Goal: Task Accomplishment & Management: Use online tool/utility

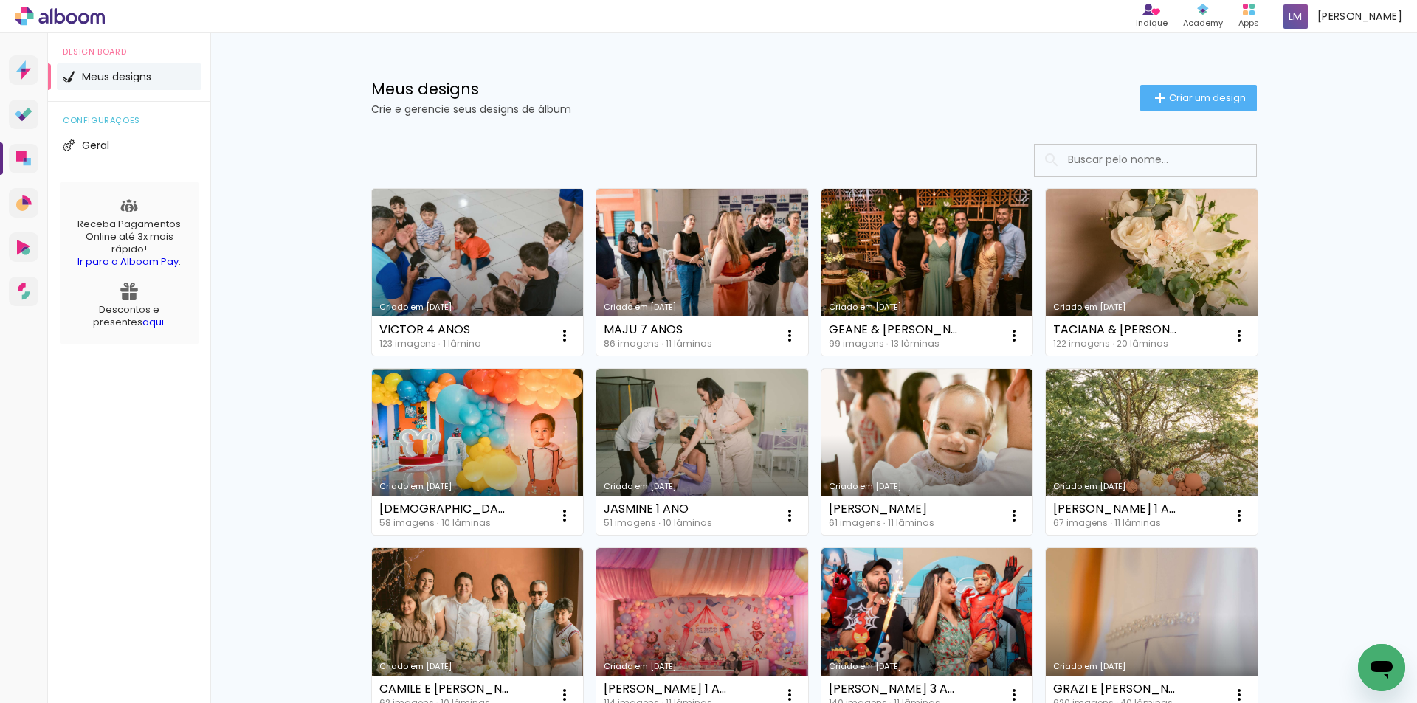
click at [544, 279] on link "Criado em [DATE]" at bounding box center [478, 272] width 212 height 167
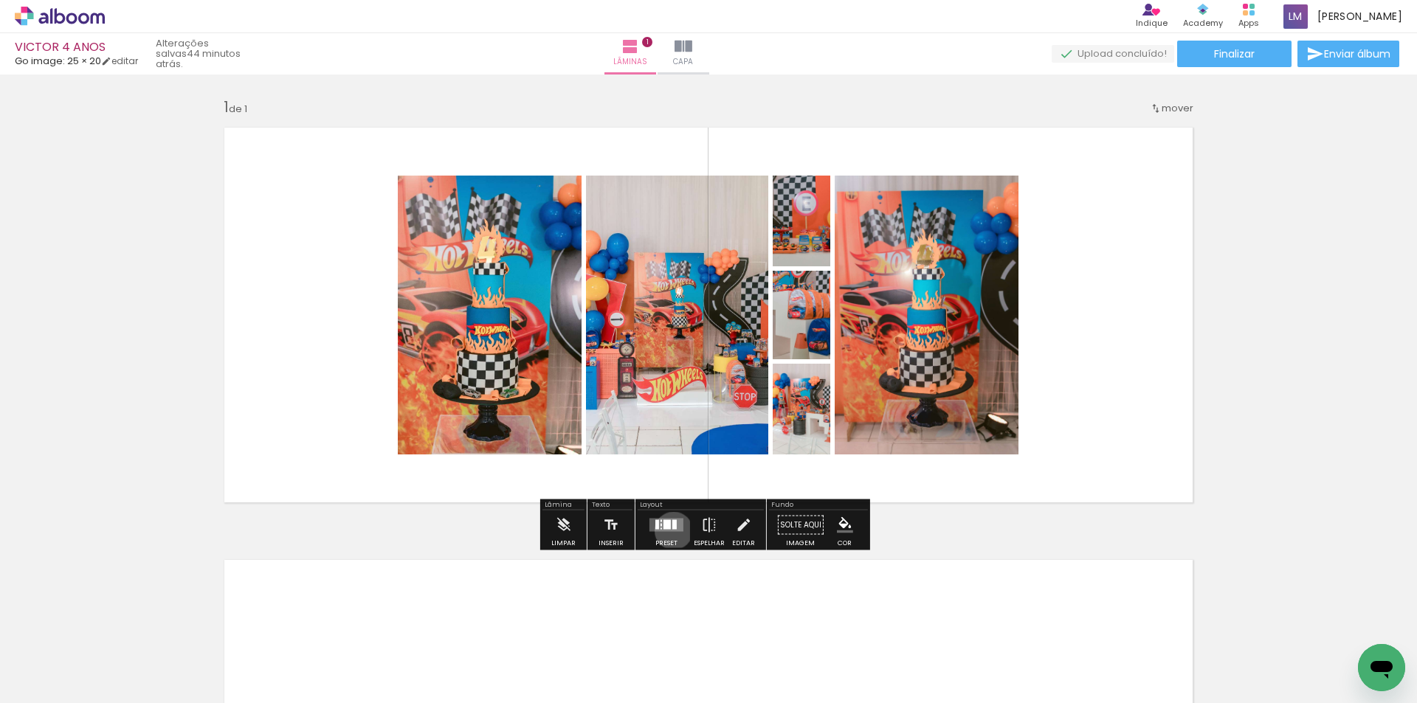
click at [670, 531] on quentale-layouter at bounding box center [666, 525] width 34 height 13
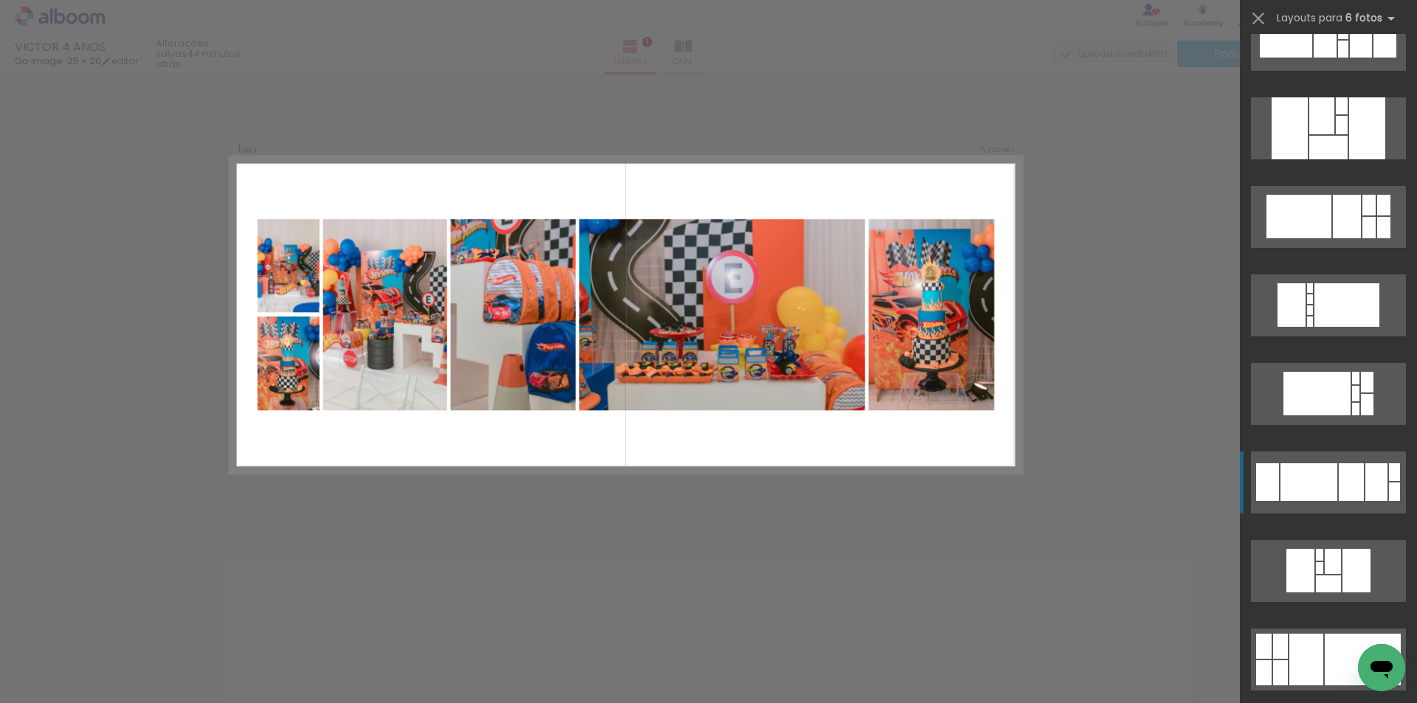
scroll to position [35813, 0]
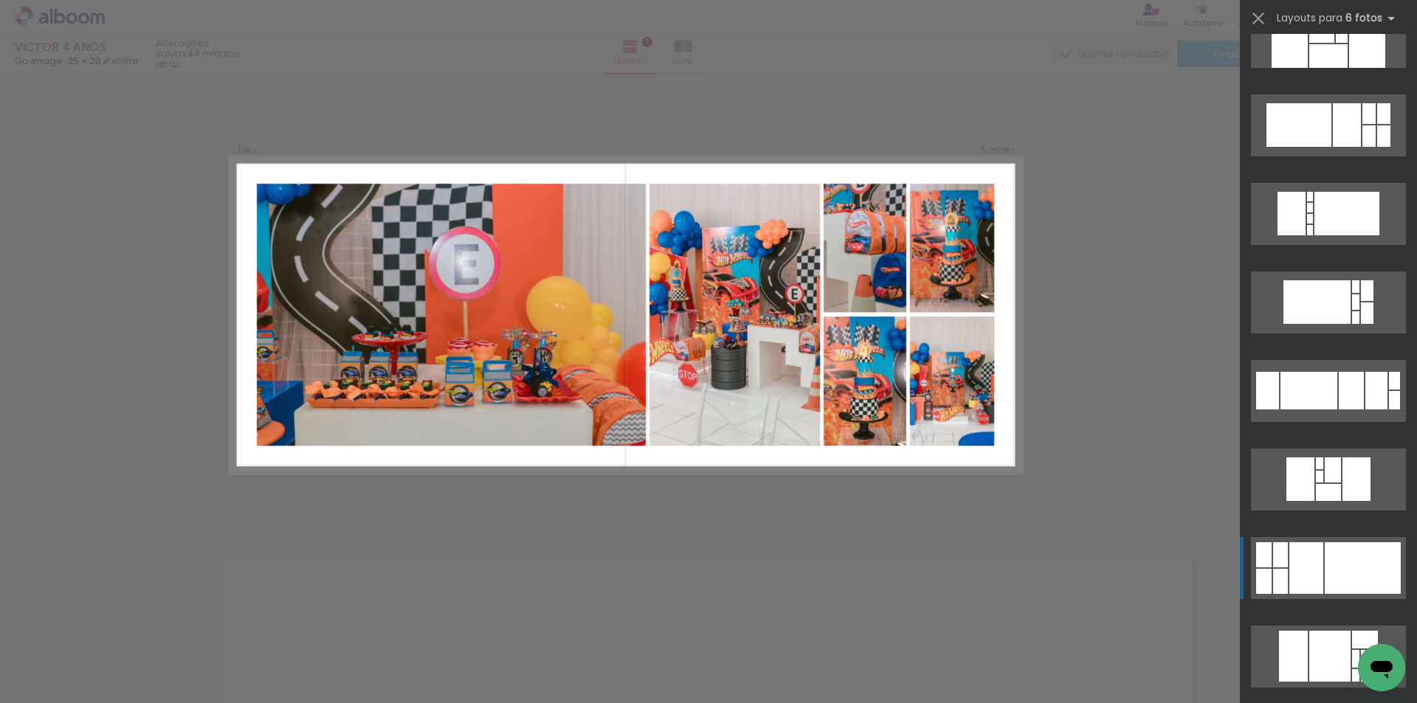
click at [1342, 560] on div at bounding box center [1363, 568] width 76 height 52
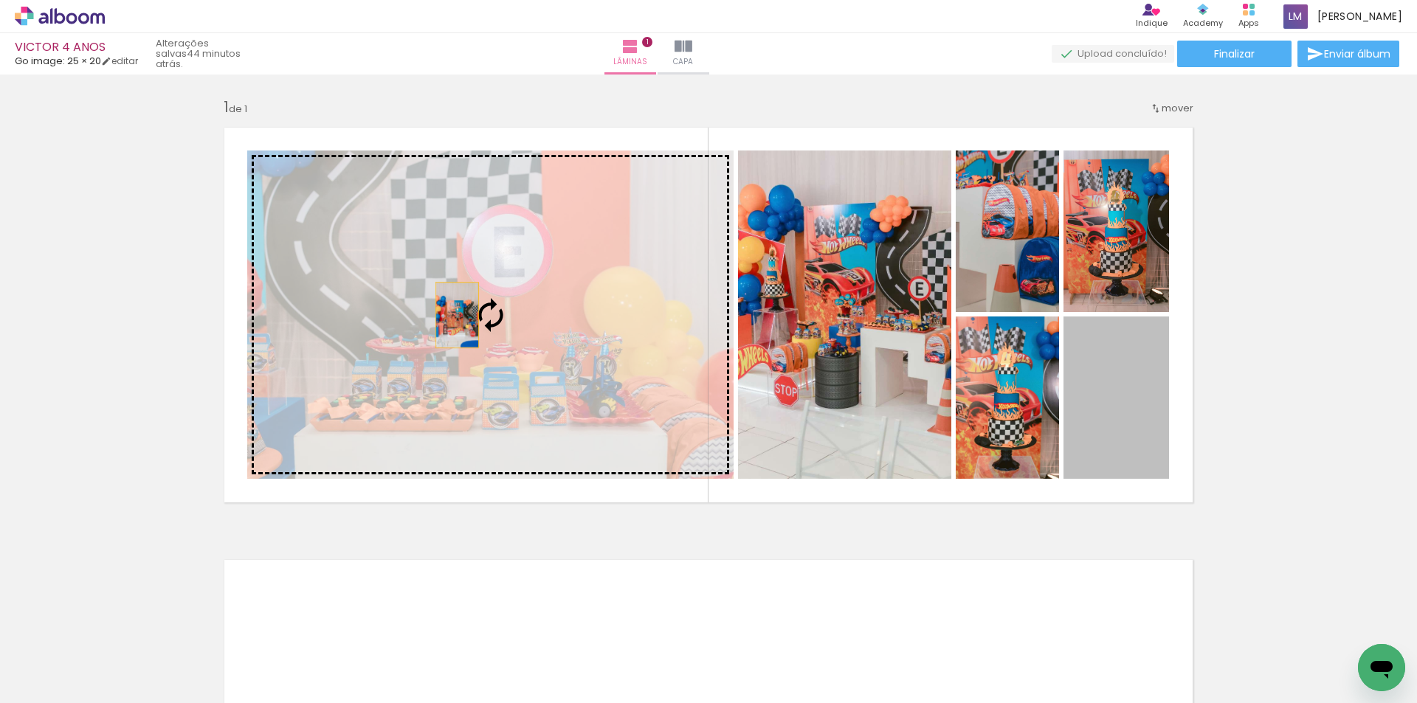
drag, startPoint x: 1119, startPoint y: 438, endPoint x: 452, endPoint y: 315, distance: 678.9
click at [0, 0] on slot at bounding box center [0, 0] width 0 height 0
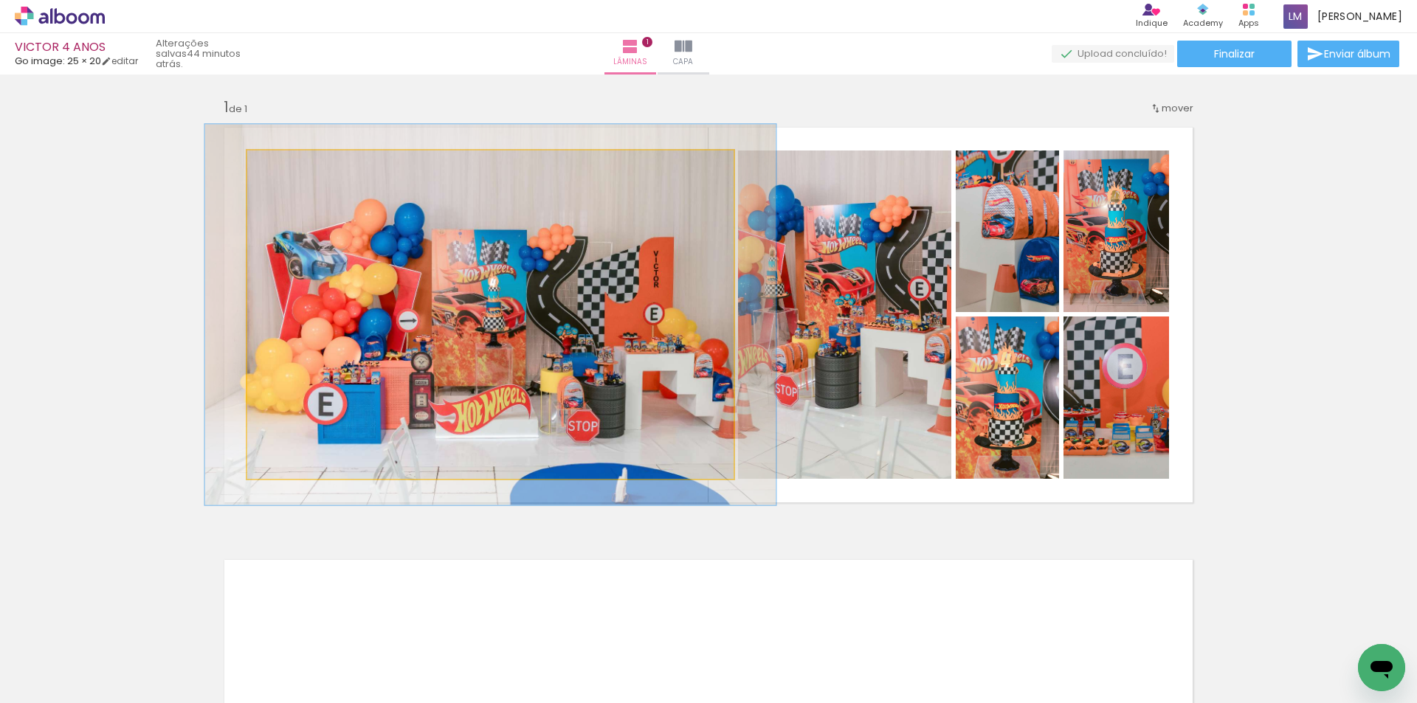
drag, startPoint x: 280, startPoint y: 168, endPoint x: 289, endPoint y: 173, distance: 9.6
type paper-slider "116"
click at [289, 173] on div at bounding box center [290, 166] width 24 height 24
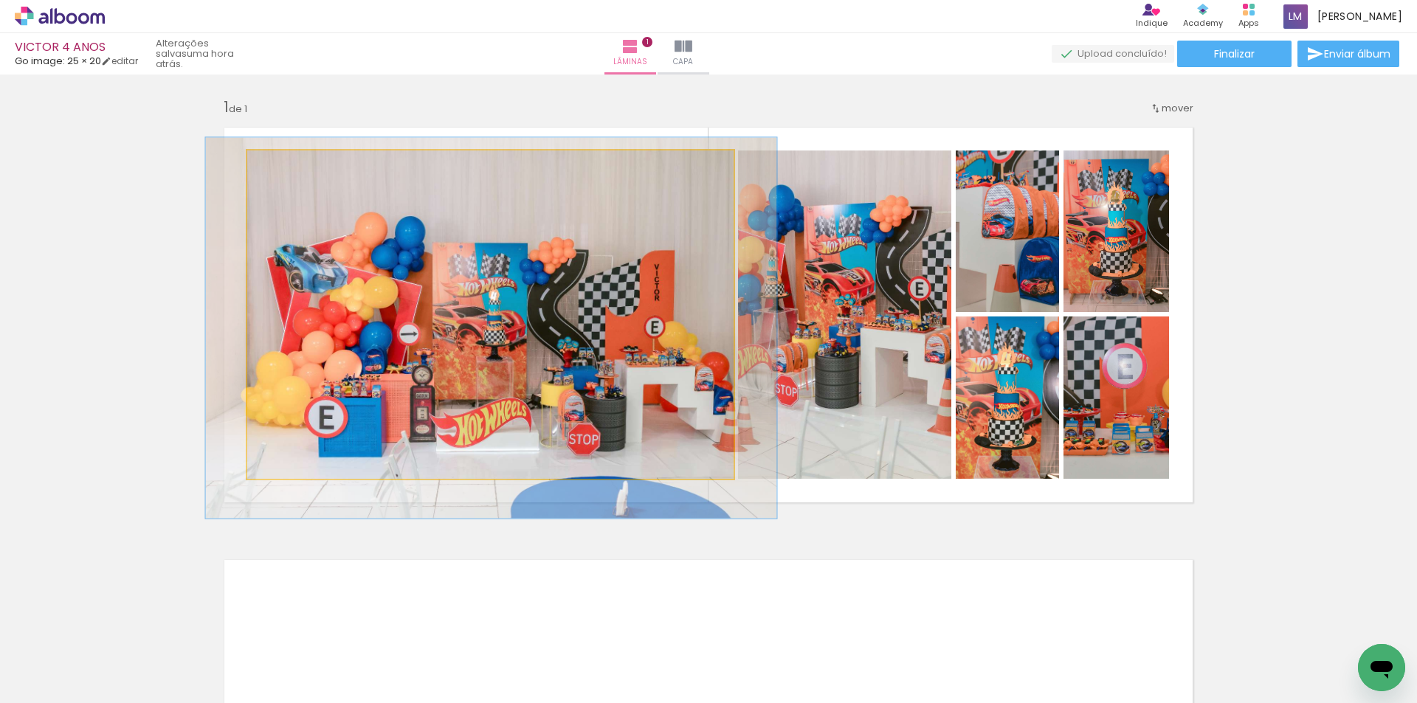
drag, startPoint x: 555, startPoint y: 284, endPoint x: 564, endPoint y: 297, distance: 16.4
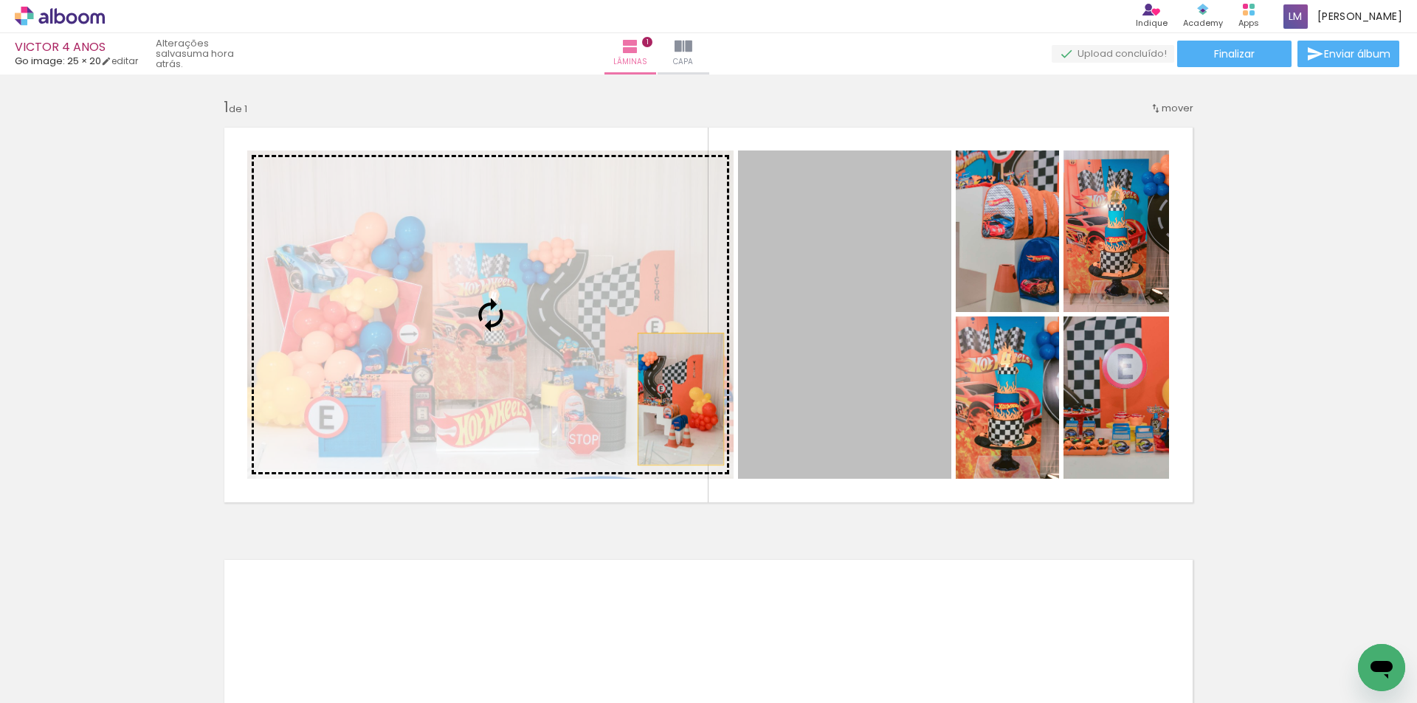
drag, startPoint x: 853, startPoint y: 392, endPoint x: 710, endPoint y: 375, distance: 144.2
click at [0, 0] on slot at bounding box center [0, 0] width 0 height 0
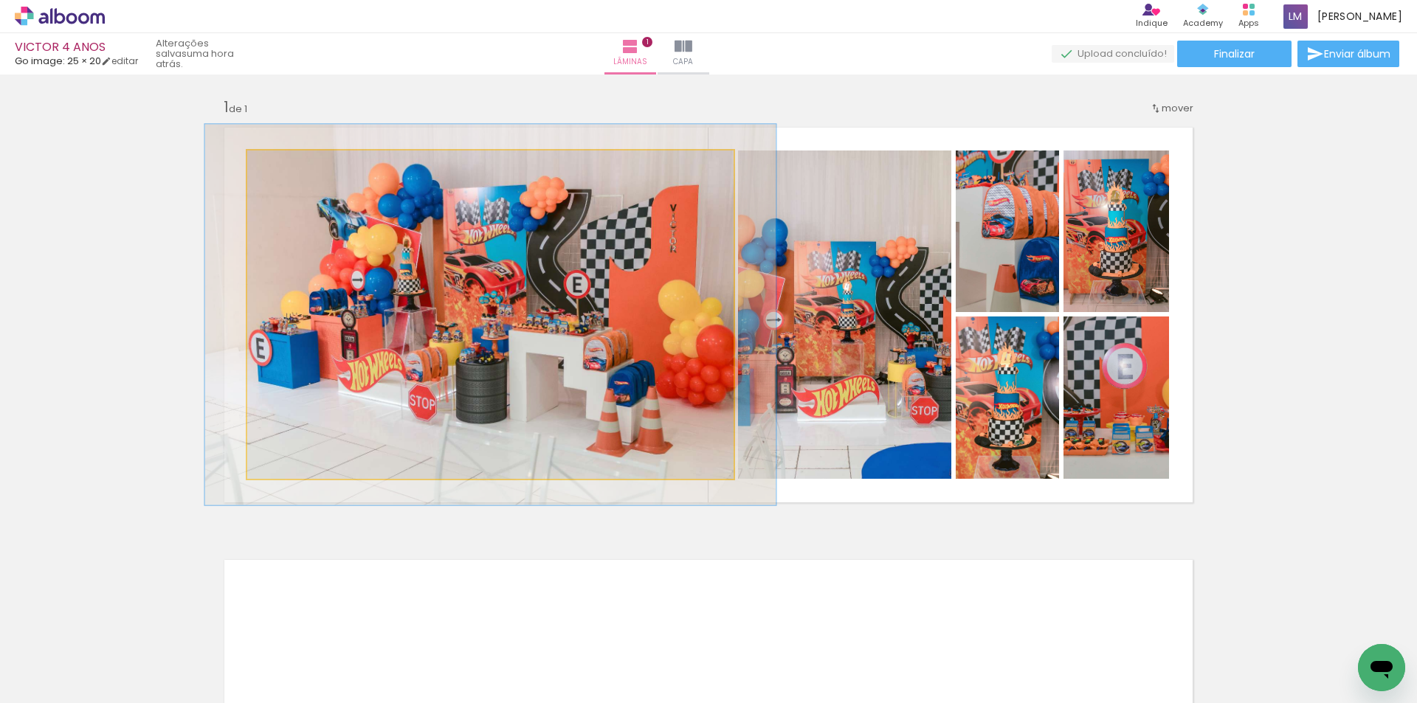
drag, startPoint x: 269, startPoint y: 168, endPoint x: 277, endPoint y: 170, distance: 8.4
type paper-slider "116"
click at [278, 170] on div at bounding box center [290, 166] width 24 height 24
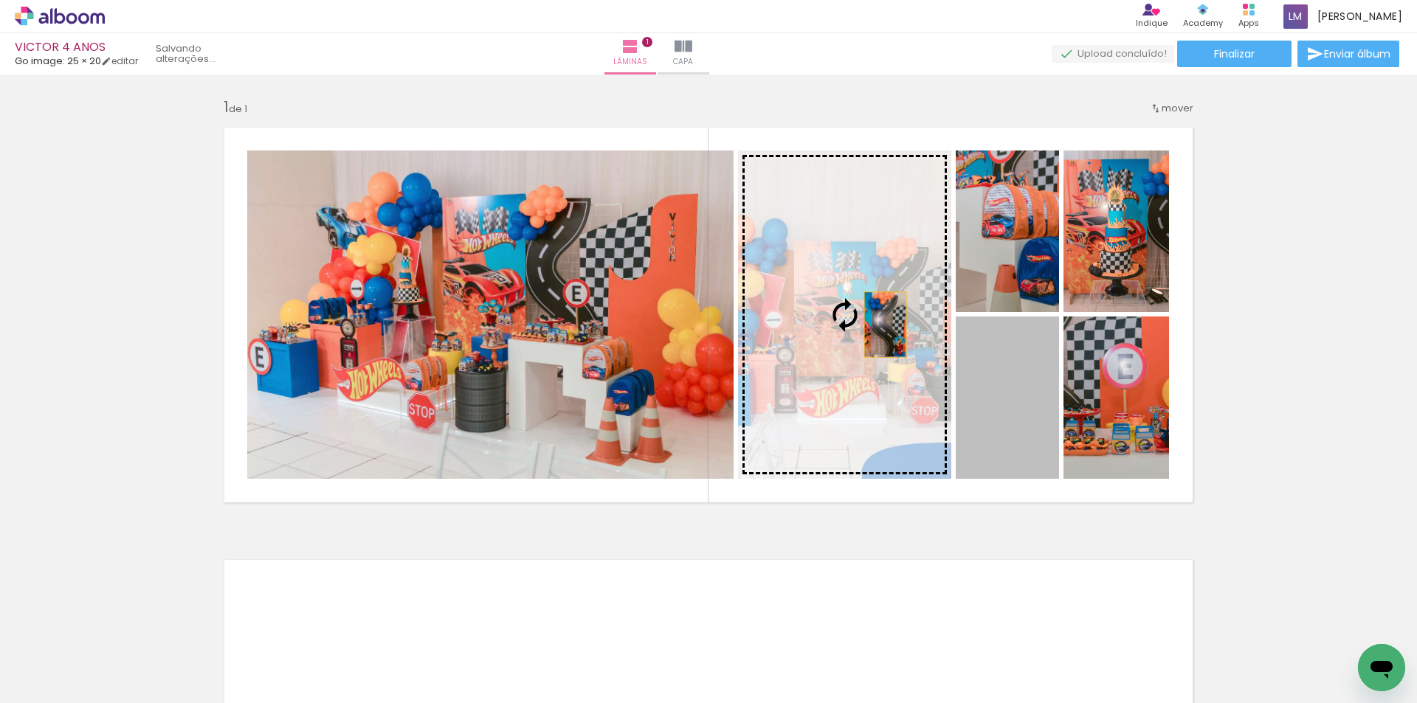
drag, startPoint x: 1028, startPoint y: 438, endPoint x: 880, endPoint y: 325, distance: 186.4
click at [0, 0] on slot at bounding box center [0, 0] width 0 height 0
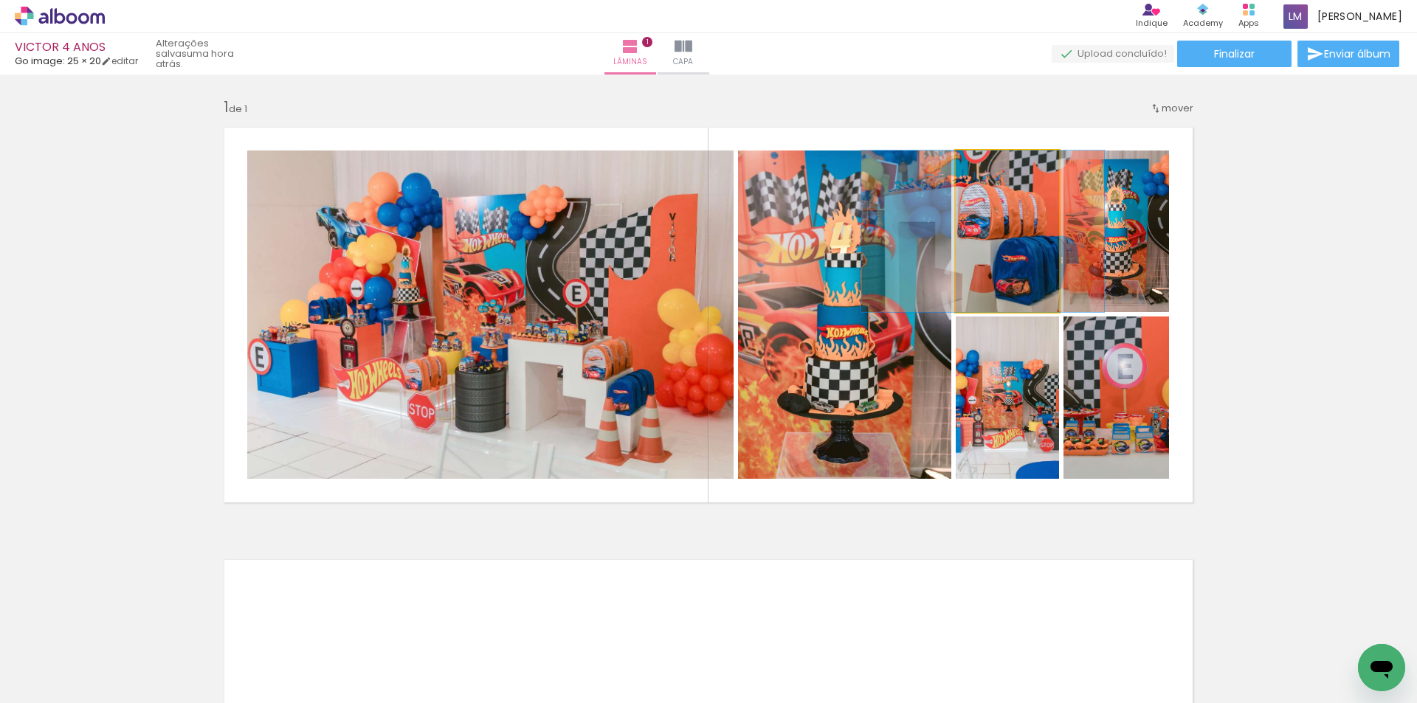
drag, startPoint x: 1009, startPoint y: 286, endPoint x: 985, endPoint y: 313, distance: 36.0
click at [985, 313] on quentale-layouter at bounding box center [708, 315] width 989 height 396
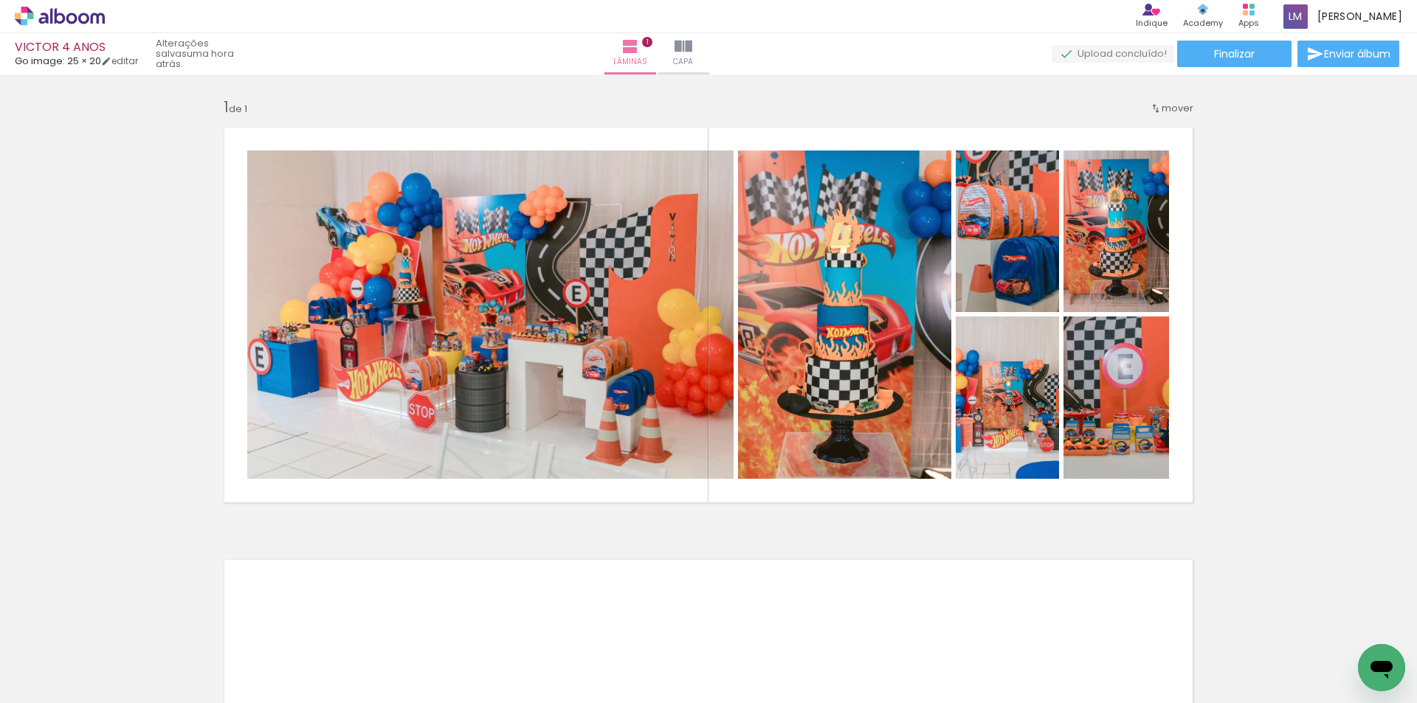
scroll to position [0, 5806]
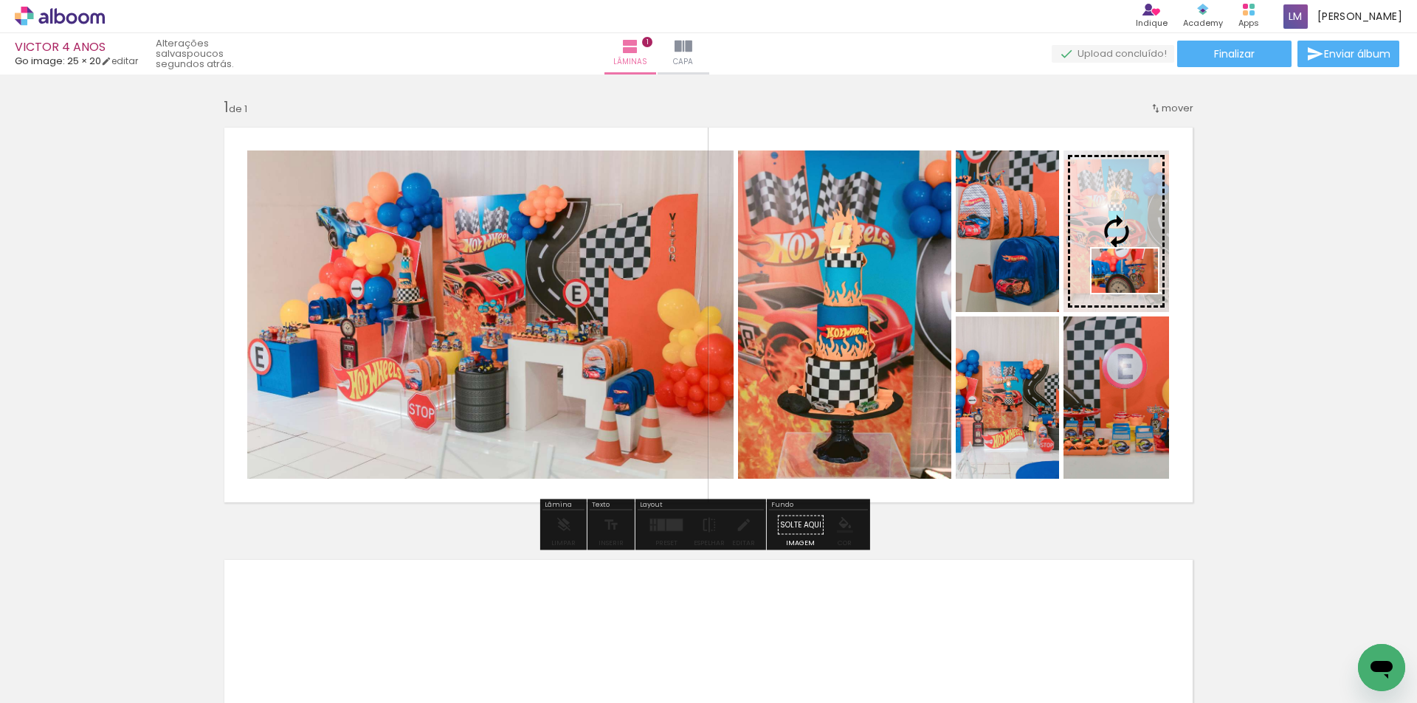
drag, startPoint x: 708, startPoint y: 661, endPoint x: 1135, endPoint y: 293, distance: 564.0
click at [1135, 293] on quentale-workspace at bounding box center [708, 351] width 1417 height 703
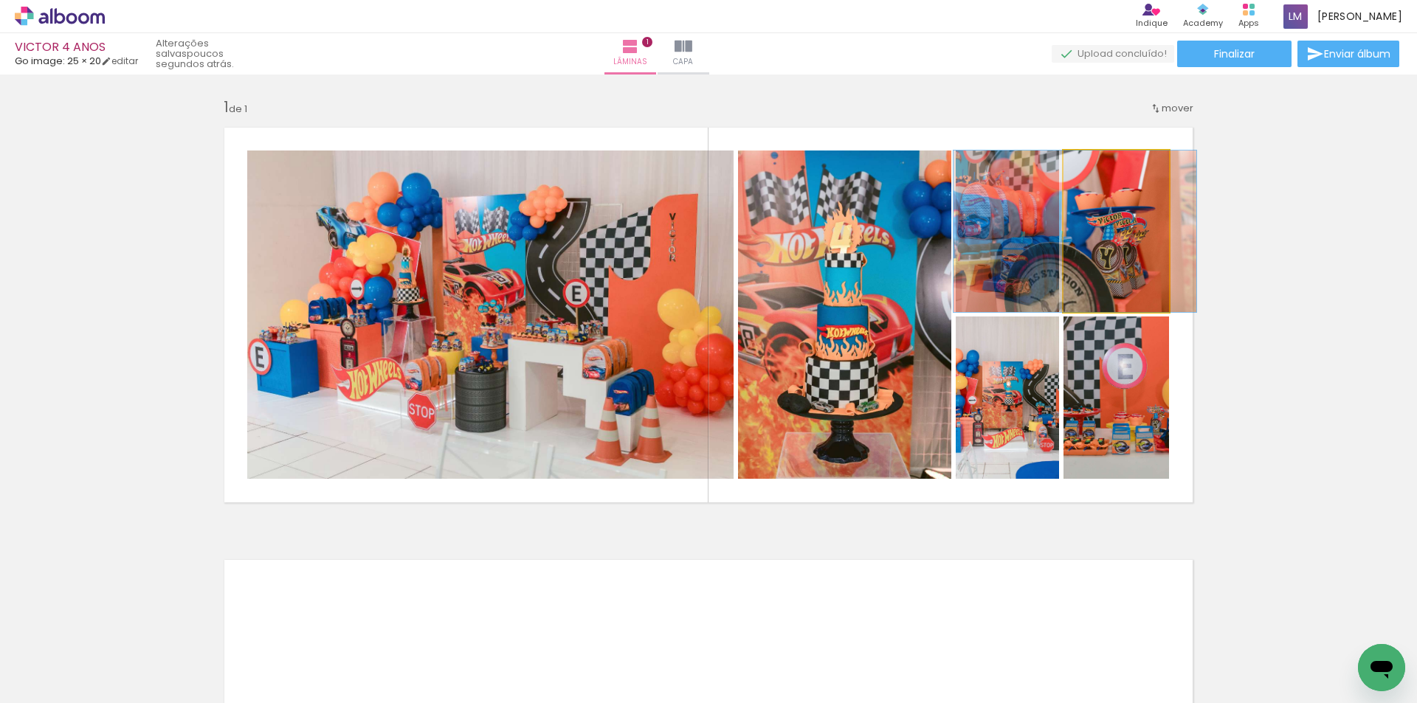
drag, startPoint x: 1126, startPoint y: 271, endPoint x: 1085, endPoint y: 269, distance: 41.3
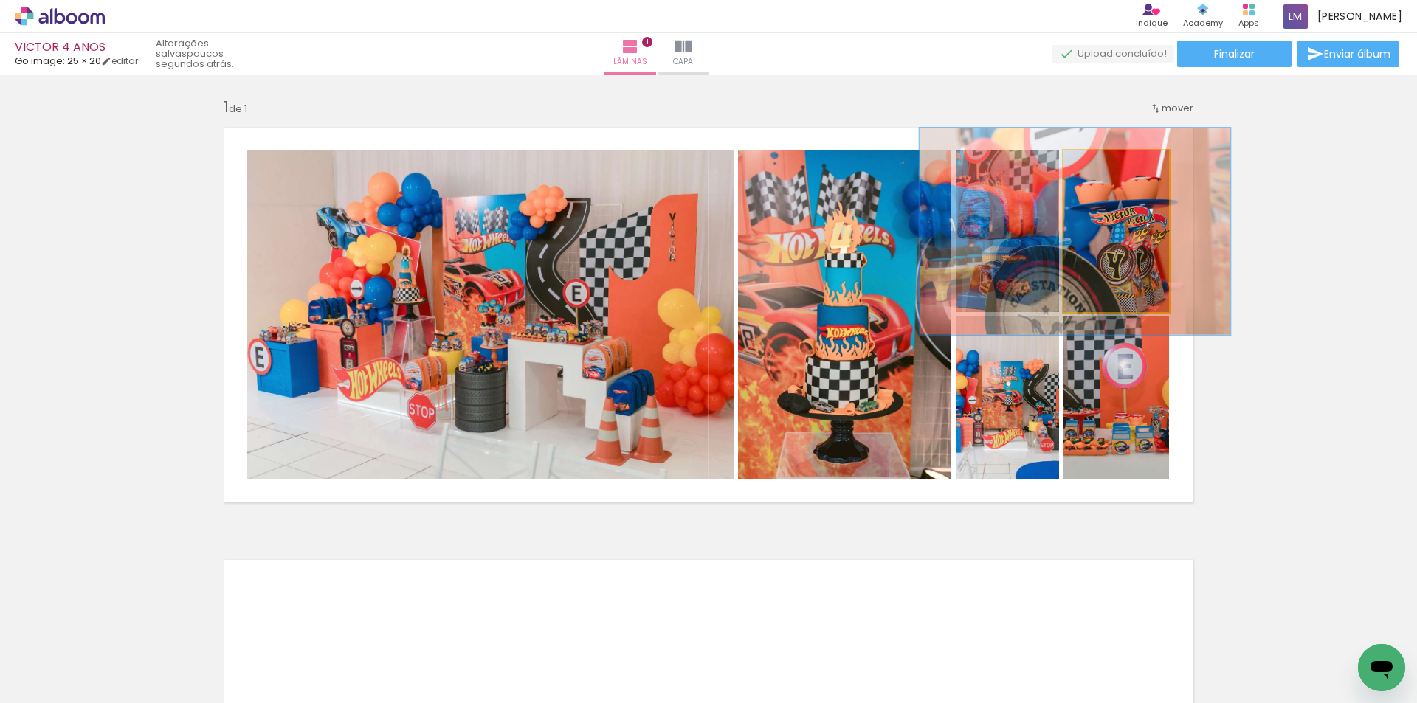
drag, startPoint x: 1094, startPoint y: 166, endPoint x: 1112, endPoint y: 173, distance: 18.9
type paper-slider "130"
click at [1108, 173] on div at bounding box center [1111, 166] width 24 height 24
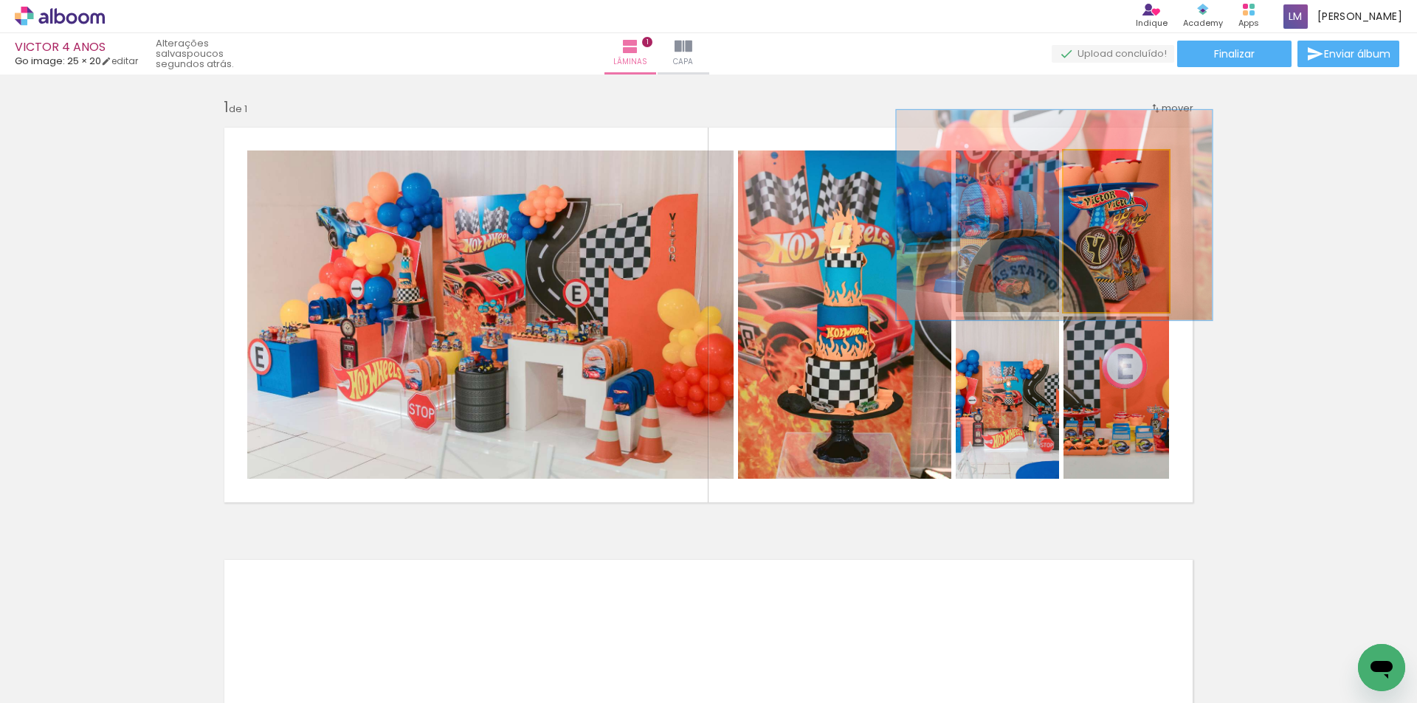
drag, startPoint x: 1119, startPoint y: 266, endPoint x: 1098, endPoint y: 249, distance: 26.3
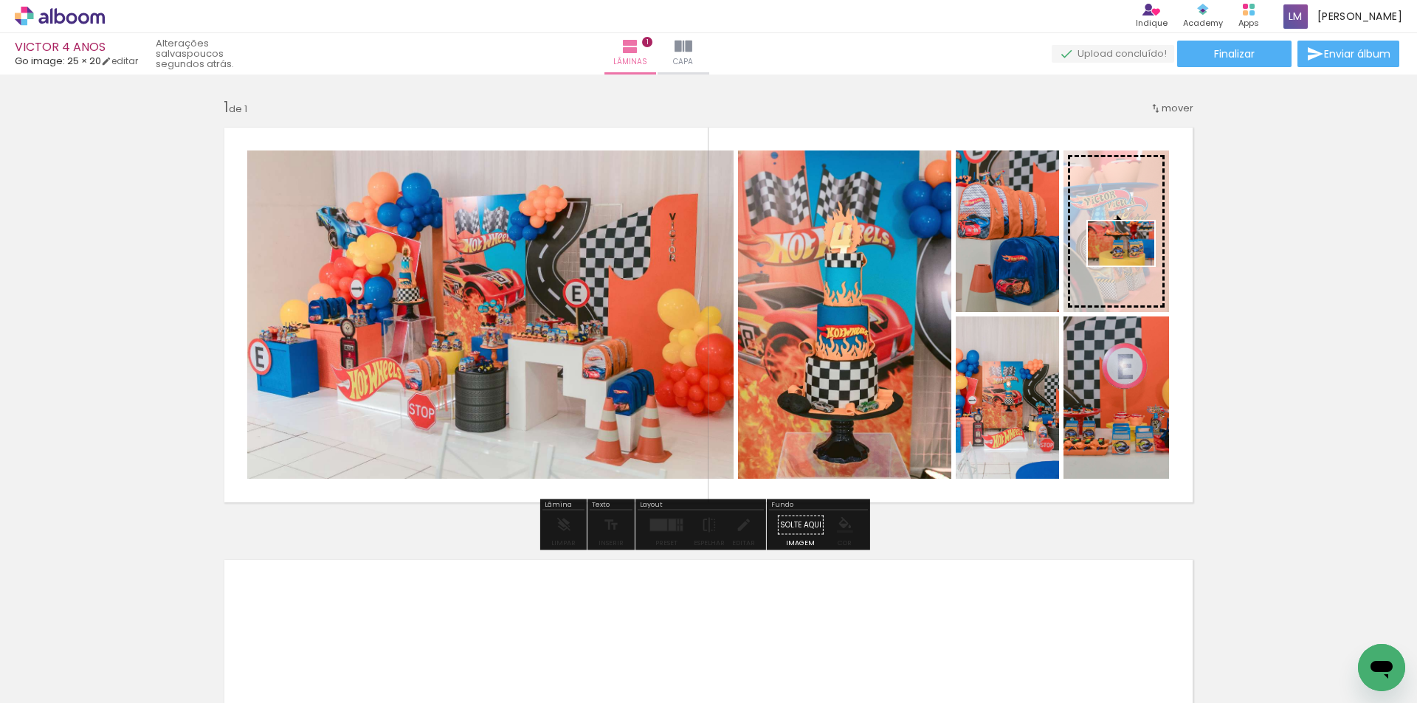
drag, startPoint x: 474, startPoint y: 672, endPoint x: 1132, endPoint y: 266, distance: 773.7
click at [1132, 266] on quentale-workspace at bounding box center [708, 351] width 1417 height 703
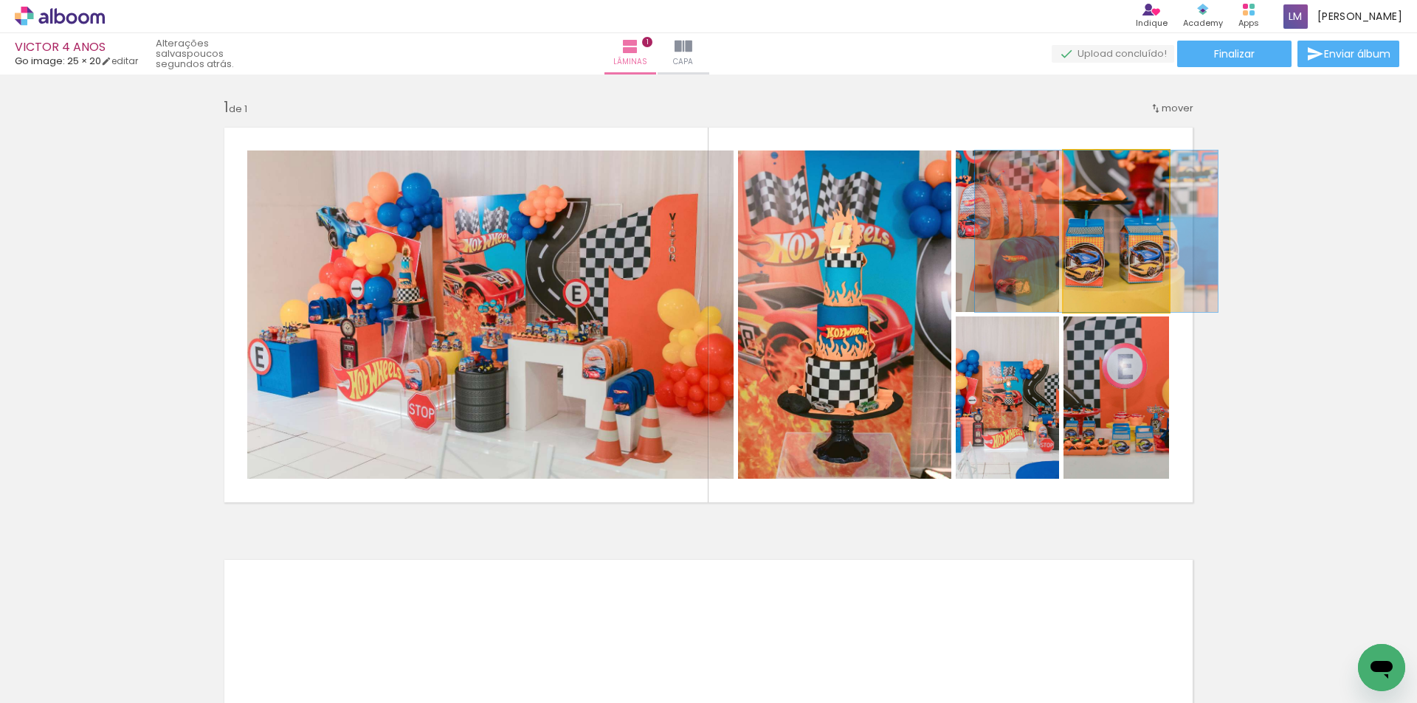
drag, startPoint x: 1131, startPoint y: 265, endPoint x: 1192, endPoint y: 242, distance: 65.4
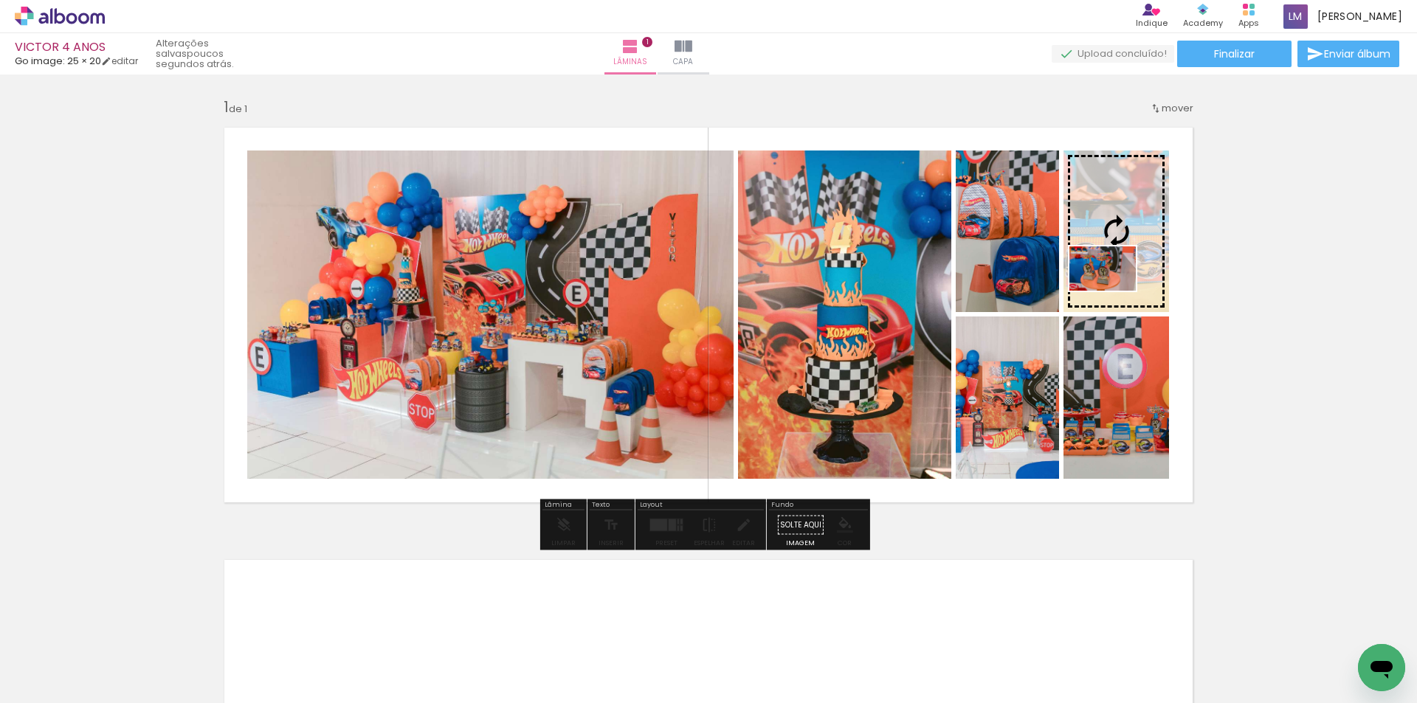
drag, startPoint x: 286, startPoint y: 666, endPoint x: 1111, endPoint y: 291, distance: 906.1
click at [1113, 291] on quentale-workspace at bounding box center [708, 351] width 1417 height 703
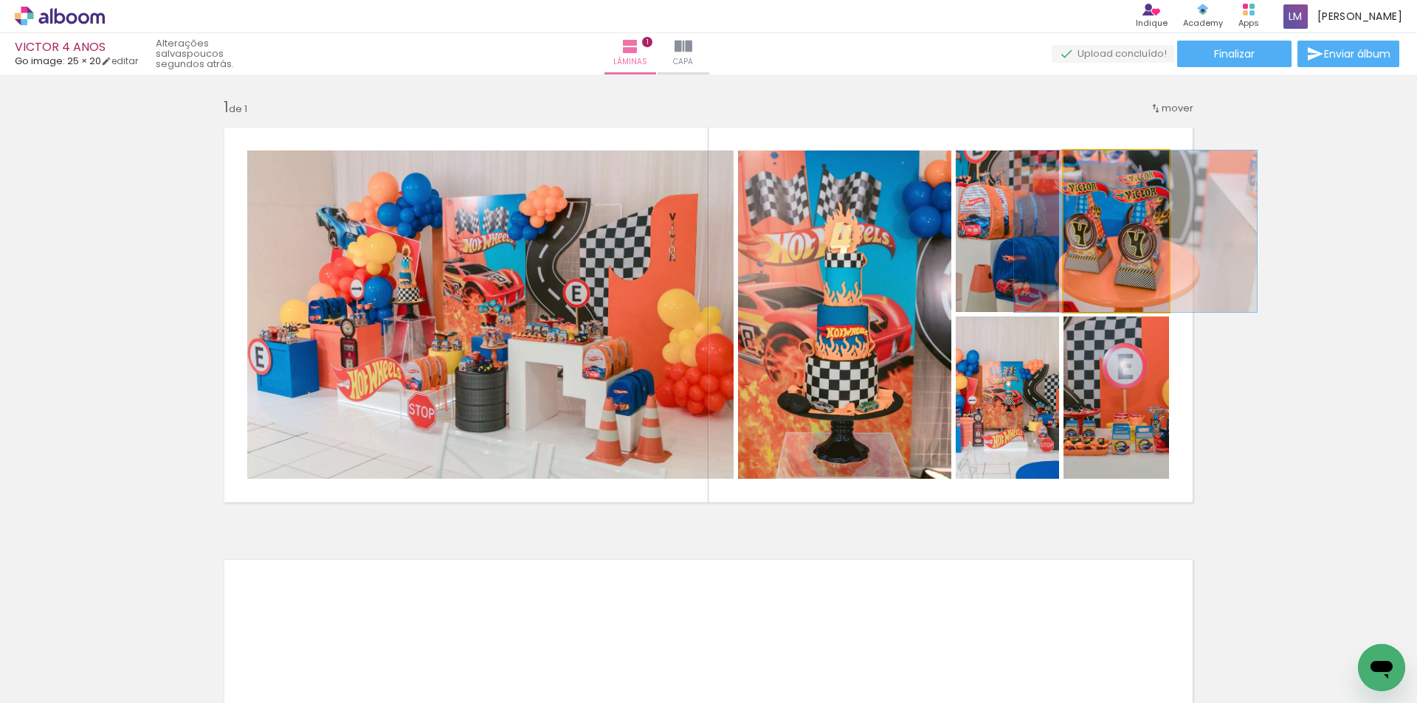
drag, startPoint x: 1111, startPoint y: 297, endPoint x: 1130, endPoint y: 303, distance: 20.1
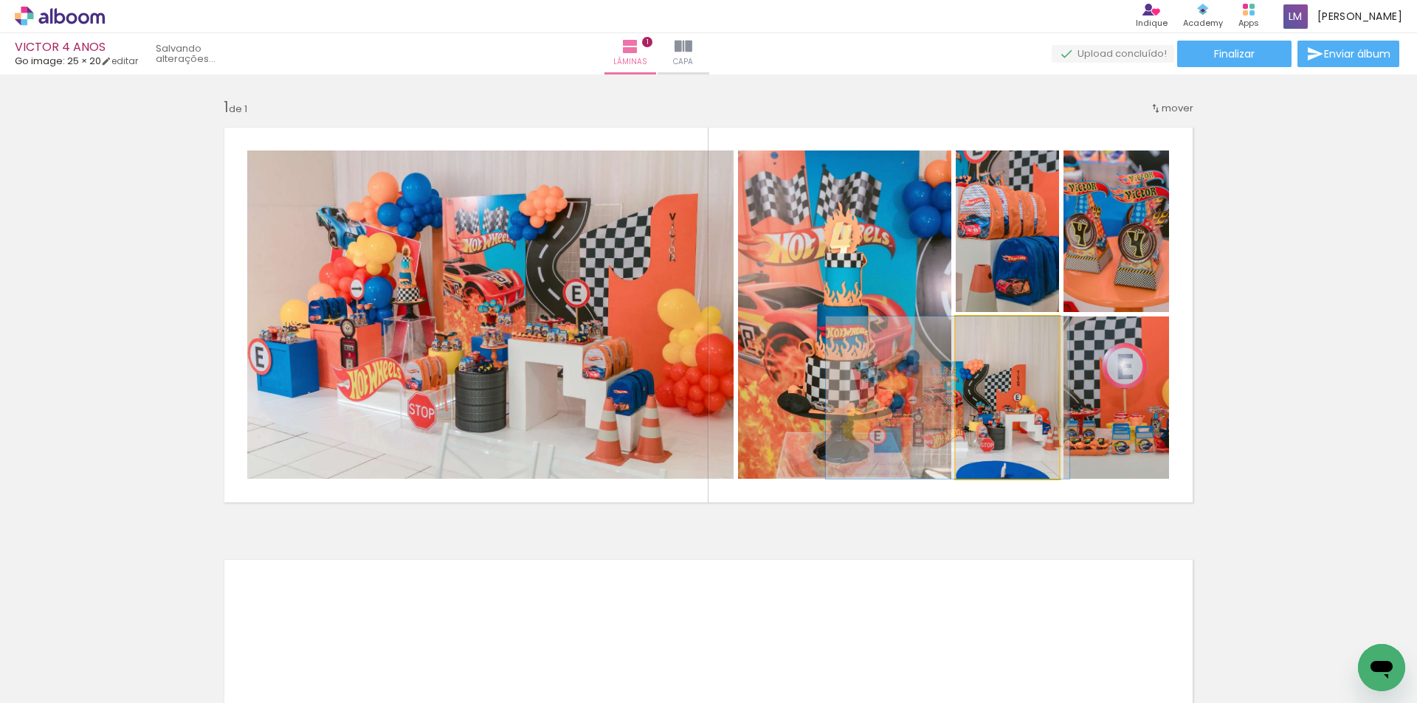
drag, startPoint x: 1032, startPoint y: 455, endPoint x: 972, endPoint y: 453, distance: 59.8
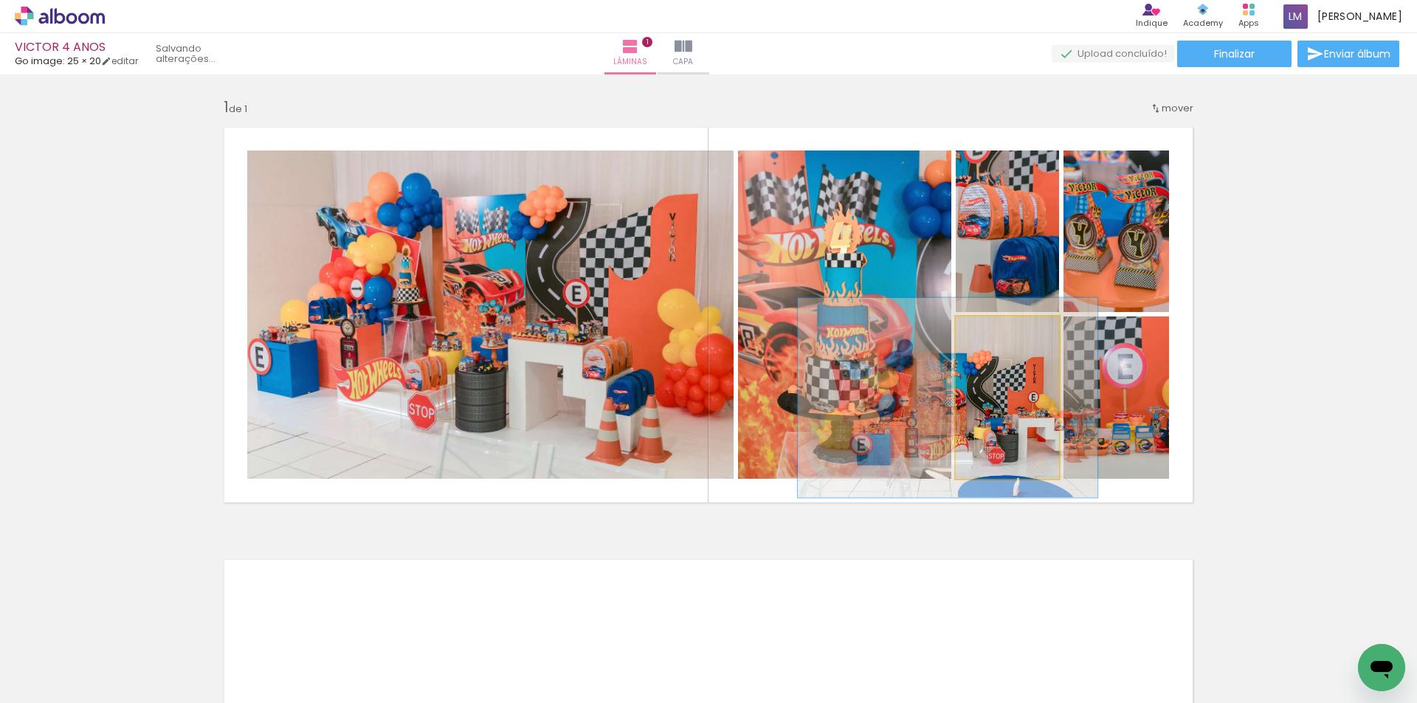
drag, startPoint x: 987, startPoint y: 332, endPoint x: 995, endPoint y: 336, distance: 8.9
type paper-slider "123"
click at [995, 336] on div at bounding box center [999, 331] width 13 height 13
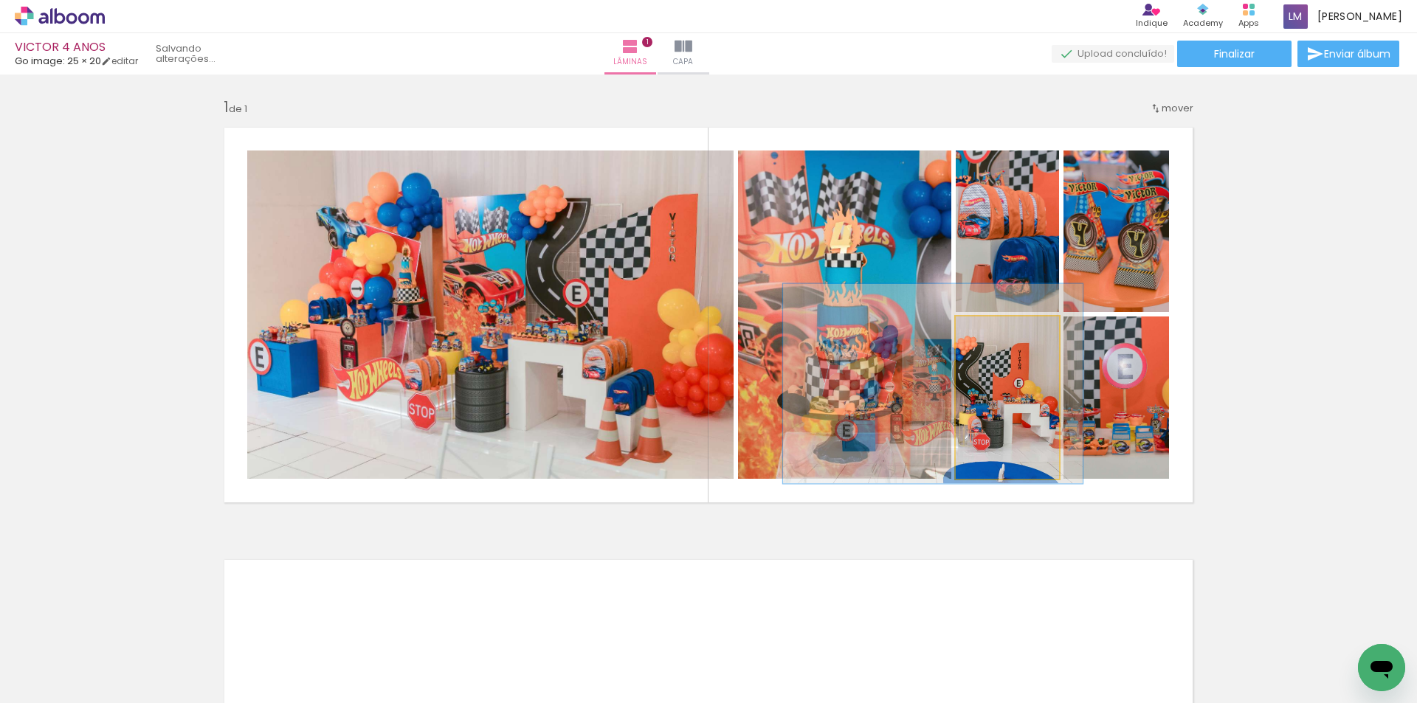
drag, startPoint x: 1026, startPoint y: 472, endPoint x: 1012, endPoint y: 457, distance: 20.4
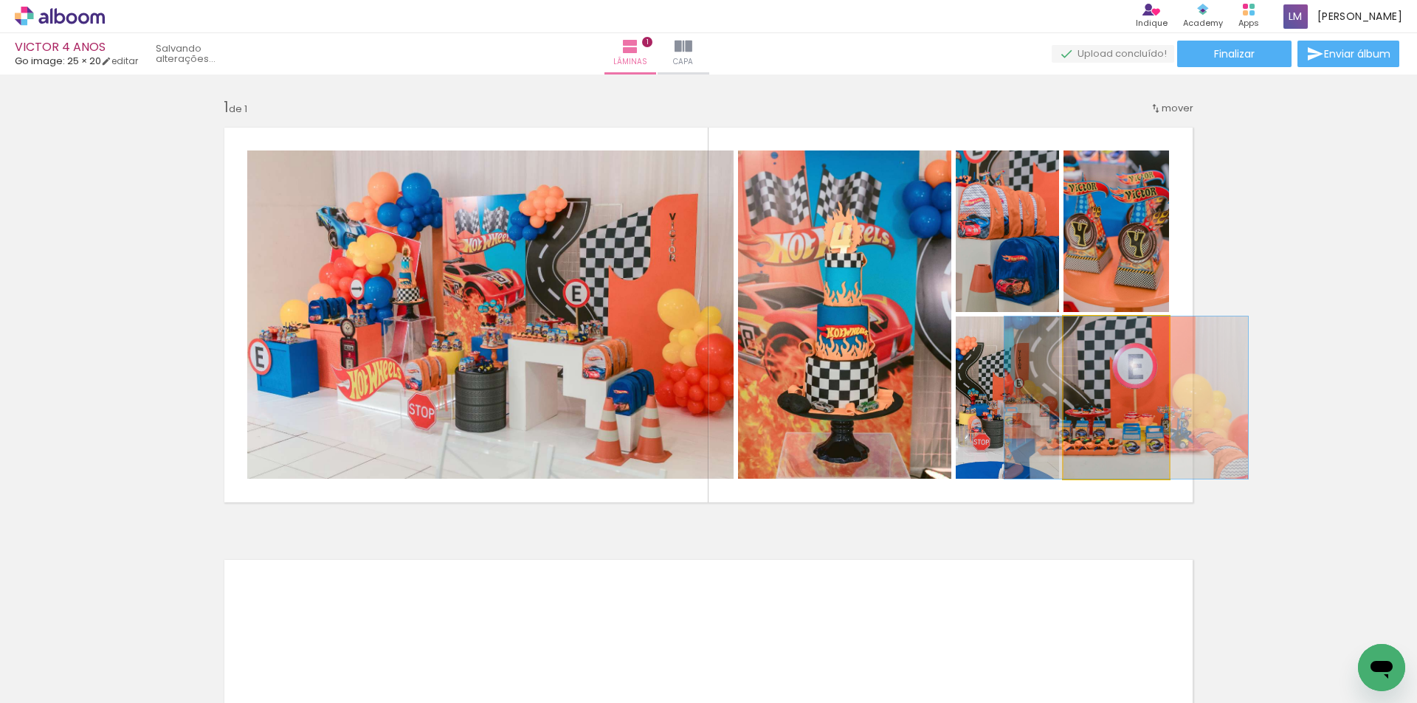
drag, startPoint x: 1139, startPoint y: 434, endPoint x: 1150, endPoint y: 437, distance: 10.7
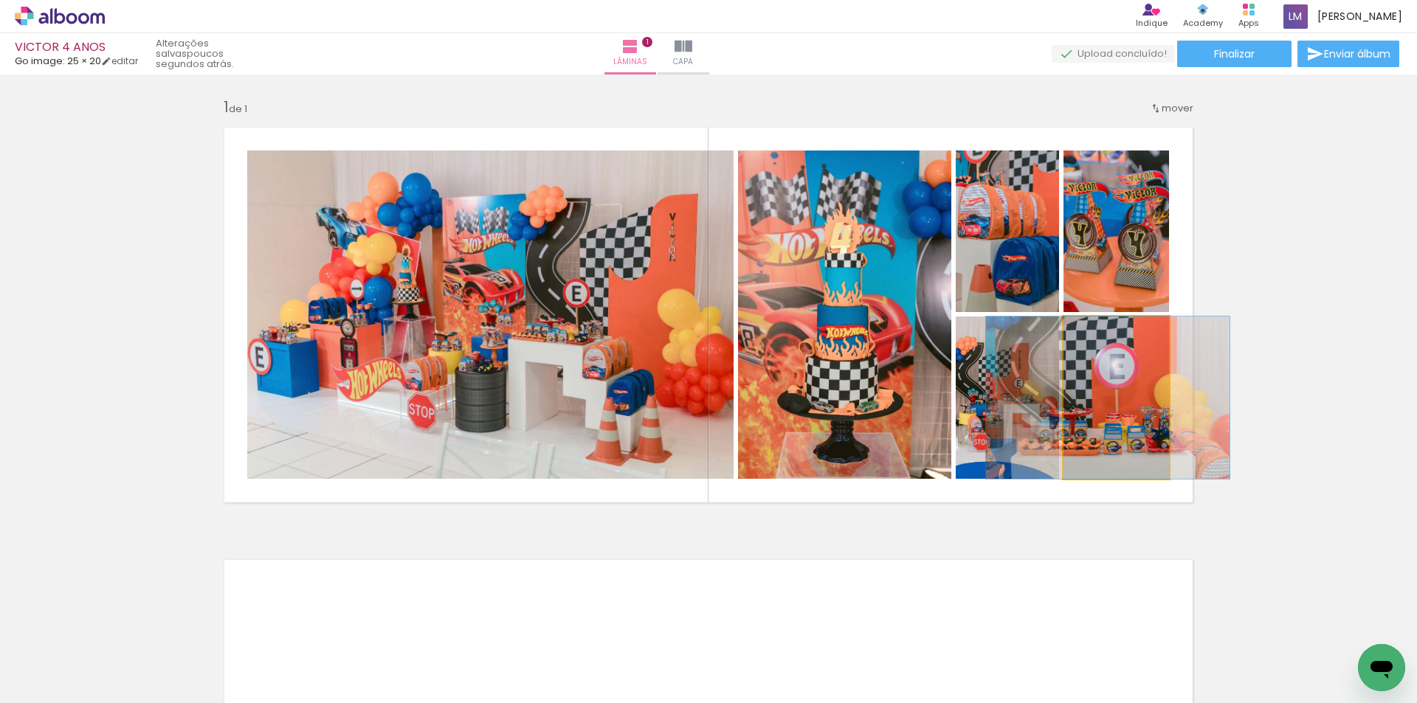
drag, startPoint x: 1088, startPoint y: 452, endPoint x: 1069, endPoint y: 451, distance: 18.5
drag, startPoint x: 1128, startPoint y: 398, endPoint x: 1128, endPoint y: 405, distance: 7.4
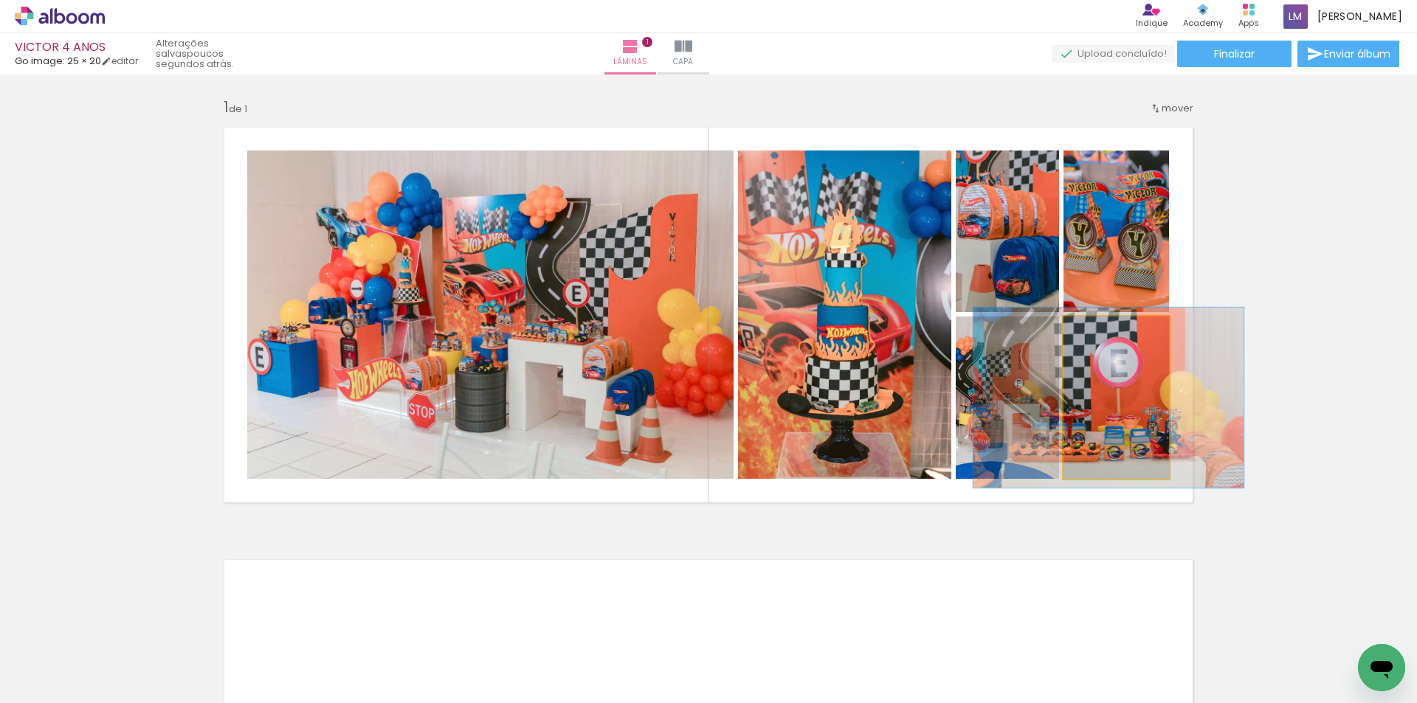
type paper-slider "111"
click at [1098, 335] on div at bounding box center [1102, 331] width 13 height 13
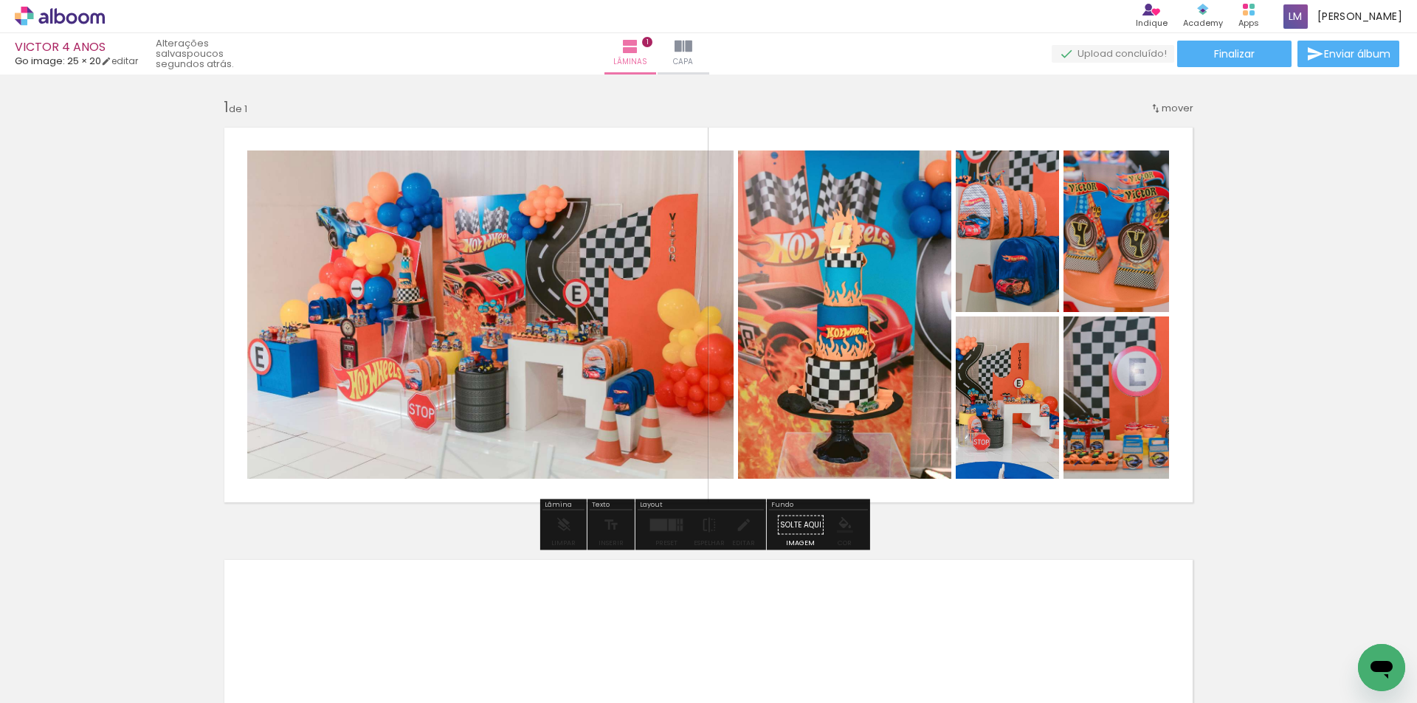
drag, startPoint x: 1095, startPoint y: 401, endPoint x: 1113, endPoint y: 432, distance: 36.7
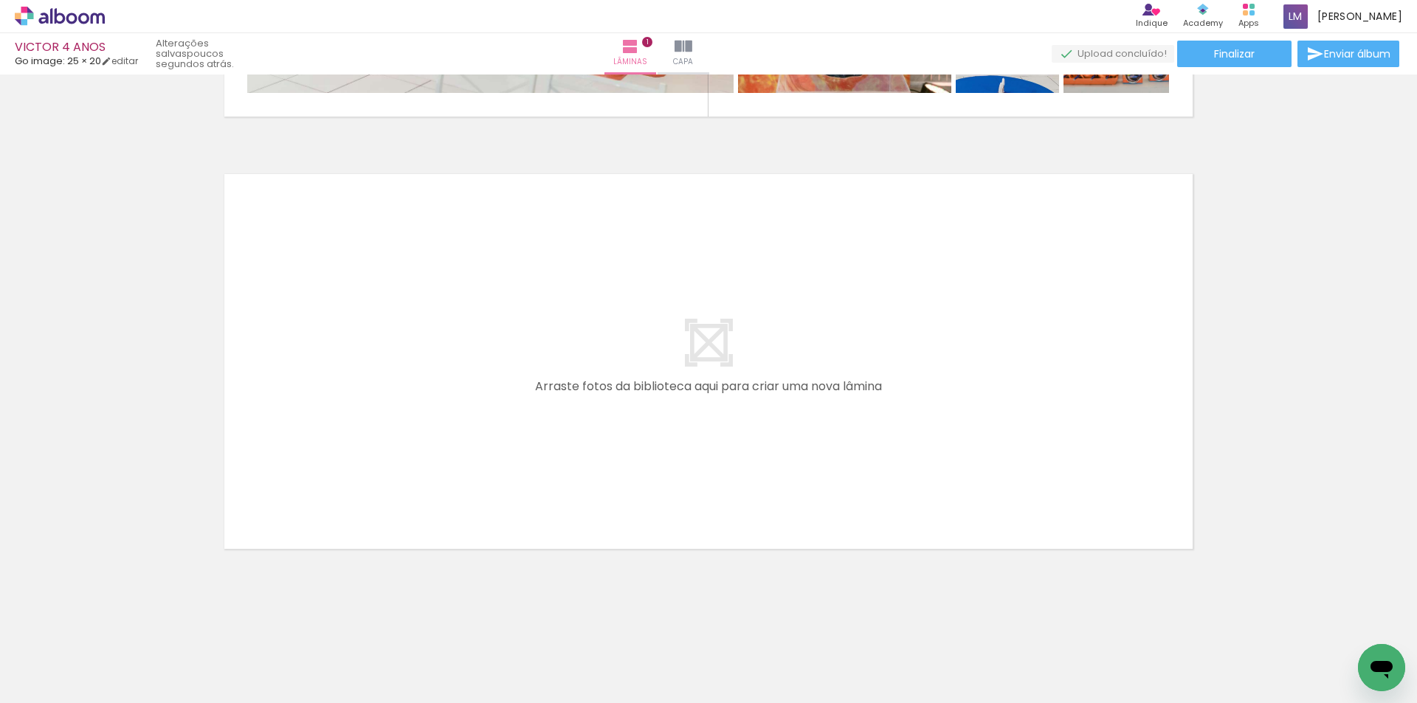
scroll to position [0, 7892]
drag, startPoint x: 604, startPoint y: 662, endPoint x: 683, endPoint y: 438, distance: 237.4
click at [683, 438] on quentale-workspace at bounding box center [708, 351] width 1417 height 703
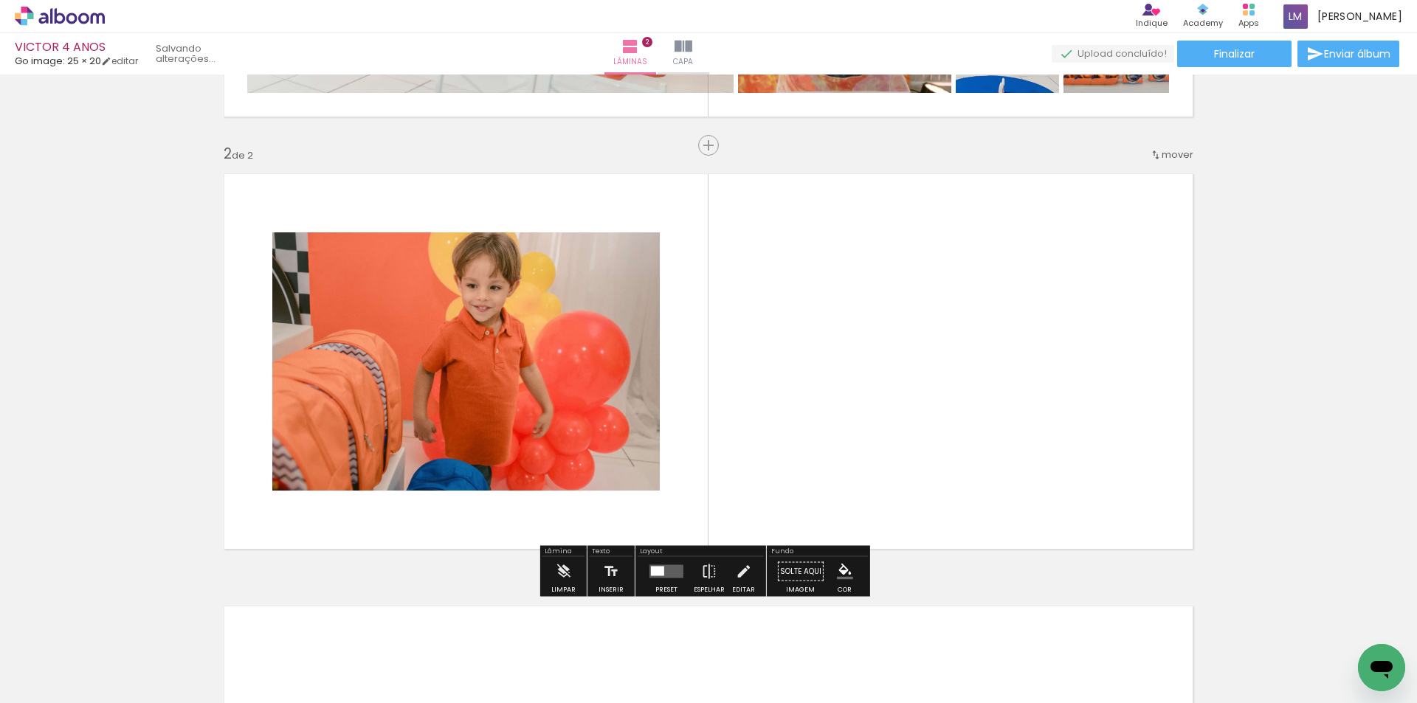
scroll to position [405, 0]
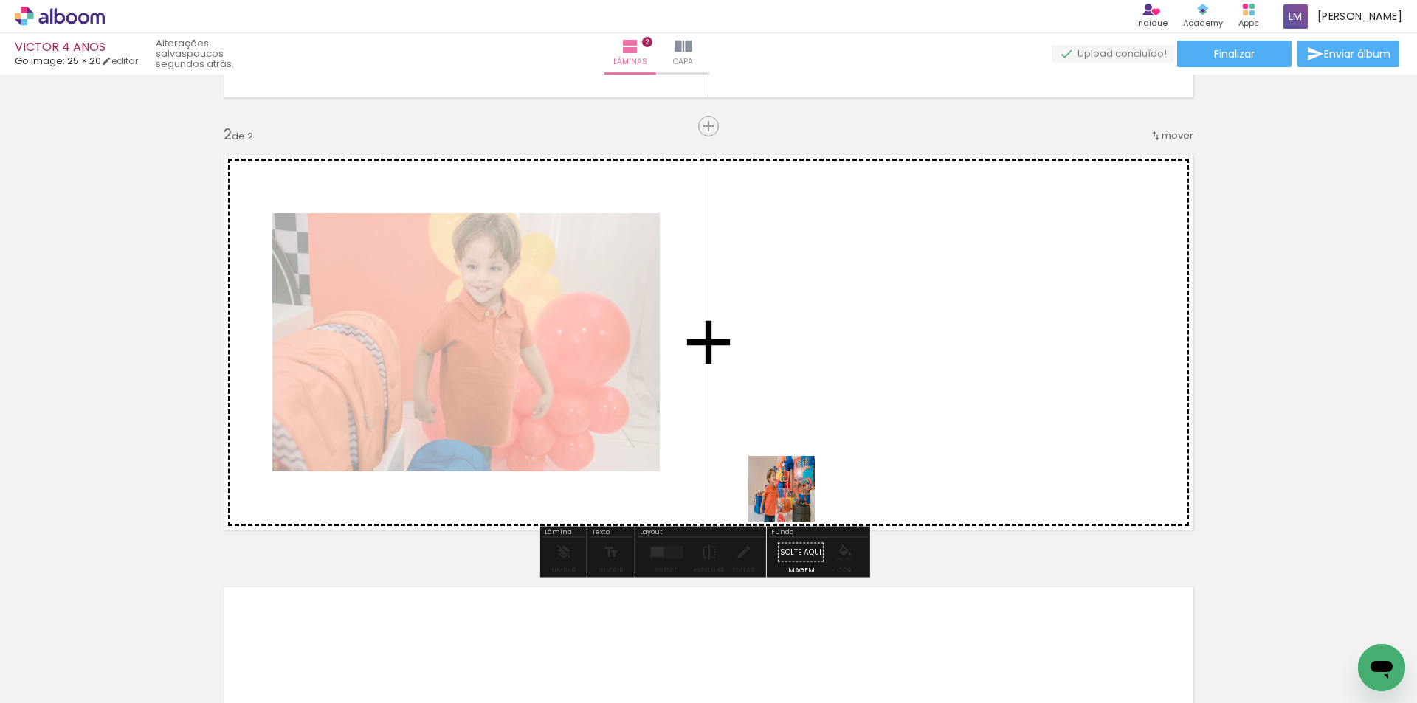
drag, startPoint x: 693, startPoint y: 660, endPoint x: 809, endPoint y: 454, distance: 237.2
click at [809, 454] on quentale-workspace at bounding box center [708, 351] width 1417 height 703
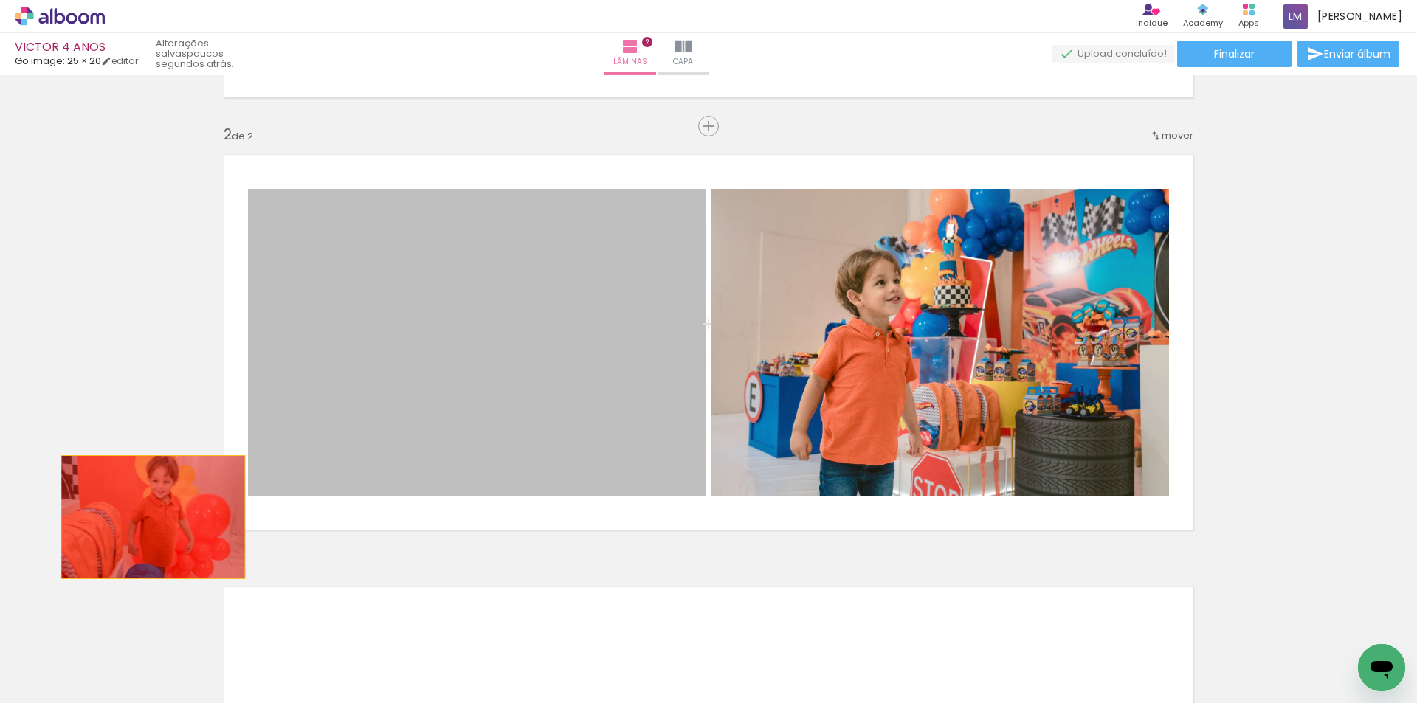
drag, startPoint x: 555, startPoint y: 408, endPoint x: 550, endPoint y: 377, distance: 31.3
click at [146, 517] on div "Inserir lâmina 1 de 2 Inserir lâmina 2 de 2" at bounding box center [708, 324] width 1417 height 1298
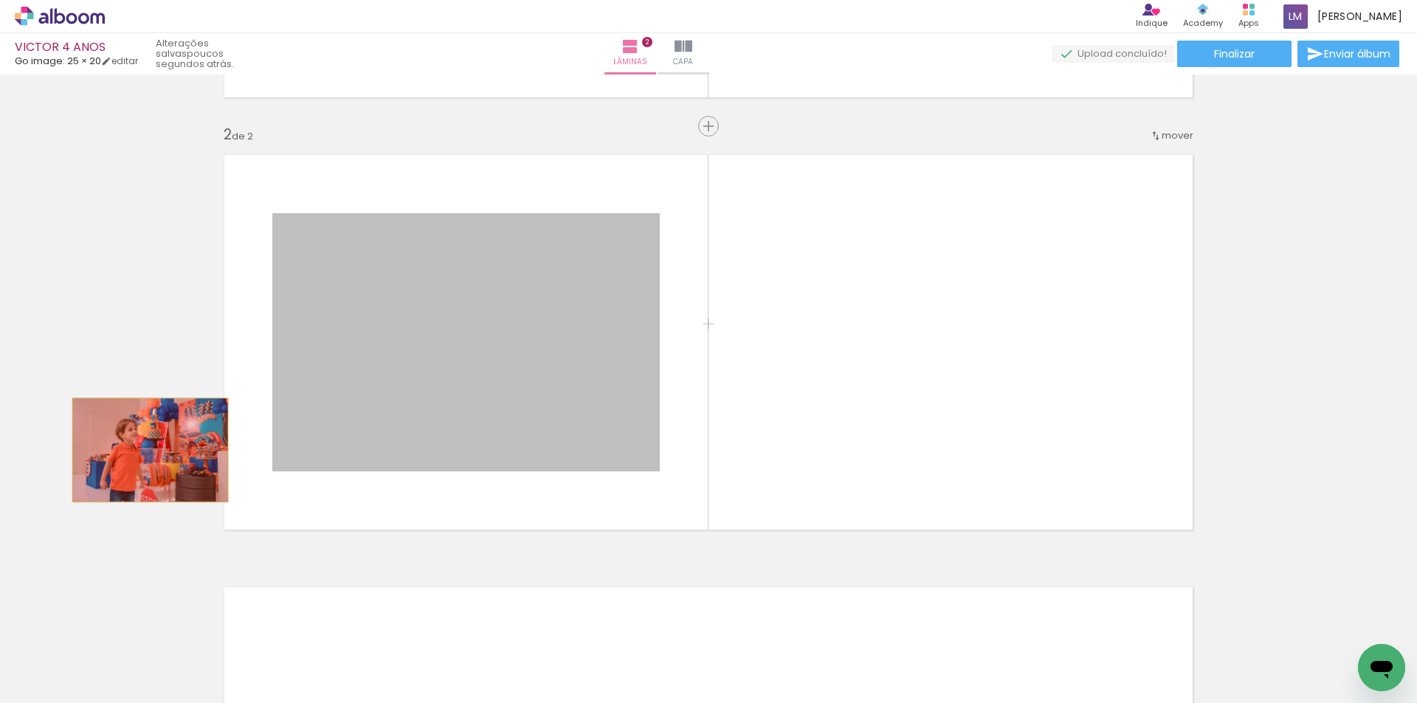
drag, startPoint x: 547, startPoint y: 433, endPoint x: 145, endPoint y: 450, distance: 402.5
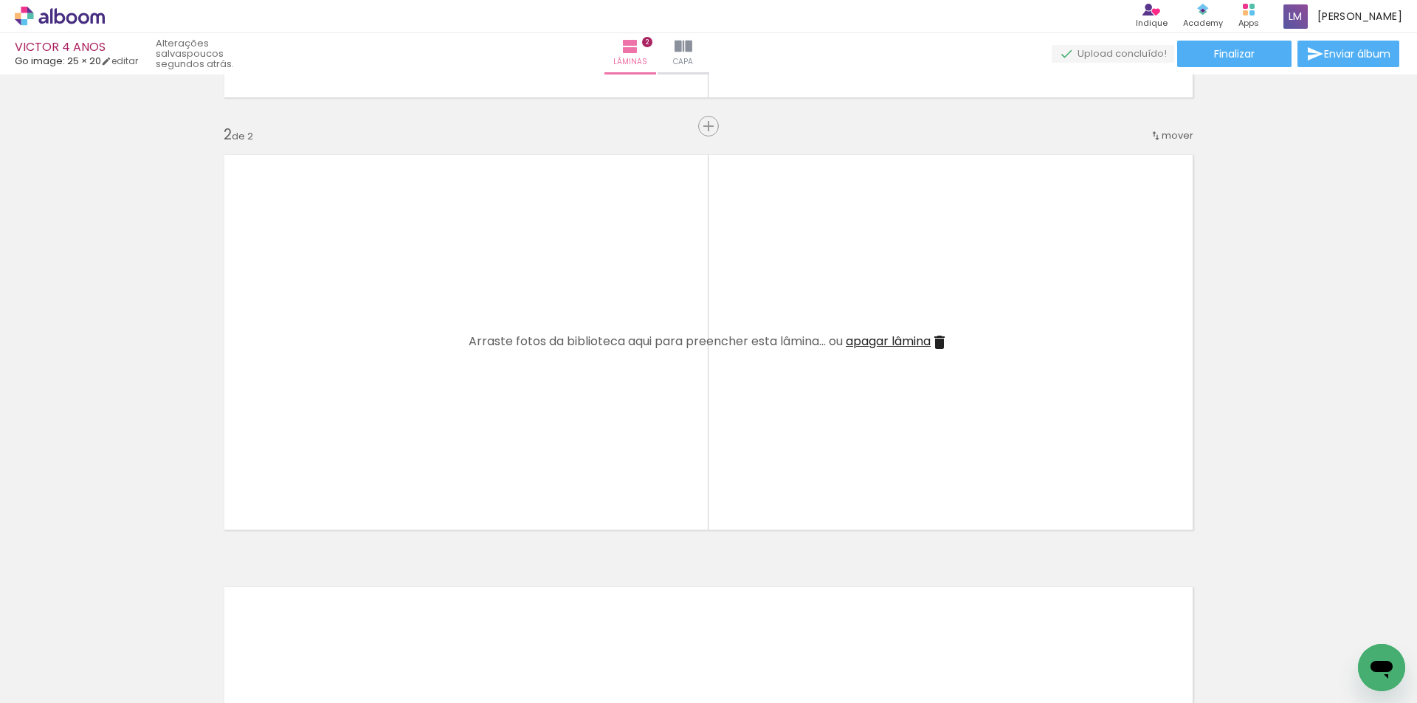
scroll to position [0, 6311]
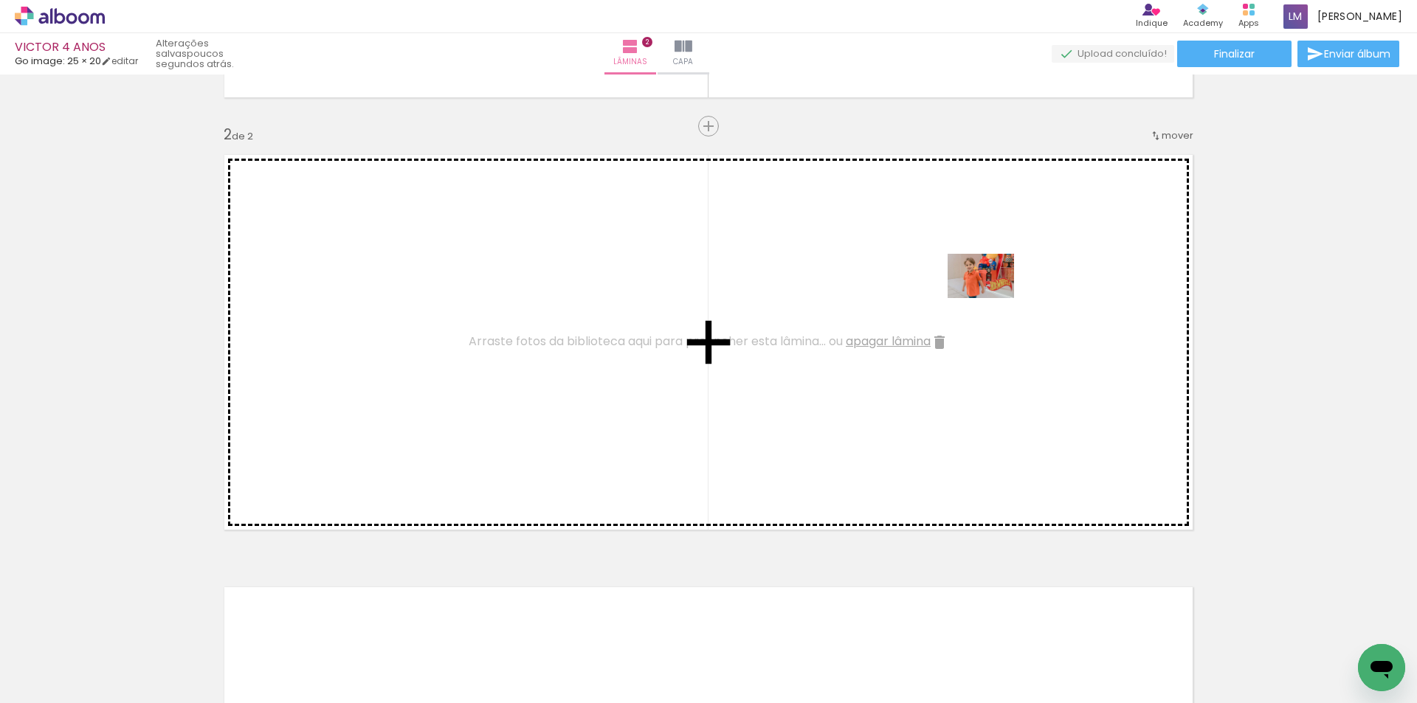
drag, startPoint x: 1299, startPoint y: 649, endPoint x: 1206, endPoint y: 602, distance: 103.9
click at [991, 299] on quentale-workspace at bounding box center [708, 351] width 1417 height 703
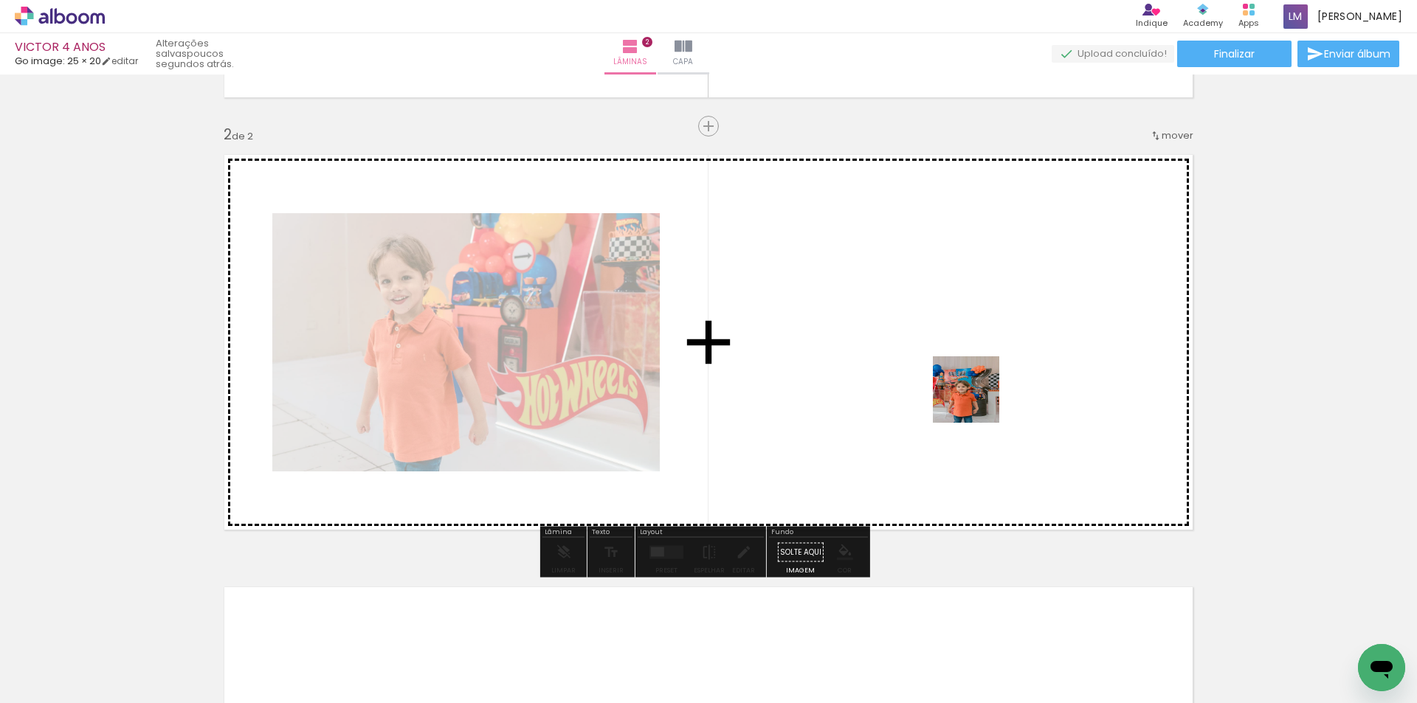
drag, startPoint x: 1195, startPoint y: 640, endPoint x: 905, endPoint y: 334, distance: 421.7
click at [873, 351] on quentale-workspace at bounding box center [708, 351] width 1417 height 703
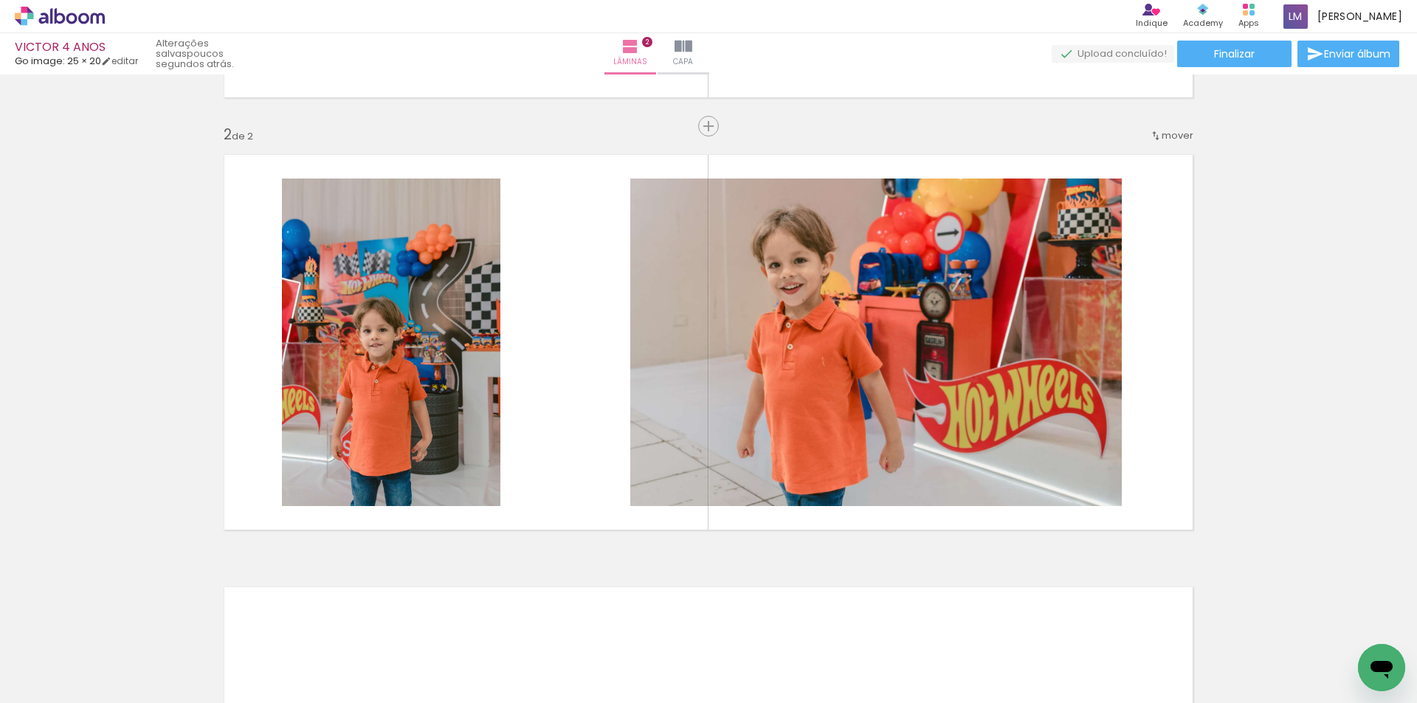
scroll to position [0, 3492]
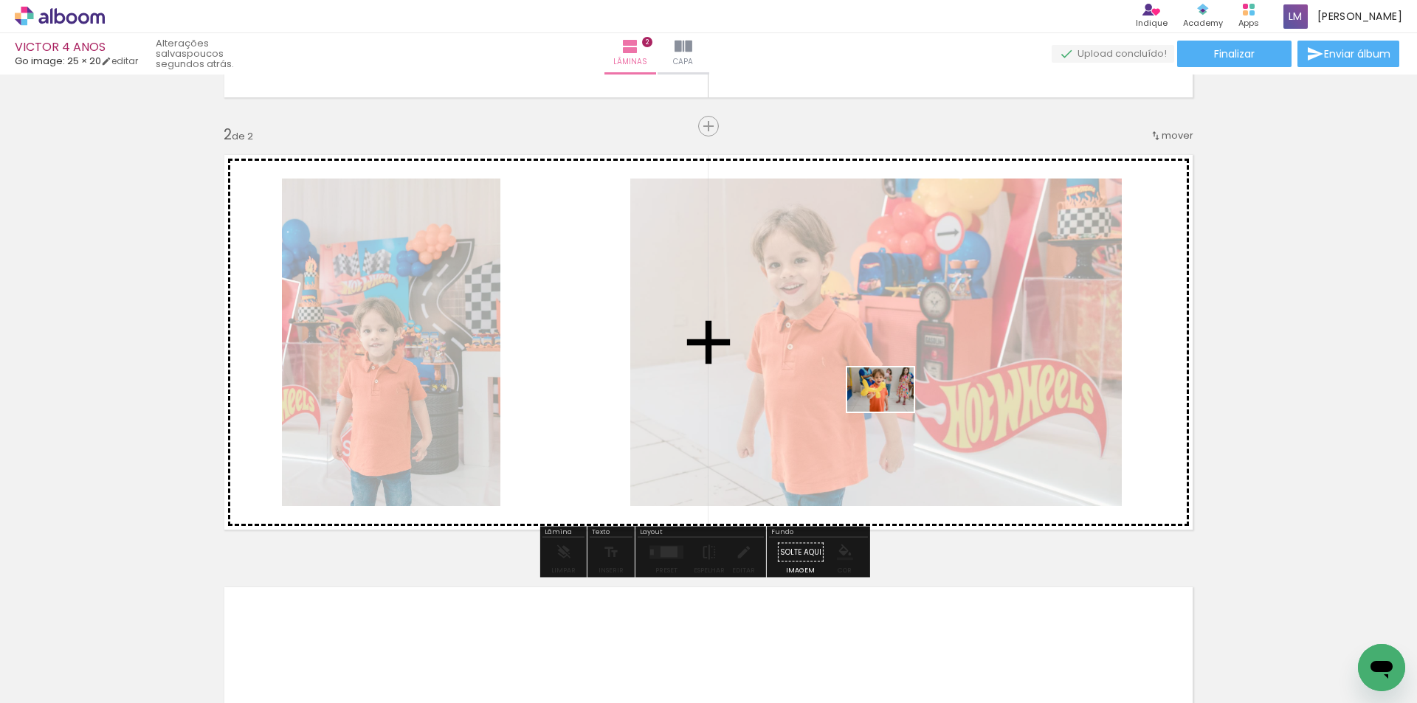
drag, startPoint x: 885, startPoint y: 669, endPoint x: 891, endPoint y: 410, distance: 259.8
click at [891, 410] on quentale-workspace at bounding box center [708, 351] width 1417 height 703
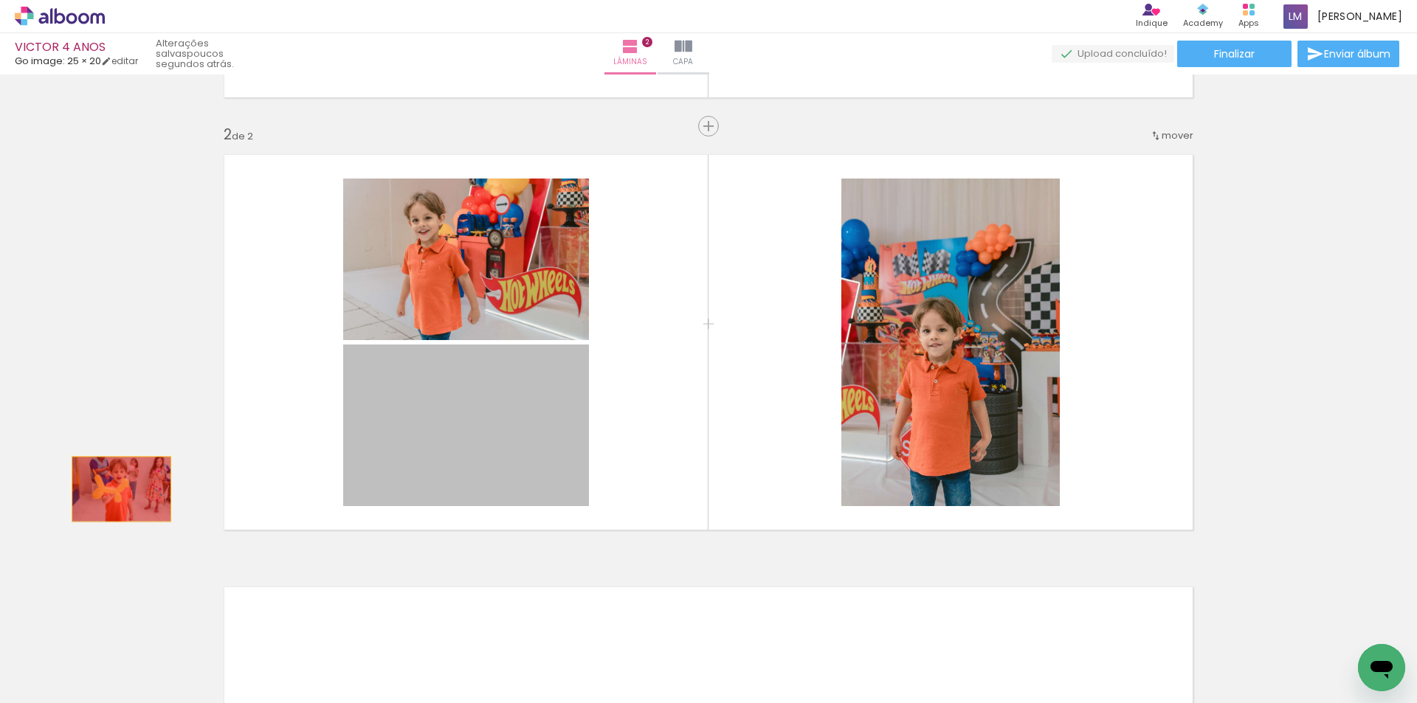
drag, startPoint x: 503, startPoint y: 455, endPoint x: 435, endPoint y: 554, distance: 121.0
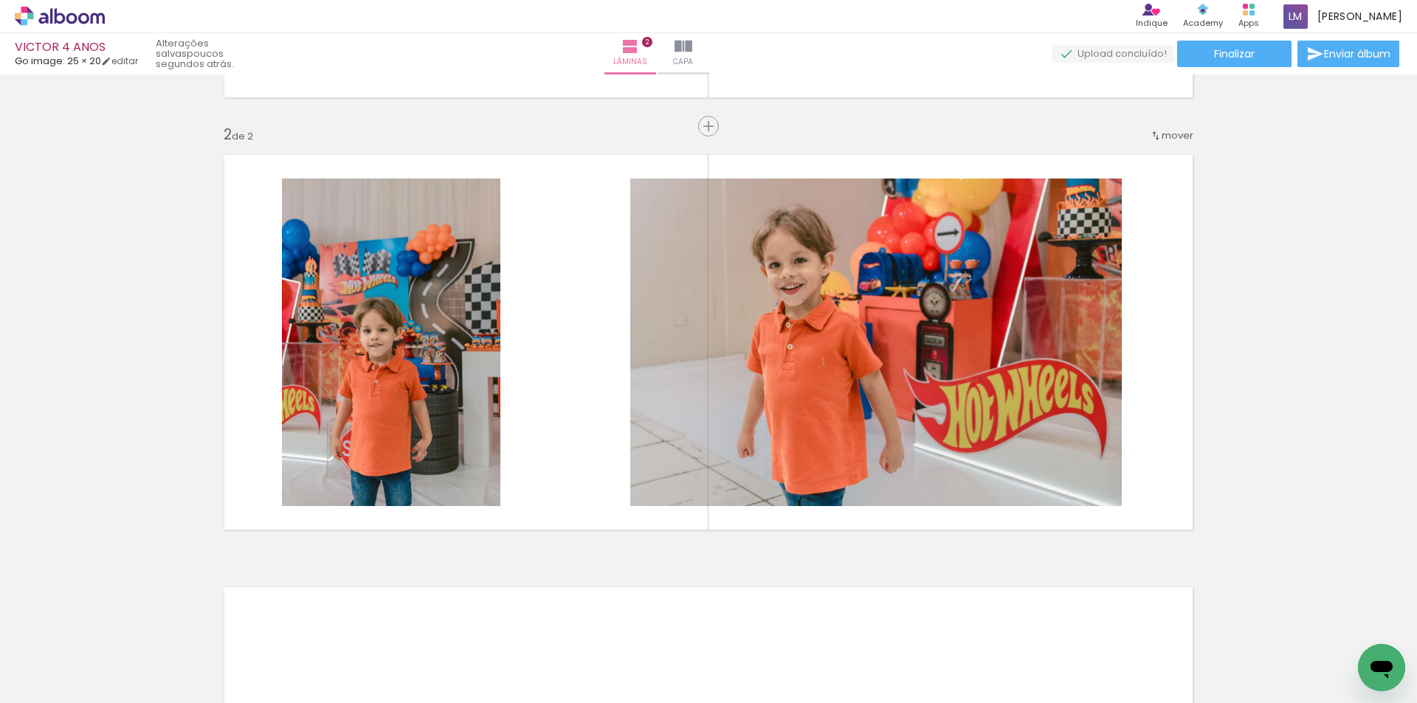
scroll to position [0, 1703]
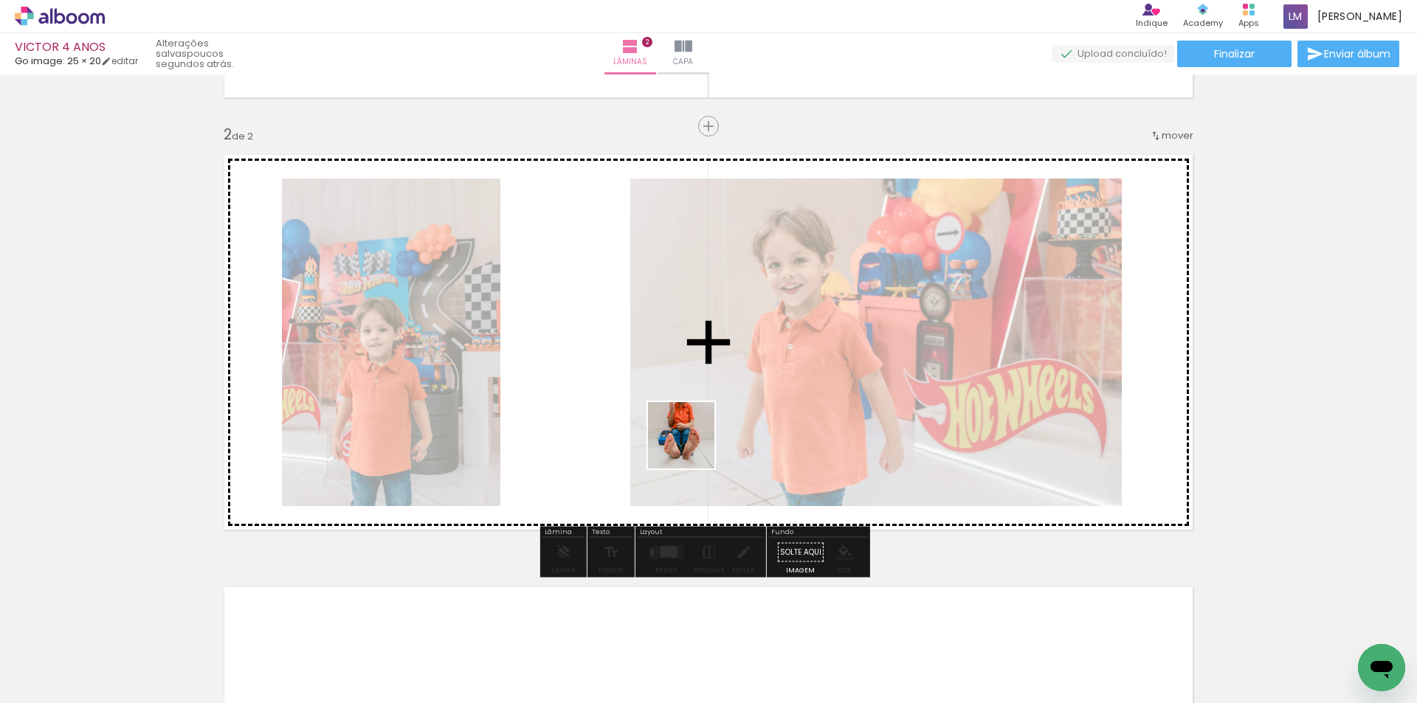
drag, startPoint x: 604, startPoint y: 660, endPoint x: 702, endPoint y: 418, distance: 262.1
click at [702, 418] on quentale-workspace at bounding box center [708, 351] width 1417 height 703
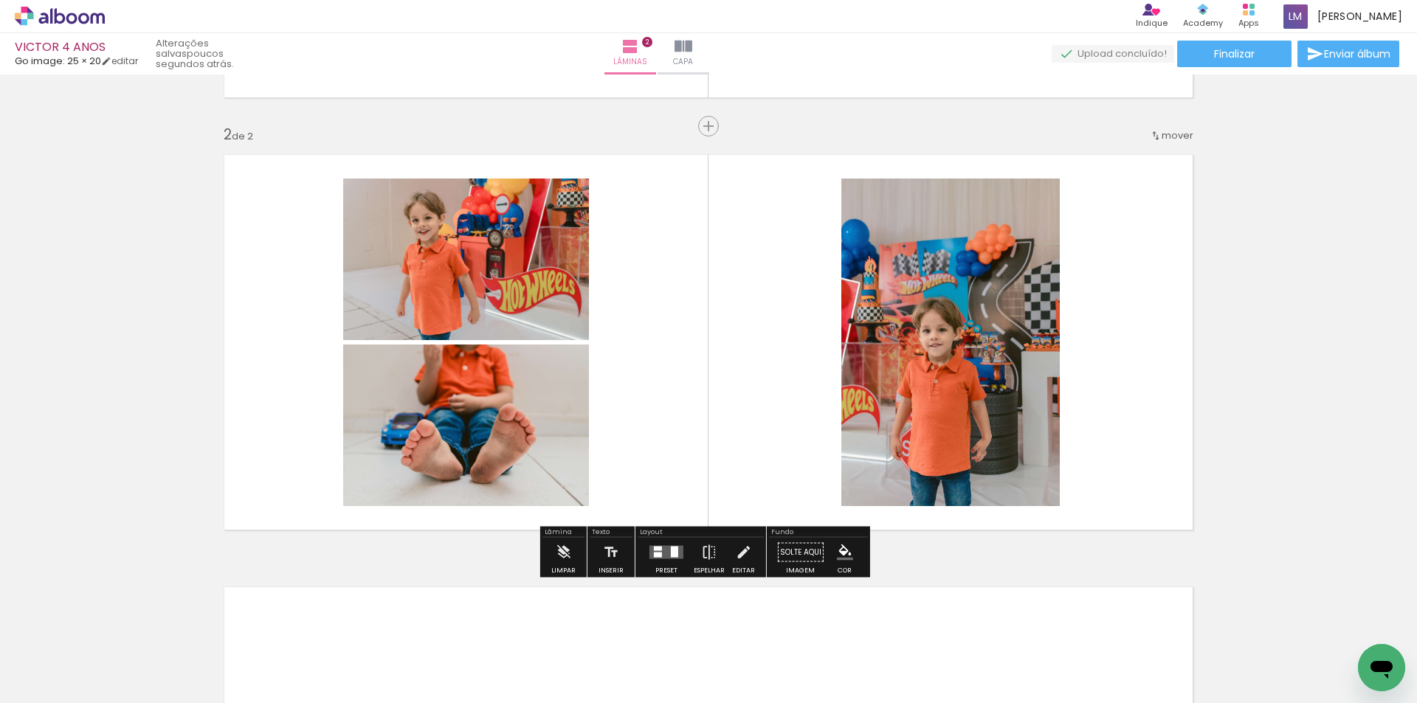
scroll to position [0, 1098]
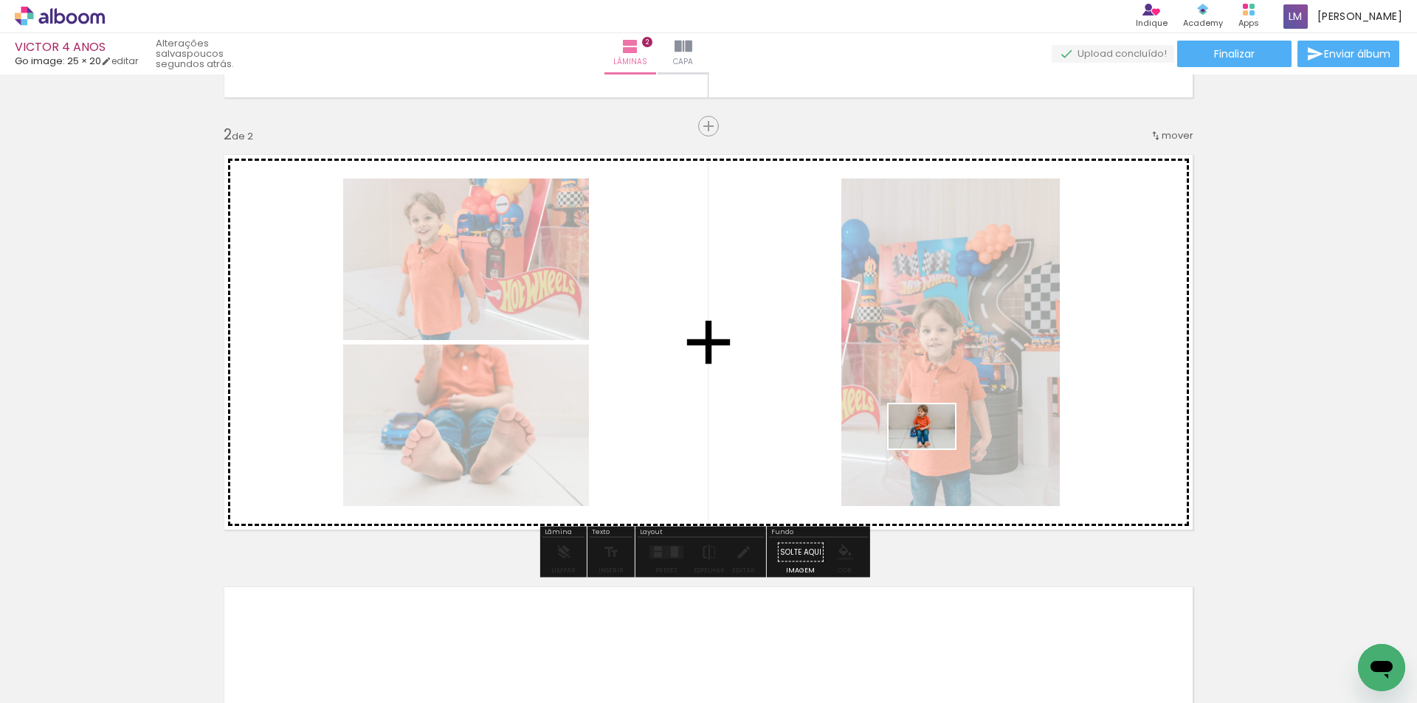
drag, startPoint x: 1137, startPoint y: 652, endPoint x: 933, endPoint y: 449, distance: 288.0
click at [933, 449] on quentale-workspace at bounding box center [708, 351] width 1417 height 703
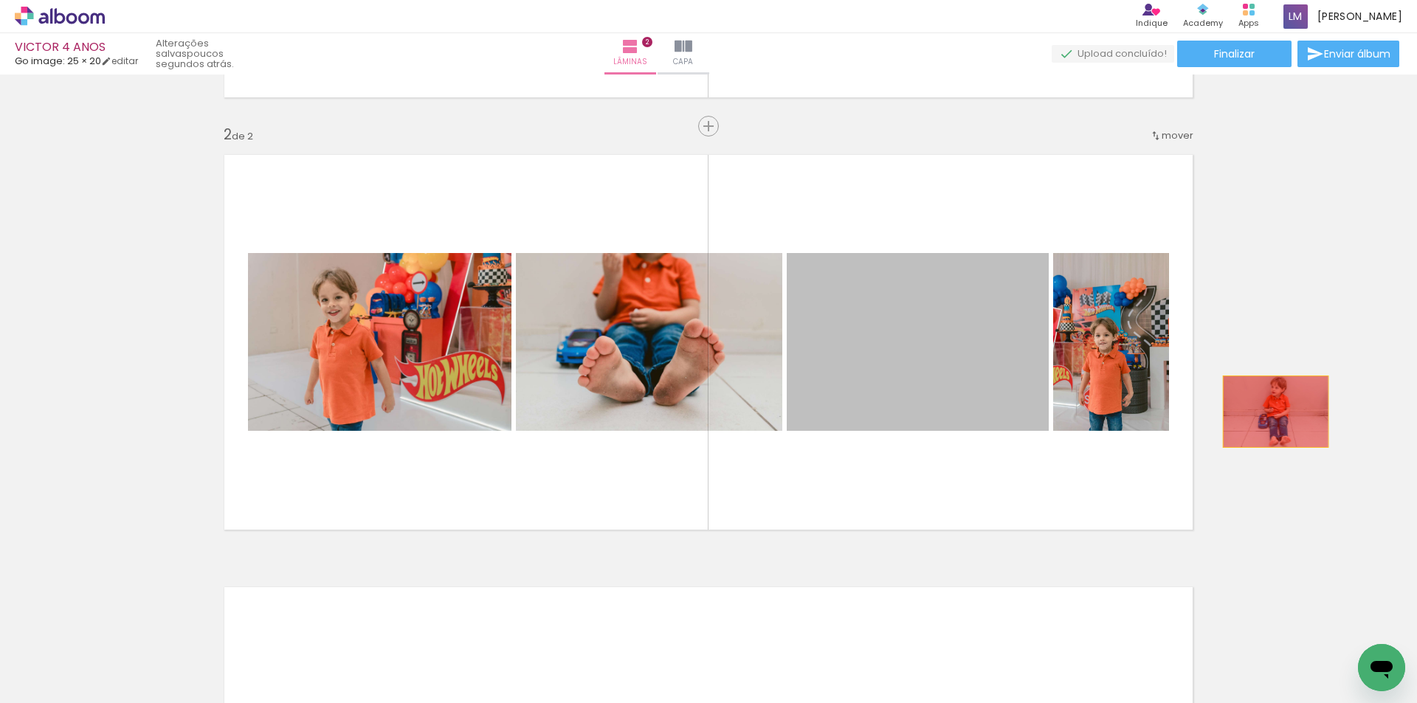
drag, startPoint x: 931, startPoint y: 376, endPoint x: 1282, endPoint y: 414, distance: 353.3
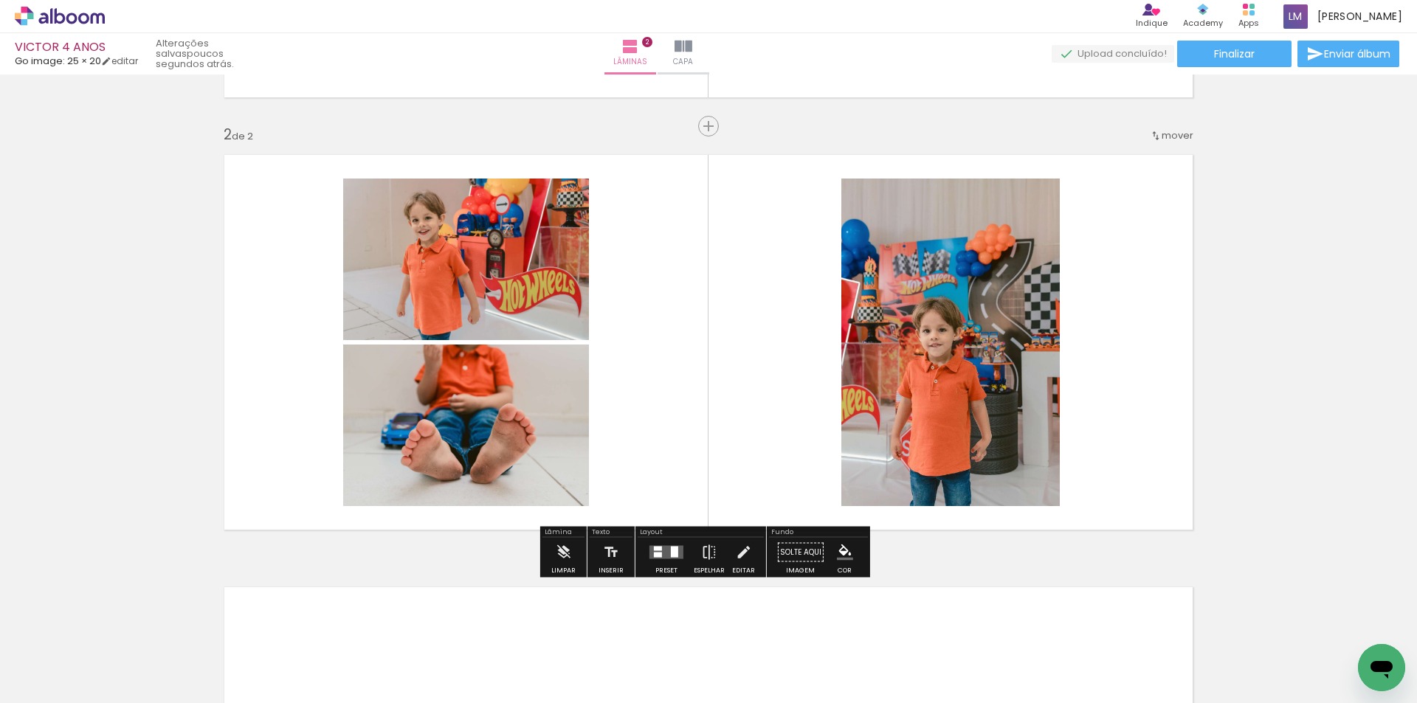
drag, startPoint x: 297, startPoint y: 436, endPoint x: 234, endPoint y: 399, distance: 73.4
click at [159, 422] on div "Inserir lâmina 1 de 2 Inserir lâmina 2 de 2" at bounding box center [708, 324] width 1417 height 1298
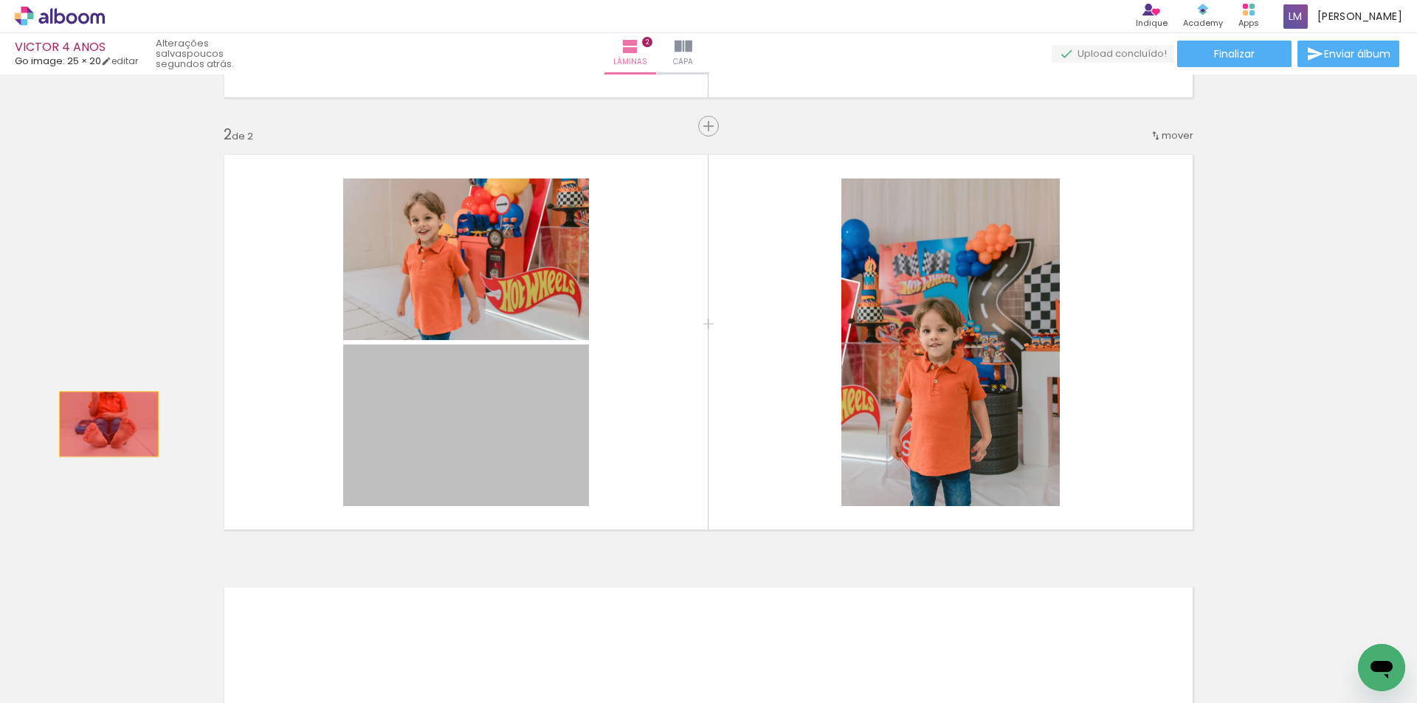
drag, startPoint x: 447, startPoint y: 410, endPoint x: 138, endPoint y: 409, distance: 309.2
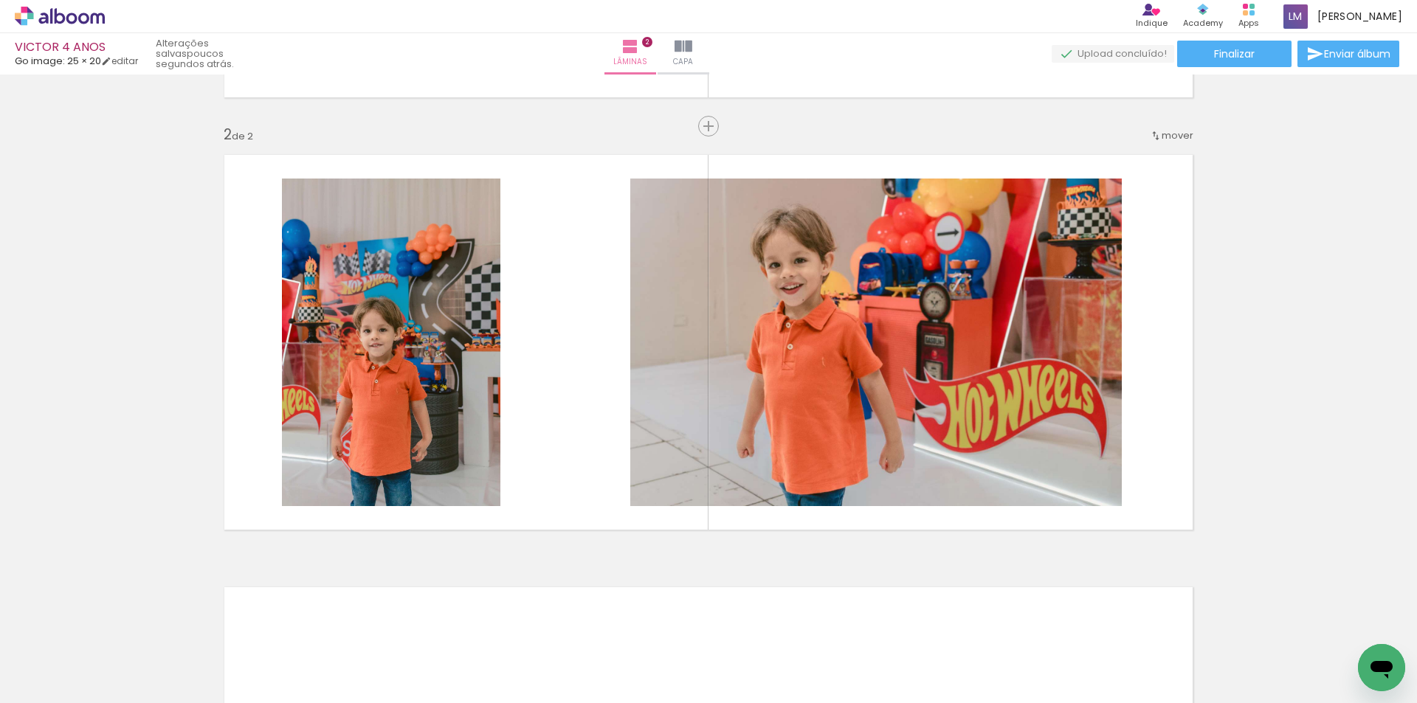
scroll to position [0, 6375]
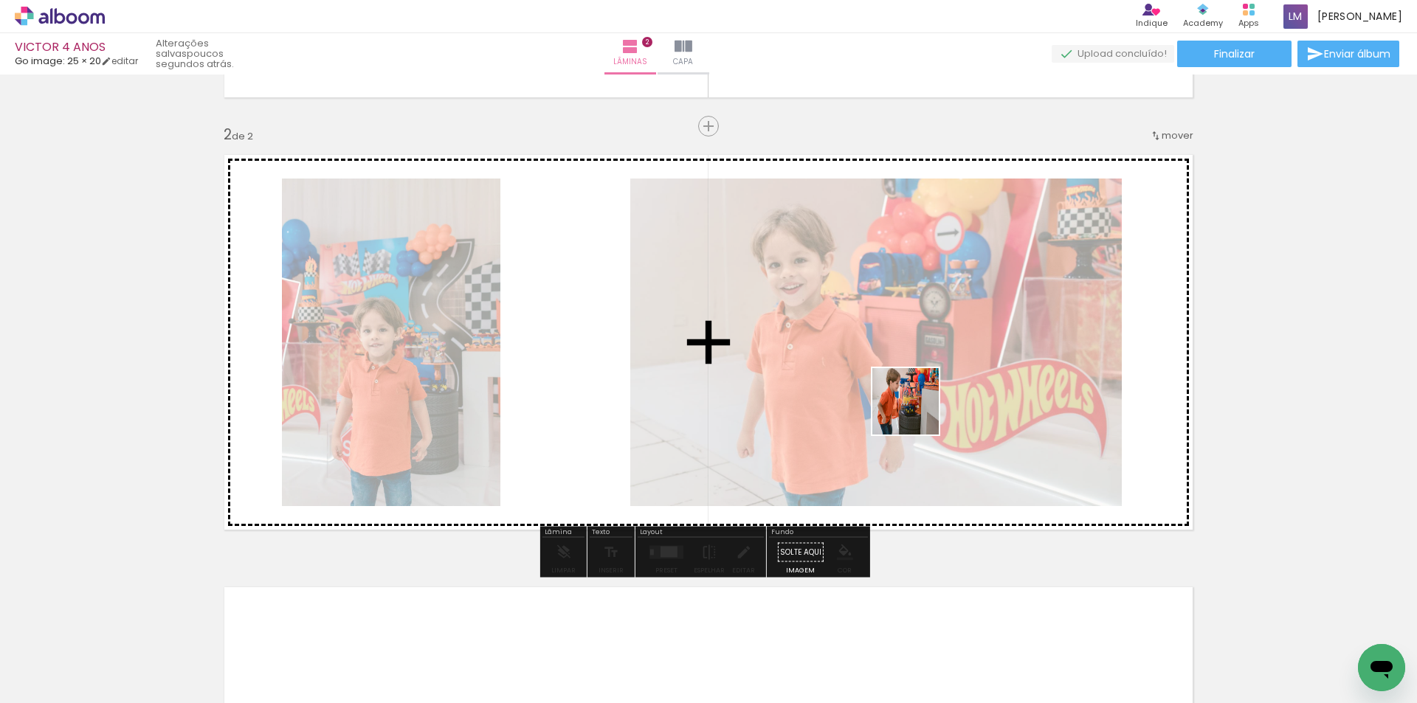
drag, startPoint x: 1071, startPoint y: 652, endPoint x: 905, endPoint y: 407, distance: 296.1
click at [905, 407] on quentale-workspace at bounding box center [708, 351] width 1417 height 703
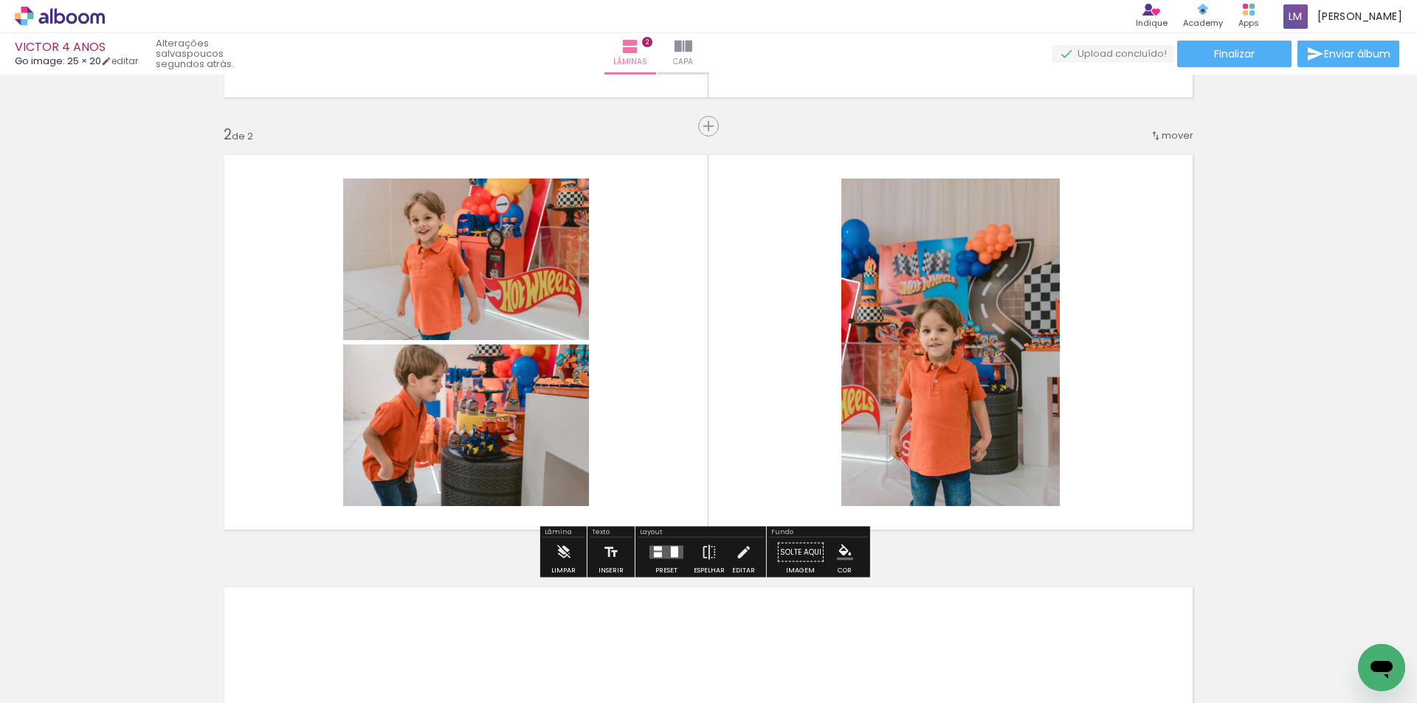
click at [1077, 514] on quentale-layouter at bounding box center [708, 343] width 989 height 396
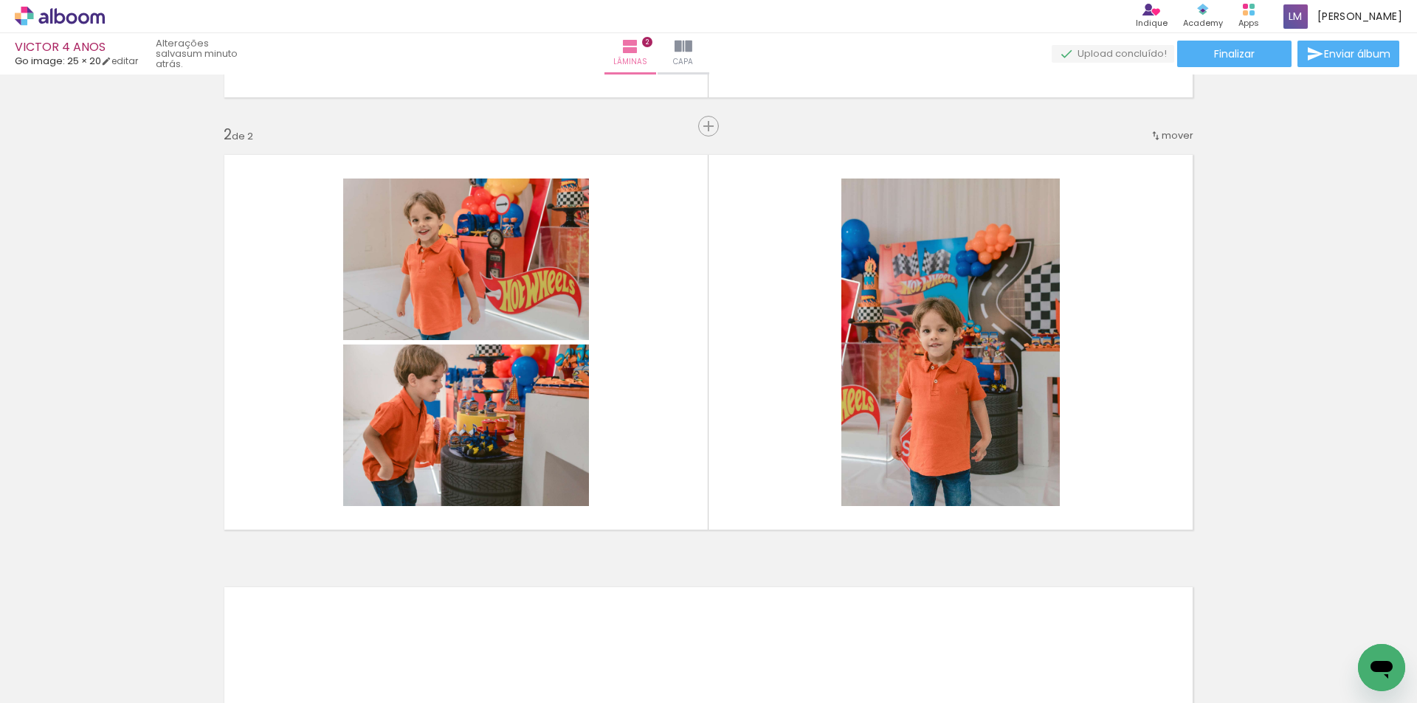
scroll to position [0, 7770]
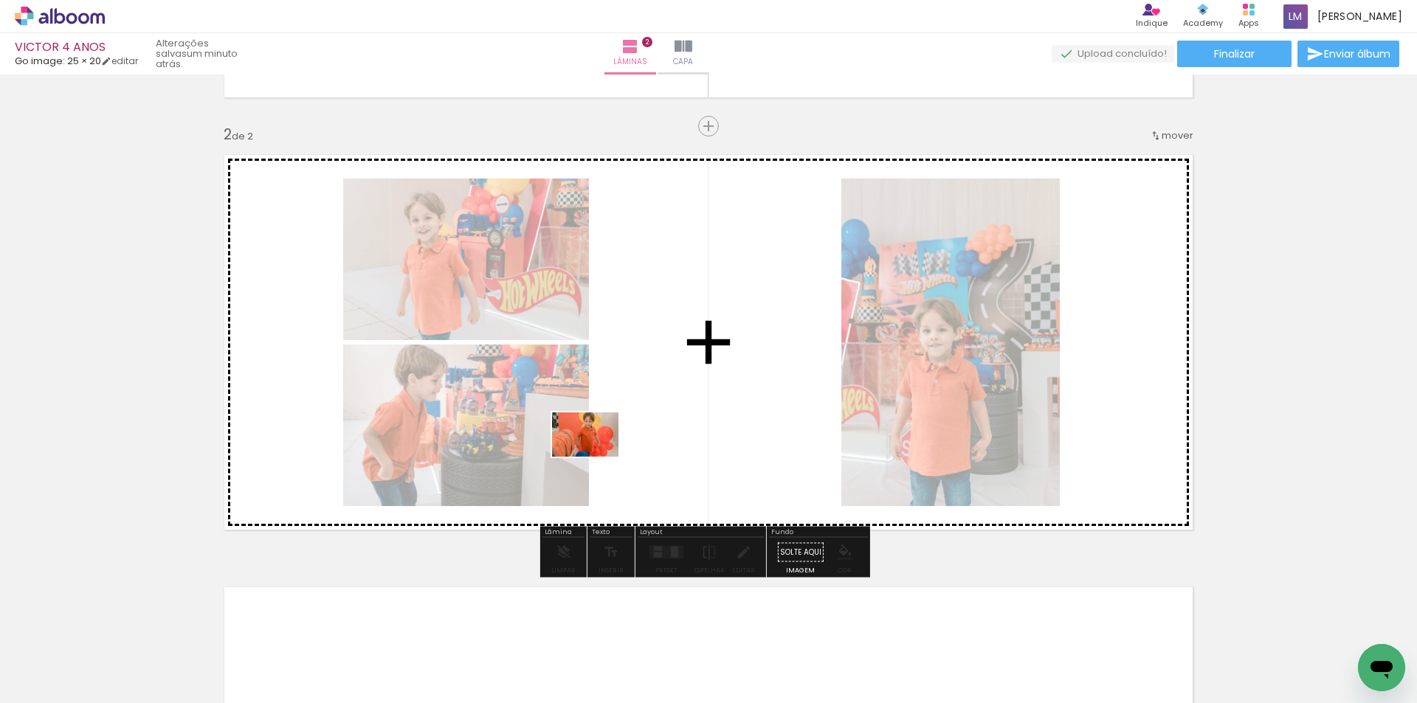
drag, startPoint x: 735, startPoint y: 663, endPoint x: 601, endPoint y: 453, distance: 248.5
click at [597, 455] on quentale-workspace at bounding box center [708, 351] width 1417 height 703
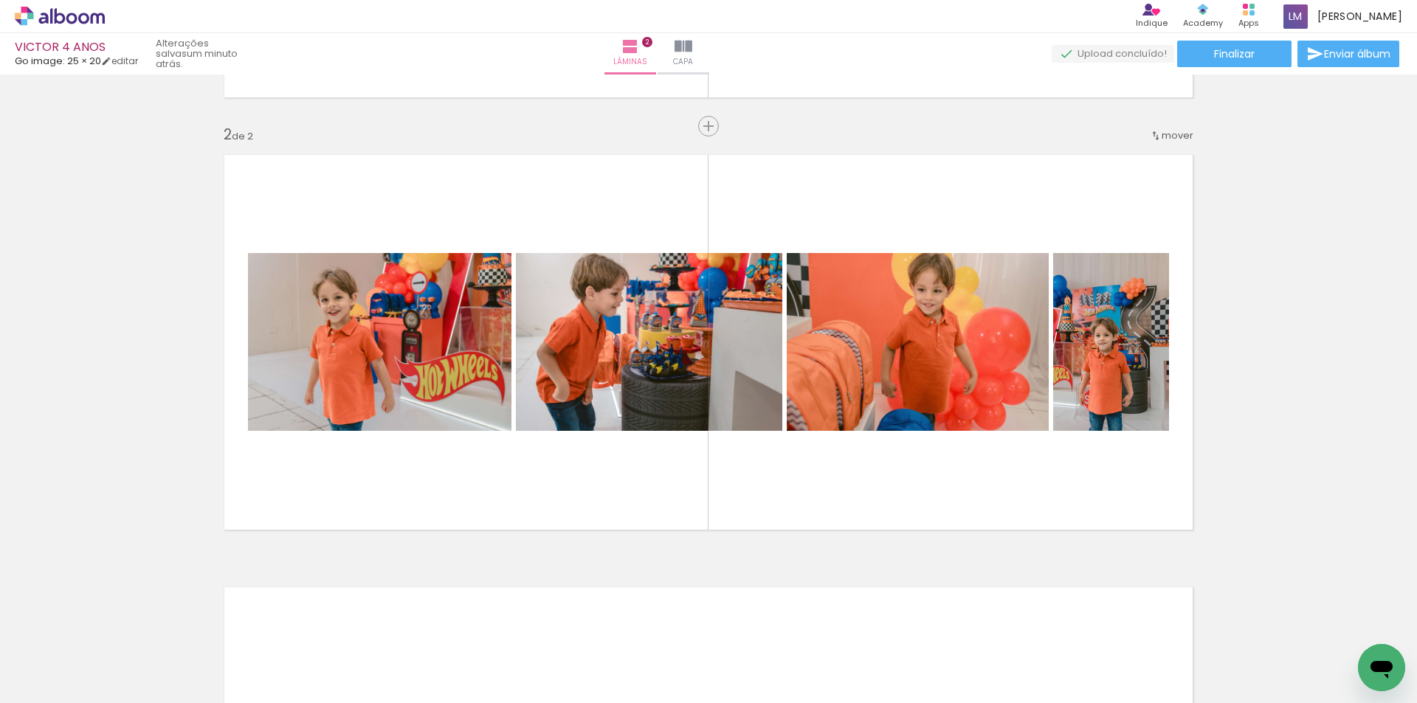
scroll to position [0, 8874]
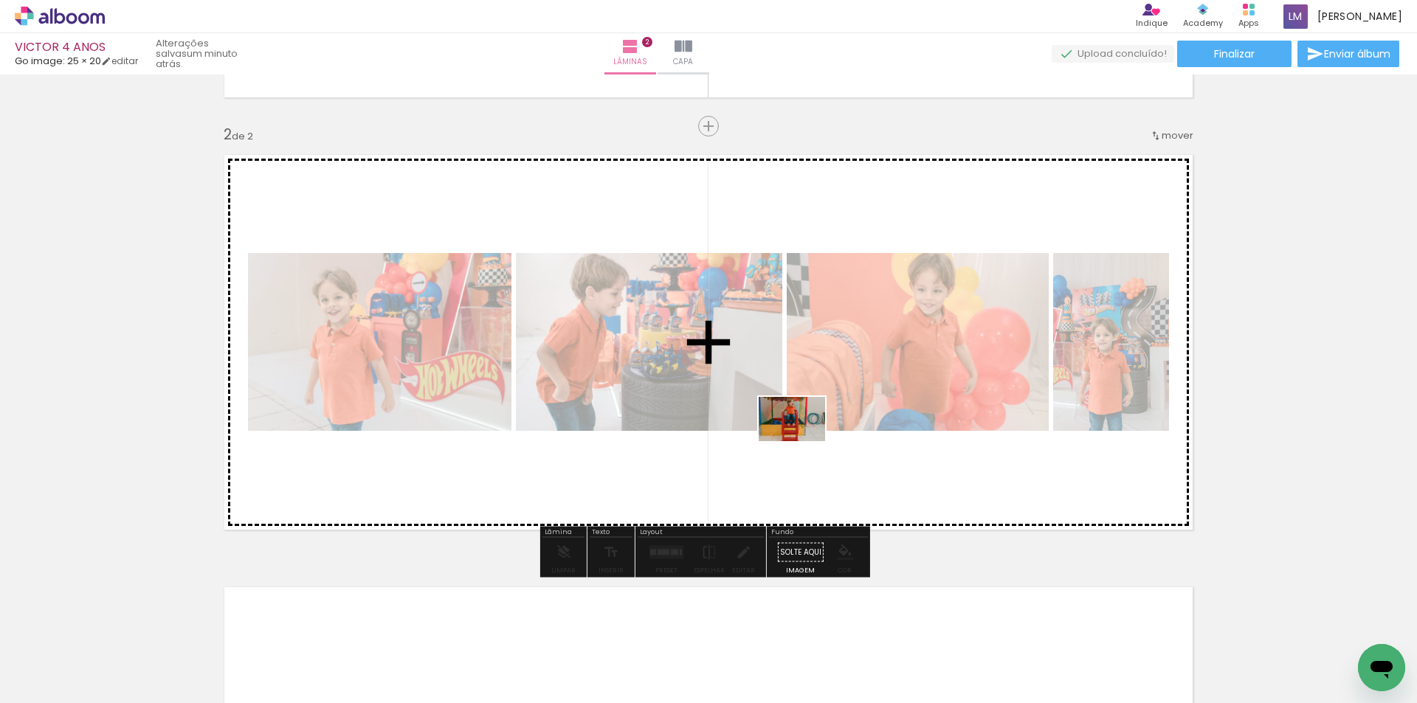
drag, startPoint x: 1105, startPoint y: 668, endPoint x: 802, endPoint y: 441, distance: 378.0
click at [802, 441] on quentale-workspace at bounding box center [708, 351] width 1417 height 703
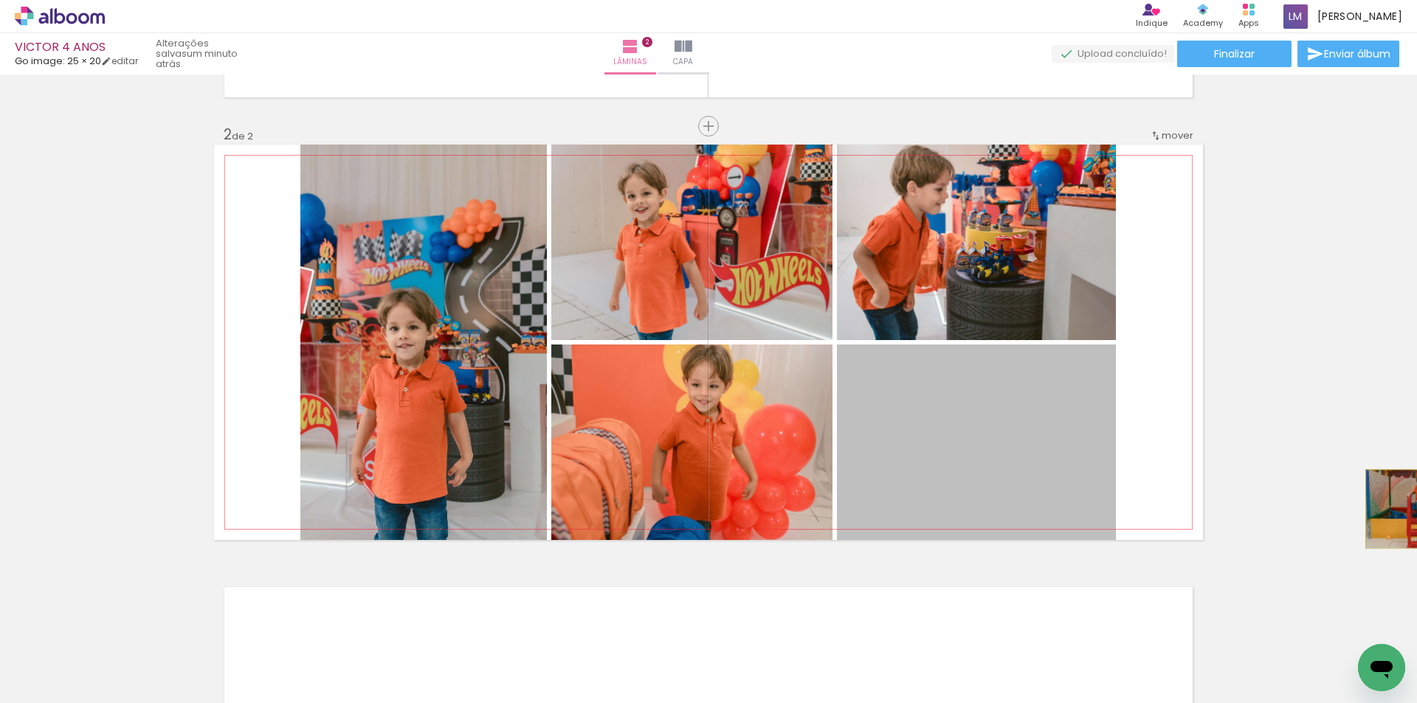
drag, startPoint x: 997, startPoint y: 487, endPoint x: 1416, endPoint y: 509, distance: 419.7
click at [1416, 509] on div "Inserir lâmina 1 de 2 Inserir lâmina 2 de 2 Confirmar Cancelar" at bounding box center [708, 389] width 1417 height 629
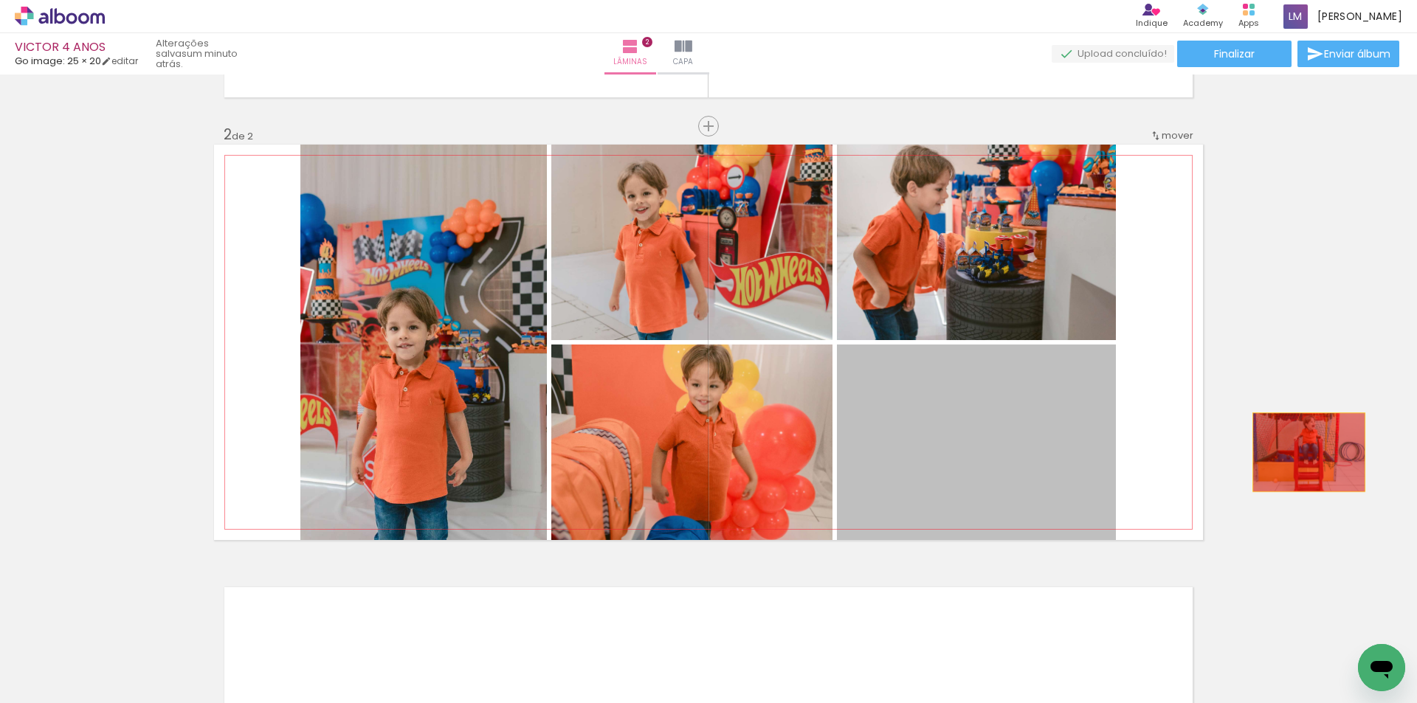
drag, startPoint x: 1036, startPoint y: 466, endPoint x: 1303, endPoint y: 452, distance: 267.5
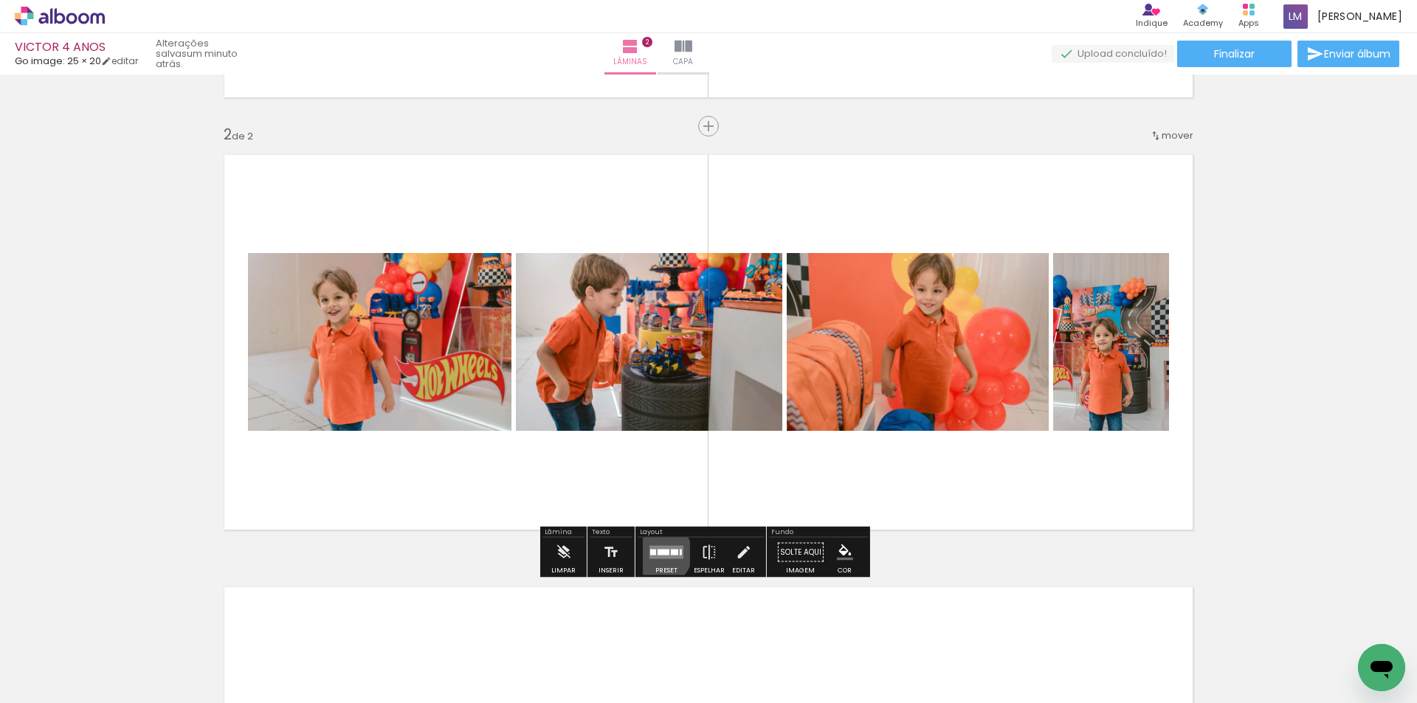
click at [657, 553] on div at bounding box center [663, 553] width 12 height 6
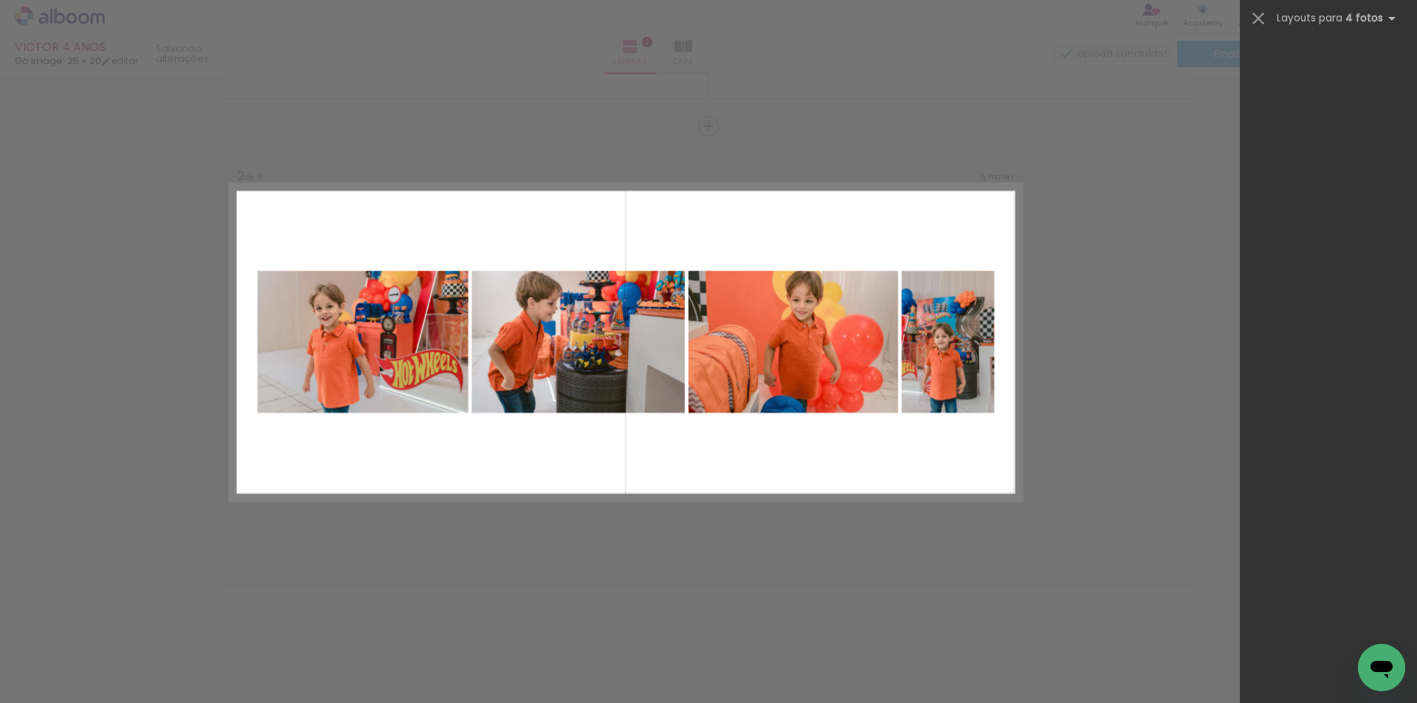
scroll to position [0, 0]
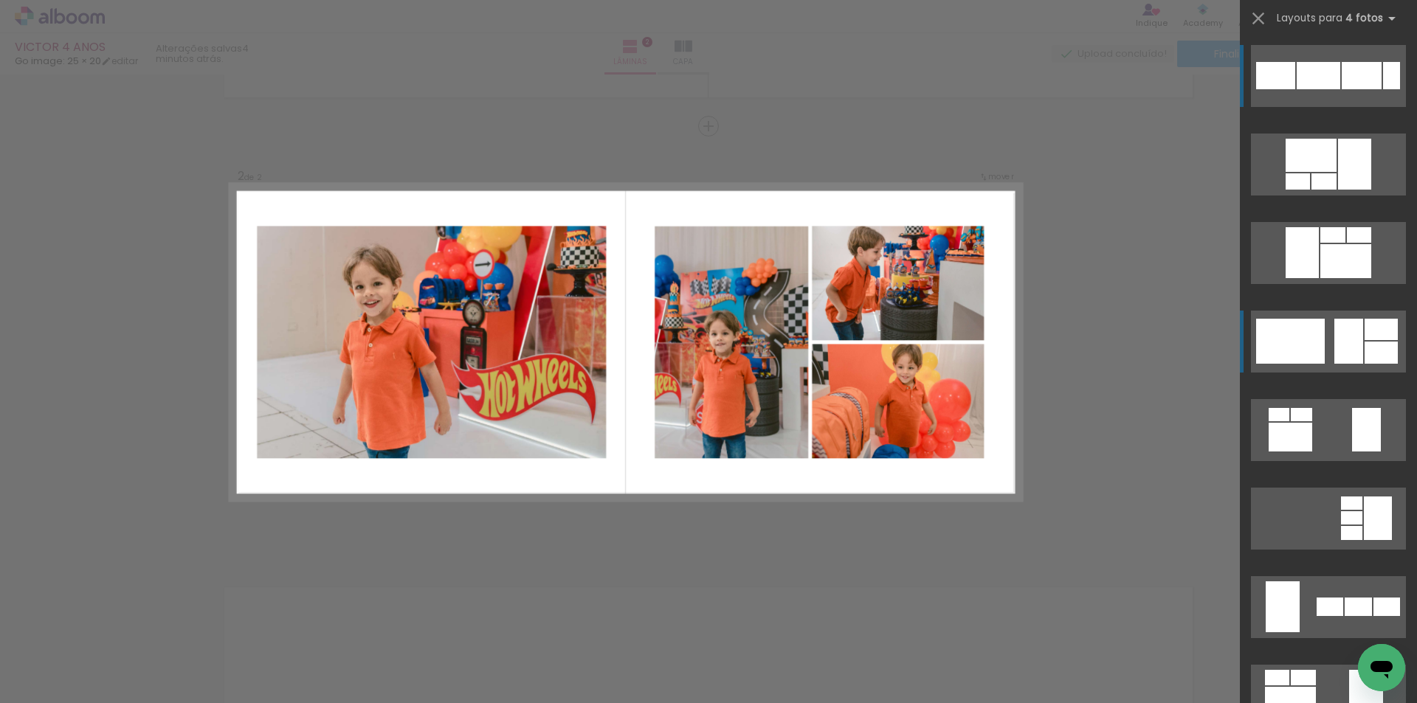
click at [1347, 190] on div at bounding box center [1354, 164] width 33 height 51
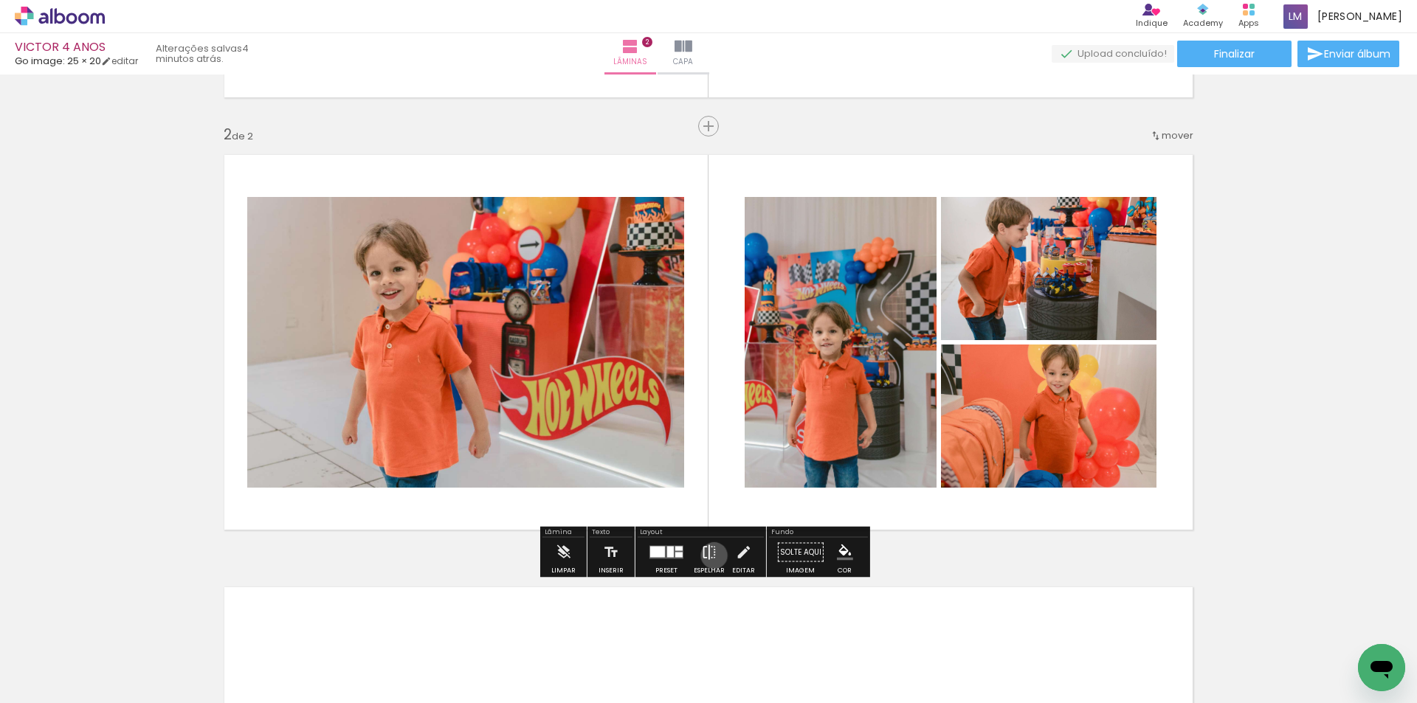
click at [711, 556] on iron-icon at bounding box center [709, 553] width 16 height 30
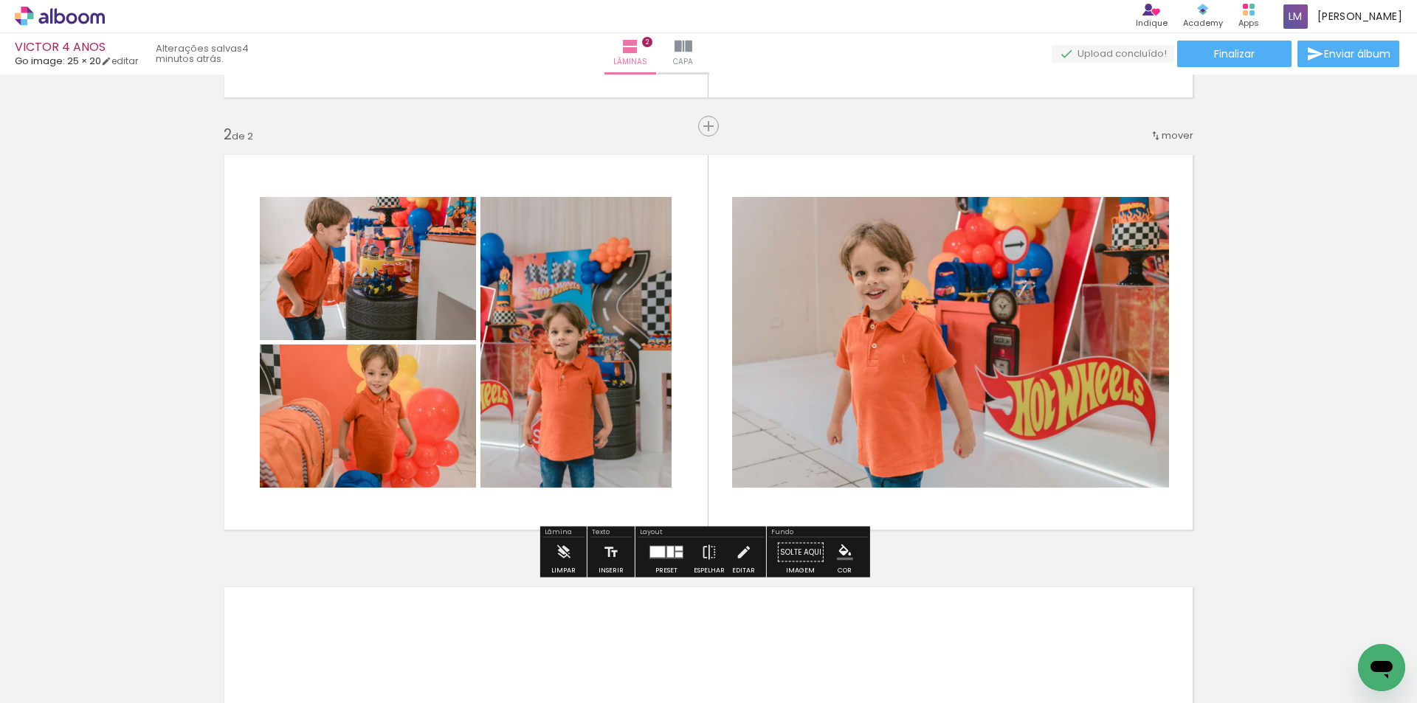
click at [670, 559] on div at bounding box center [666, 553] width 40 height 30
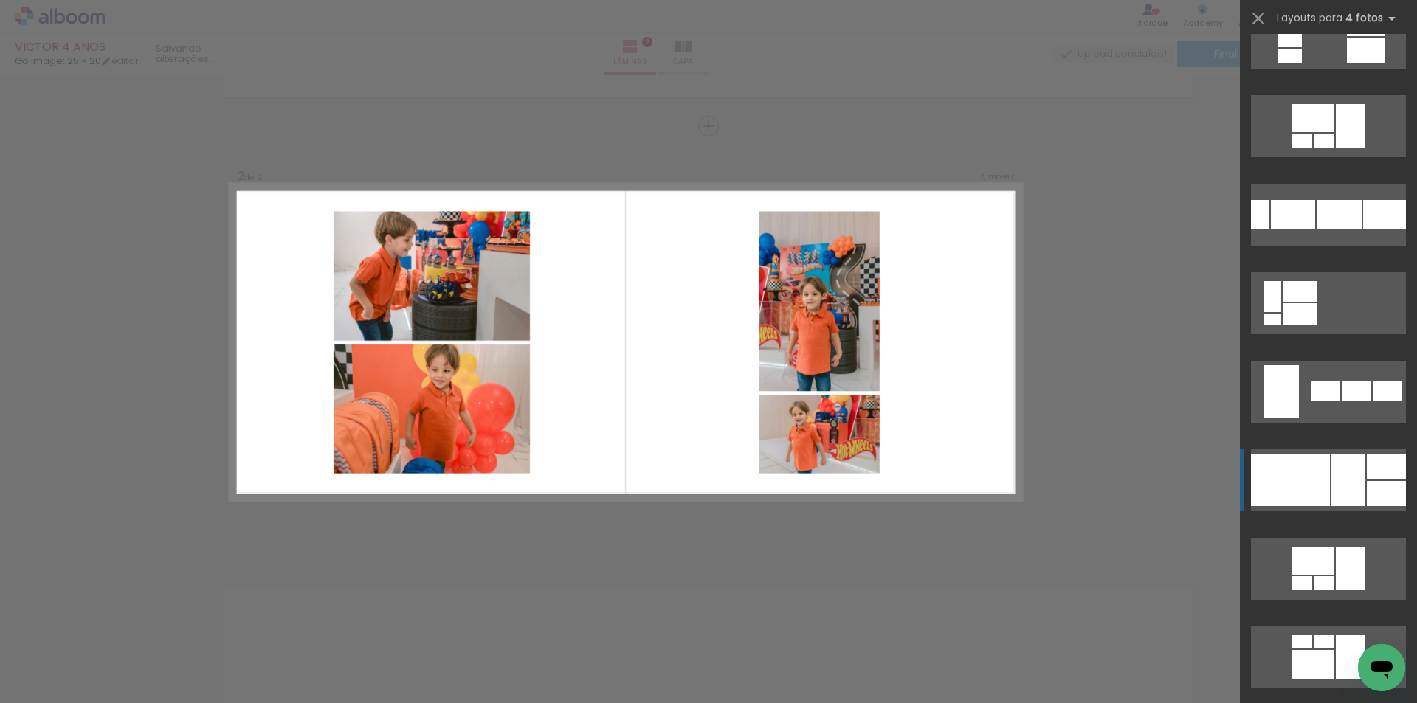
scroll to position [1299, 0]
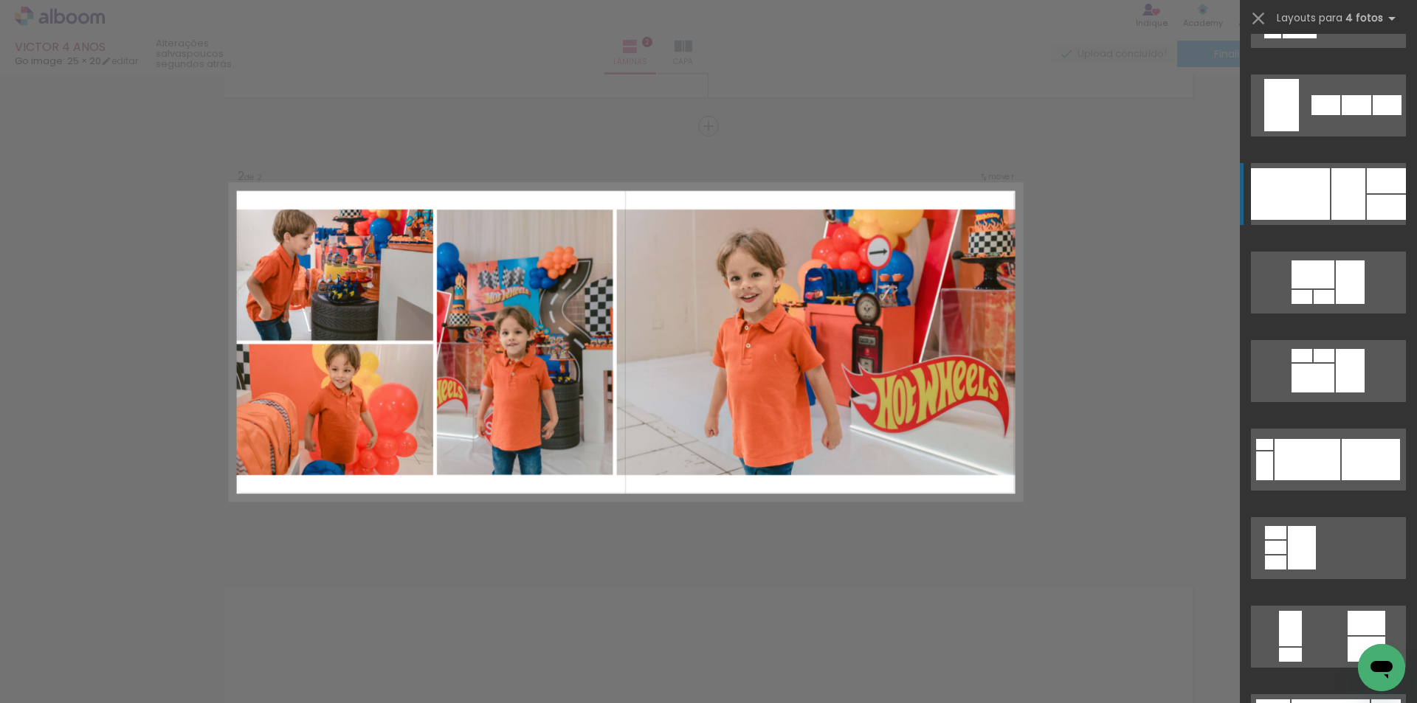
click at [1280, 190] on div at bounding box center [1290, 194] width 79 height 52
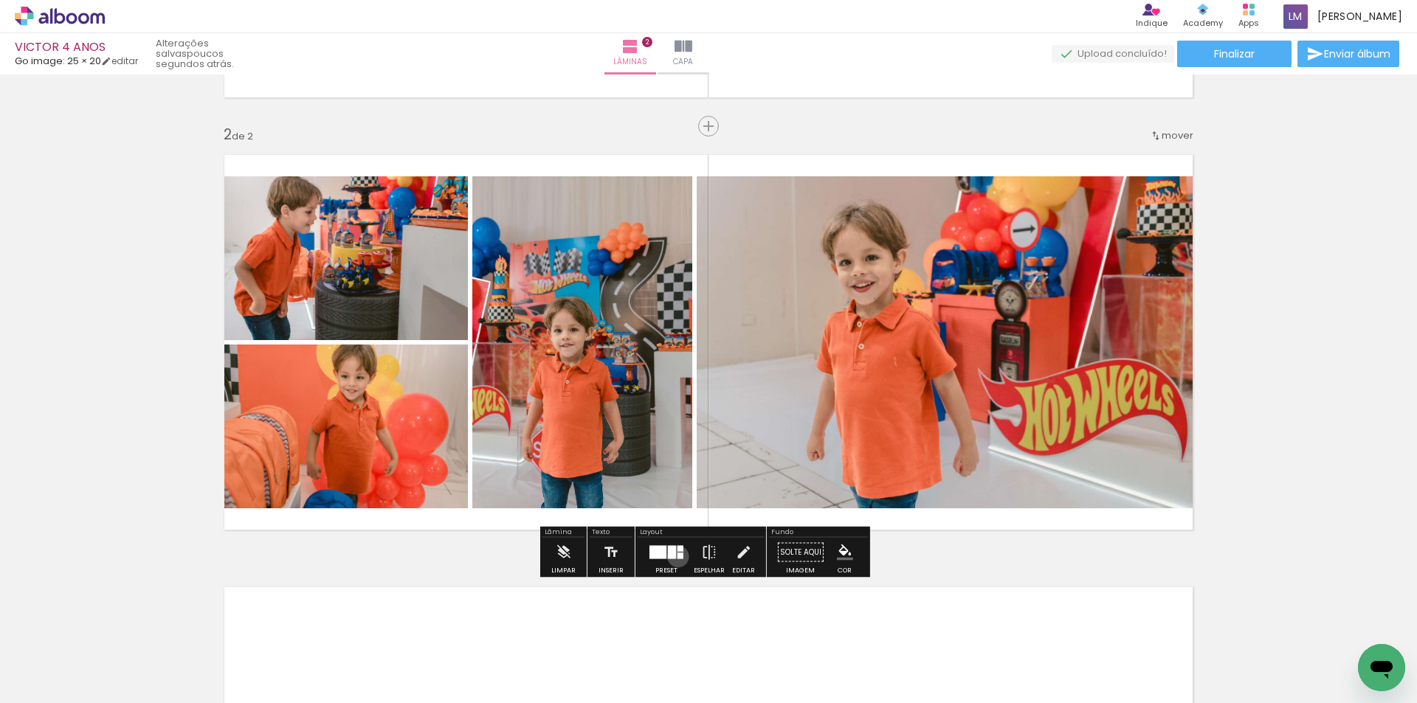
click at [677, 556] on div at bounding box center [680, 556] width 6 height 6
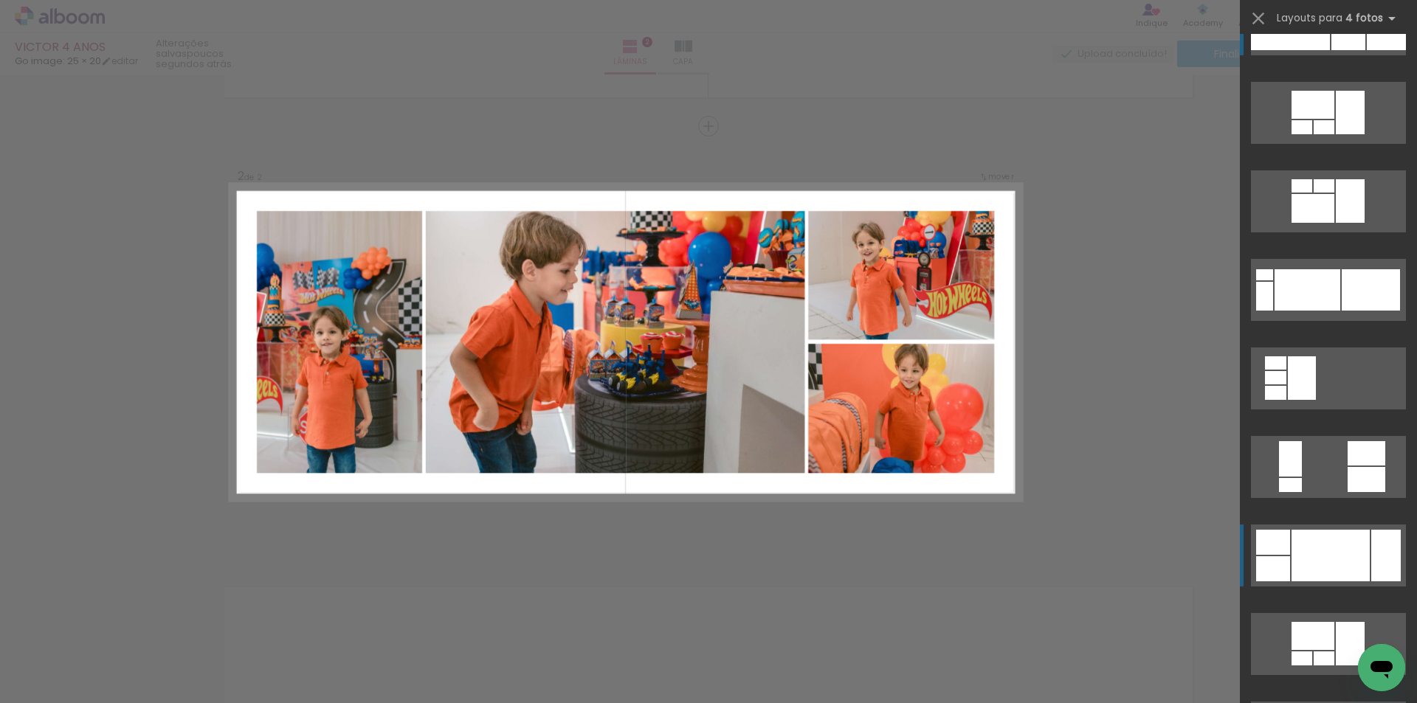
scroll to position [1491, 0]
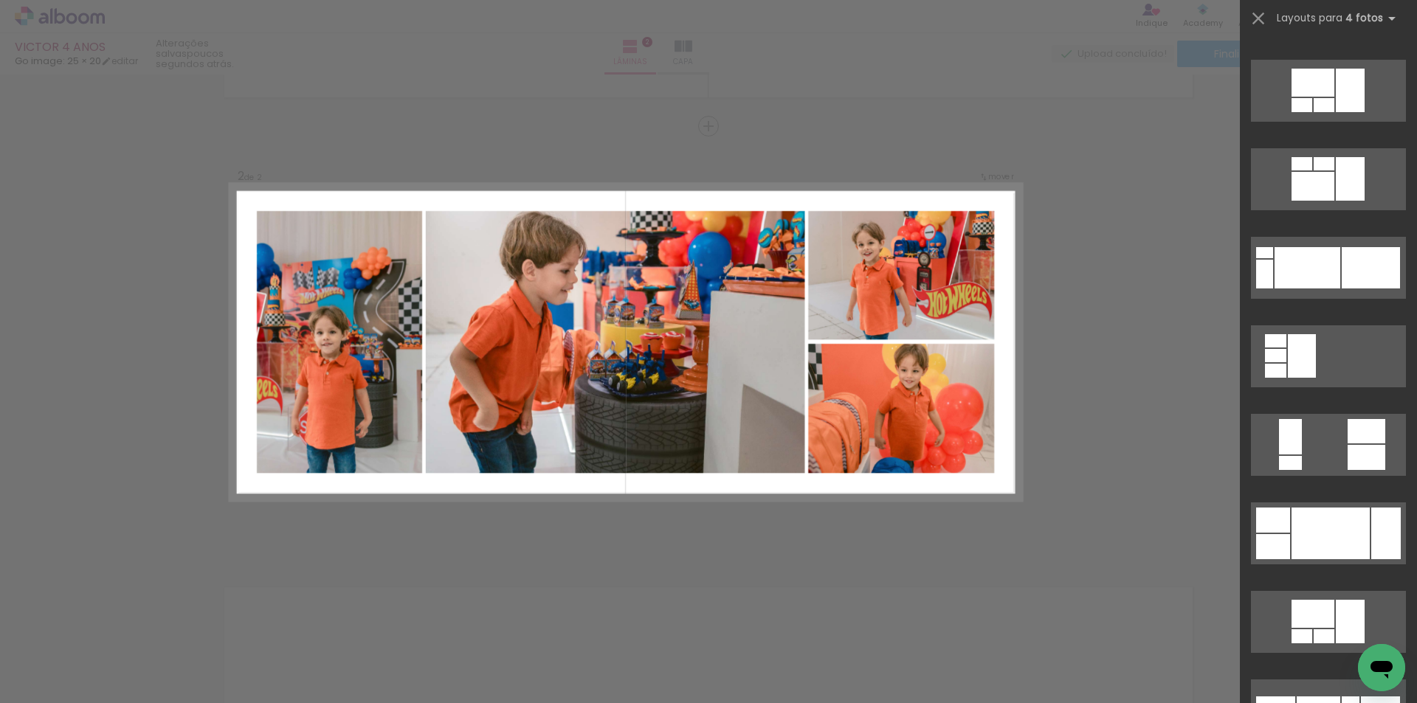
click at [1040, 362] on div "Confirmar Cancelar" at bounding box center [708, 335] width 1417 height 1333
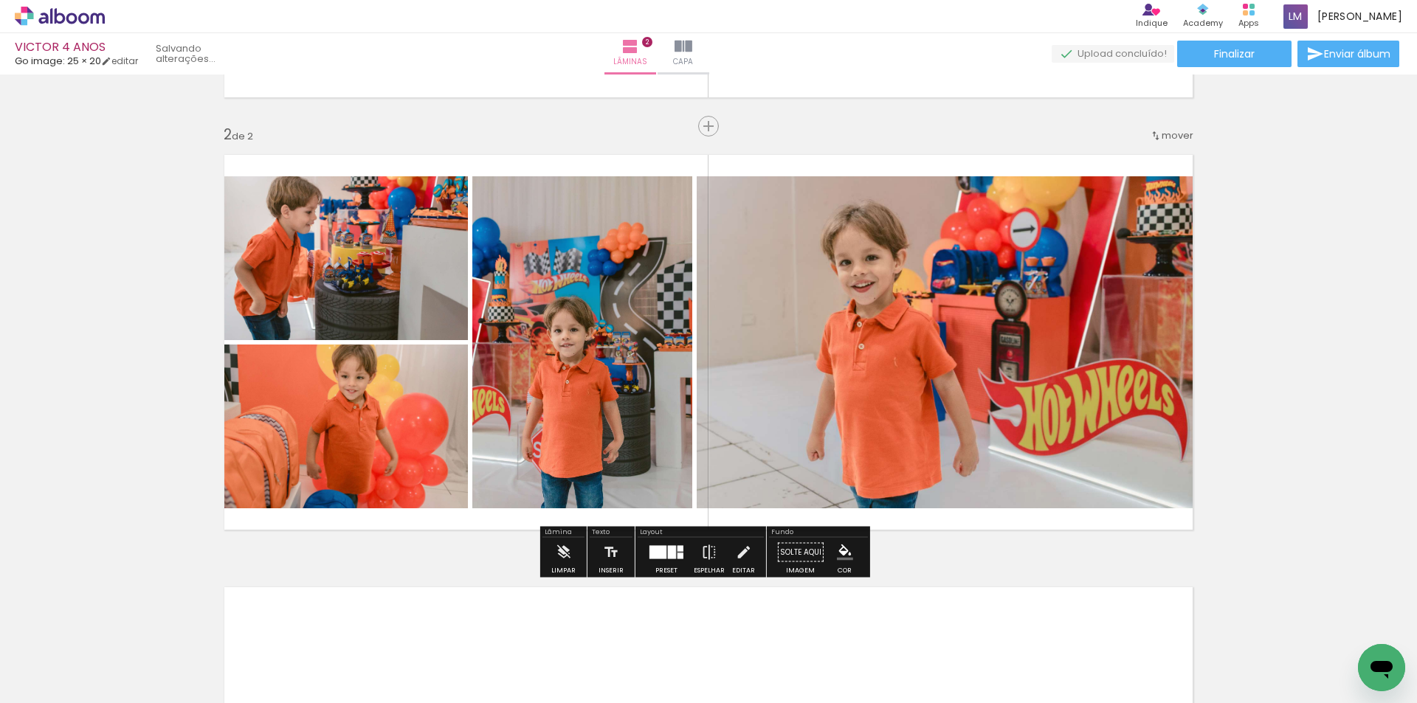
click at [1098, 356] on div "Inserir lâmina 1 de 2 Inserir lâmina 2 de 2" at bounding box center [708, 324] width 1417 height 1298
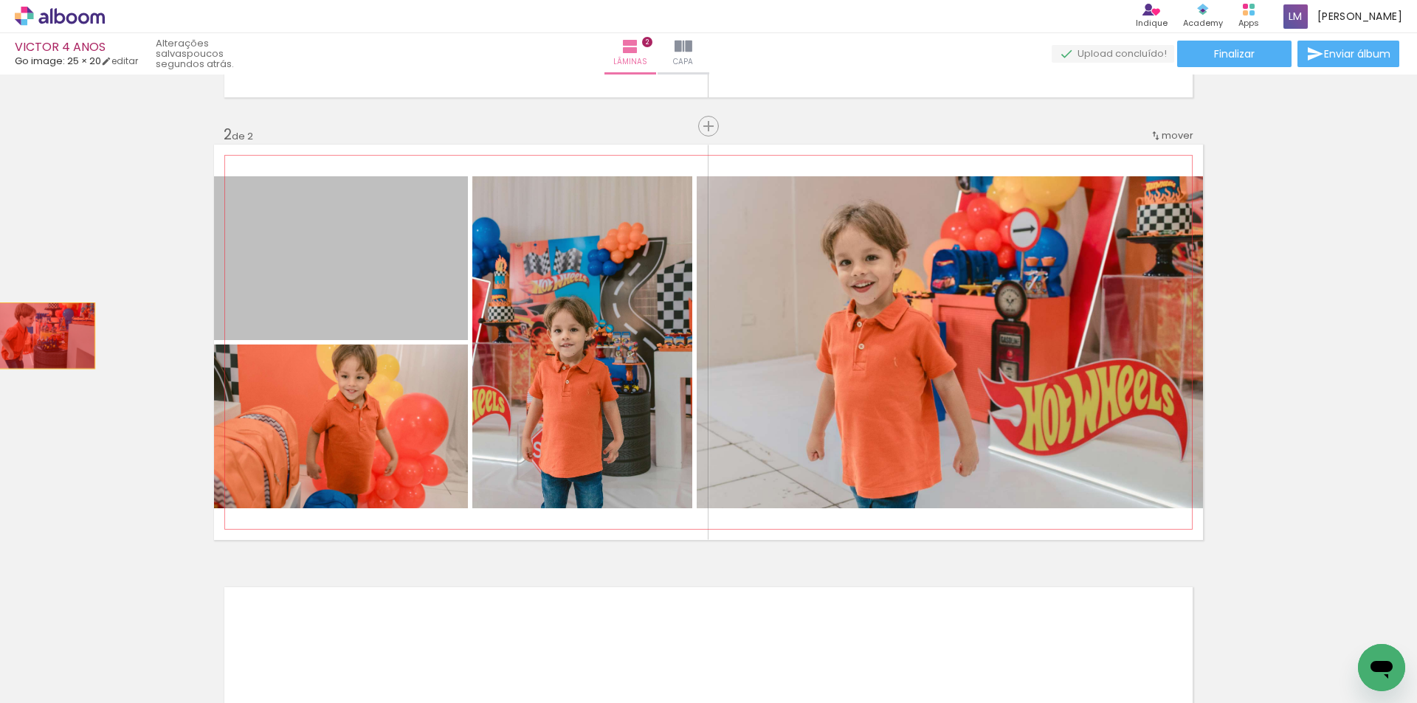
drag, startPoint x: 381, startPoint y: 317, endPoint x: 38, endPoint y: 336, distance: 342.9
click at [38, 336] on div "Inserir lâmina 1 de 2 Inserir lâmina 2 de 2" at bounding box center [708, 324] width 1417 height 1298
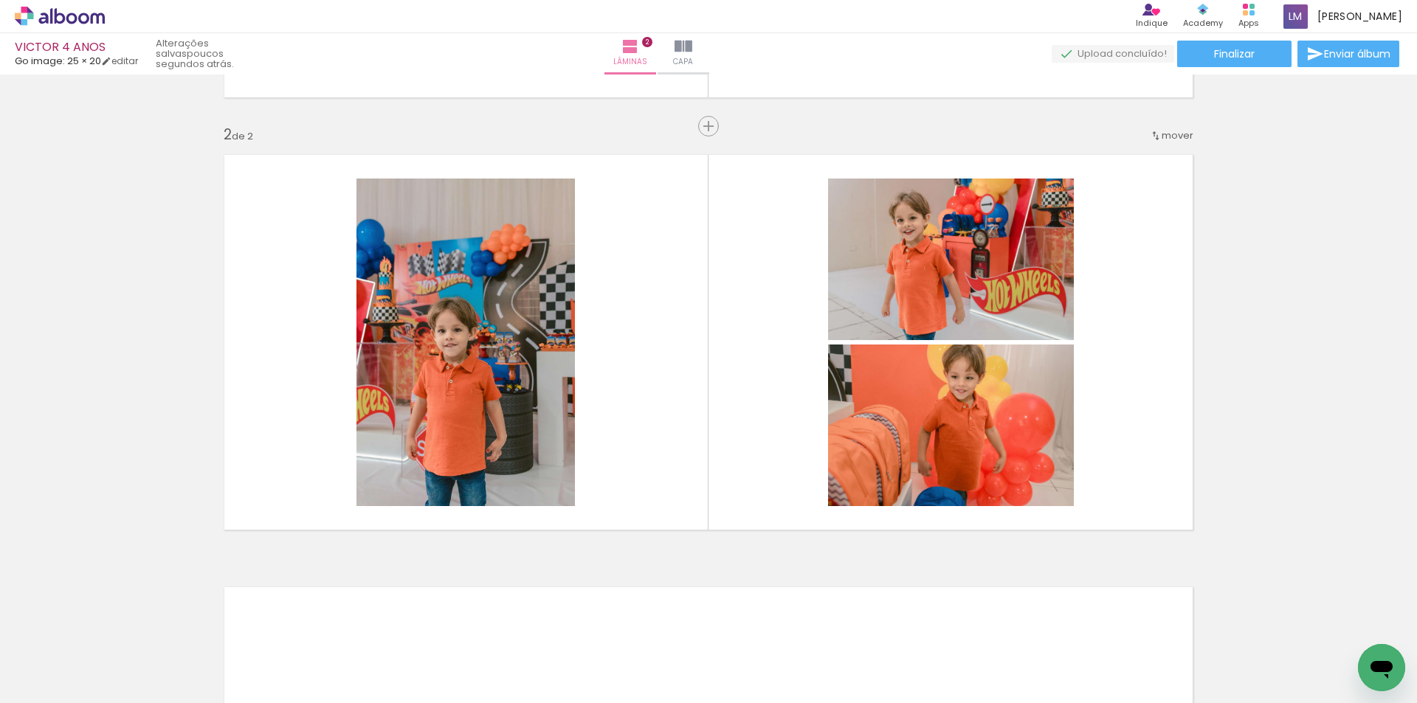
scroll to position [0, 3272]
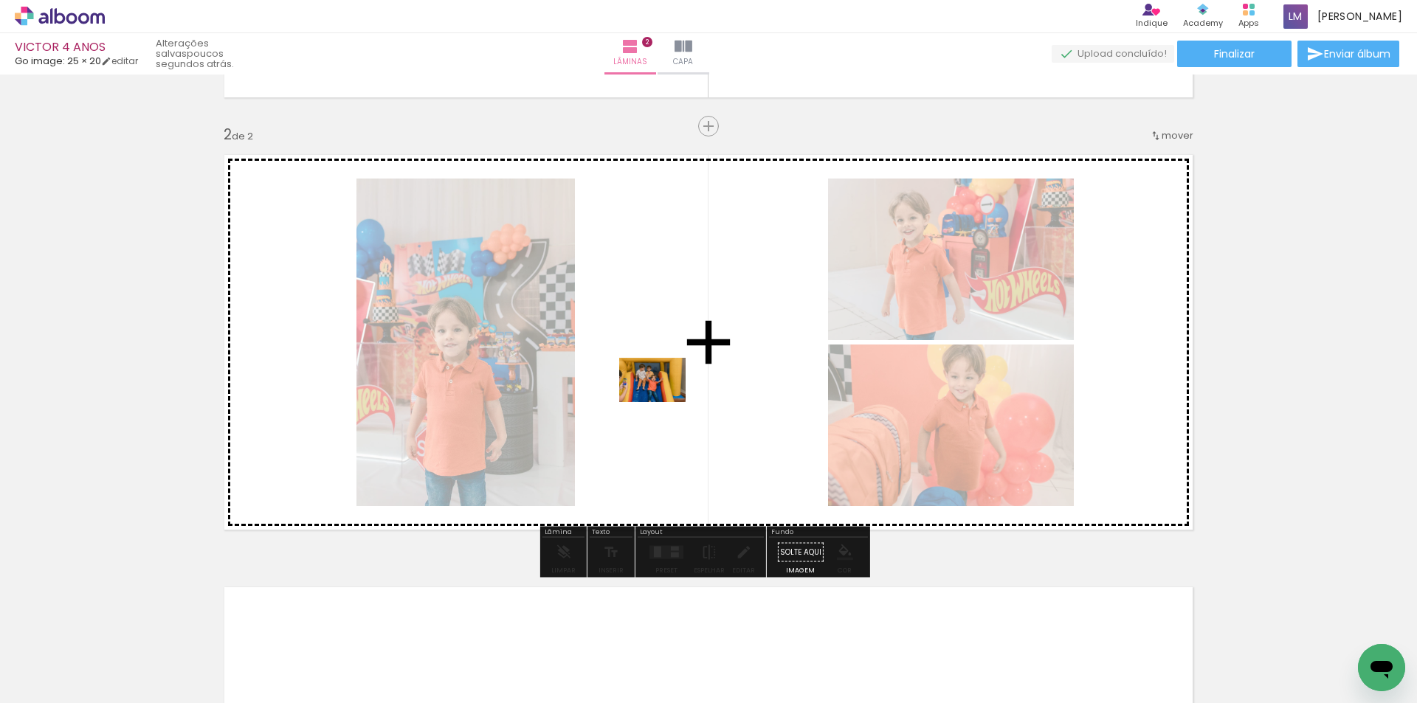
drag, startPoint x: 593, startPoint y: 657, endPoint x: 663, endPoint y: 402, distance: 264.8
click at [663, 402] on quentale-workspace at bounding box center [708, 351] width 1417 height 703
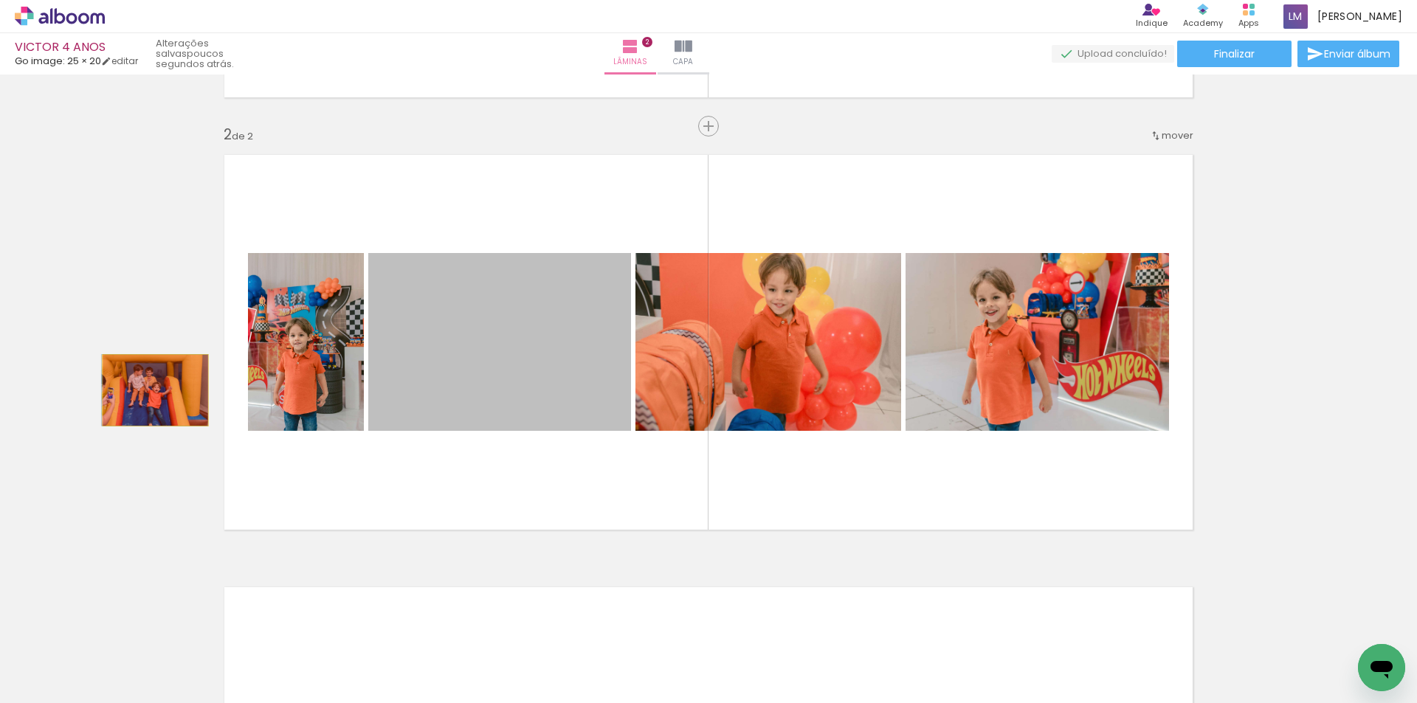
drag, startPoint x: 522, startPoint y: 390, endPoint x: 172, endPoint y: 383, distance: 350.6
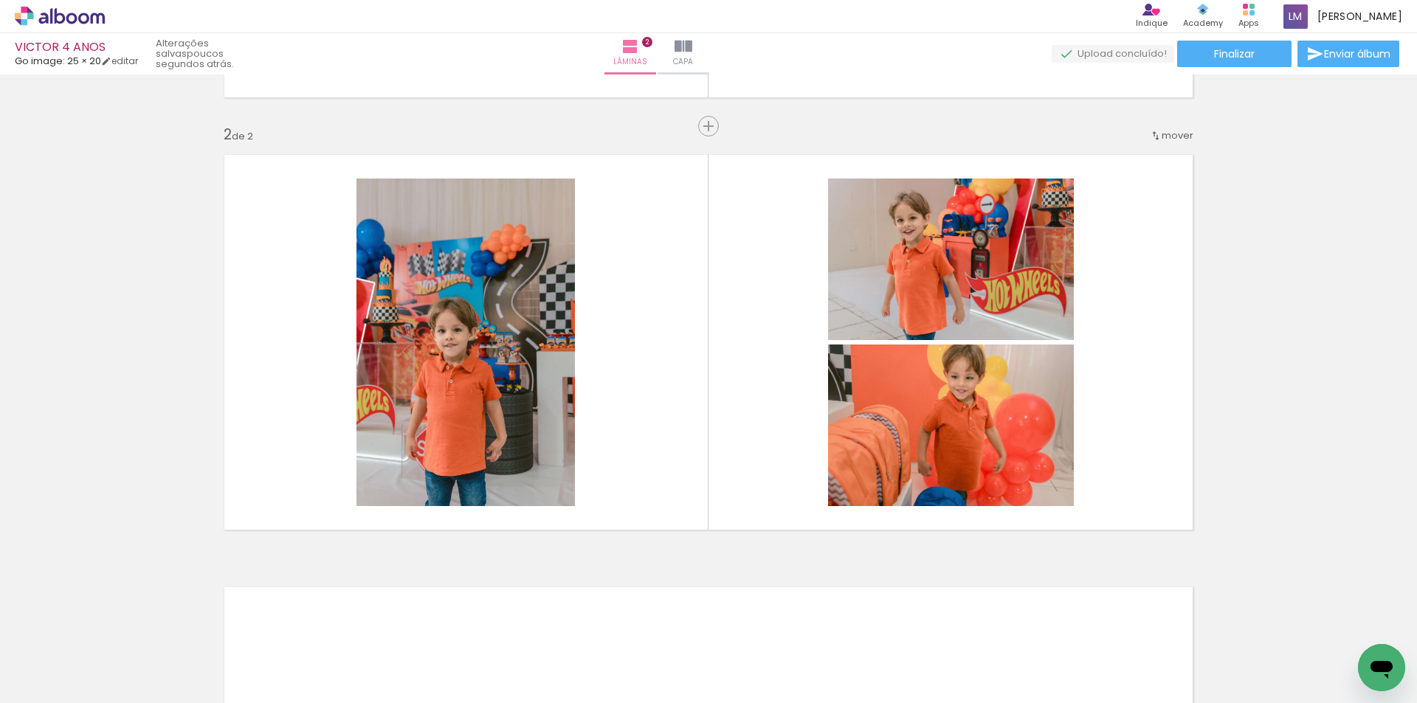
scroll to position [0, 3743]
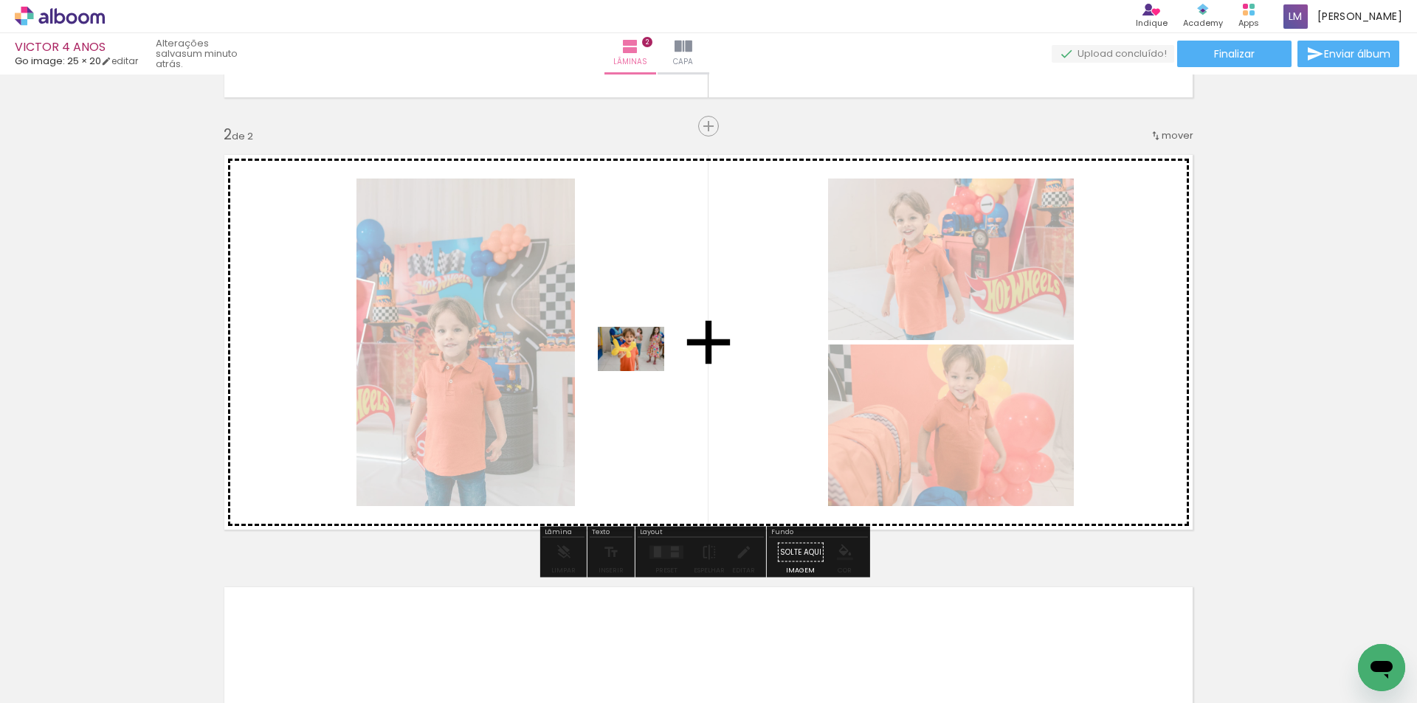
drag, startPoint x: 625, startPoint y: 653, endPoint x: 820, endPoint y: 366, distance: 346.9
click at [642, 370] on quentale-workspace at bounding box center [708, 351] width 1417 height 703
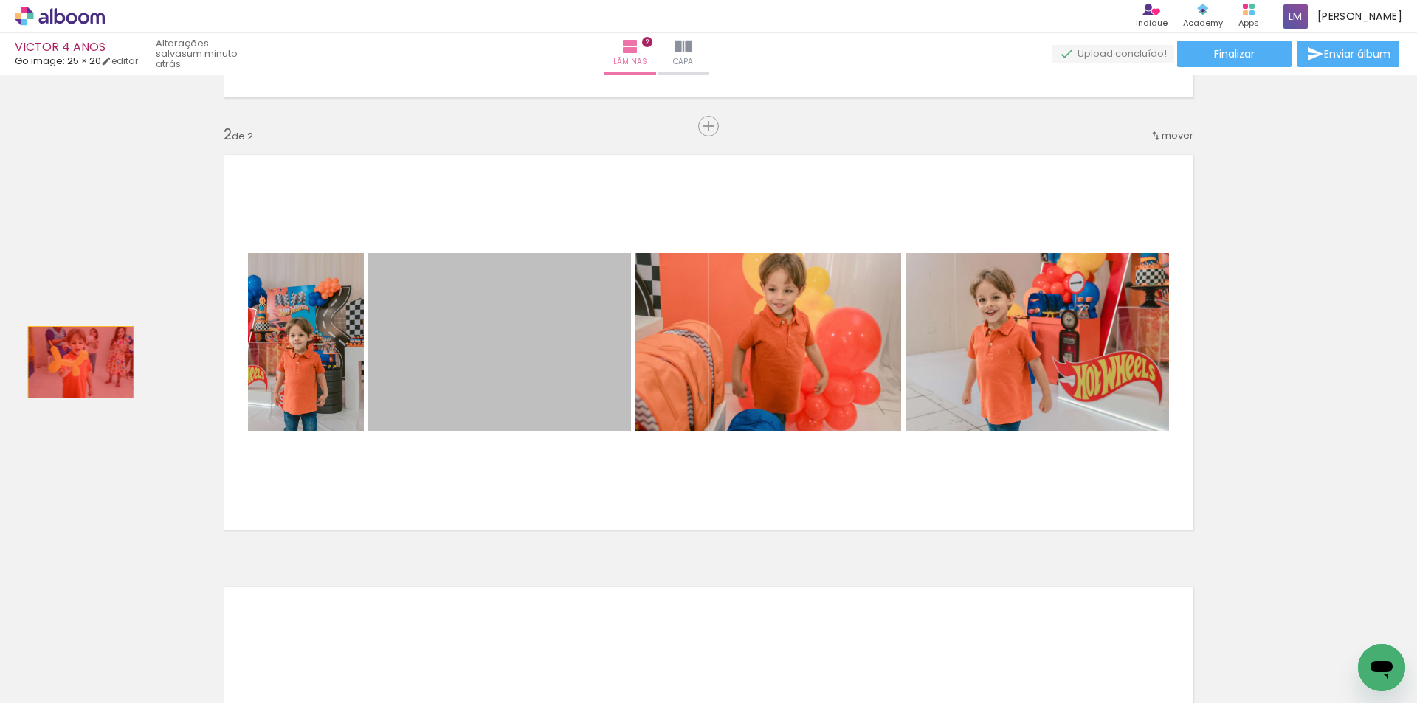
drag, startPoint x: 580, startPoint y: 361, endPoint x: 830, endPoint y: 696, distance: 418.1
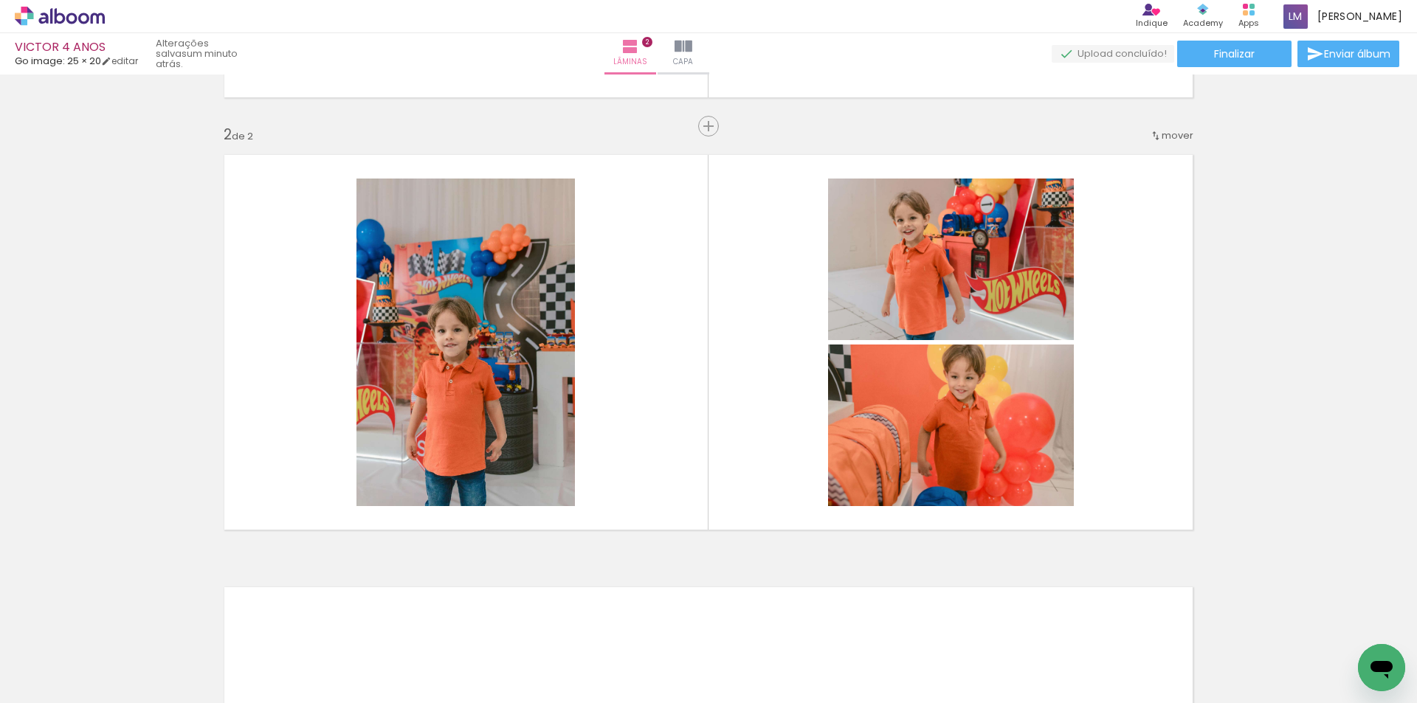
scroll to position [0, 5079]
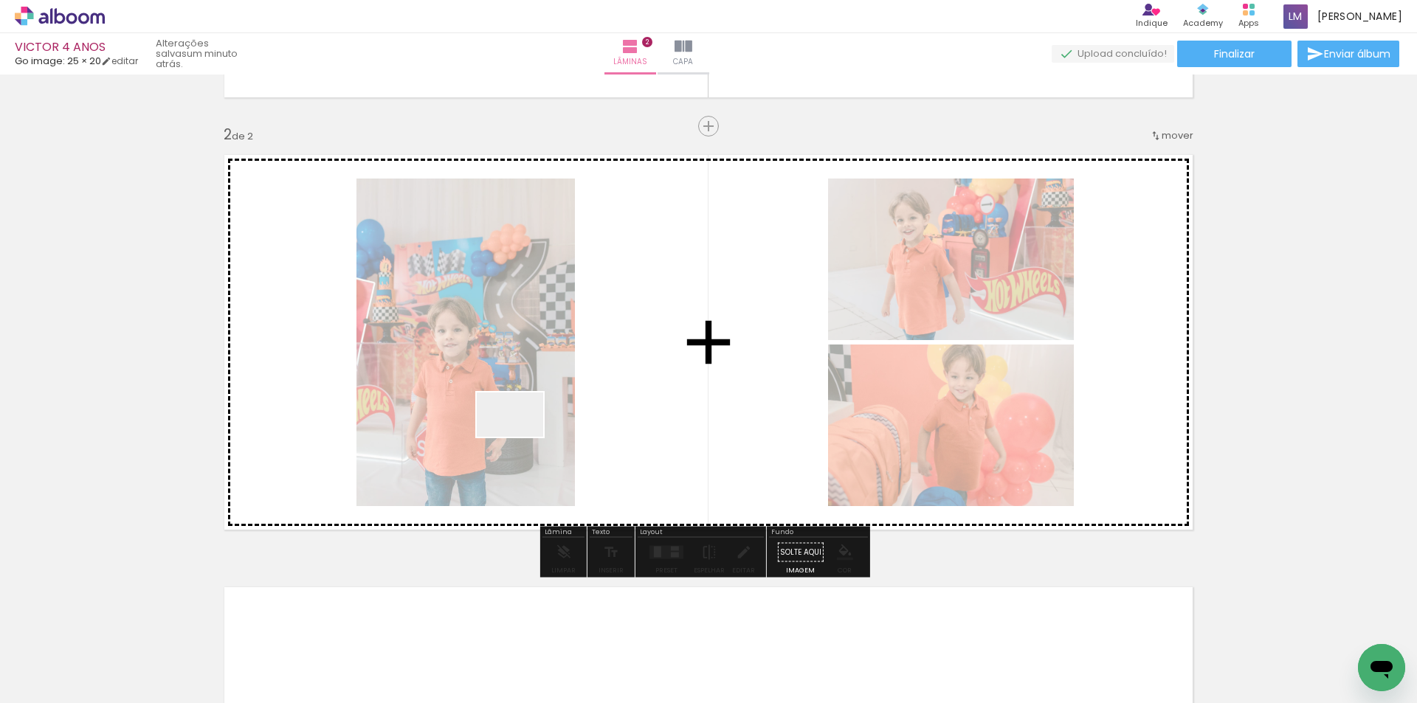
drag, startPoint x: 300, startPoint y: 671, endPoint x: 528, endPoint y: 434, distance: 328.8
click at [521, 435] on quentale-workspace at bounding box center [708, 351] width 1417 height 703
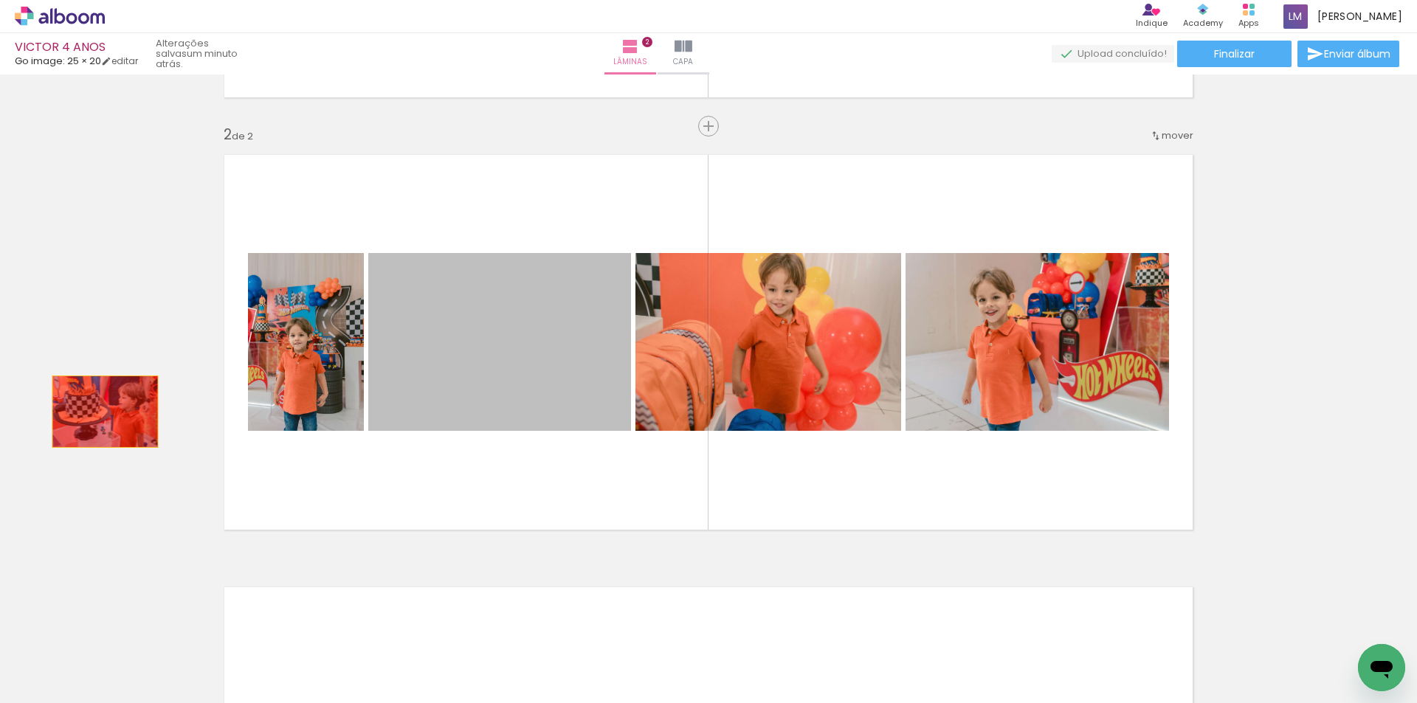
drag, startPoint x: 562, startPoint y: 379, endPoint x: 100, endPoint y: 412, distance: 463.8
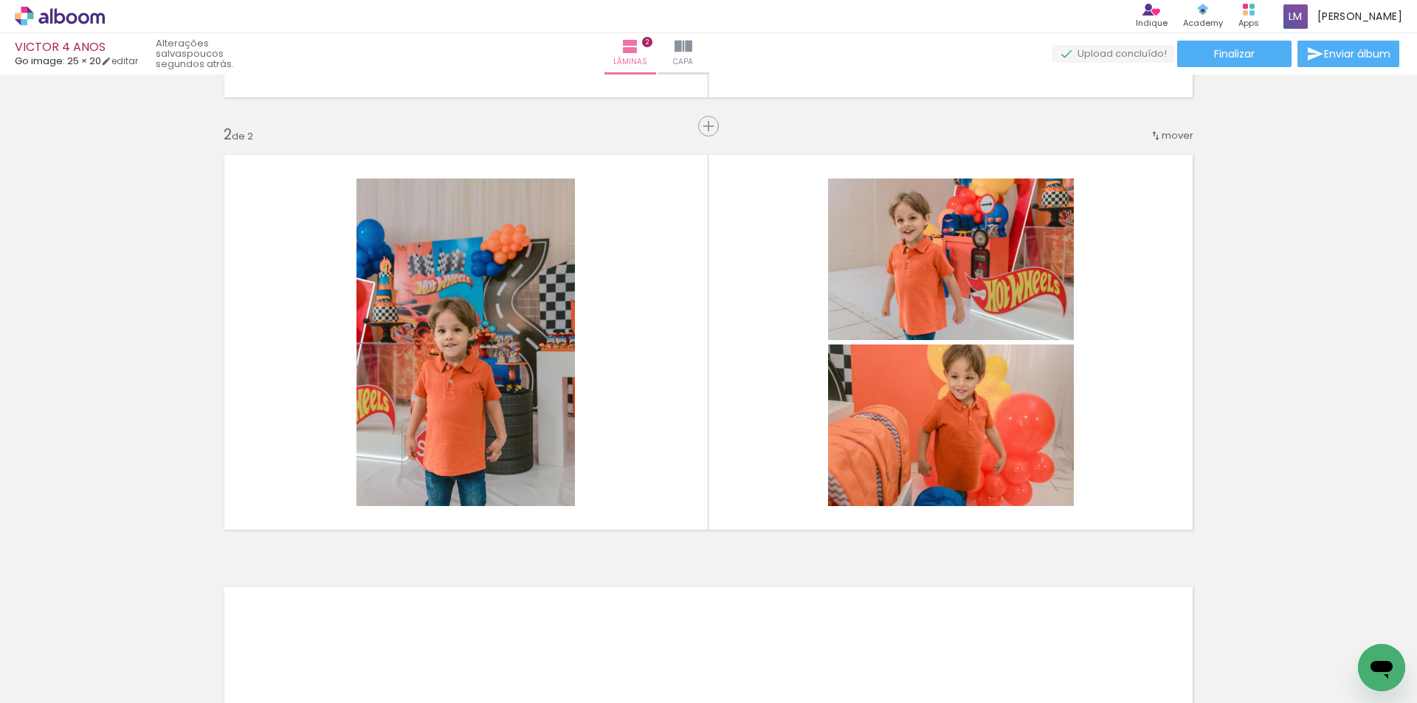
scroll to position [0, 8264]
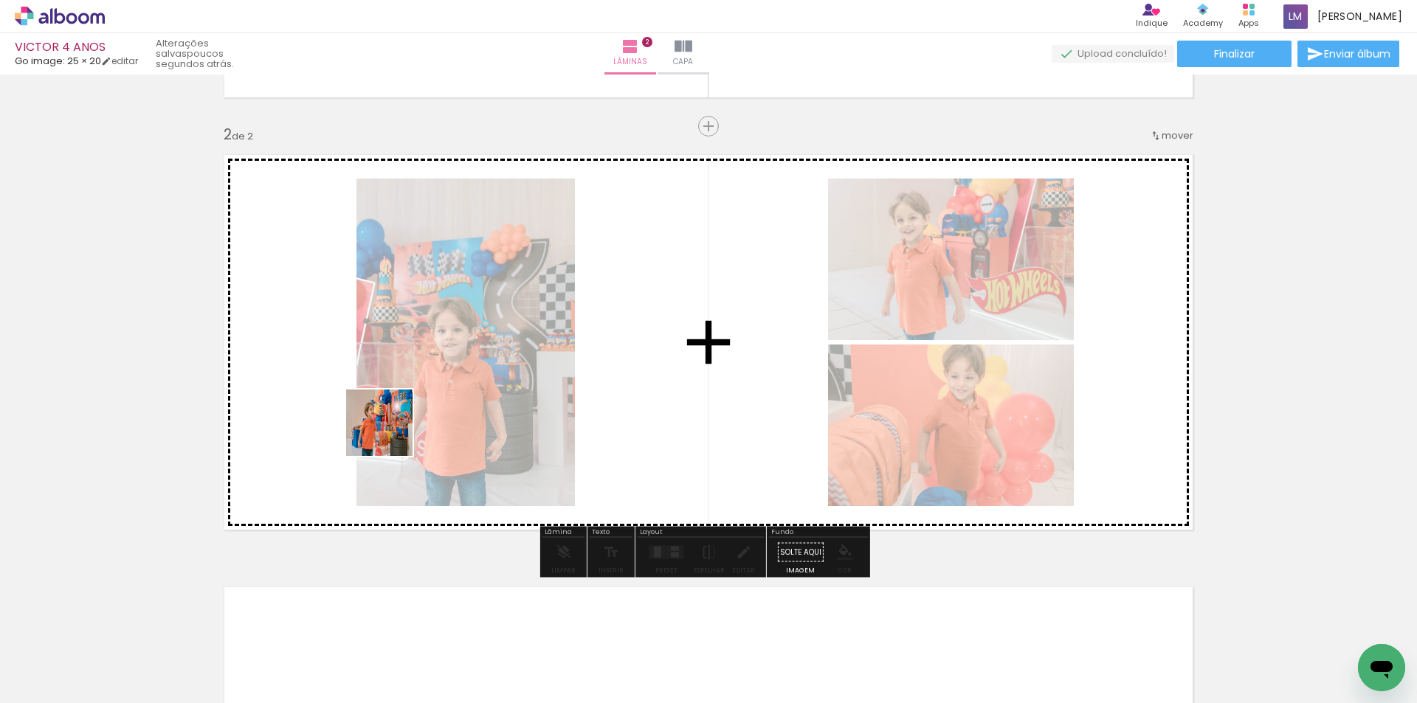
drag, startPoint x: 336, startPoint y: 657, endPoint x: 398, endPoint y: 404, distance: 260.6
click at [396, 406] on quentale-workspace at bounding box center [708, 351] width 1417 height 703
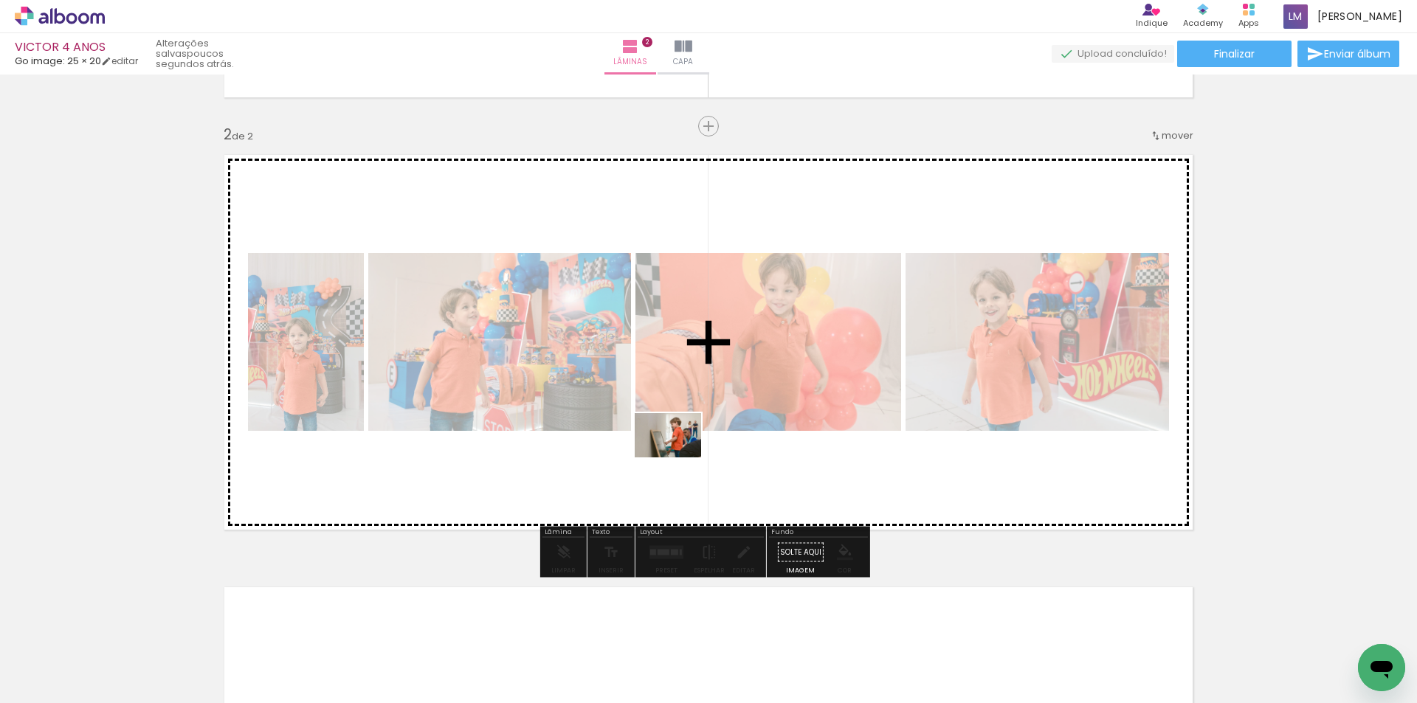
drag, startPoint x: 733, startPoint y: 636, endPoint x: 671, endPoint y: 438, distance: 207.9
click at [671, 438] on quentale-workspace at bounding box center [708, 351] width 1417 height 703
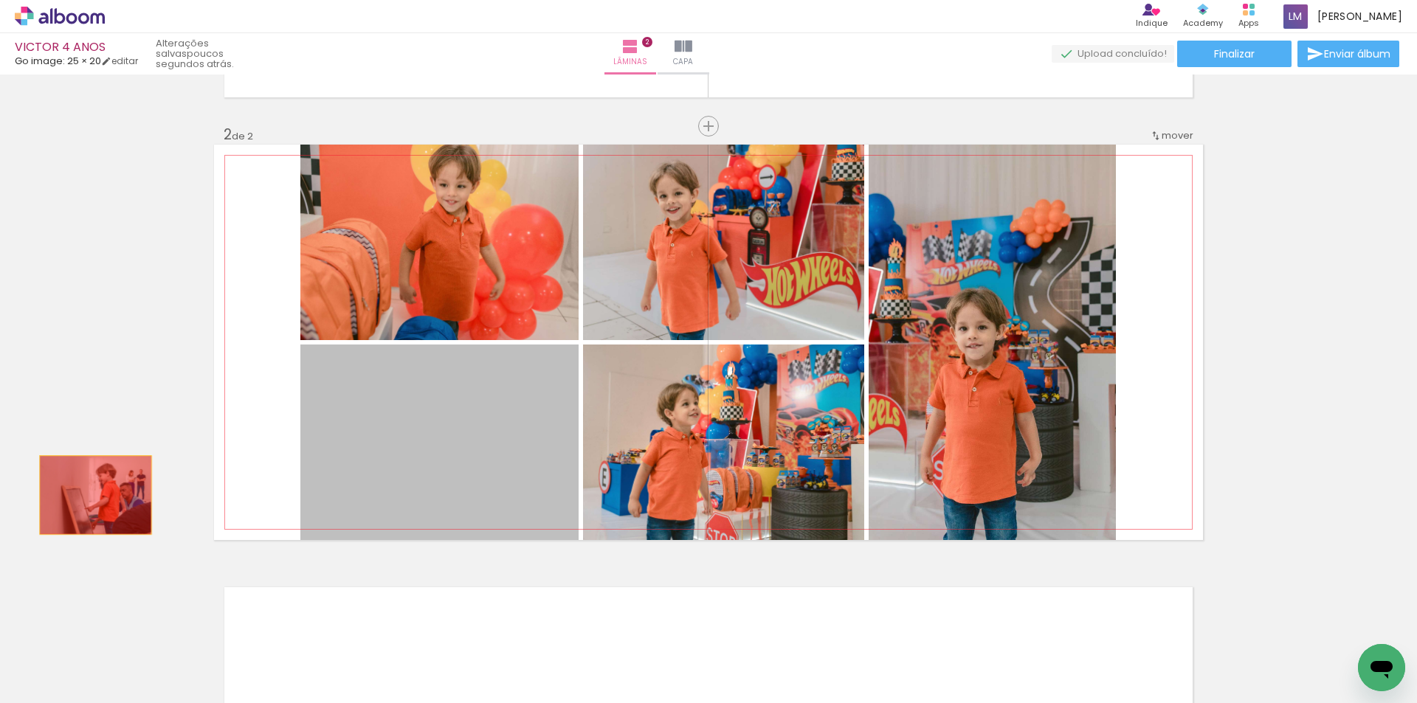
drag, startPoint x: 435, startPoint y: 488, endPoint x: 90, endPoint y: 495, distance: 344.7
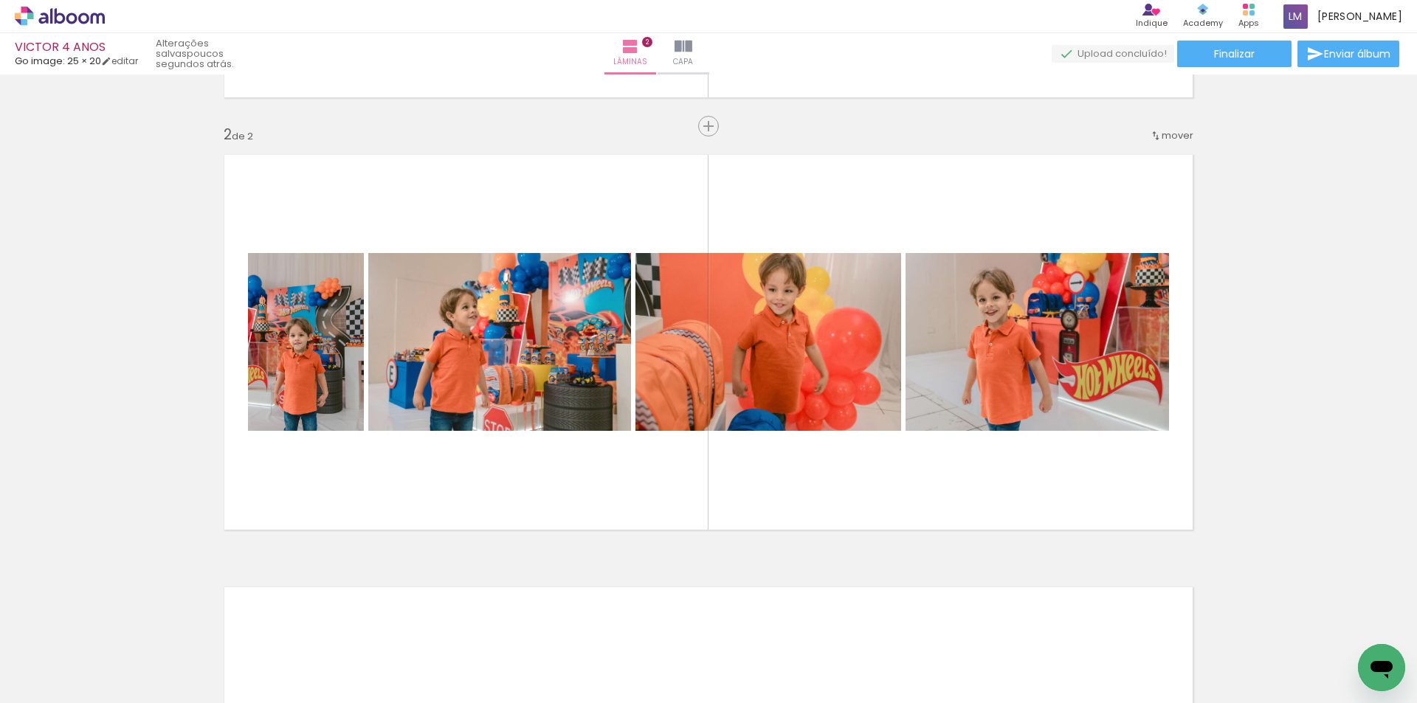
scroll to position [0, 8363]
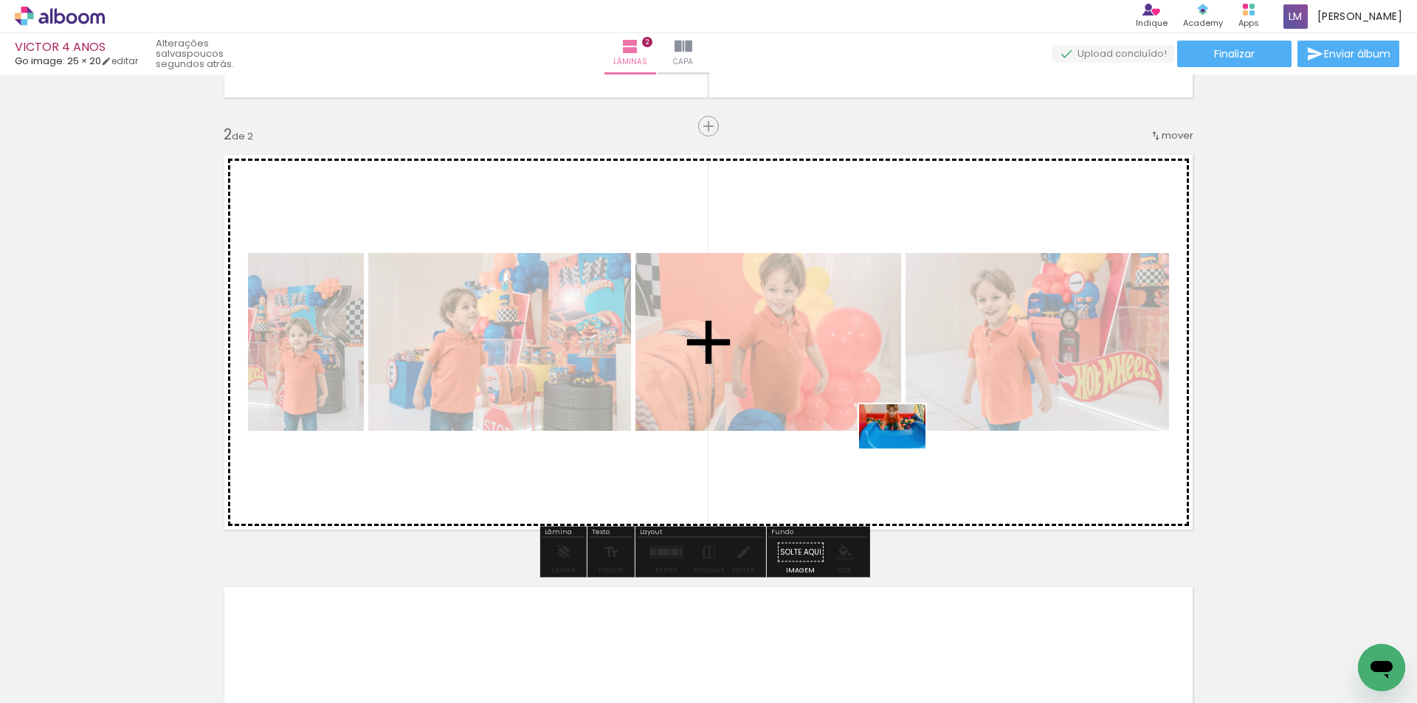
drag, startPoint x: 1039, startPoint y: 668, endPoint x: 903, endPoint y: 449, distance: 257.8
click at [903, 449] on quentale-workspace at bounding box center [708, 351] width 1417 height 703
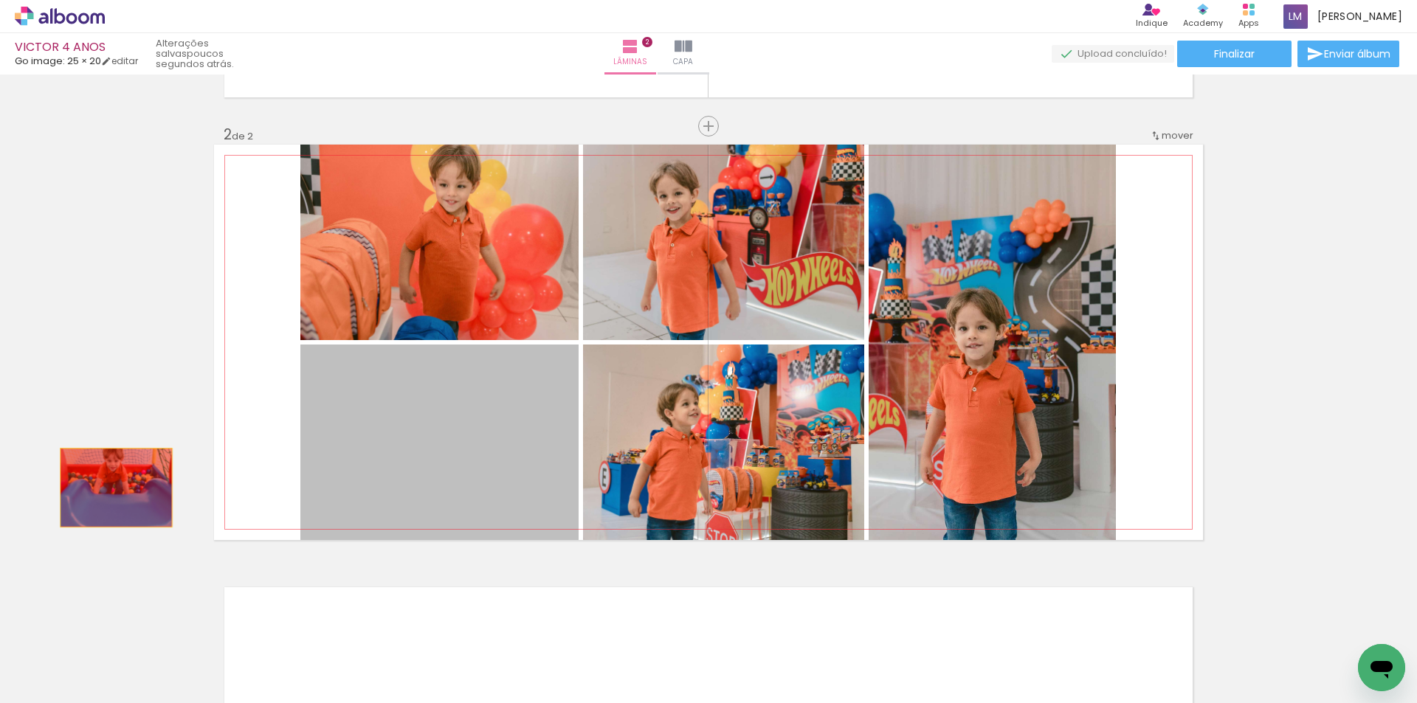
drag, startPoint x: 457, startPoint y: 479, endPoint x: 111, endPoint y: 488, distance: 346.9
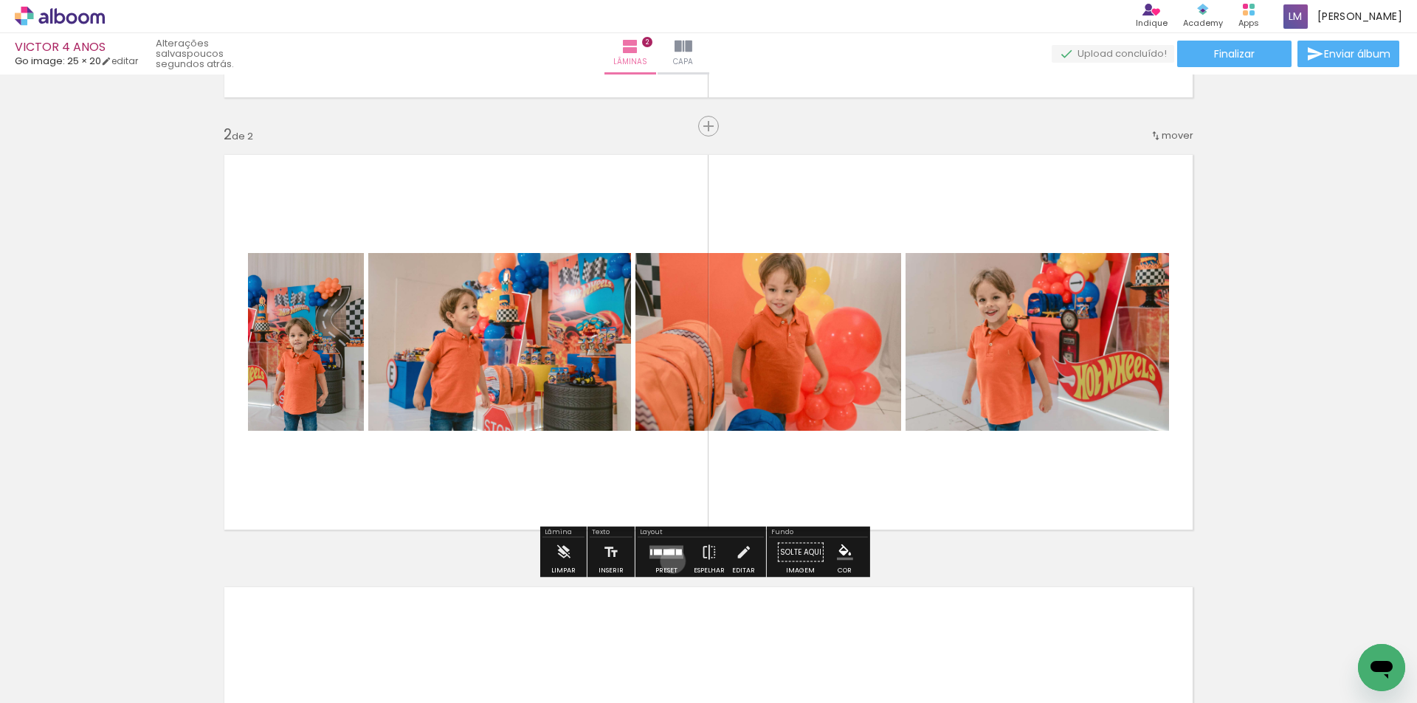
click at [669, 561] on div at bounding box center [666, 553] width 40 height 30
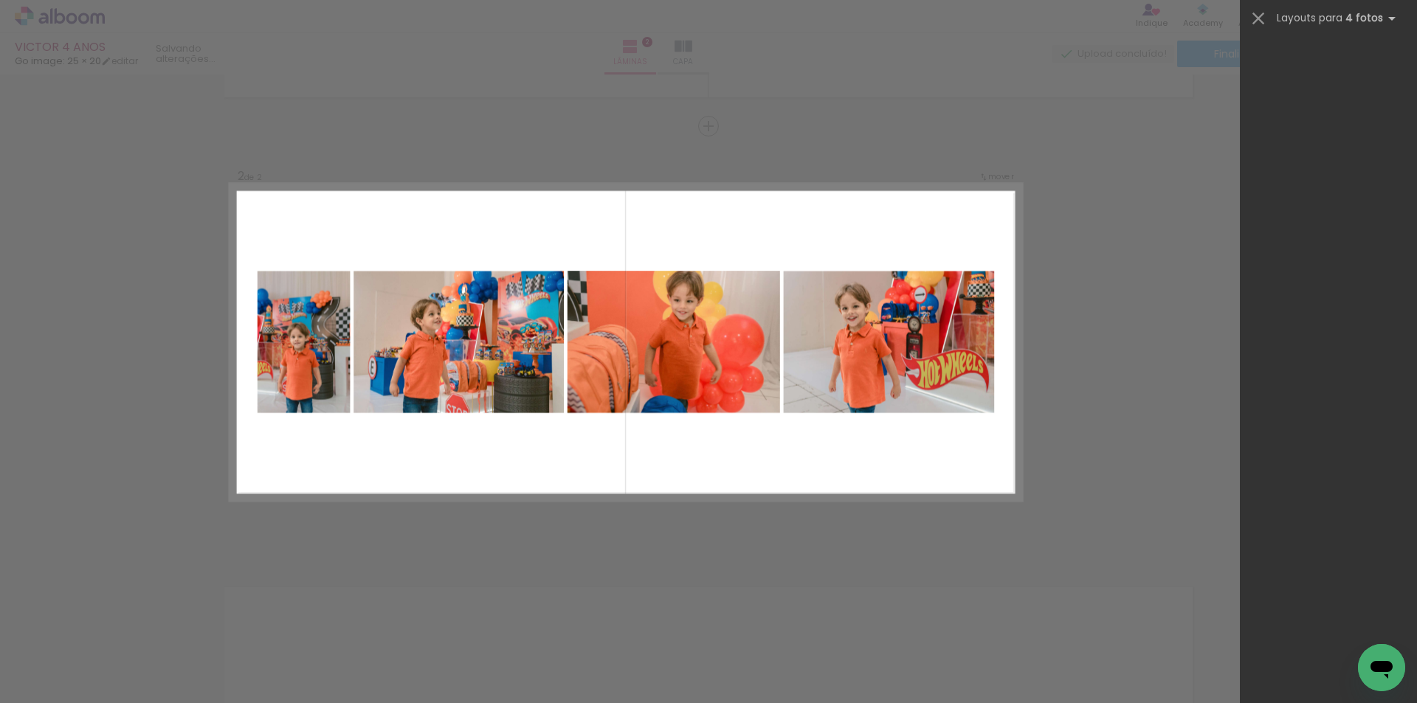
scroll to position [0, 0]
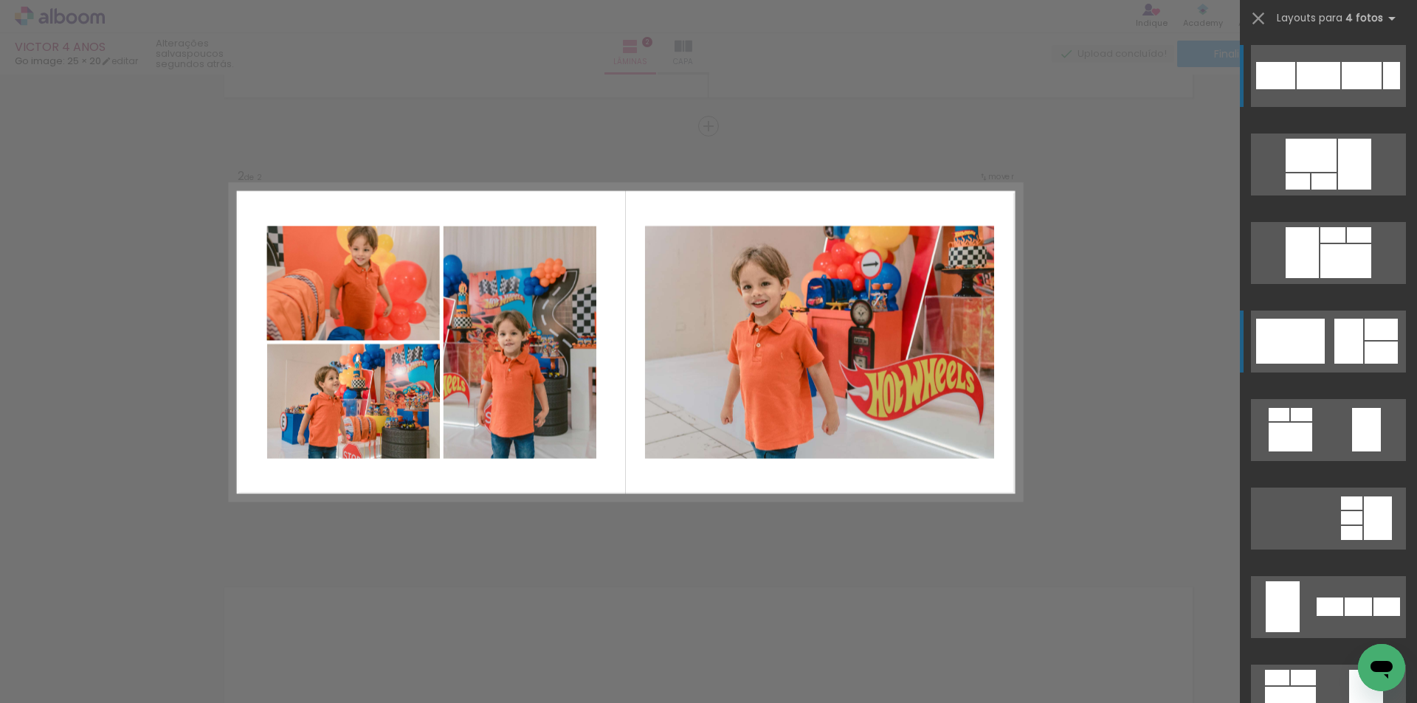
click at [1341, 497] on div at bounding box center [1351, 503] width 21 height 13
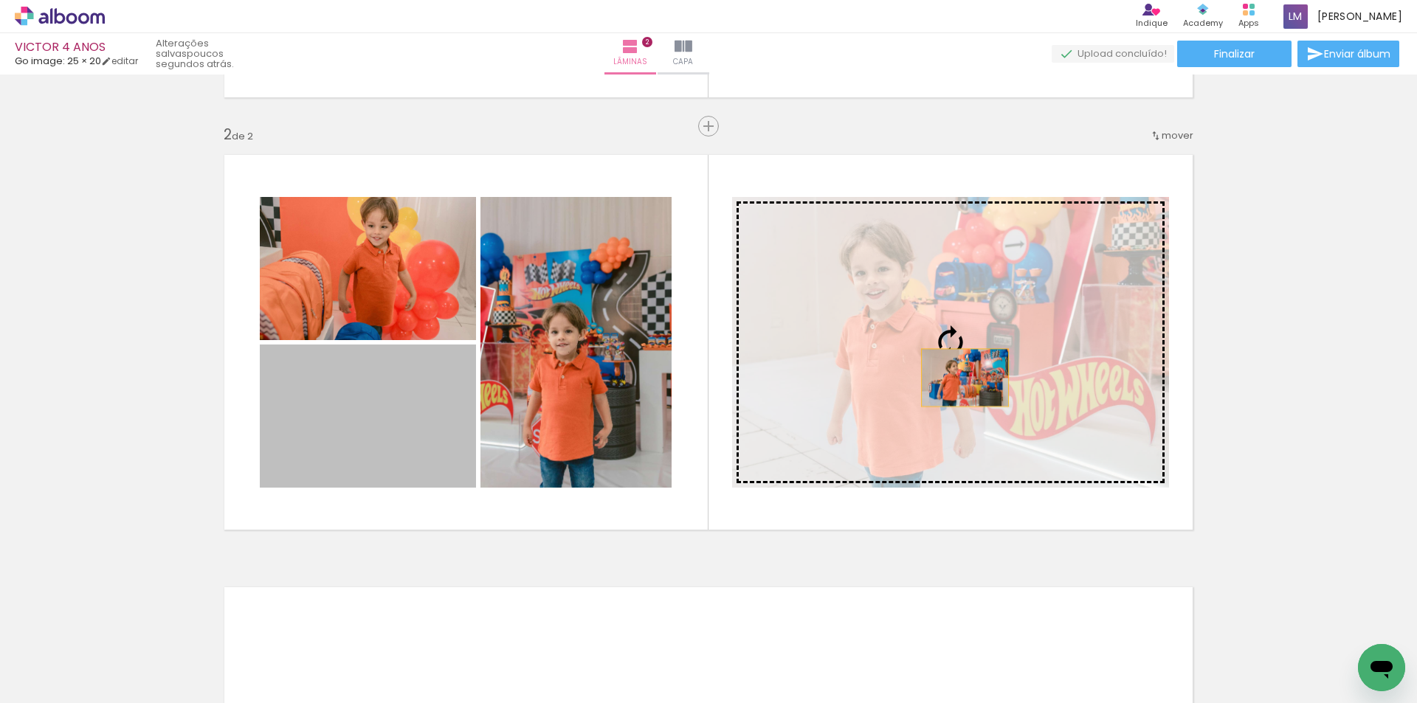
drag, startPoint x: 394, startPoint y: 457, endPoint x: 959, endPoint y: 378, distance: 570.8
click at [0, 0] on slot at bounding box center [0, 0] width 0 height 0
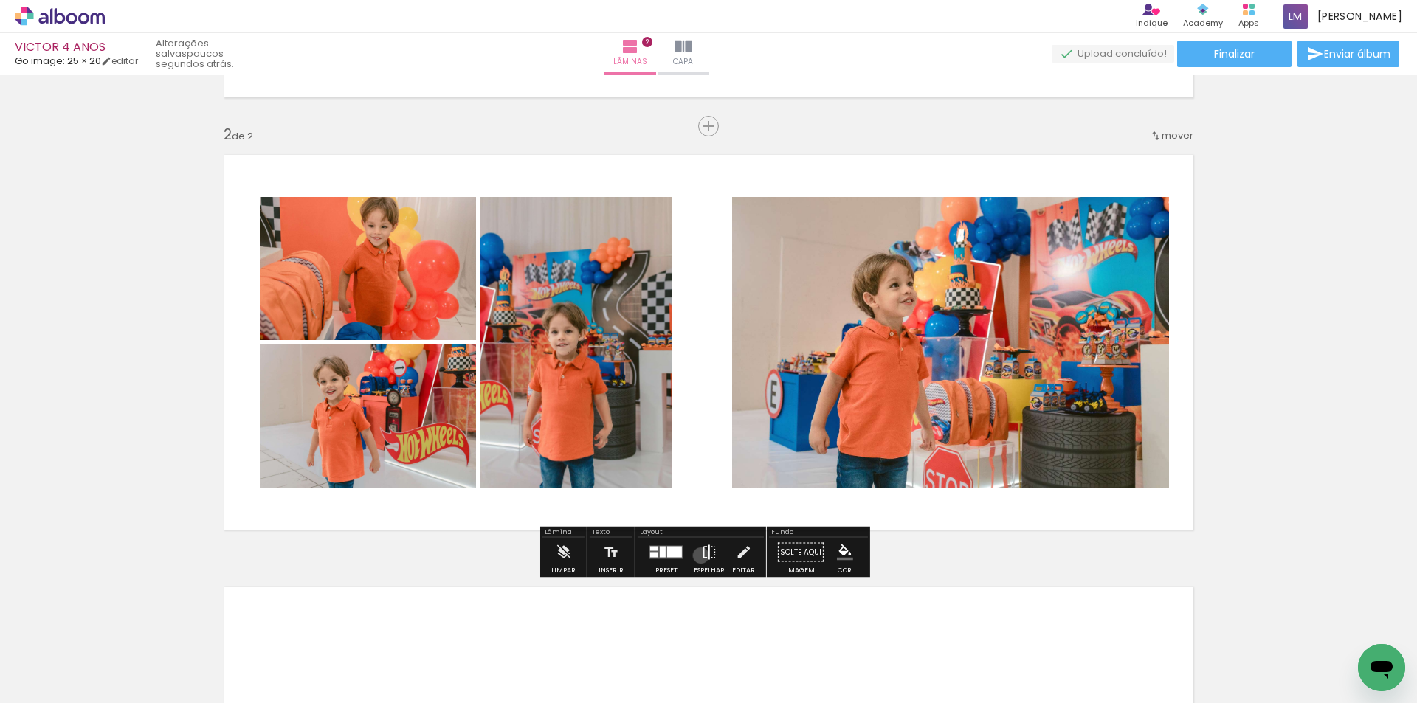
click at [701, 556] on iron-icon at bounding box center [709, 553] width 16 height 30
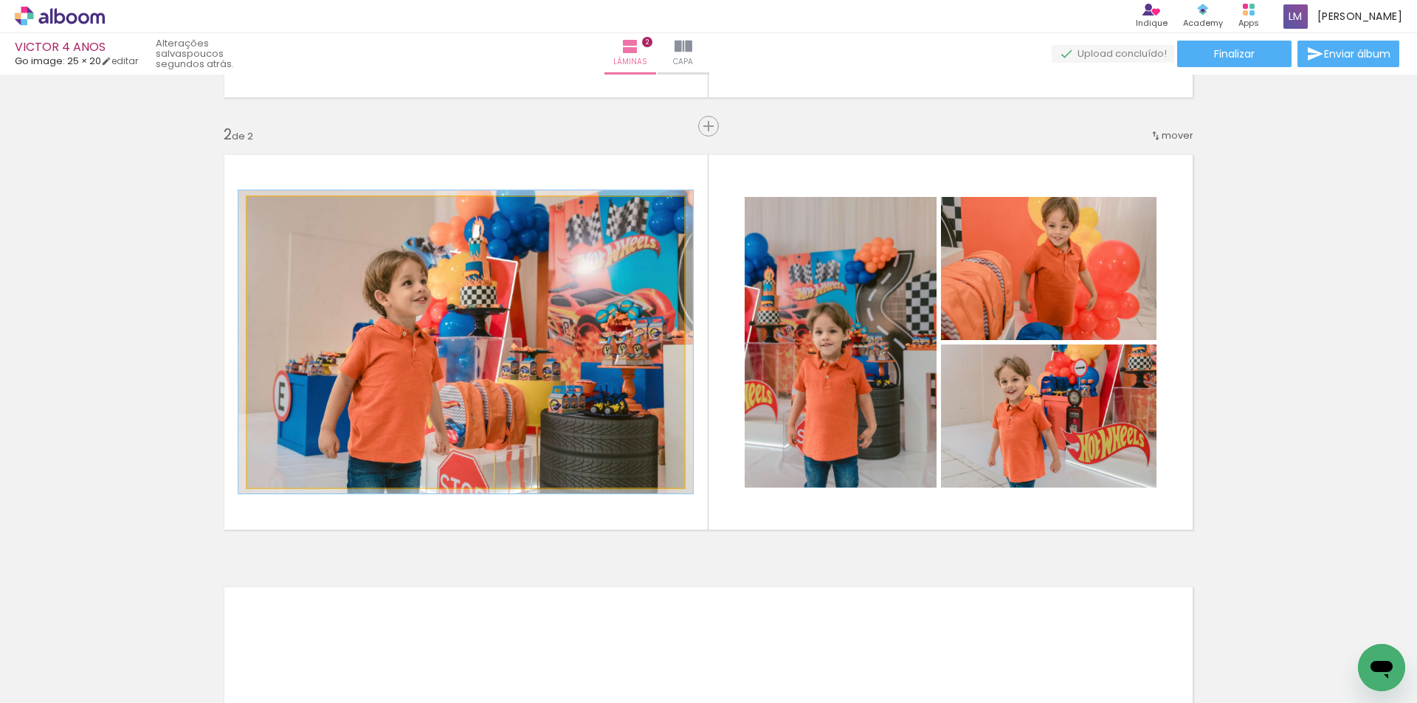
type paper-slider "104"
click at [289, 217] on div at bounding box center [284, 213] width 24 height 24
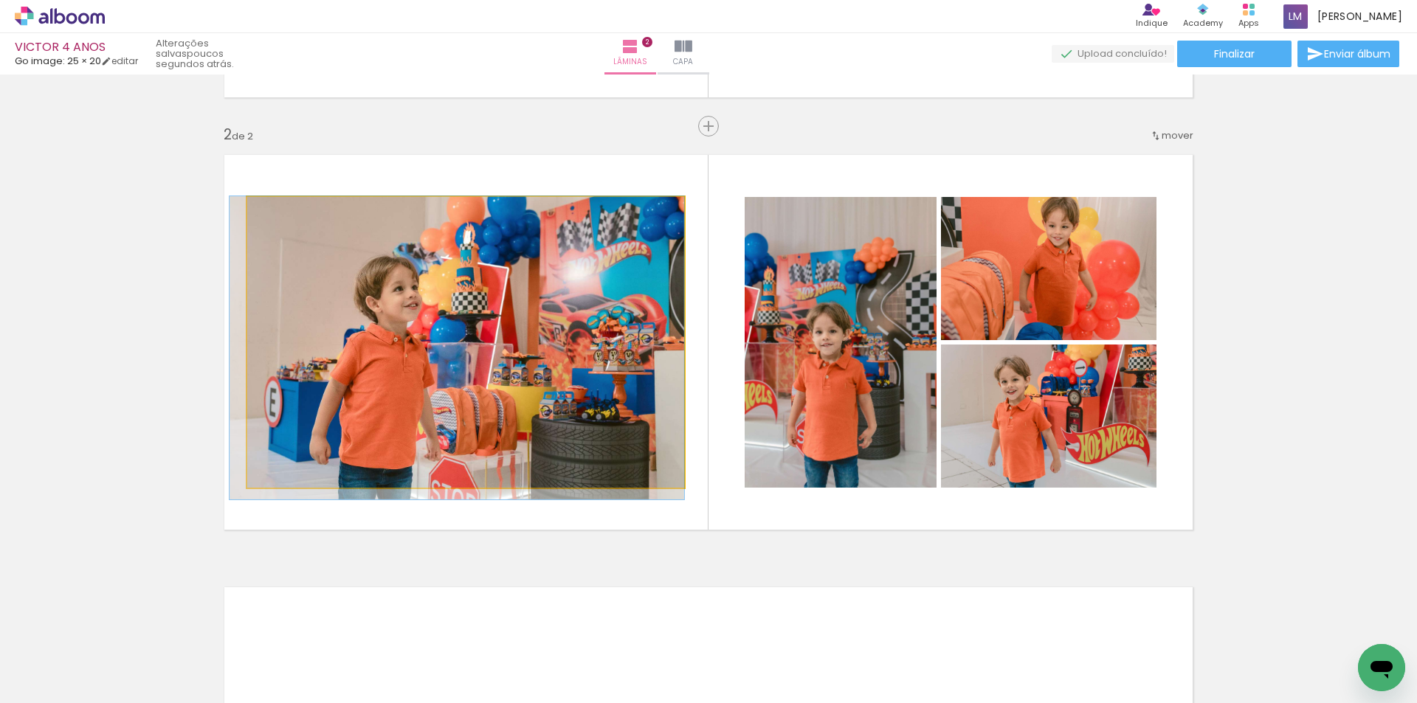
drag, startPoint x: 467, startPoint y: 321, endPoint x: 494, endPoint y: 313, distance: 28.5
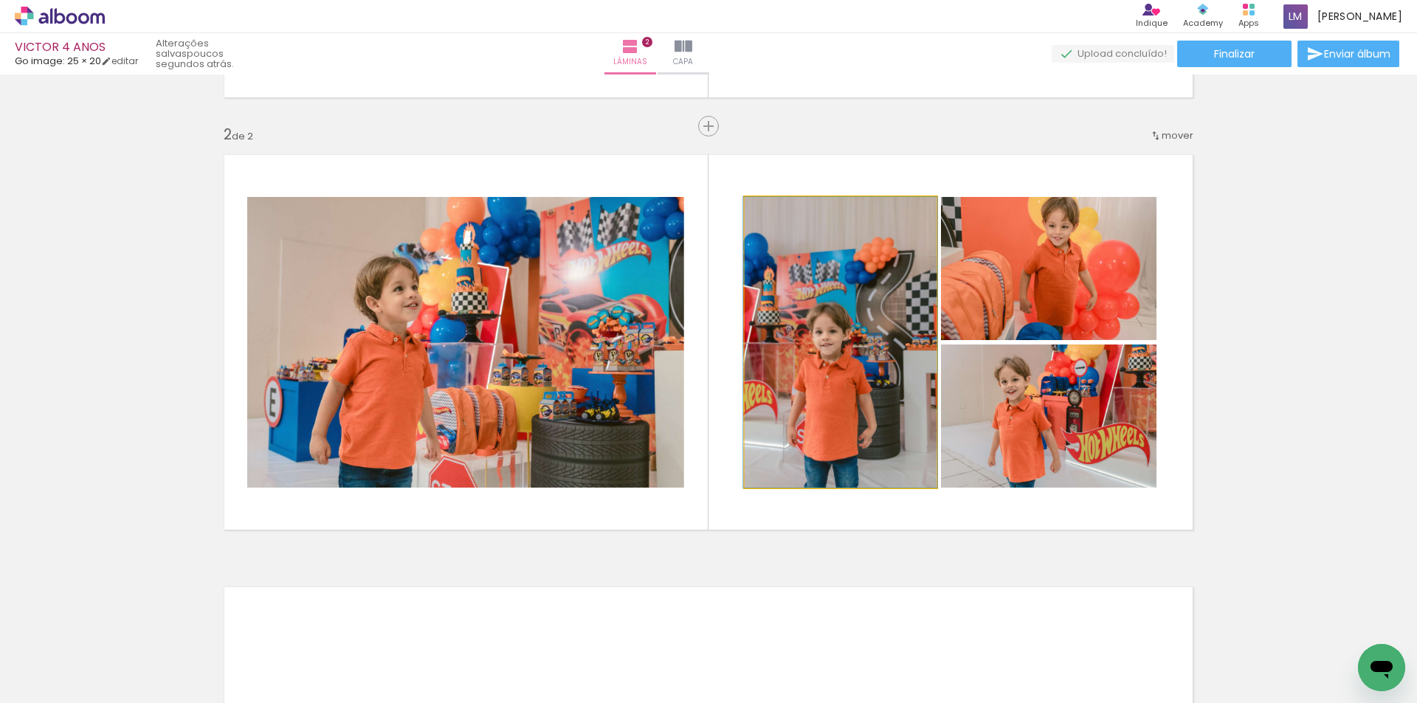
drag, startPoint x: 773, startPoint y: 216, endPoint x: 737, endPoint y: 266, distance: 61.3
click at [745, 266] on quentale-photo at bounding box center [841, 342] width 192 height 291
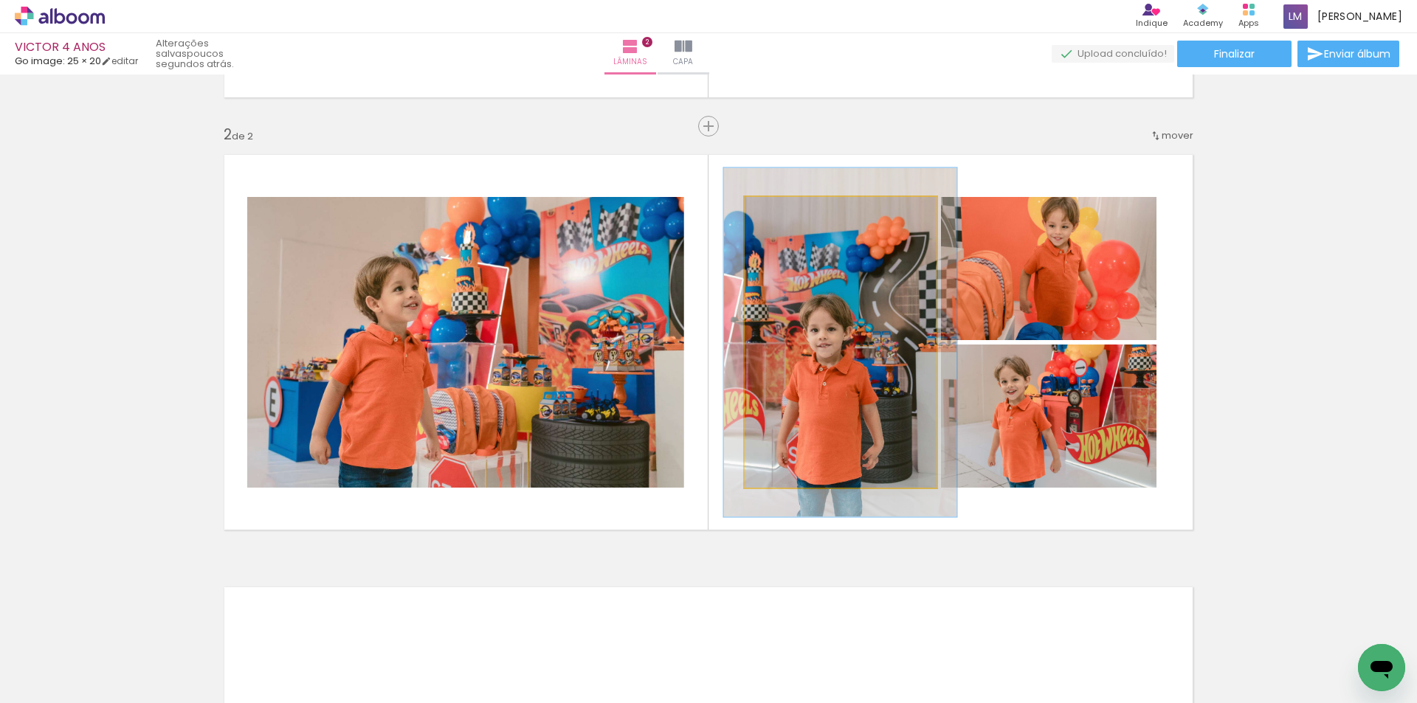
drag, startPoint x: 775, startPoint y: 210, endPoint x: 785, endPoint y: 215, distance: 11.2
click at [785, 215] on div at bounding box center [789, 212] width 13 height 13
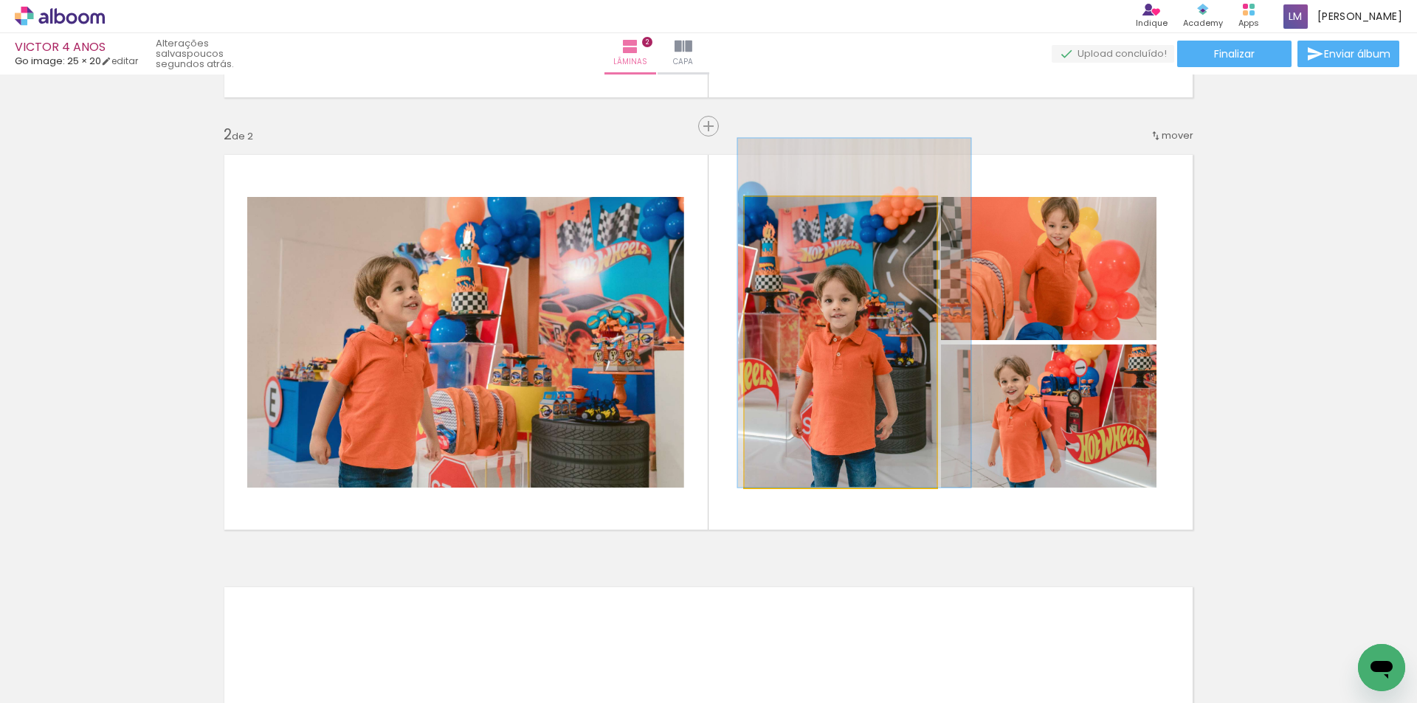
drag, startPoint x: 802, startPoint y: 344, endPoint x: 816, endPoint y: 294, distance: 52.1
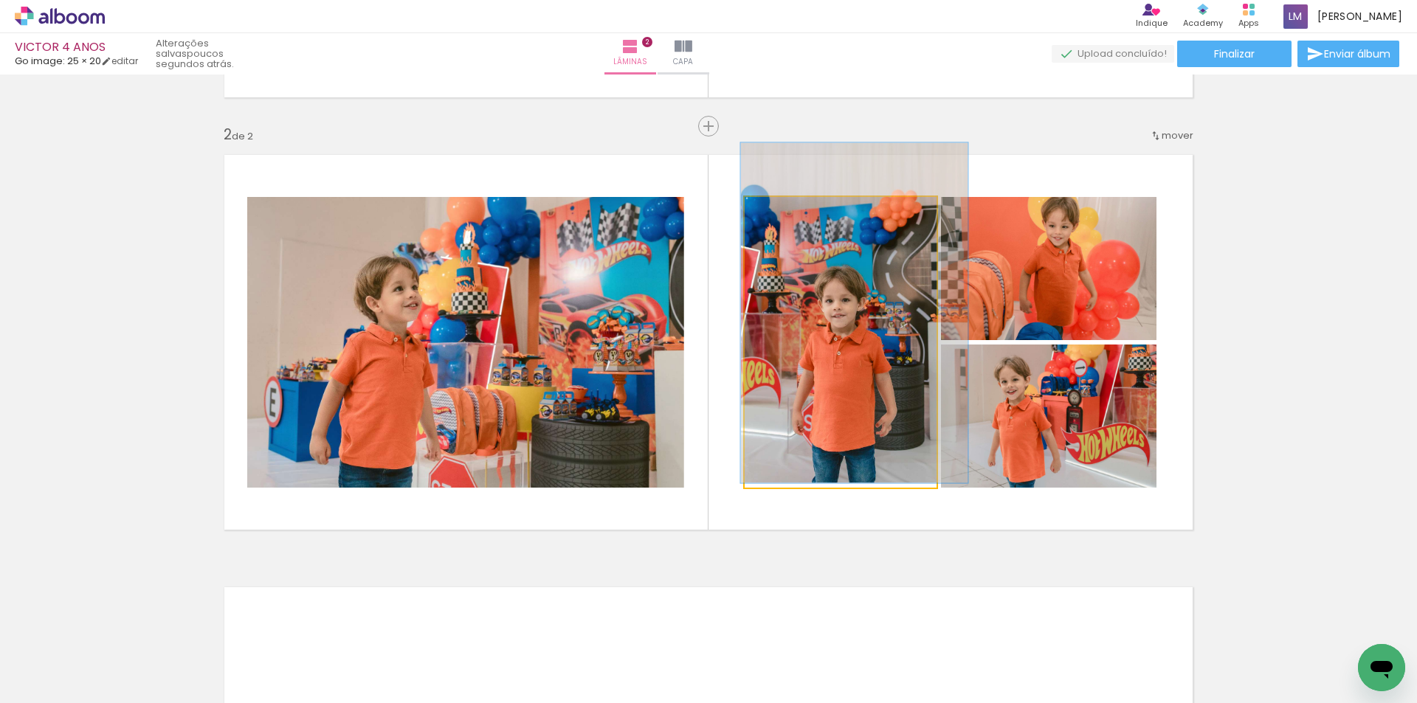
drag, startPoint x: 791, startPoint y: 211, endPoint x: 790, endPoint y: 224, distance: 13.4
type paper-slider "117"
click at [790, 224] on quentale-photo at bounding box center [841, 342] width 192 height 291
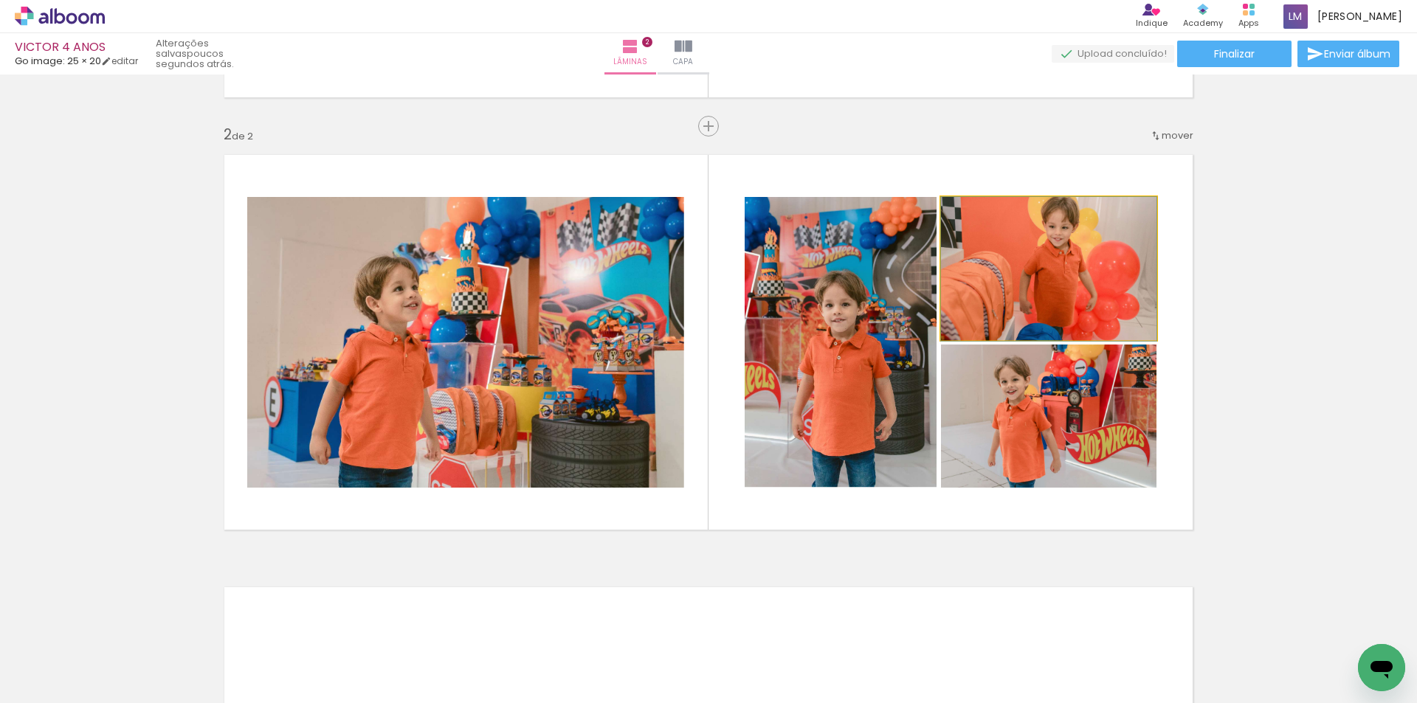
drag, startPoint x: 1088, startPoint y: 254, endPoint x: 1088, endPoint y: 289, distance: 34.7
click at [980, 217] on div at bounding box center [976, 213] width 24 height 24
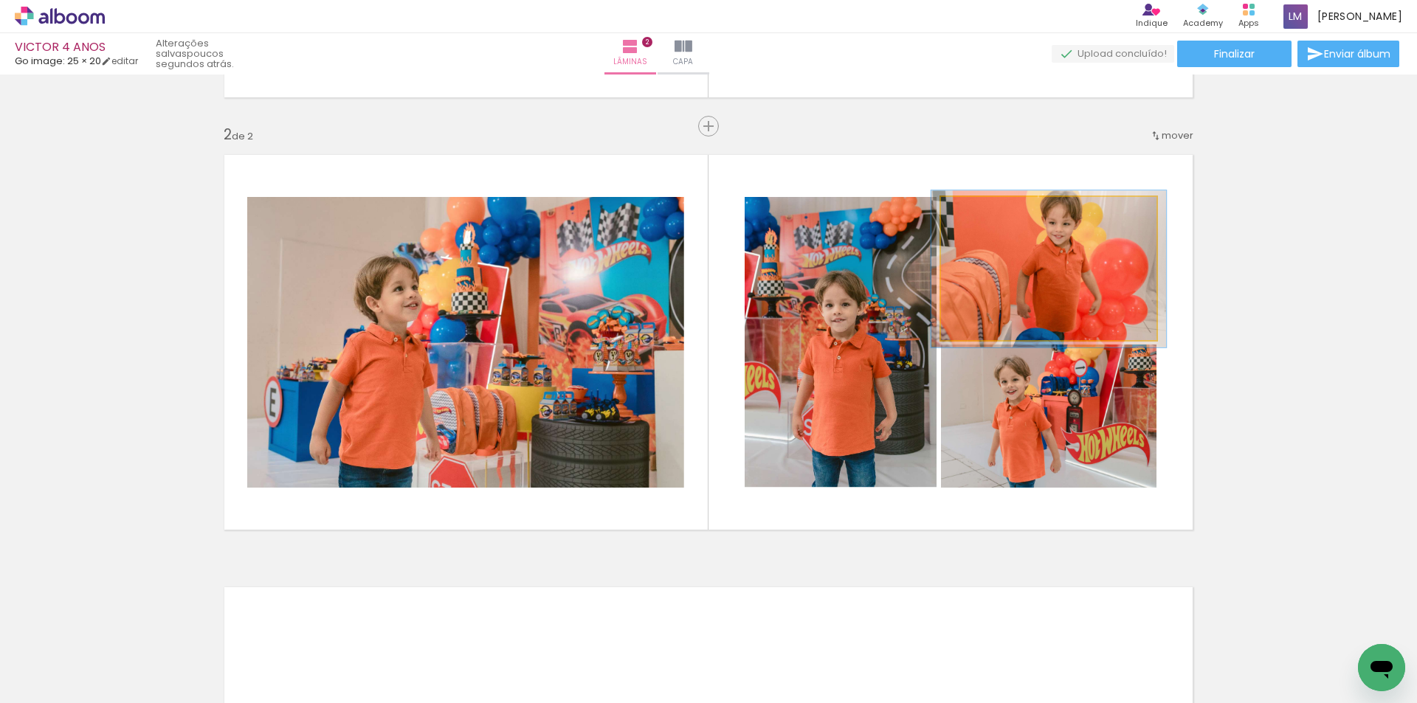
type paper-slider "109"
click at [980, 221] on div at bounding box center [980, 213] width 24 height 24
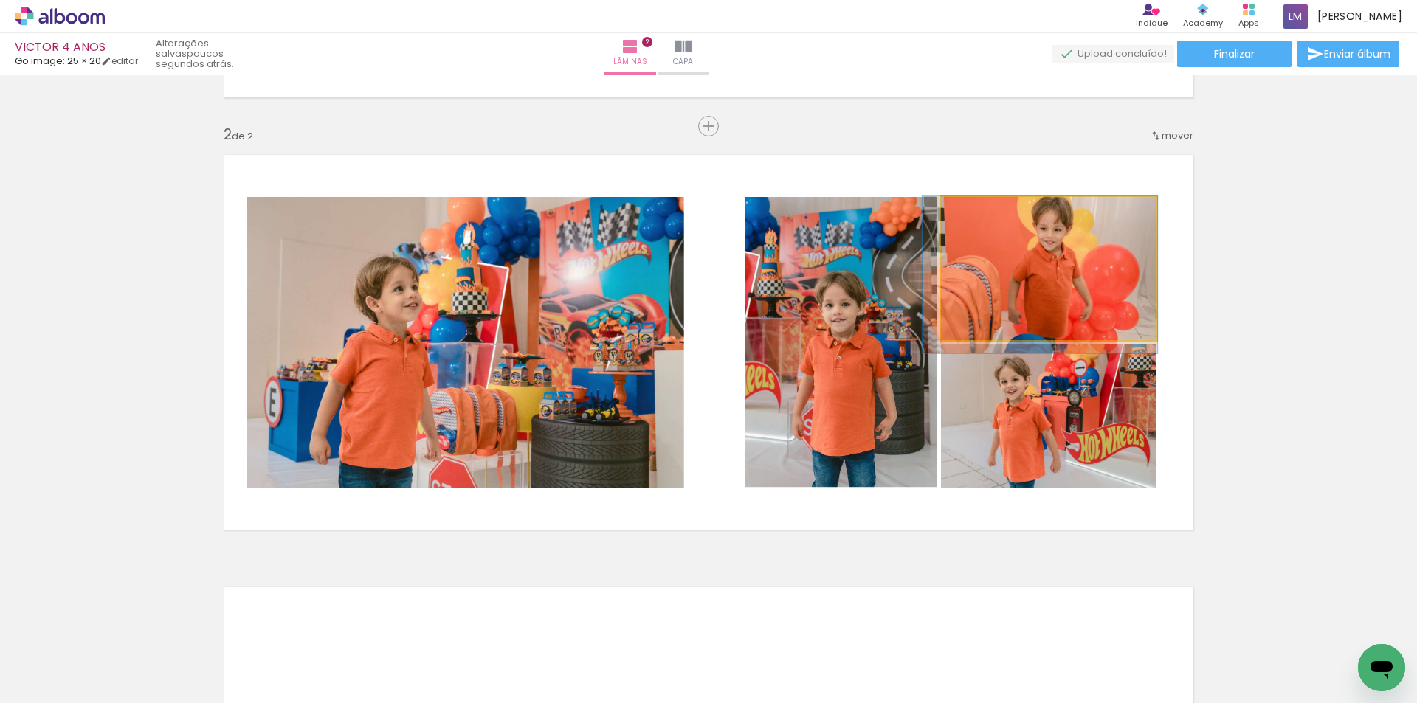
drag, startPoint x: 1054, startPoint y: 239, endPoint x: 1046, endPoint y: 311, distance: 72.1
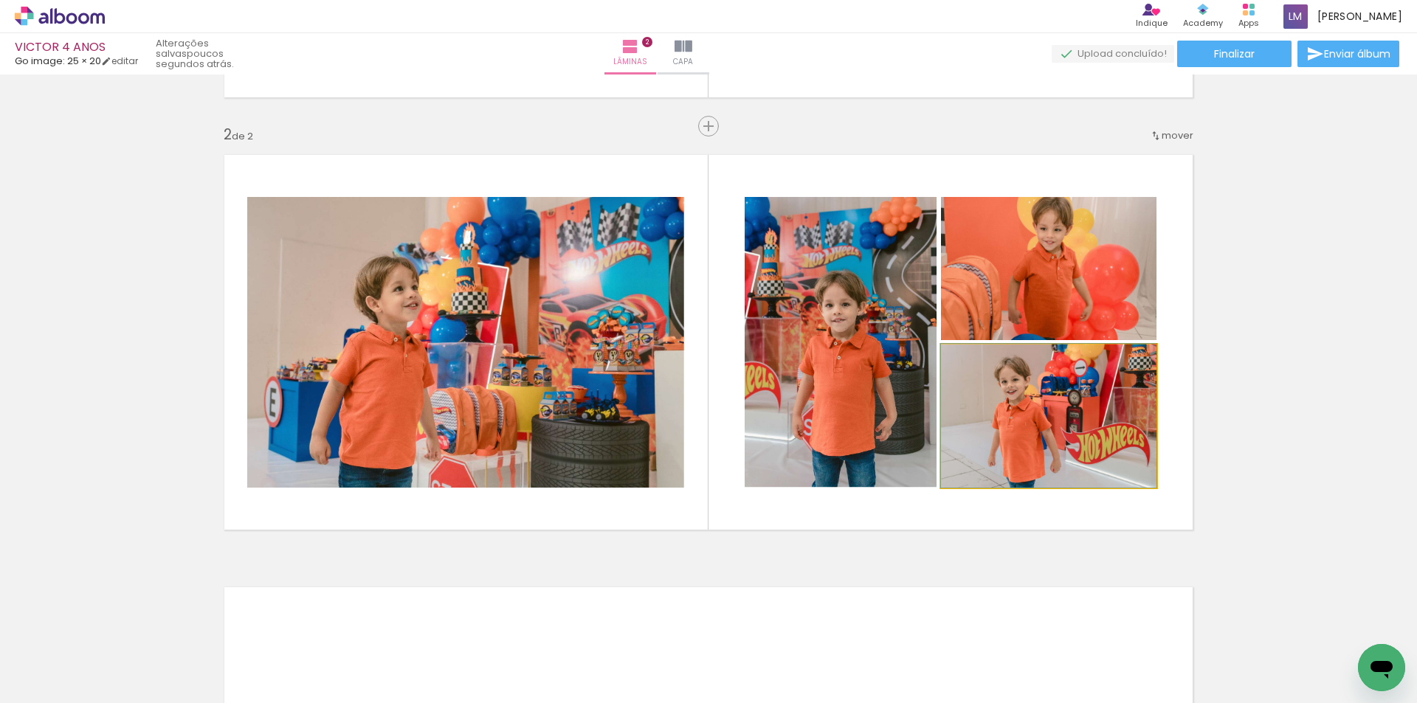
drag, startPoint x: 1006, startPoint y: 420, endPoint x: 1041, endPoint y: 406, distance: 38.1
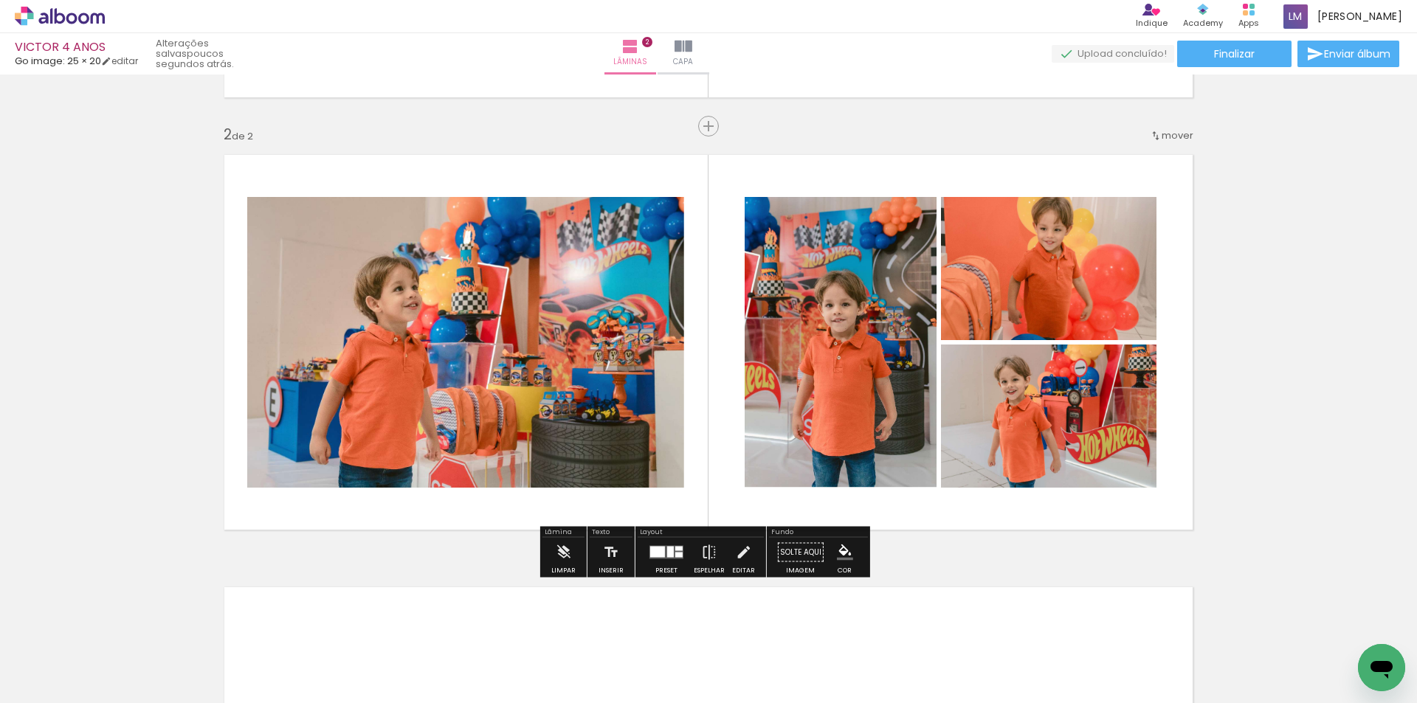
drag, startPoint x: 1153, startPoint y: 523, endPoint x: 1114, endPoint y: 489, distance: 51.2
click at [1139, 519] on quentale-layouter at bounding box center [708, 343] width 989 height 396
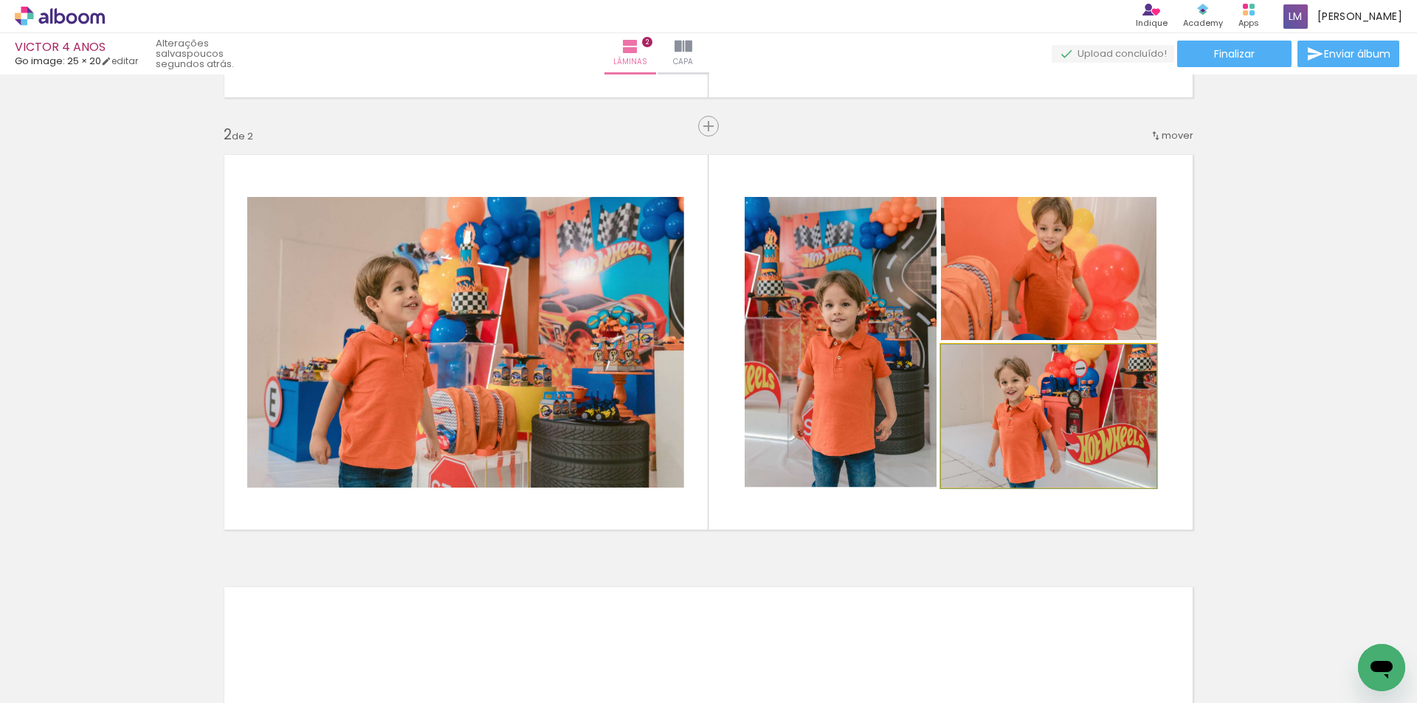
drag, startPoint x: 1080, startPoint y: 424, endPoint x: 1077, endPoint y: 437, distance: 12.9
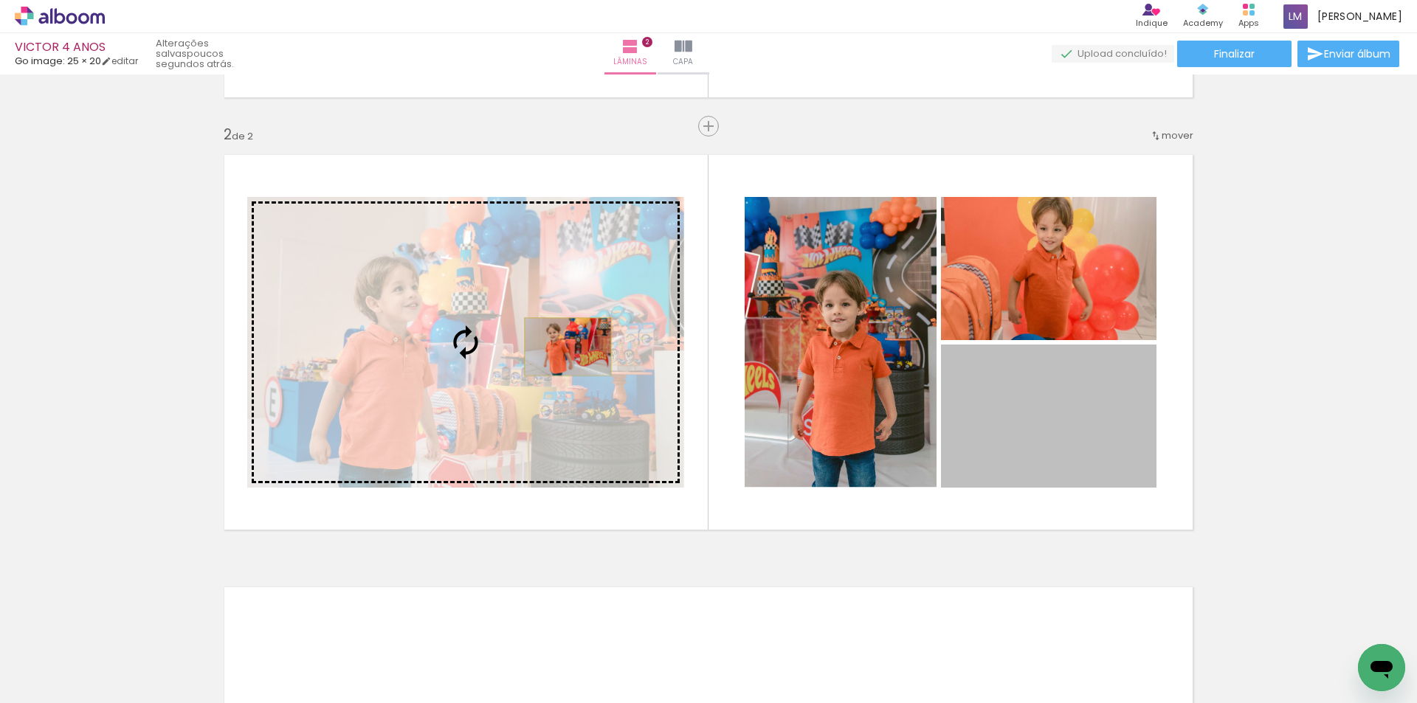
drag, startPoint x: 1088, startPoint y: 430, endPoint x: 562, endPoint y: 347, distance: 532.7
click at [0, 0] on slot at bounding box center [0, 0] width 0 height 0
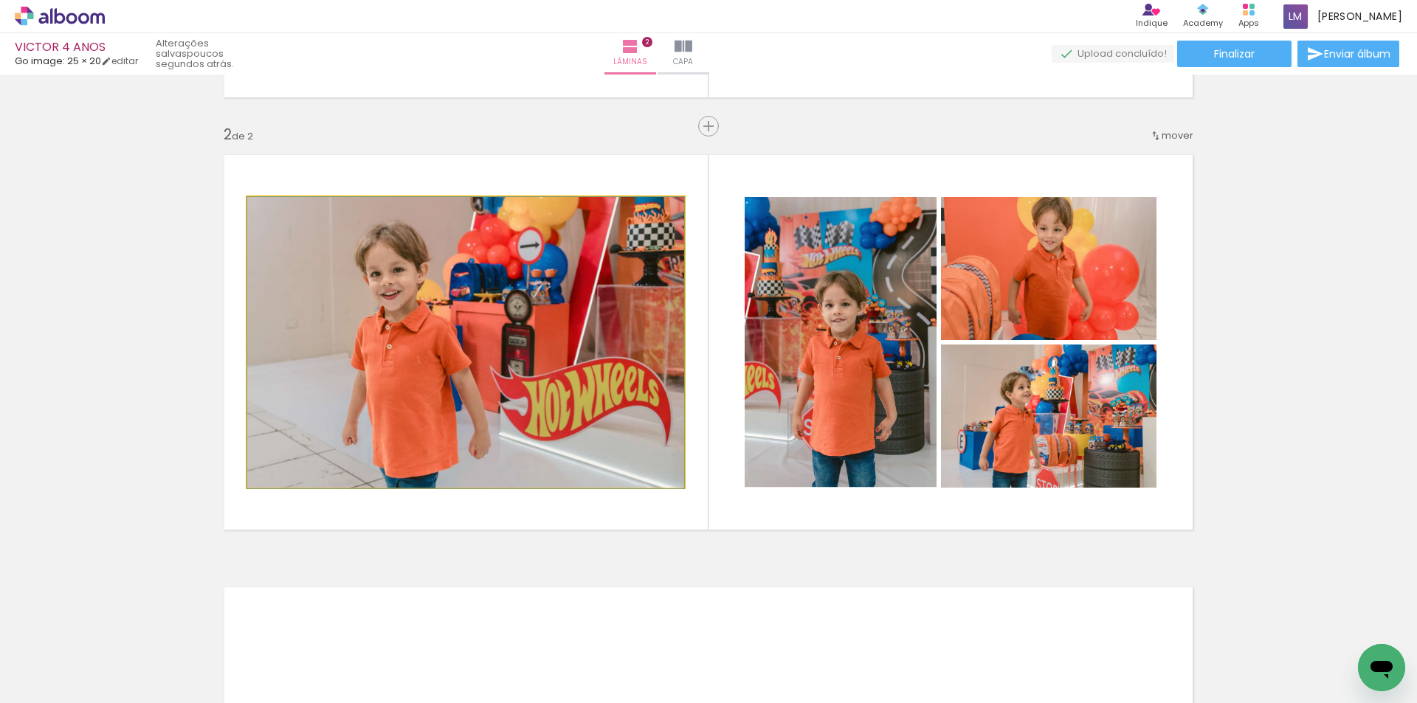
drag, startPoint x: 532, startPoint y: 345, endPoint x: 491, endPoint y: 361, distance: 44.4
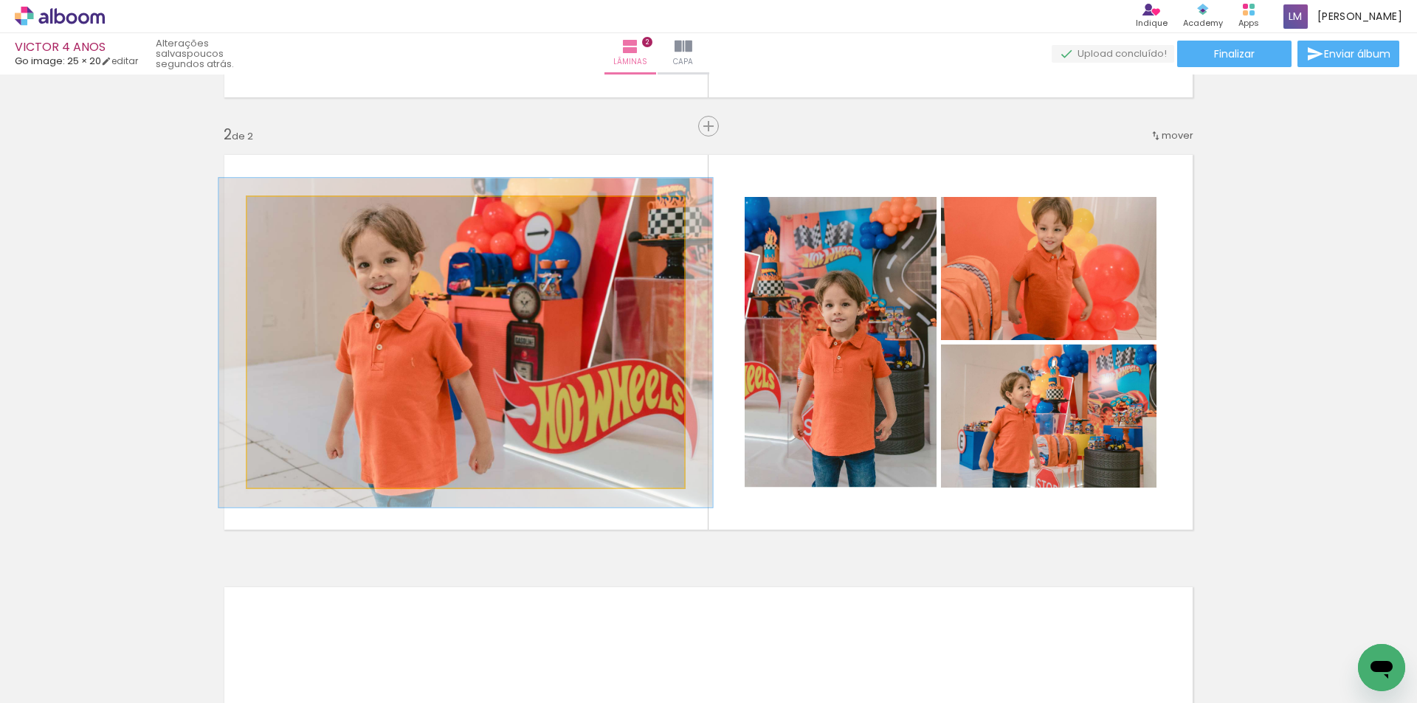
click at [284, 214] on div at bounding box center [288, 212] width 13 height 13
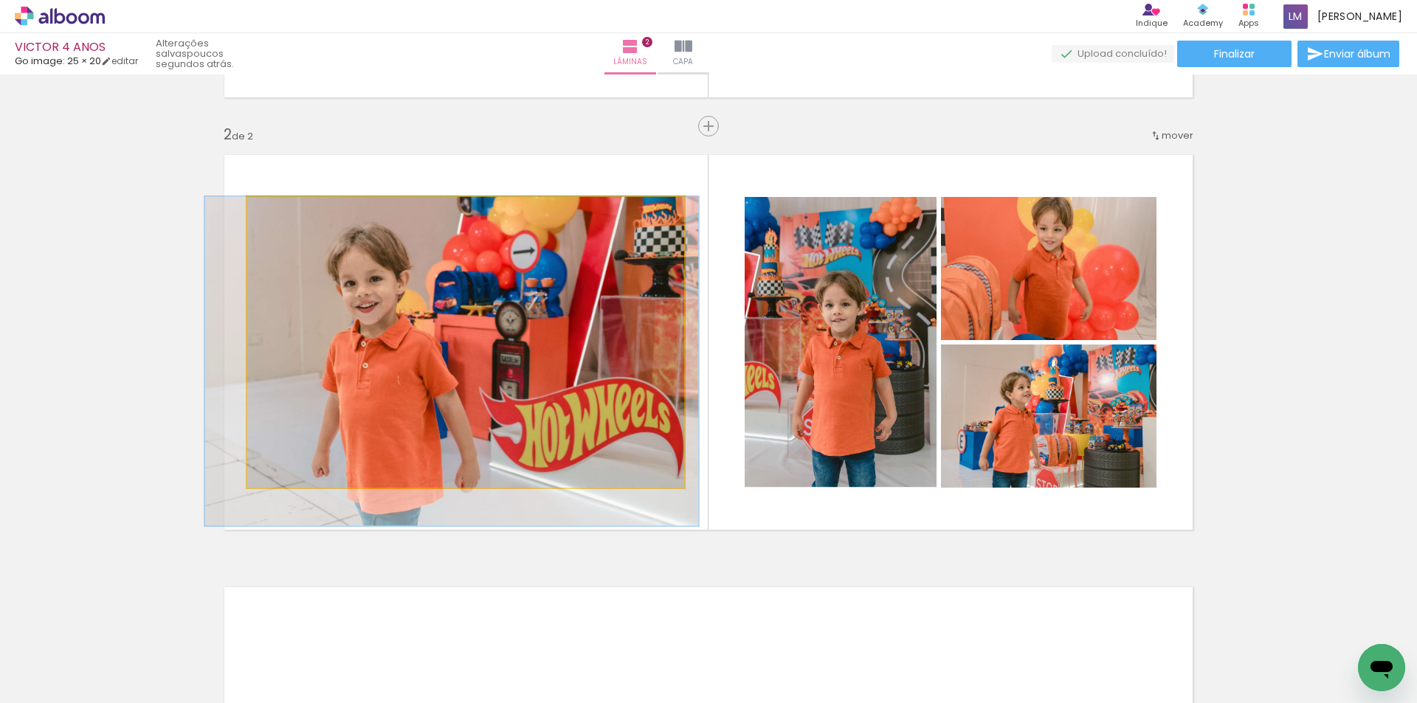
drag, startPoint x: 308, startPoint y: 248, endPoint x: 289, endPoint y: 244, distance: 20.3
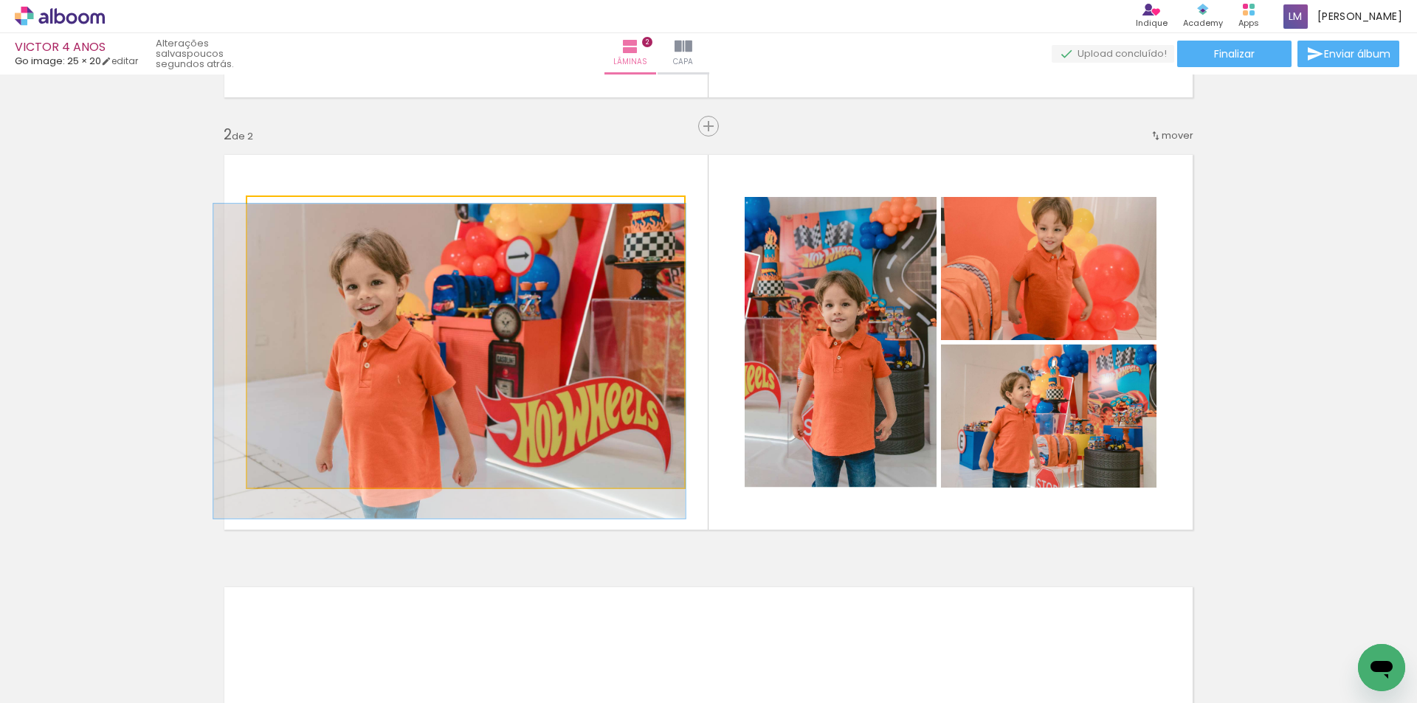
drag, startPoint x: 297, startPoint y: 213, endPoint x: 281, endPoint y: 219, distance: 16.6
click at [282, 219] on div at bounding box center [311, 213] width 58 height 24
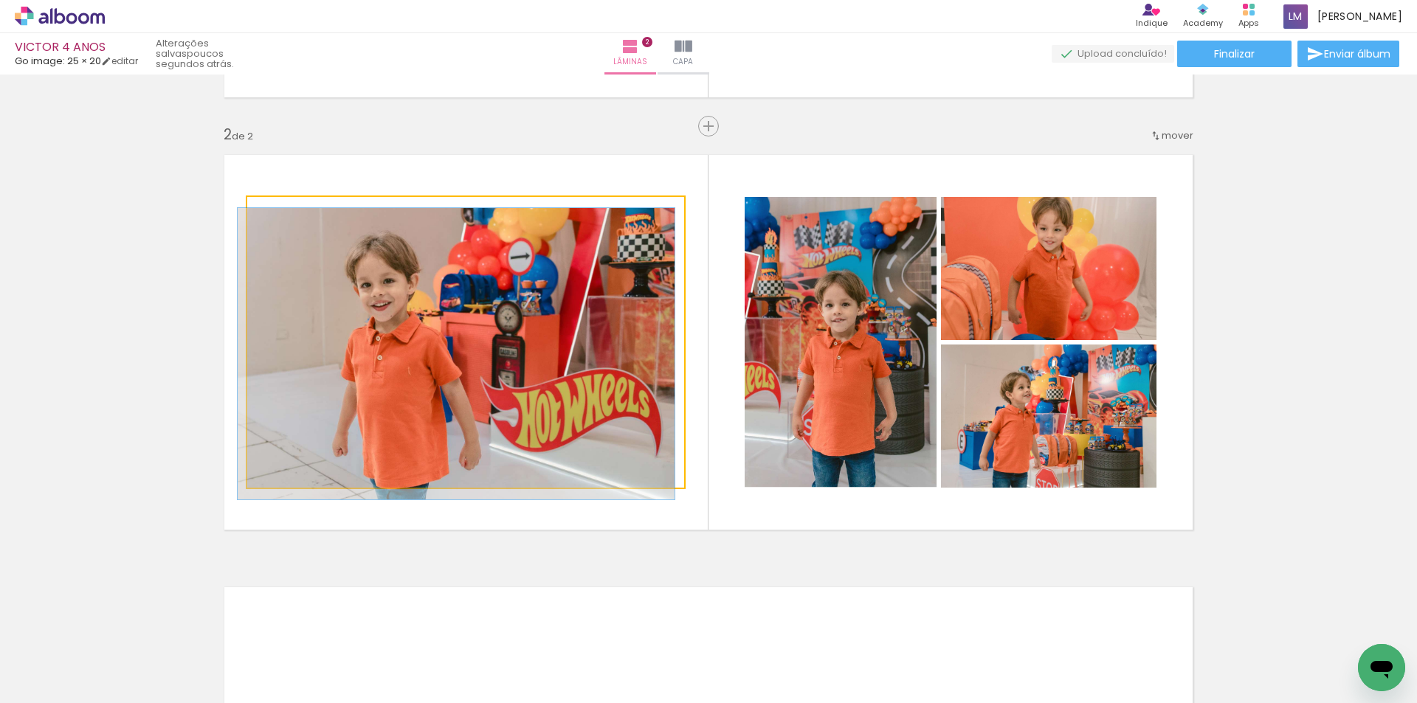
drag, startPoint x: 285, startPoint y: 212, endPoint x: 246, endPoint y: 218, distance: 38.8
type paper-slider "100"
click at [252, 218] on div at bounding box center [303, 212] width 103 height 22
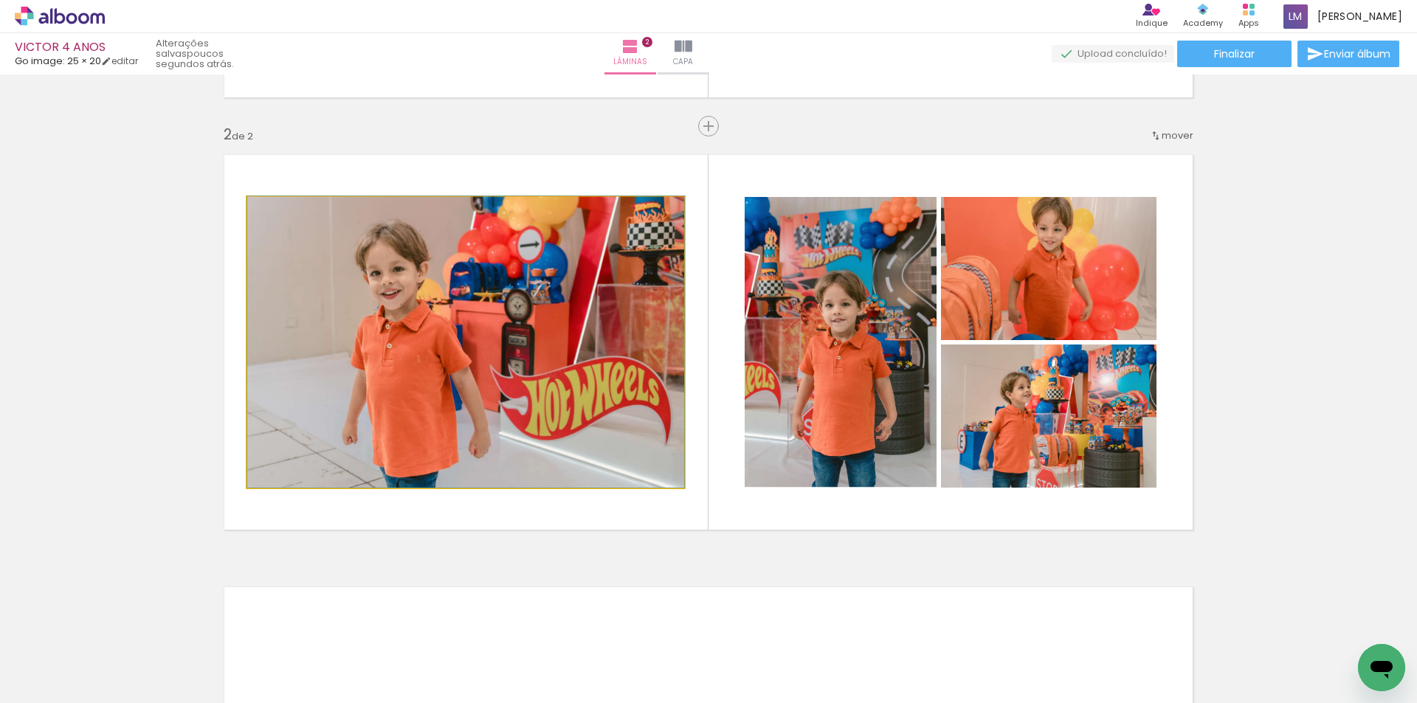
drag, startPoint x: 361, startPoint y: 365, endPoint x: 368, endPoint y: 350, distance: 16.5
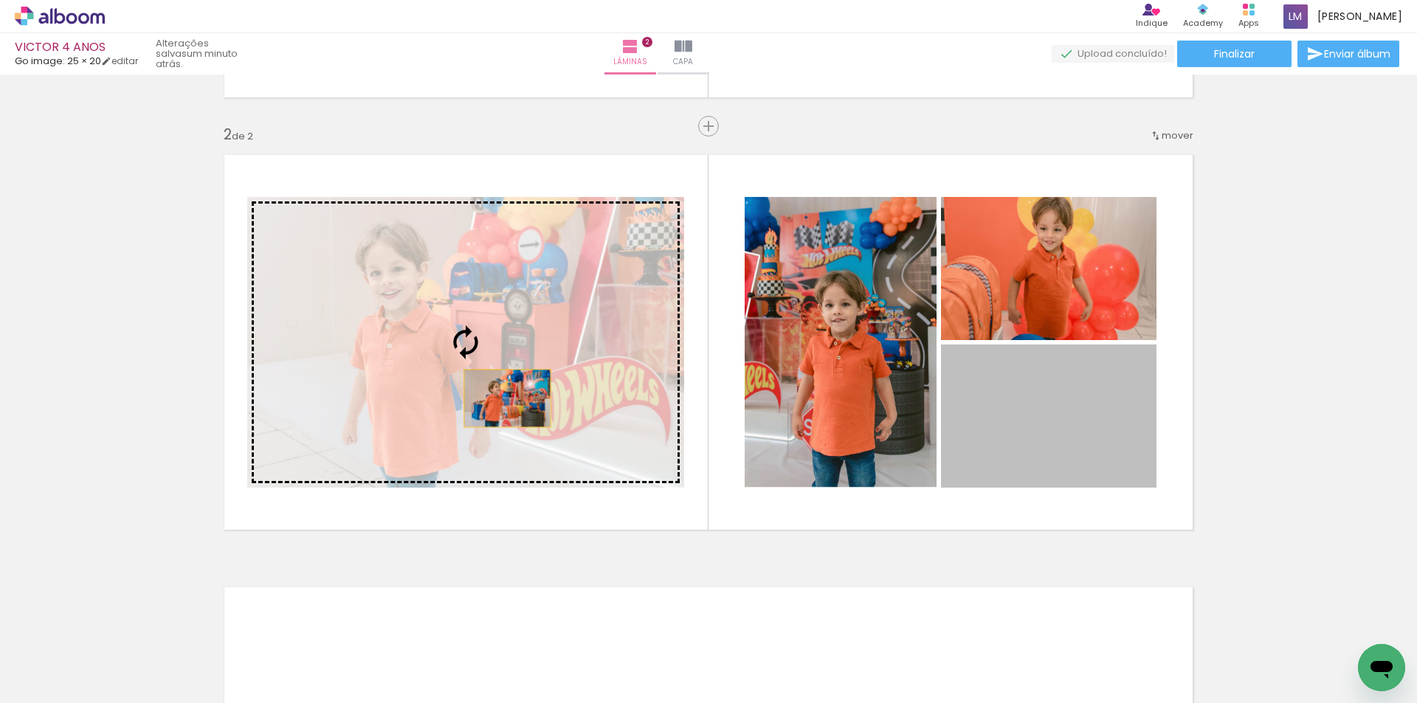
drag, startPoint x: 1066, startPoint y: 442, endPoint x: 466, endPoint y: 390, distance: 602.2
click at [0, 0] on slot at bounding box center [0, 0] width 0 height 0
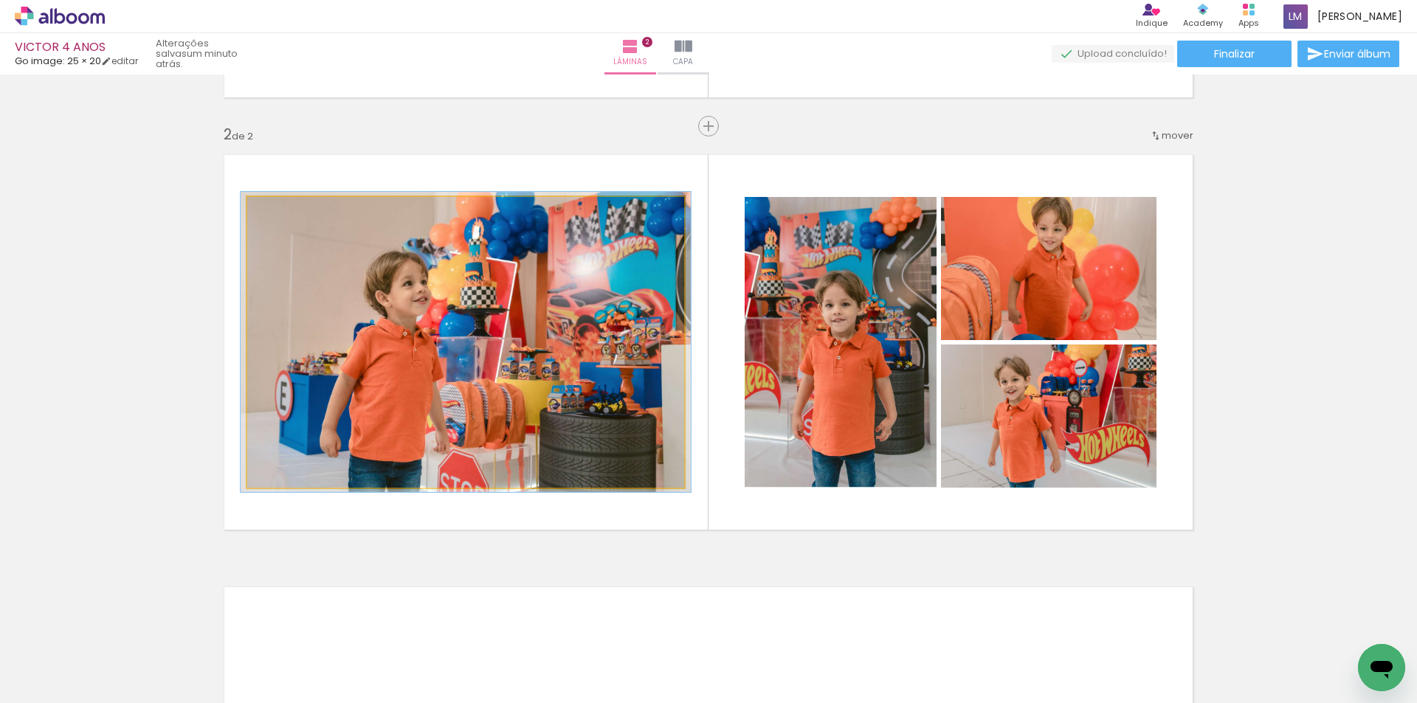
drag, startPoint x: 283, startPoint y: 213, endPoint x: 285, endPoint y: 220, distance: 7.5
type paper-slider "103"
click at [285, 220] on div at bounding box center [284, 213] width 24 height 24
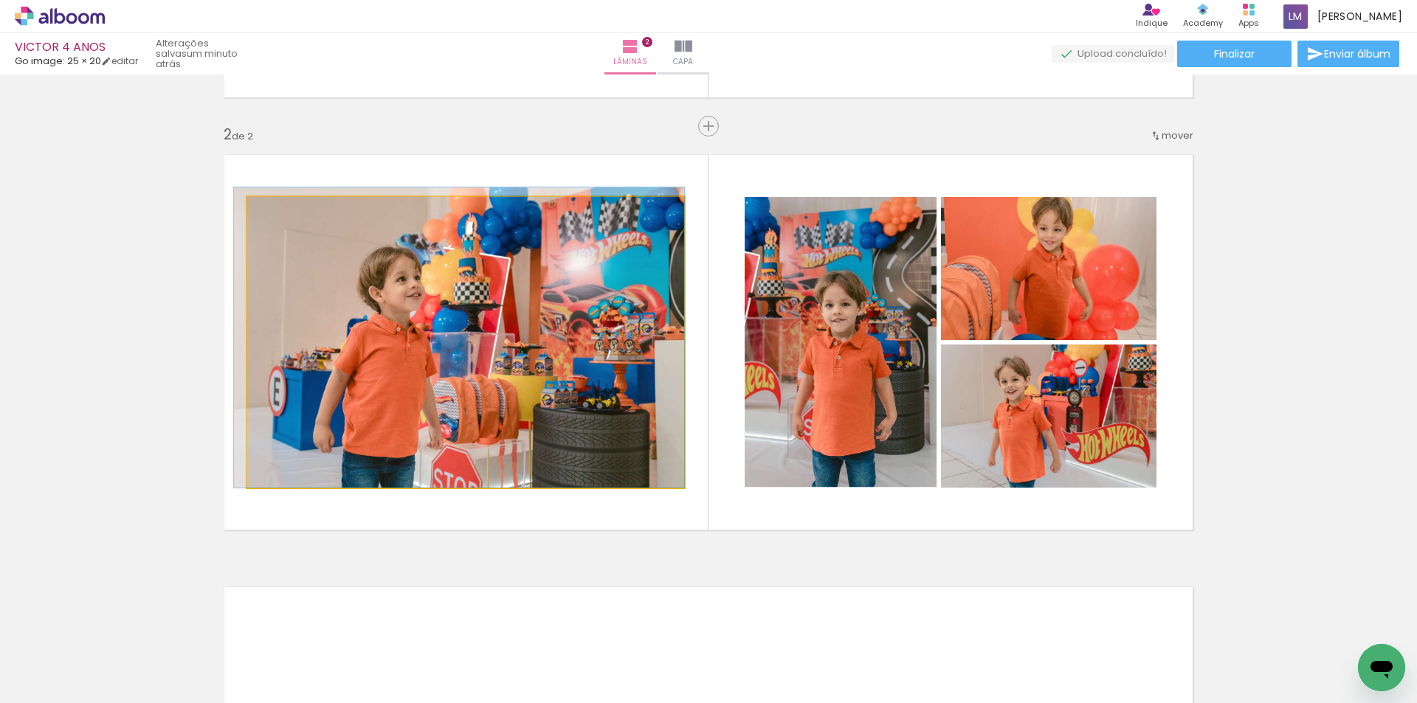
drag, startPoint x: 580, startPoint y: 427, endPoint x: 581, endPoint y: 388, distance: 38.4
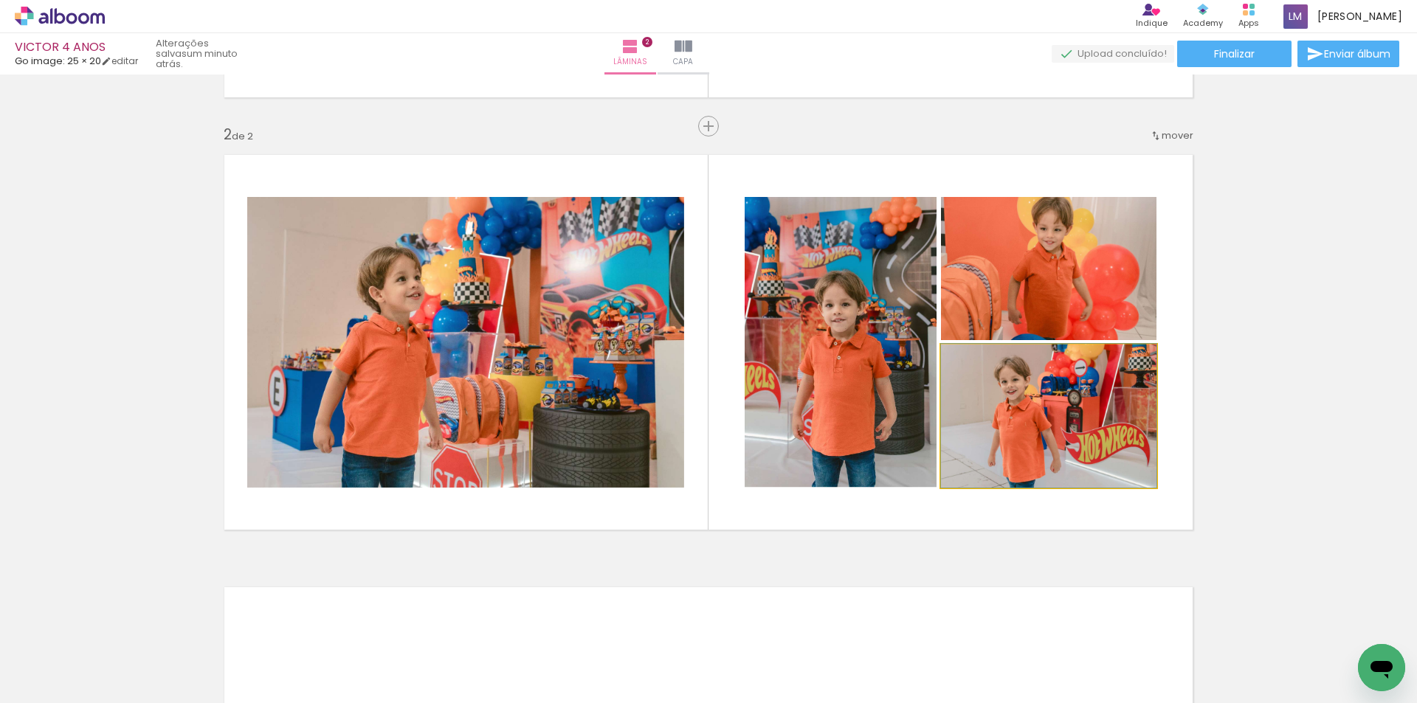
click at [996, 449] on quentale-photo at bounding box center [1048, 416] width 215 height 143
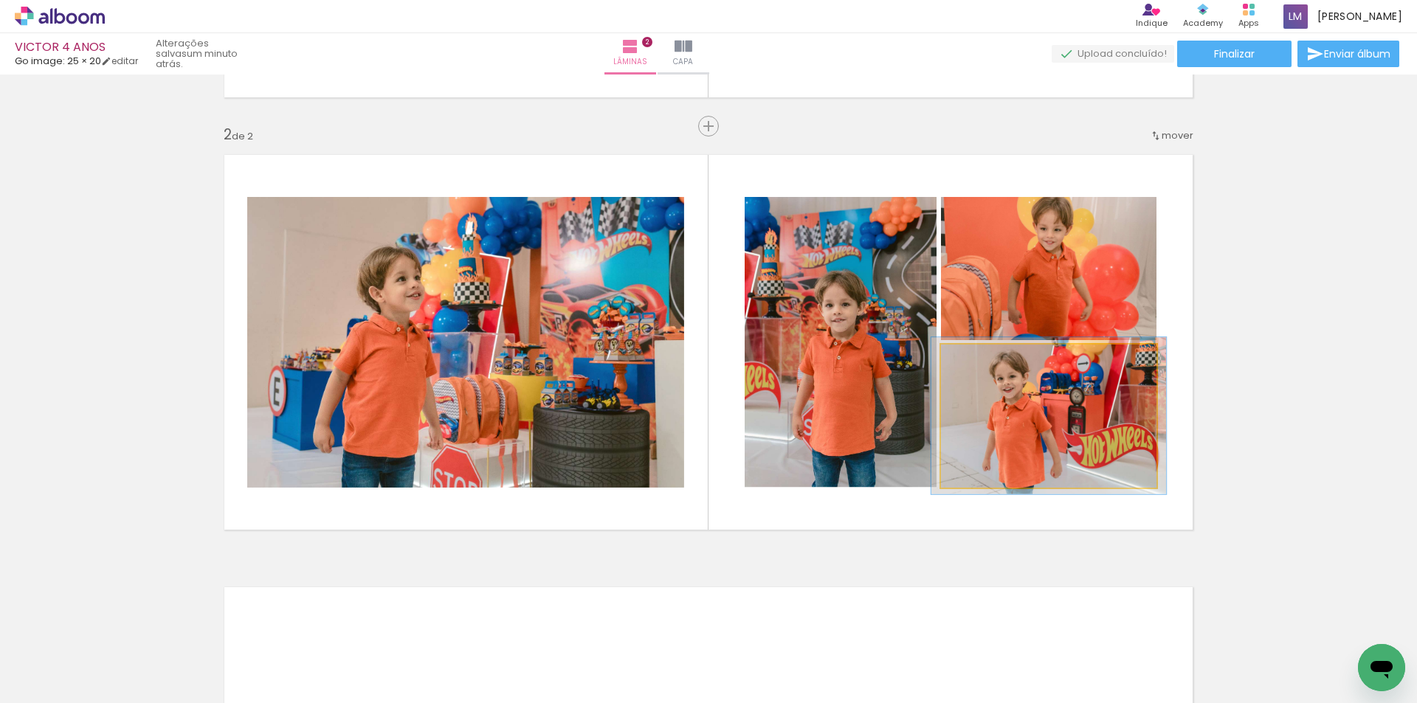
drag, startPoint x: 977, startPoint y: 363, endPoint x: 981, endPoint y: 371, distance: 9.2
type paper-slider "109"
click at [981, 371] on div at bounding box center [980, 360] width 24 height 24
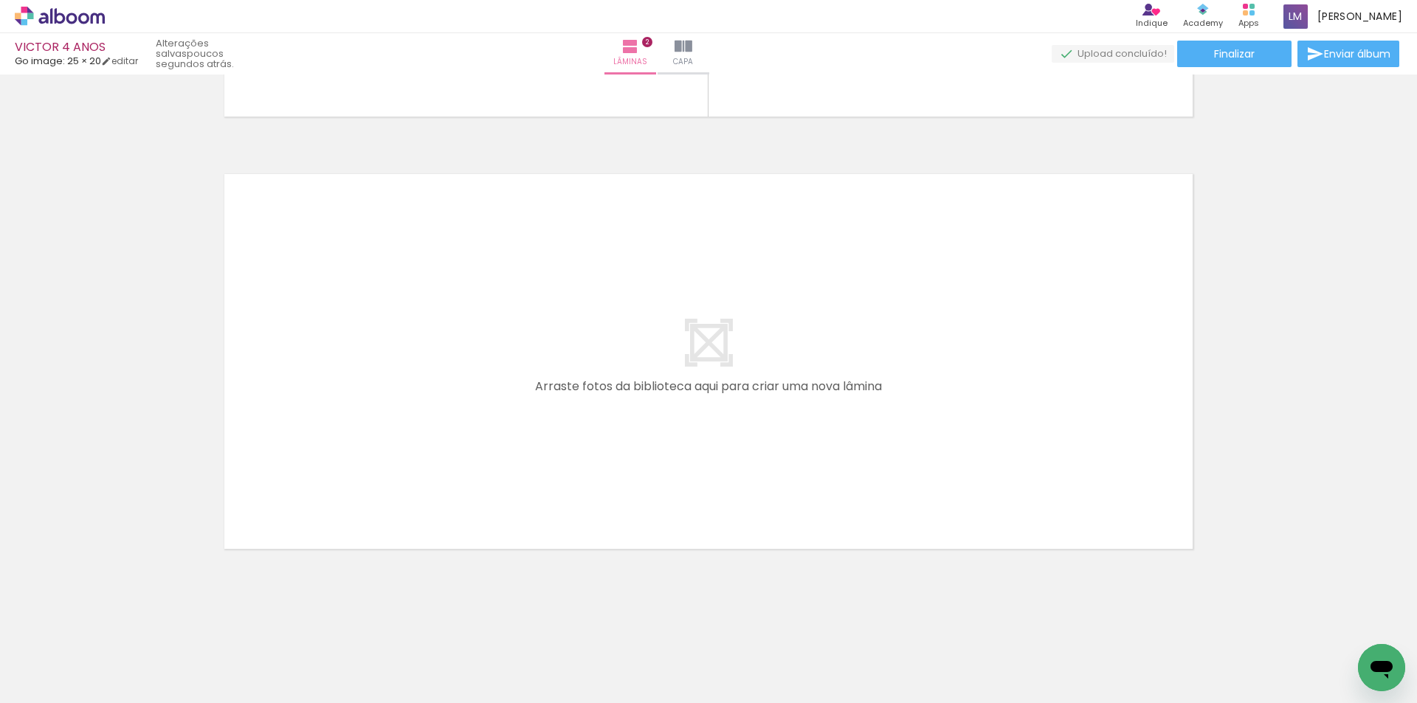
scroll to position [0, 1401]
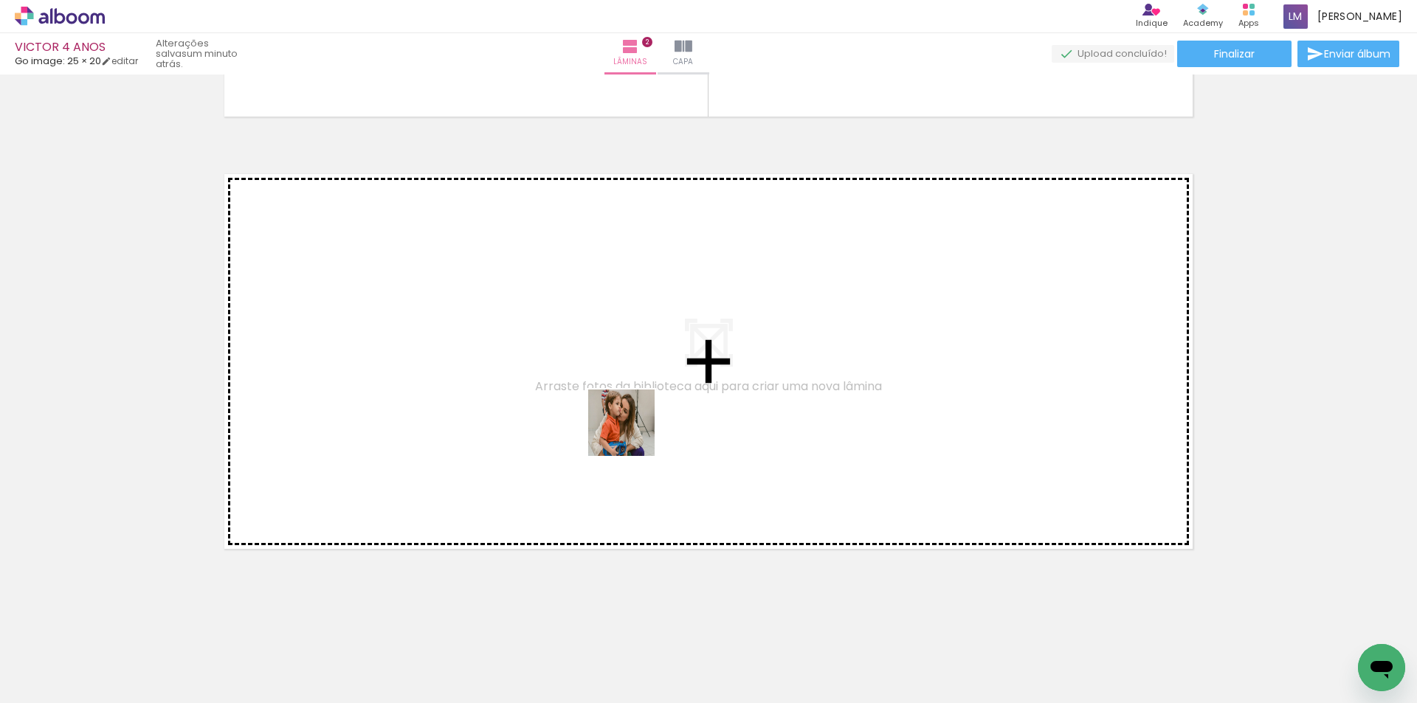
drag, startPoint x: 570, startPoint y: 661, endPoint x: 632, endPoint y: 429, distance: 239.7
click at [632, 429] on quentale-workspace at bounding box center [708, 351] width 1417 height 703
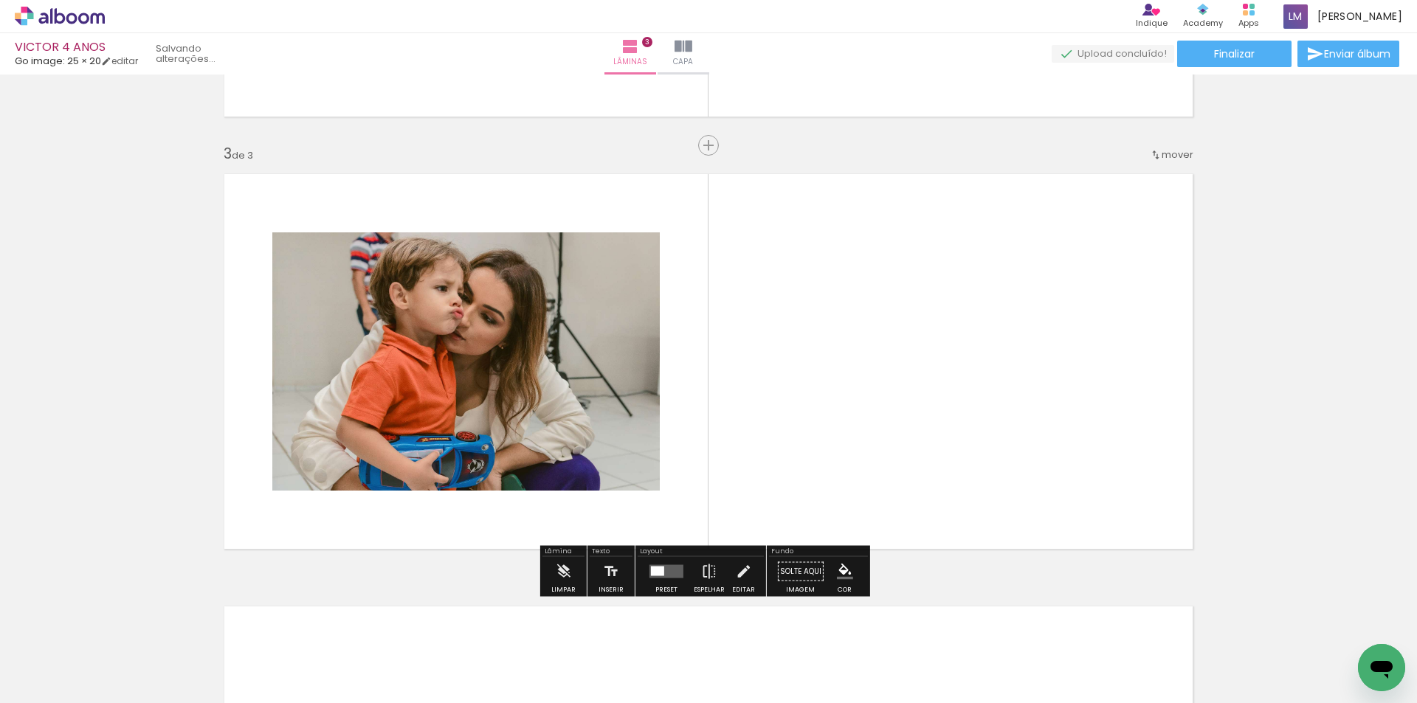
scroll to position [838, 0]
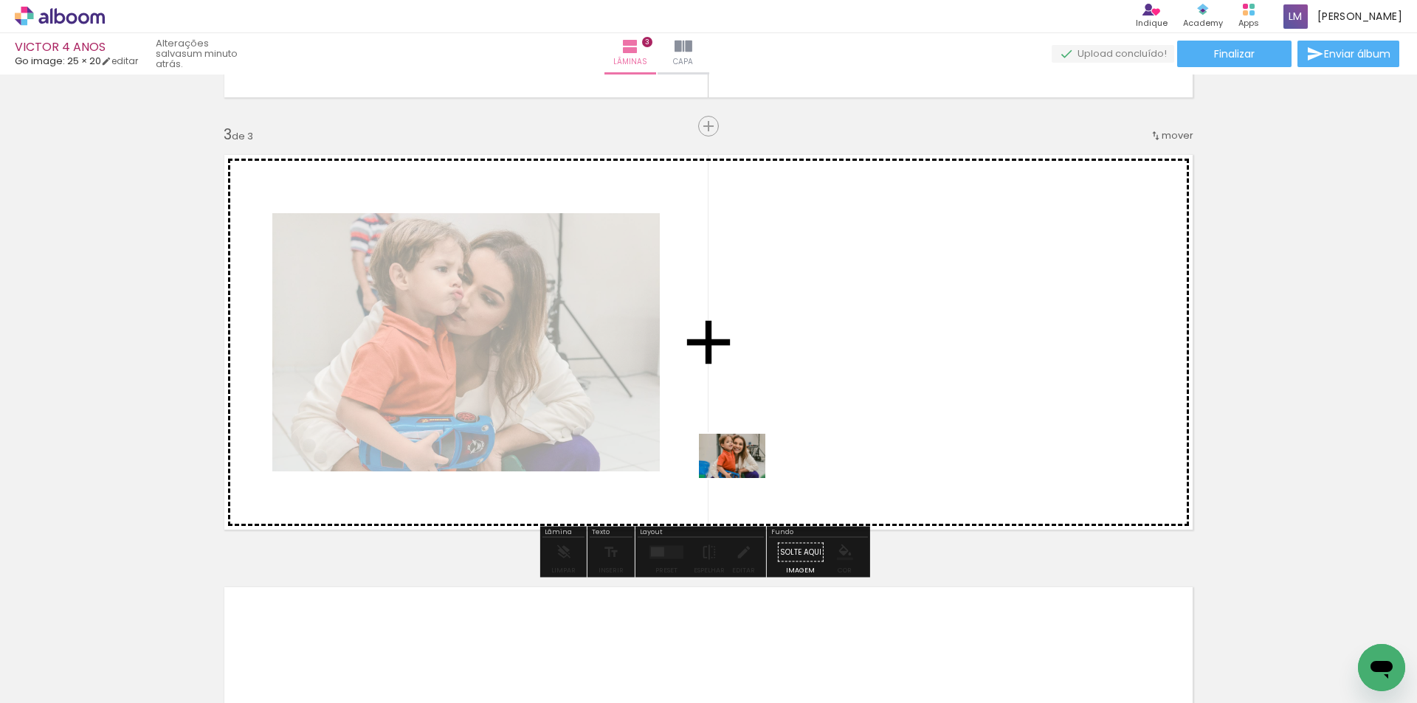
drag, startPoint x: 652, startPoint y: 643, endPoint x: 743, endPoint y: 478, distance: 188.3
click at [743, 478] on quentale-workspace at bounding box center [708, 351] width 1417 height 703
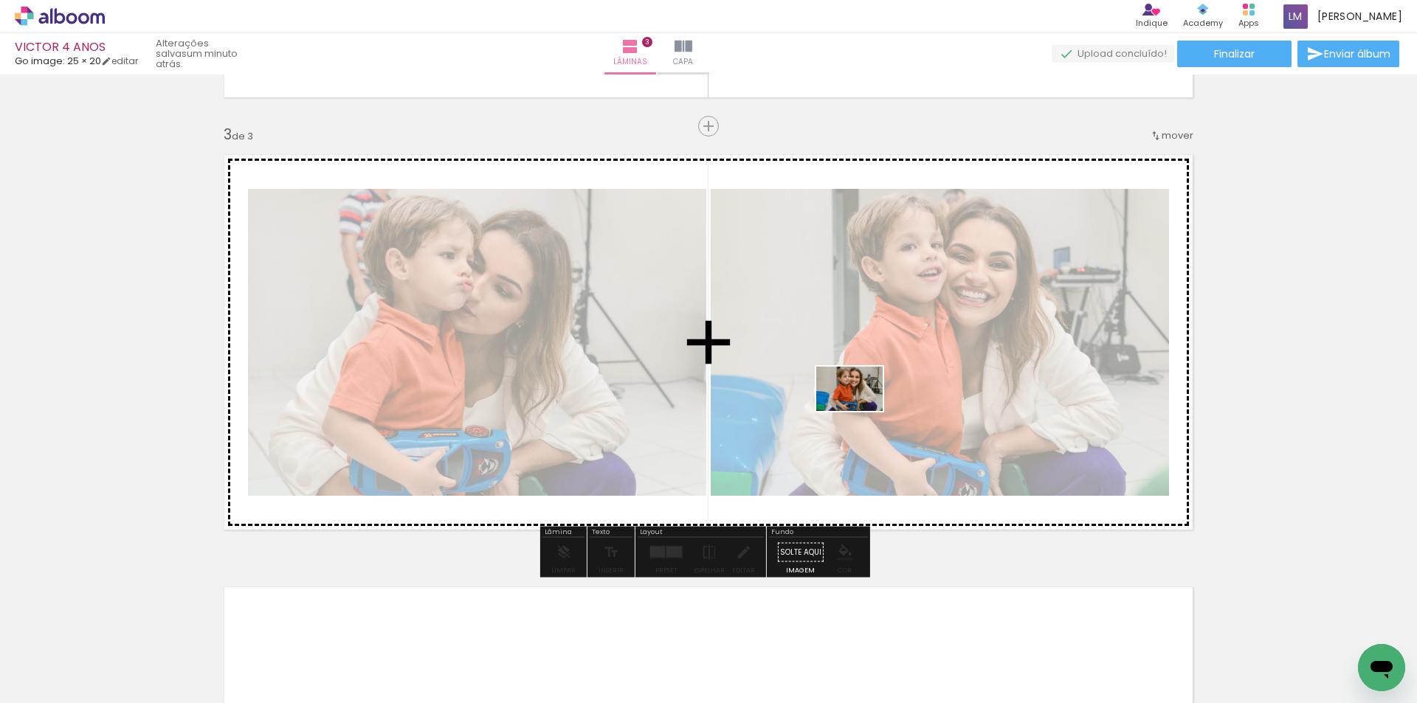
drag, startPoint x: 766, startPoint y: 648, endPoint x: 860, endPoint y: 410, distance: 256.4
click at [860, 410] on quentale-workspace at bounding box center [708, 351] width 1417 height 703
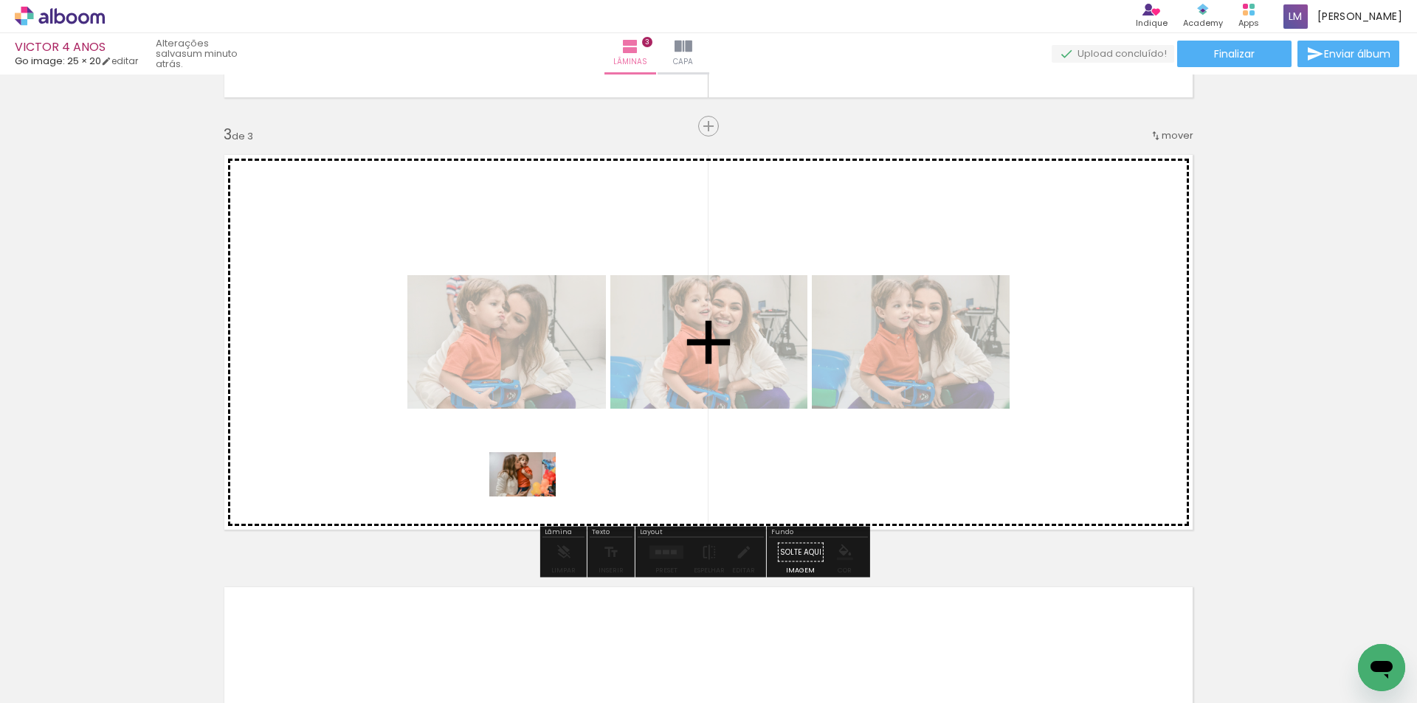
drag, startPoint x: 326, startPoint y: 665, endPoint x: 536, endPoint y: 494, distance: 270.6
click at [536, 494] on quentale-workspace at bounding box center [708, 351] width 1417 height 703
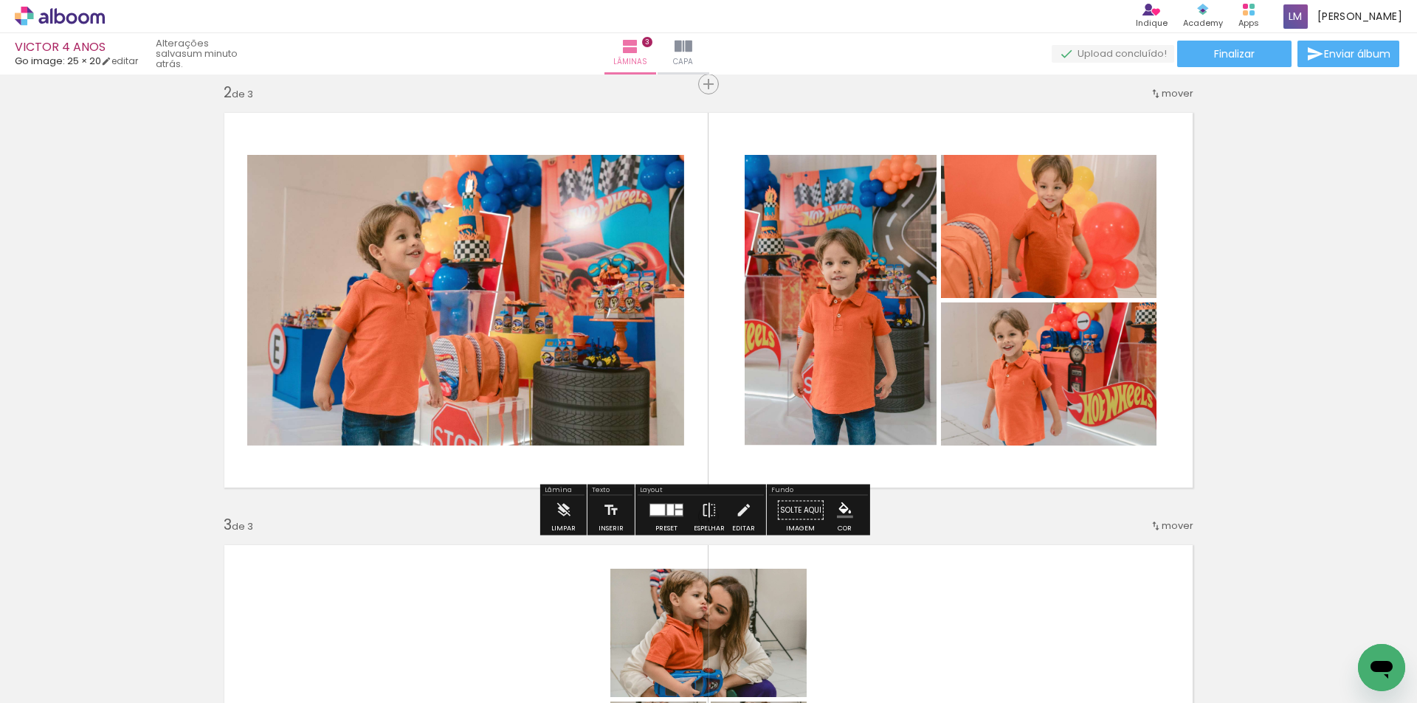
scroll to position [469, 0]
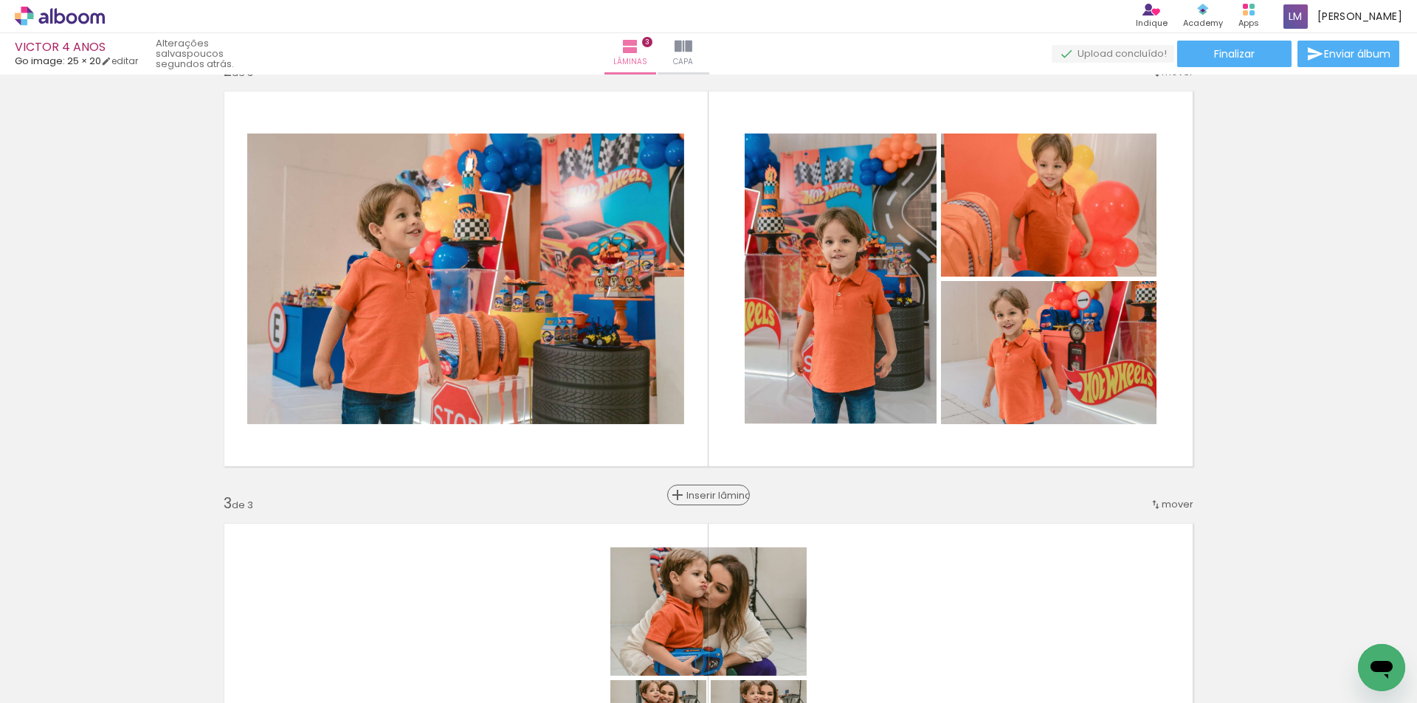
click at [706, 500] on span "Inserir lâmina" at bounding box center [715, 496] width 58 height 10
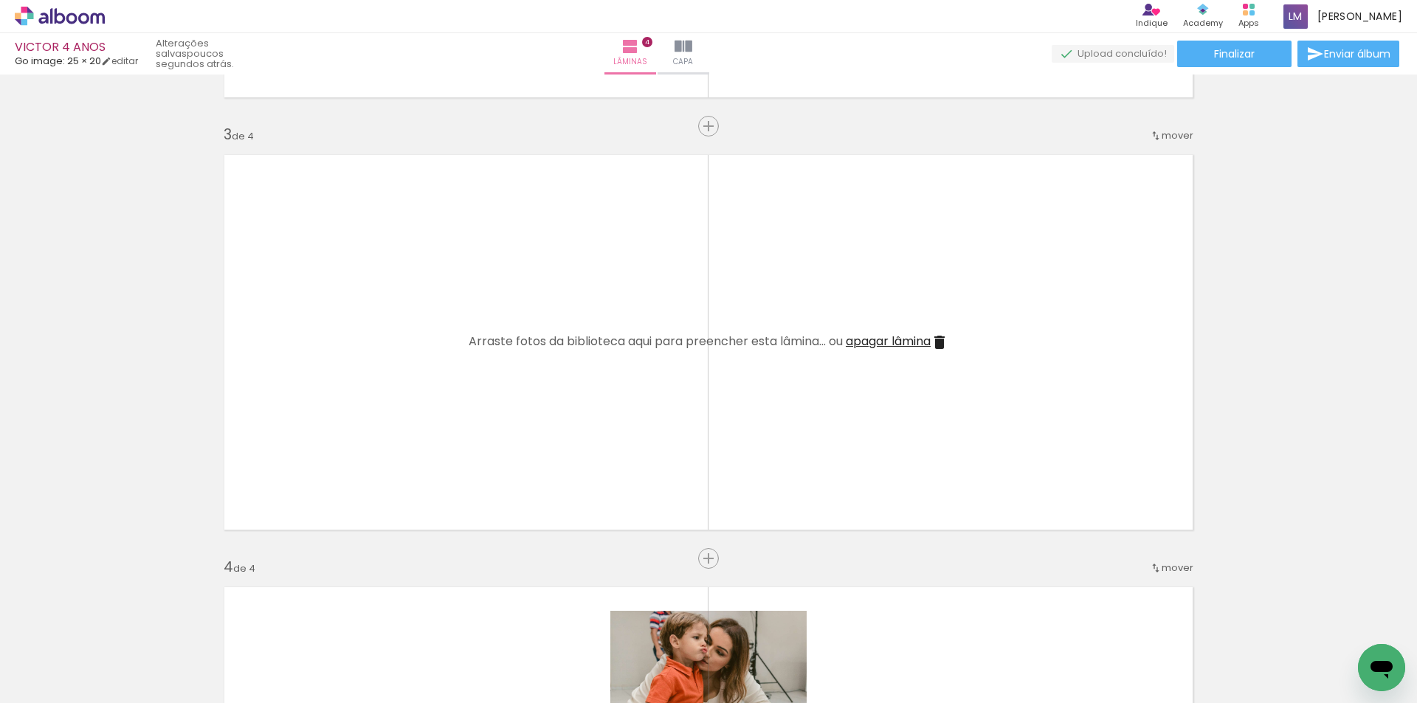
scroll to position [0, 8874]
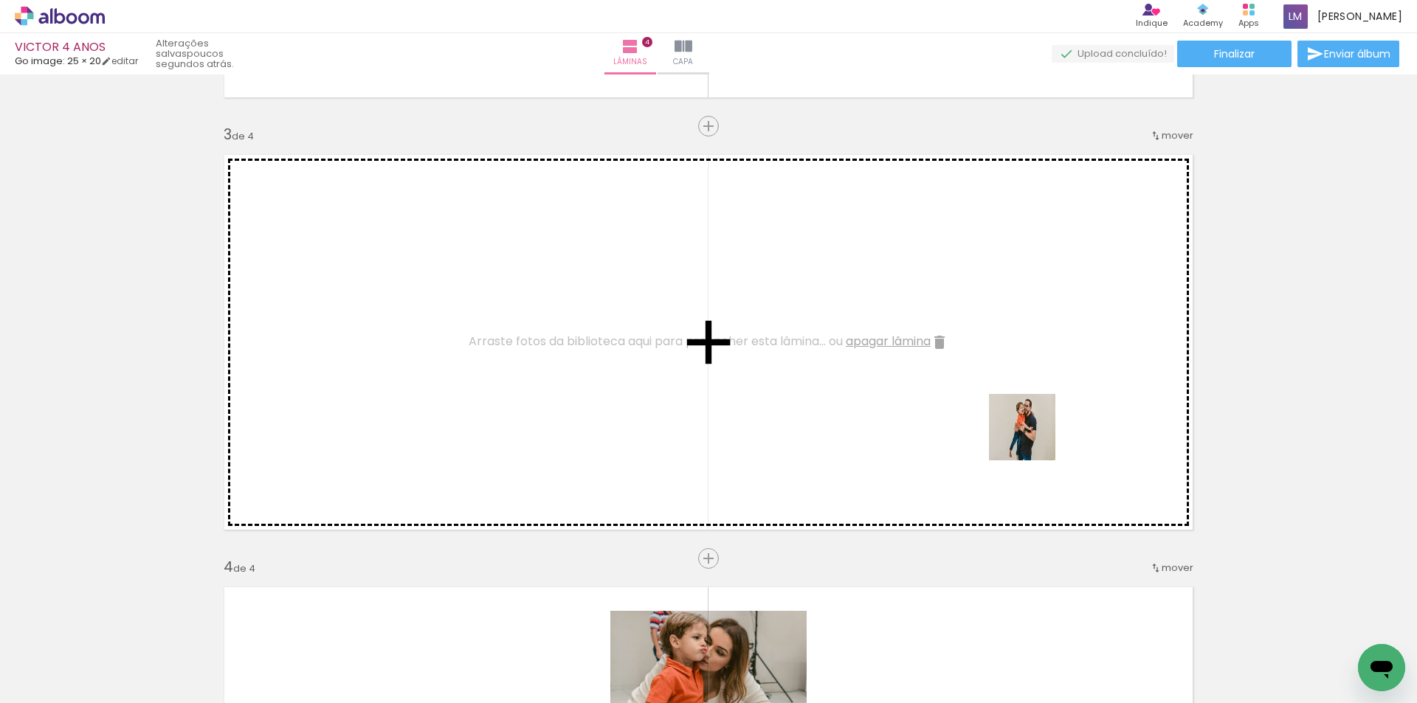
drag, startPoint x: 1271, startPoint y: 657, endPoint x: 1025, endPoint y: 435, distance: 331.8
click at [1028, 435] on quentale-workspace at bounding box center [708, 351] width 1417 height 703
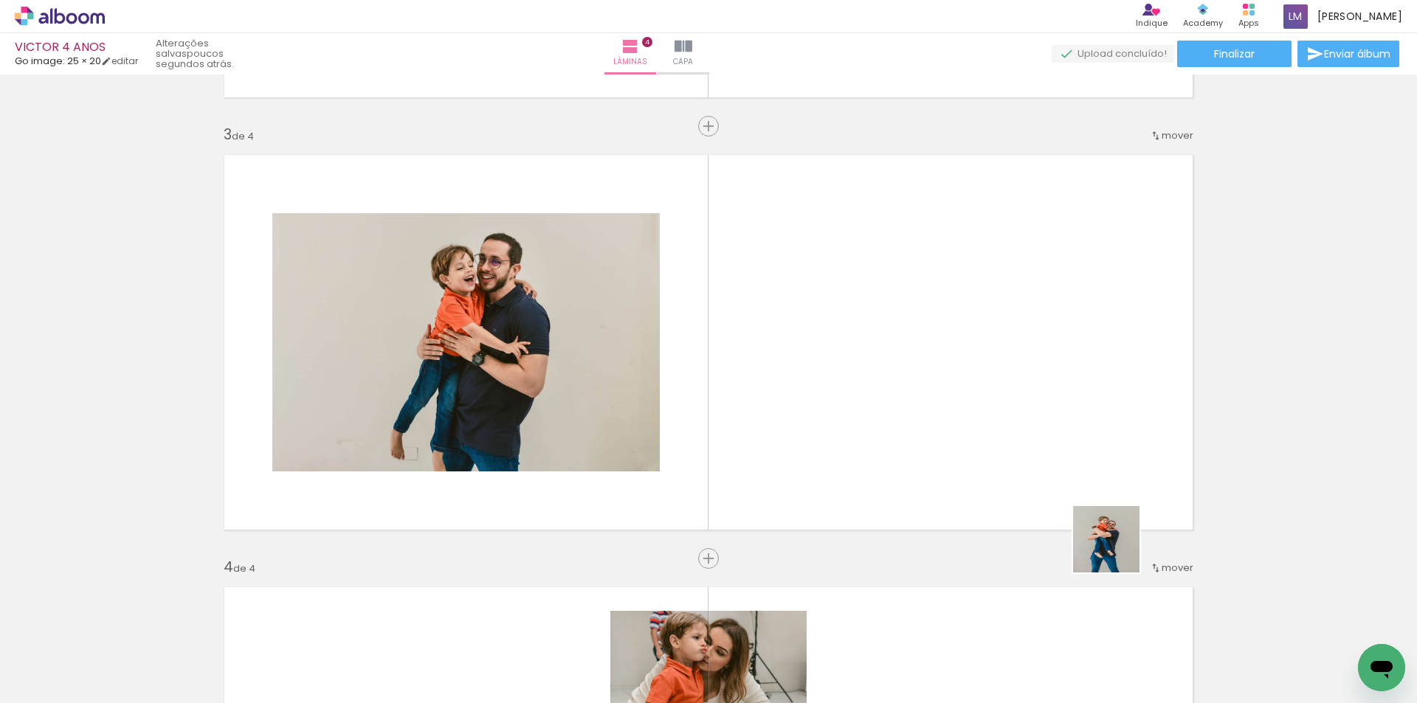
drag, startPoint x: 1202, startPoint y: 669, endPoint x: 1221, endPoint y: 393, distance: 276.6
click at [1002, 418] on quentale-workspace at bounding box center [708, 351] width 1417 height 703
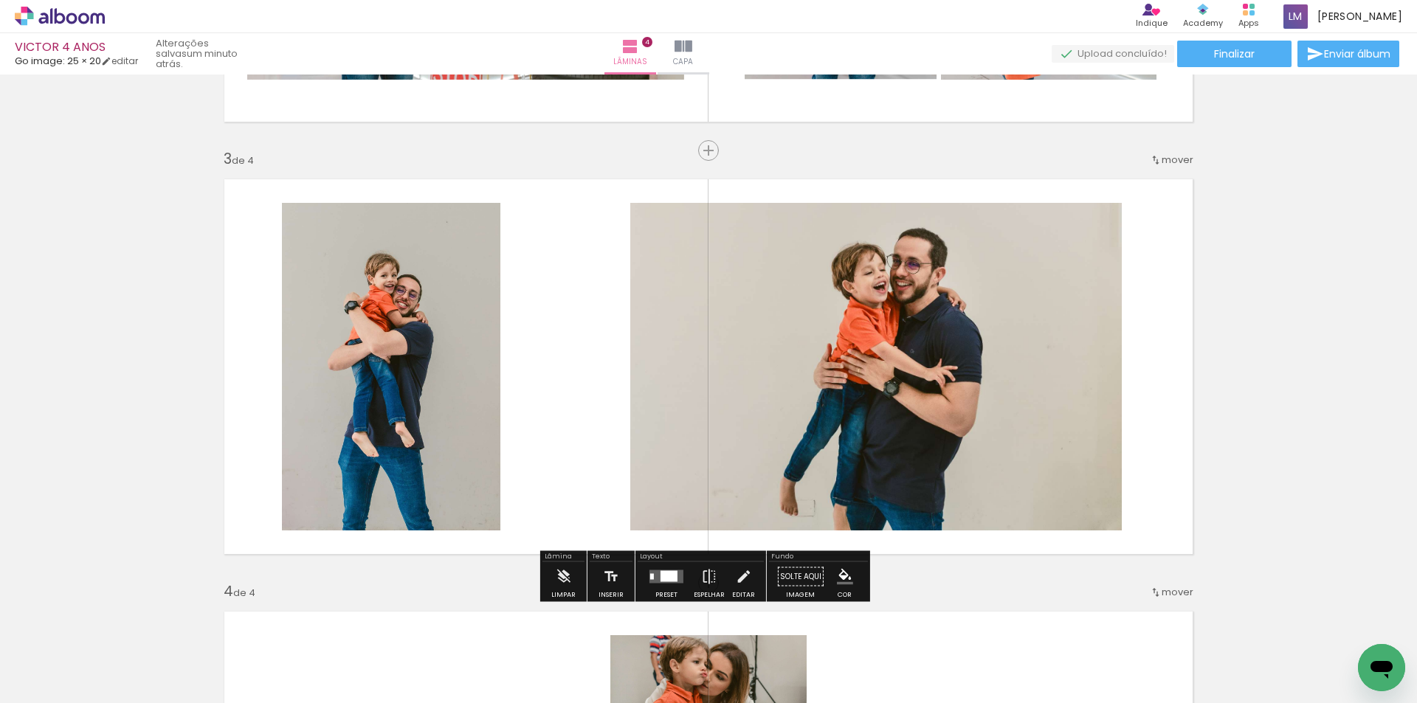
scroll to position [616, 0]
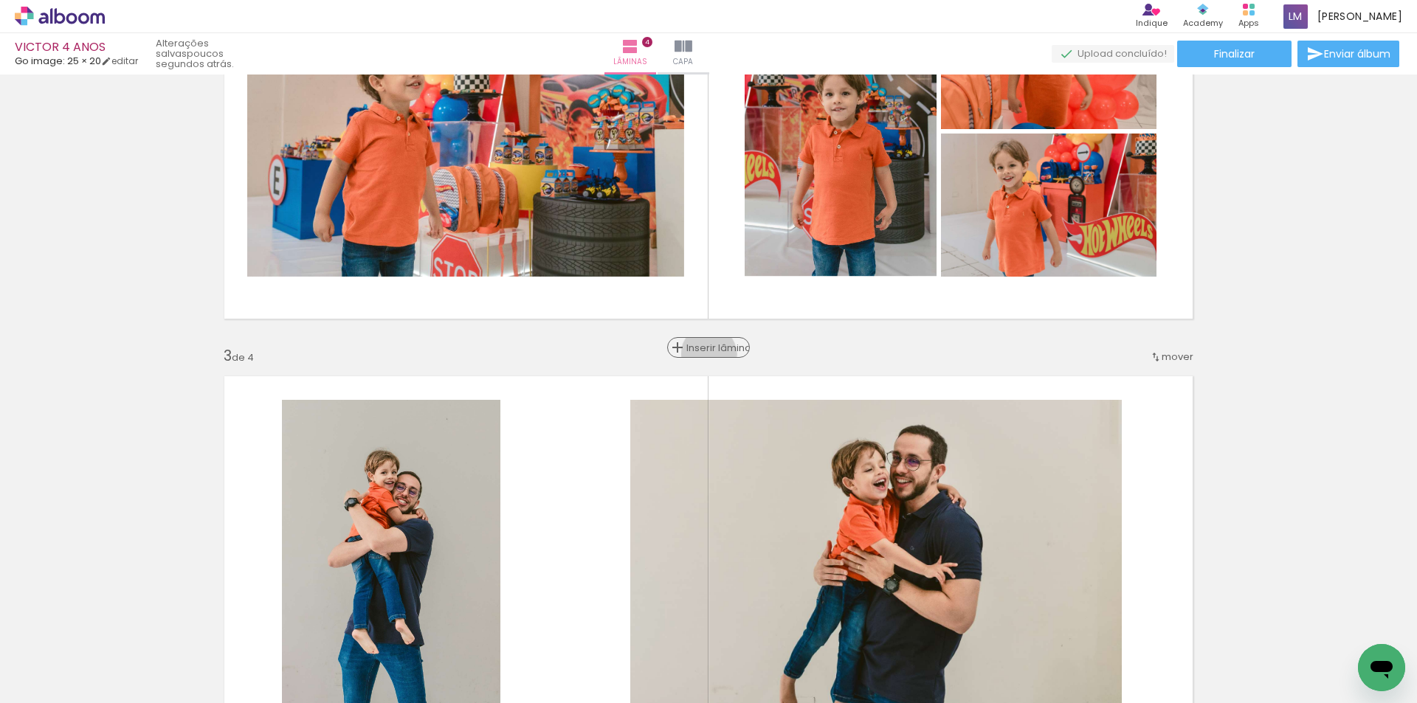
click at [711, 353] on span "Inserir lâmina" at bounding box center [715, 348] width 58 height 10
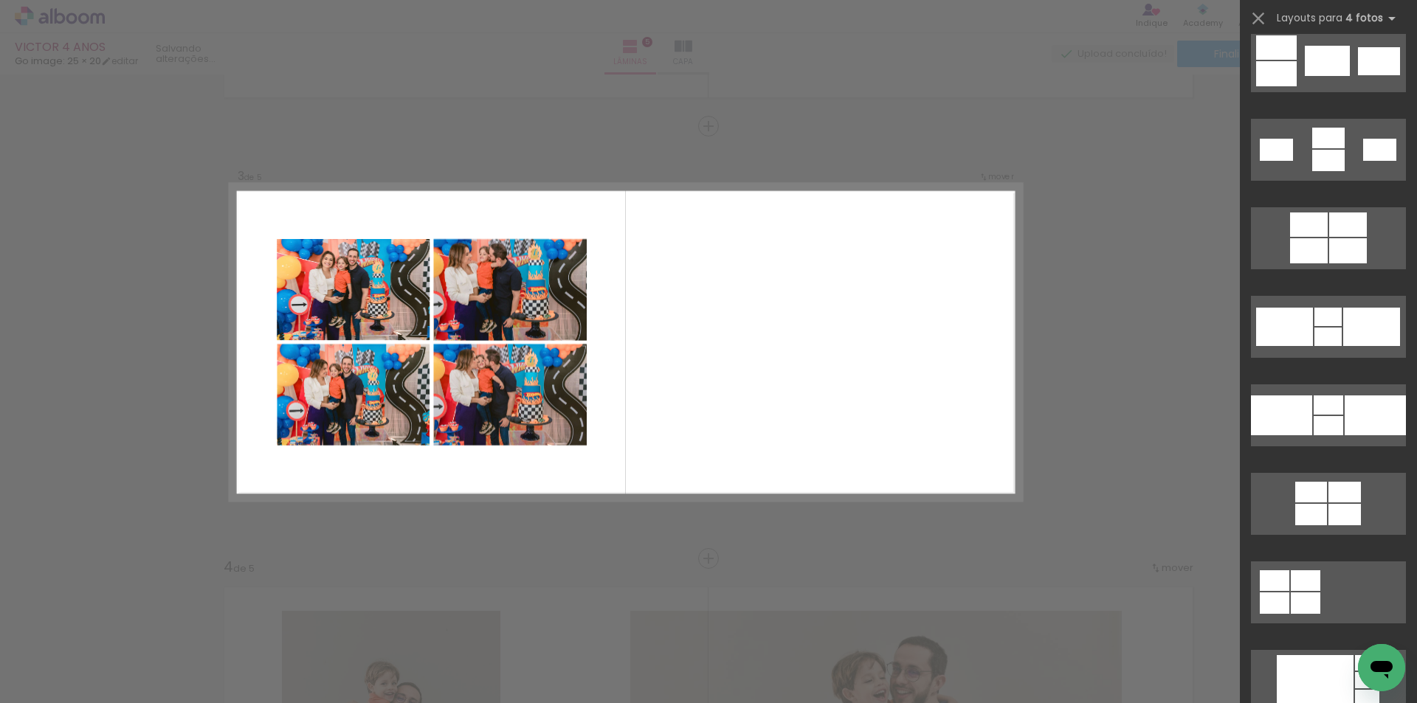
scroll to position [2804, 0]
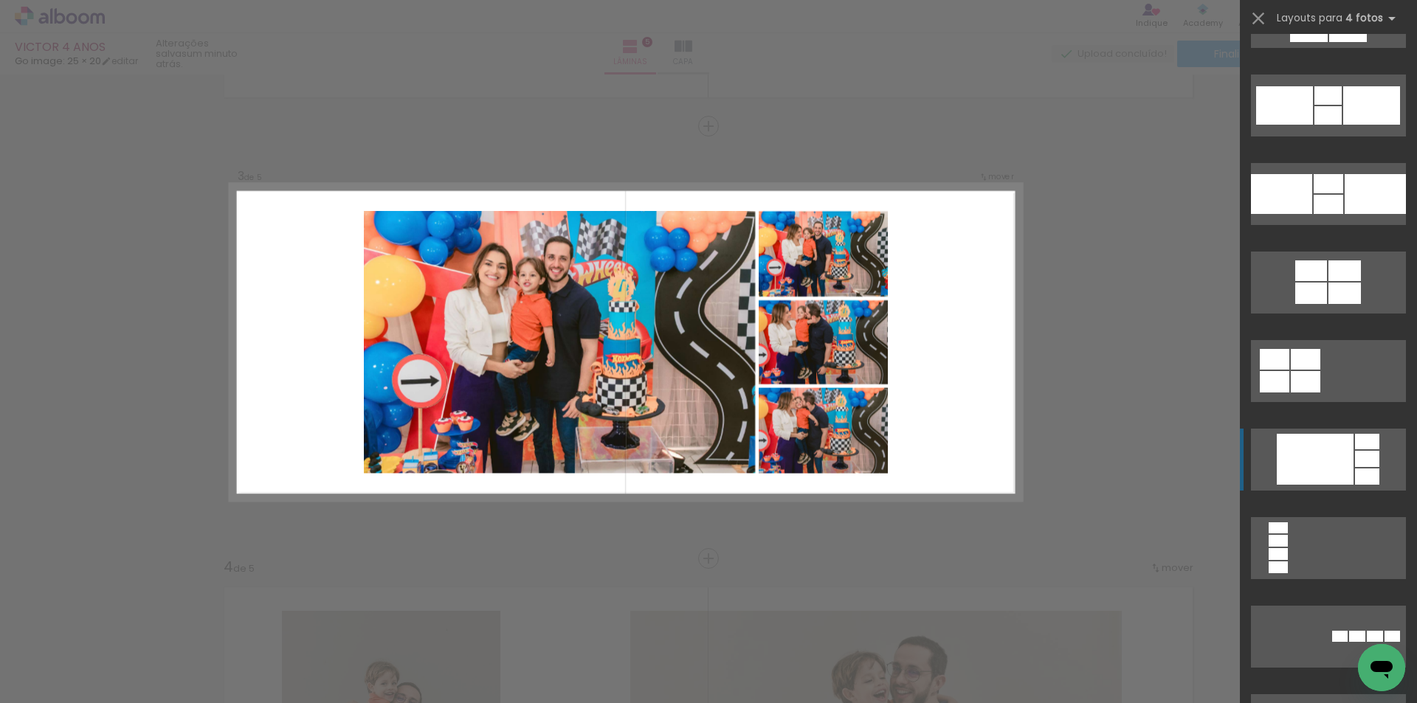
drag, startPoint x: 1316, startPoint y: 465, endPoint x: 1319, endPoint y: 481, distance: 16.5
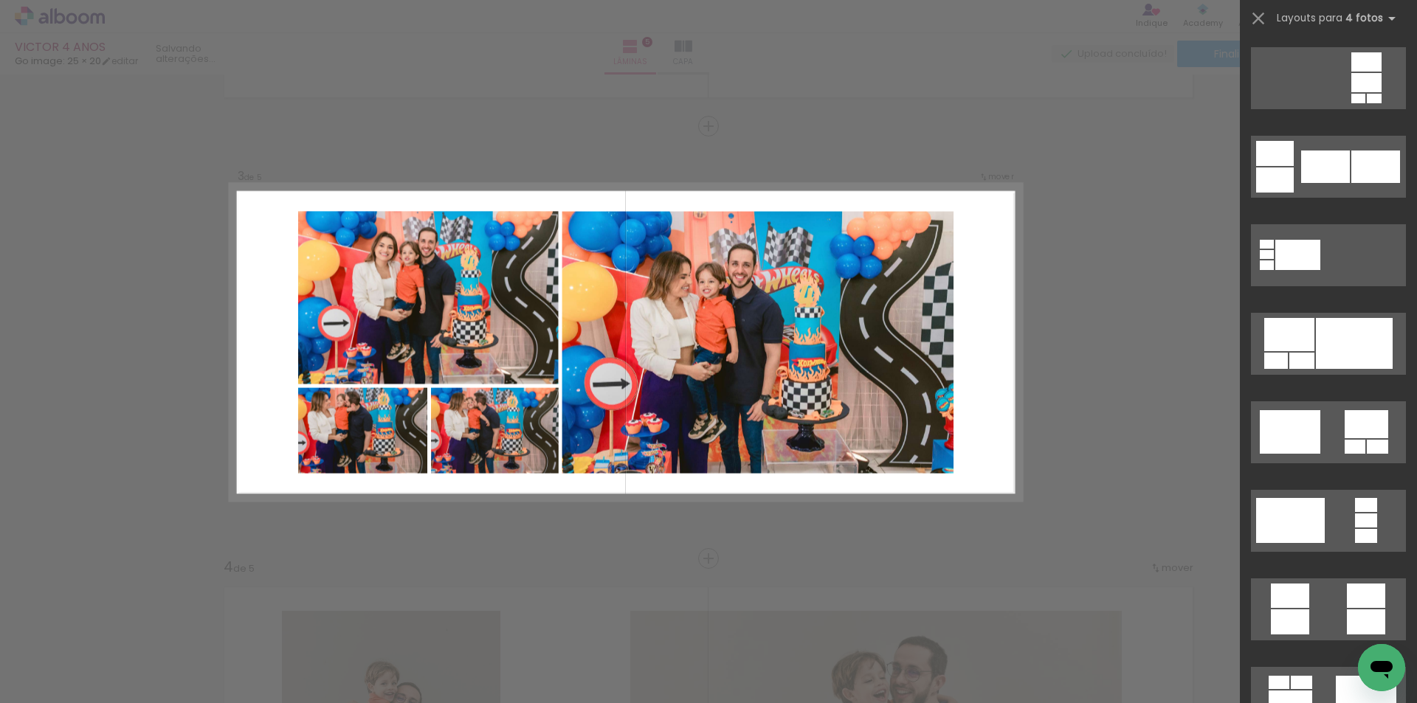
scroll to position [3985, 0]
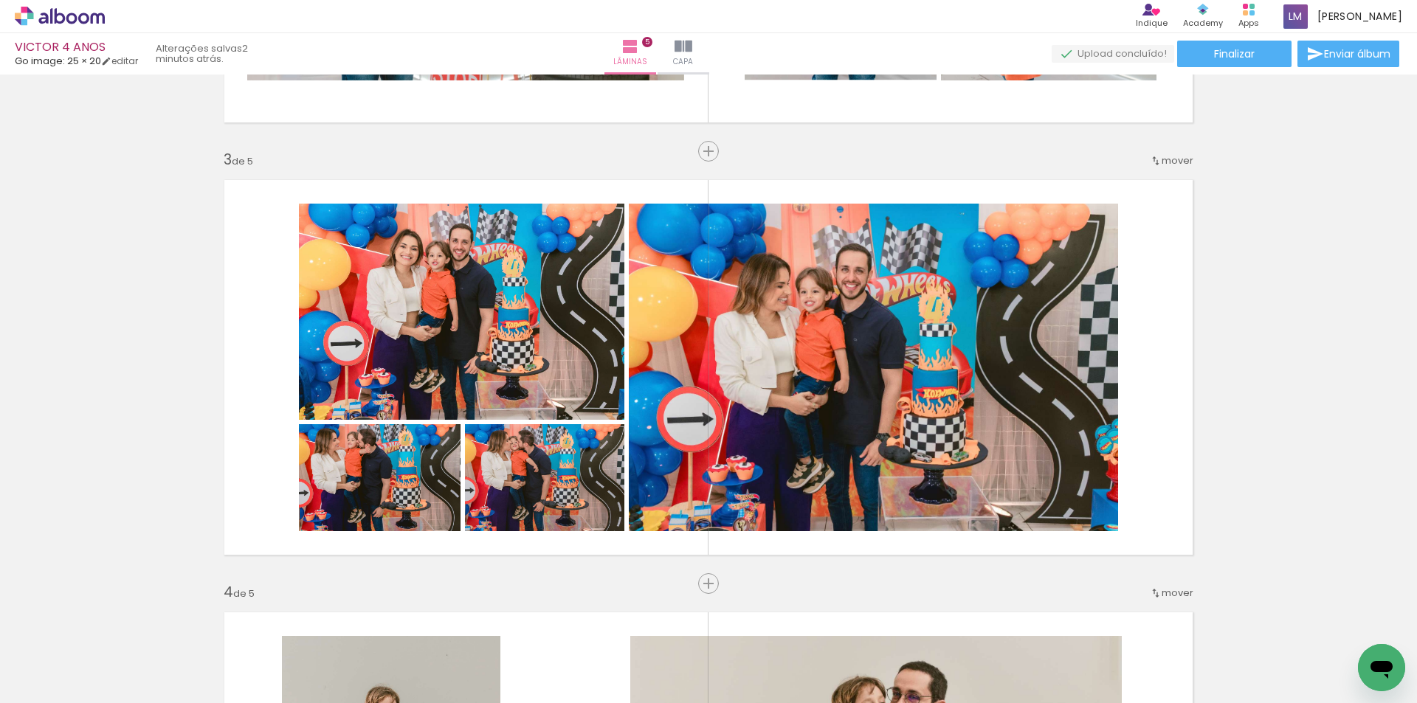
scroll to position [812, 0]
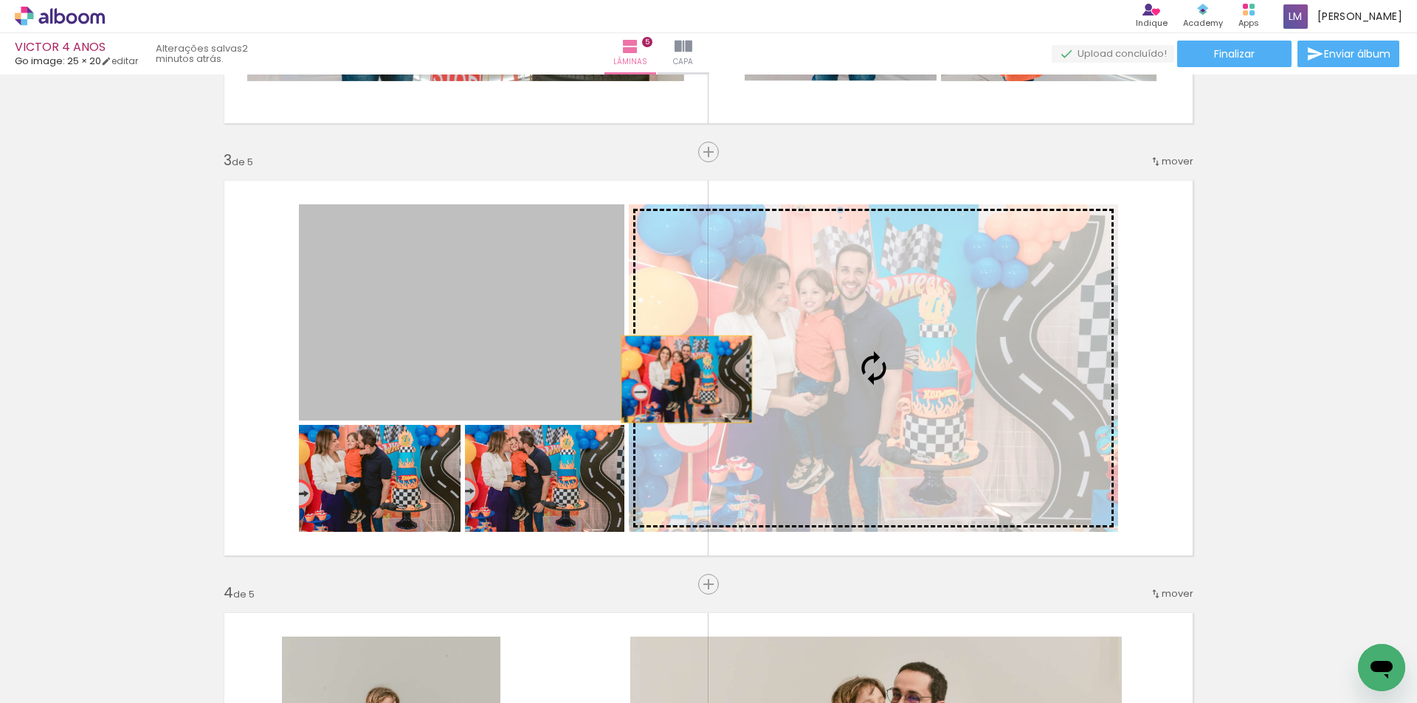
drag, startPoint x: 535, startPoint y: 379, endPoint x: 698, endPoint y: 503, distance: 204.4
click at [0, 0] on slot at bounding box center [0, 0] width 0 height 0
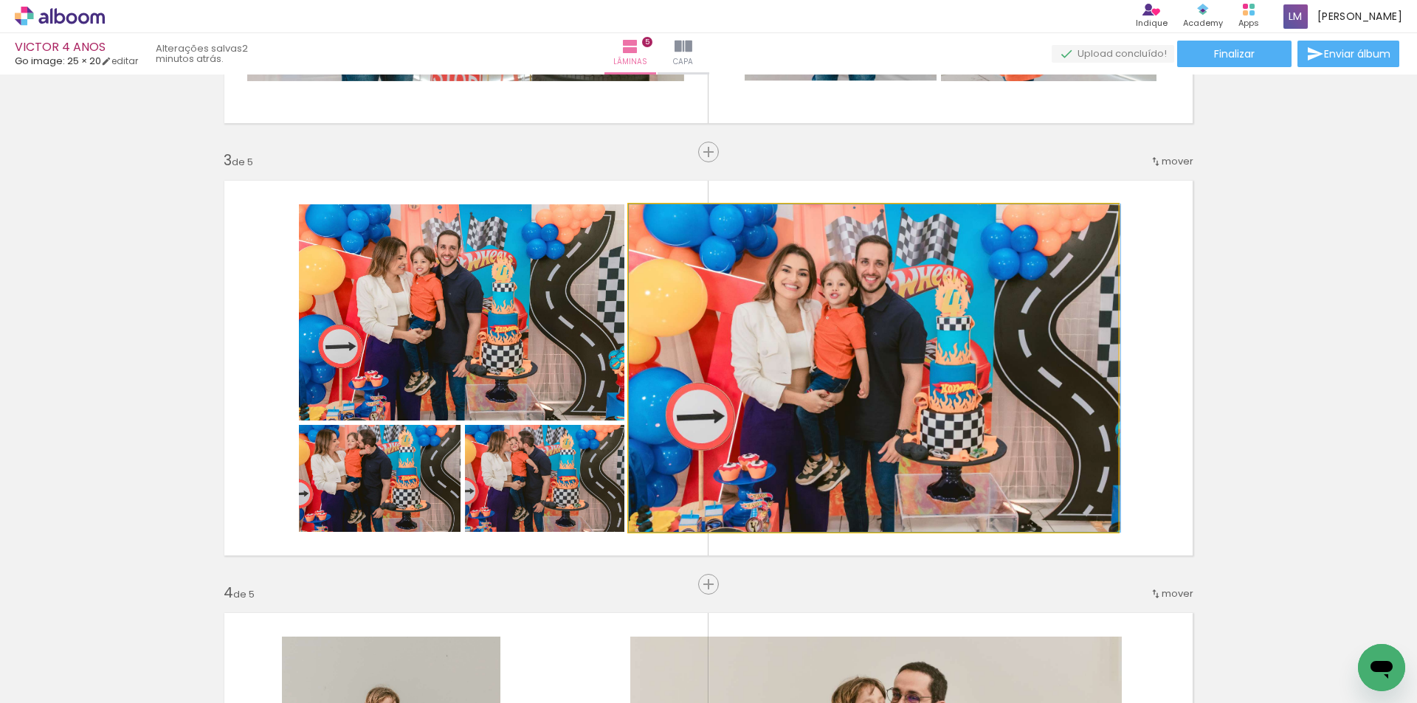
drag, startPoint x: 822, startPoint y: 450, endPoint x: 872, endPoint y: 444, distance: 50.5
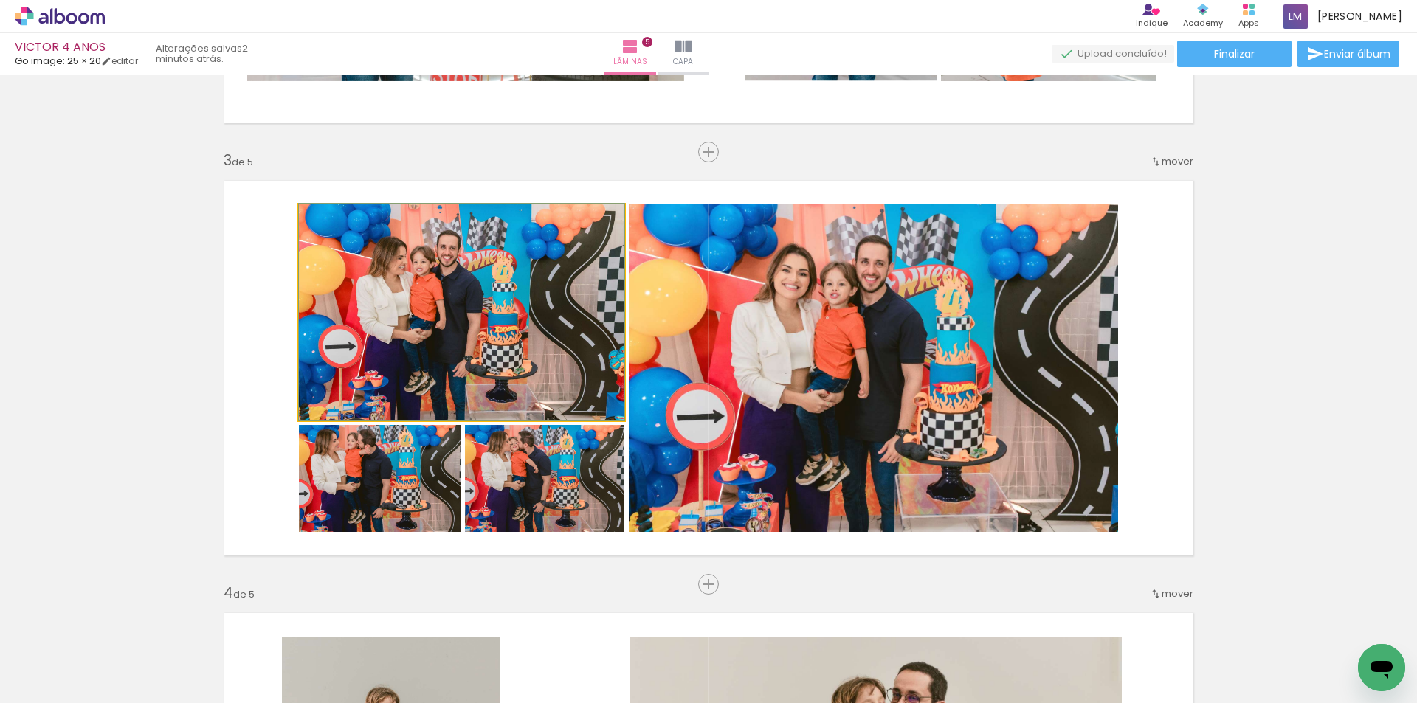
drag, startPoint x: 527, startPoint y: 342, endPoint x: 537, endPoint y: 384, distance: 42.6
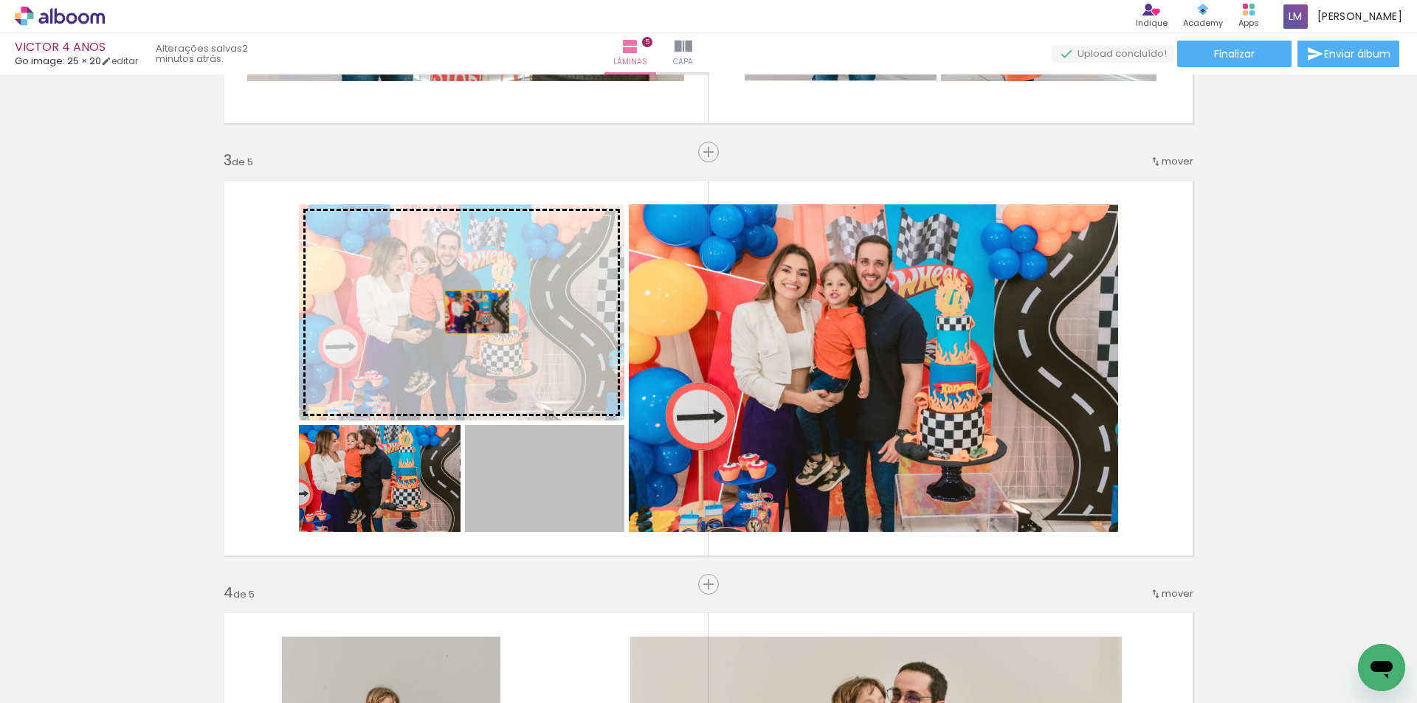
drag, startPoint x: 536, startPoint y: 505, endPoint x: 472, endPoint y: 312, distance: 203.9
click at [0, 0] on slot at bounding box center [0, 0] width 0 height 0
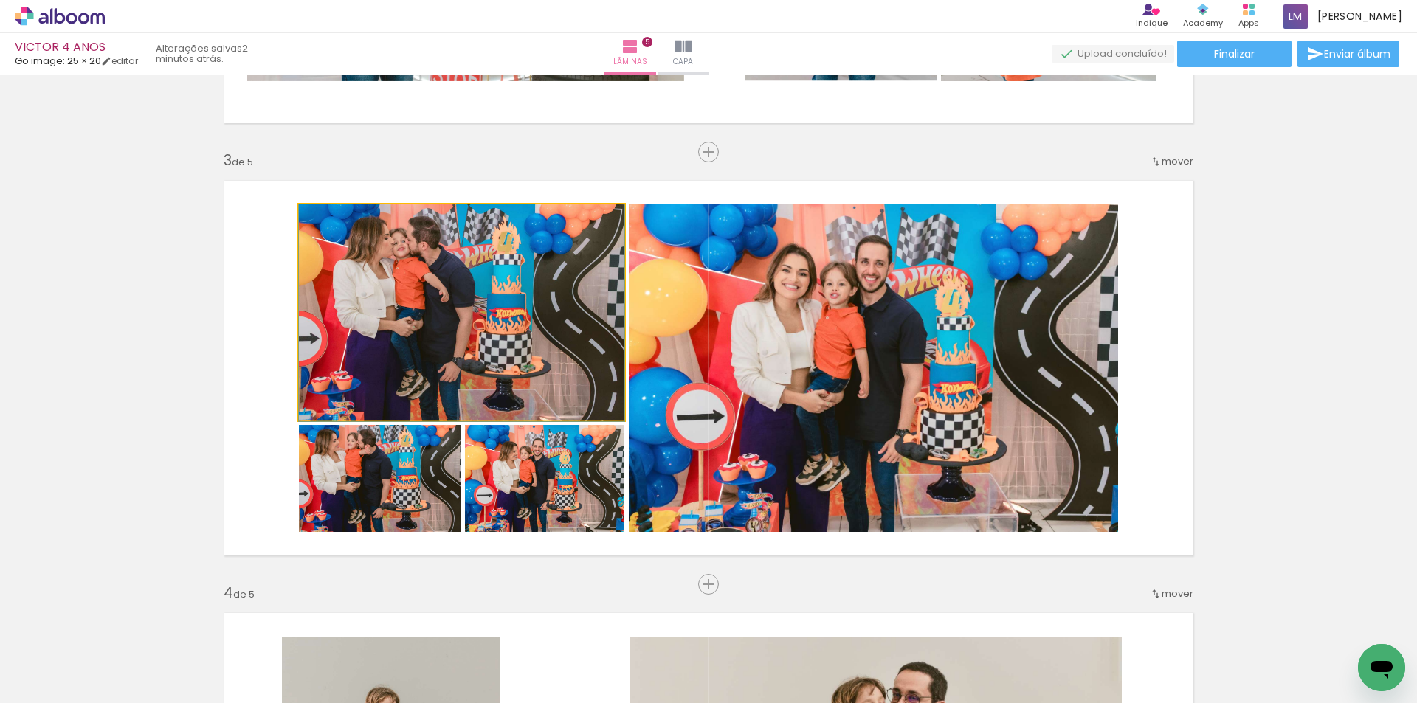
drag, startPoint x: 433, startPoint y: 327, endPoint x: 452, endPoint y: 341, distance: 23.8
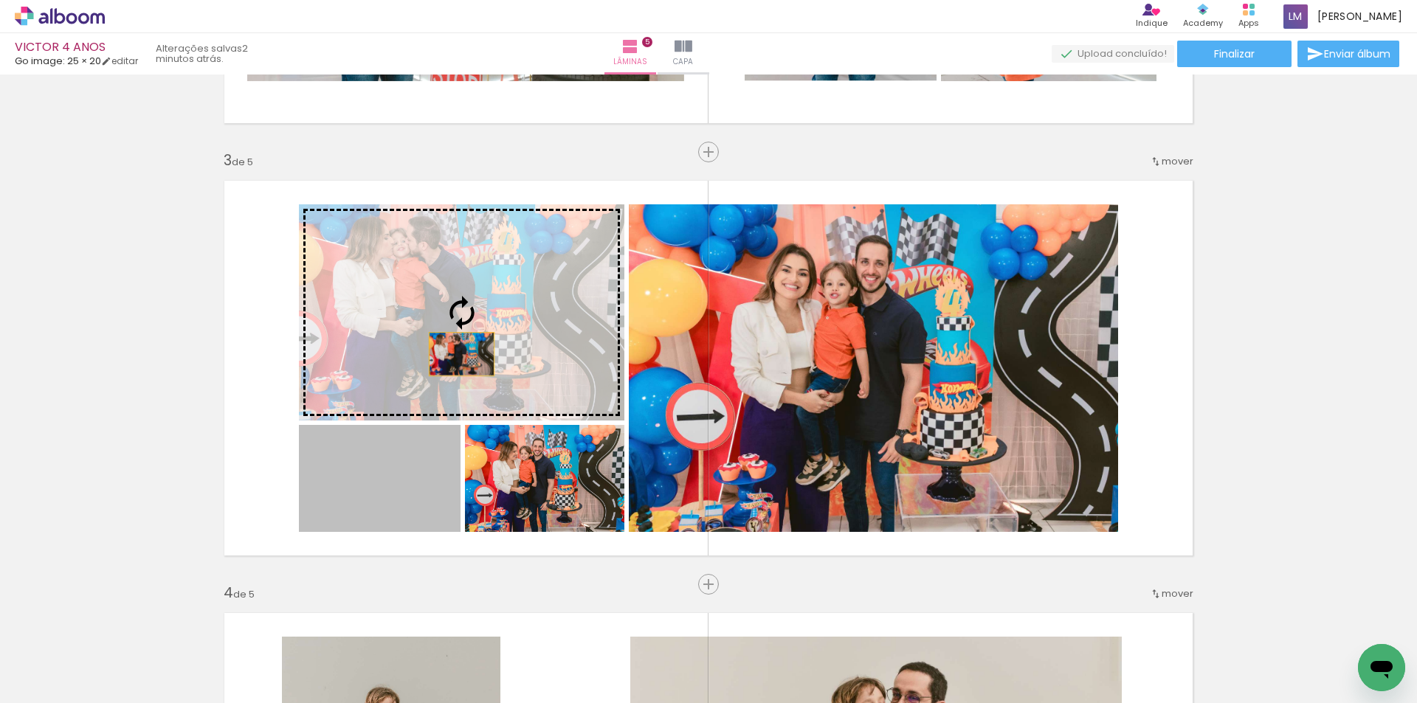
drag, startPoint x: 383, startPoint y: 455, endPoint x: 470, endPoint y: 320, distance: 160.1
click at [0, 0] on slot at bounding box center [0, 0] width 0 height 0
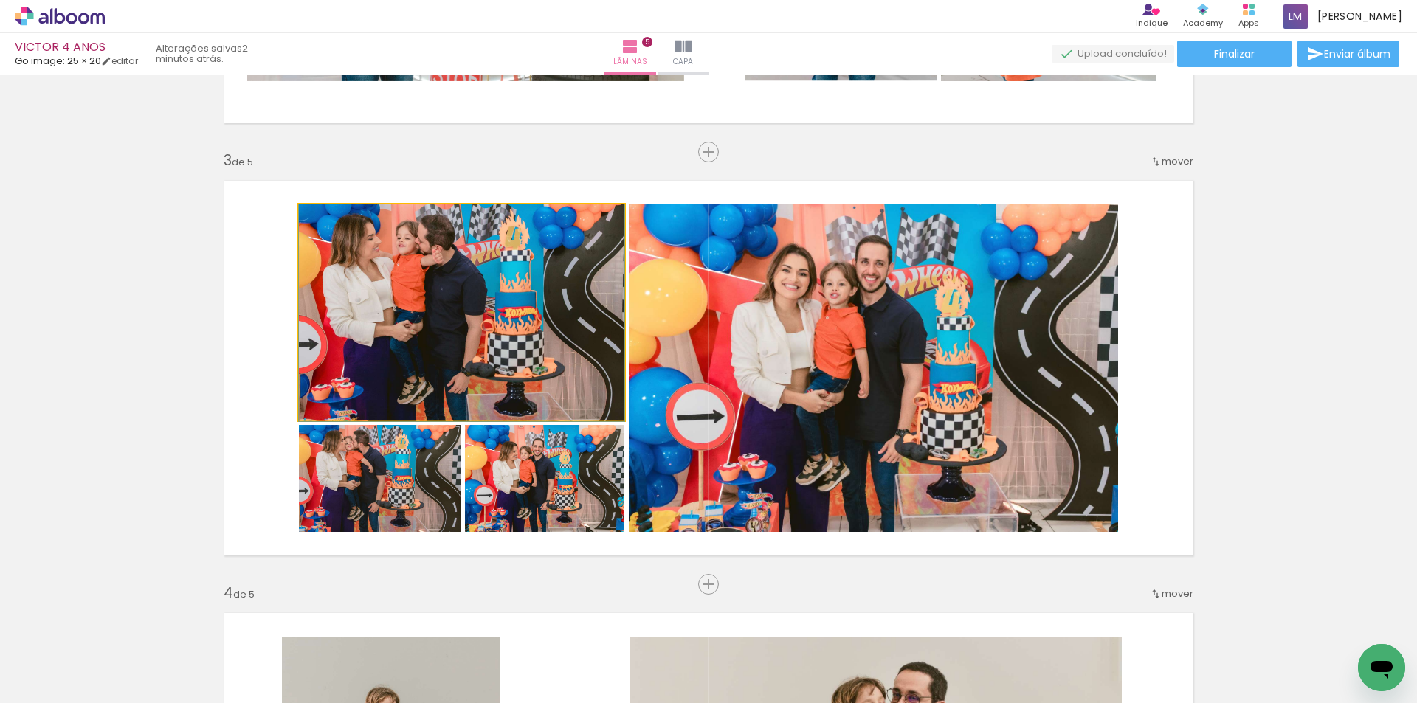
drag, startPoint x: 517, startPoint y: 325, endPoint x: 536, endPoint y: 349, distance: 30.4
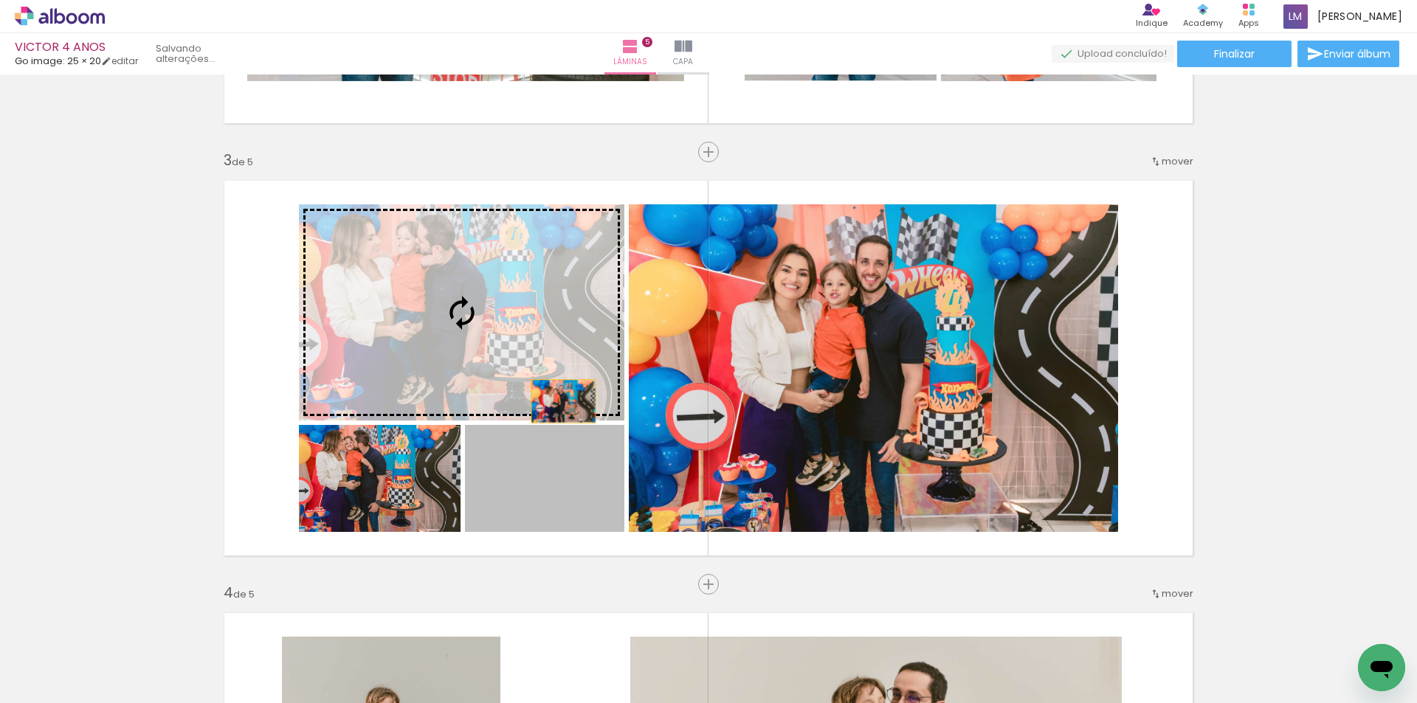
drag, startPoint x: 549, startPoint y: 479, endPoint x: 560, endPoint y: 320, distance: 159.8
click at [0, 0] on slot at bounding box center [0, 0] width 0 height 0
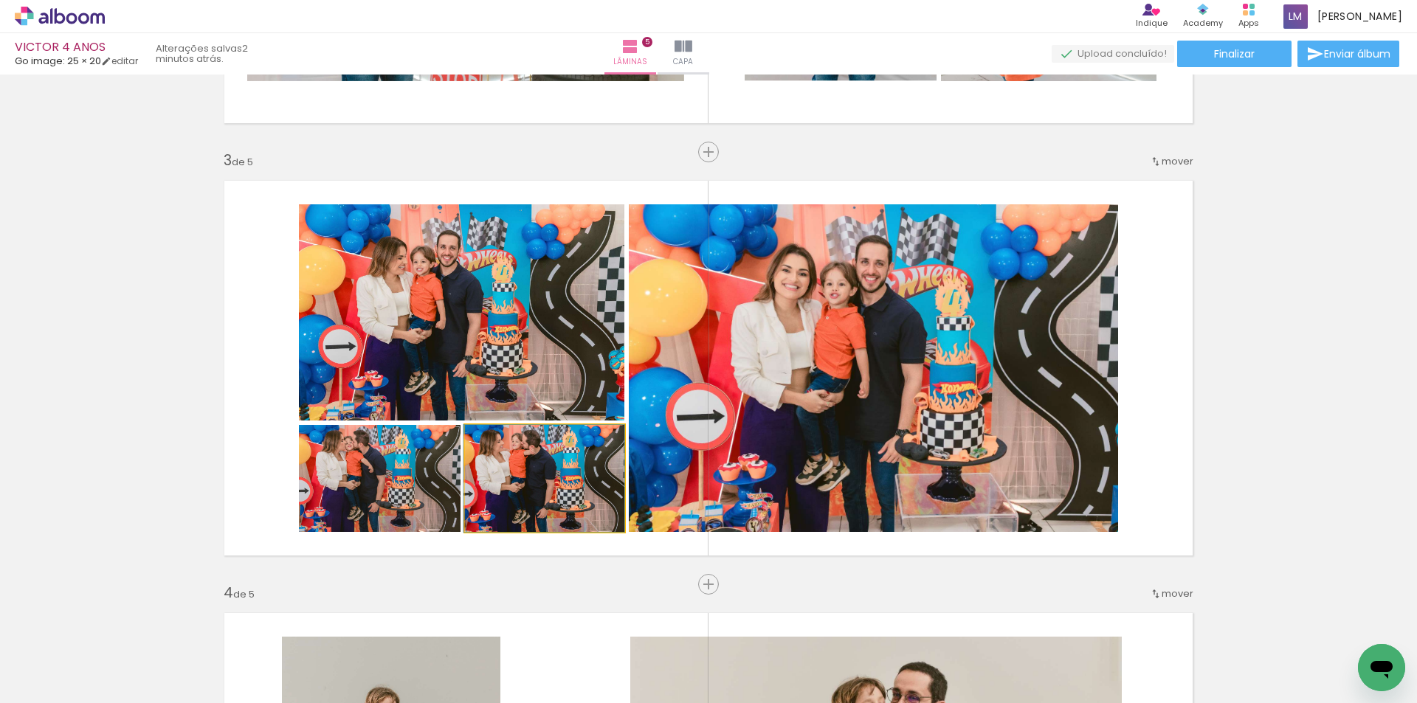
drag, startPoint x: 517, startPoint y: 488, endPoint x: 396, endPoint y: 490, distance: 121.0
click at [0, 0] on slot at bounding box center [0, 0] width 0 height 0
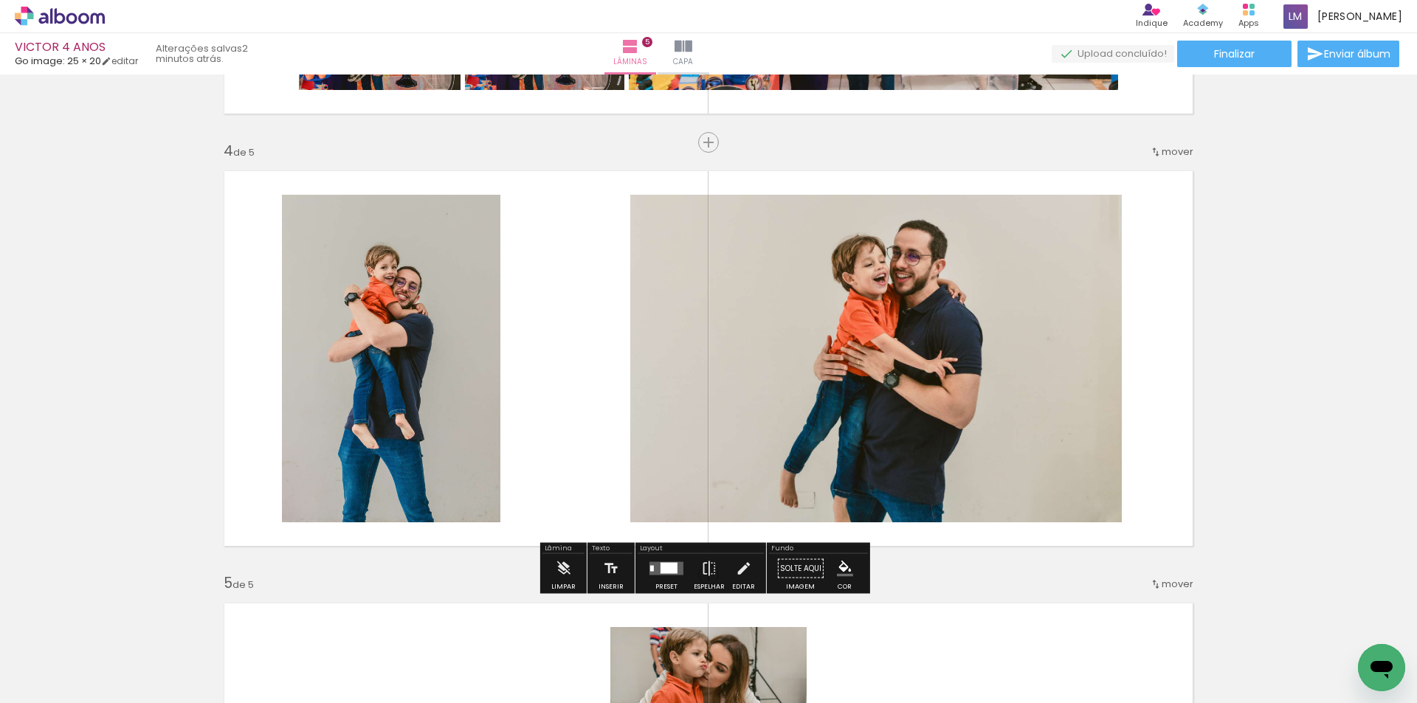
scroll to position [1254, 0]
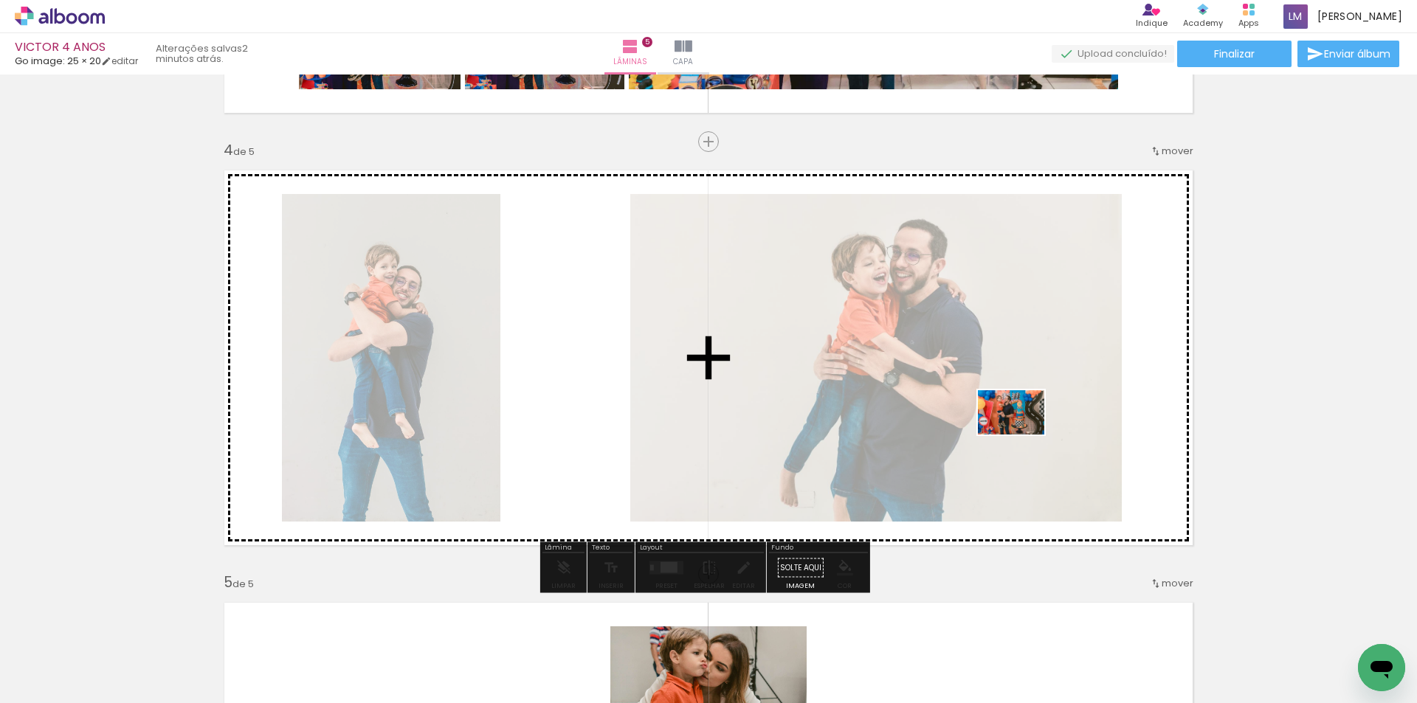
drag, startPoint x: 1186, startPoint y: 653, endPoint x: 1022, endPoint y: 435, distance: 273.0
click at [1022, 435] on quentale-workspace at bounding box center [708, 351] width 1417 height 703
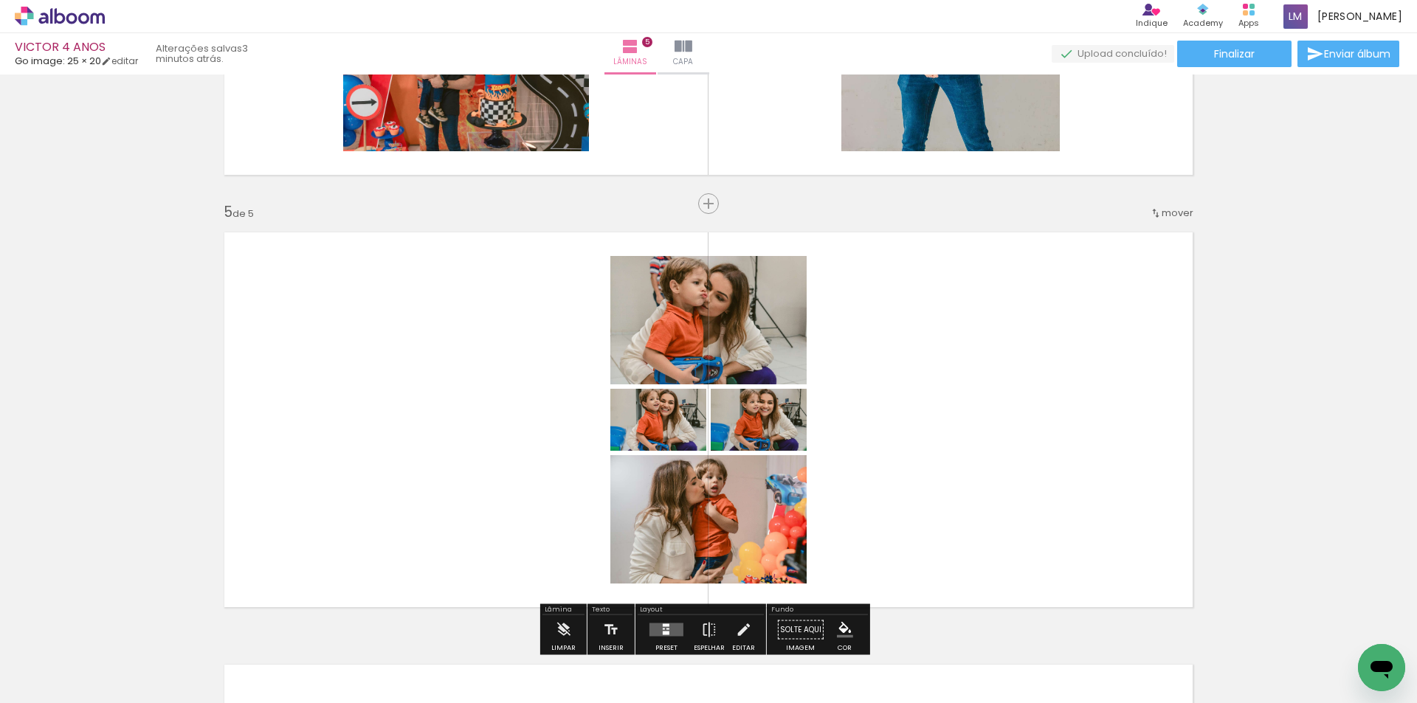
scroll to position [1697, 0]
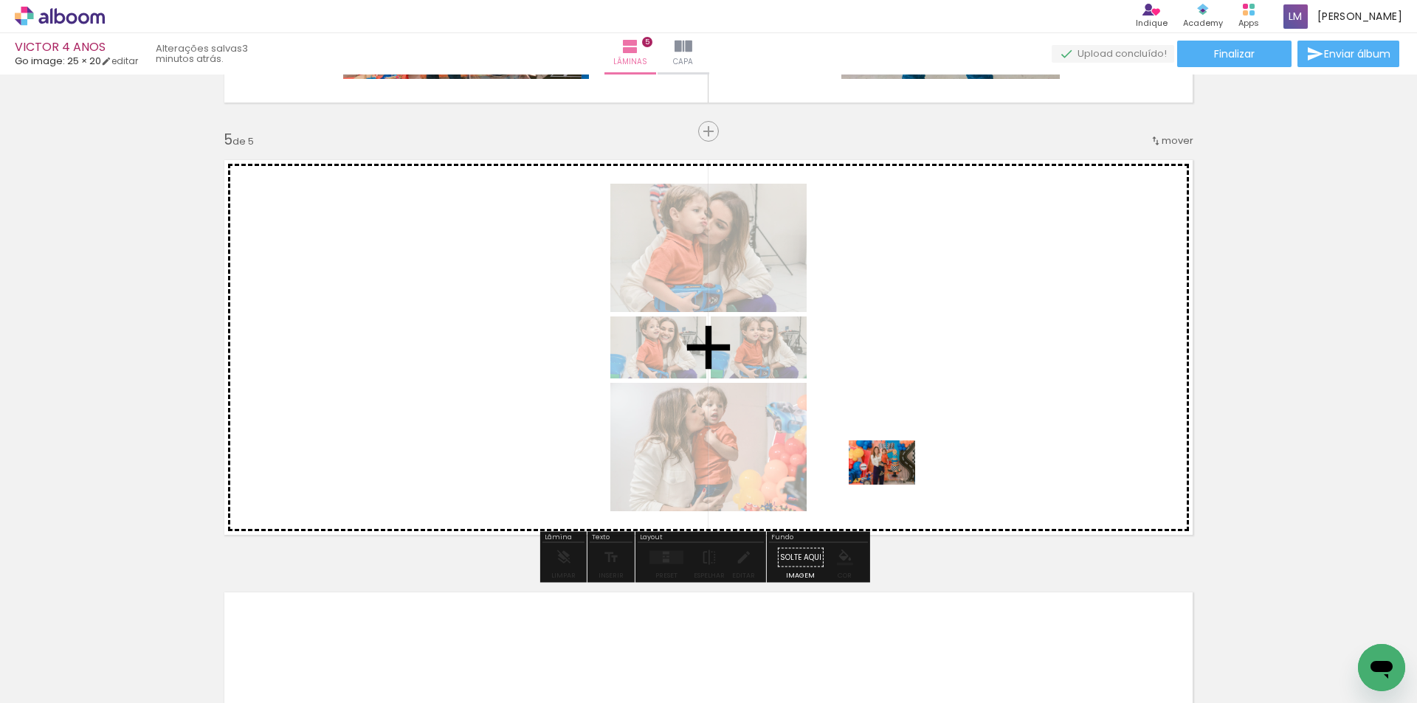
drag, startPoint x: 865, startPoint y: 669, endPoint x: 927, endPoint y: 649, distance: 65.1
click at [893, 482] on quentale-workspace at bounding box center [708, 351] width 1417 height 703
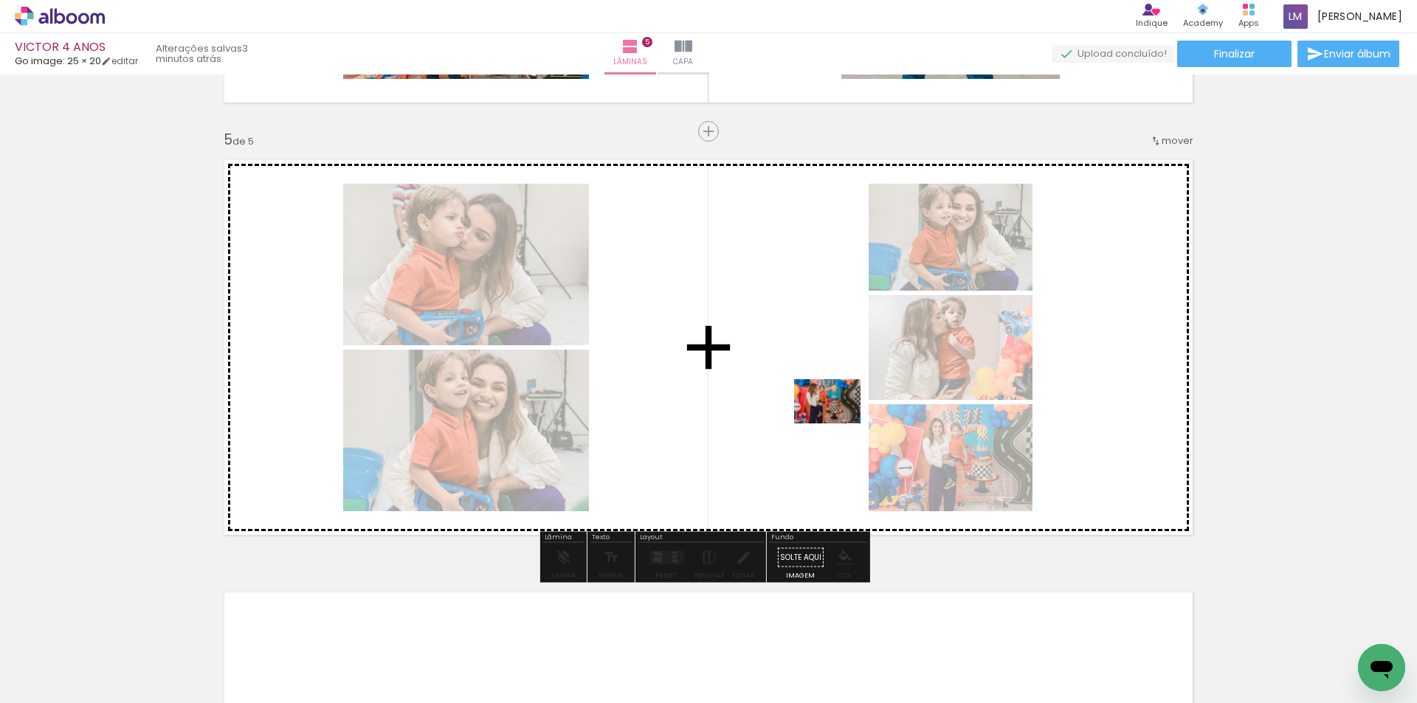
drag, startPoint x: 932, startPoint y: 669, endPoint x: 838, endPoint y: 424, distance: 262.3
click at [838, 424] on quentale-workspace at bounding box center [708, 351] width 1417 height 703
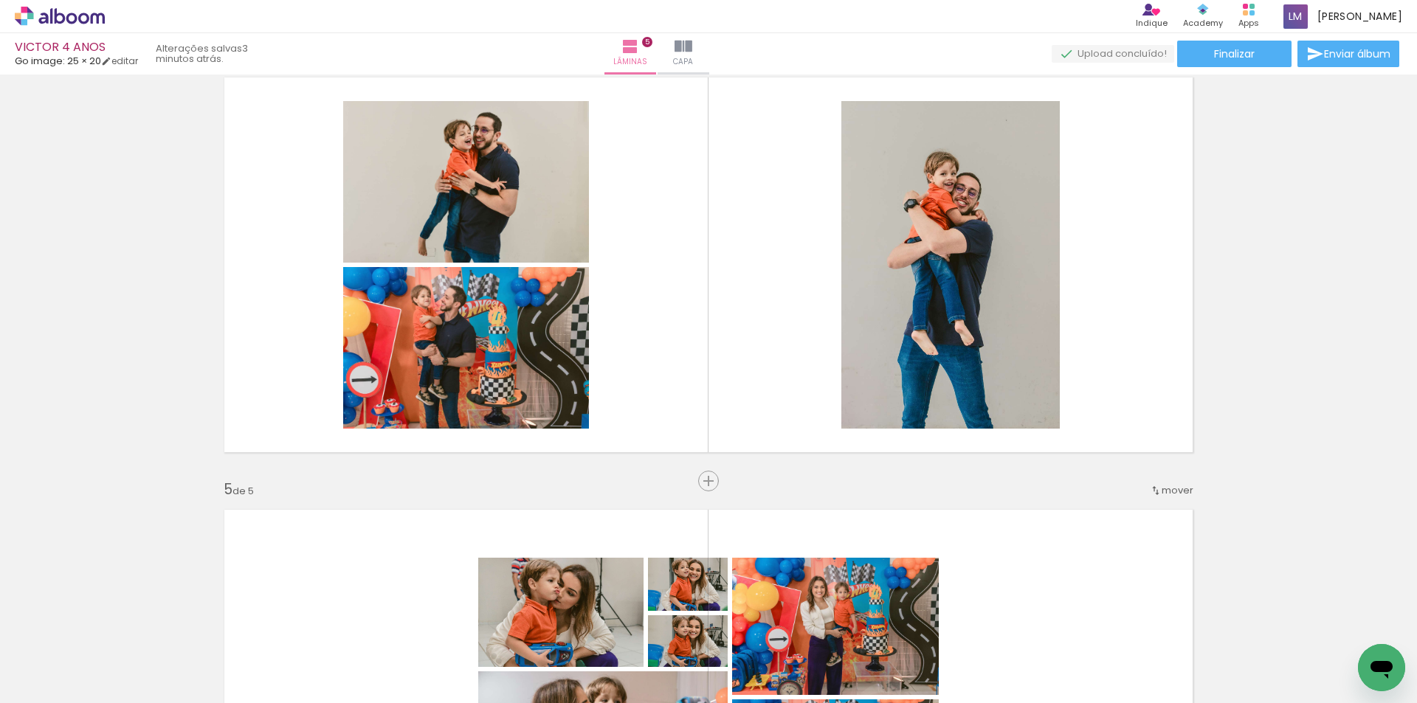
scroll to position [1254, 0]
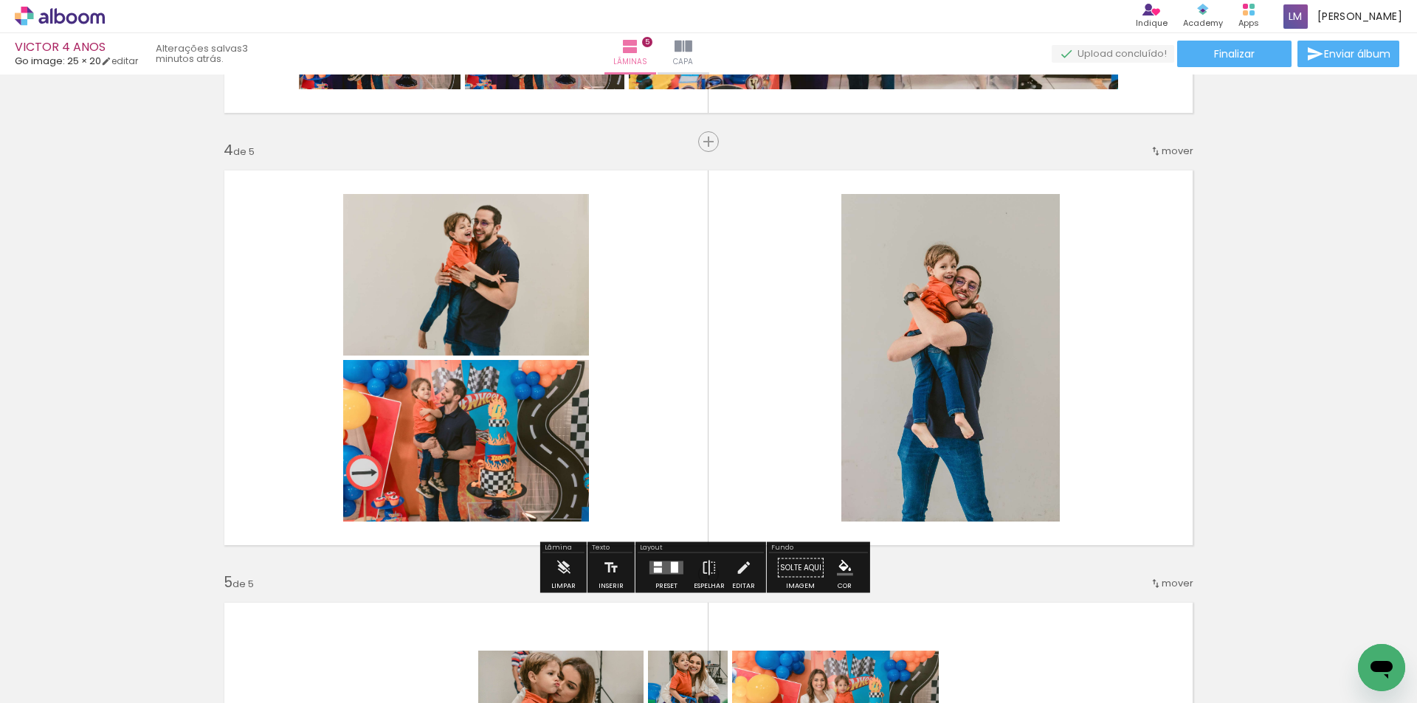
click at [660, 559] on div at bounding box center [666, 568] width 40 height 30
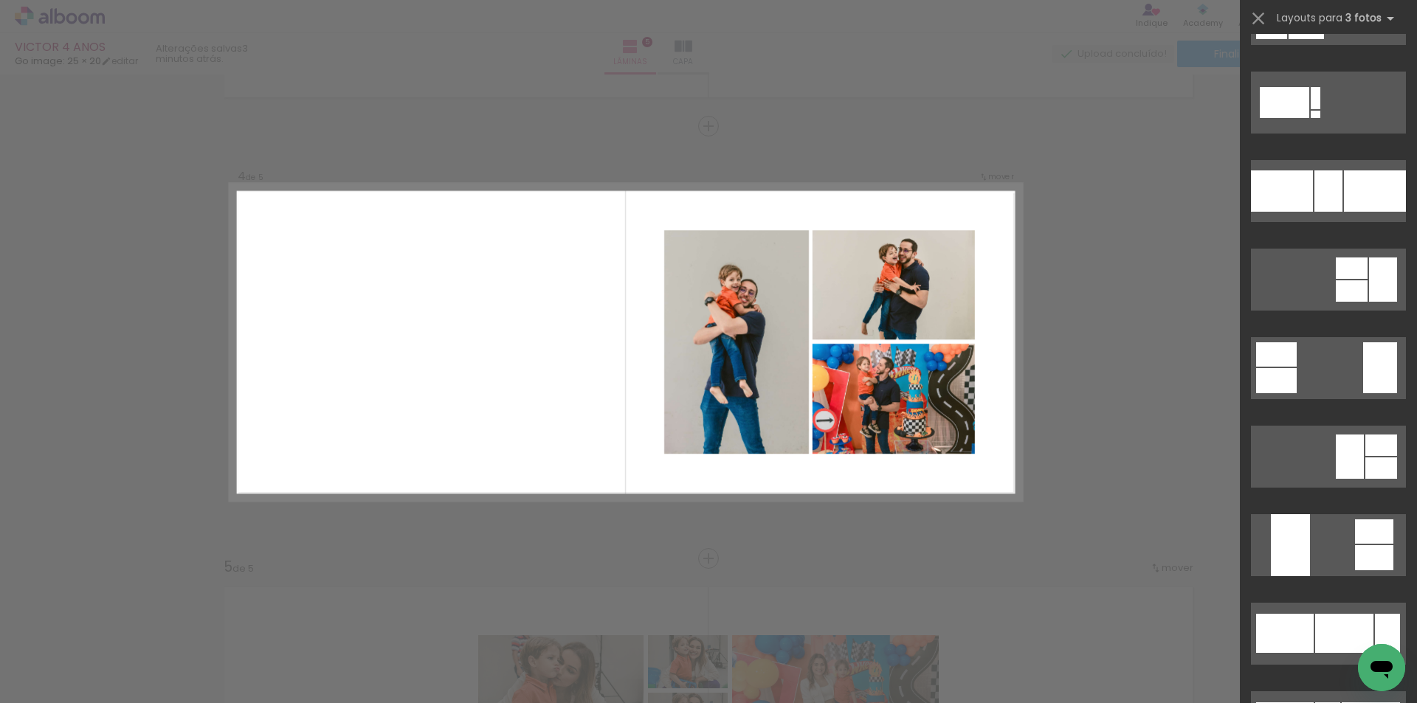
scroll to position [885, 0]
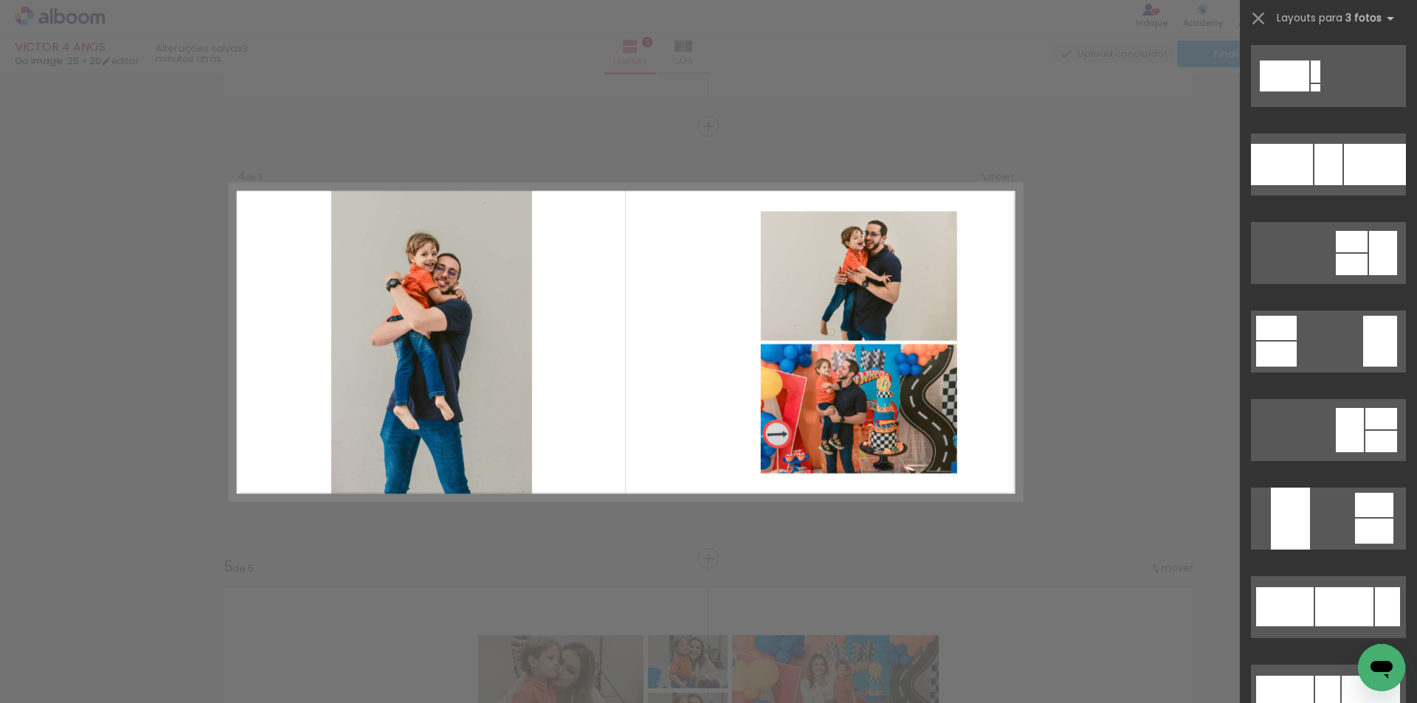
click at [1116, 513] on div "Confirmar Cancelar" at bounding box center [708, 120] width 1417 height 2630
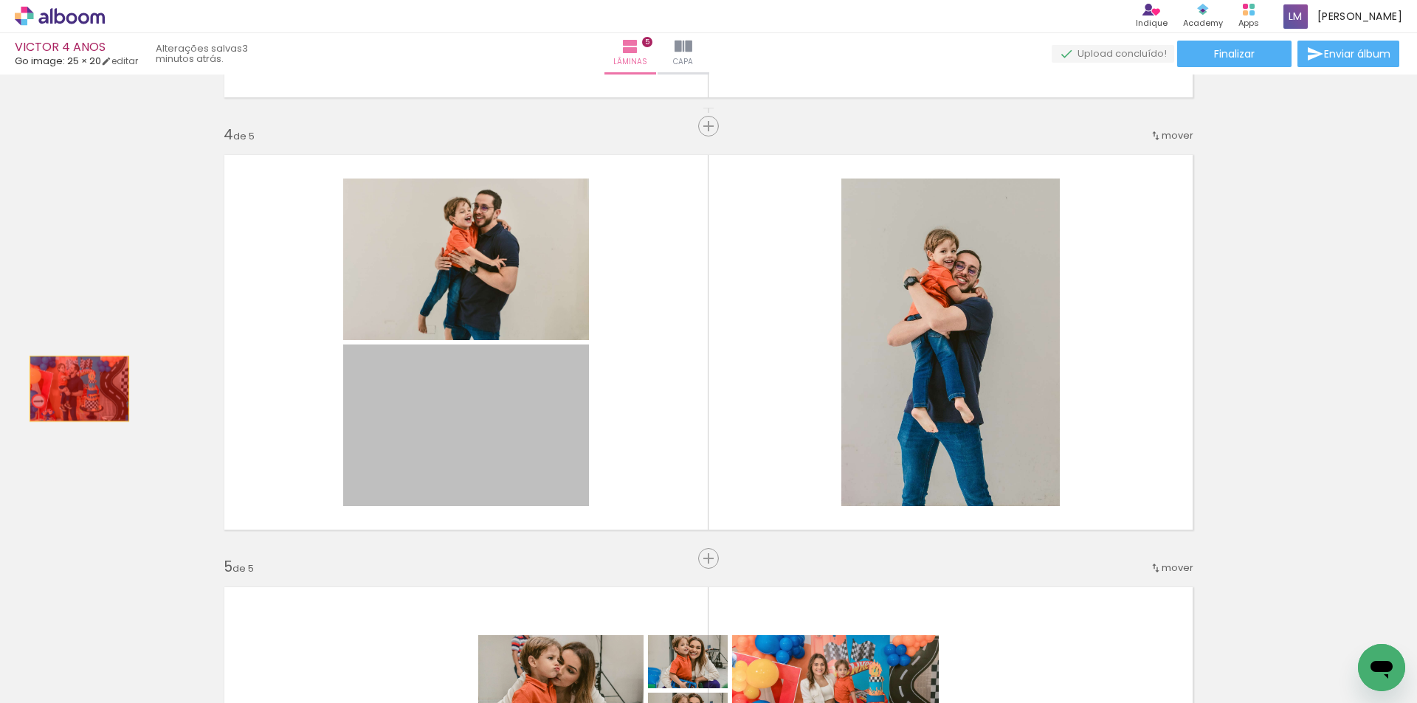
drag, startPoint x: 478, startPoint y: 429, endPoint x: 74, endPoint y: 389, distance: 406.3
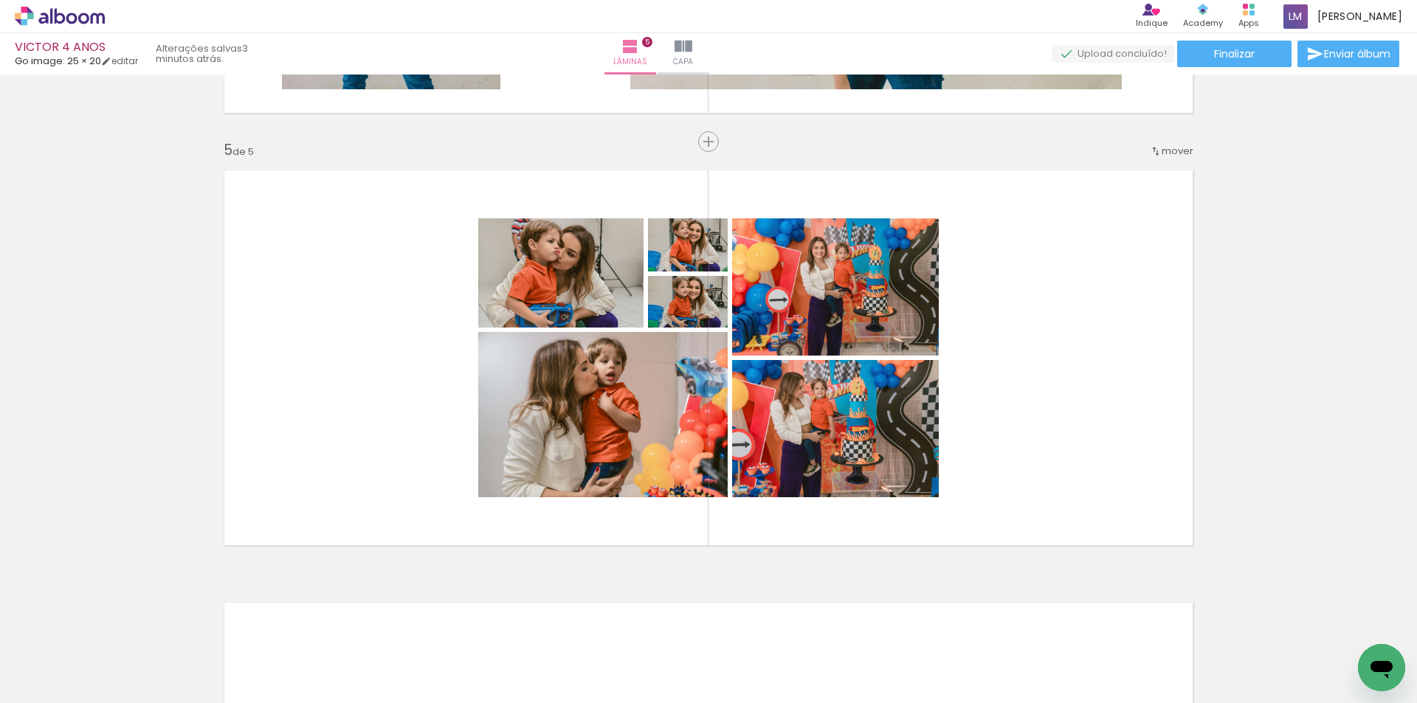
scroll to position [1713, 0]
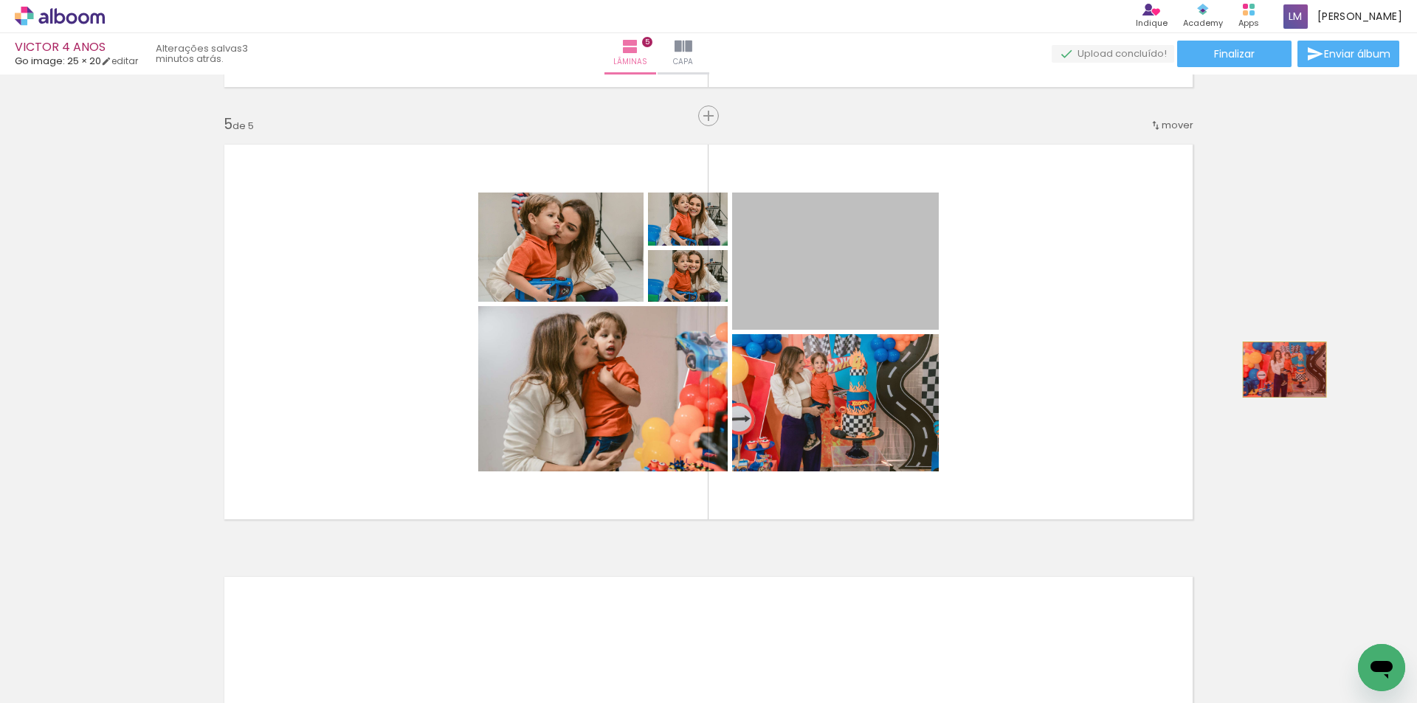
drag, startPoint x: 834, startPoint y: 287, endPoint x: 1279, endPoint y: 370, distance: 452.6
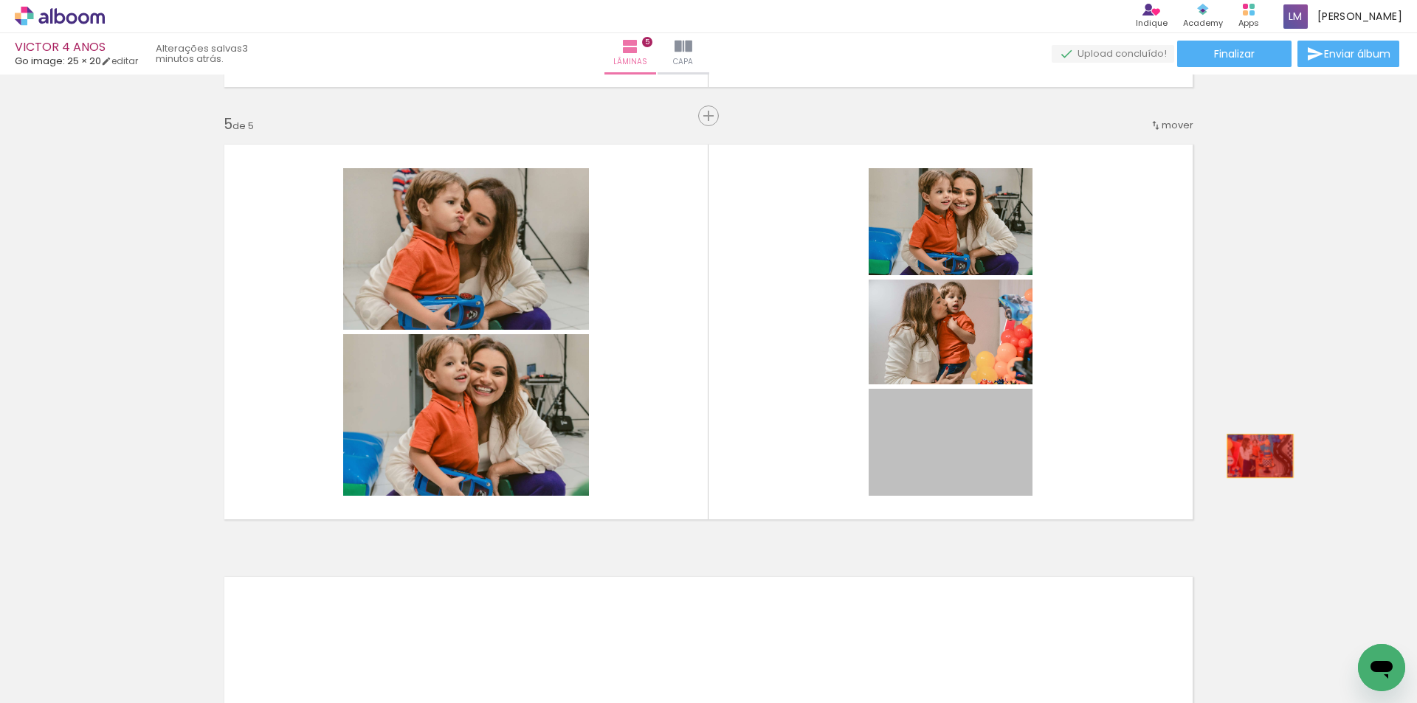
drag, startPoint x: 947, startPoint y: 460, endPoint x: 1258, endPoint y: 456, distance: 311.4
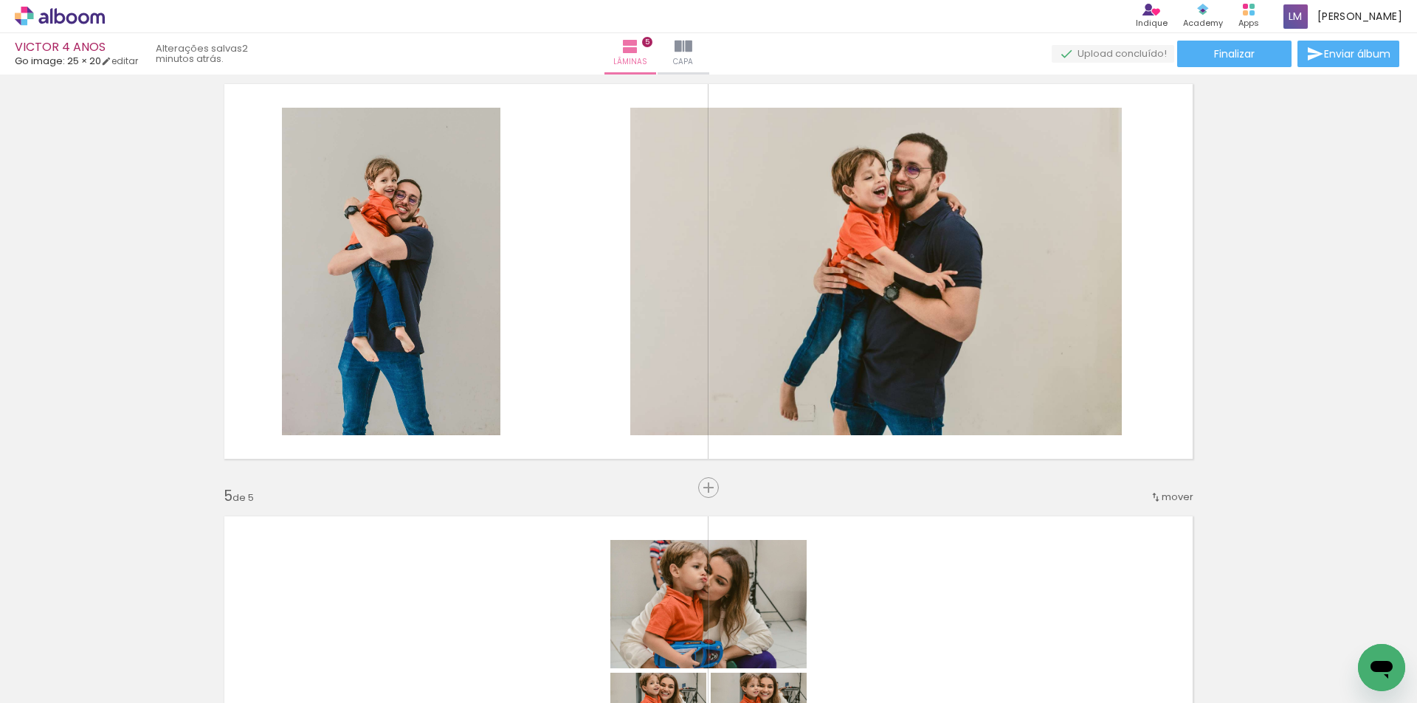
scroll to position [1344, 0]
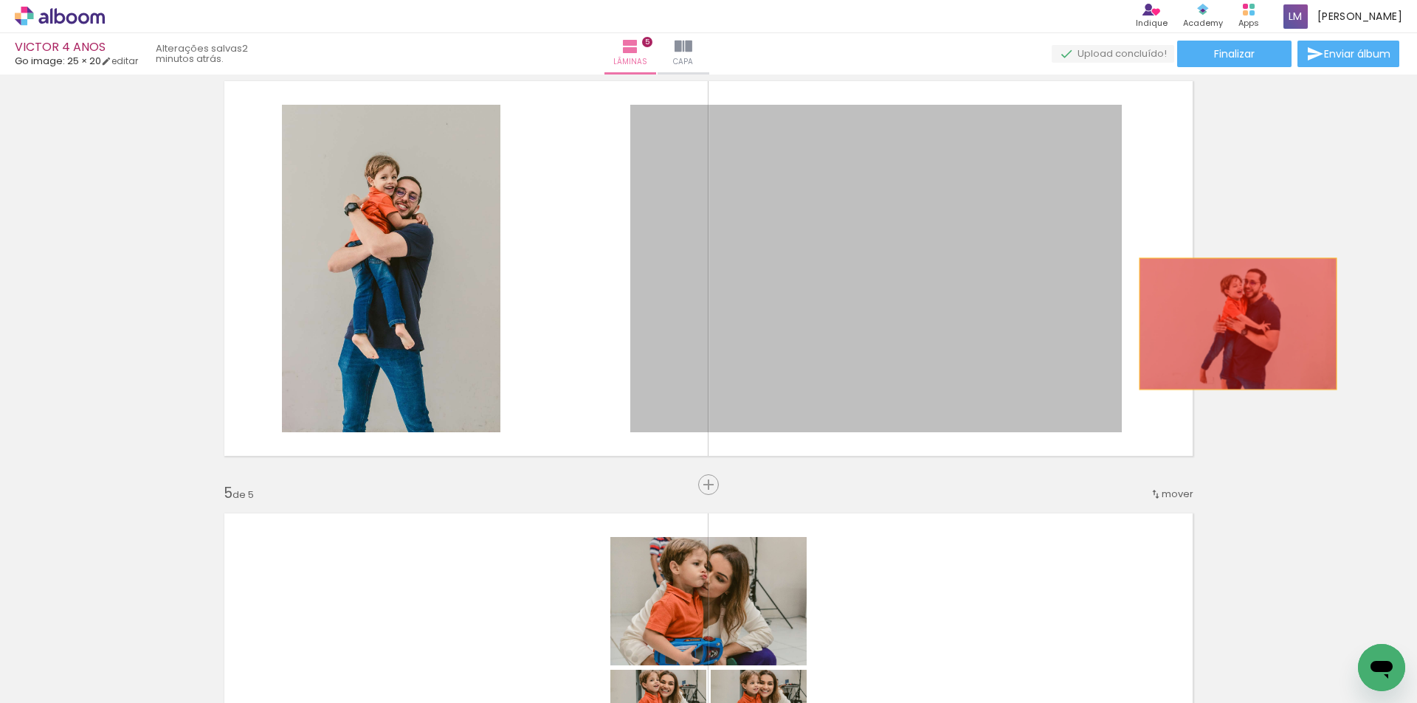
drag, startPoint x: 948, startPoint y: 375, endPoint x: 1346, endPoint y: 317, distance: 401.9
click at [1234, 324] on div "Inserir lâmina 1 de 5 Inserir lâmina 2 de 5 Inserir lâmina 3 de 5 Inserir lâmin…" at bounding box center [708, 33] width 1417 height 2595
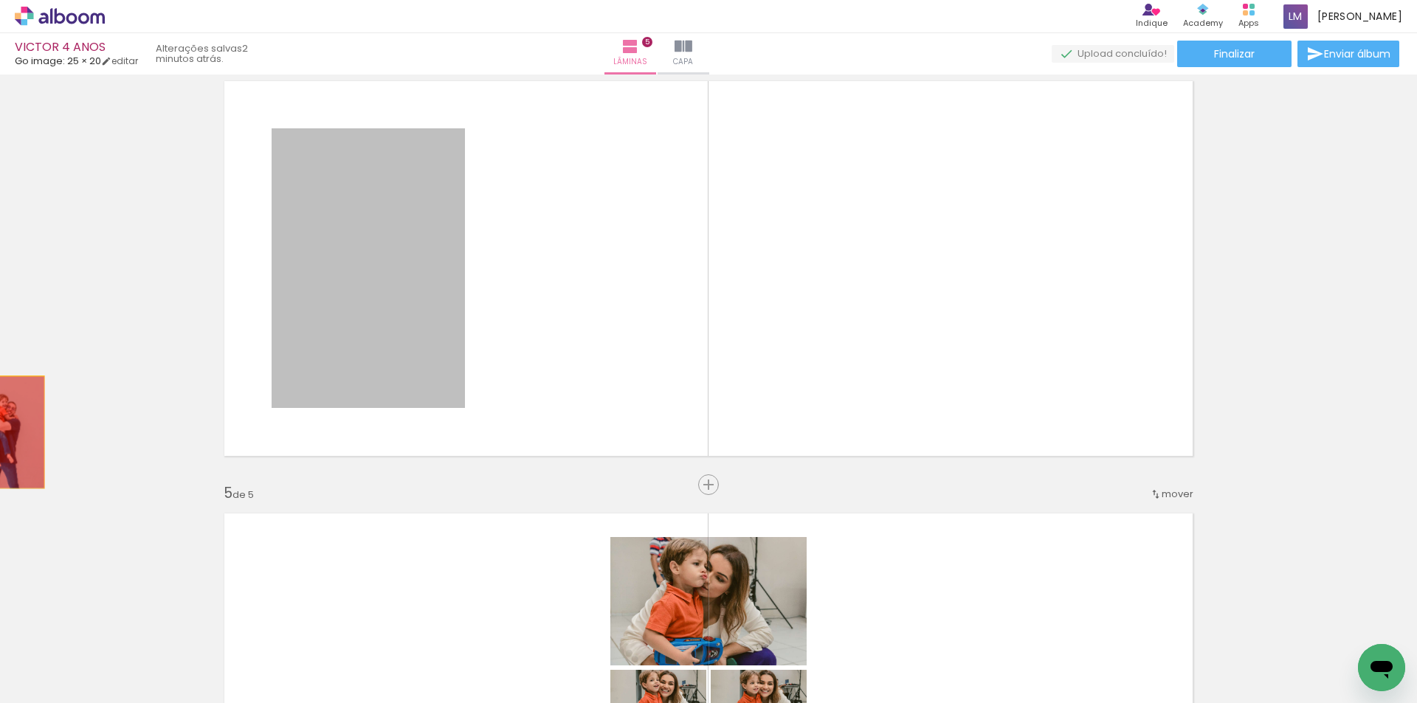
drag, startPoint x: 413, startPoint y: 296, endPoint x: 0, endPoint y: 442, distance: 438.3
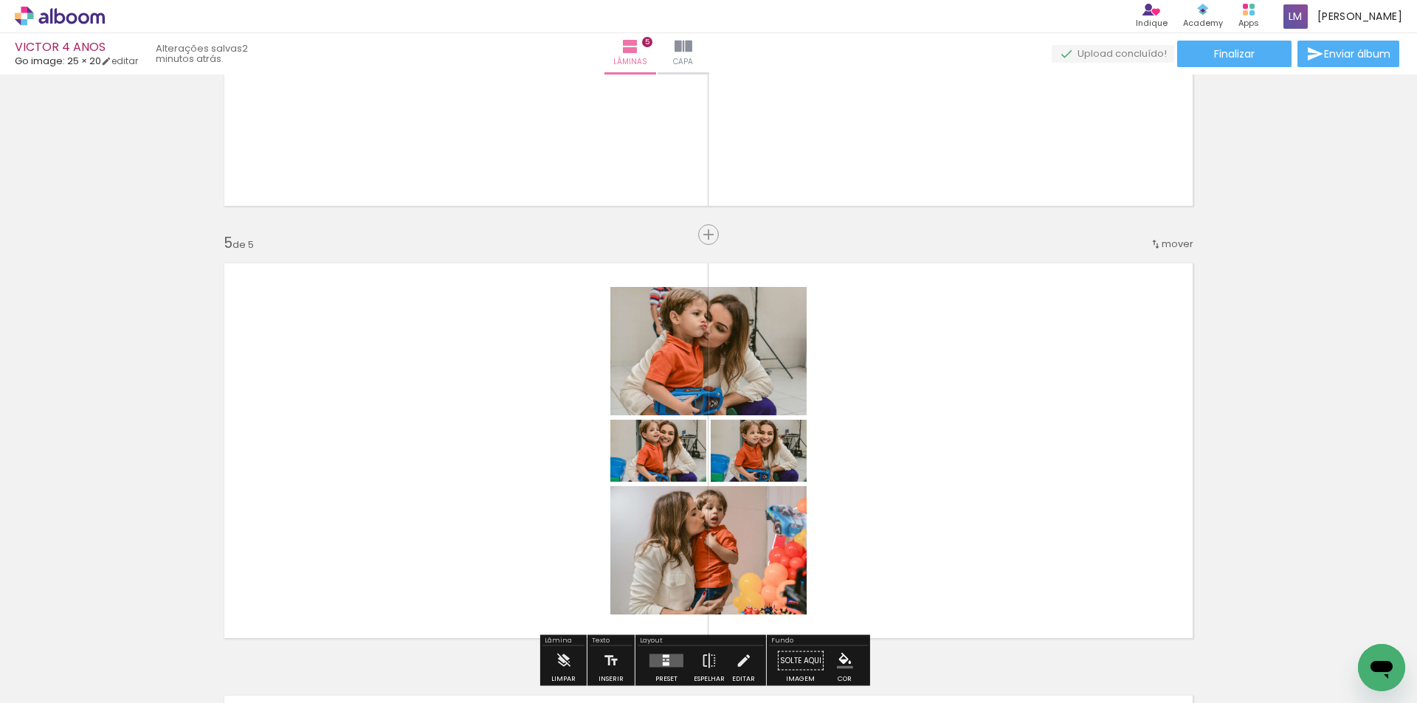
scroll to position [1639, 0]
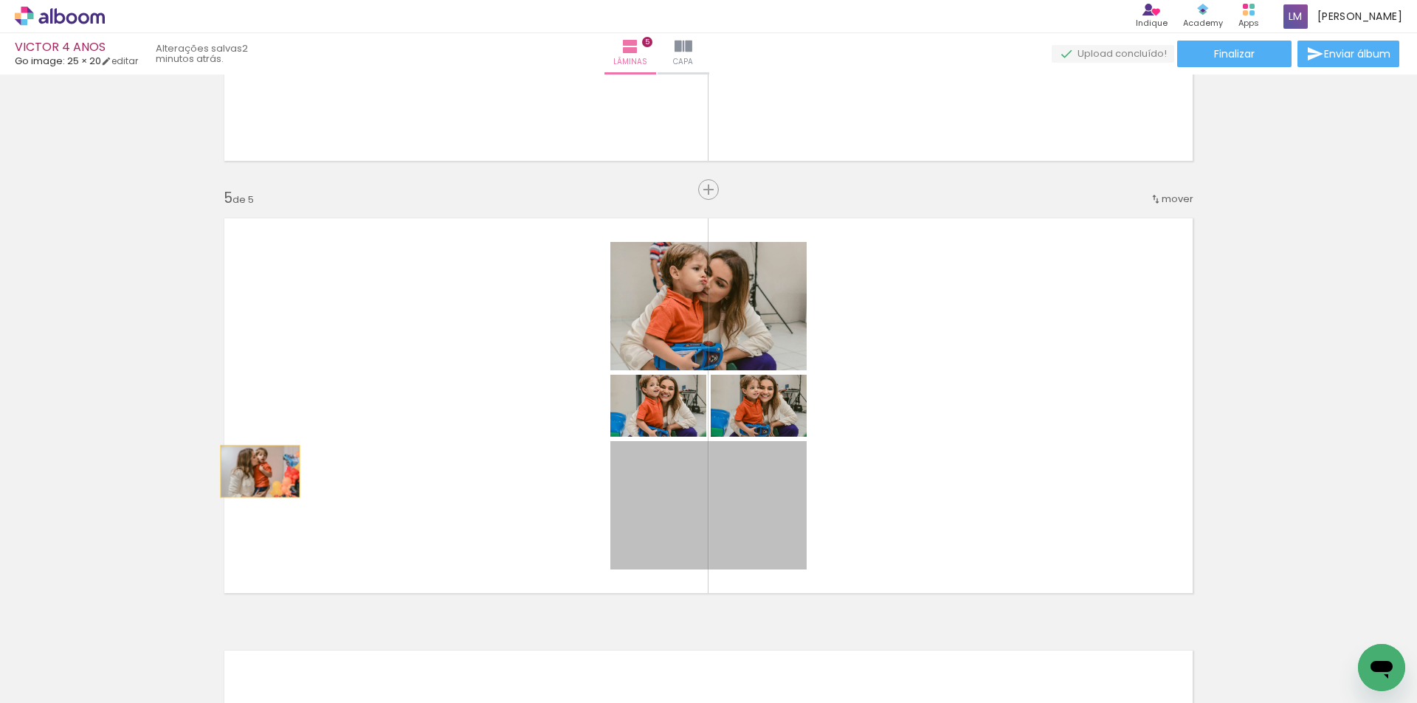
drag, startPoint x: 696, startPoint y: 497, endPoint x: 253, endPoint y: 470, distance: 443.5
click at [253, 470] on quentale-layouter at bounding box center [708, 406] width 989 height 396
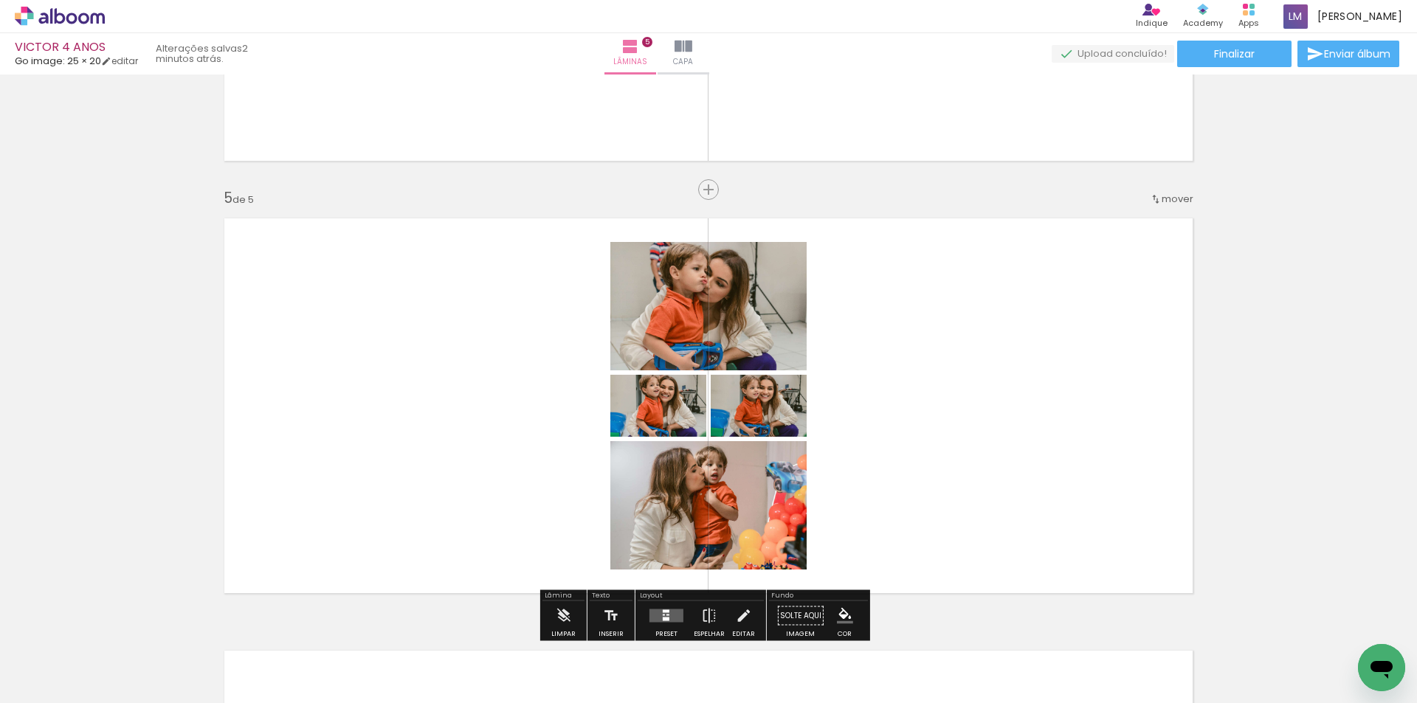
type paper-slider "149"
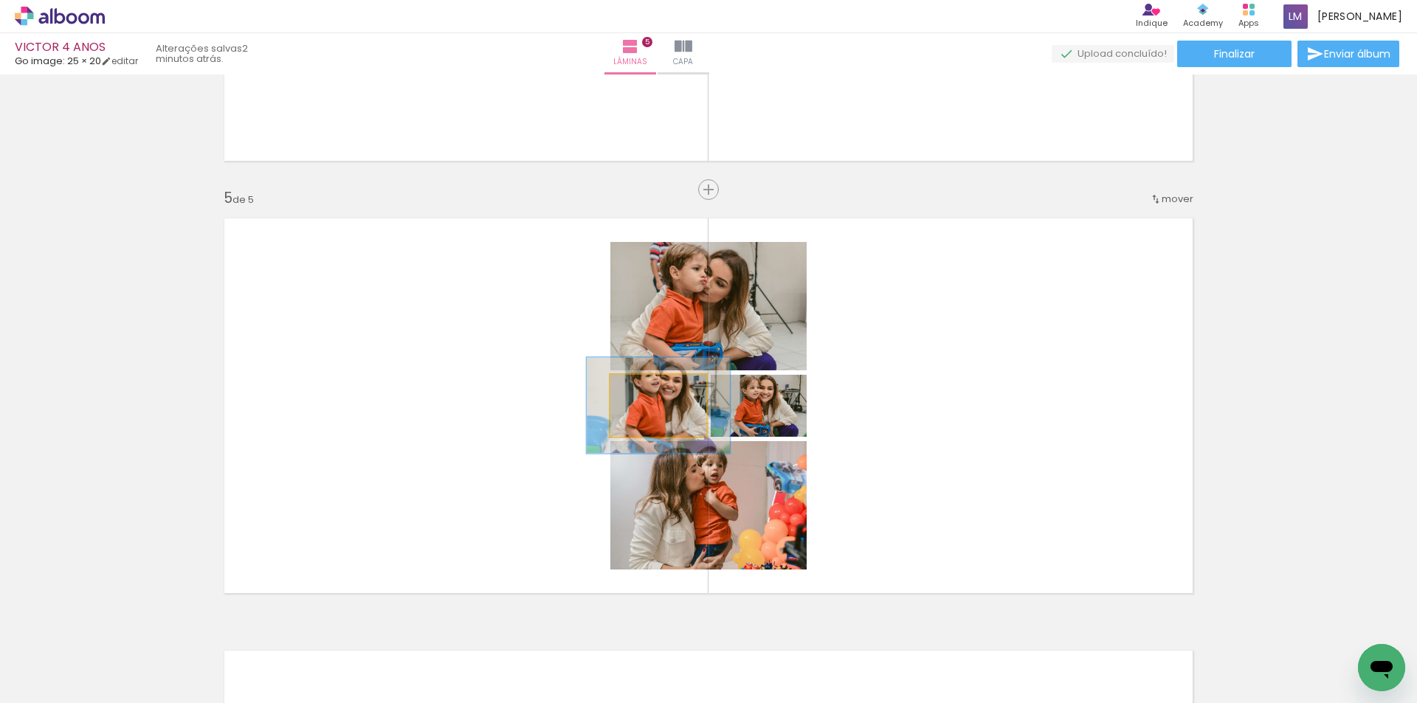
click at [662, 393] on div at bounding box center [666, 391] width 46 height 24
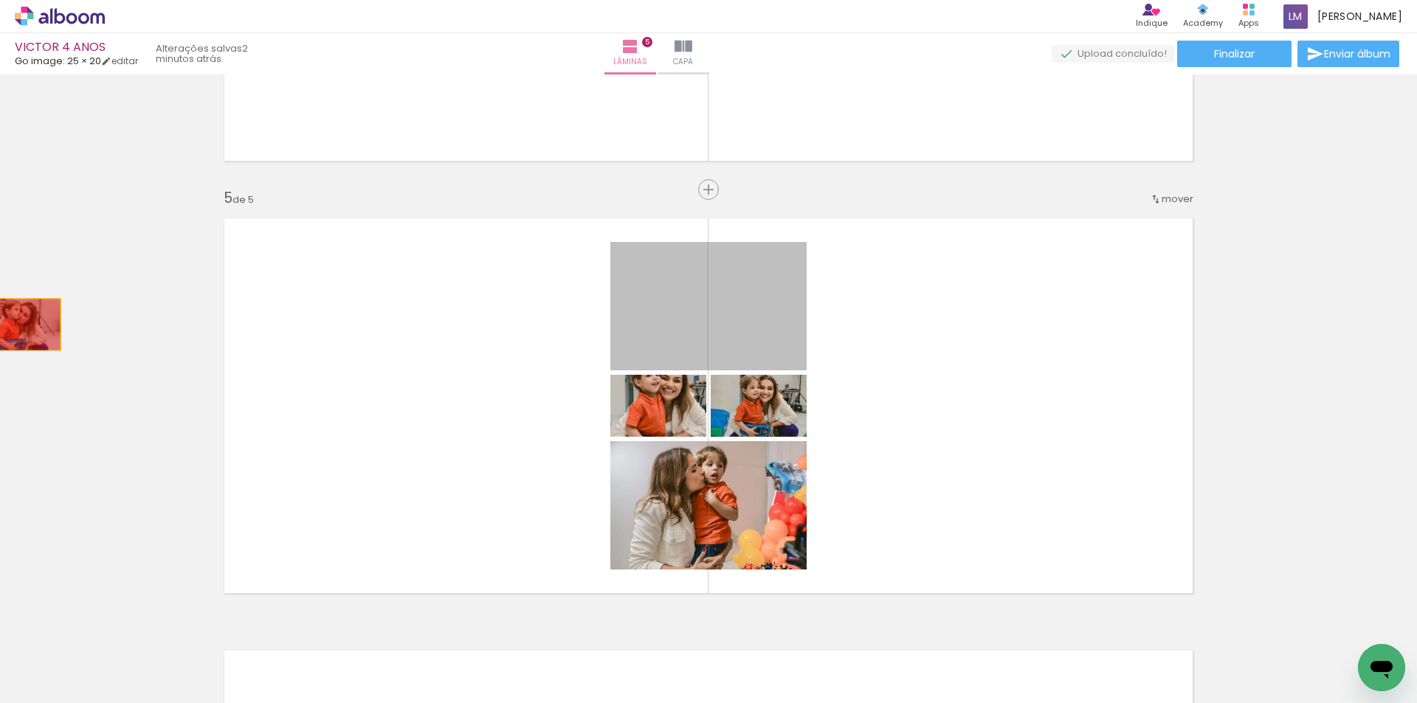
drag, startPoint x: 697, startPoint y: 291, endPoint x: 539, endPoint y: 440, distance: 217.1
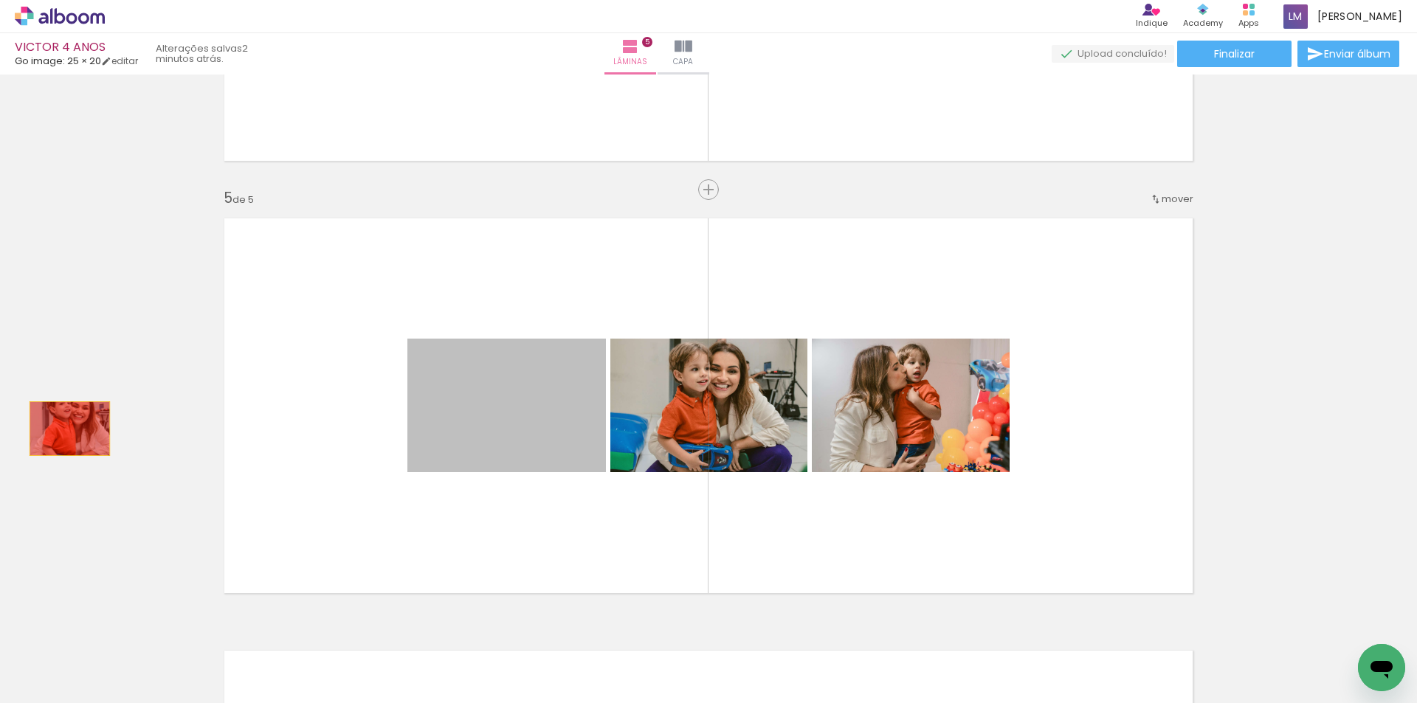
drag, startPoint x: 429, startPoint y: 420, endPoint x: 513, endPoint y: 404, distance: 84.8
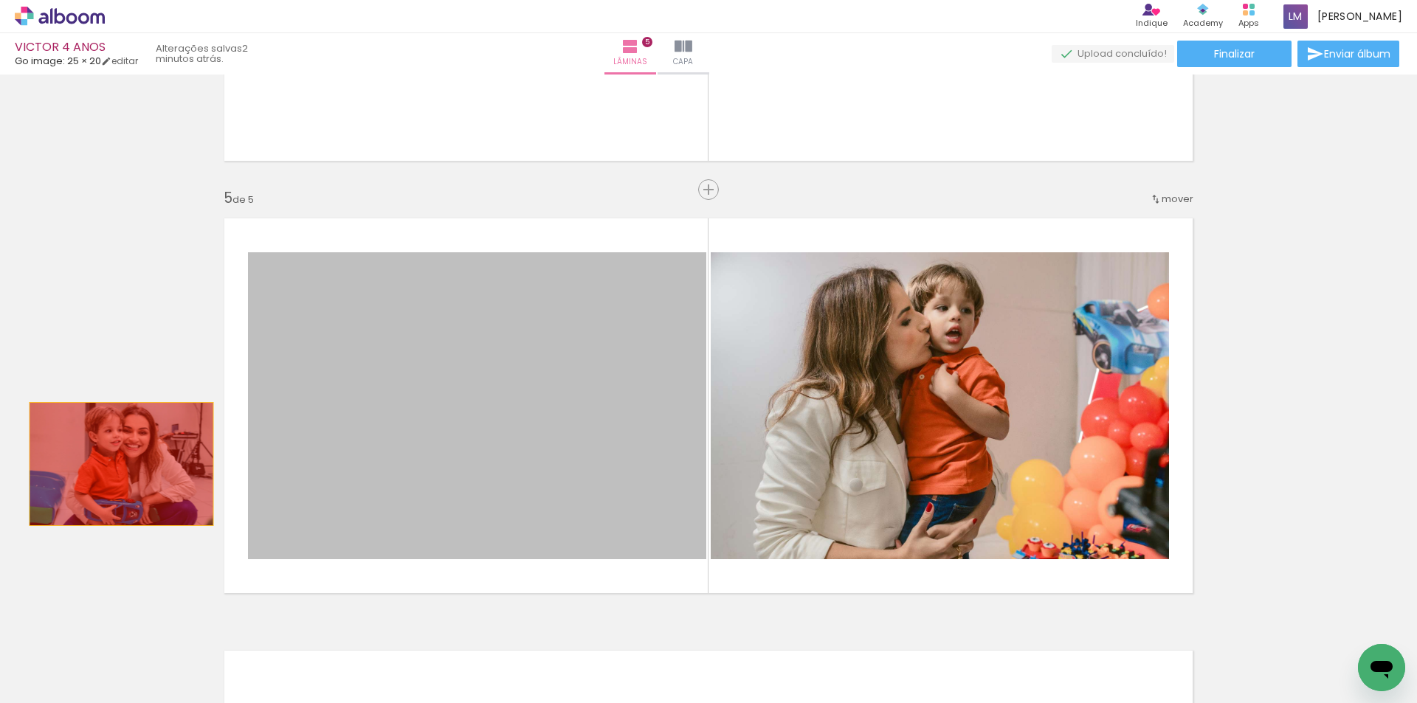
drag, startPoint x: 450, startPoint y: 456, endPoint x: 817, endPoint y: 423, distance: 368.2
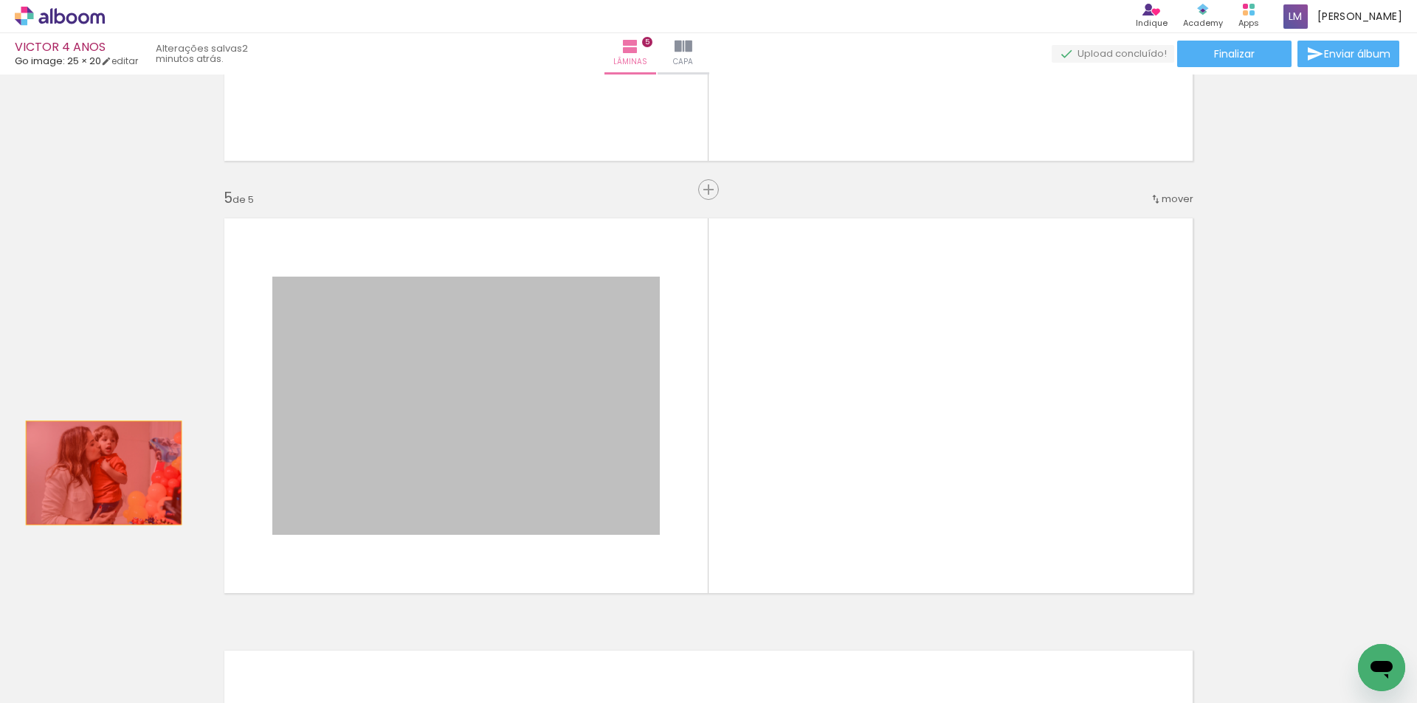
drag, startPoint x: 564, startPoint y: 439, endPoint x: 94, endPoint y: 472, distance: 471.9
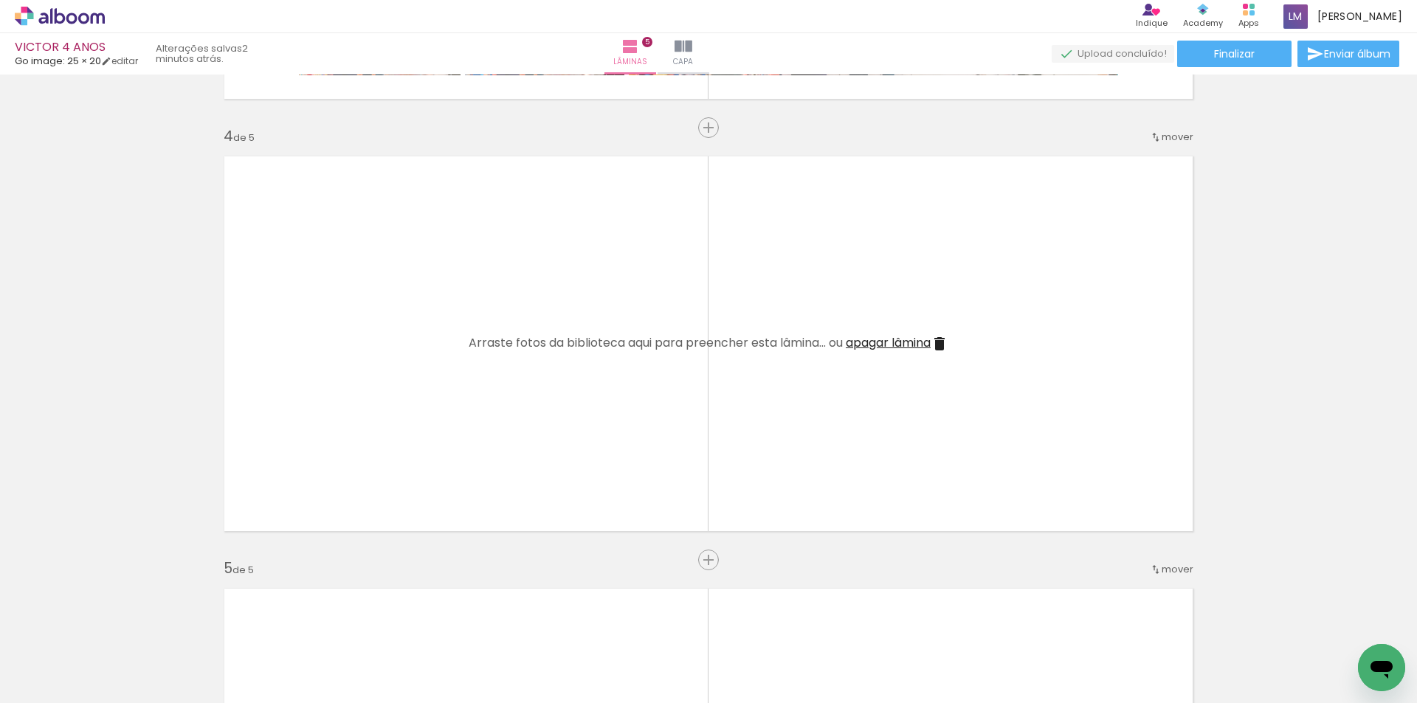
scroll to position [1304, 0]
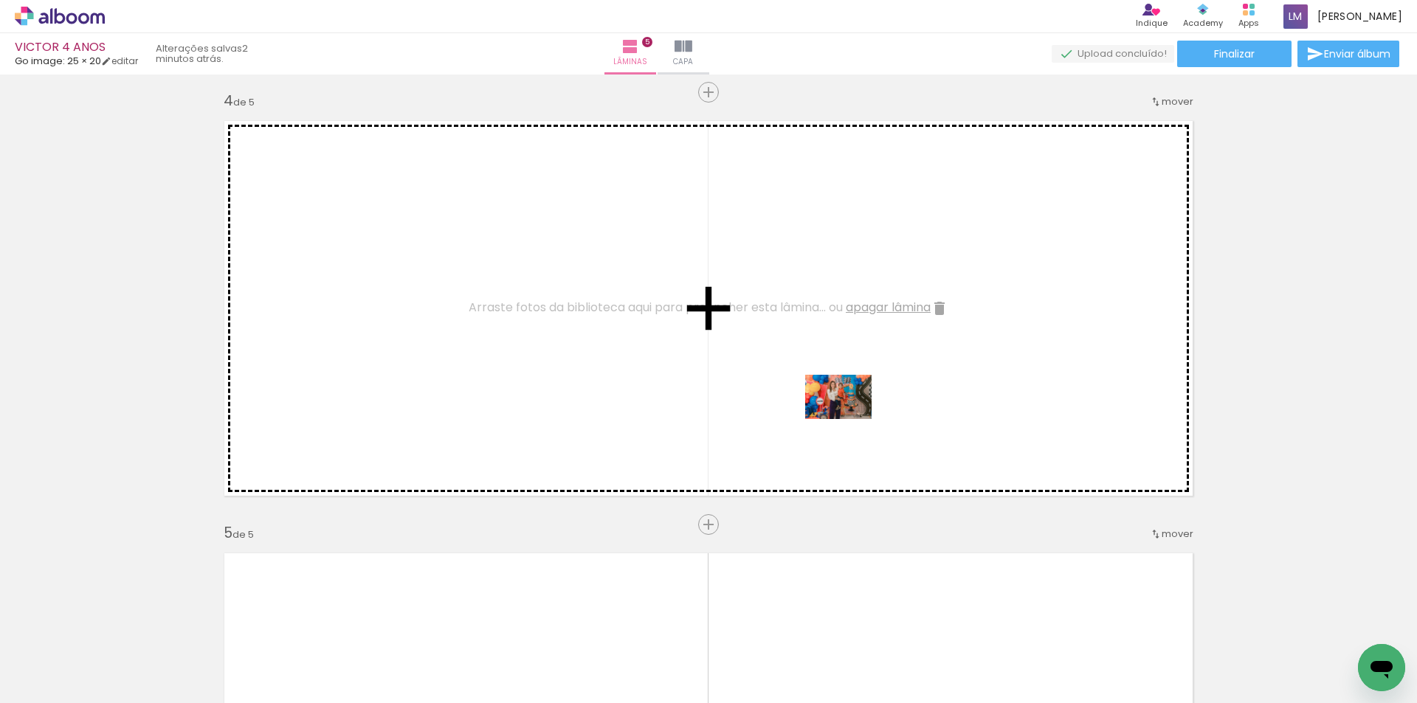
drag, startPoint x: 860, startPoint y: 663, endPoint x: 849, endPoint y: 419, distance: 243.8
click at [849, 419] on quentale-workspace at bounding box center [708, 351] width 1417 height 703
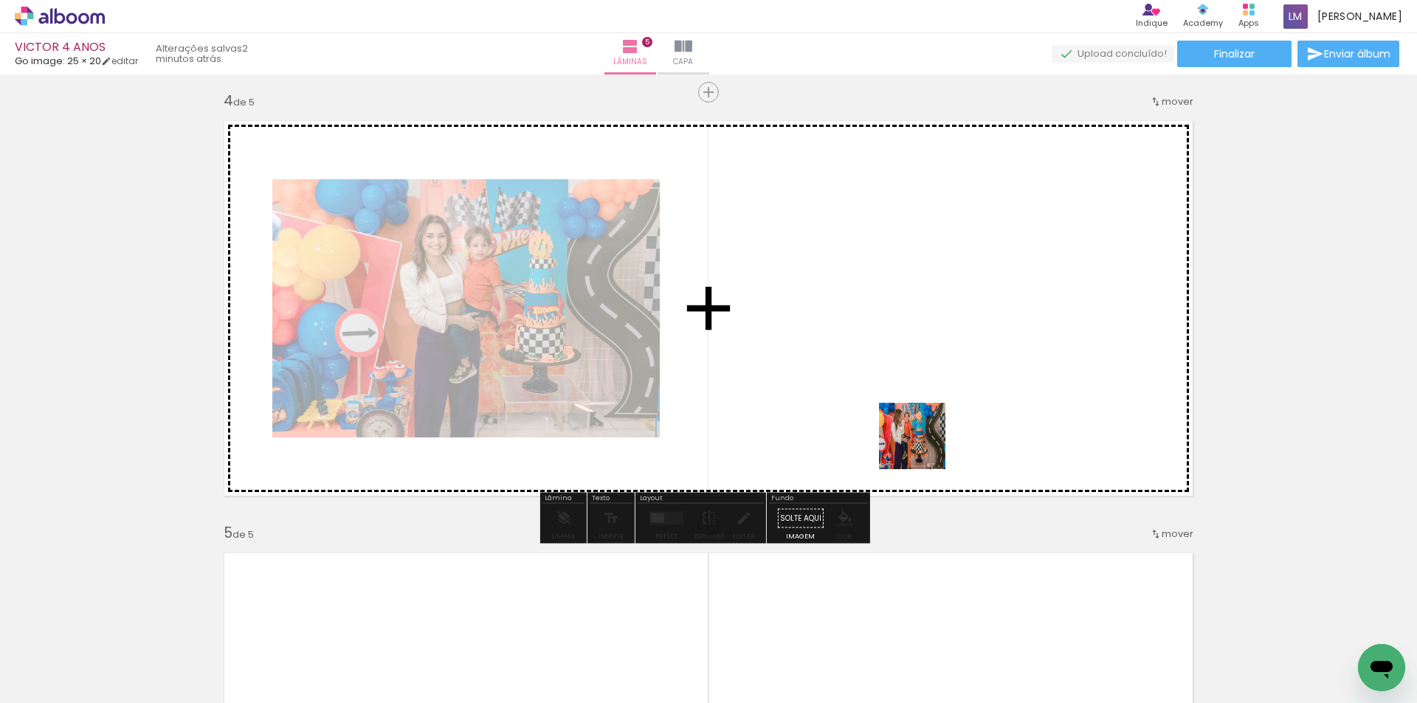
drag, startPoint x: 959, startPoint y: 663, endPoint x: 1002, endPoint y: 595, distance: 80.0
click at [922, 438] on quentale-workspace at bounding box center [708, 351] width 1417 height 703
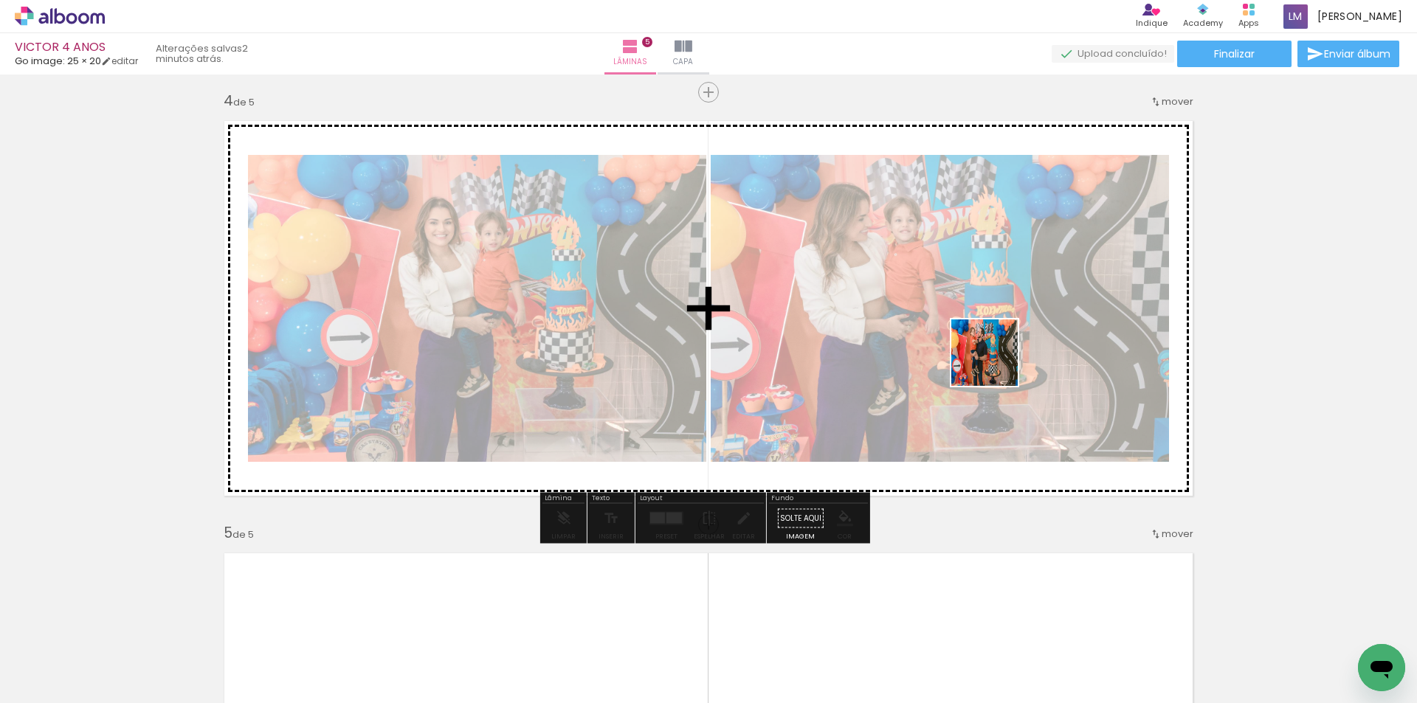
drag, startPoint x: 1020, startPoint y: 662, endPoint x: 995, endPoint y: 364, distance: 299.1
click at [995, 364] on quentale-workspace at bounding box center [708, 351] width 1417 height 703
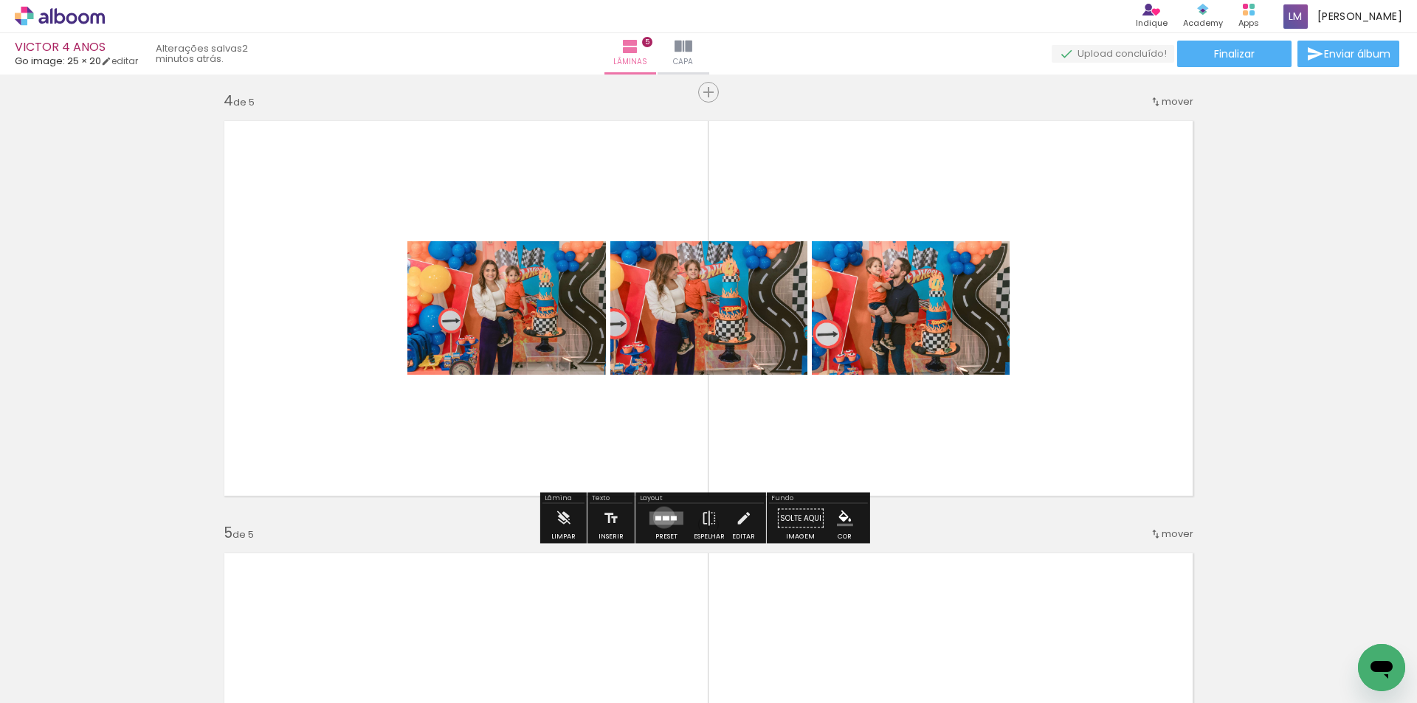
drag, startPoint x: 660, startPoint y: 517, endPoint x: 914, endPoint y: 412, distance: 274.6
click at [663, 517] on div at bounding box center [666, 519] width 7 height 4
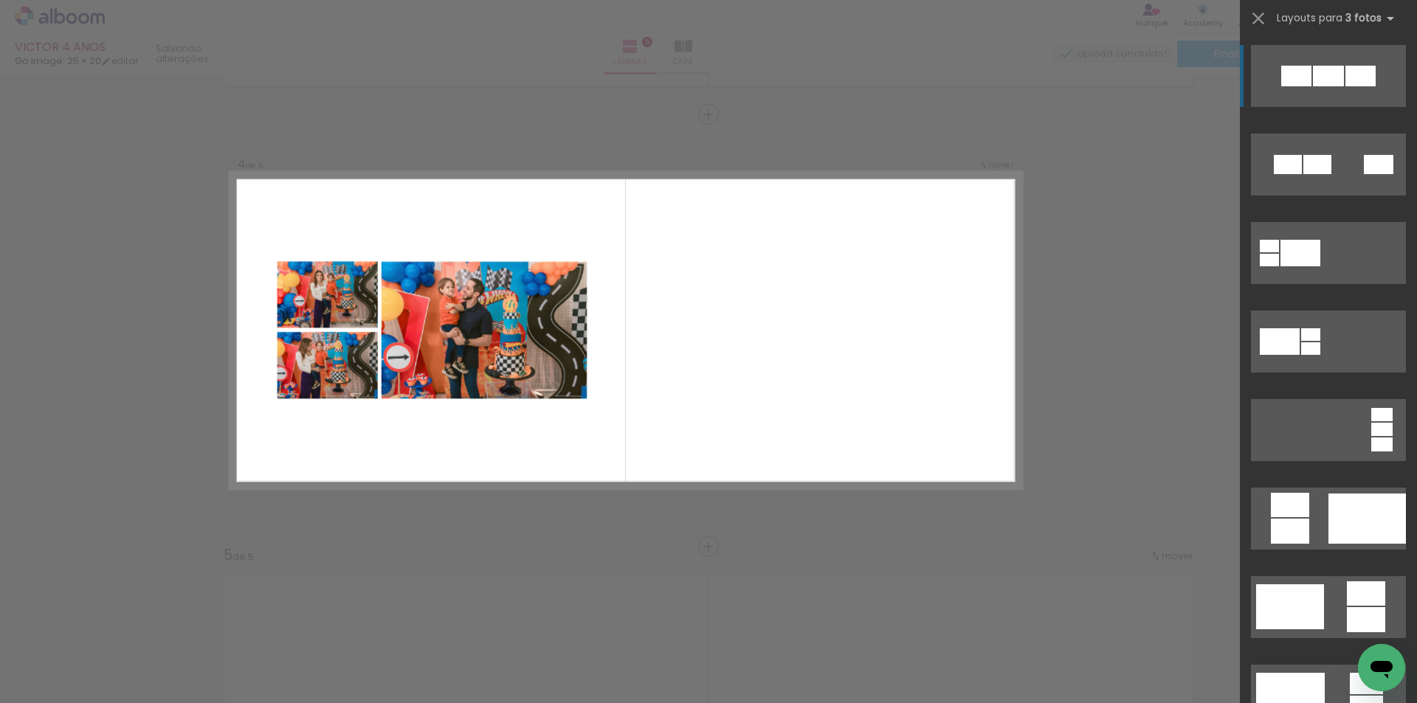
scroll to position [1270, 0]
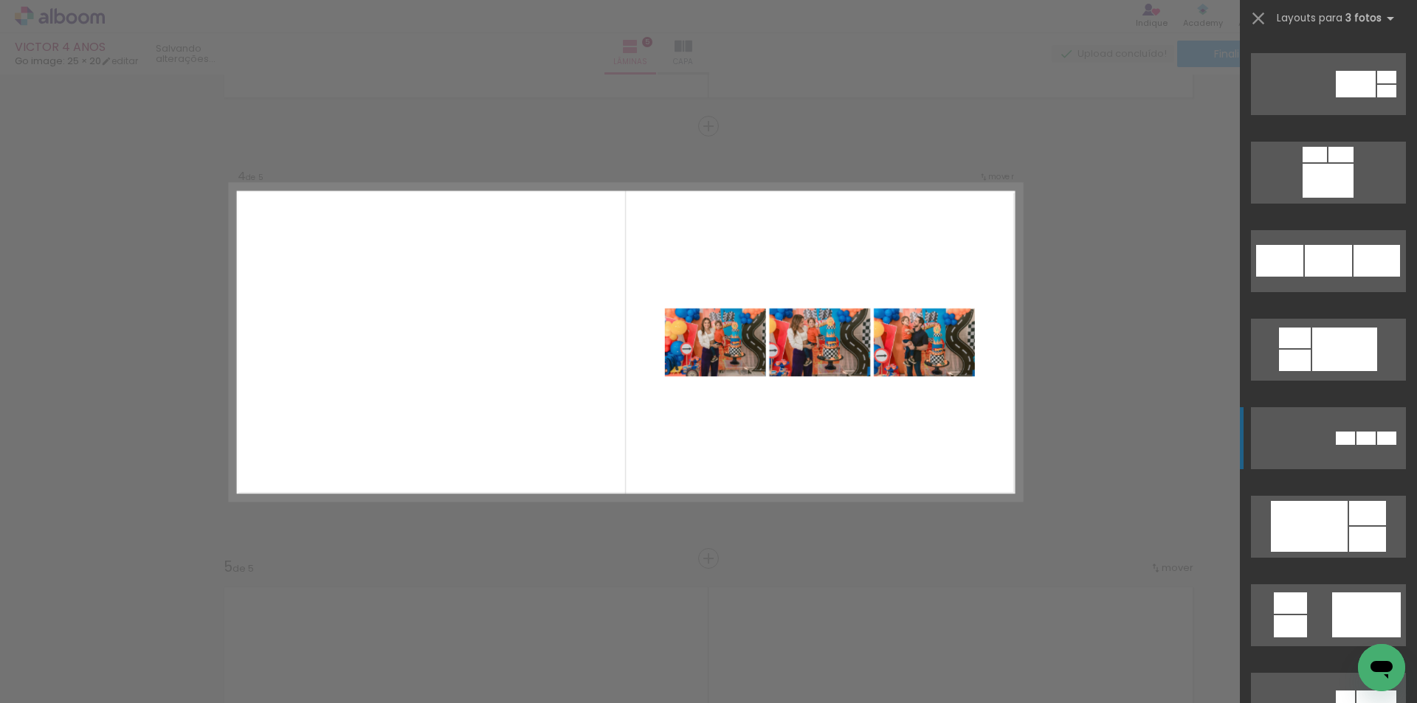
scroll to position [1476, 0]
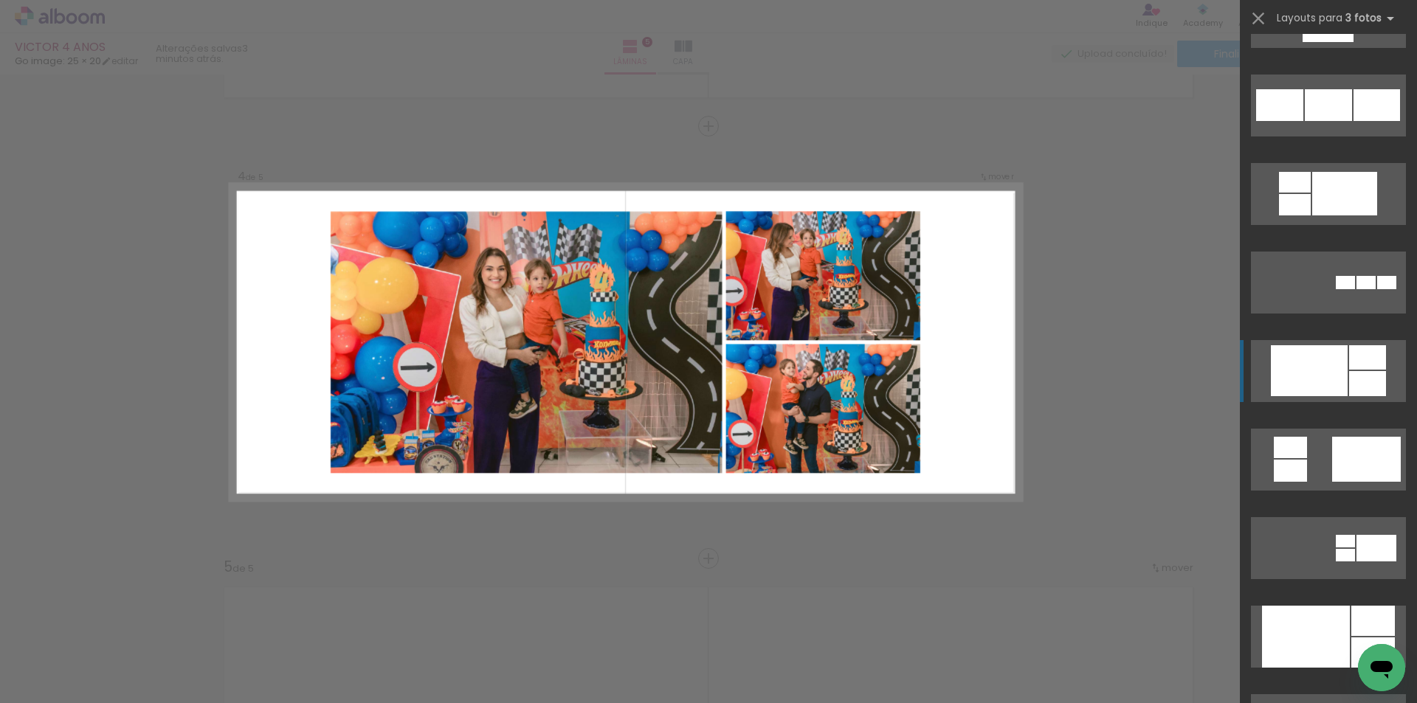
click at [1316, 606] on div at bounding box center [1306, 637] width 88 height 62
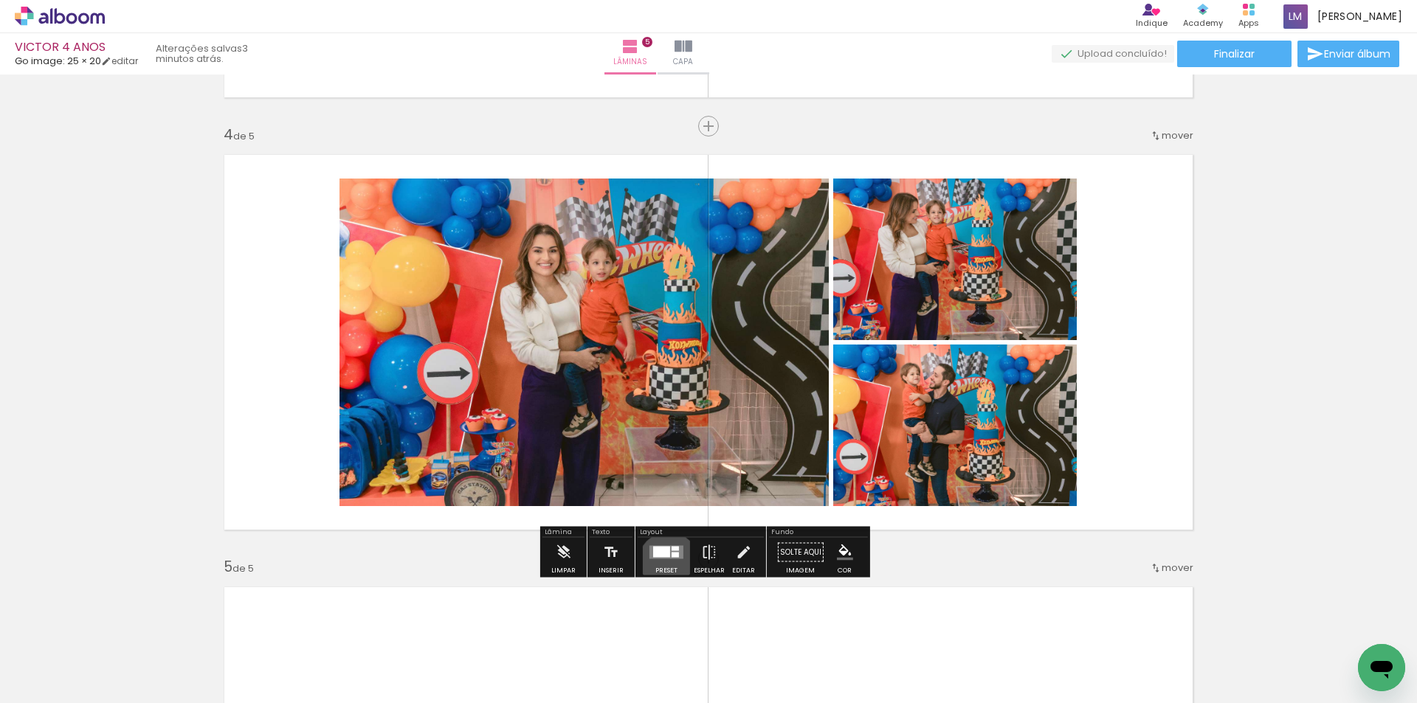
click at [665, 562] on div at bounding box center [666, 553] width 40 height 30
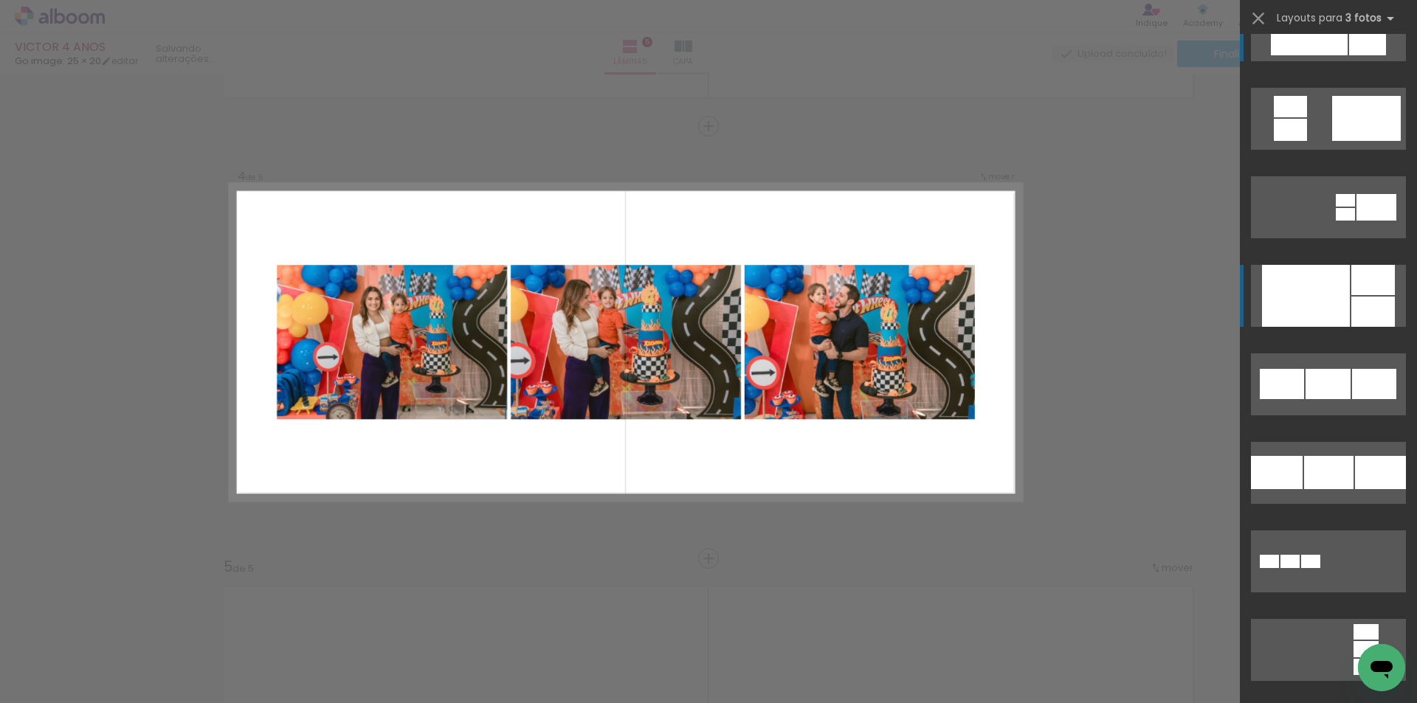
scroll to position [1845, 0]
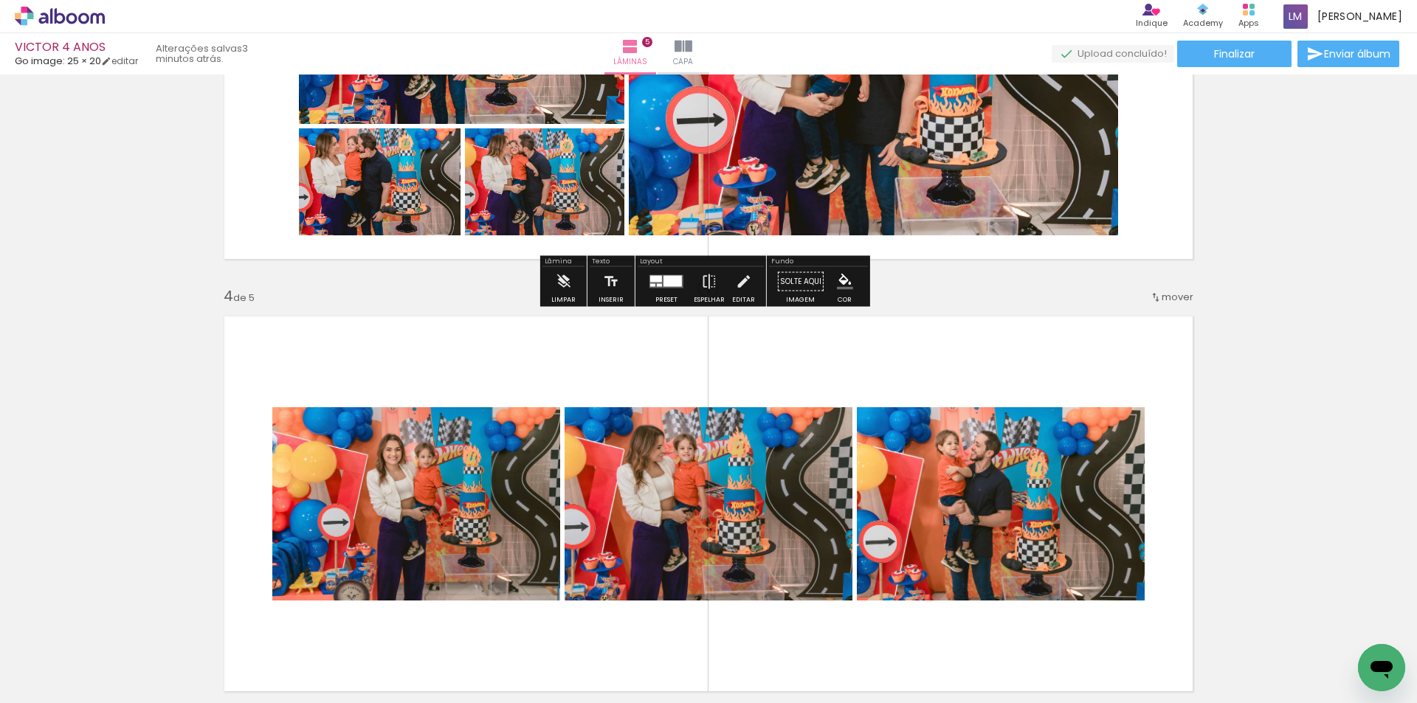
scroll to position [1270, 0]
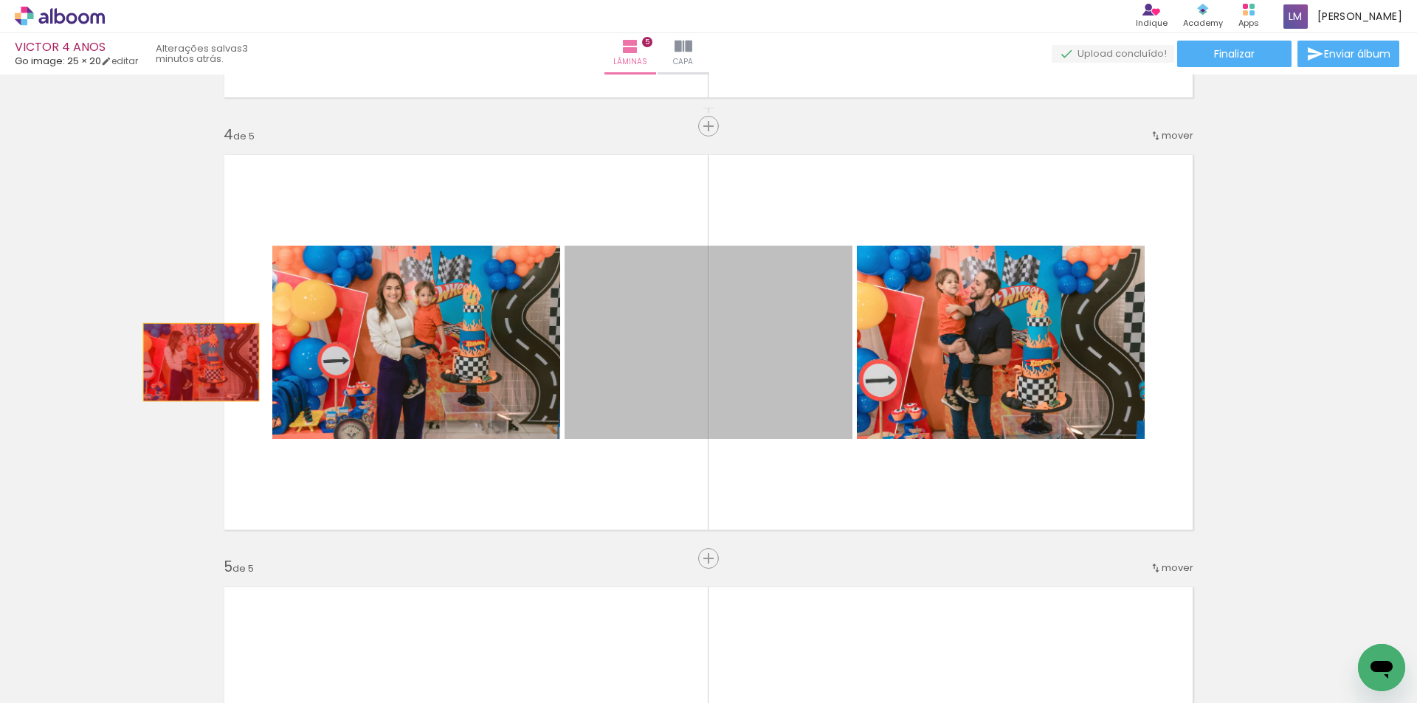
drag, startPoint x: 798, startPoint y: 380, endPoint x: 387, endPoint y: 294, distance: 420.7
click at [194, 362] on div "Inserir lâmina 1 de 5 Inserir lâmina 2 de 5 Inserir lâmina 3 de 5 Inserir lâmin…" at bounding box center [708, 107] width 1417 height 2595
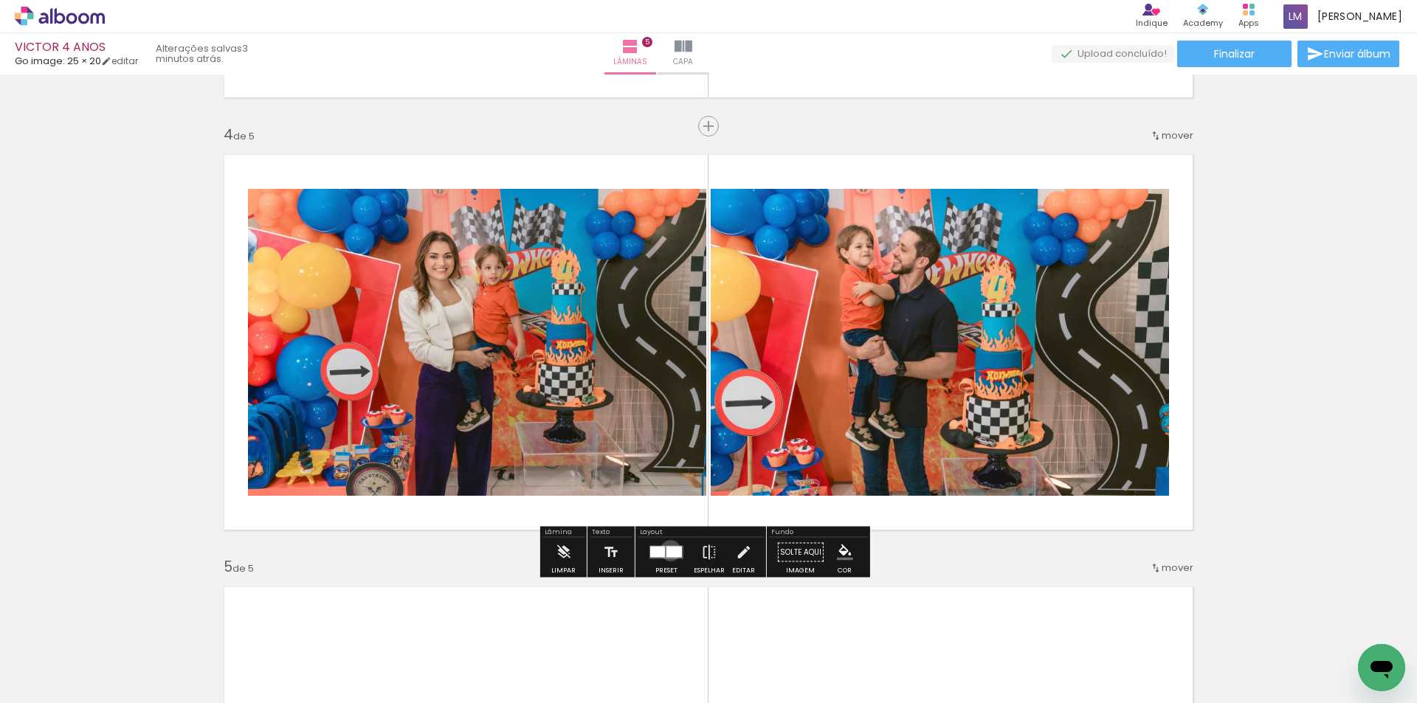
click at [667, 550] on div at bounding box center [673, 552] width 15 height 11
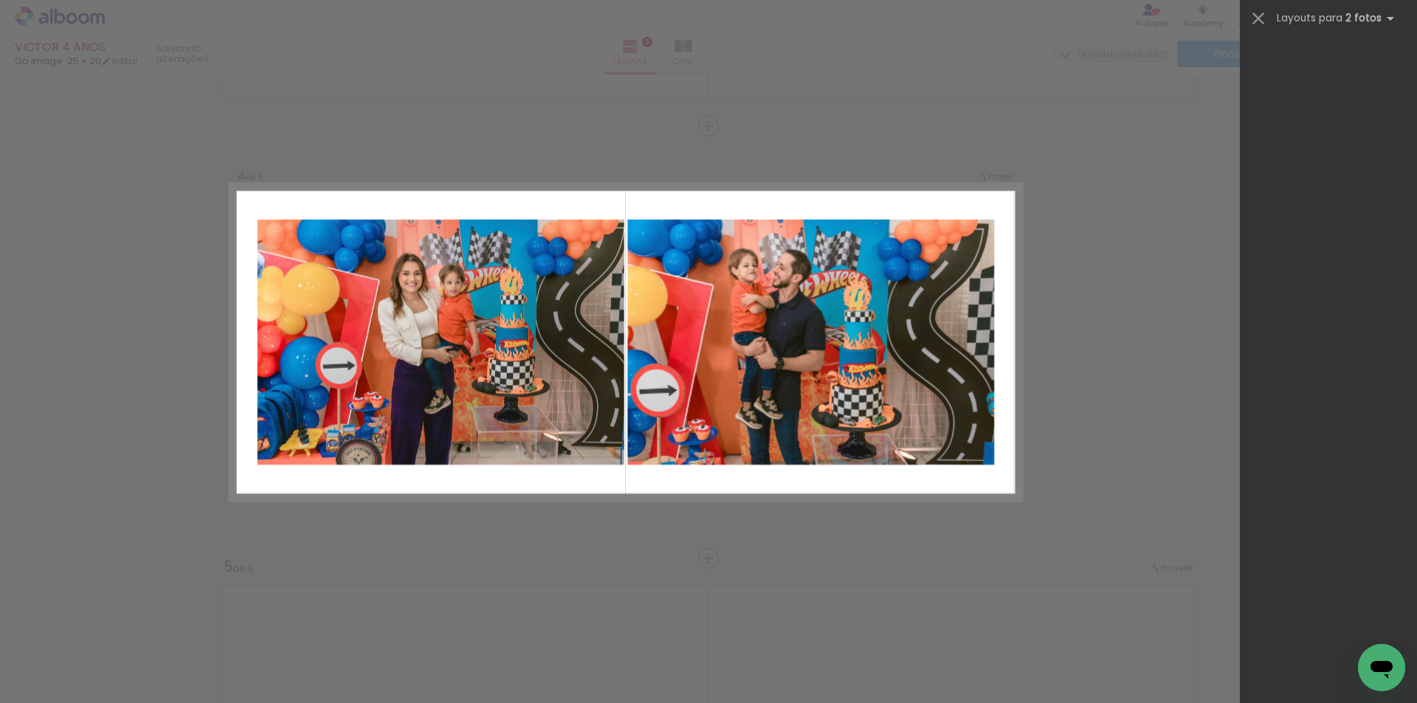
scroll to position [0, 0]
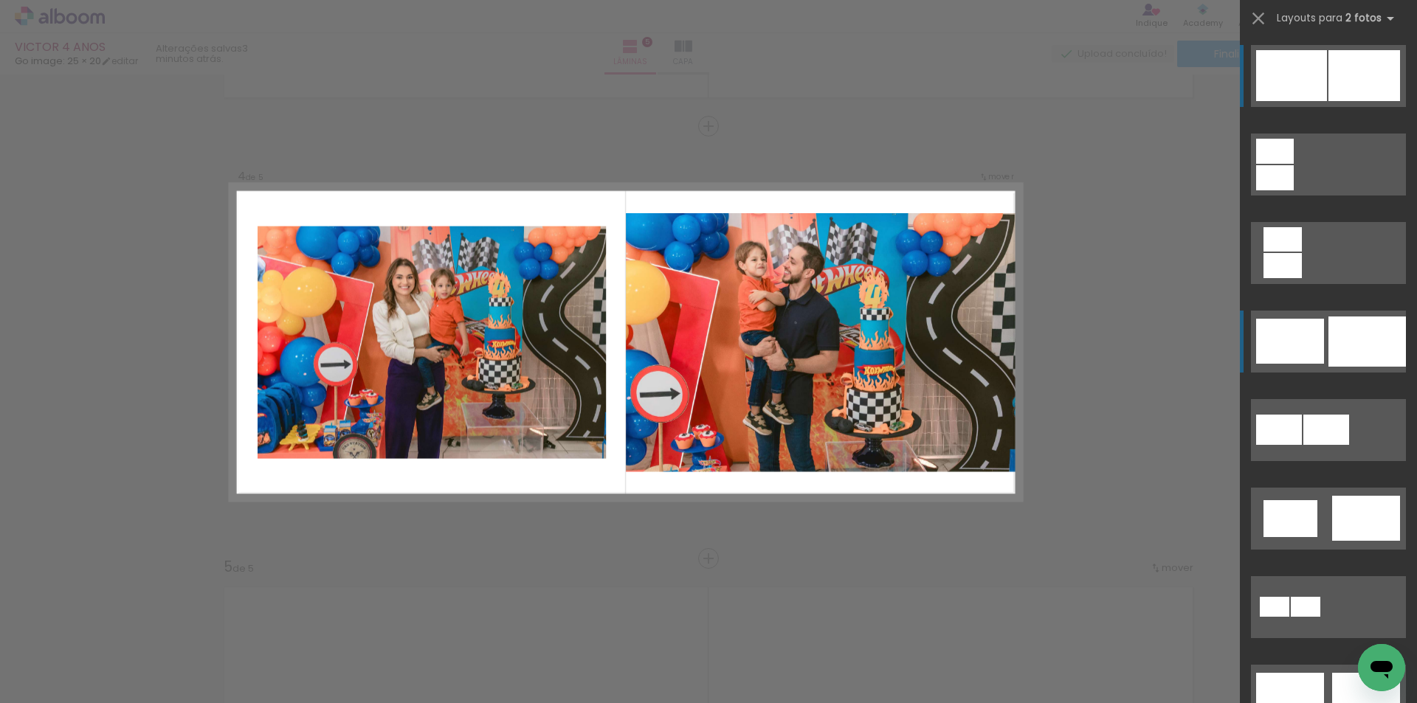
click at [1288, 164] on div at bounding box center [1275, 151] width 38 height 25
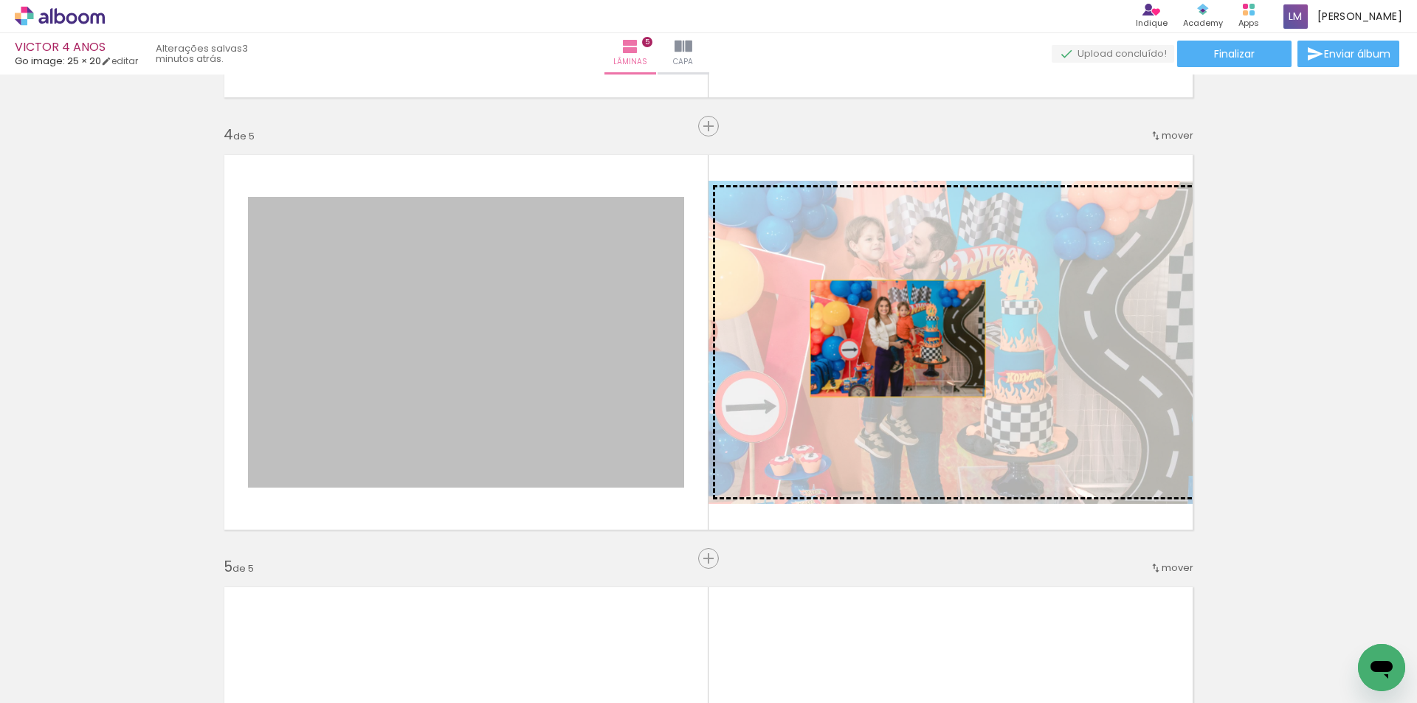
drag, startPoint x: 523, startPoint y: 360, endPoint x: 892, endPoint y: 339, distance: 369.6
click at [0, 0] on slot at bounding box center [0, 0] width 0 height 0
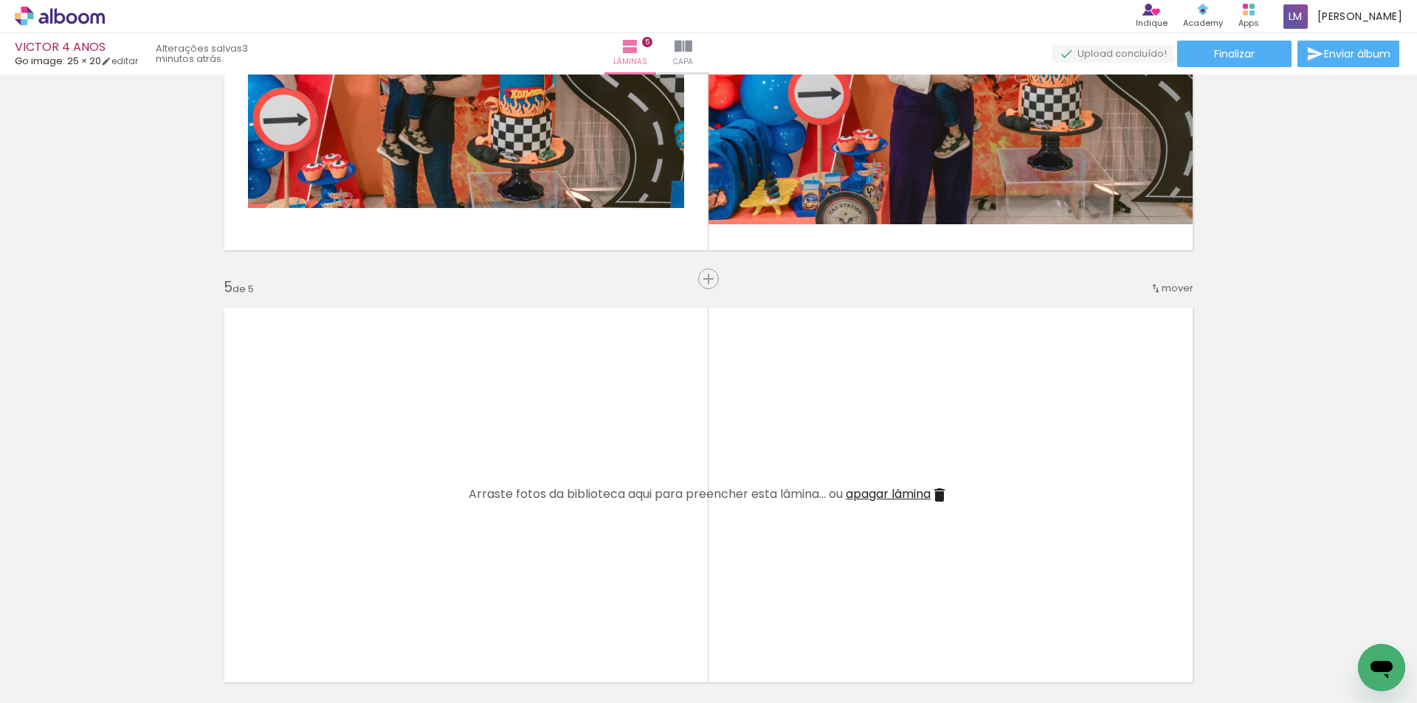
scroll to position [1697, 0]
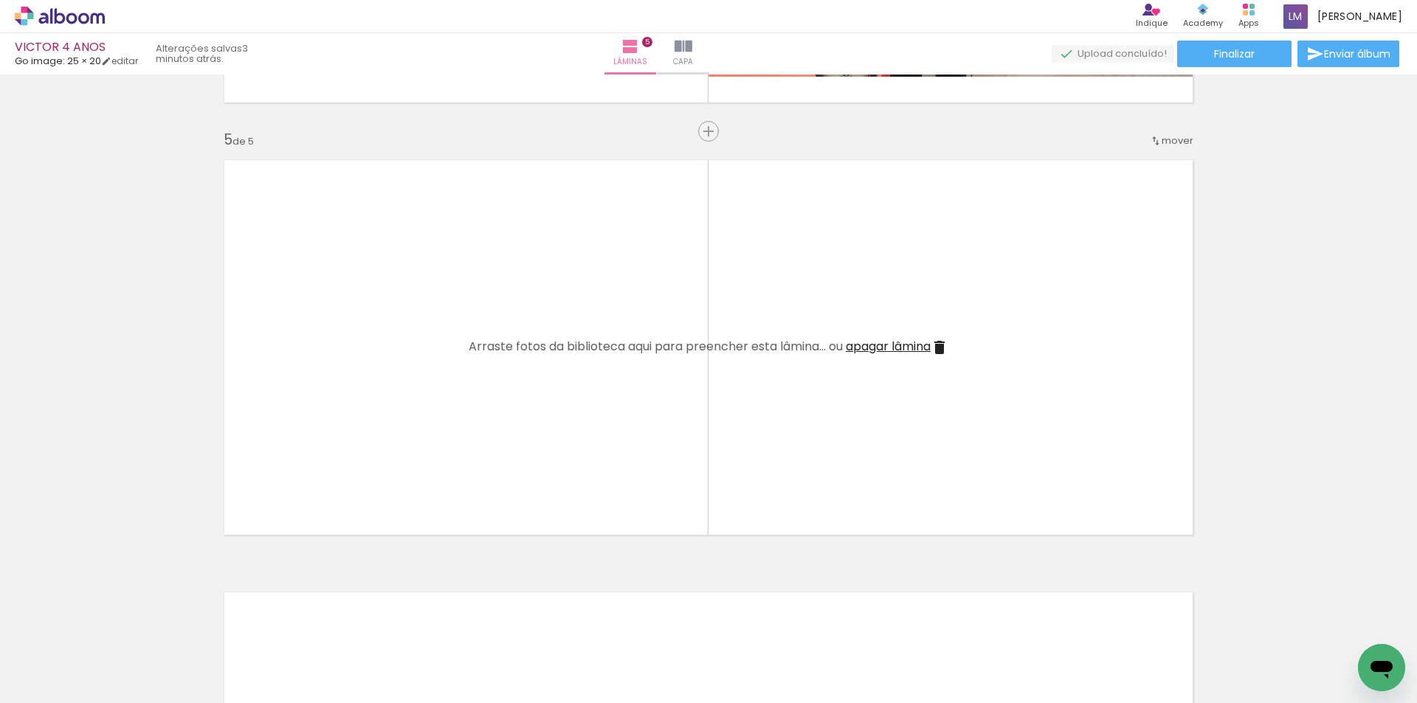
click at [872, 344] on span "apagar lâmina" at bounding box center [888, 346] width 85 height 17
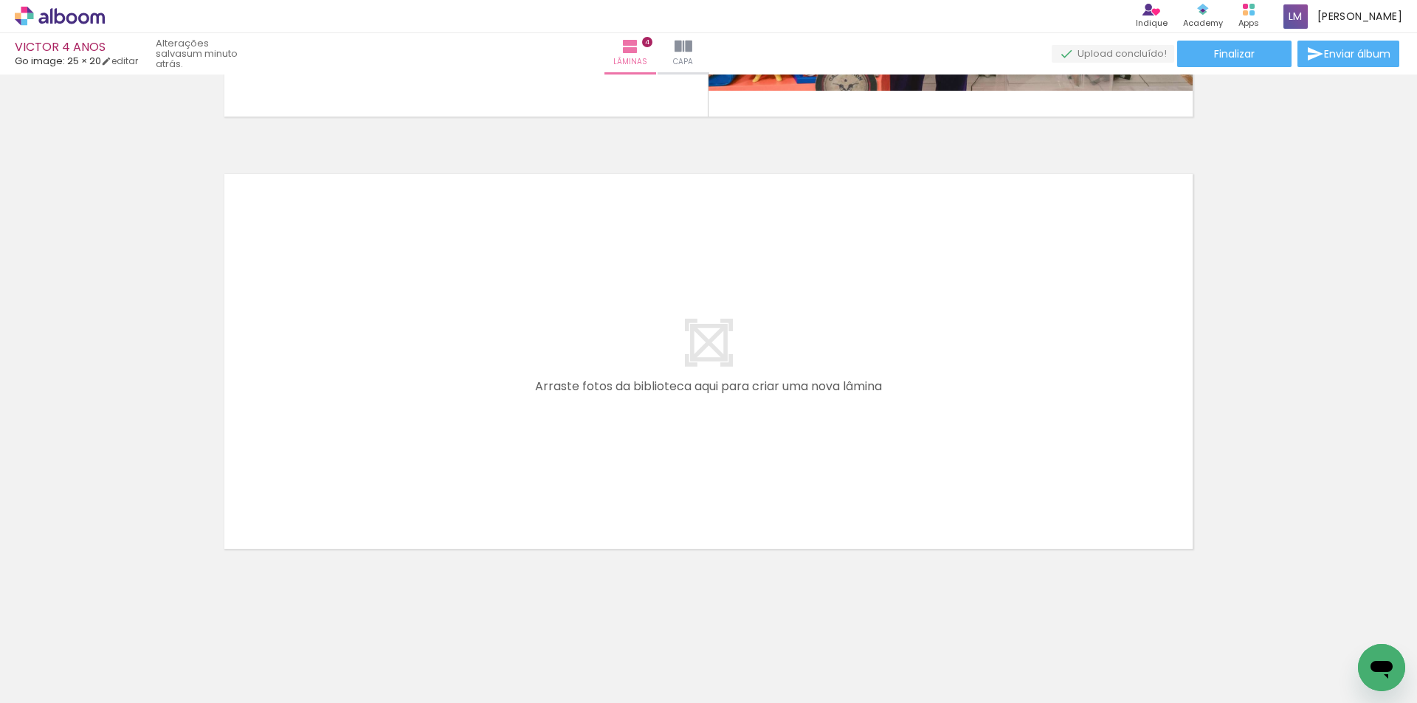
scroll to position [0, 1052]
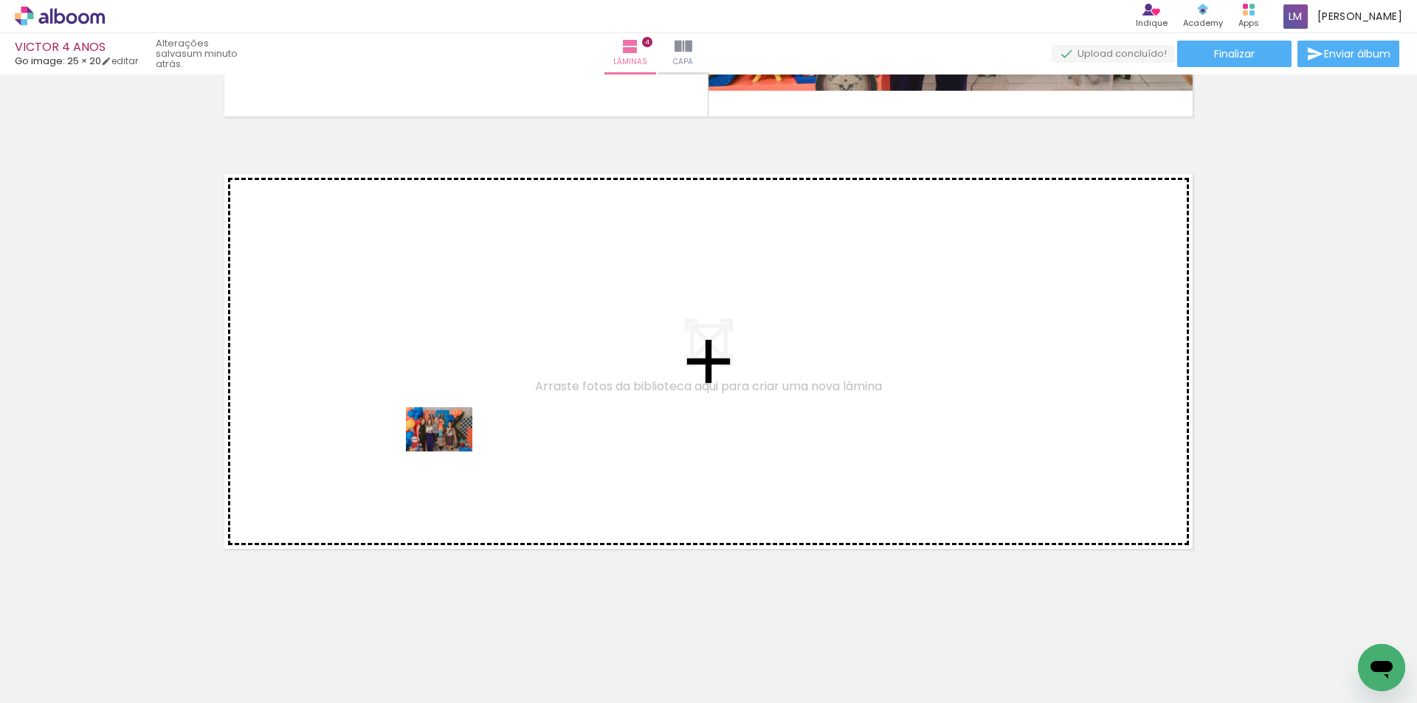
drag, startPoint x: 438, startPoint y: 663, endPoint x: 450, endPoint y: 452, distance: 211.4
click at [450, 452] on quentale-workspace at bounding box center [708, 351] width 1417 height 703
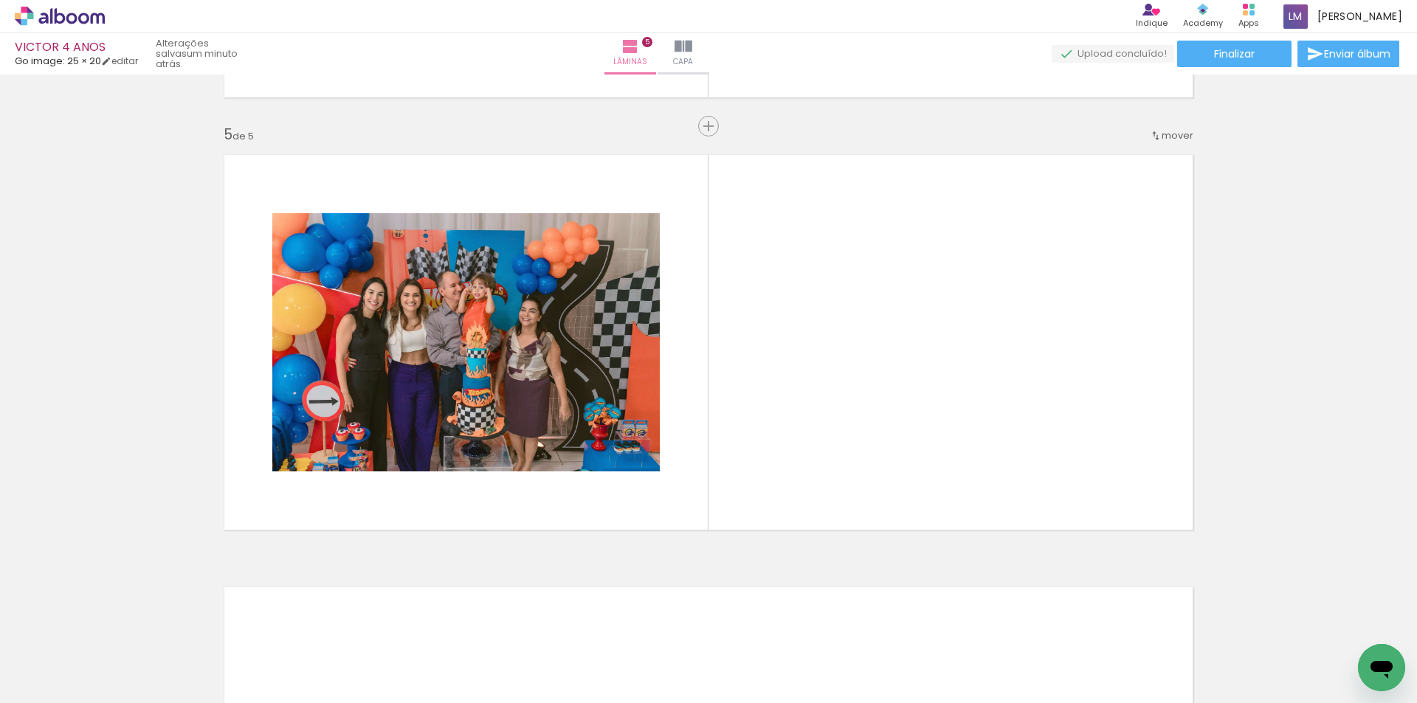
scroll to position [1702, 0]
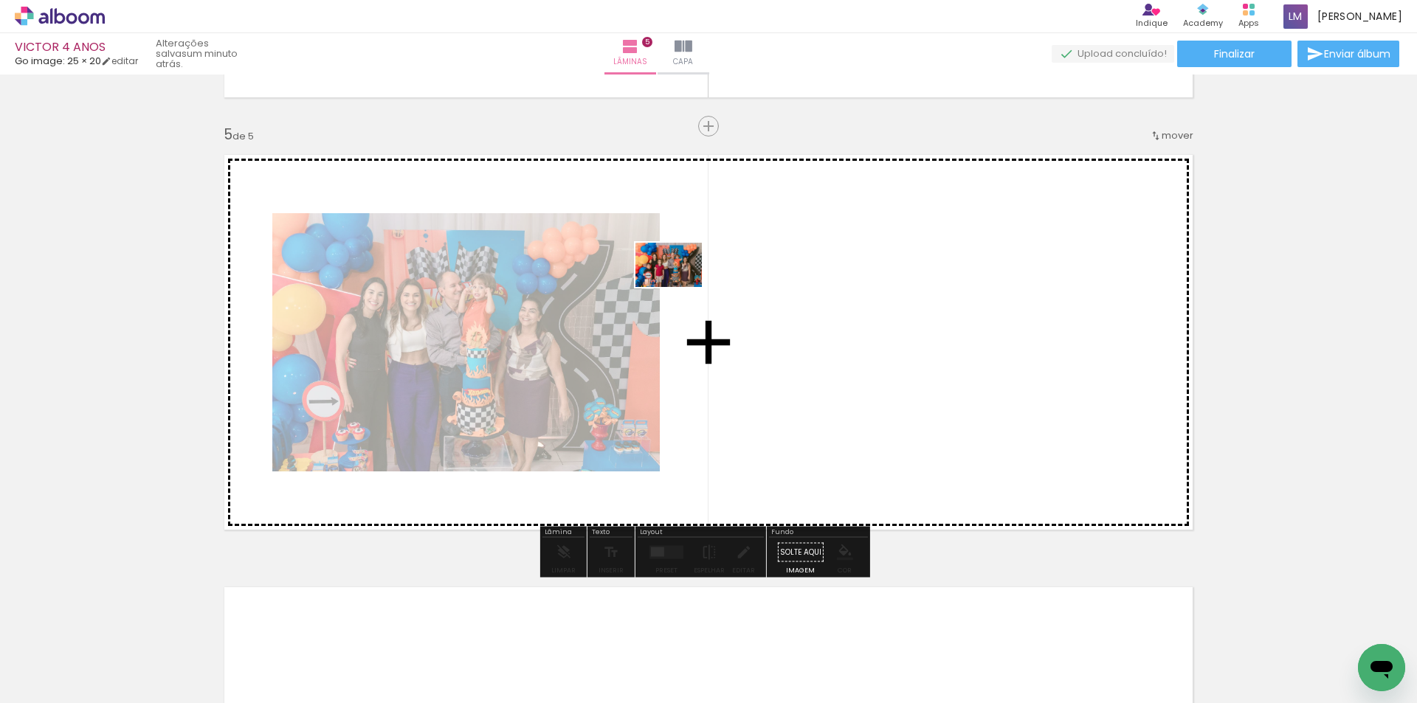
drag, startPoint x: 517, startPoint y: 663, endPoint x: 680, endPoint y: 287, distance: 409.2
click at [680, 287] on quentale-workspace at bounding box center [708, 351] width 1417 height 703
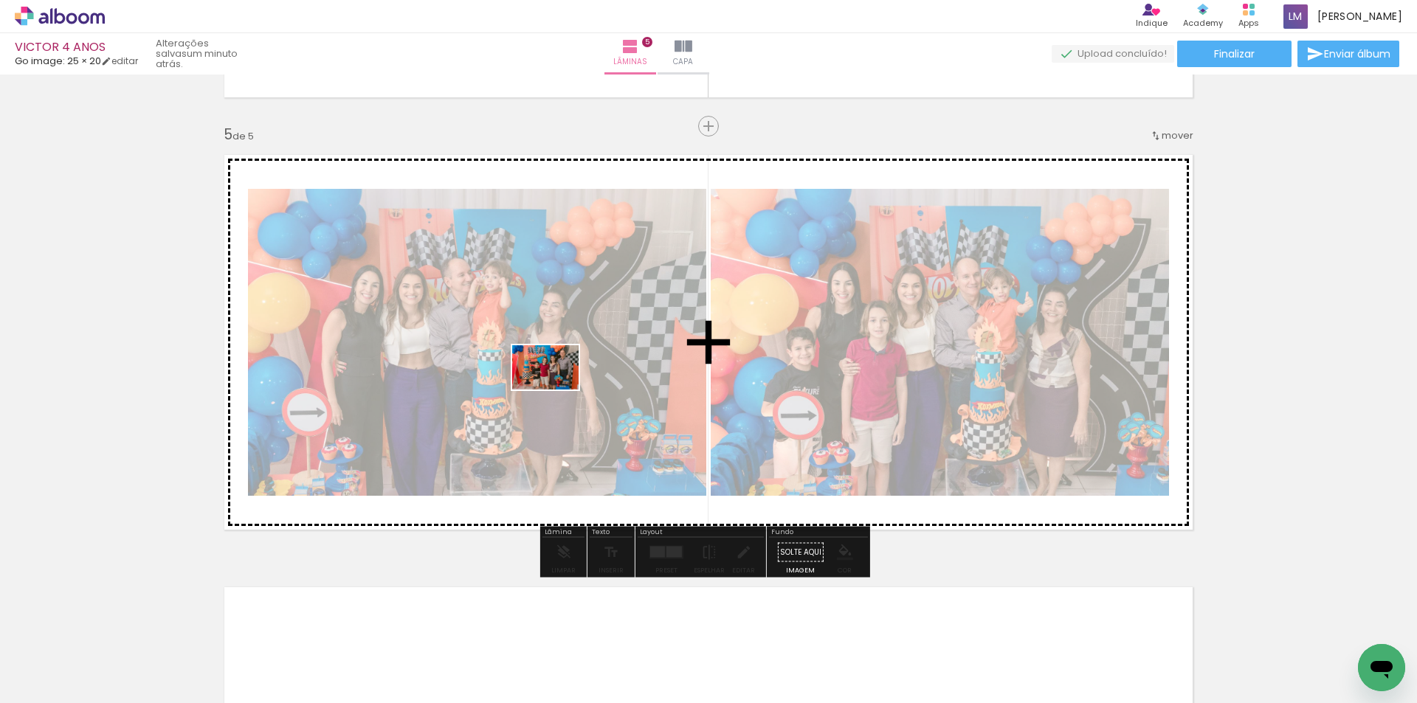
drag, startPoint x: 590, startPoint y: 665, endPoint x: 556, endPoint y: 390, distance: 277.2
click at [556, 390] on quentale-workspace at bounding box center [708, 351] width 1417 height 703
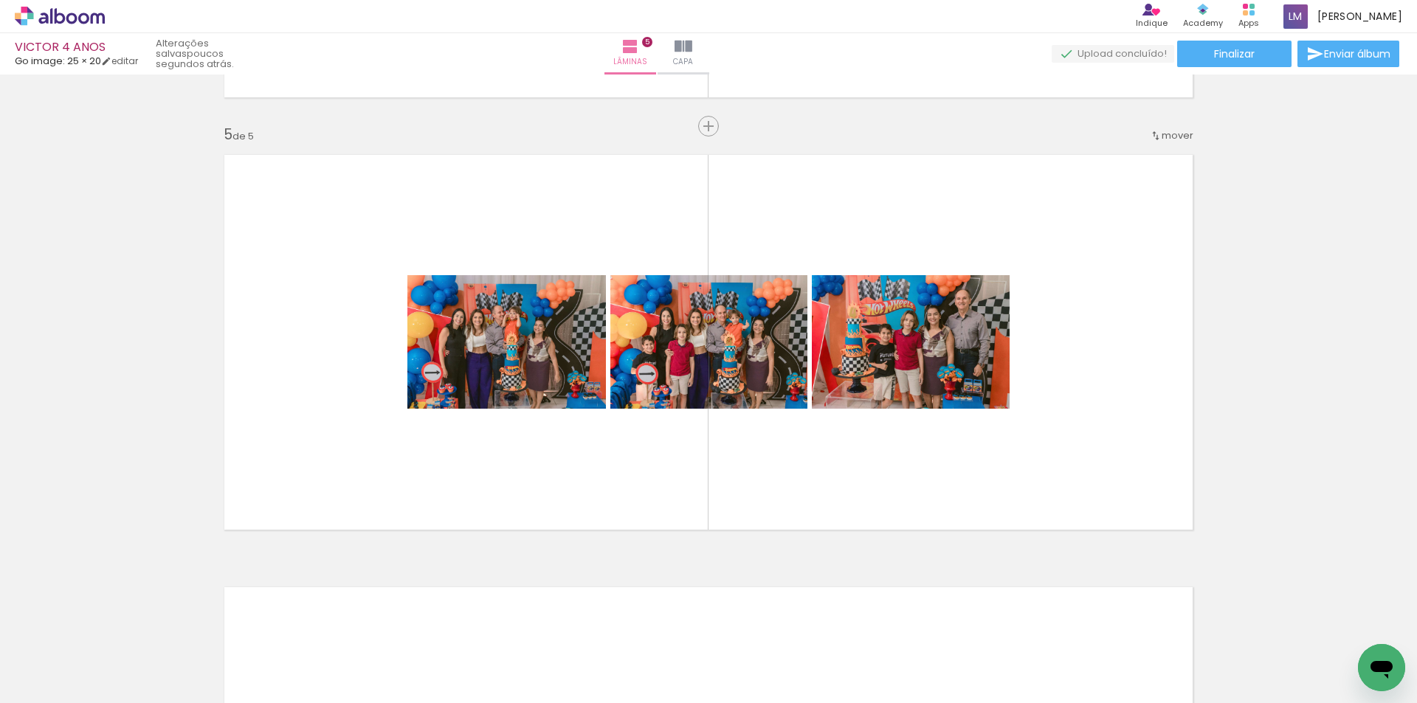
scroll to position [0, 3894]
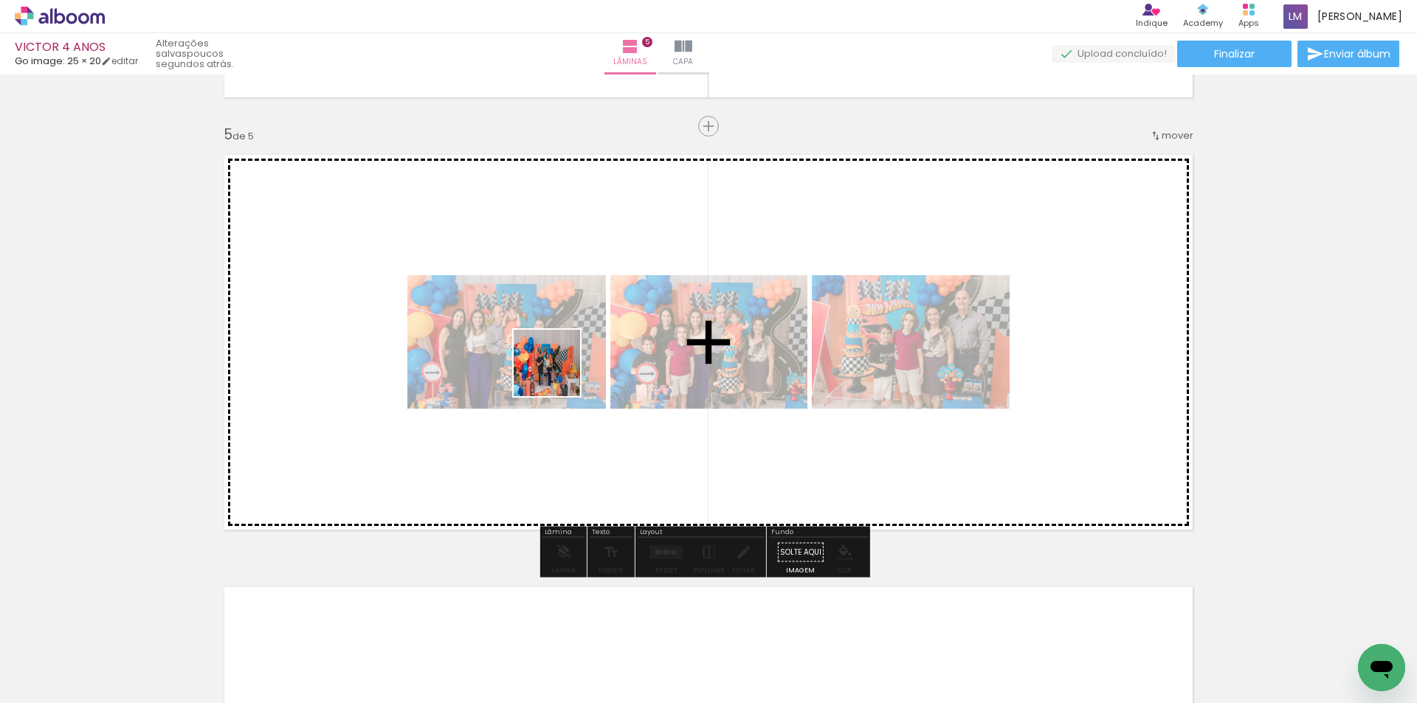
drag, startPoint x: 559, startPoint y: 670, endPoint x: 558, endPoint y: 374, distance: 295.9
click at [558, 374] on quentale-workspace at bounding box center [708, 351] width 1417 height 703
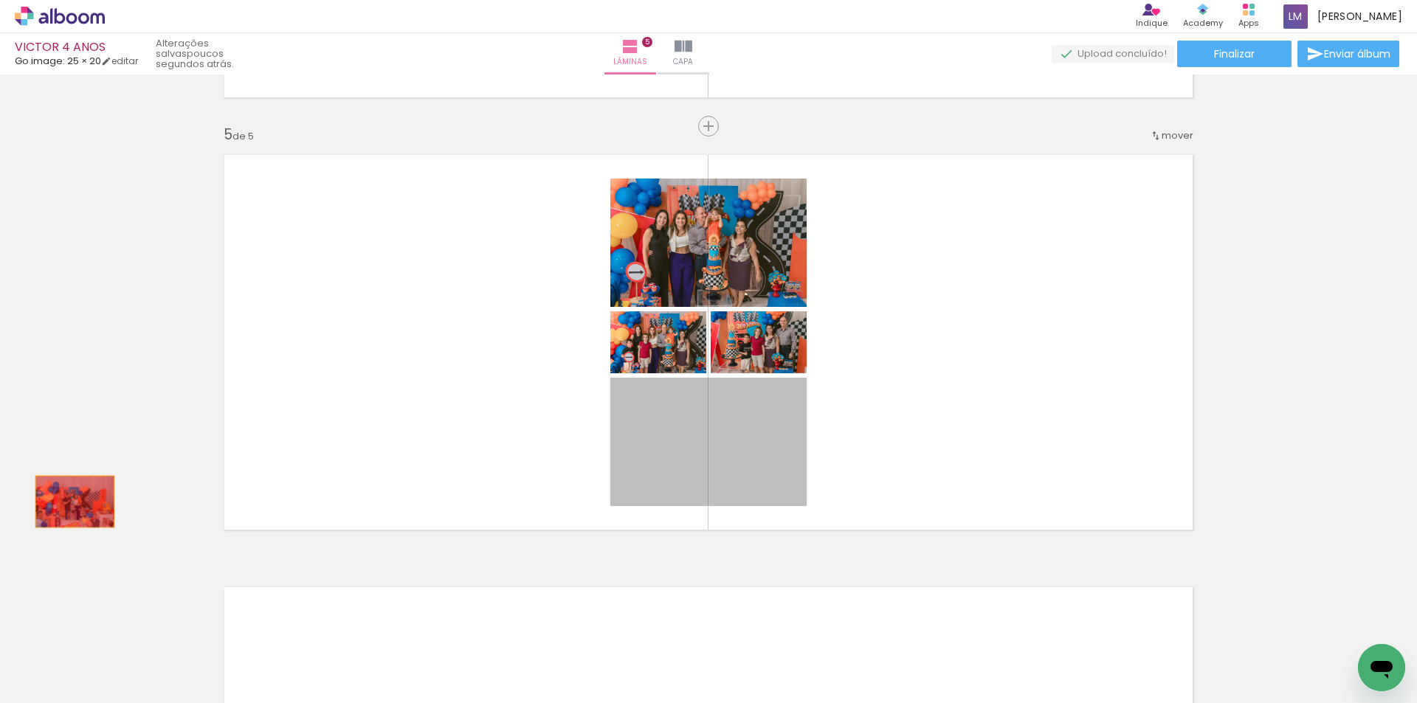
drag, startPoint x: 686, startPoint y: 473, endPoint x: 69, endPoint y: 502, distance: 617.6
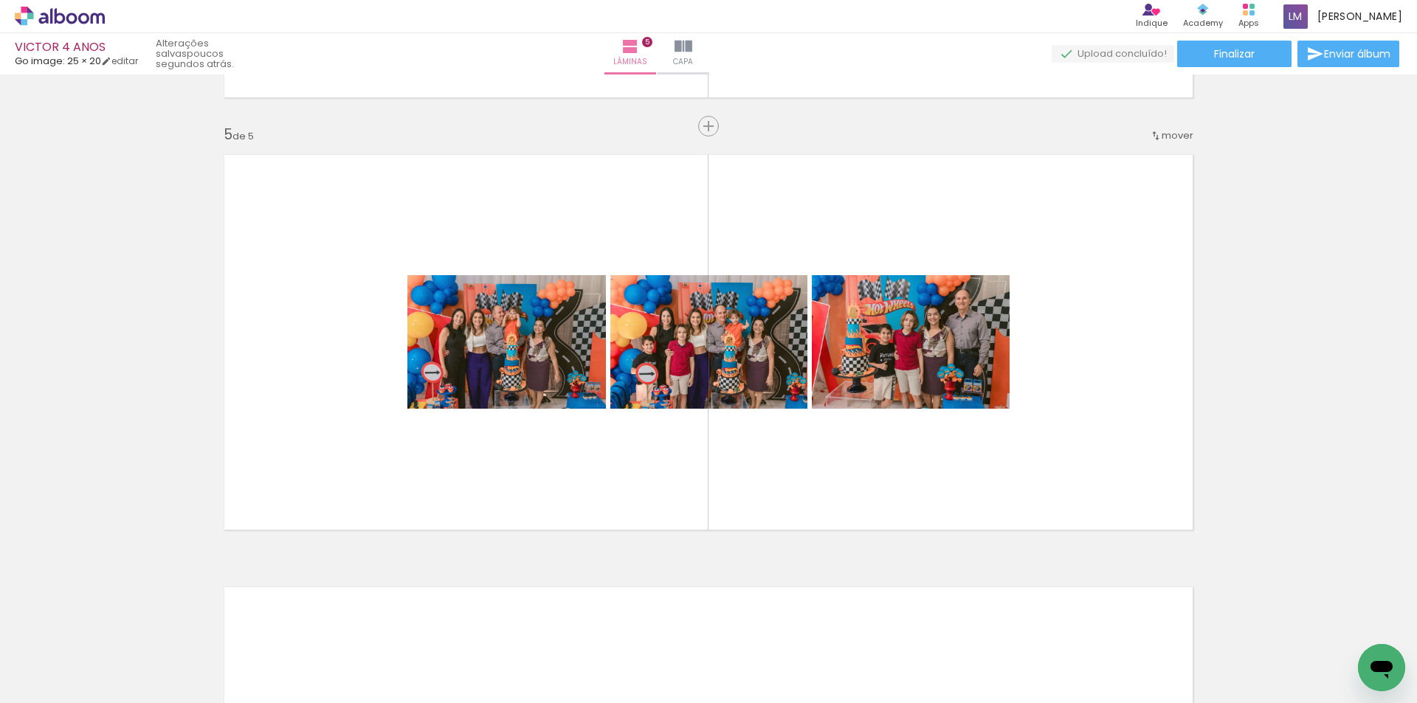
scroll to position [0, 4556]
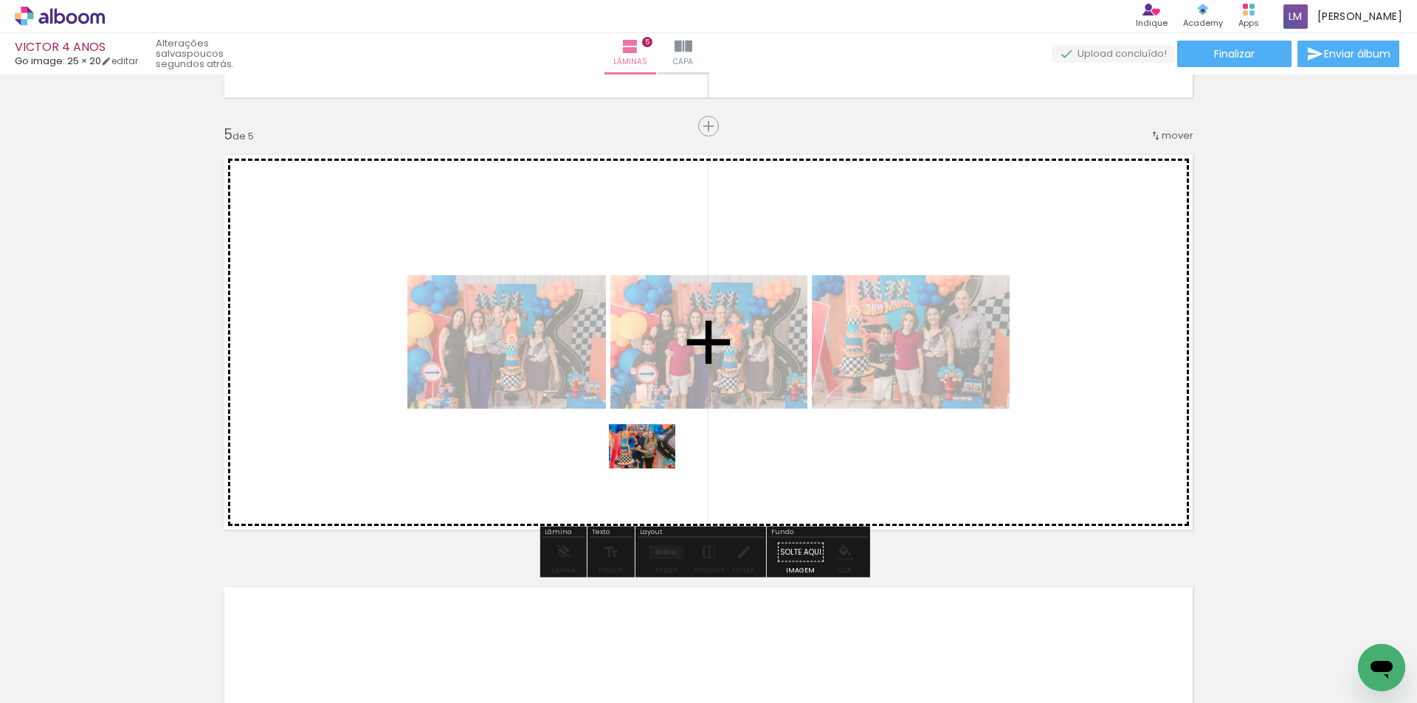
drag, startPoint x: 629, startPoint y: 669, endPoint x: 653, endPoint y: 469, distance: 202.1
click at [653, 469] on quentale-workspace at bounding box center [708, 351] width 1417 height 703
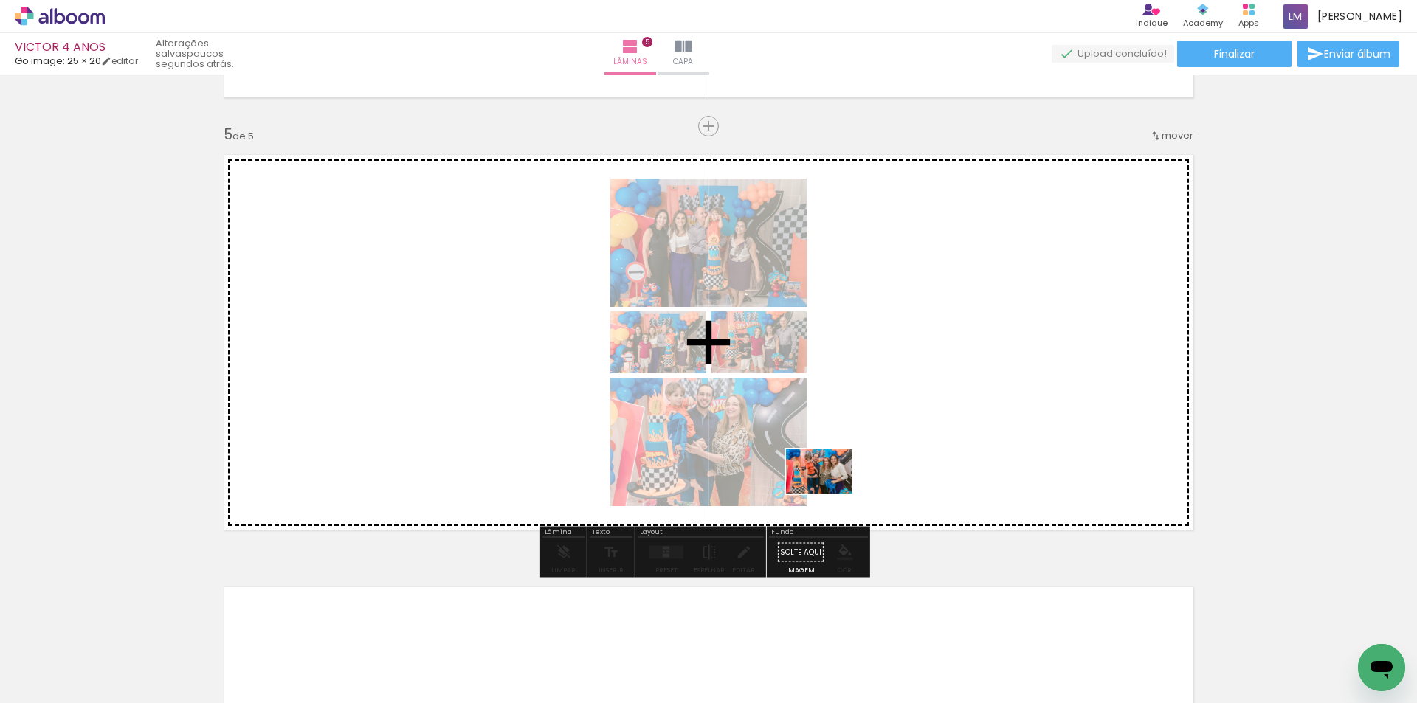
drag, startPoint x: 735, startPoint y: 666, endPoint x: 830, endPoint y: 494, distance: 196.5
click at [830, 494] on quentale-workspace at bounding box center [708, 351] width 1417 height 703
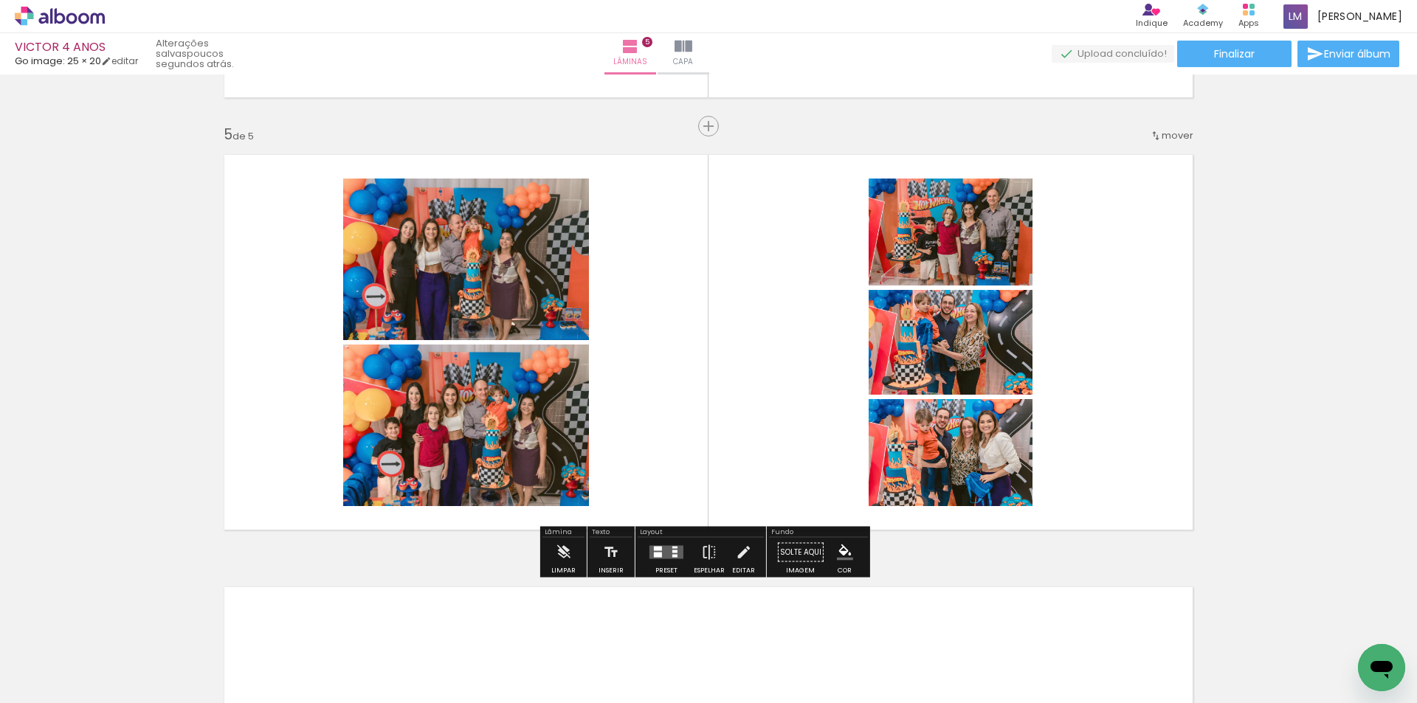
scroll to position [0, 4556]
drag, startPoint x: 660, startPoint y: 554, endPoint x: 981, endPoint y: 433, distance: 343.7
click at [664, 554] on quentale-layouter at bounding box center [666, 552] width 34 height 13
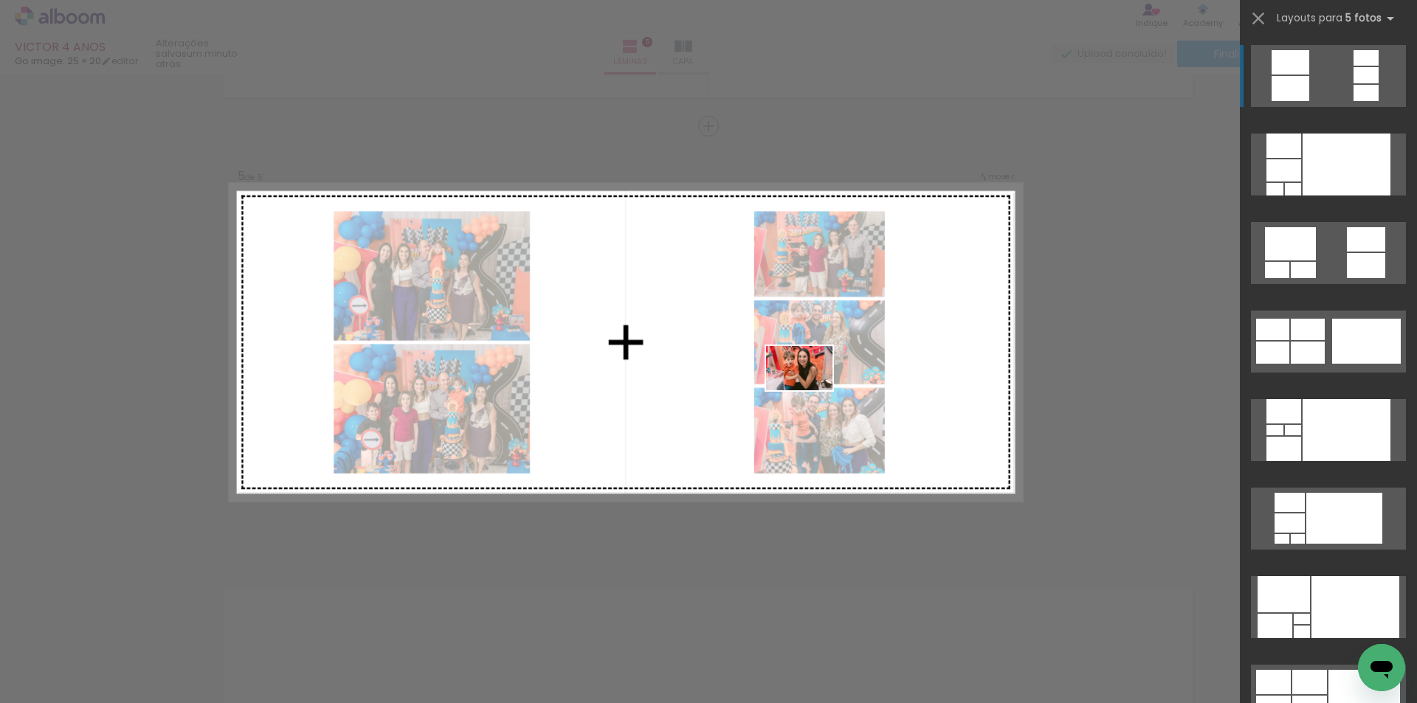
drag, startPoint x: 900, startPoint y: 653, endPoint x: 810, endPoint y: 390, distance: 277.5
click at [810, 390] on quentale-workspace at bounding box center [708, 351] width 1417 height 703
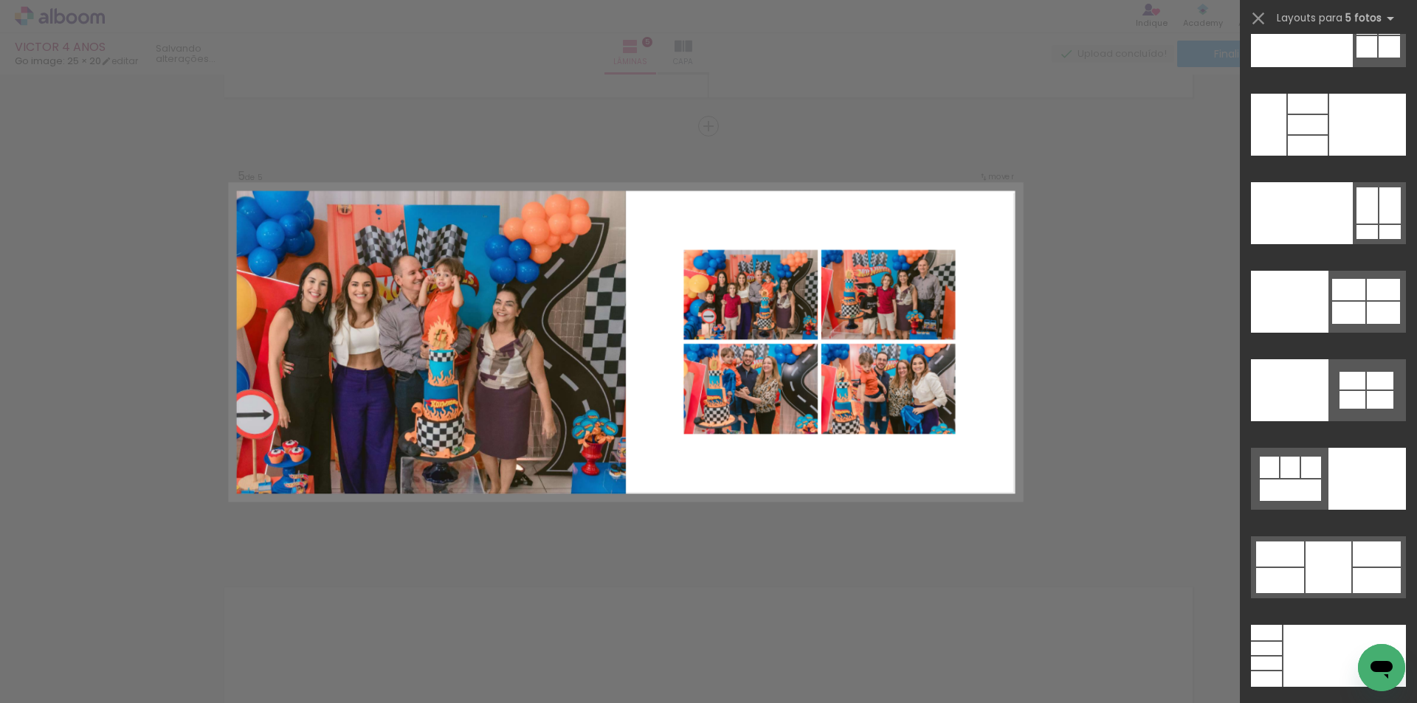
scroll to position [40078, 0]
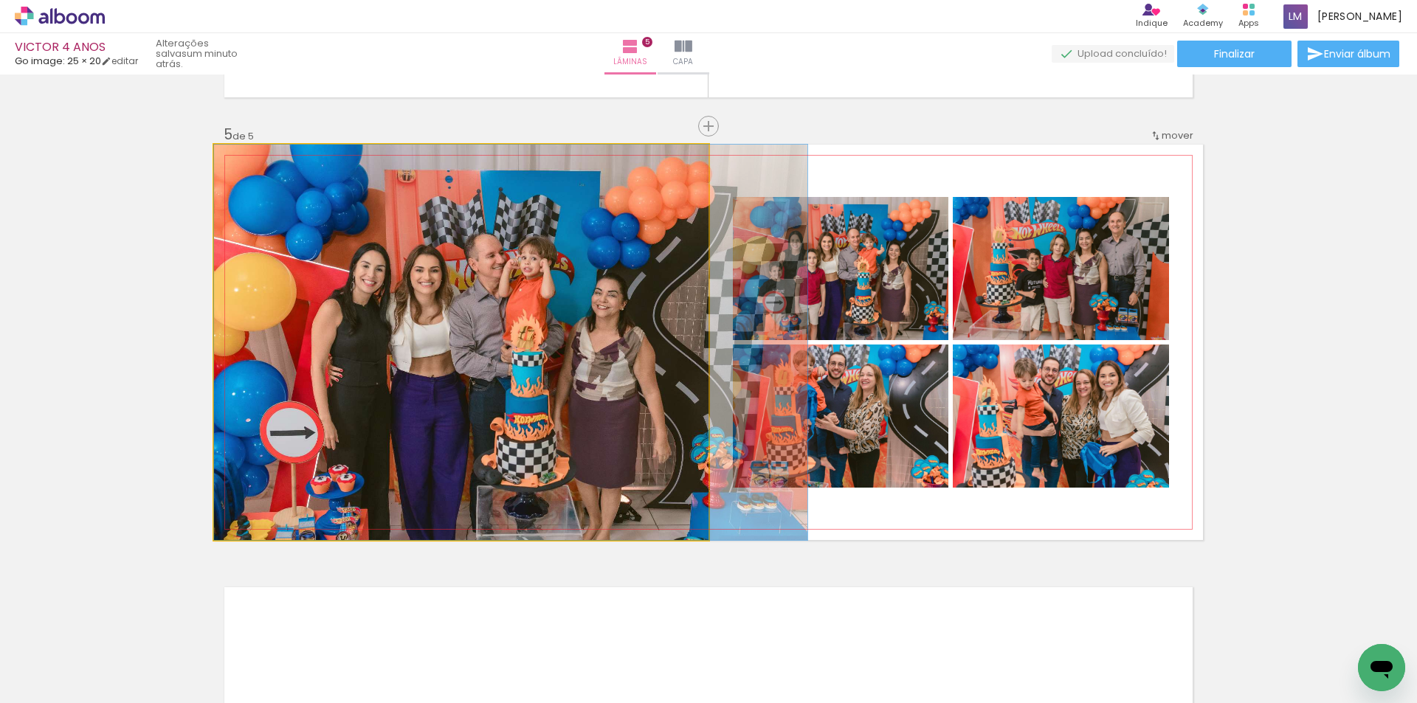
drag, startPoint x: 381, startPoint y: 335, endPoint x: 436, endPoint y: 350, distance: 56.6
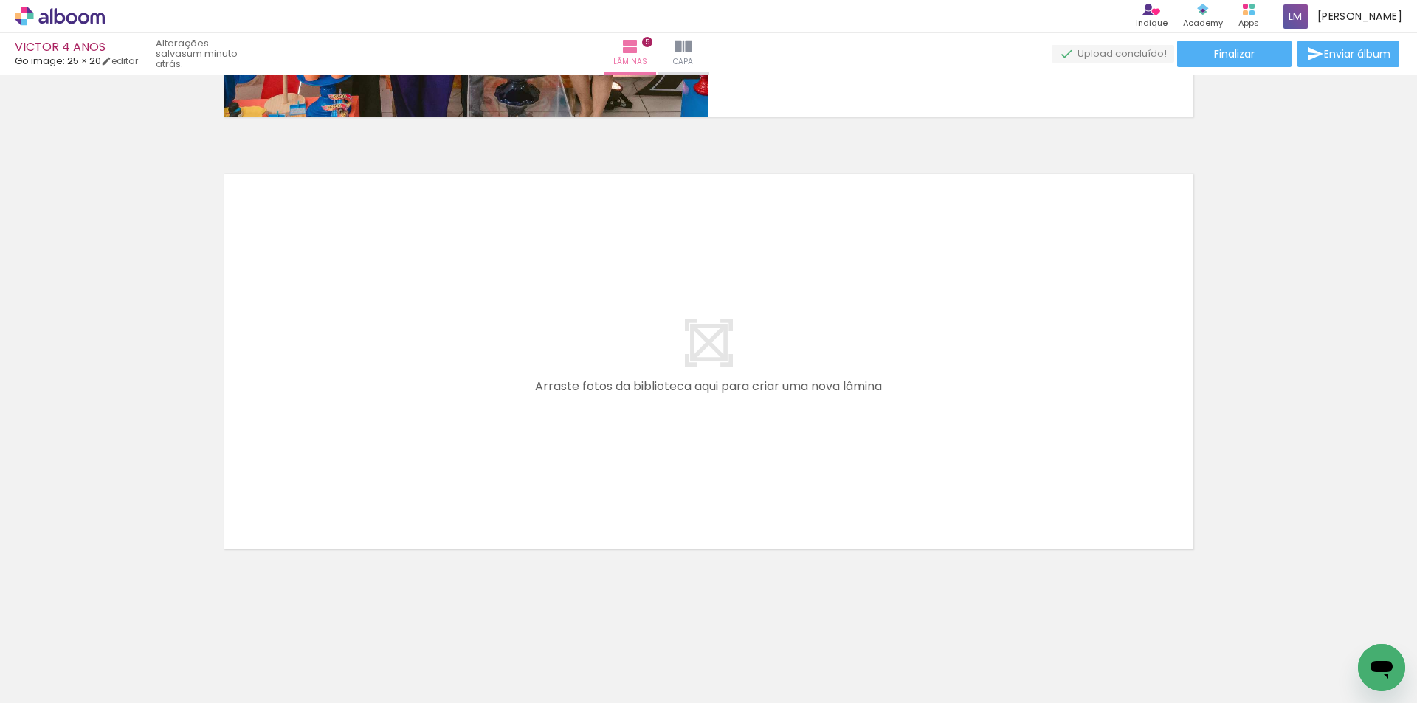
scroll to position [0, 3284]
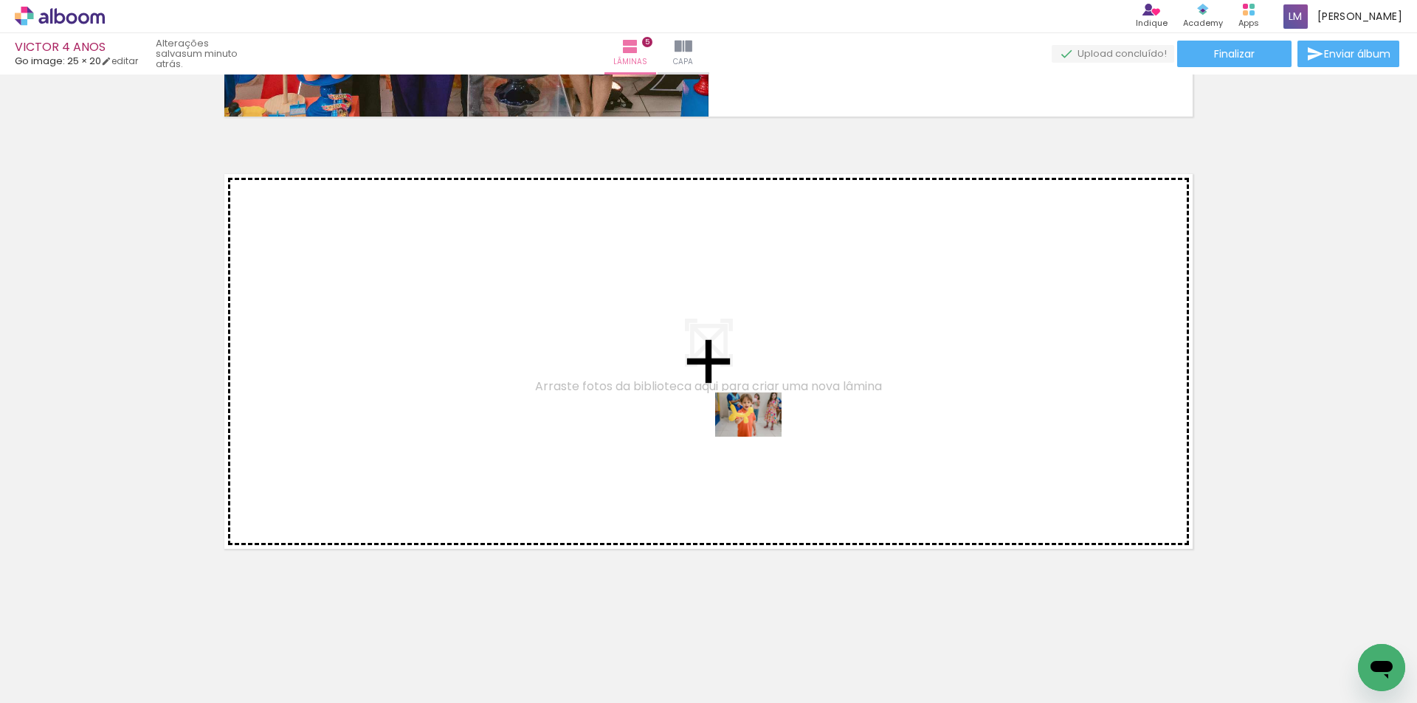
drag, startPoint x: 1093, startPoint y: 671, endPoint x: 759, endPoint y: 437, distance: 407.8
click at [759, 437] on quentale-workspace at bounding box center [708, 351] width 1417 height 703
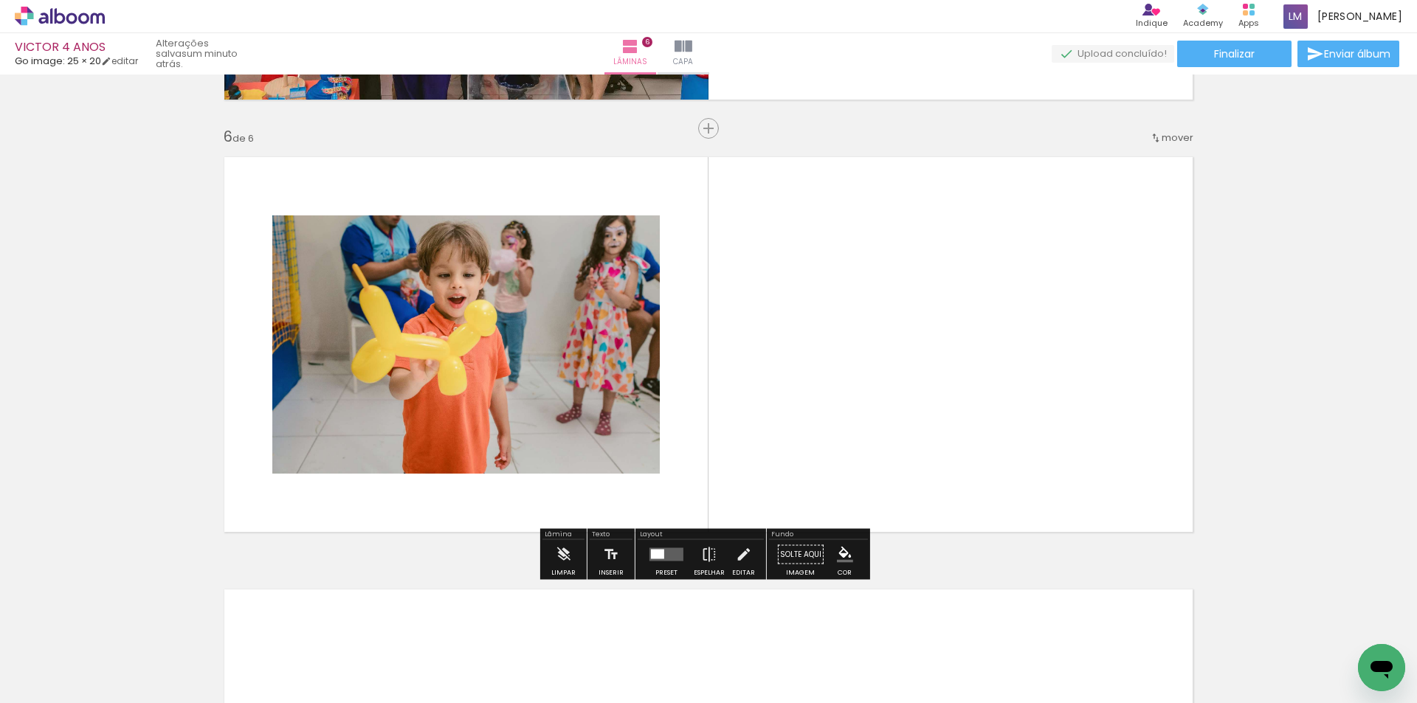
scroll to position [2135, 0]
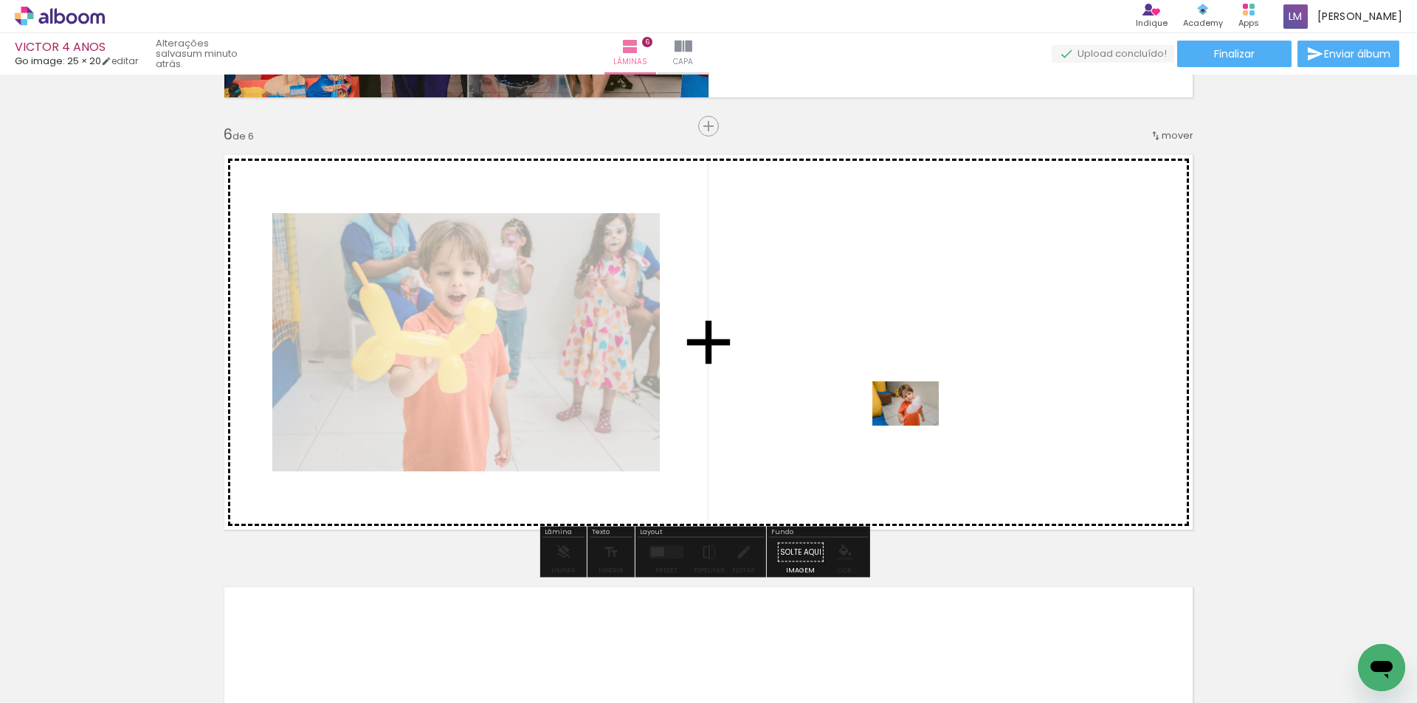
drag, startPoint x: 920, startPoint y: 648, endPoint x: 916, endPoint y: 426, distance: 222.1
click at [916, 426] on quentale-workspace at bounding box center [708, 351] width 1417 height 703
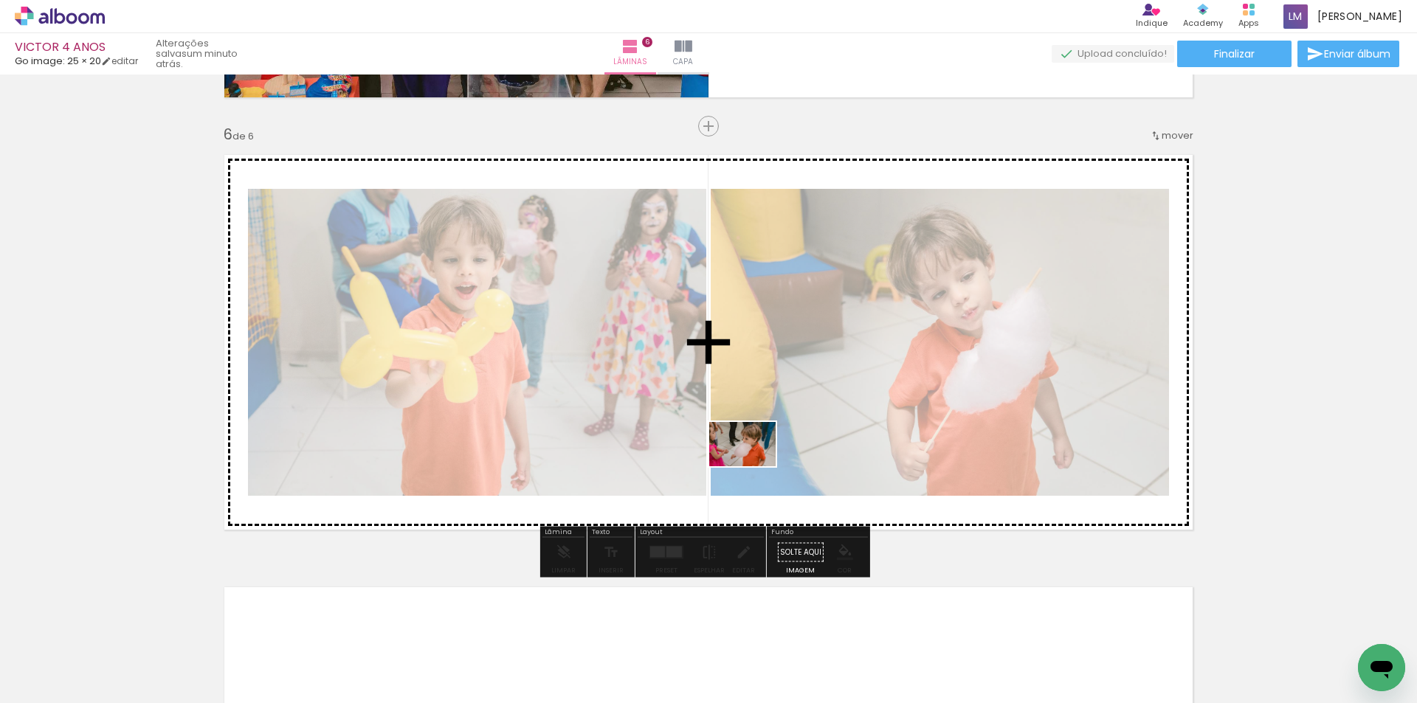
drag, startPoint x: 834, startPoint y: 669, endPoint x: 738, endPoint y: 427, distance: 259.7
click at [738, 427] on quentale-workspace at bounding box center [708, 351] width 1417 height 703
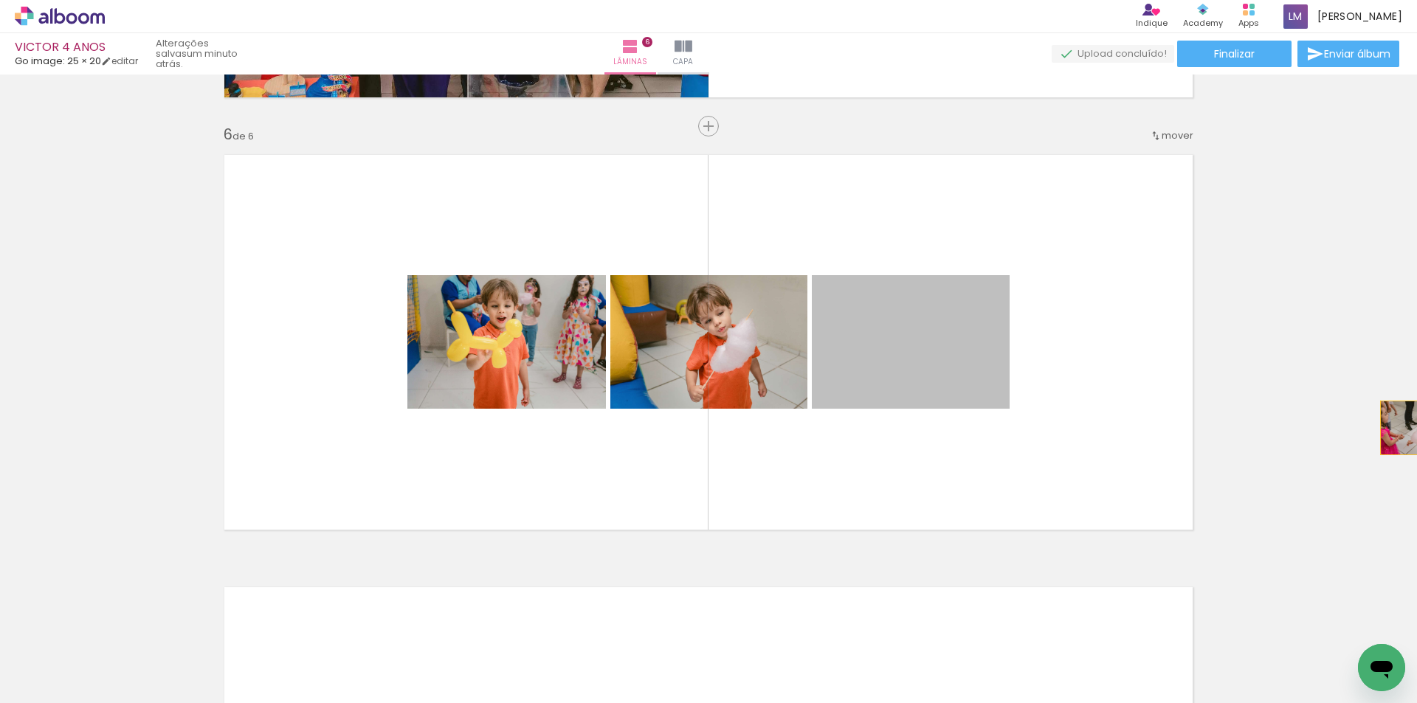
drag, startPoint x: 938, startPoint y: 365, endPoint x: 1415, endPoint y: 428, distance: 480.8
click at [1415, 428] on div "Inserir lâmina 1 de 6 Inserir lâmina 2 de 6 Inserir lâmina 3 de 6 Inserir lâmin…" at bounding box center [708, 389] width 1417 height 629
drag, startPoint x: 852, startPoint y: 376, endPoint x: 1311, endPoint y: 466, distance: 468.3
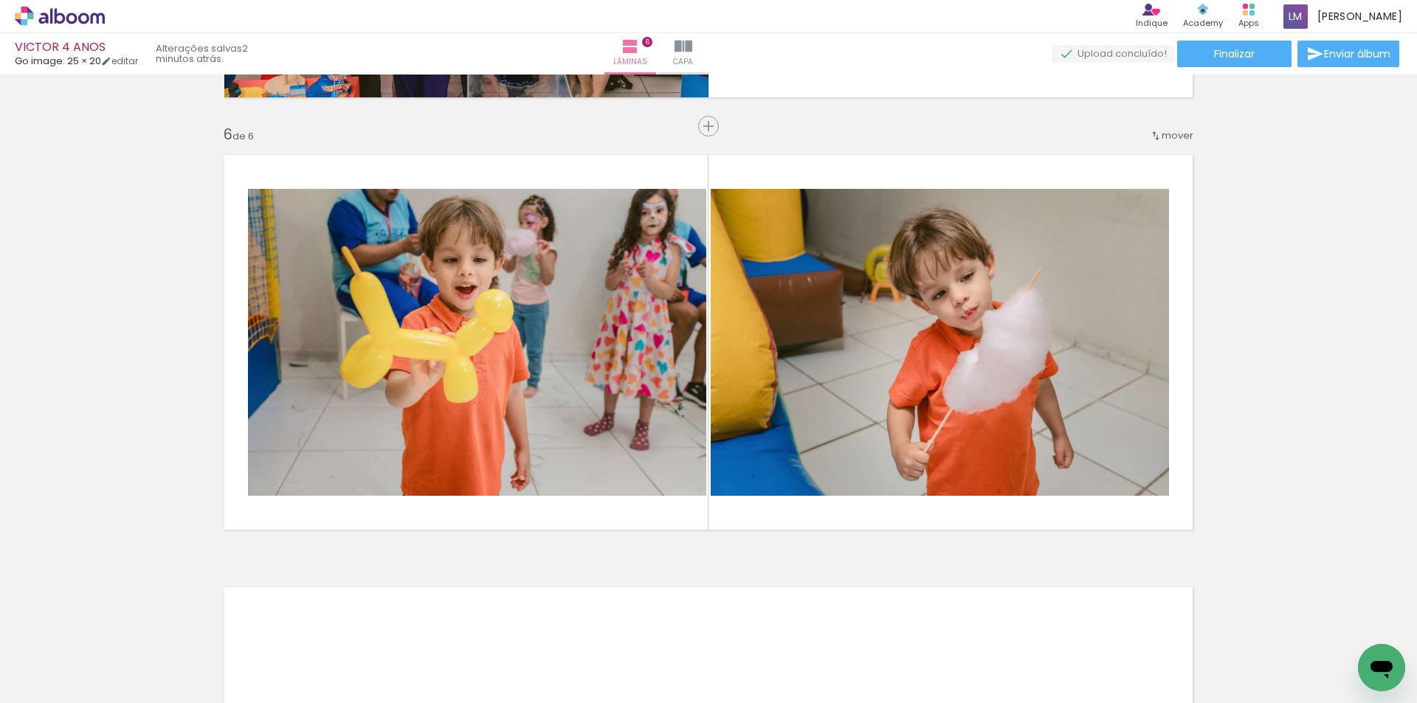
scroll to position [0, 3284]
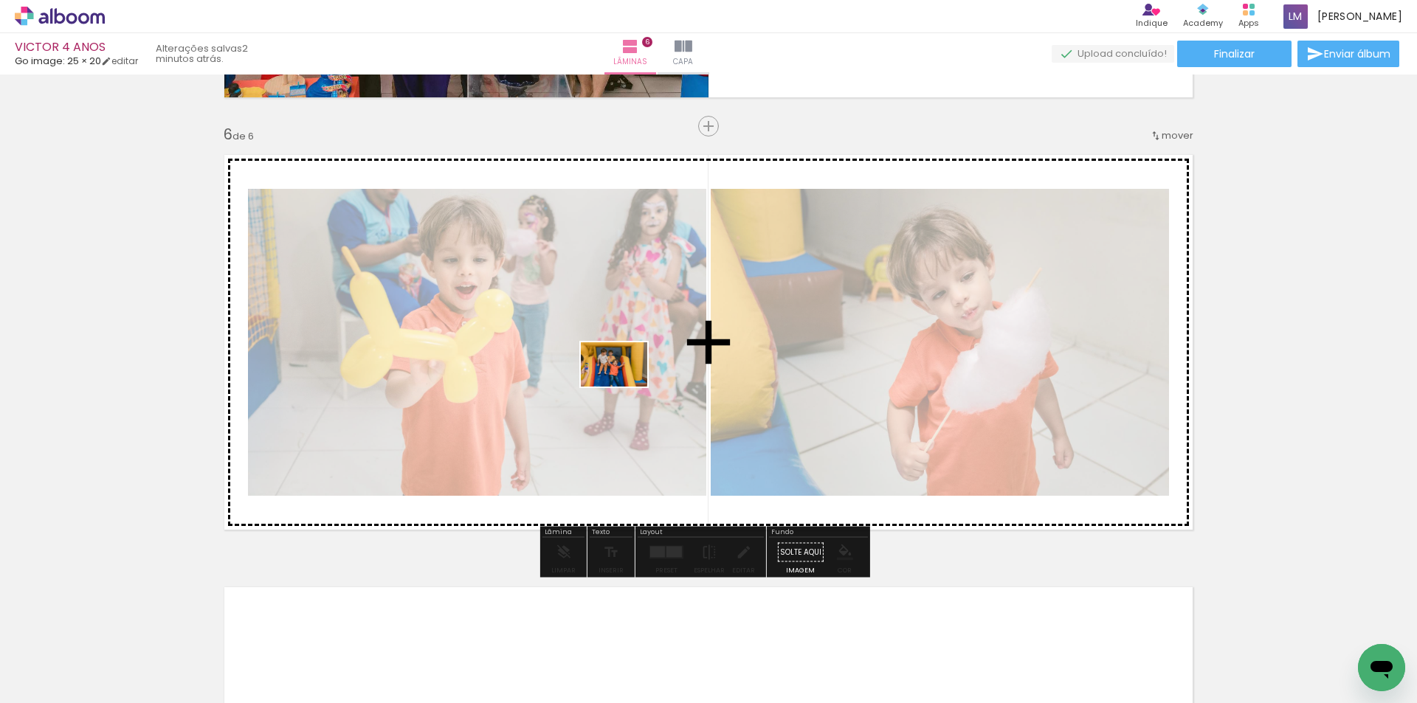
drag, startPoint x: 584, startPoint y: 659, endPoint x: 624, endPoint y: 384, distance: 277.4
click at [624, 384] on quentale-workspace at bounding box center [708, 351] width 1417 height 703
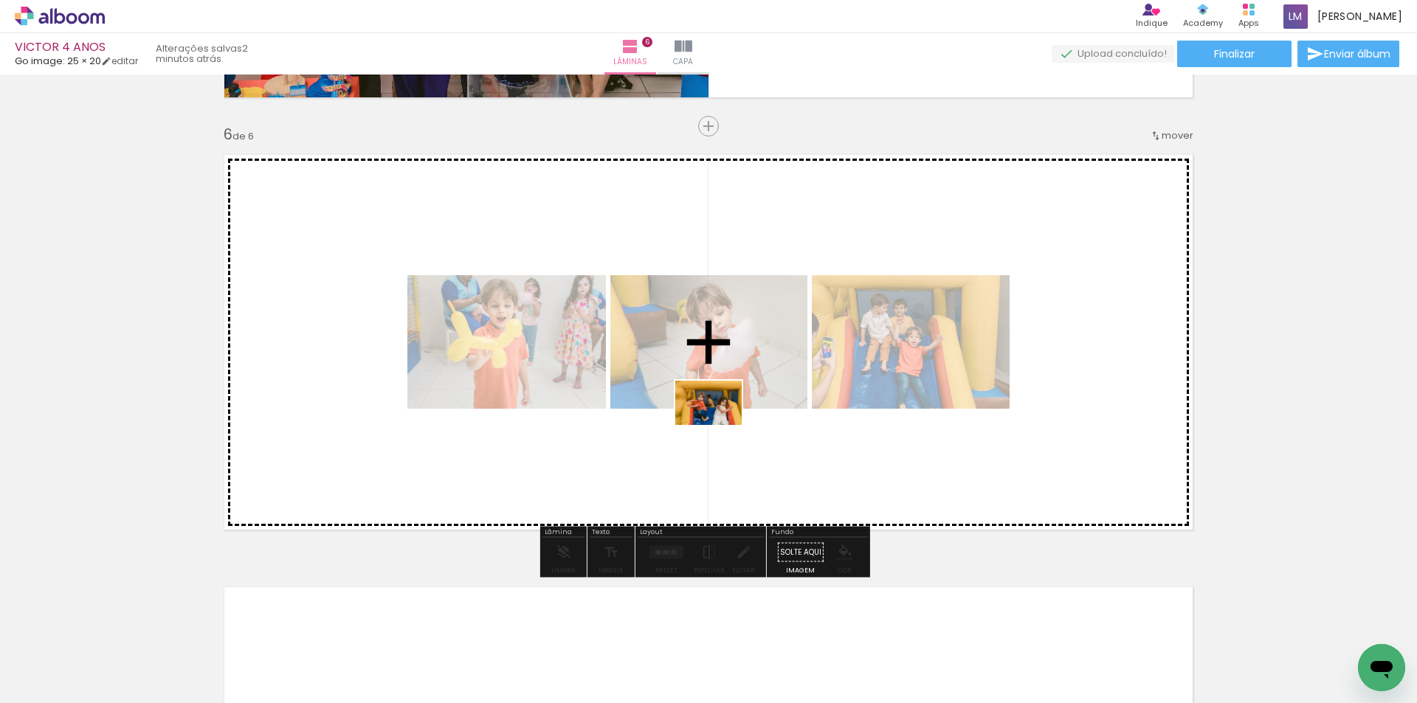
drag, startPoint x: 689, startPoint y: 668, endPoint x: 719, endPoint y: 425, distance: 244.6
click at [719, 425] on quentale-workspace at bounding box center [708, 351] width 1417 height 703
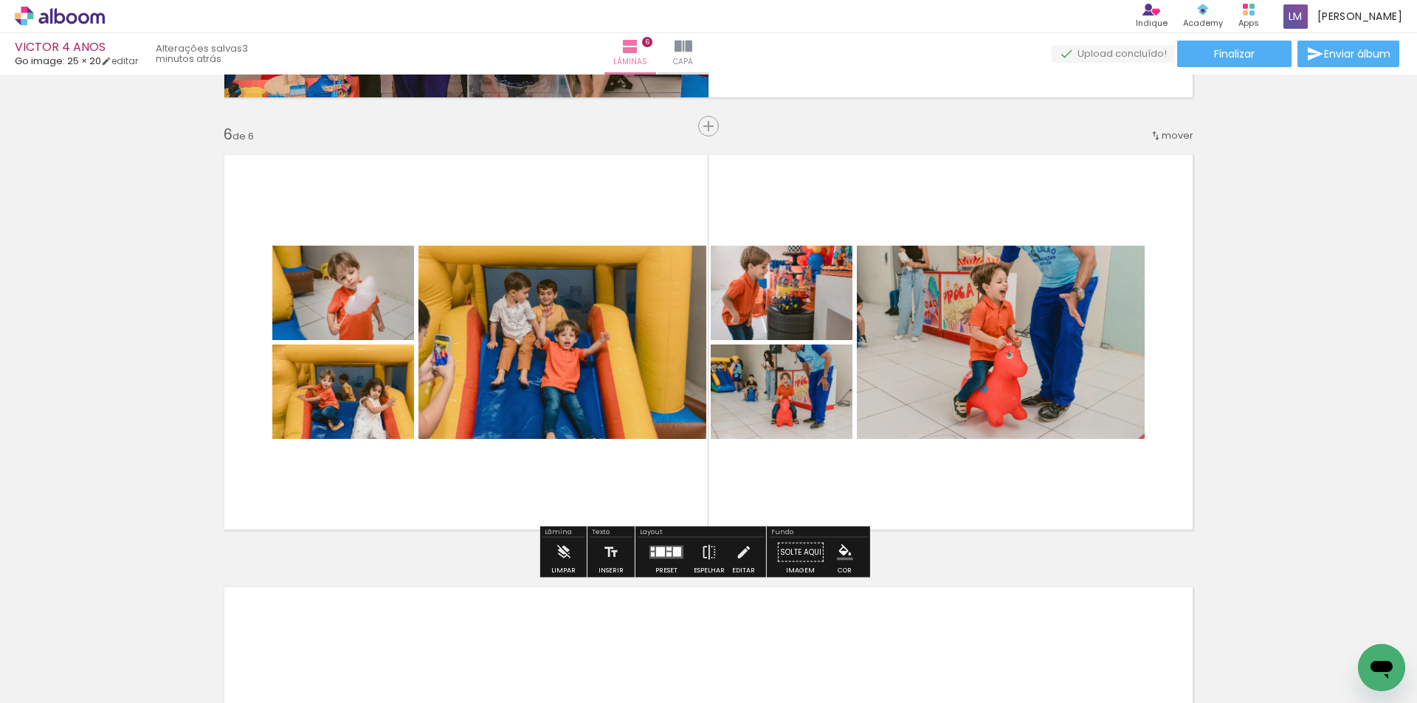
scroll to position [0, 8874]
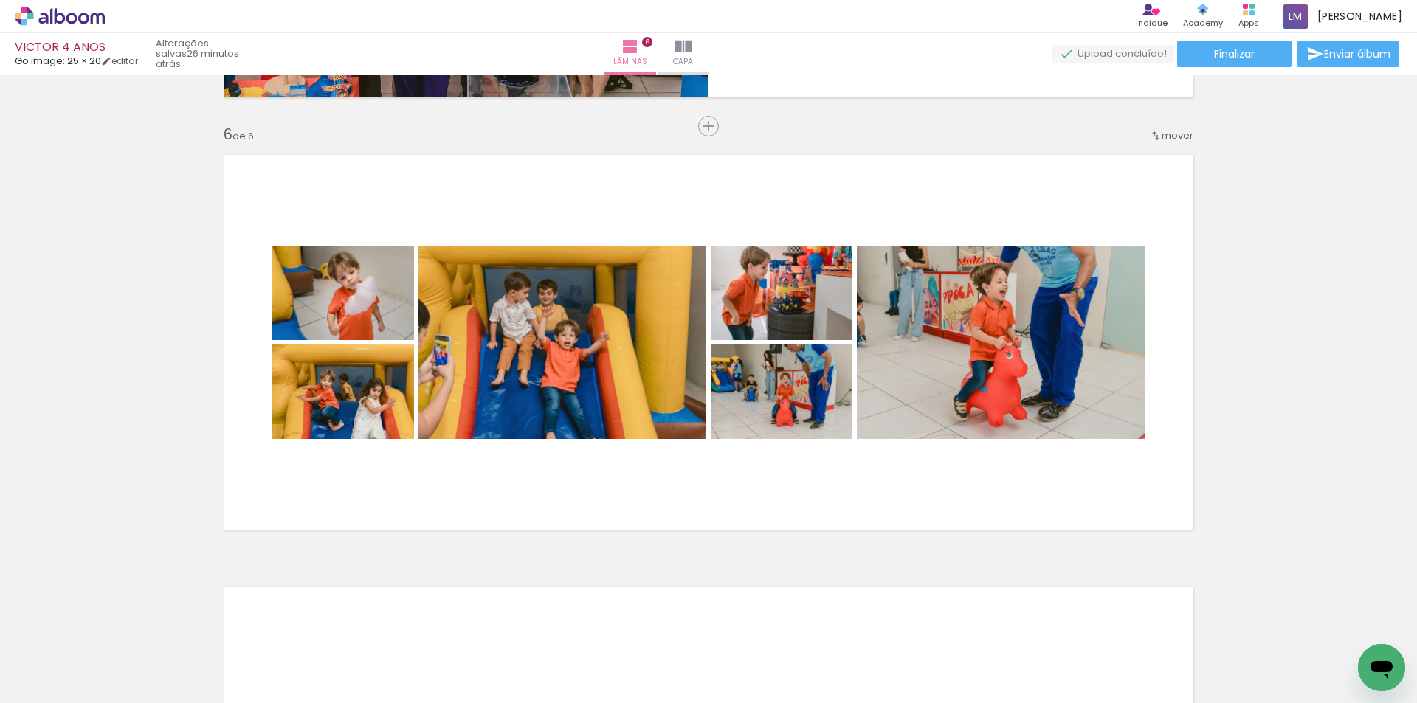
scroll to position [0, 8874]
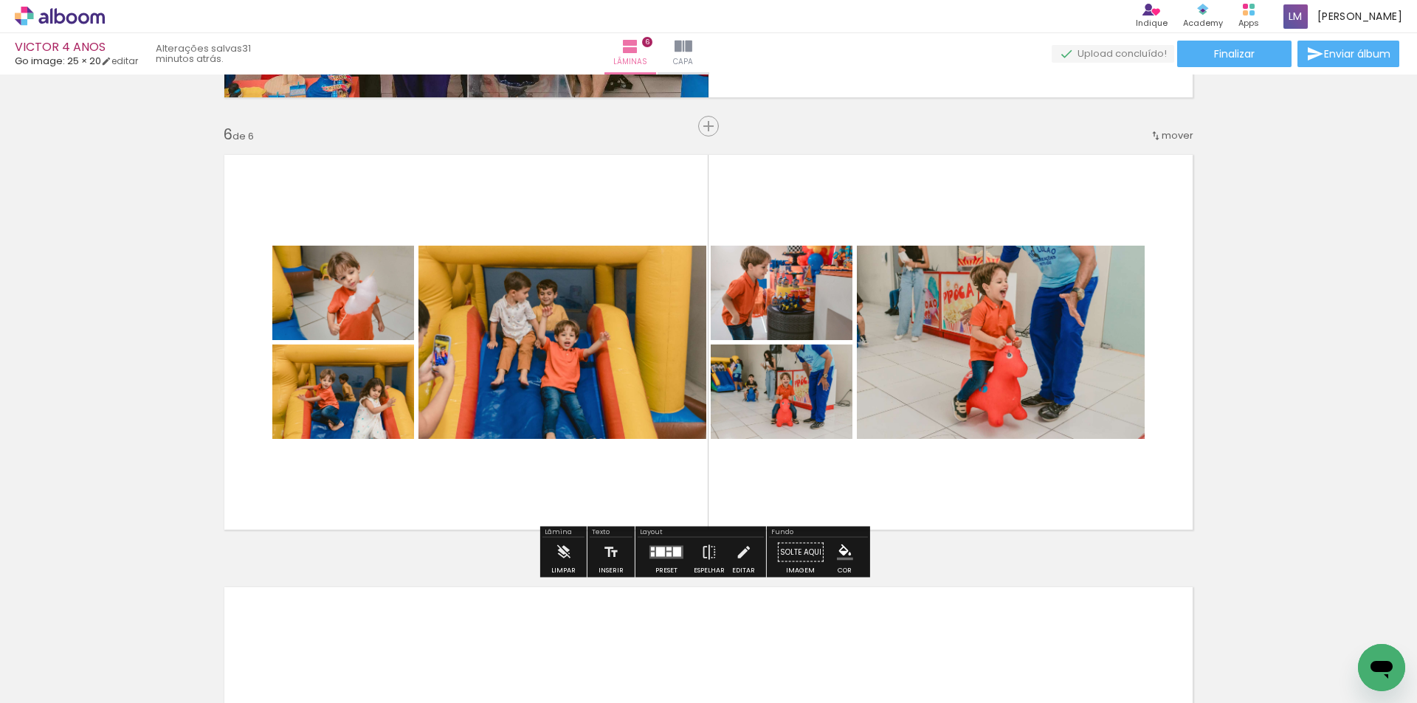
click at [656, 548] on div at bounding box center [660, 553] width 9 height 10
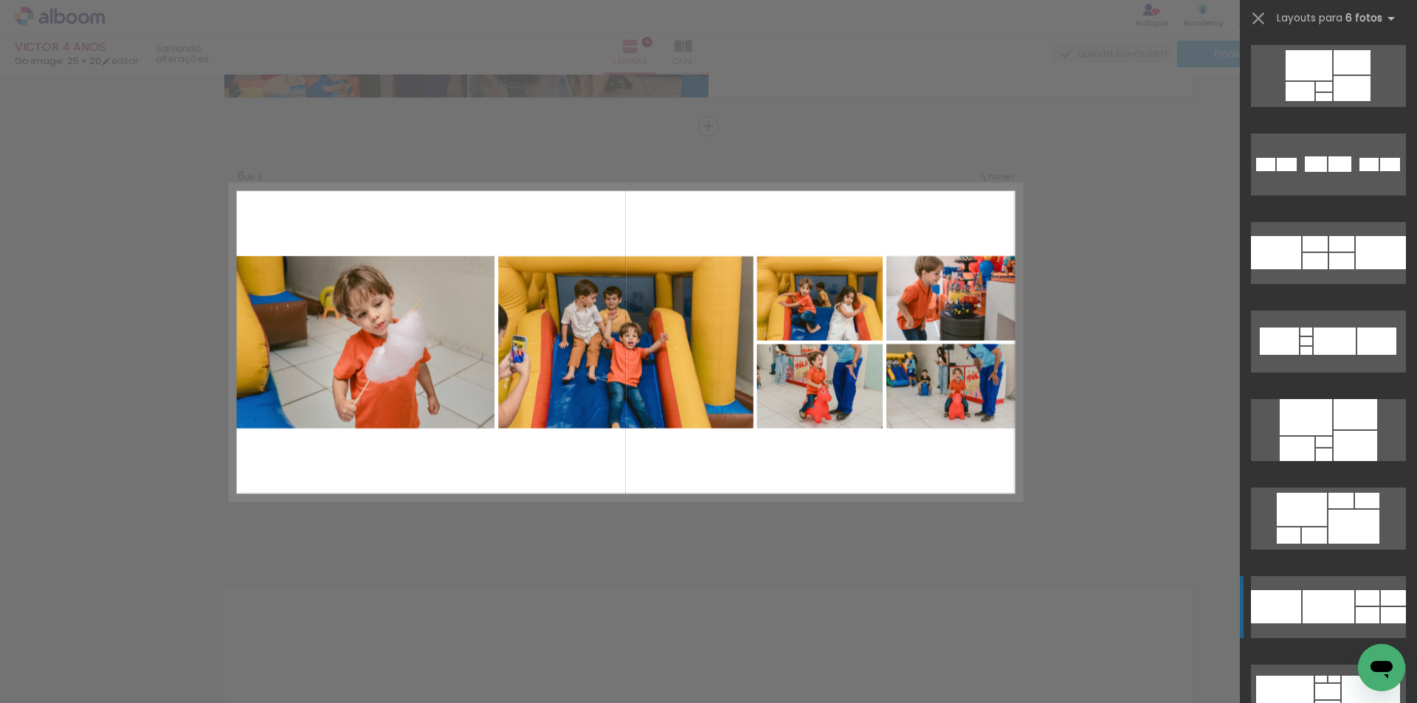
scroll to position [7217, 0]
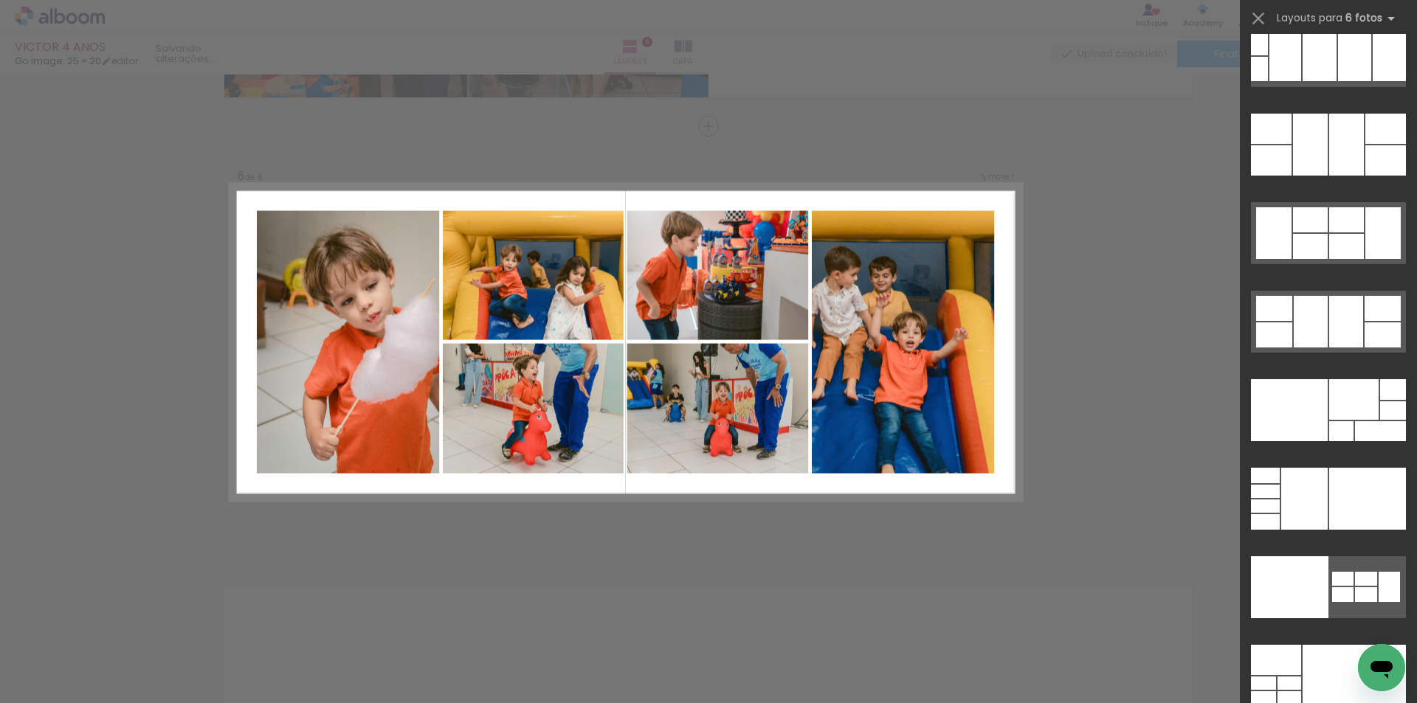
scroll to position [45449, 0]
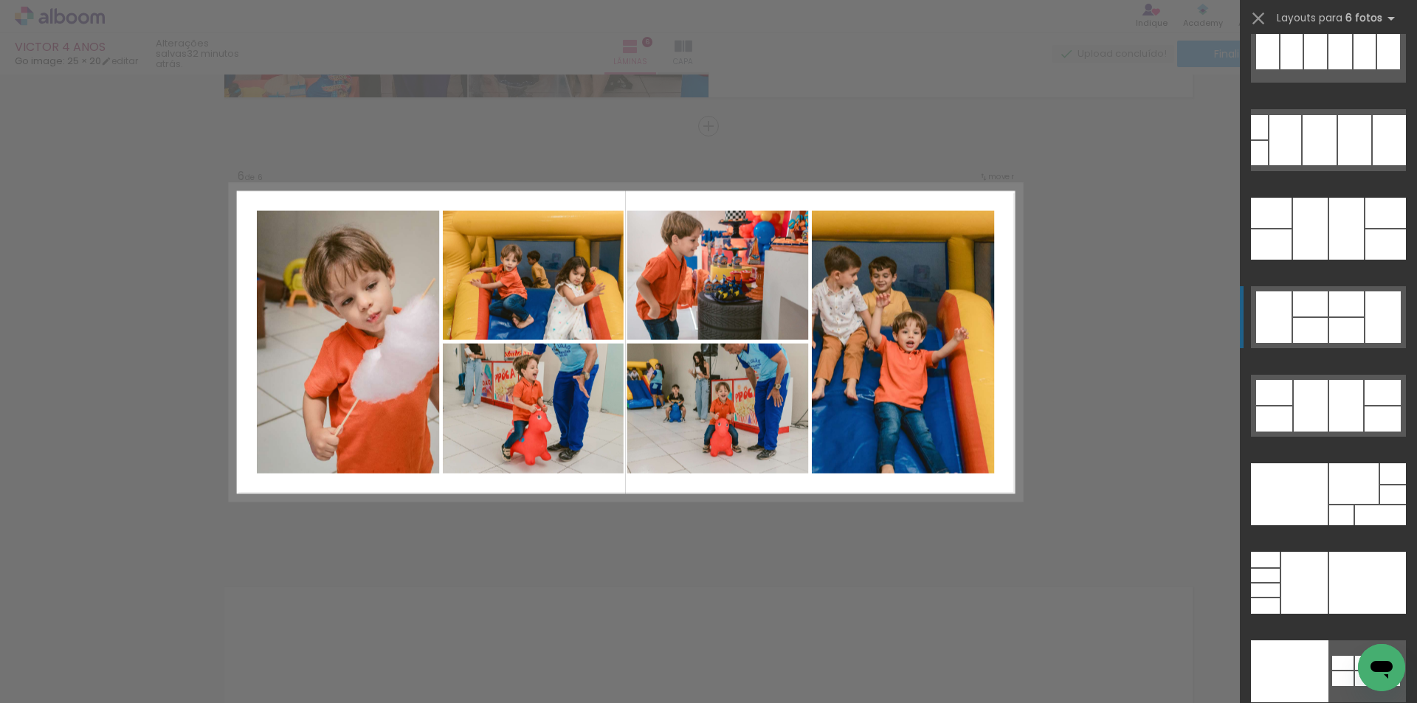
click at [1327, 69] on div at bounding box center [1315, 51] width 23 height 35
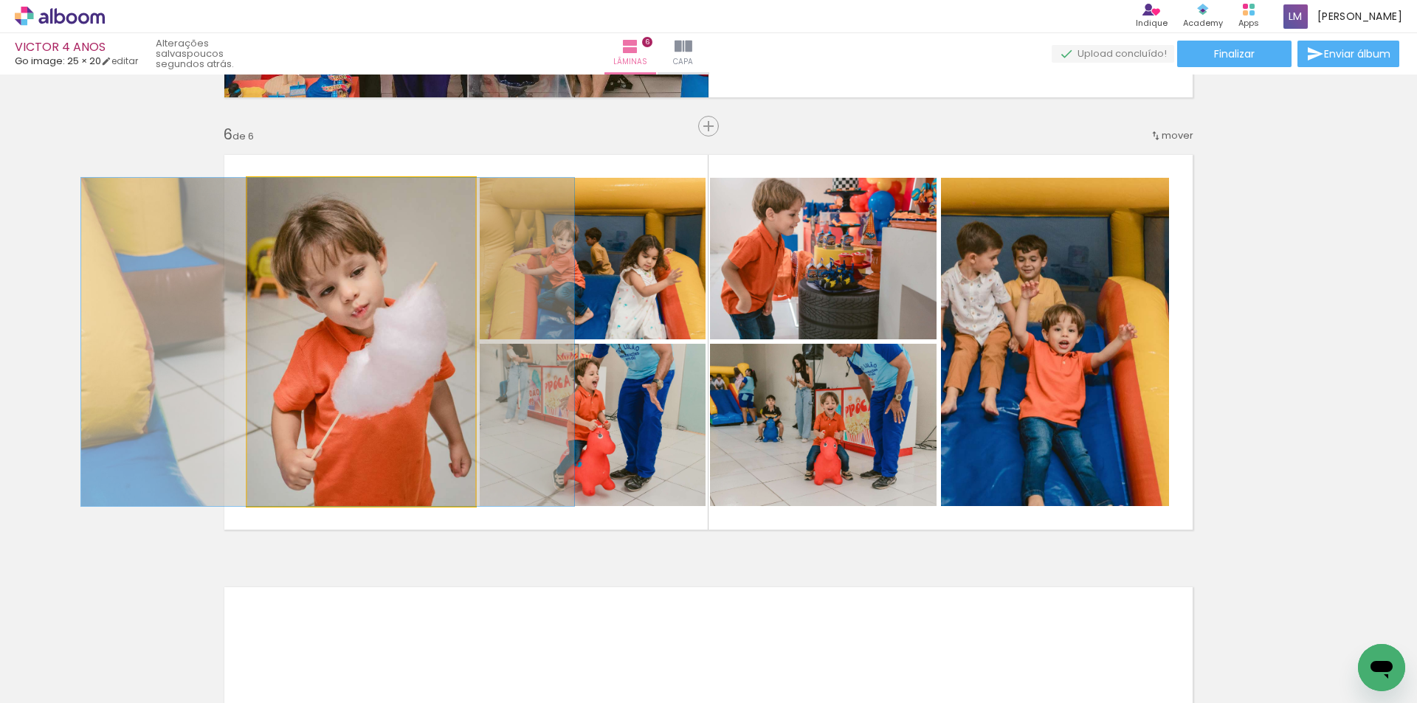
drag, startPoint x: 418, startPoint y: 423, endPoint x: 390, endPoint y: 432, distance: 30.3
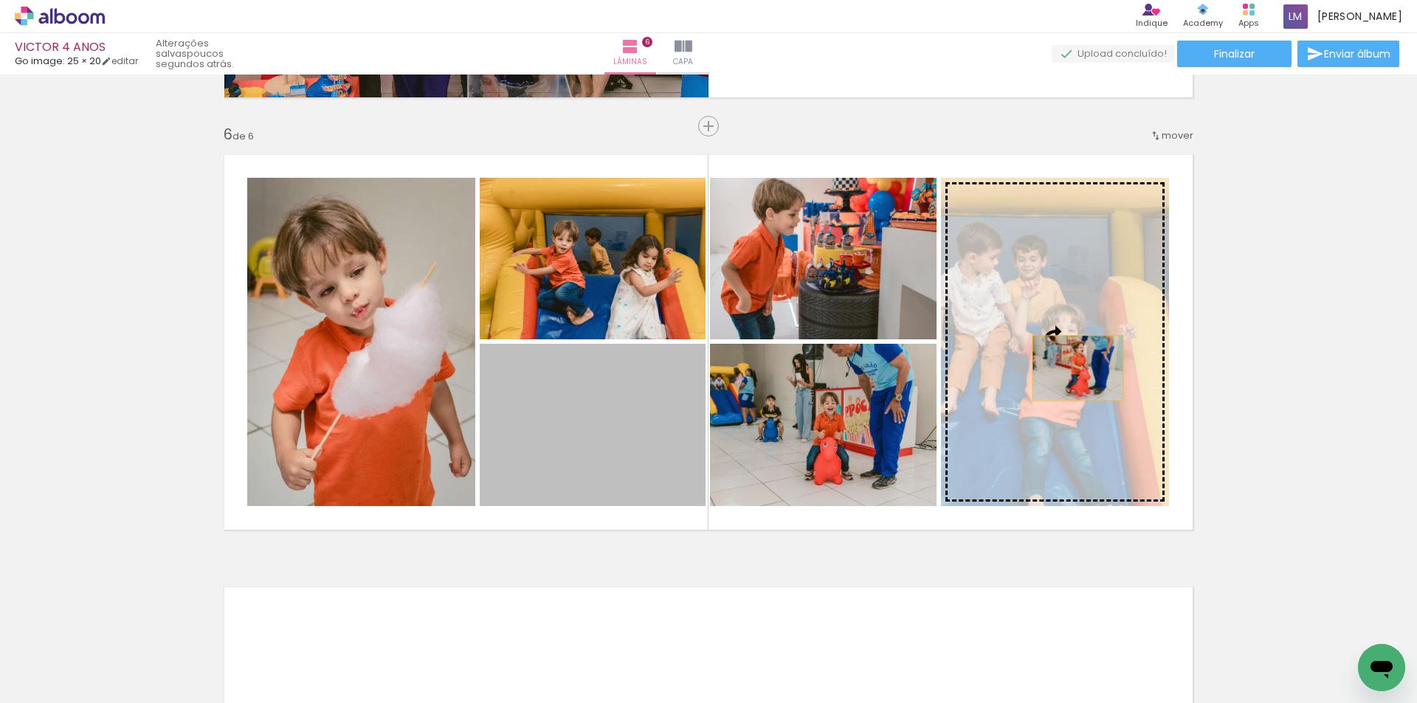
drag, startPoint x: 597, startPoint y: 455, endPoint x: 1072, endPoint y: 368, distance: 483.1
click at [0, 0] on slot at bounding box center [0, 0] width 0 height 0
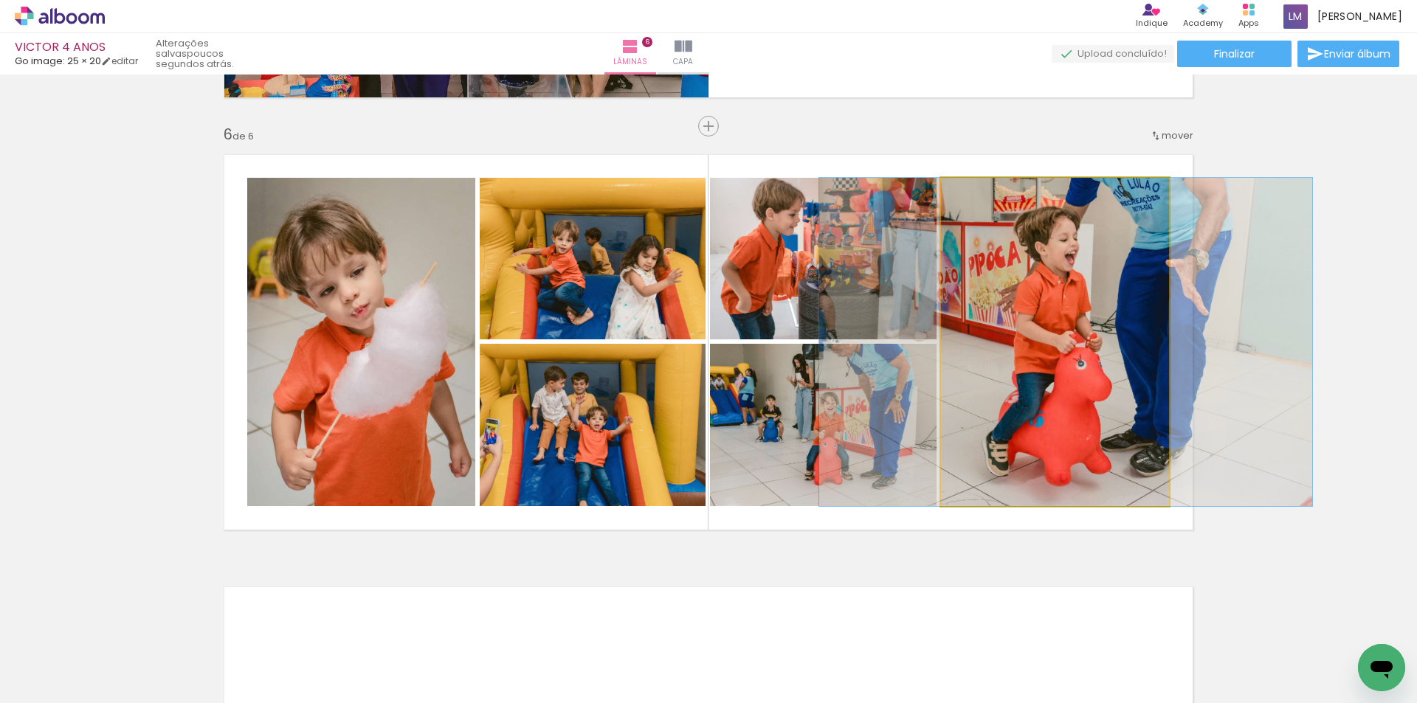
drag, startPoint x: 1093, startPoint y: 410, endPoint x: 1104, endPoint y: 410, distance: 11.1
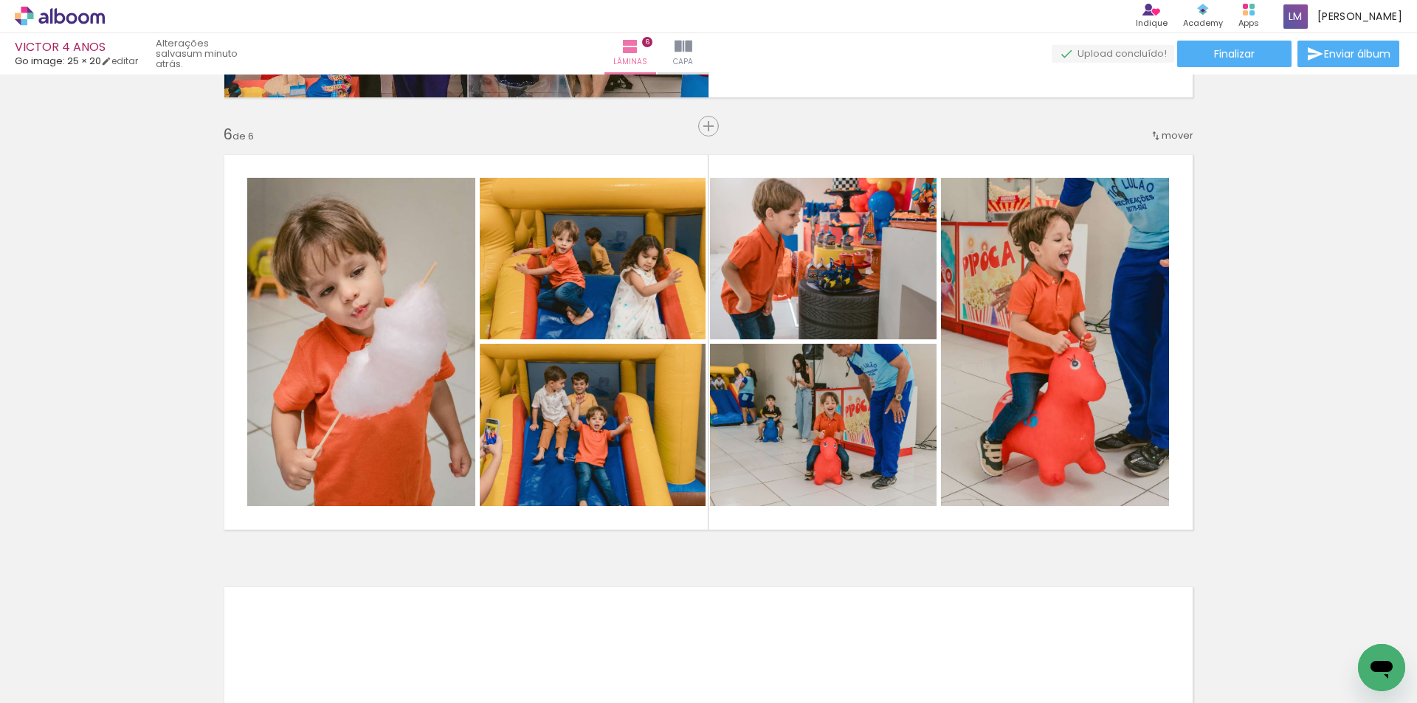
scroll to position [0, 8874]
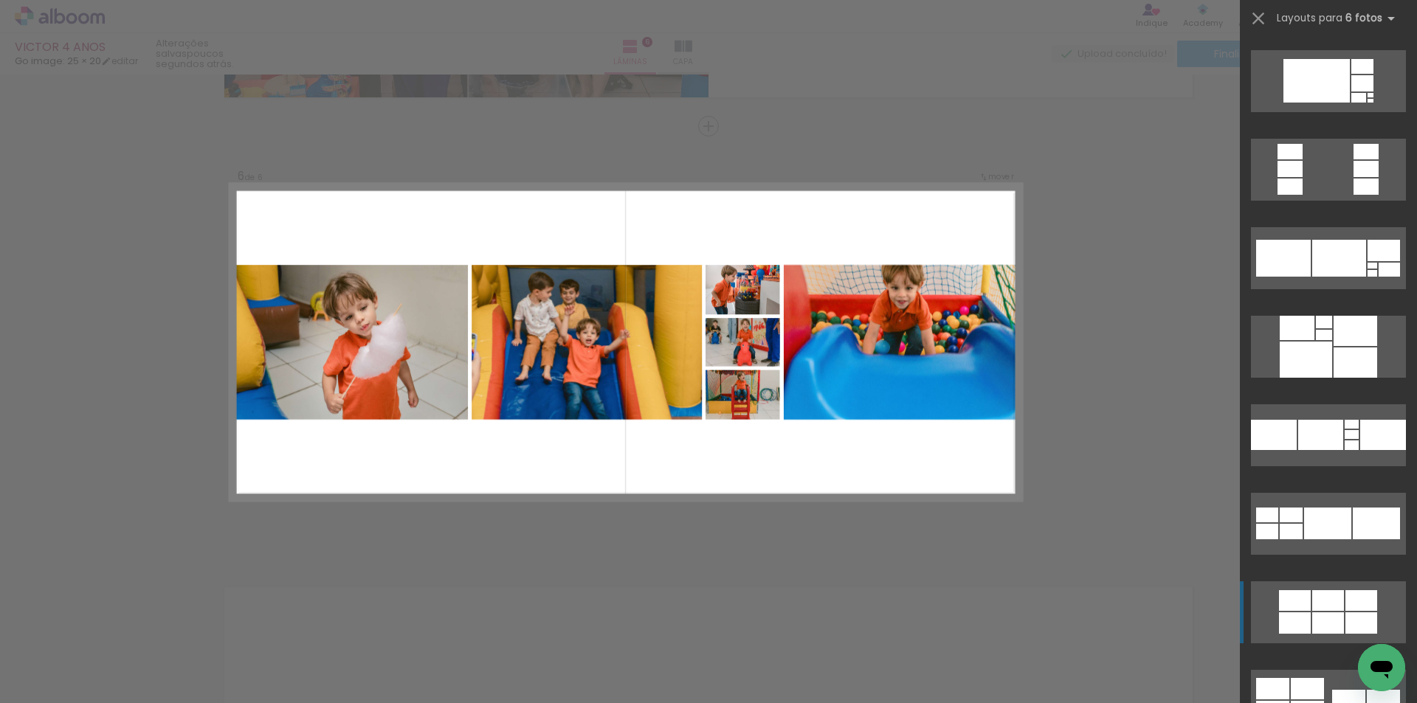
scroll to position [3985, 0]
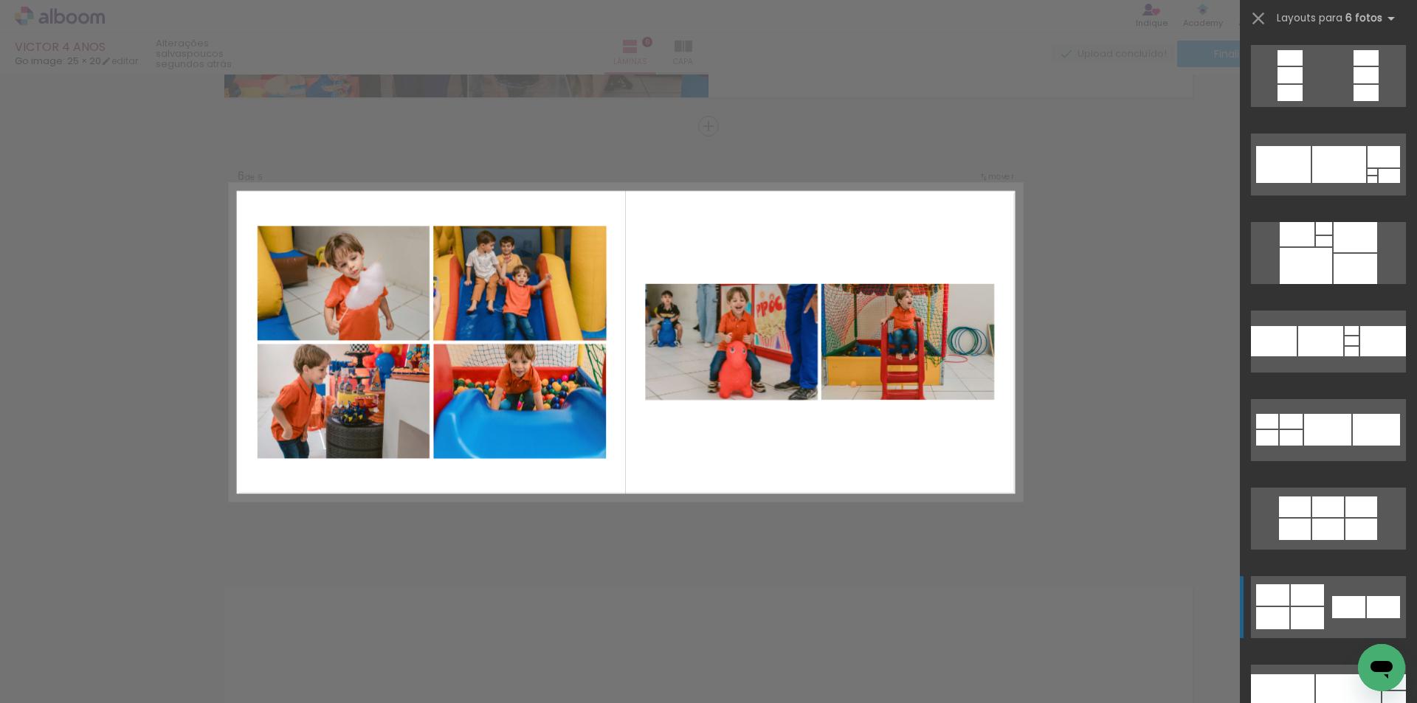
click at [1317, 599] on div at bounding box center [1307, 594] width 33 height 21
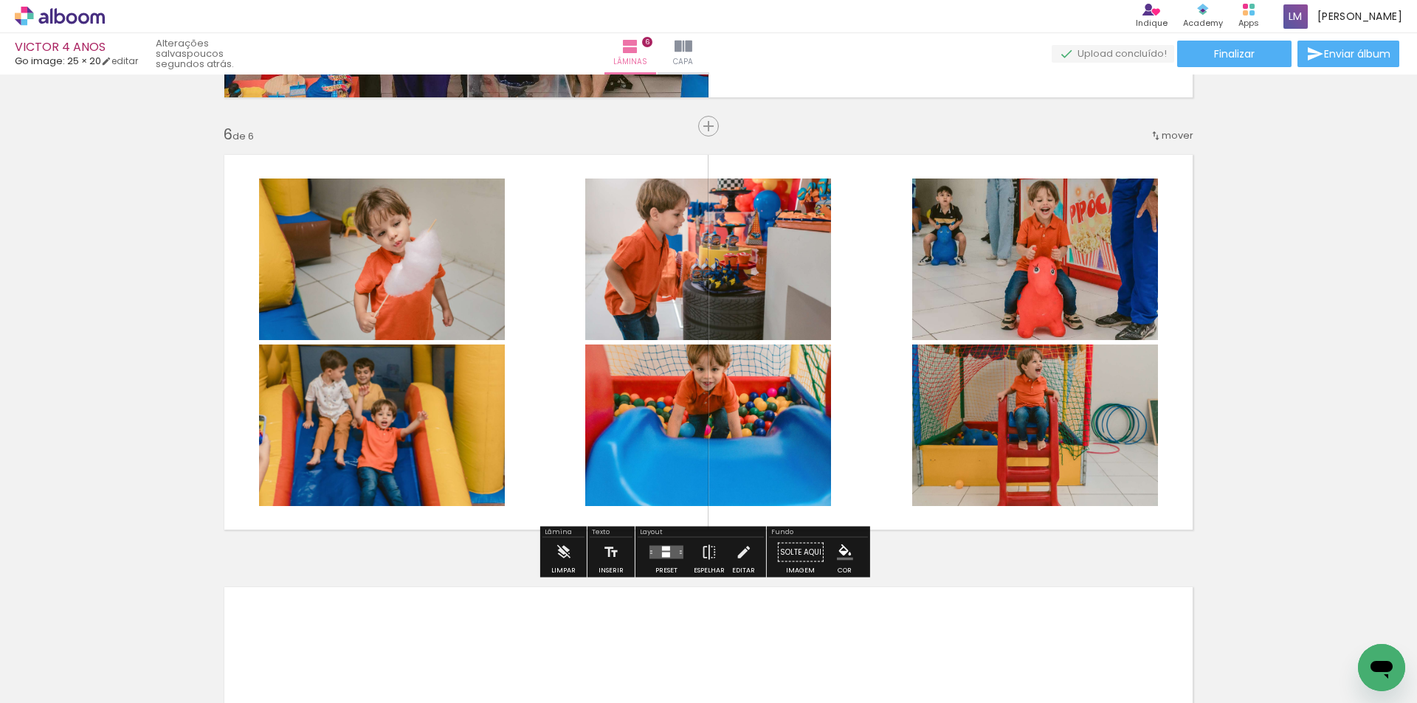
click at [652, 559] on div at bounding box center [666, 553] width 40 height 30
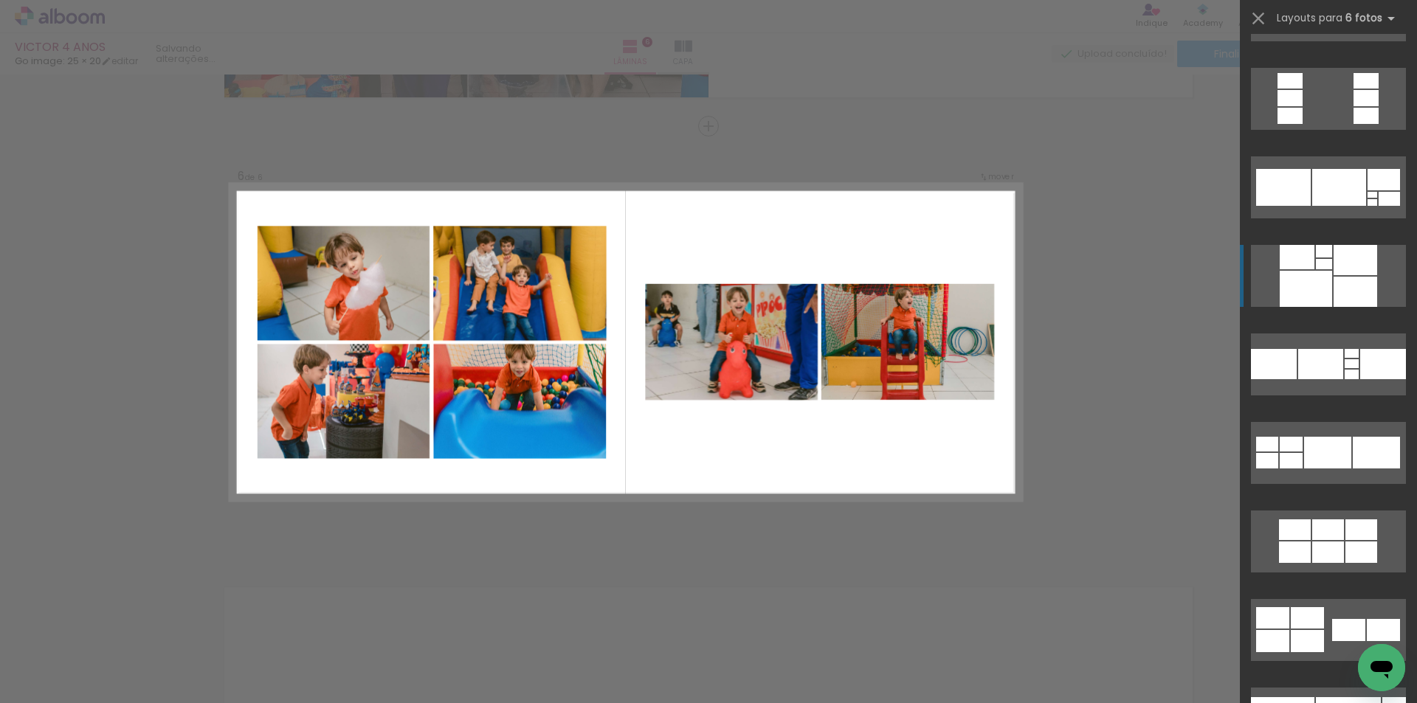
scroll to position [4058, 0]
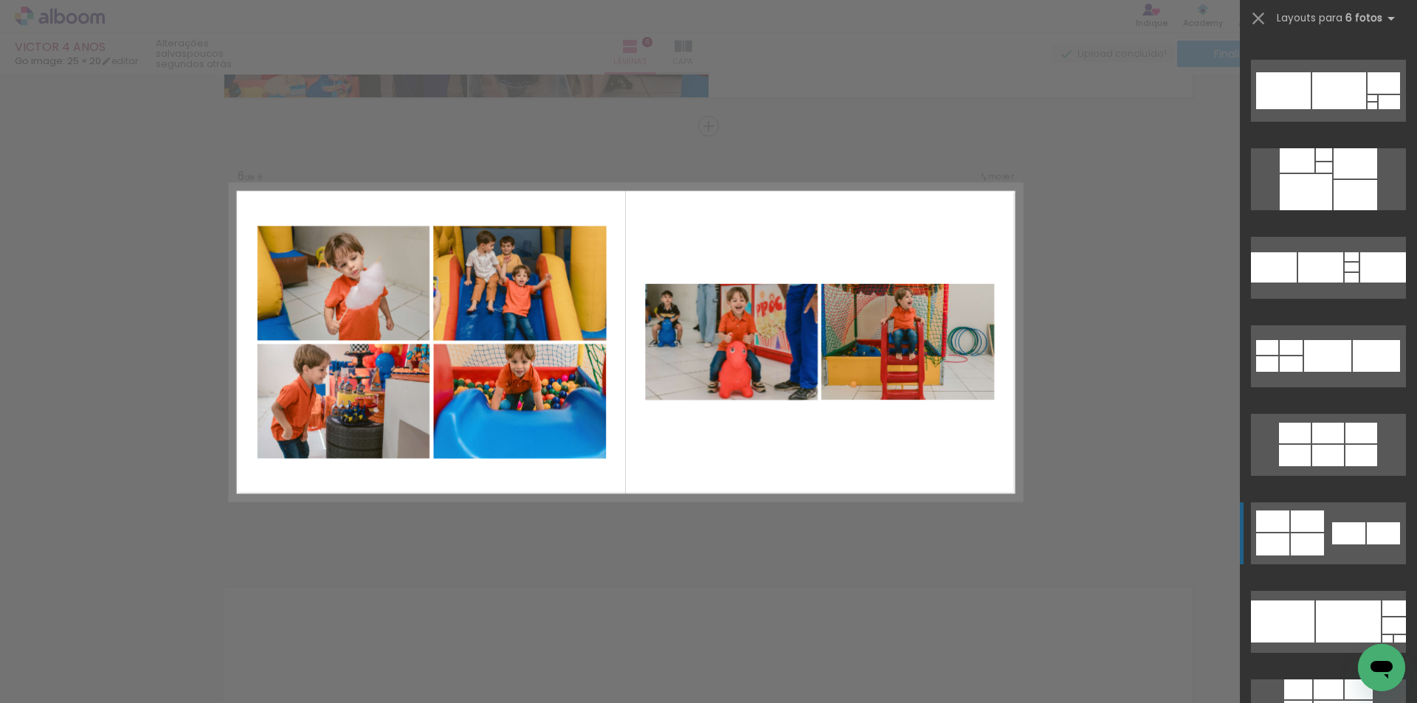
click at [1332, 542] on div at bounding box center [1348, 533] width 33 height 22
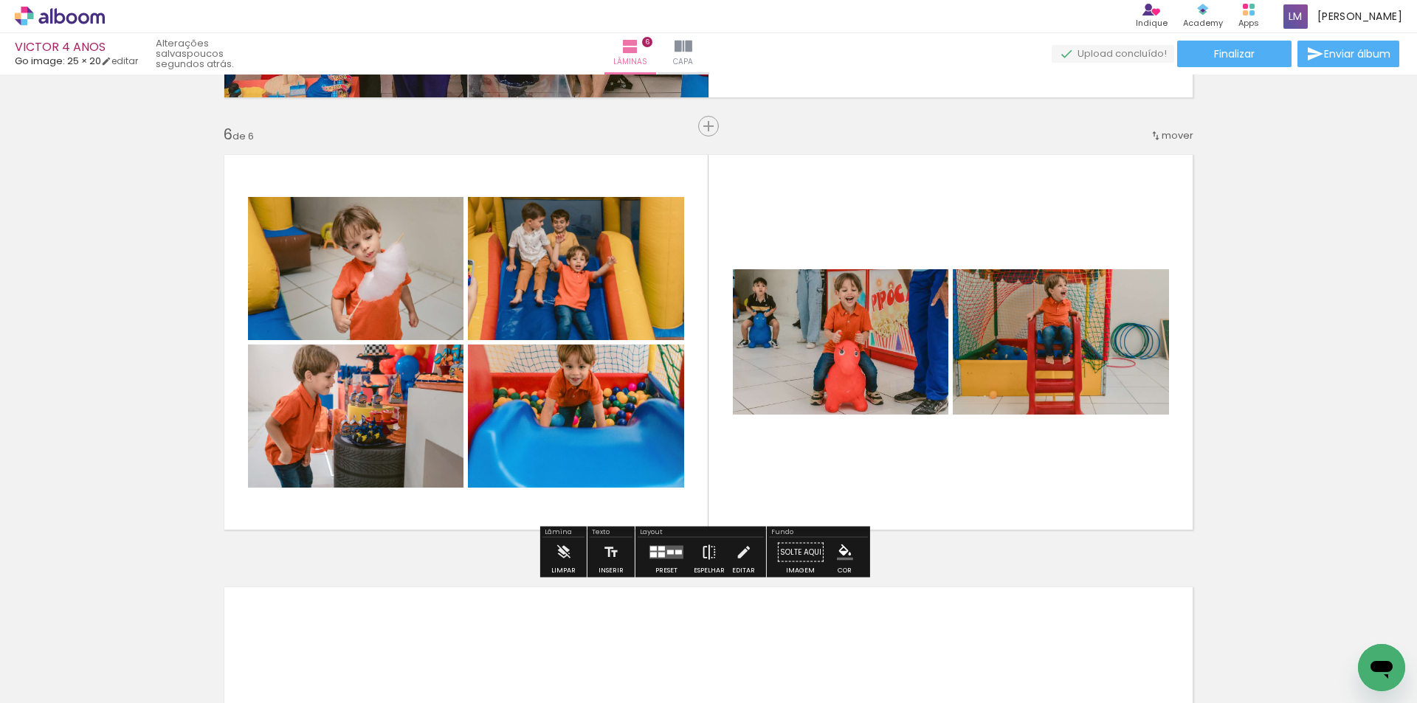
click at [705, 554] on iron-icon at bounding box center [709, 553] width 16 height 30
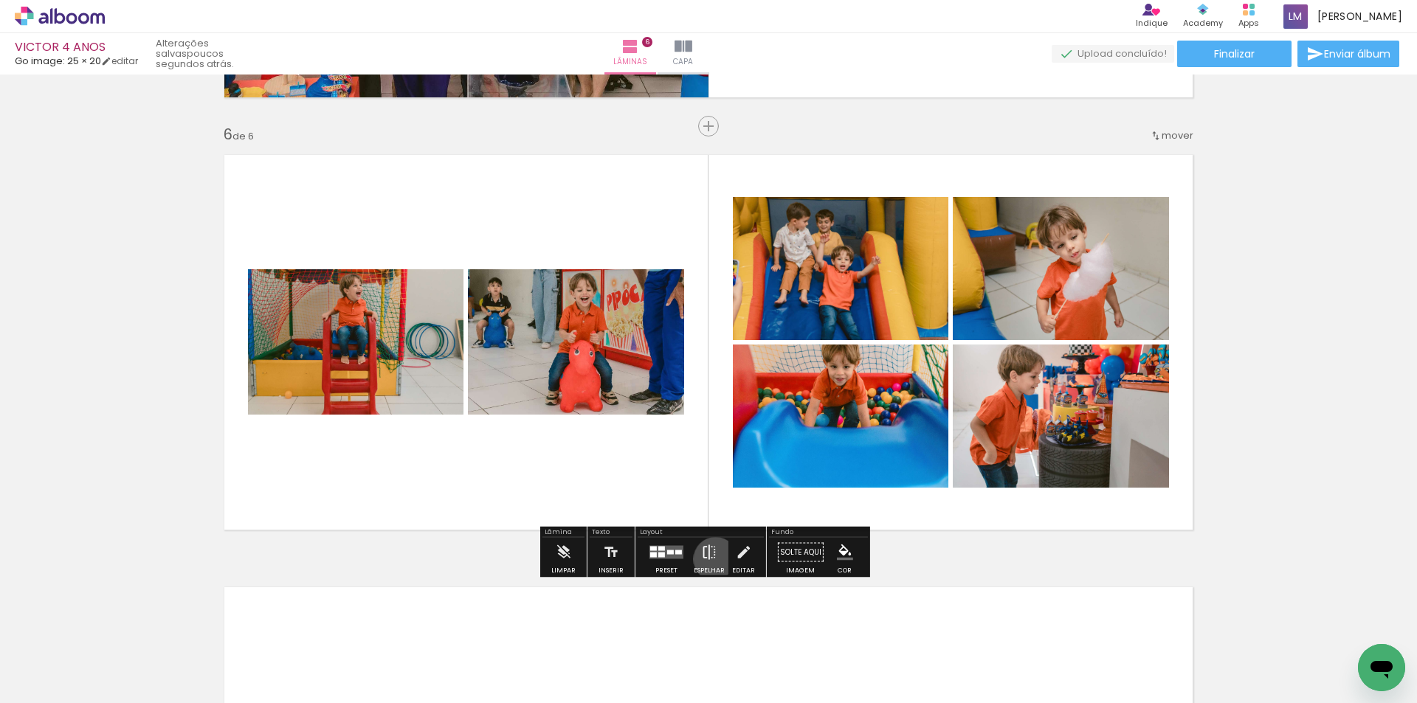
click at [712, 559] on iron-icon at bounding box center [709, 553] width 16 height 30
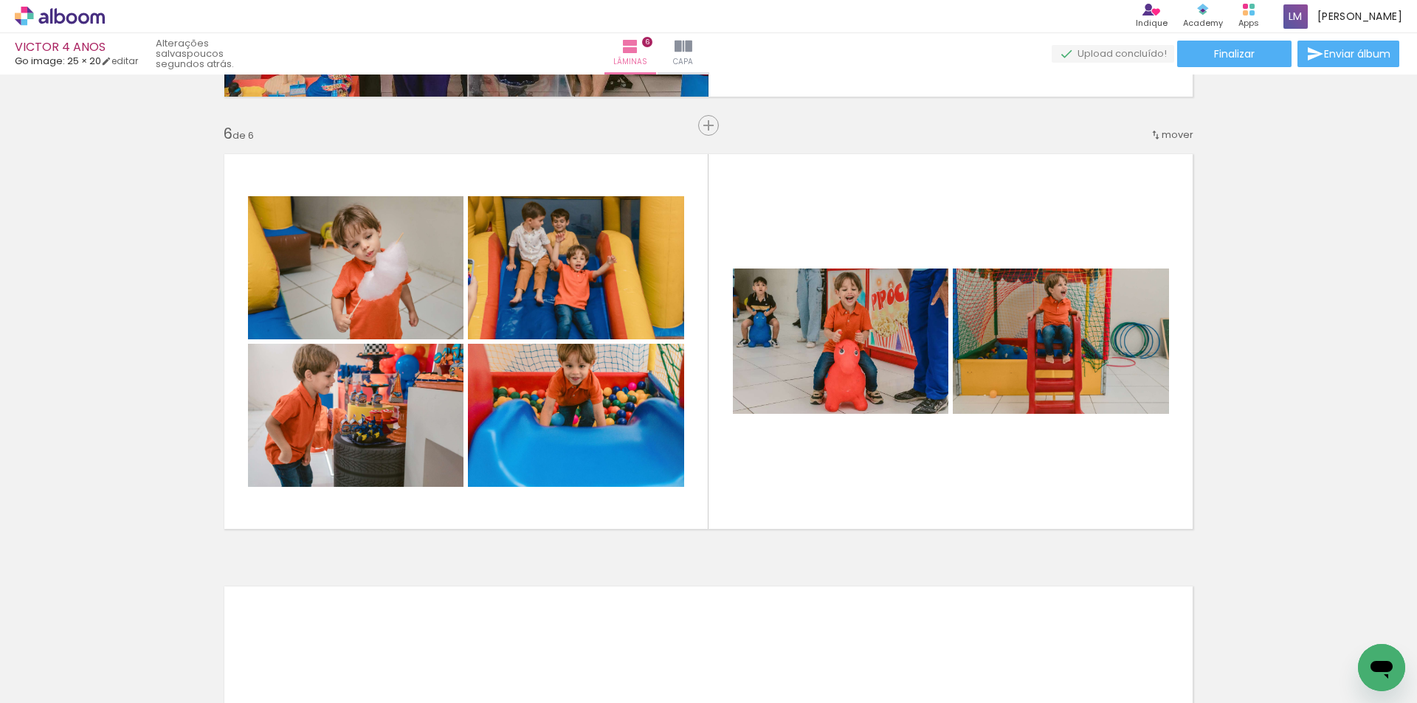
scroll to position [2209, 0]
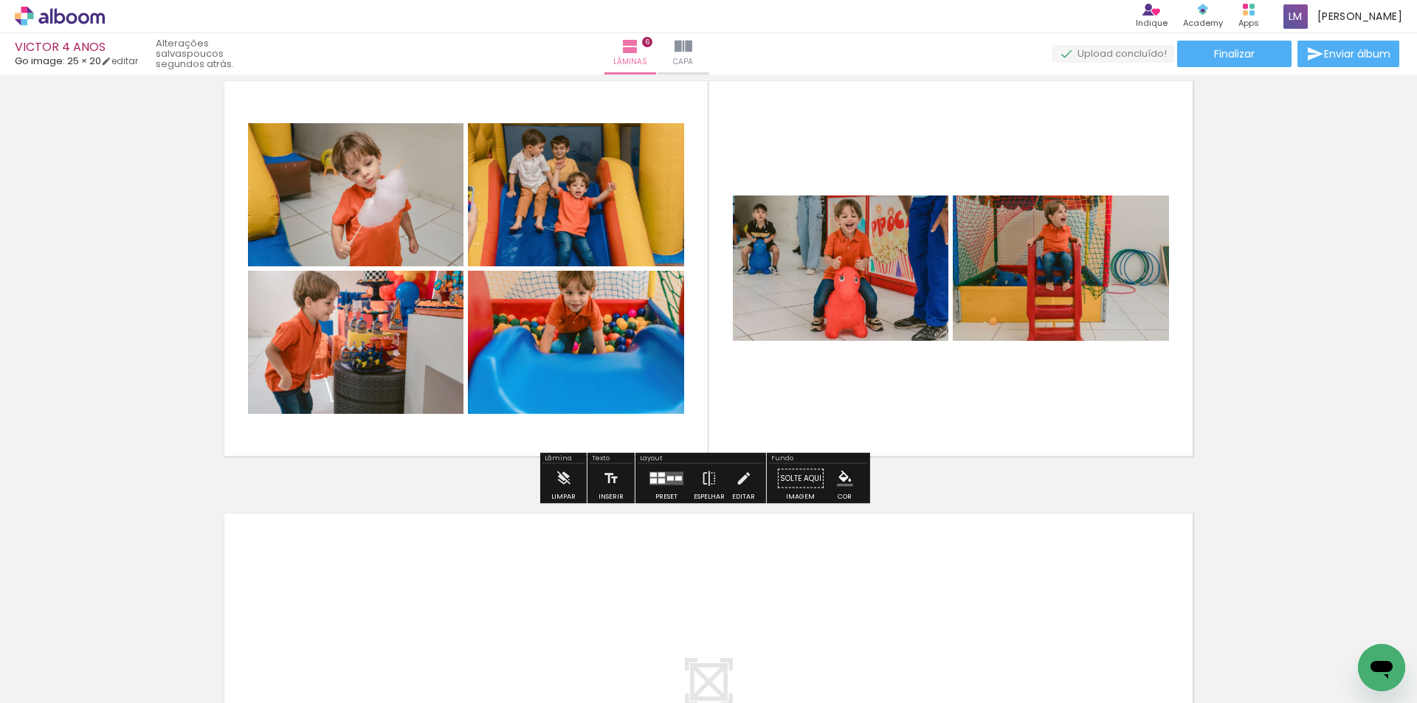
click at [658, 481] on div at bounding box center [661, 481] width 7 height 5
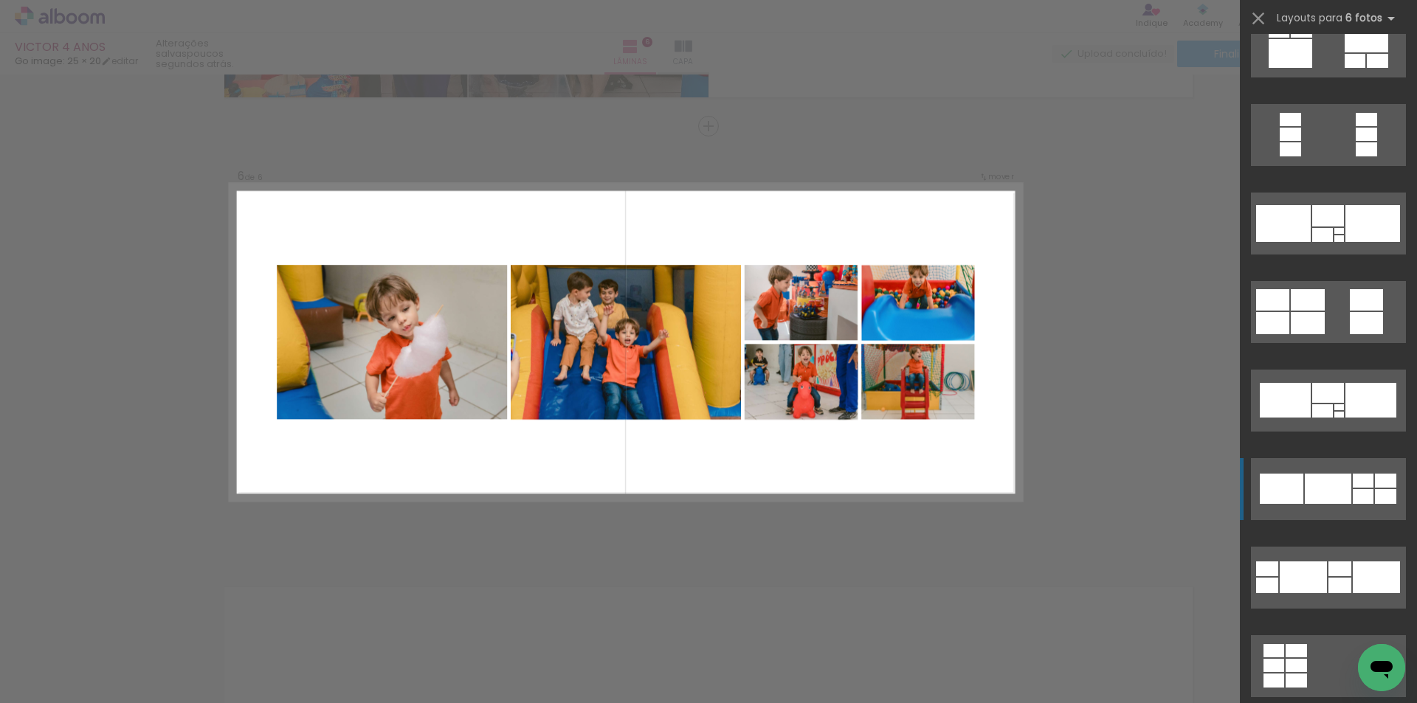
scroll to position [4885, 0]
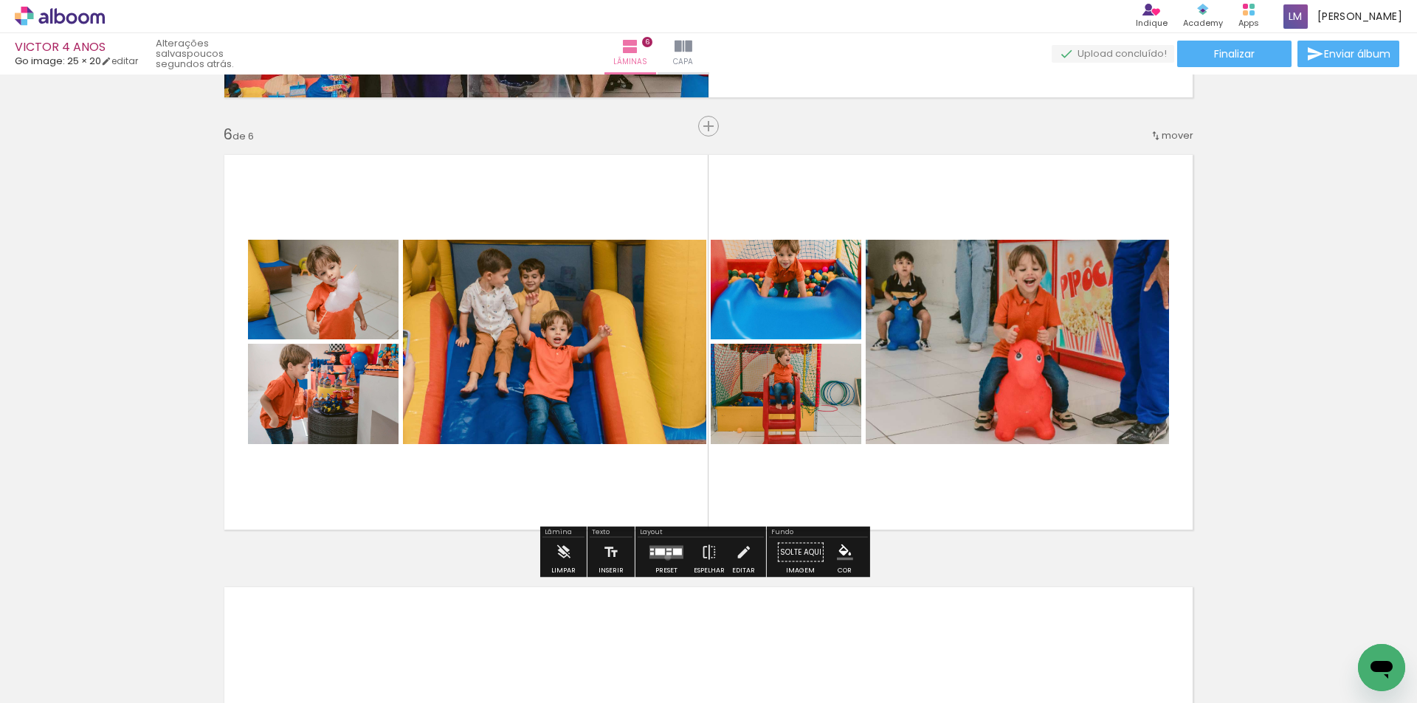
click at [664, 557] on quentale-layouter at bounding box center [666, 552] width 34 height 13
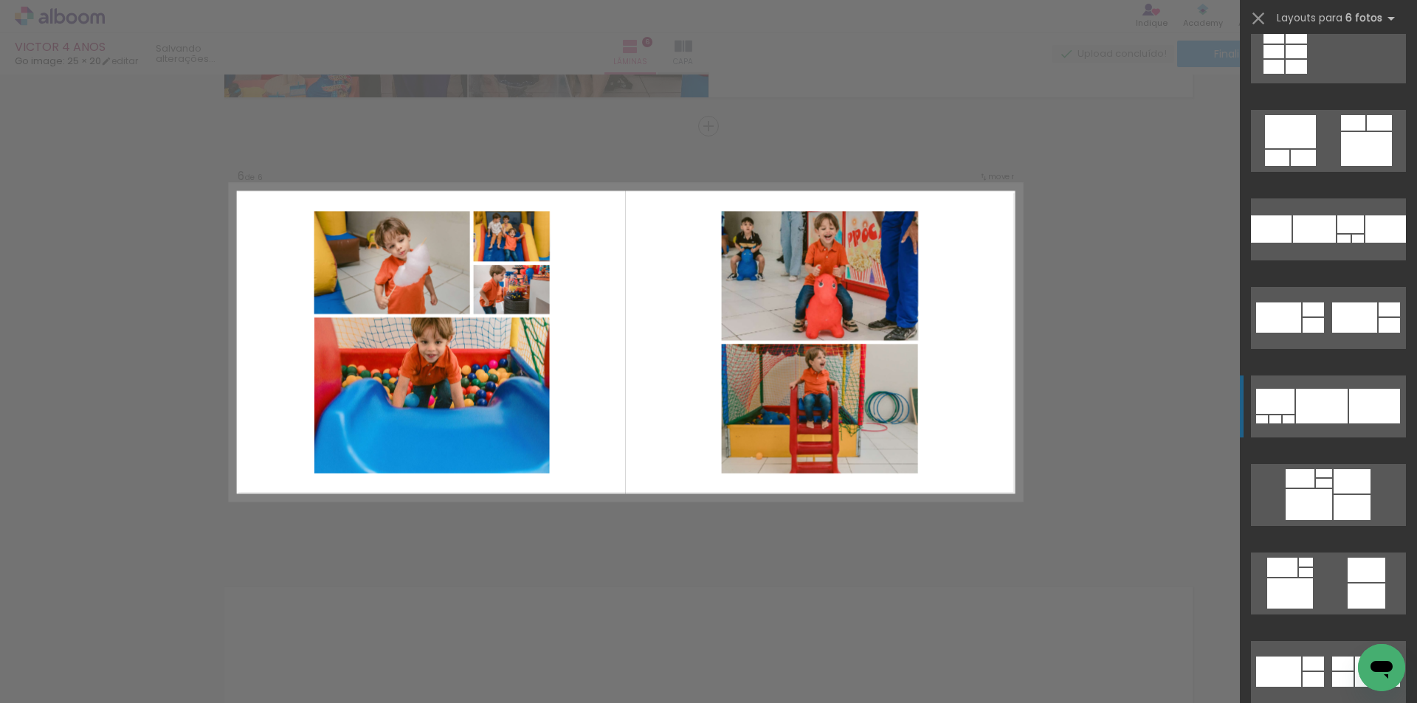
scroll to position [5608, 0]
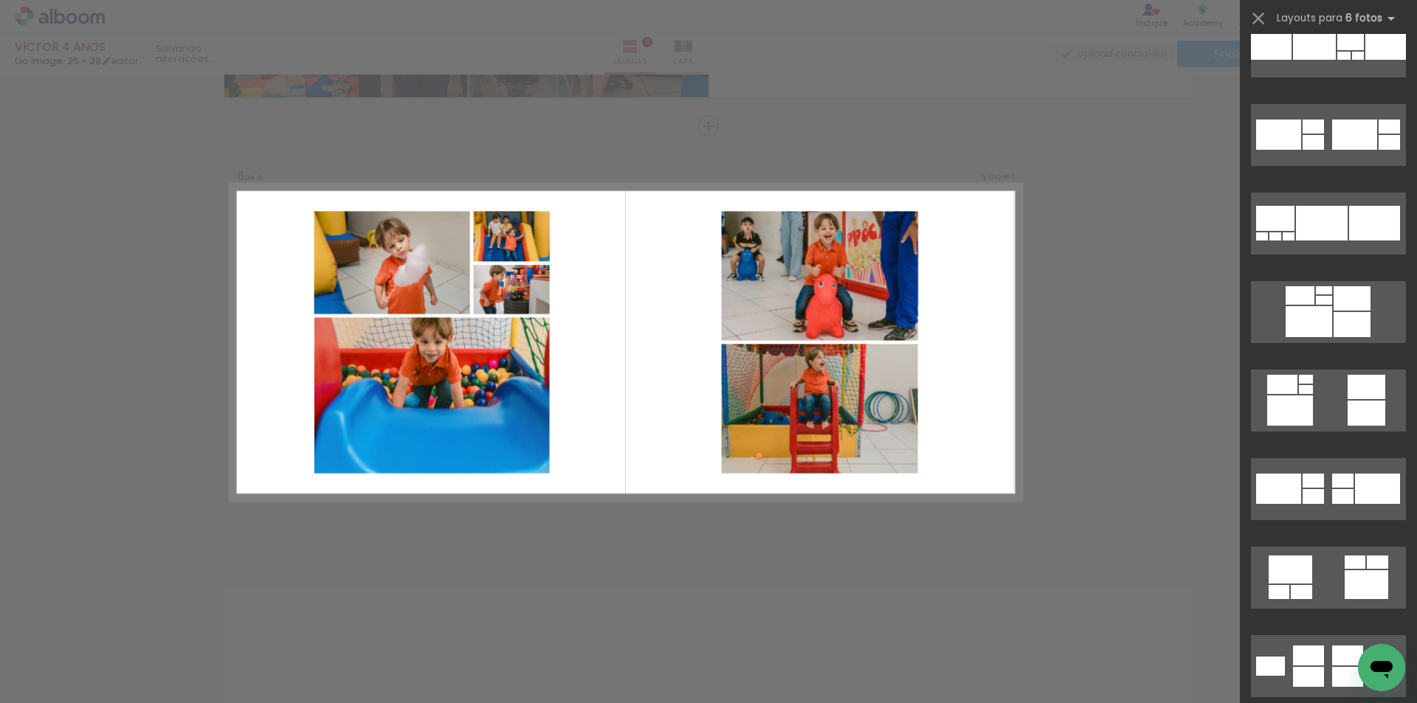
drag, startPoint x: 1354, startPoint y: 451, endPoint x: 1367, endPoint y: 443, distance: 14.6
click at [0, 0] on slot at bounding box center [0, 0] width 0 height 0
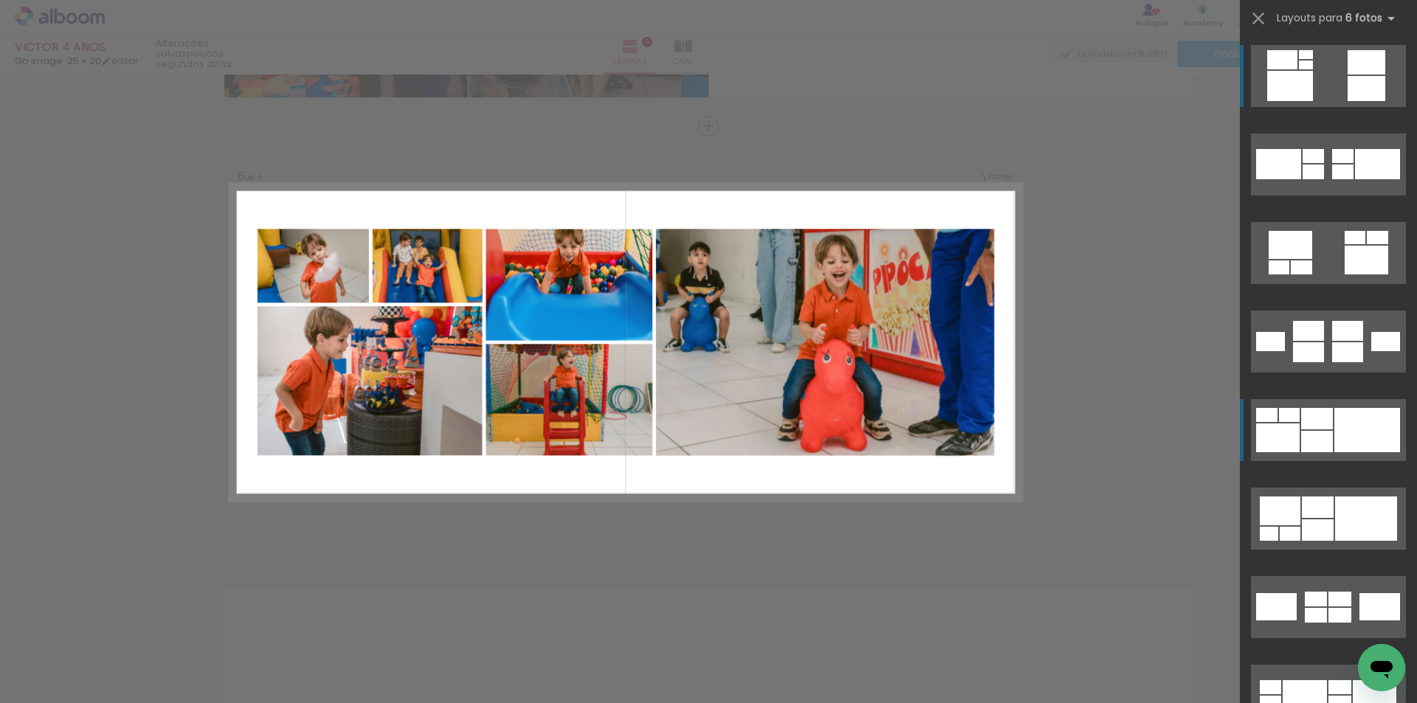
click at [1316, 441] on div at bounding box center [1317, 441] width 32 height 21
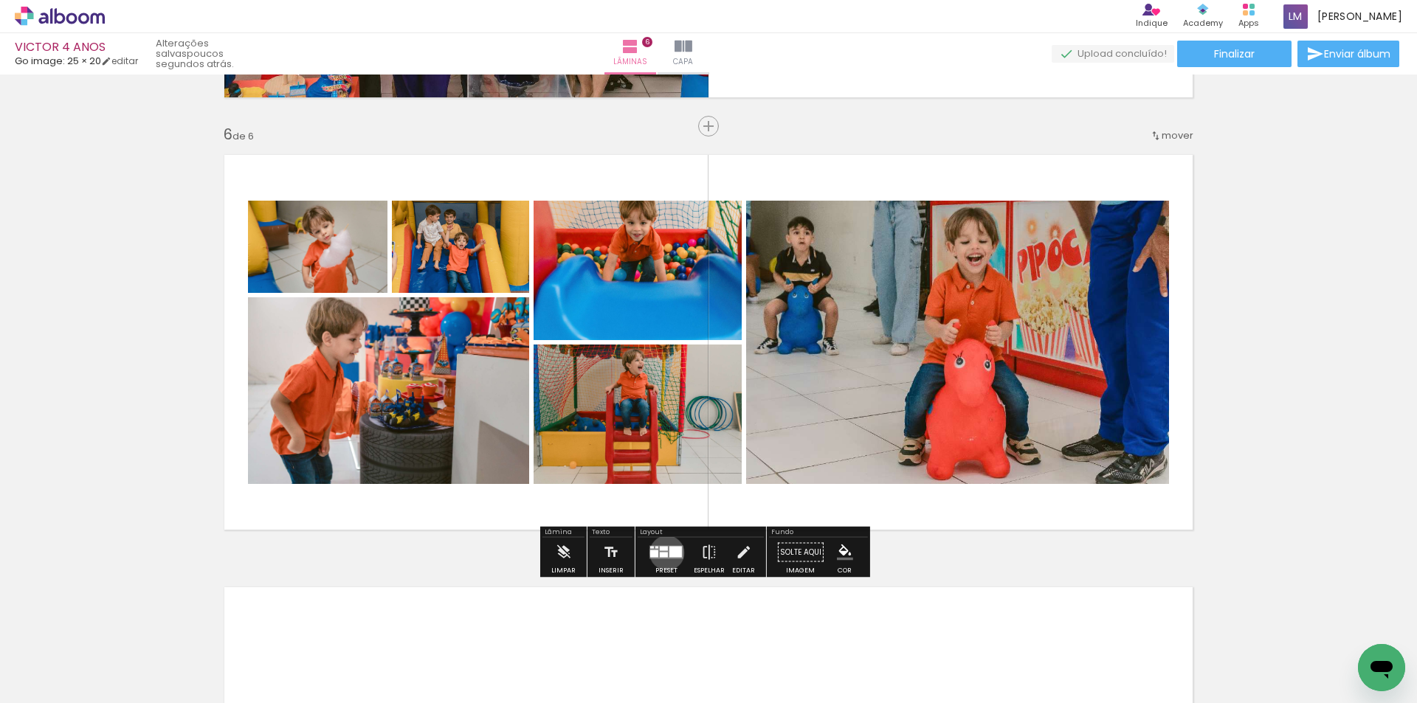
click at [663, 553] on div at bounding box center [664, 555] width 8 height 5
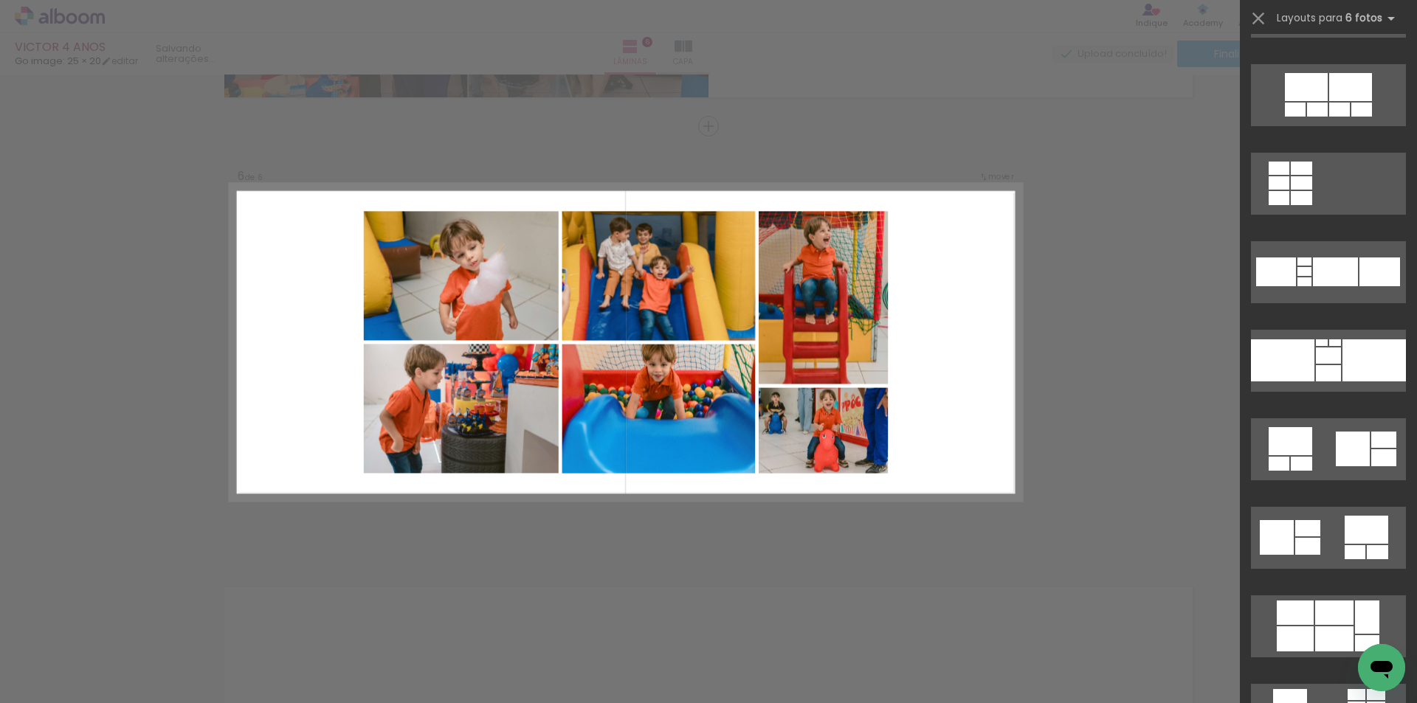
scroll to position [12264, 0]
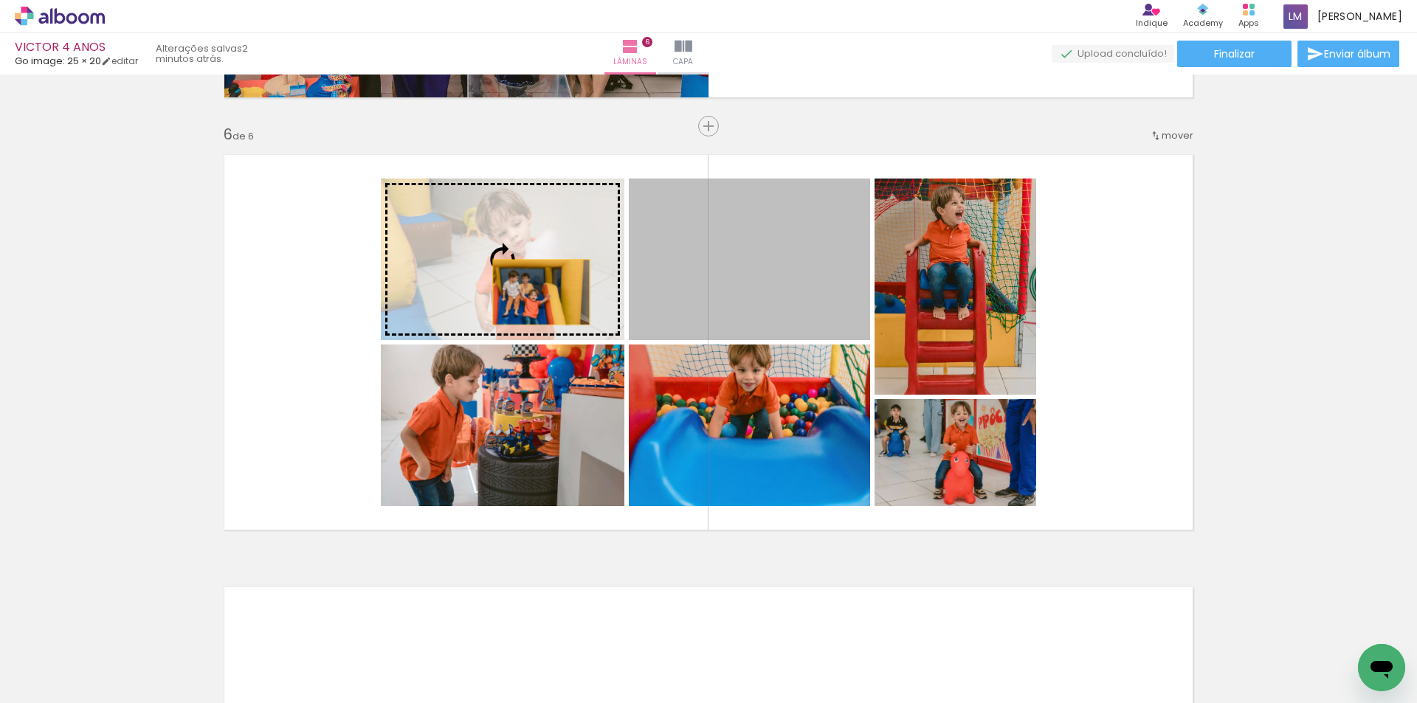
drag, startPoint x: 815, startPoint y: 291, endPoint x: 531, endPoint y: 290, distance: 284.8
click at [0, 0] on slot at bounding box center [0, 0] width 0 height 0
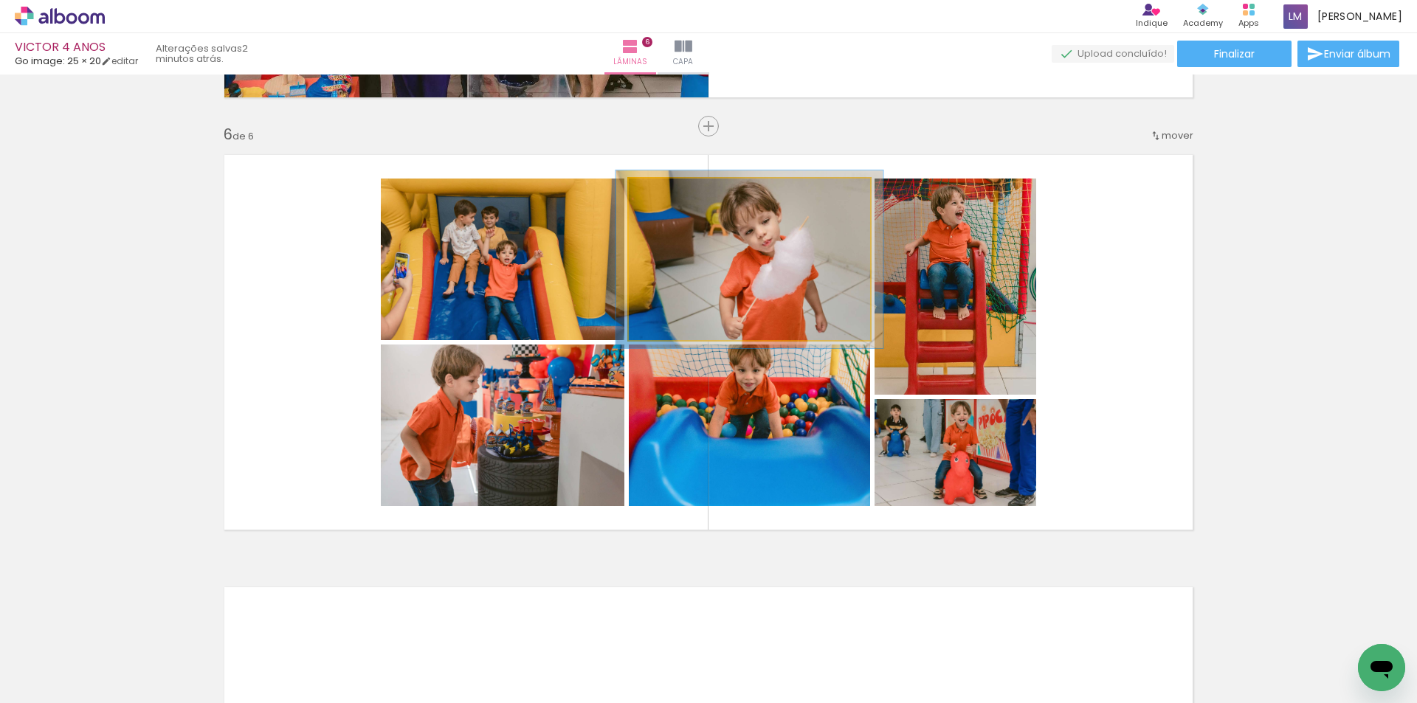
type paper-slider "110"
click at [662, 193] on div at bounding box center [668, 193] width 13 height 13
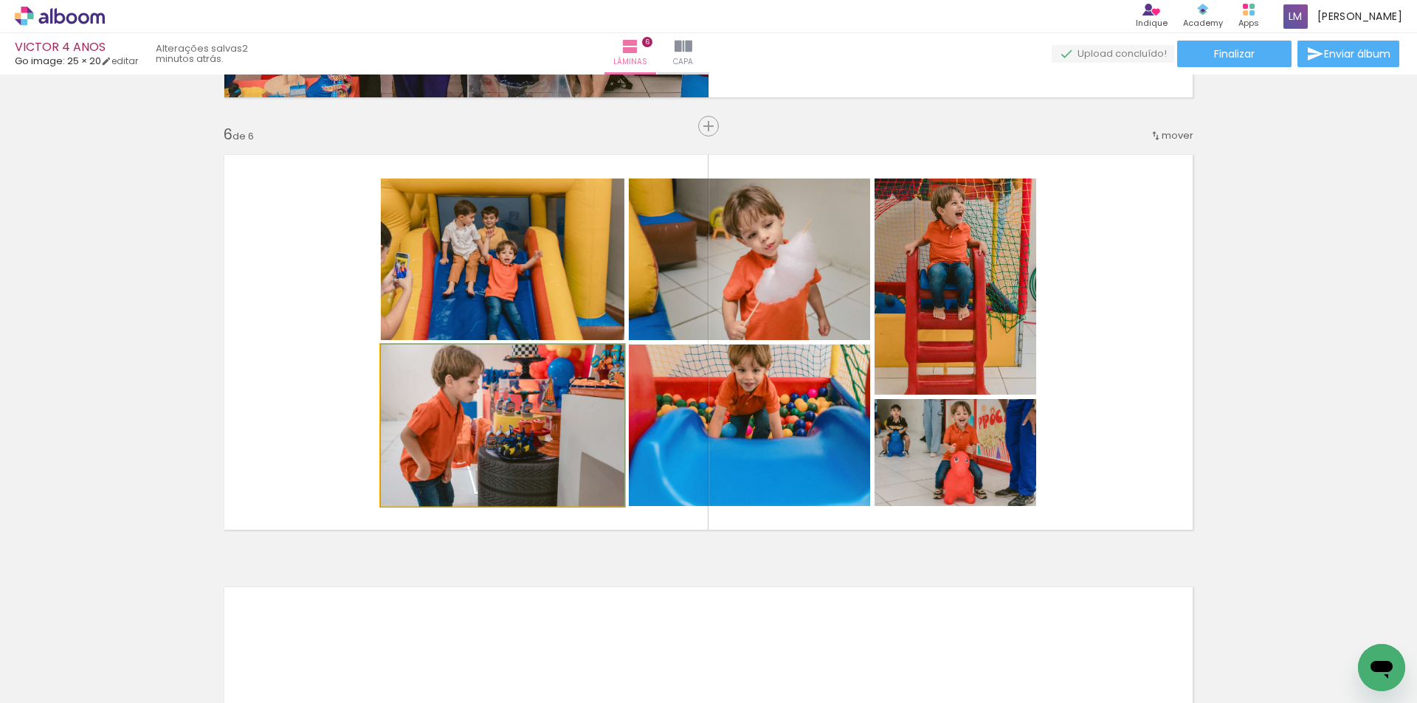
drag, startPoint x: 487, startPoint y: 466, endPoint x: 517, endPoint y: 463, distance: 30.3
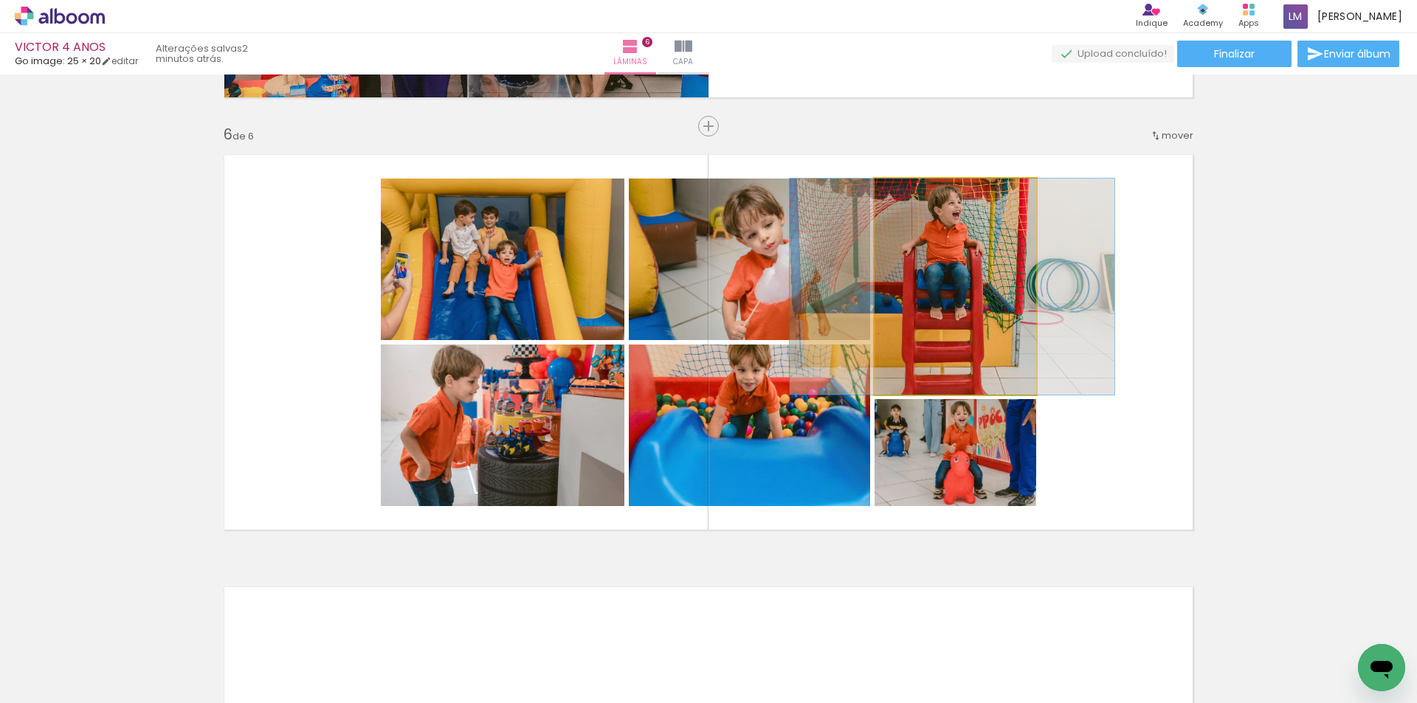
drag, startPoint x: 945, startPoint y: 280, endPoint x: 939, endPoint y: 286, distance: 8.9
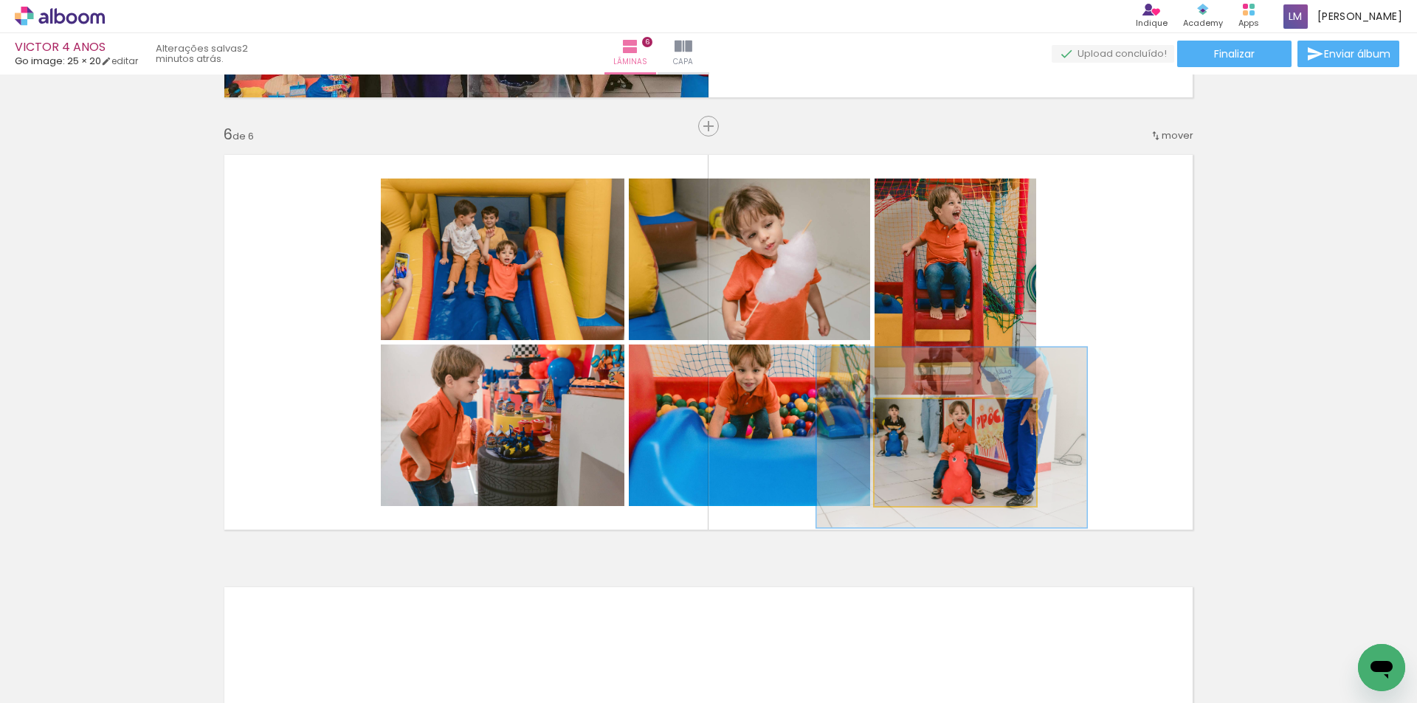
click at [979, 472] on quentale-photo at bounding box center [955, 452] width 162 height 107
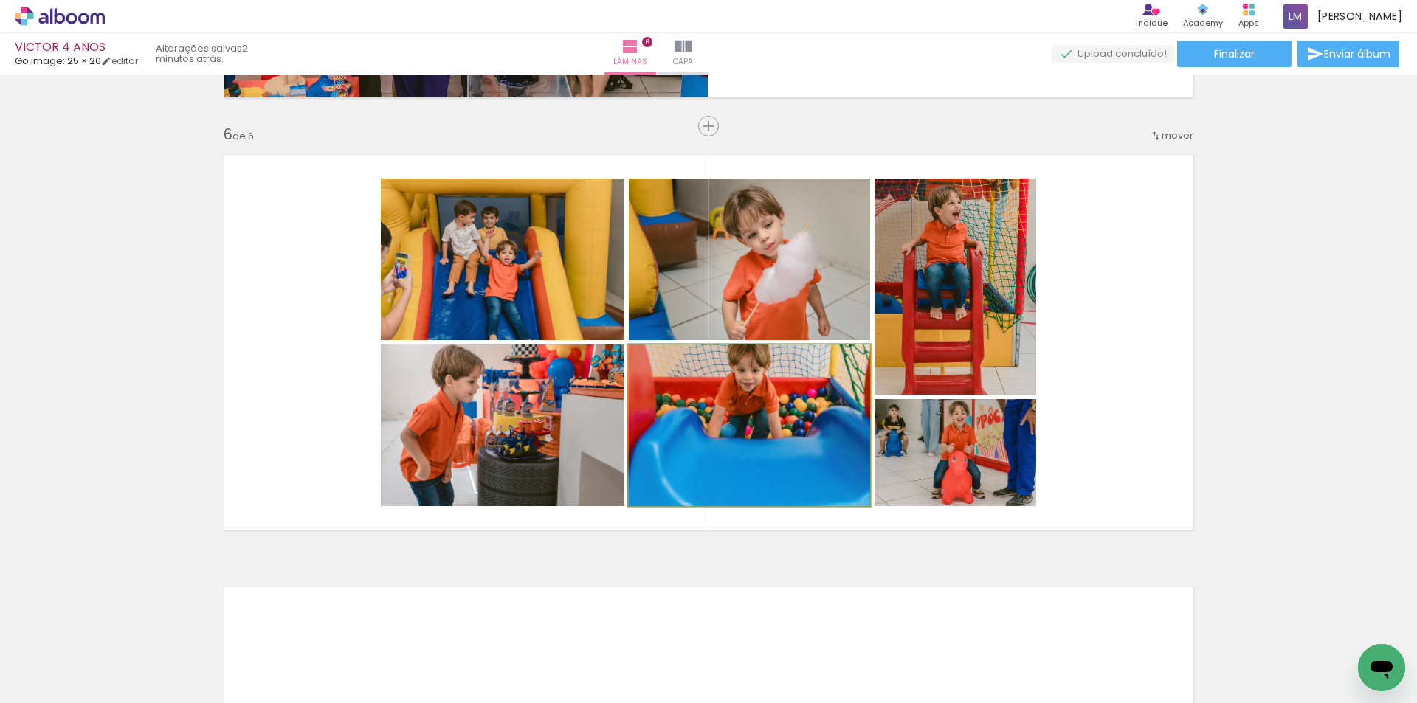
drag, startPoint x: 796, startPoint y: 456, endPoint x: 934, endPoint y: 449, distance: 138.1
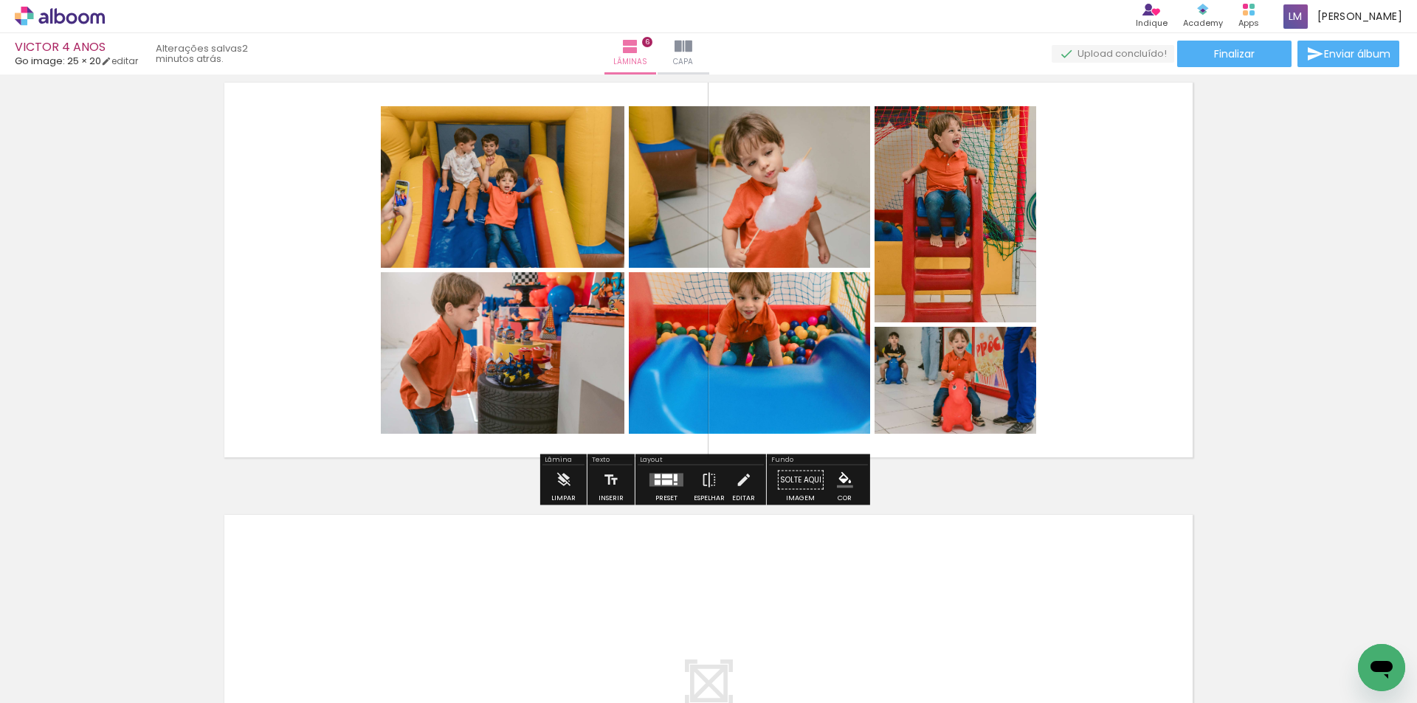
scroll to position [2209, 0]
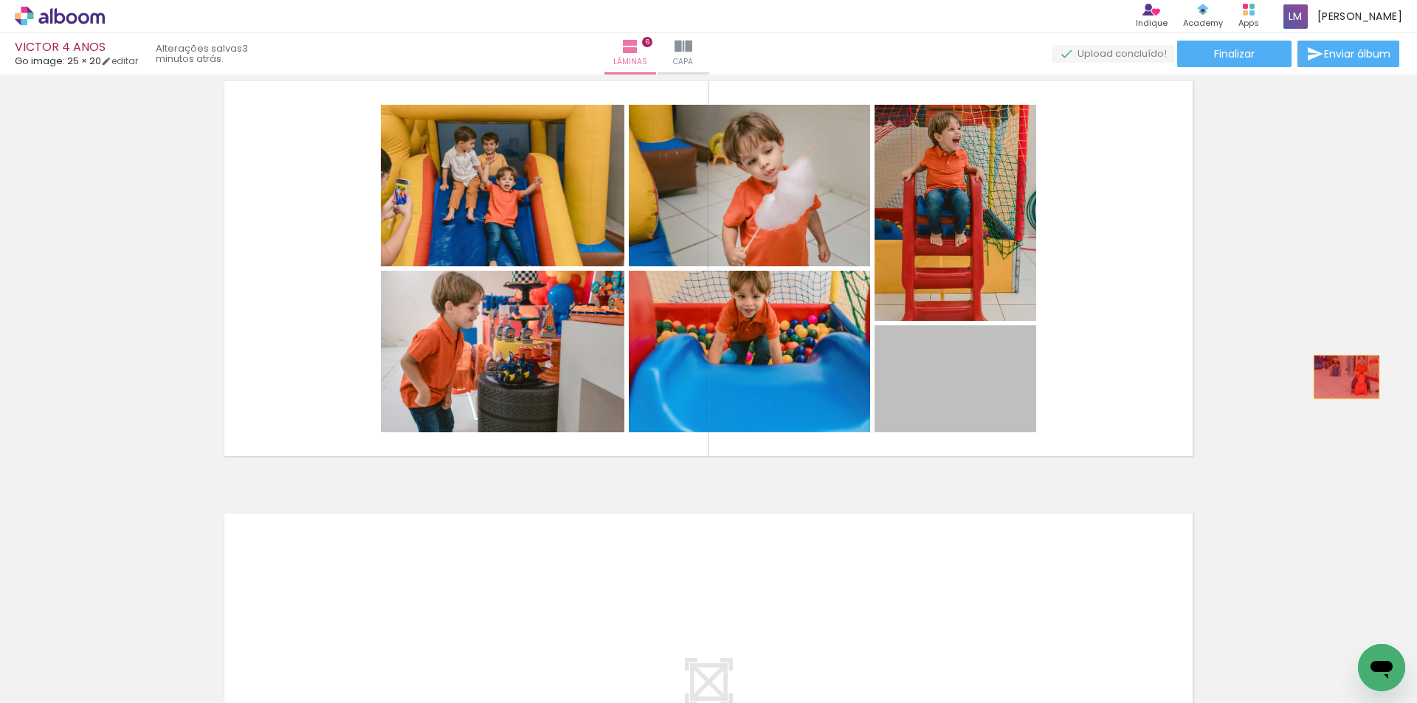
drag, startPoint x: 992, startPoint y: 401, endPoint x: 1341, endPoint y: 377, distance: 349.1
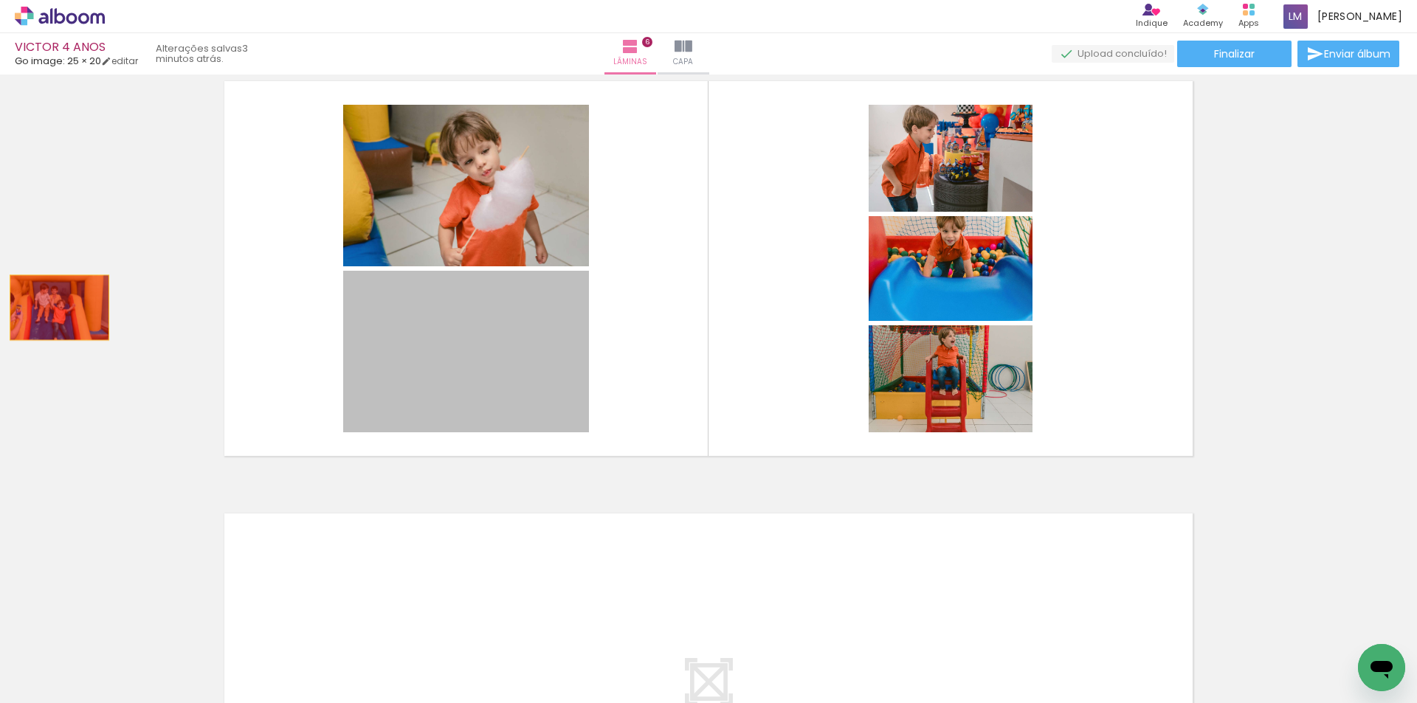
drag, startPoint x: 406, startPoint y: 351, endPoint x: 281, endPoint y: 305, distance: 133.1
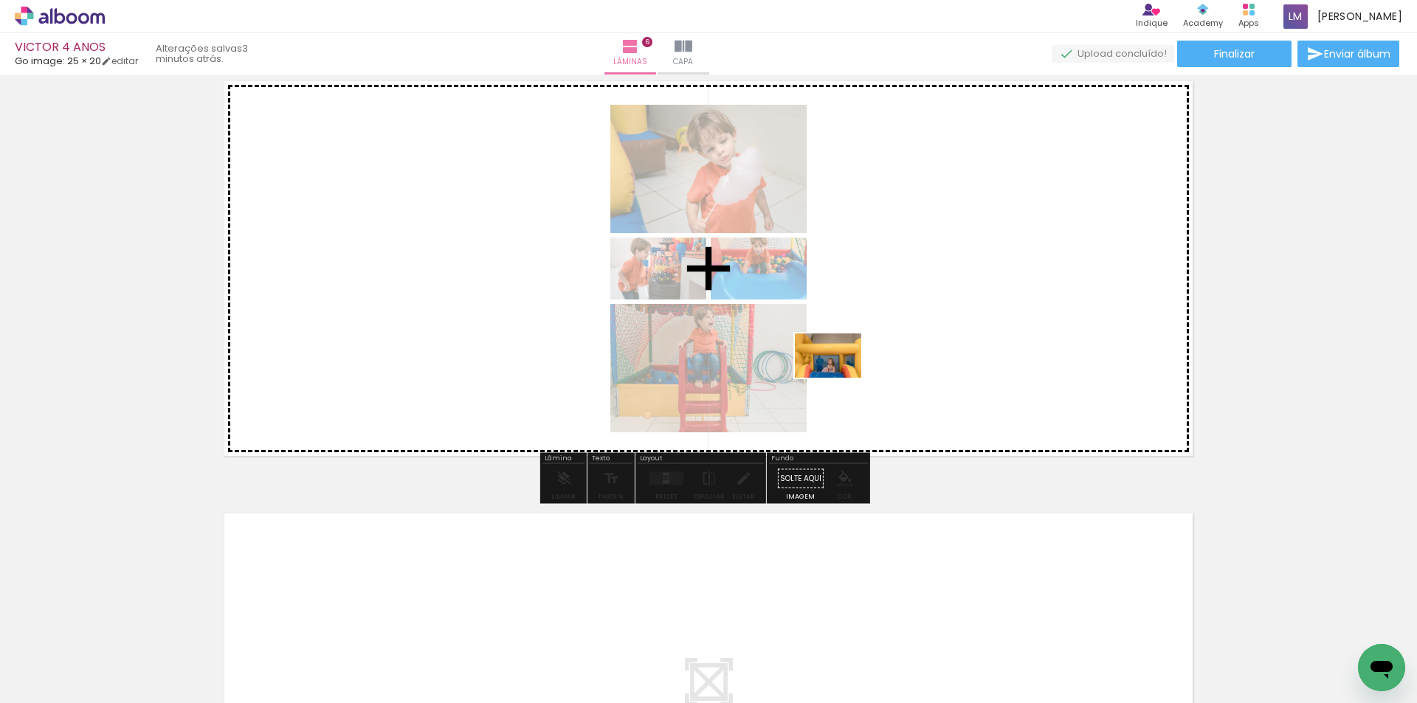
drag, startPoint x: 717, startPoint y: 671, endPoint x: 839, endPoint y: 378, distance: 317.2
click at [839, 378] on quentale-workspace at bounding box center [708, 351] width 1417 height 703
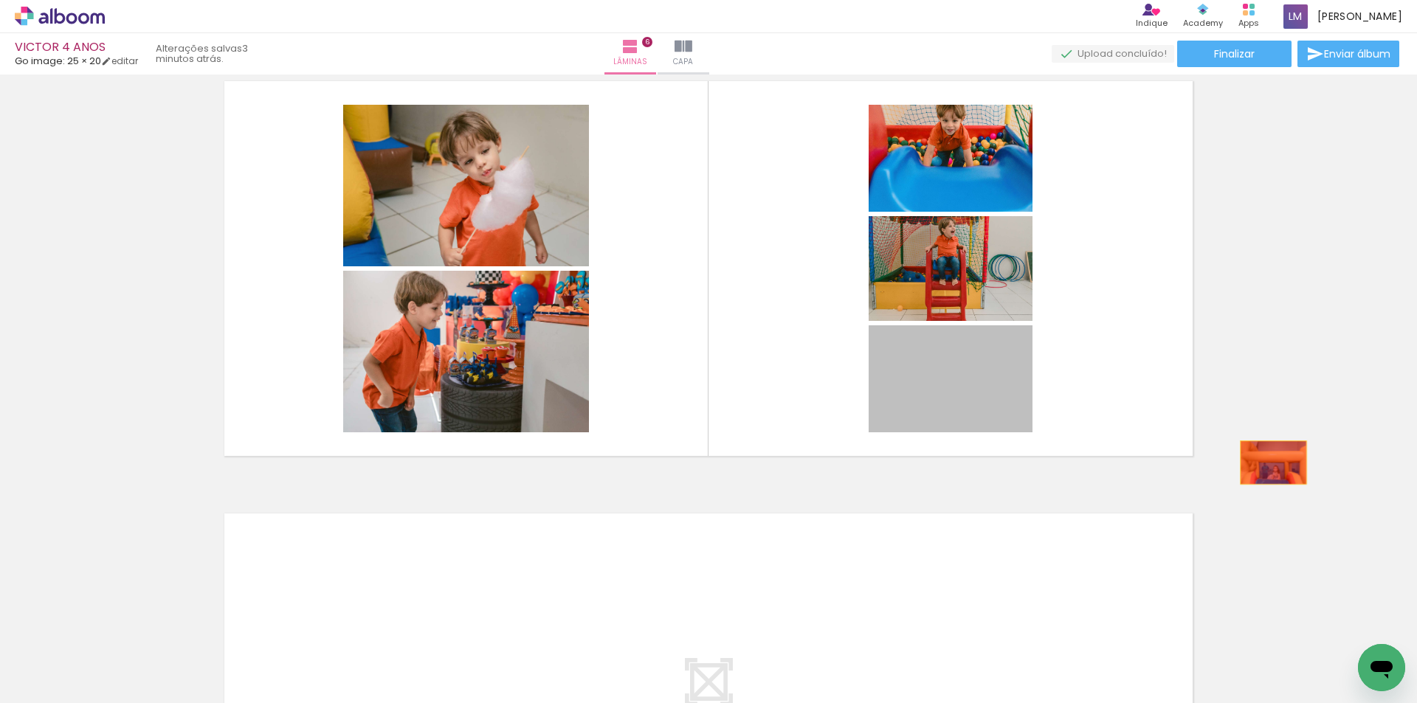
drag, startPoint x: 950, startPoint y: 407, endPoint x: 1268, endPoint y: 463, distance: 322.8
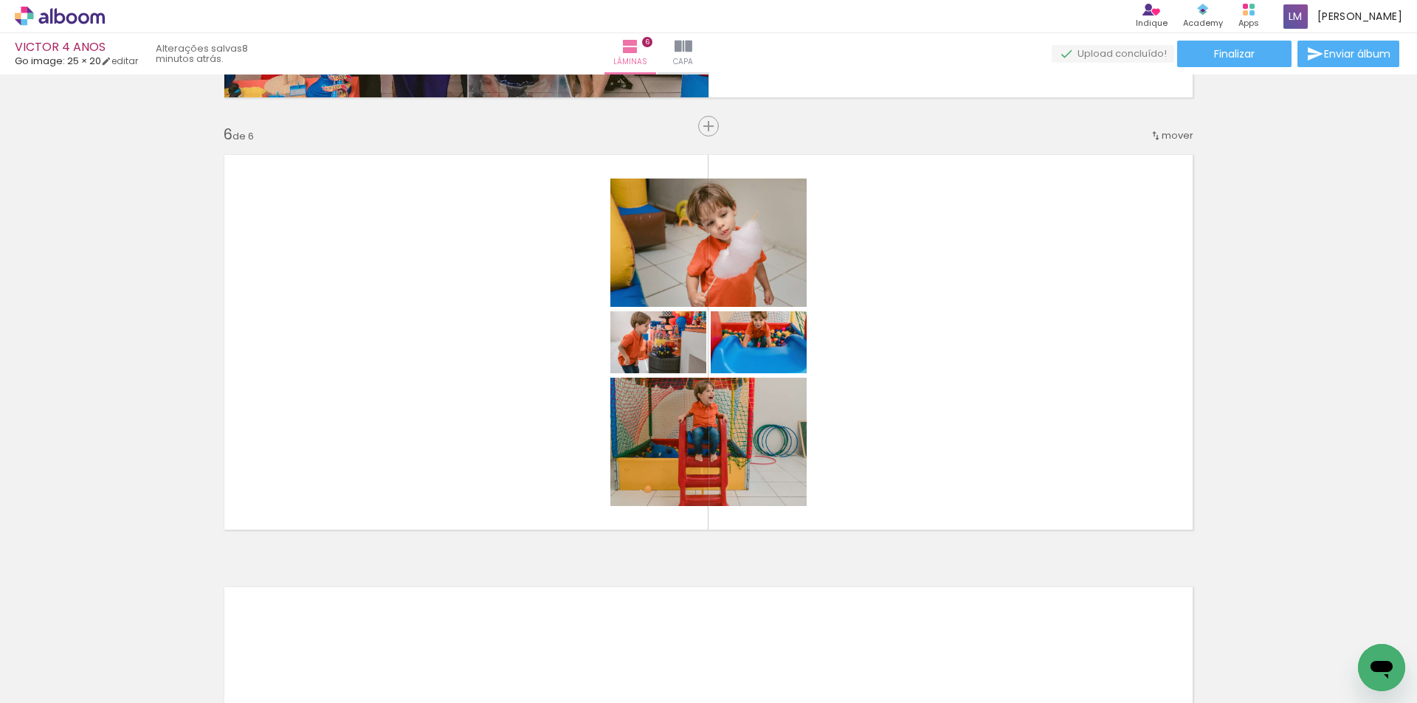
scroll to position [0, 8874]
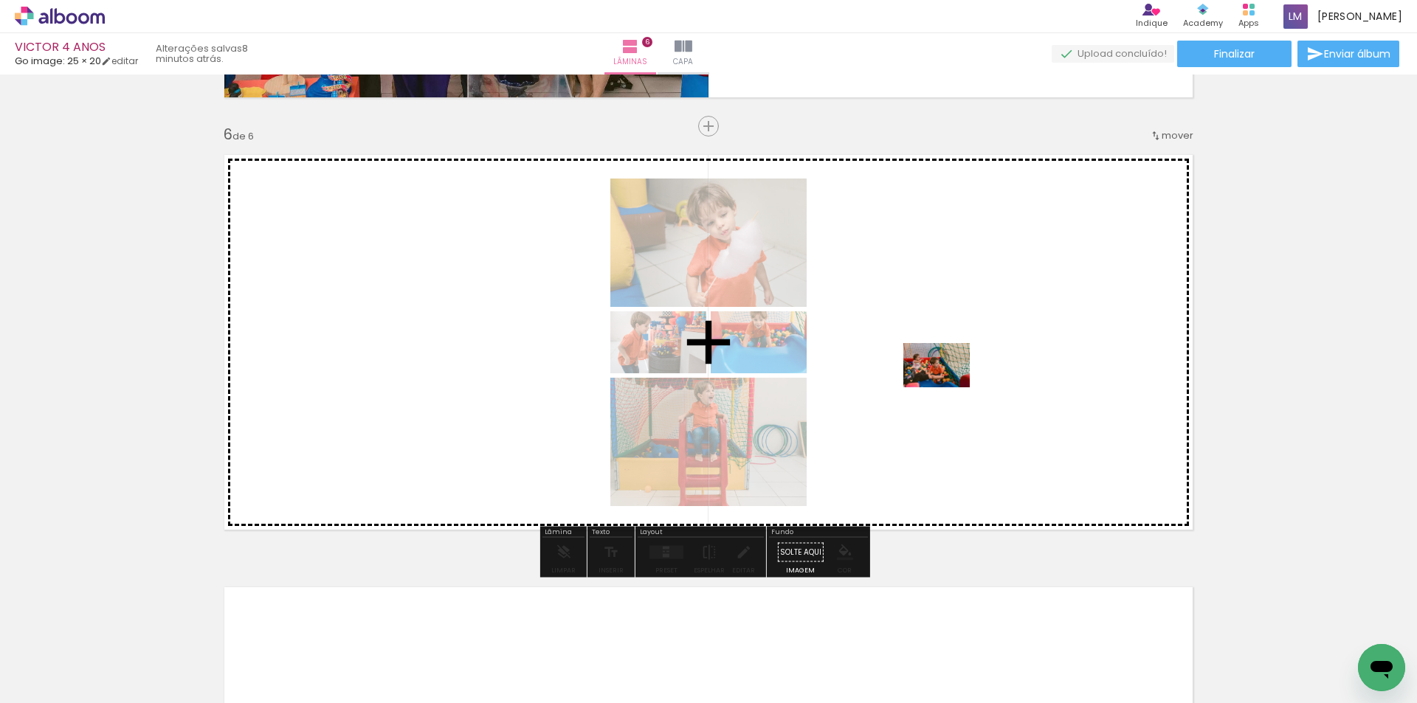
drag, startPoint x: 1339, startPoint y: 662, endPoint x: 947, endPoint y: 387, distance: 477.8
click at [947, 387] on quentale-workspace at bounding box center [708, 351] width 1417 height 703
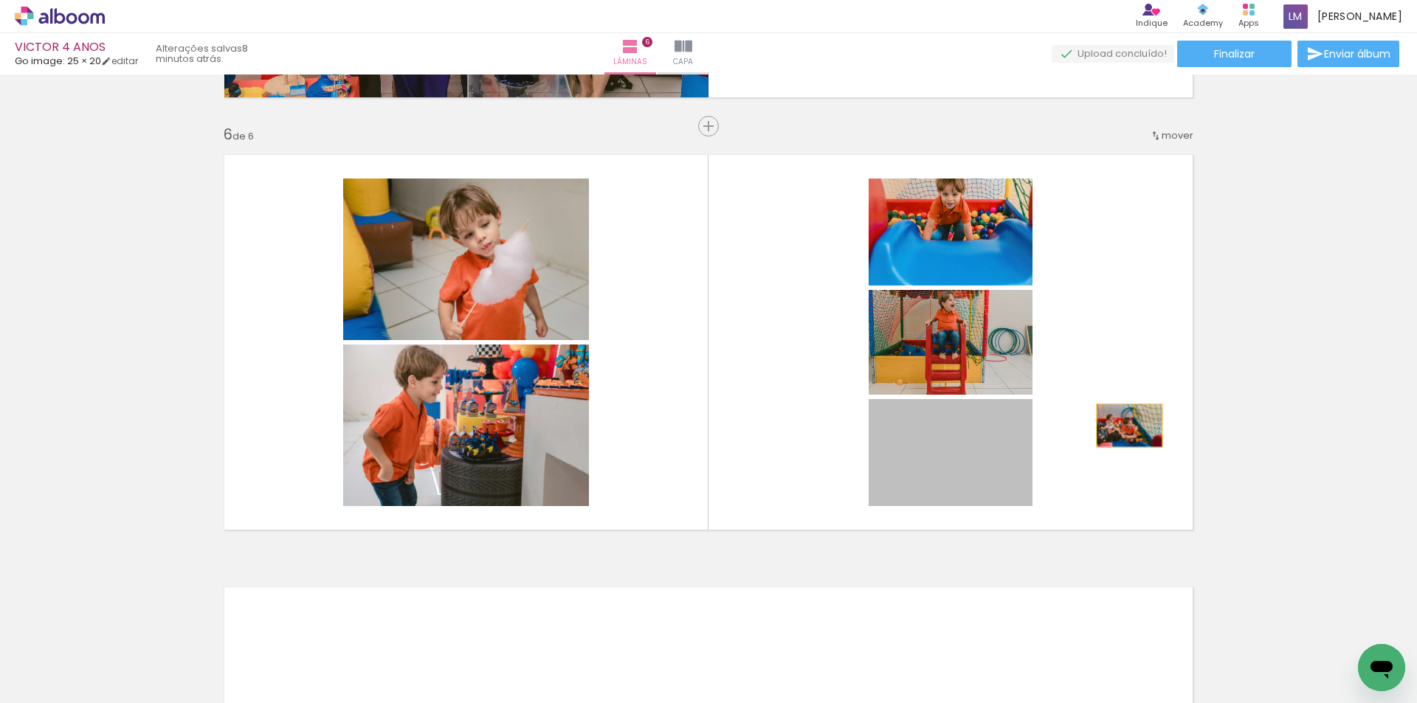
drag, startPoint x: 1001, startPoint y: 482, endPoint x: 1295, endPoint y: 398, distance: 305.3
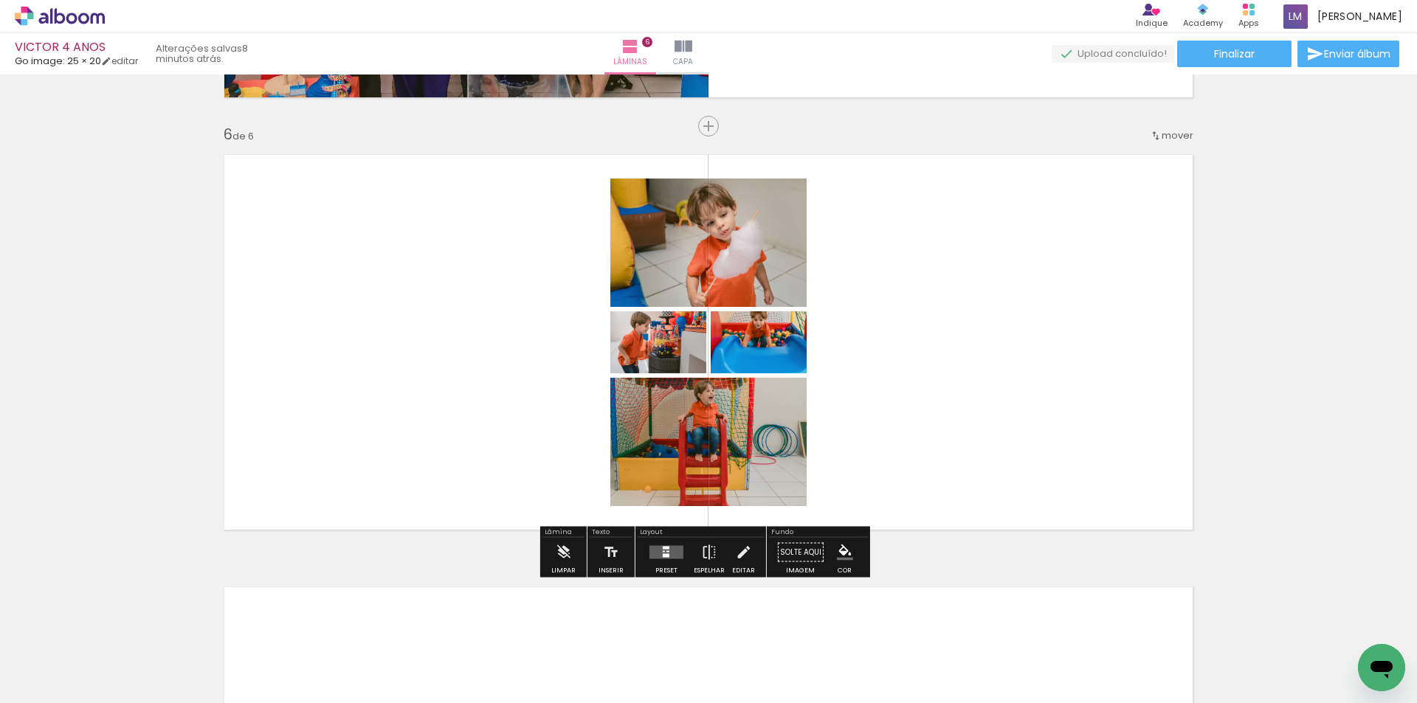
scroll to position [0, 8427]
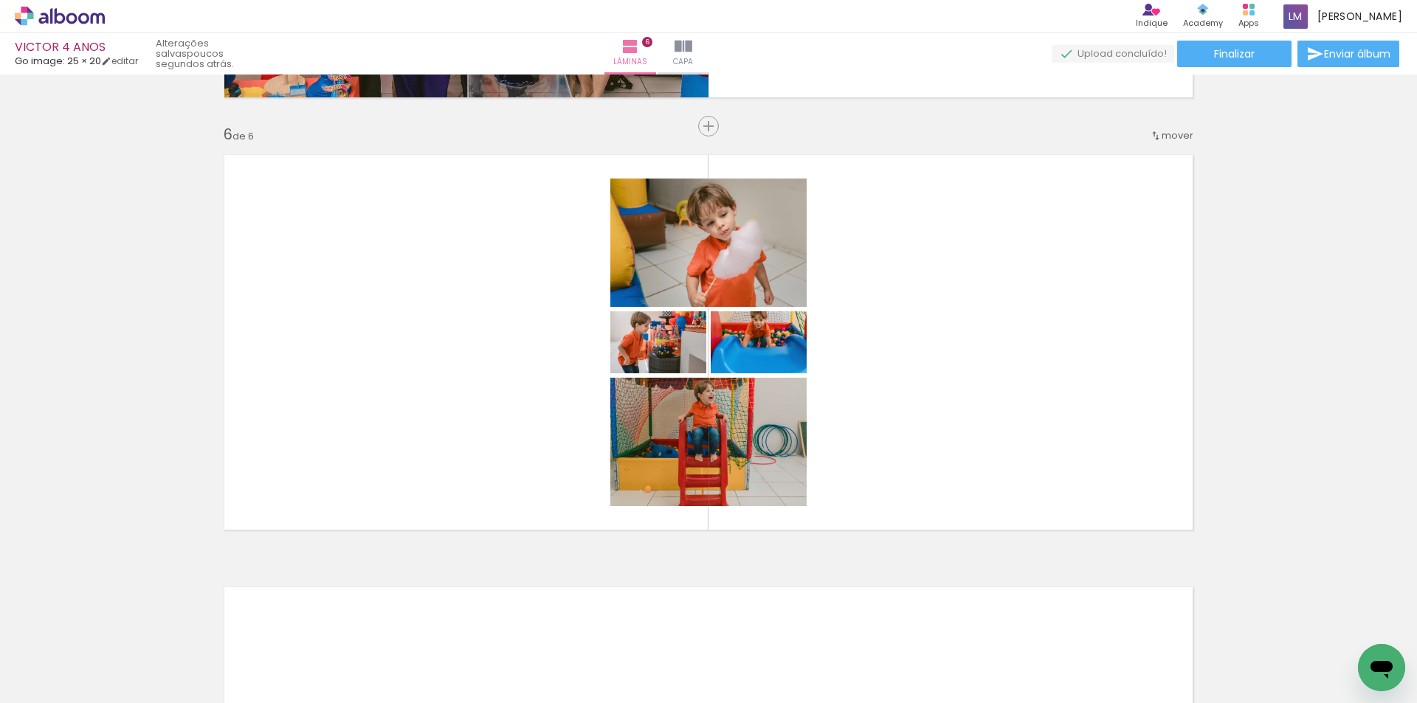
scroll to position [0, 7328]
drag, startPoint x: 1027, startPoint y: 659, endPoint x: 1053, endPoint y: 505, distance: 155.6
click at [1053, 505] on quentale-workspace at bounding box center [708, 351] width 1417 height 703
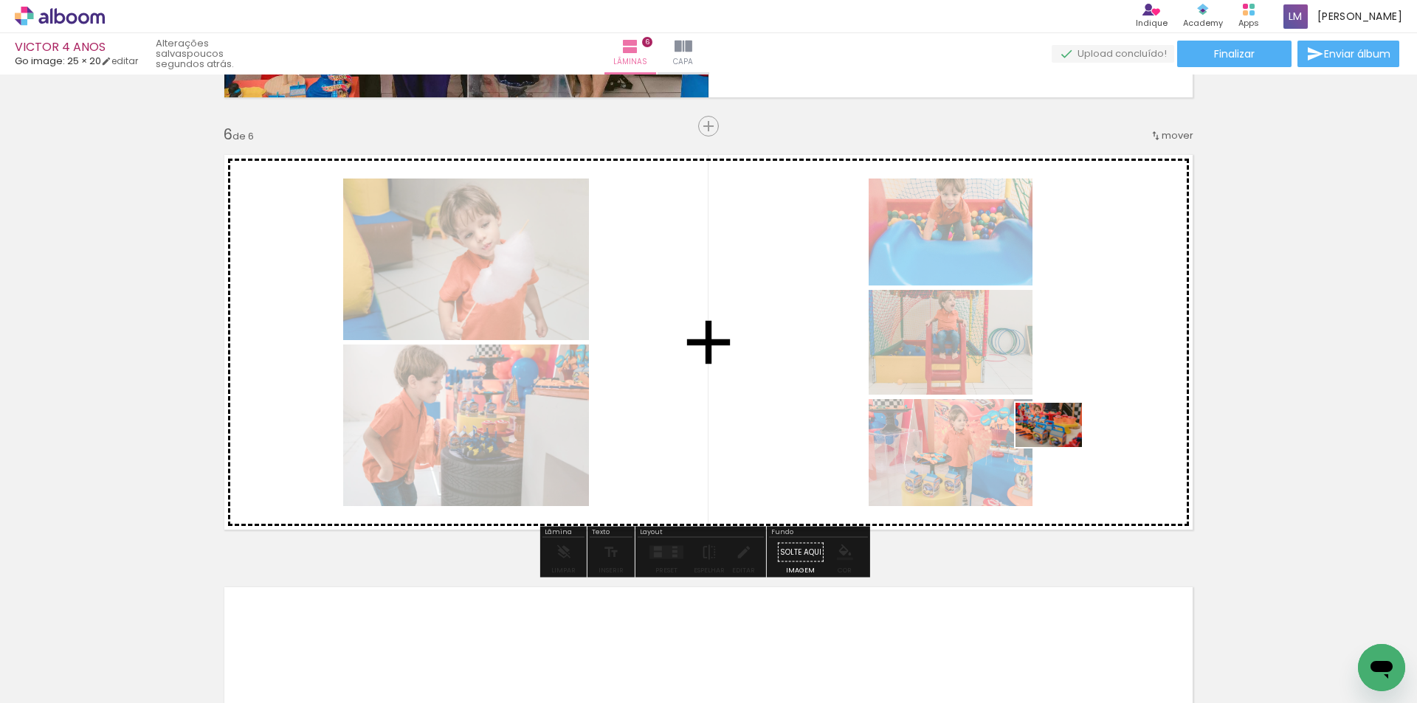
drag, startPoint x: 1079, startPoint y: 650, endPoint x: 1060, endPoint y: 447, distance: 203.8
click at [1060, 447] on quentale-workspace at bounding box center [708, 351] width 1417 height 703
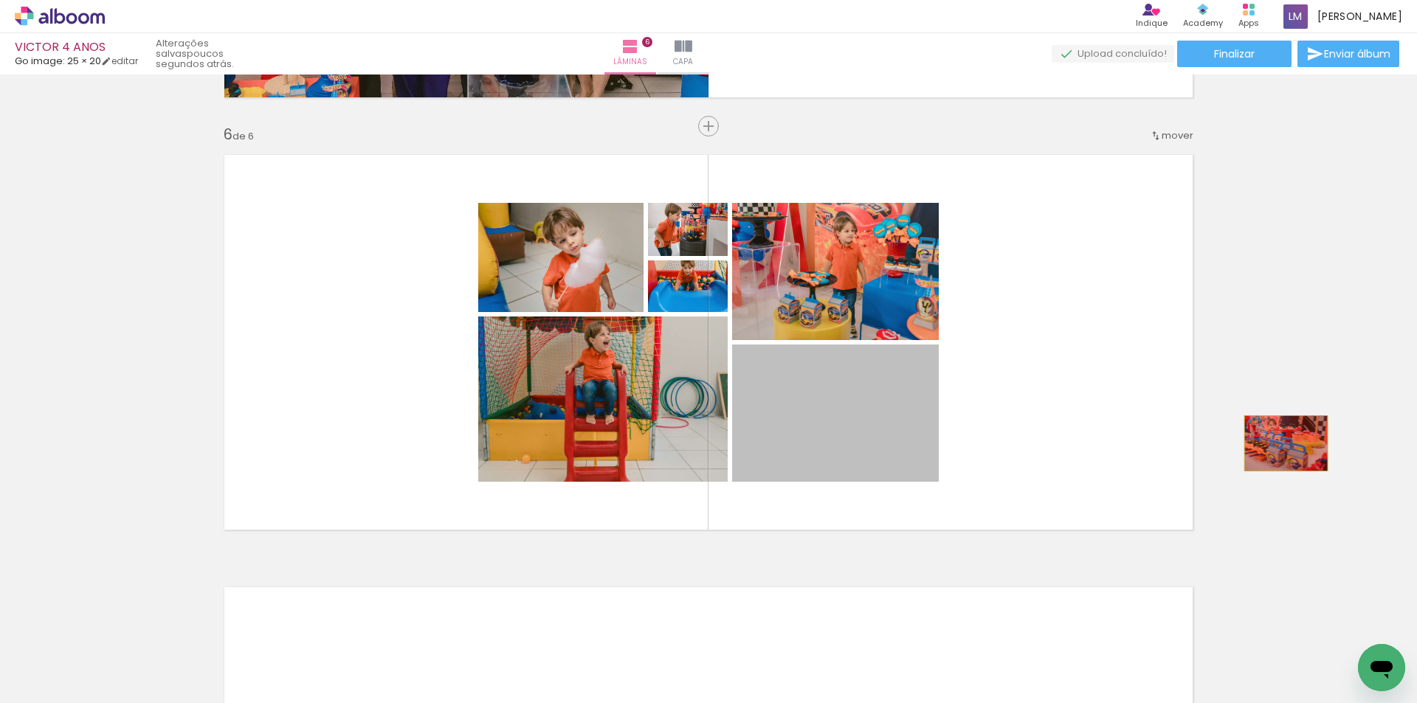
drag, startPoint x: 872, startPoint y: 454, endPoint x: 1280, endPoint y: 443, distance: 408.2
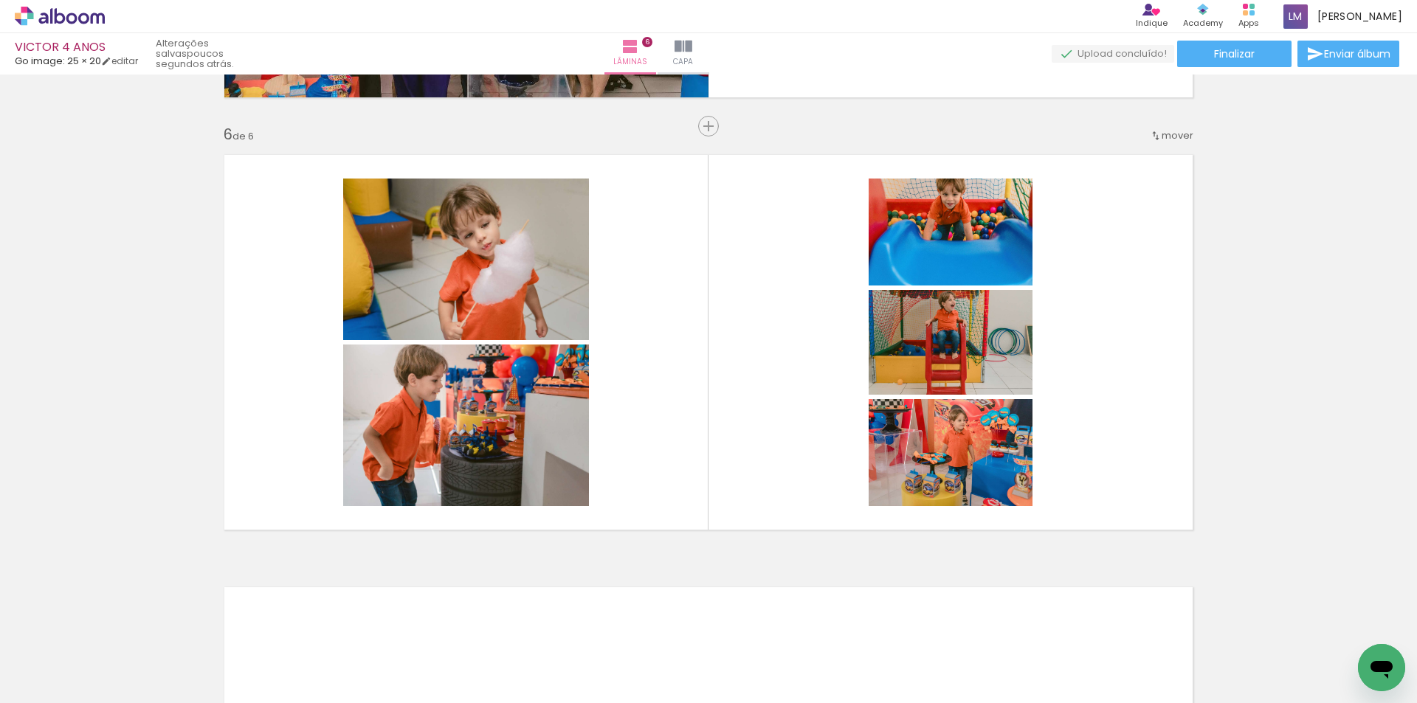
scroll to position [0, 860]
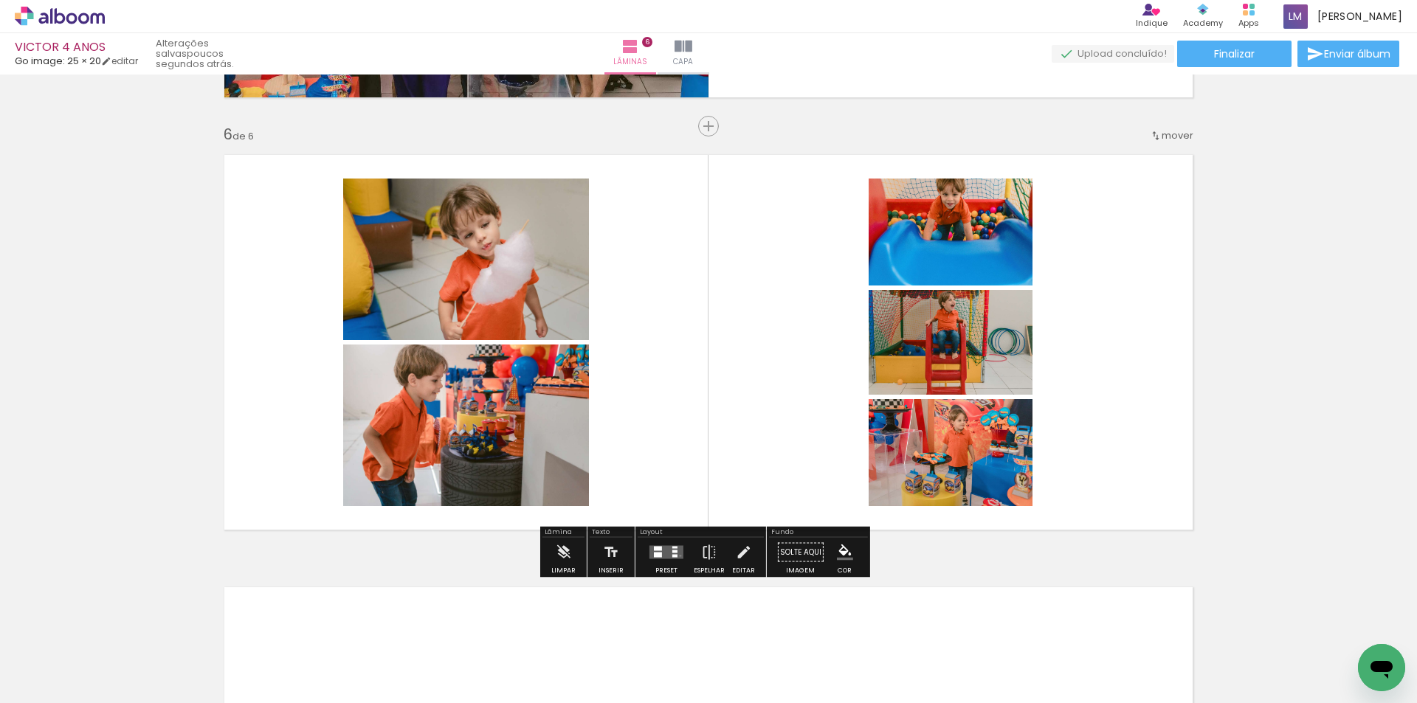
click at [677, 556] on quentale-layouter at bounding box center [666, 552] width 34 height 13
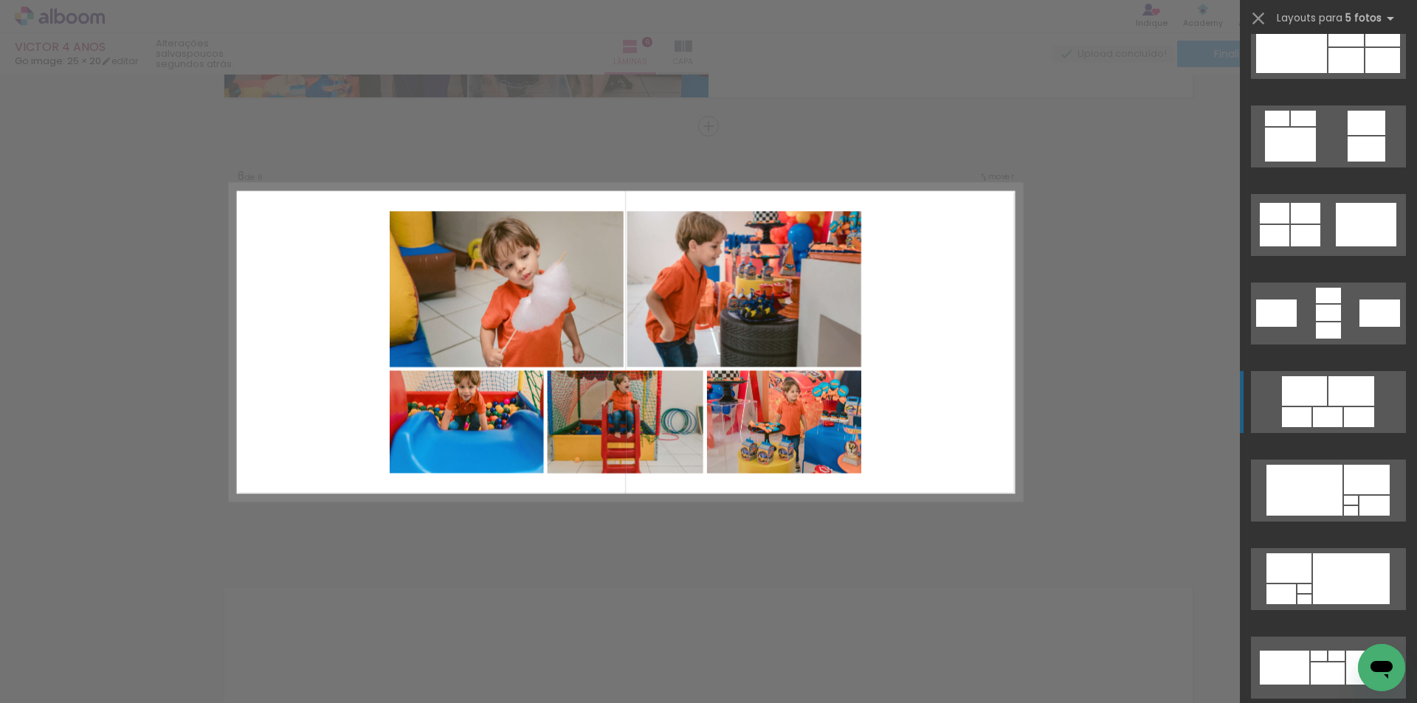
scroll to position [738, 0]
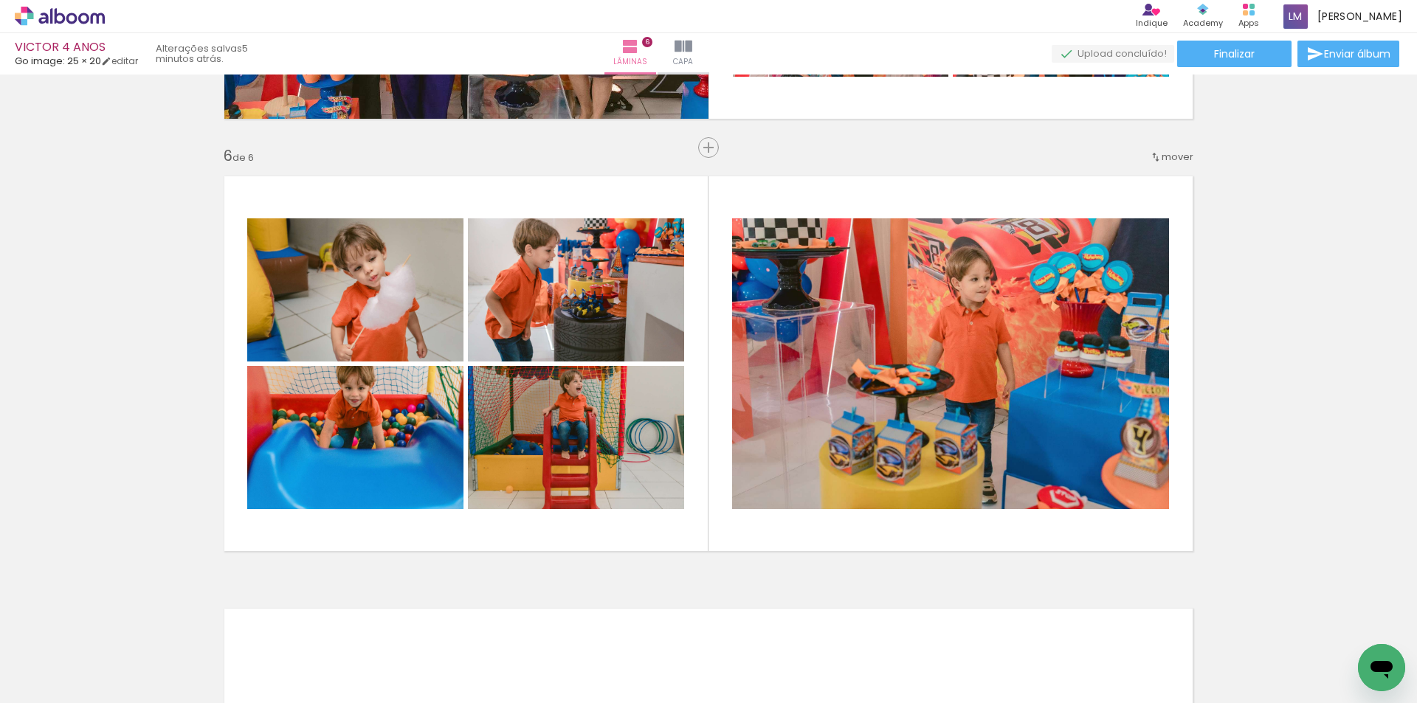
scroll to position [2140, 0]
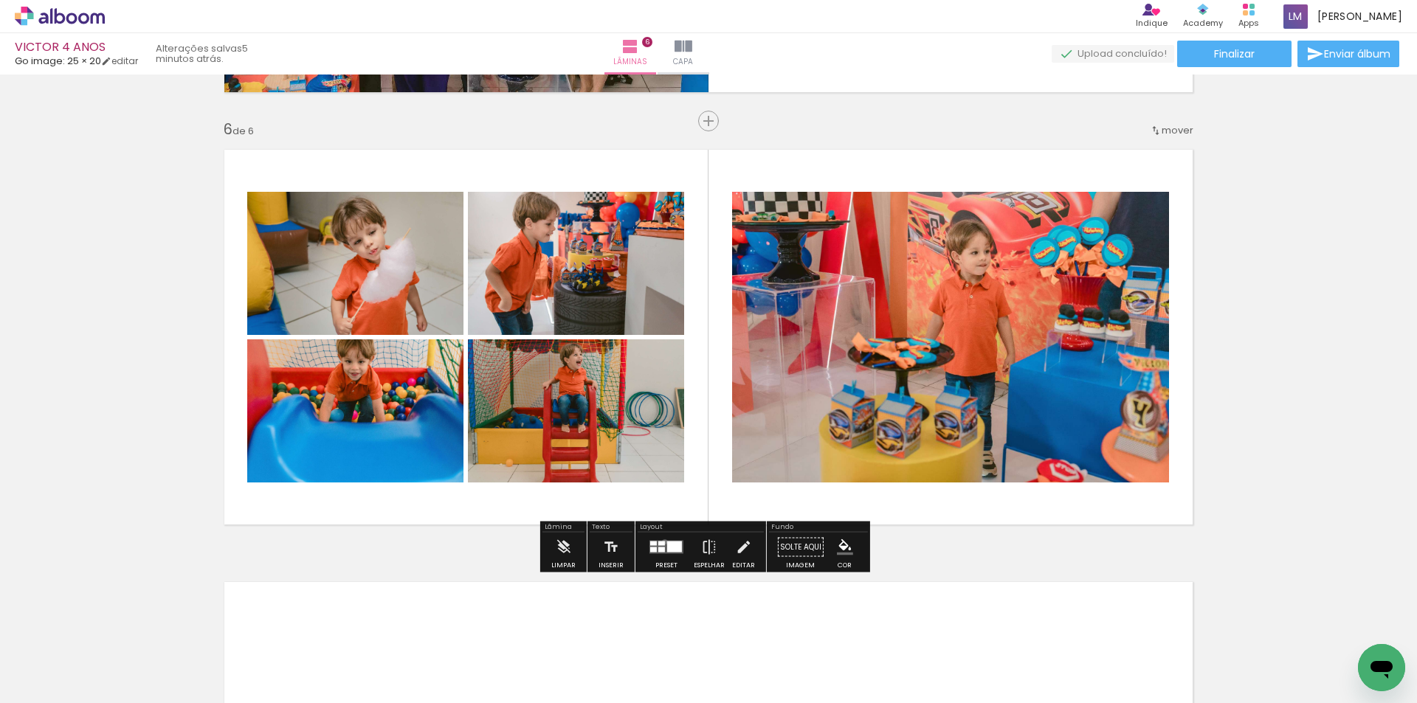
click at [661, 542] on div at bounding box center [661, 544] width 7 height 4
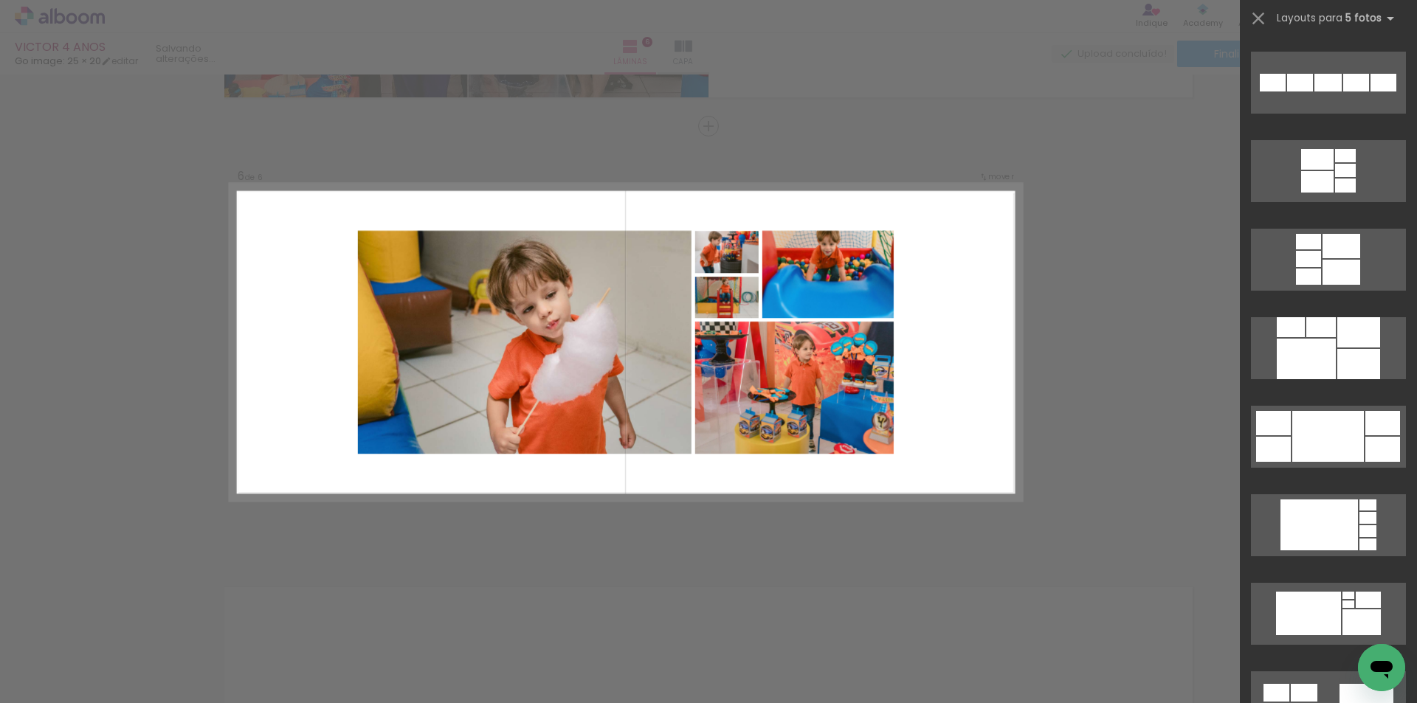
scroll to position [1520, 0]
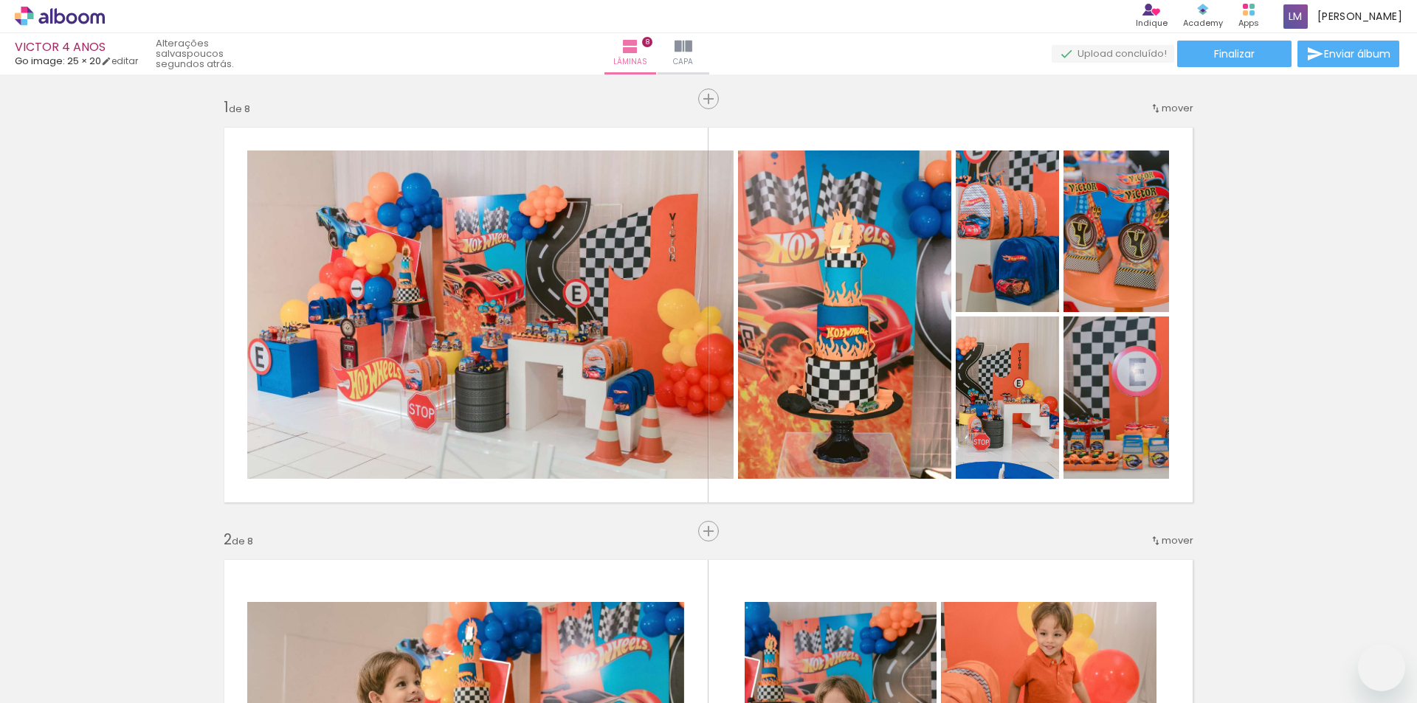
click at [847, 339] on quentale-workspace at bounding box center [708, 351] width 1417 height 703
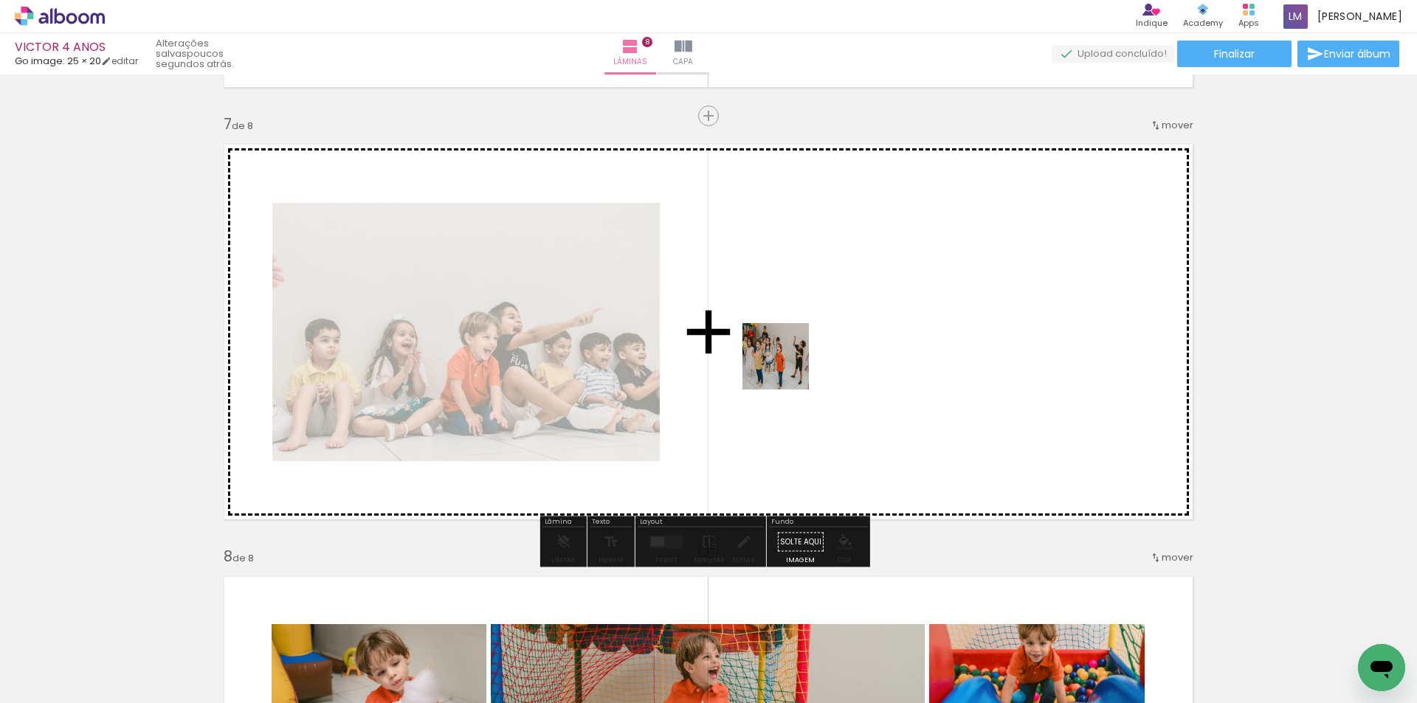
drag, startPoint x: 624, startPoint y: 417, endPoint x: 787, endPoint y: 367, distance: 169.7
click at [787, 367] on quentale-workspace at bounding box center [708, 351] width 1417 height 703
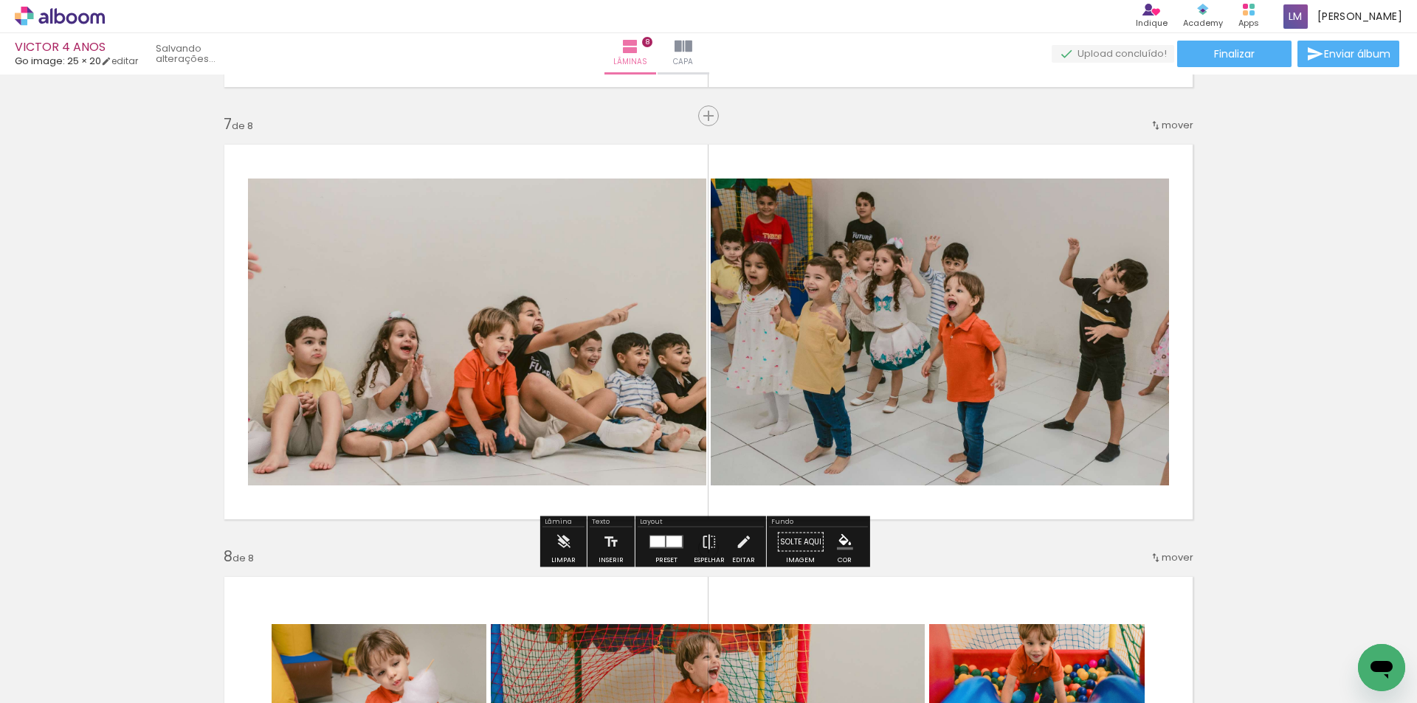
scroll to position [0, 877]
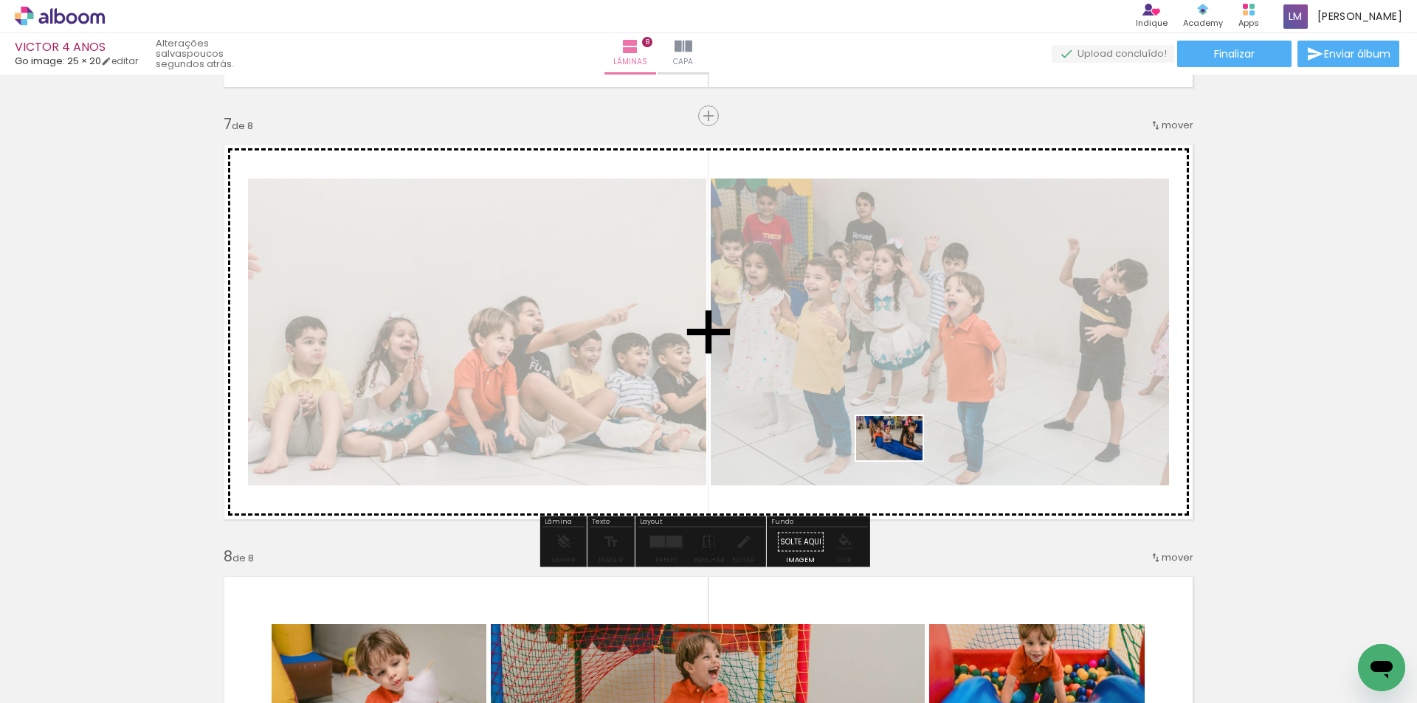
drag, startPoint x: 440, startPoint y: 666, endPoint x: 920, endPoint y: 450, distance: 526.5
click at [920, 450] on quentale-workspace at bounding box center [708, 351] width 1417 height 703
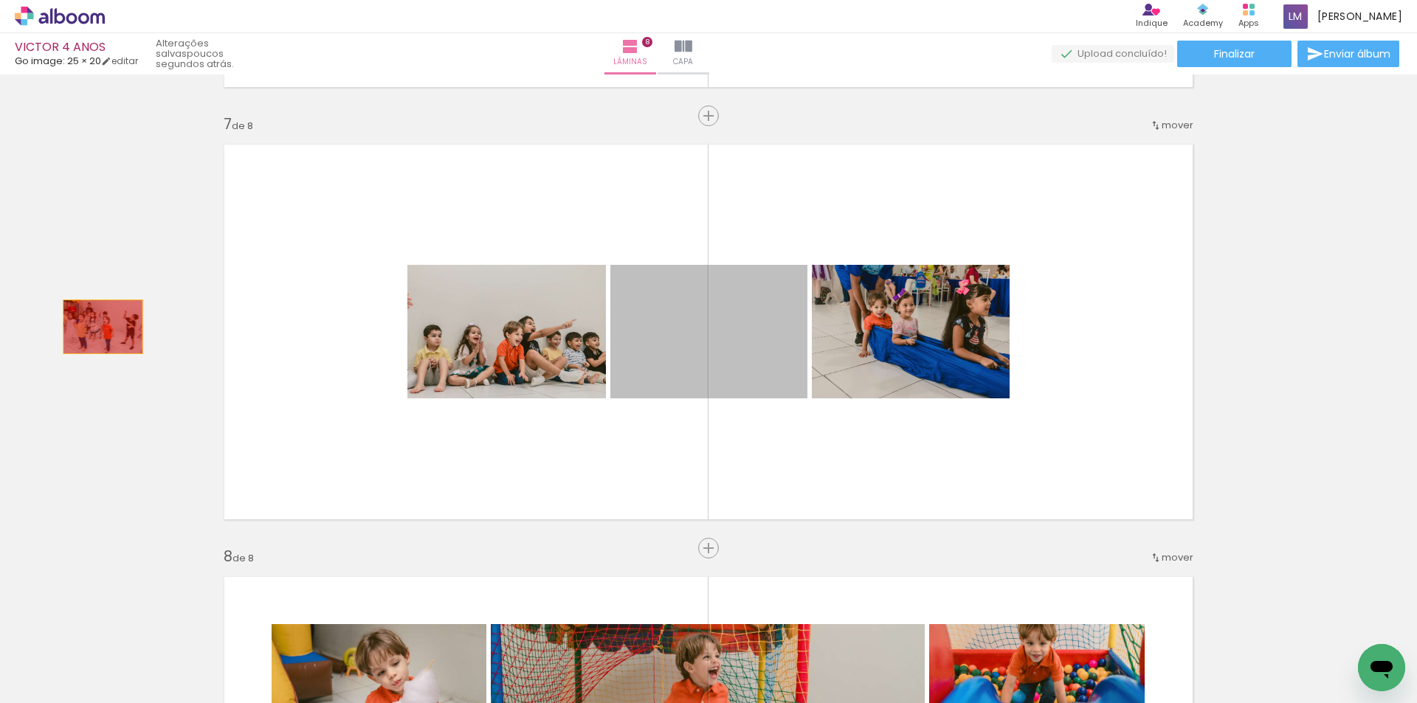
drag, startPoint x: 742, startPoint y: 343, endPoint x: 97, endPoint y: 327, distance: 644.4
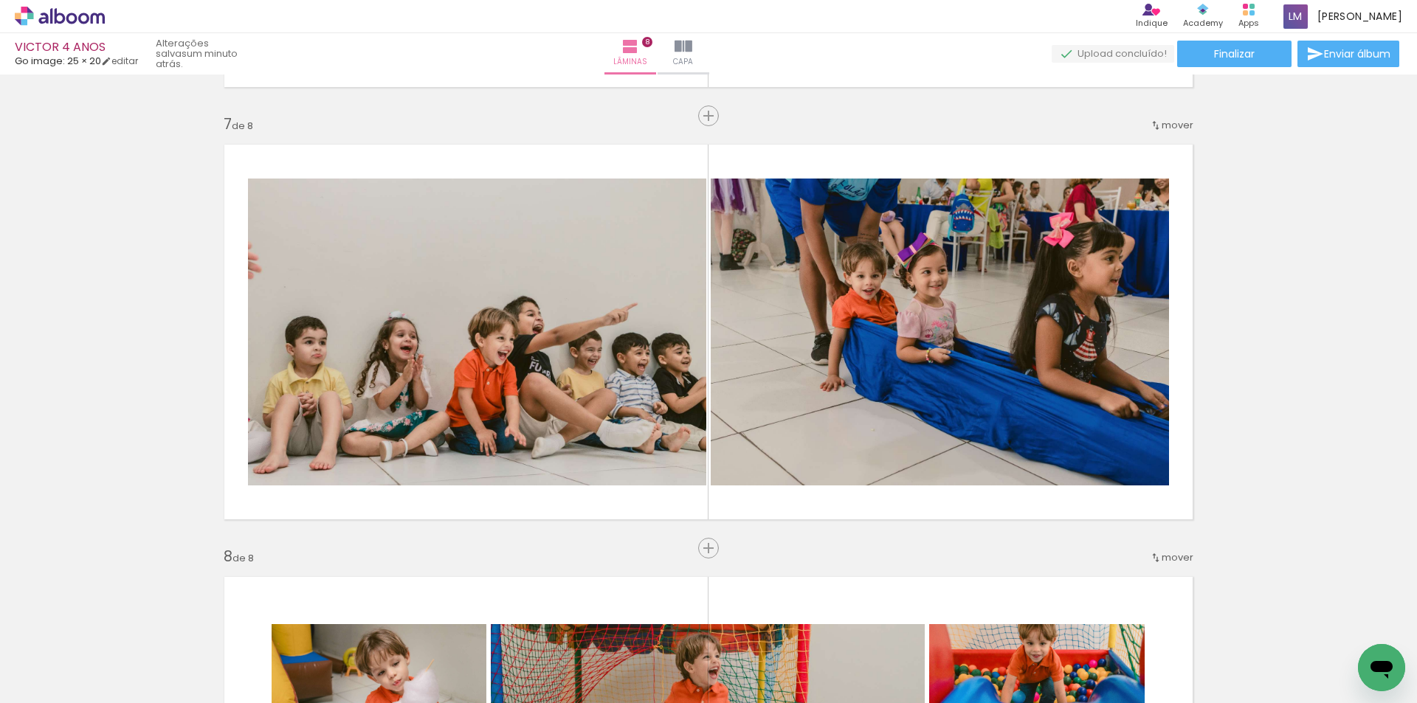
scroll to position [0, 1453]
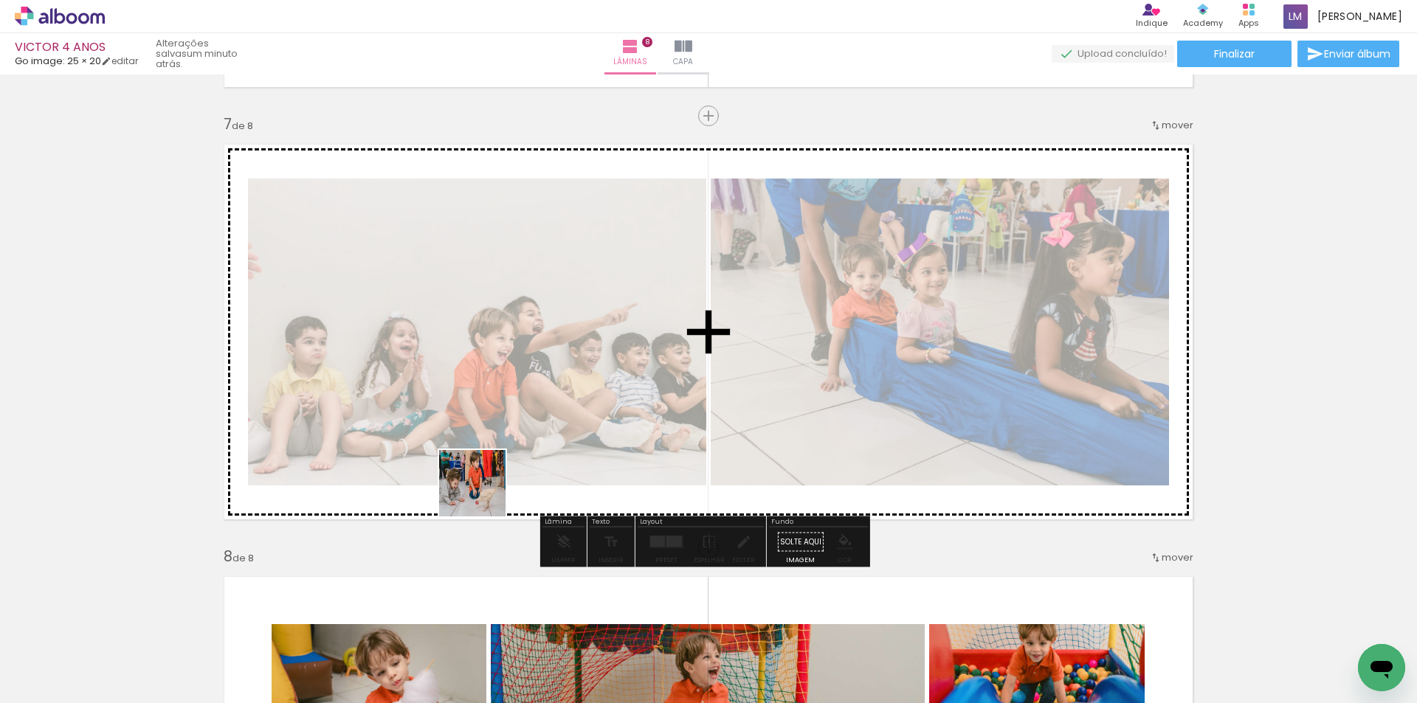
drag, startPoint x: 449, startPoint y: 651, endPoint x: 490, endPoint y: 438, distance: 217.1
click at [490, 438] on quentale-workspace at bounding box center [708, 351] width 1417 height 703
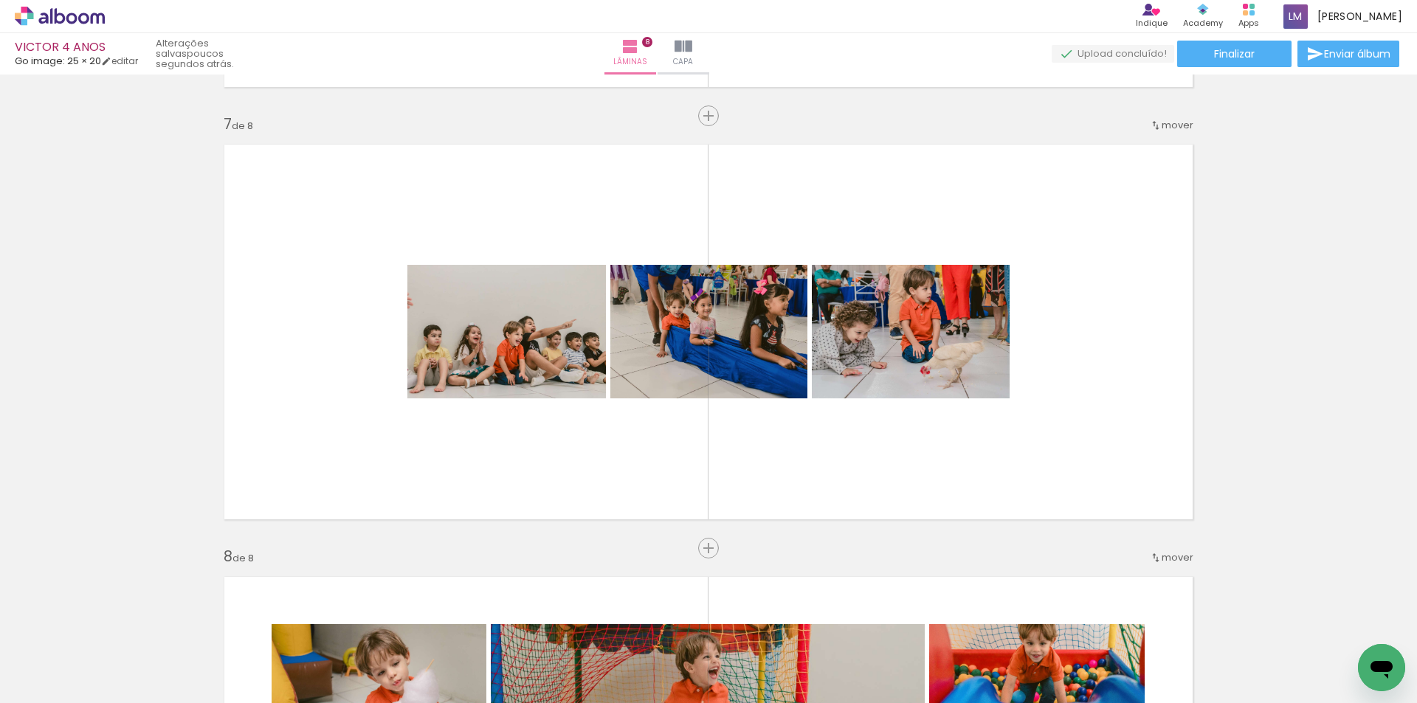
scroll to position [0, 1982]
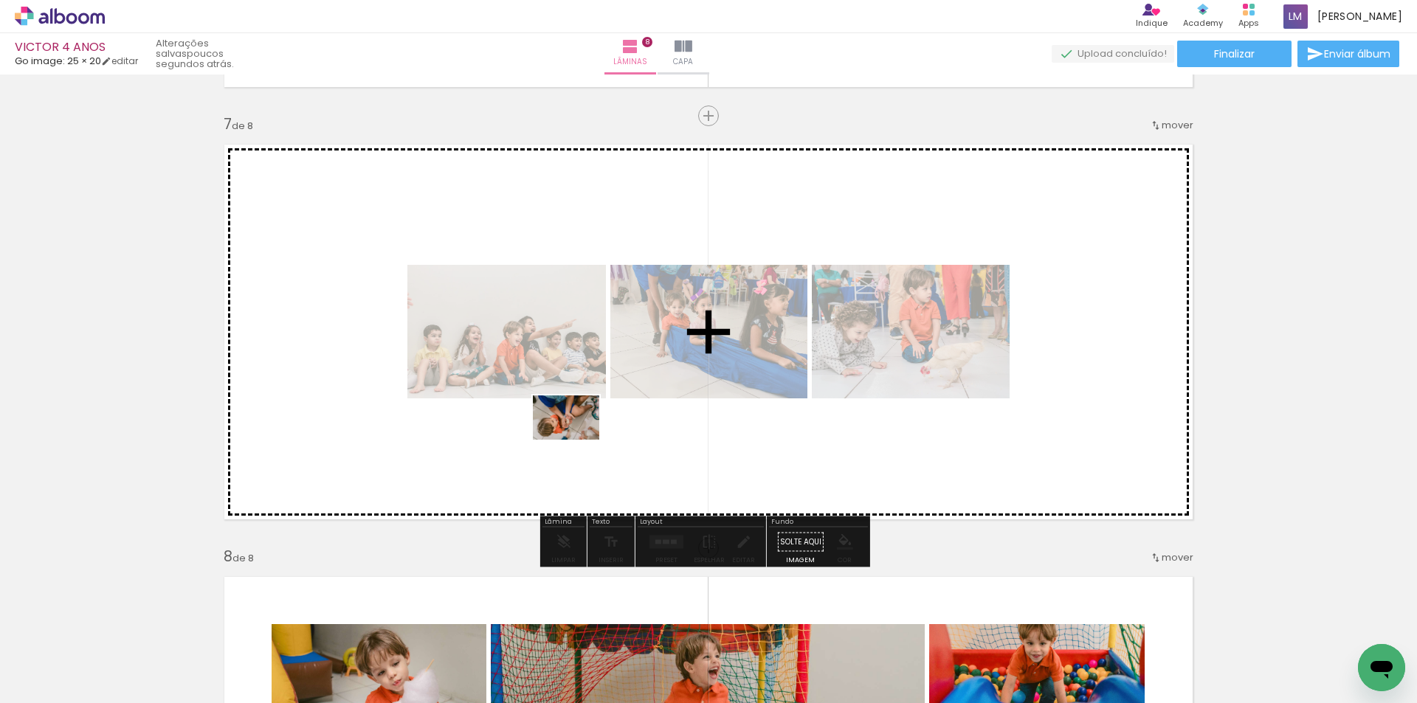
drag, startPoint x: 505, startPoint y: 659, endPoint x: 577, endPoint y: 440, distance: 230.5
click at [577, 440] on quentale-workspace at bounding box center [708, 351] width 1417 height 703
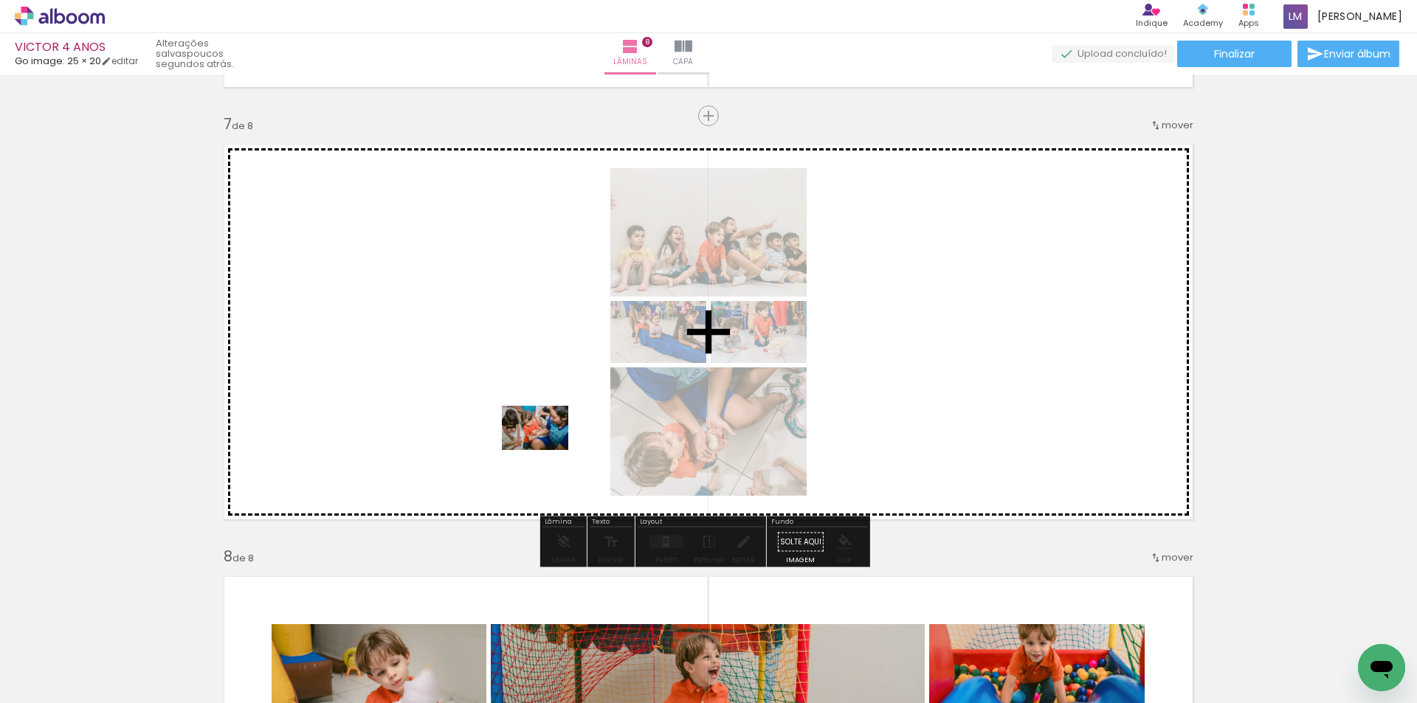
drag, startPoint x: 584, startPoint y: 658, endPoint x: 546, endPoint y: 450, distance: 211.5
click at [546, 450] on quentale-workspace at bounding box center [708, 351] width 1417 height 703
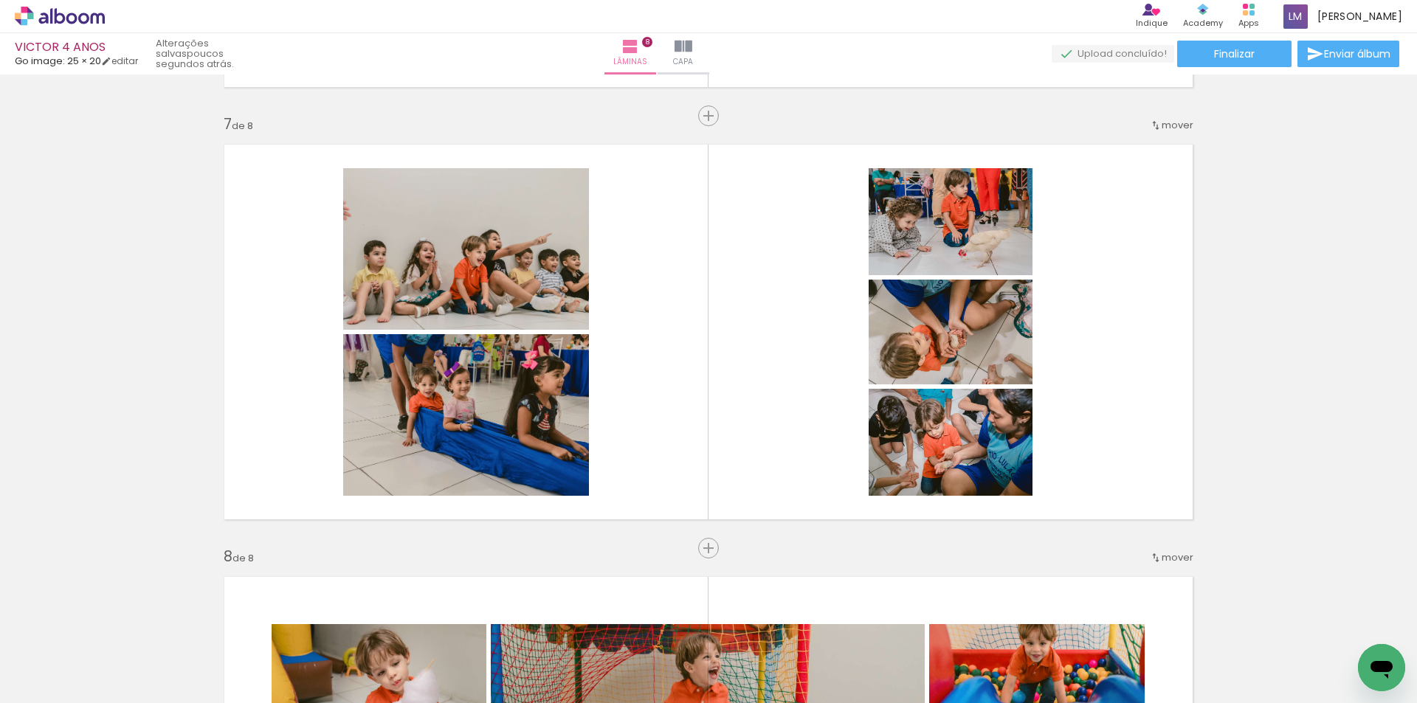
scroll to position [0, 3104]
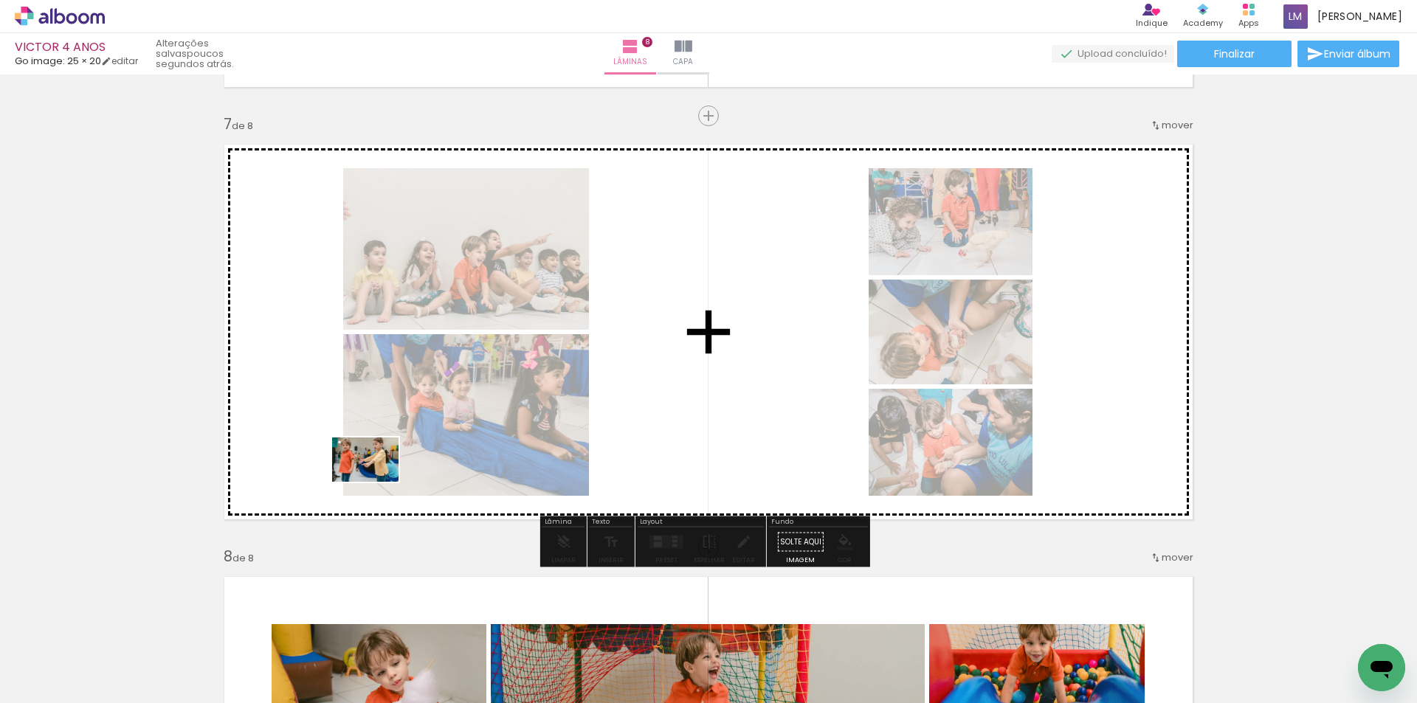
drag, startPoint x: 425, startPoint y: 672, endPoint x: 376, endPoint y: 482, distance: 196.5
click at [376, 482] on quentale-workspace at bounding box center [708, 351] width 1417 height 703
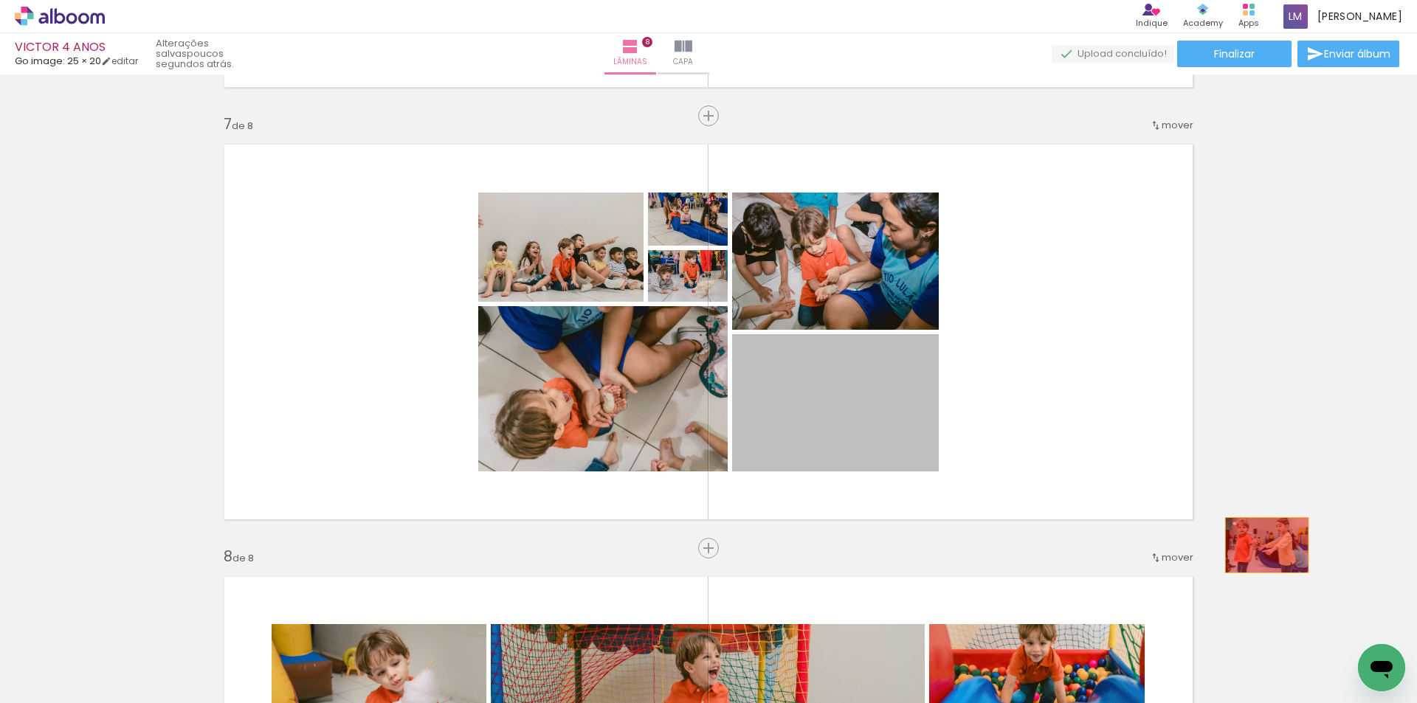
drag, startPoint x: 865, startPoint y: 449, endPoint x: 1261, endPoint y: 545, distance: 407.7
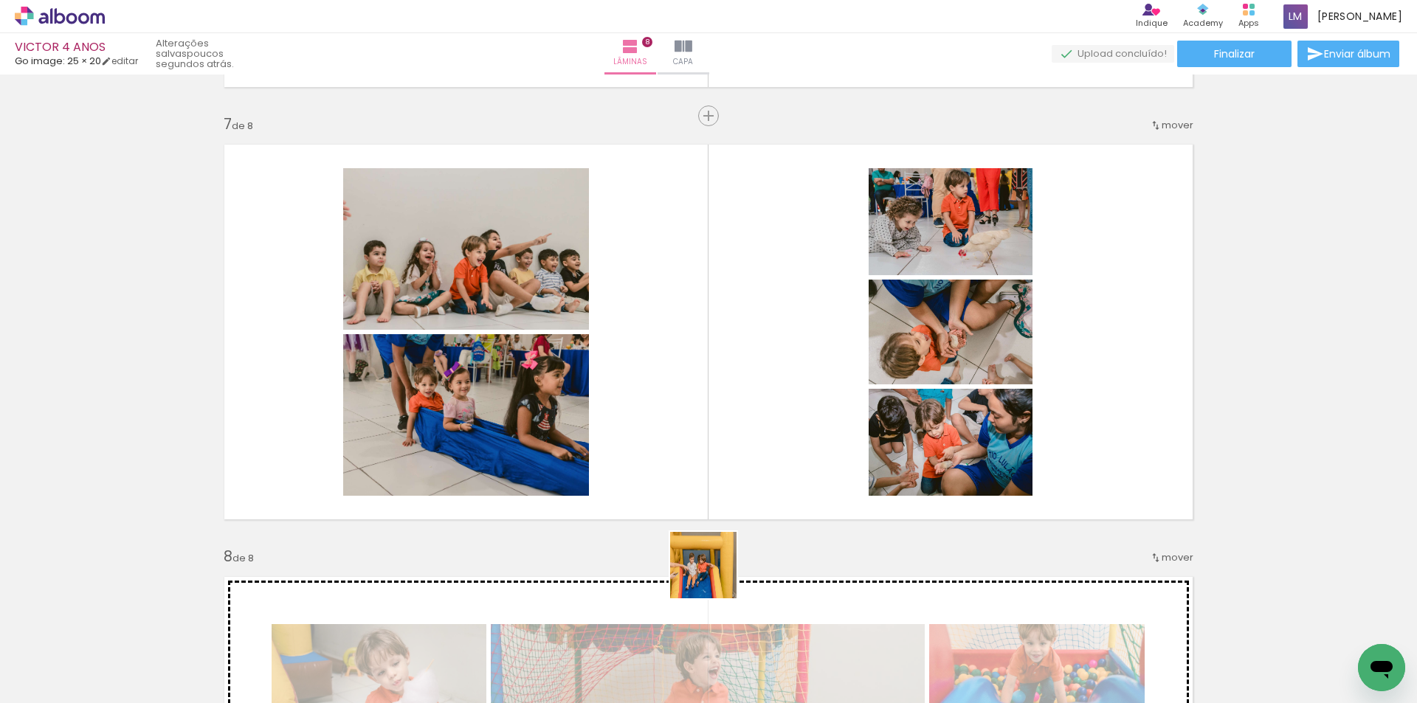
drag, startPoint x: 695, startPoint y: 662, endPoint x: 793, endPoint y: 550, distance: 149.0
click at [642, 449] on quentale-workspace at bounding box center [708, 351] width 1417 height 703
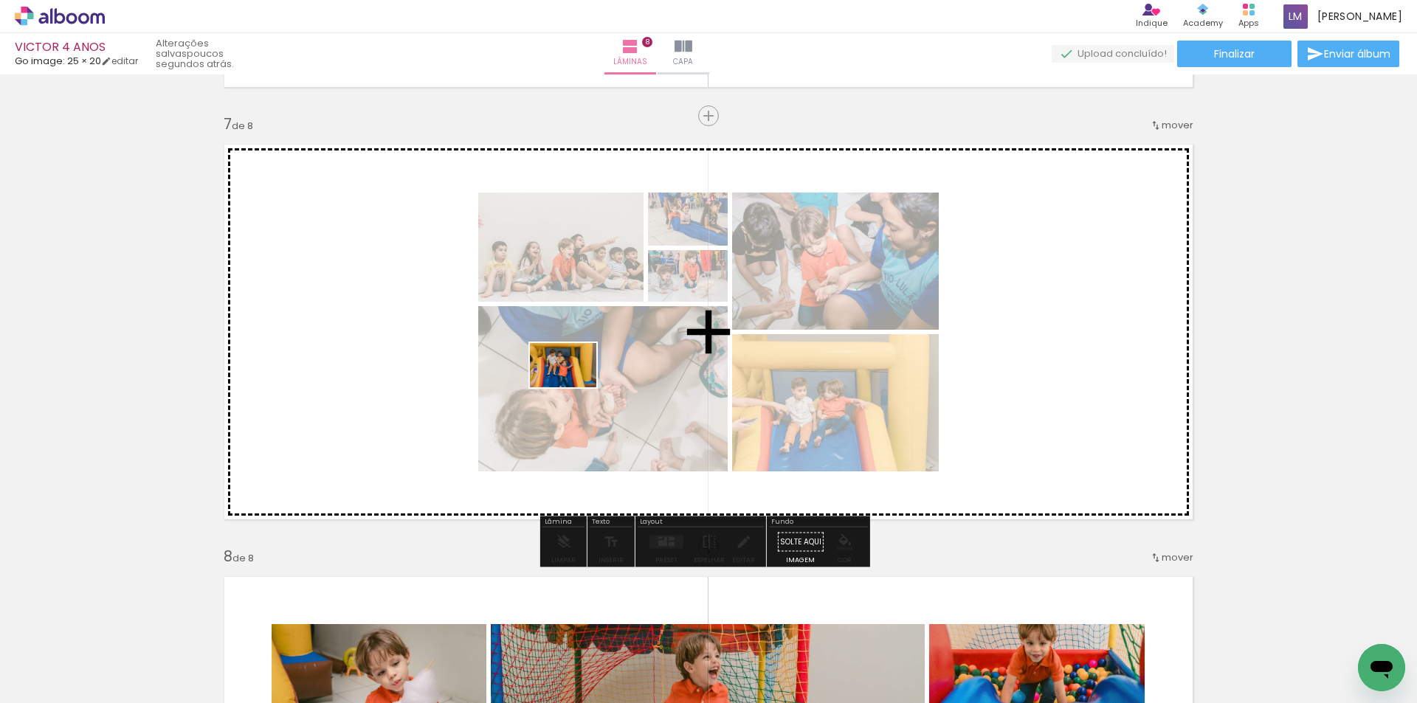
drag, startPoint x: 774, startPoint y: 667, endPoint x: 574, endPoint y: 387, distance: 343.8
click at [574, 387] on quentale-workspace at bounding box center [708, 351] width 1417 height 703
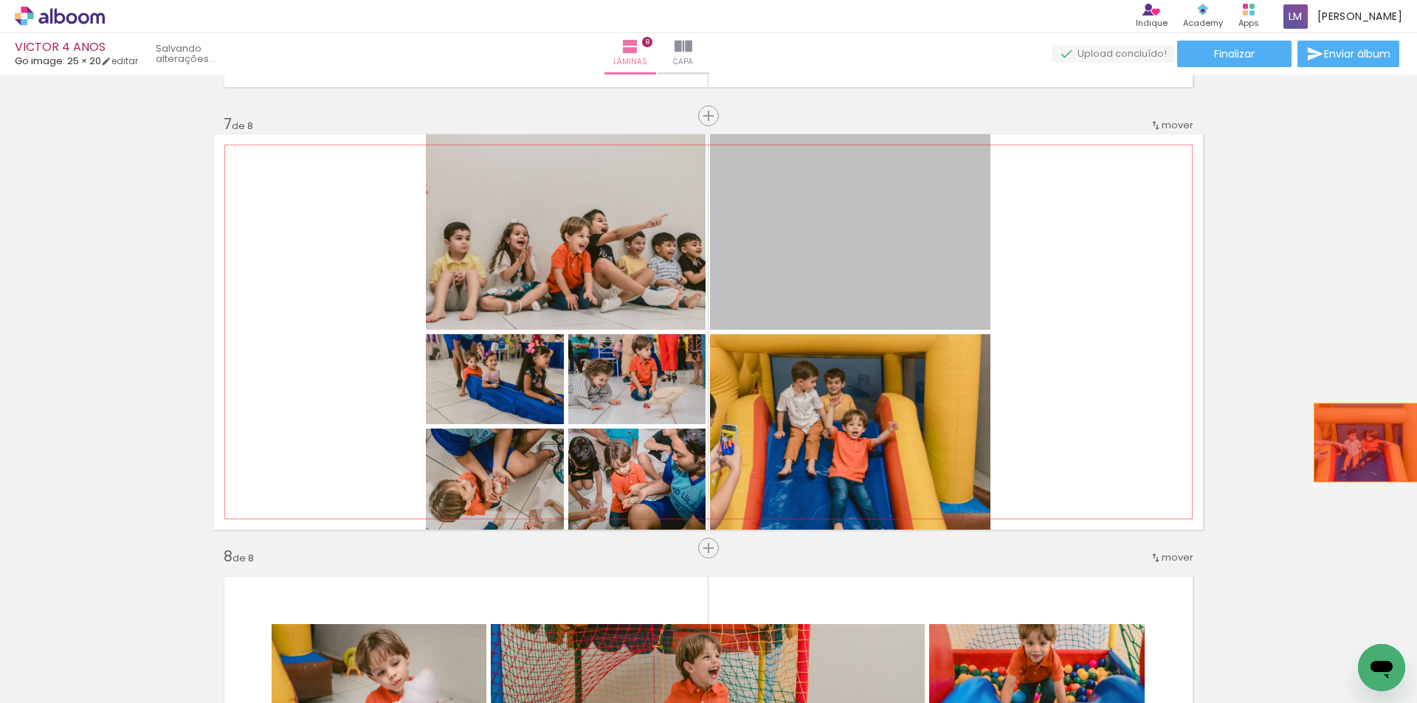
drag, startPoint x: 862, startPoint y: 289, endPoint x: 1040, endPoint y: 700, distance: 447.8
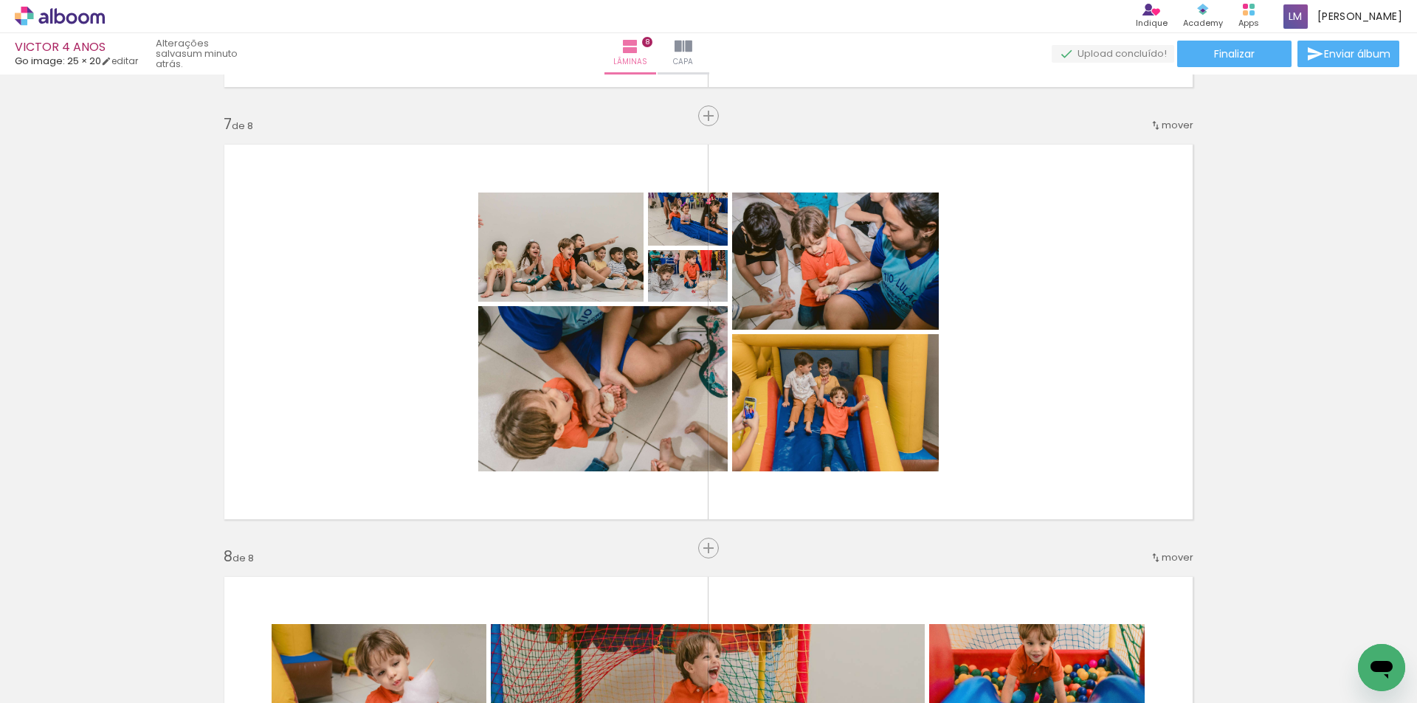
scroll to position [0, 3749]
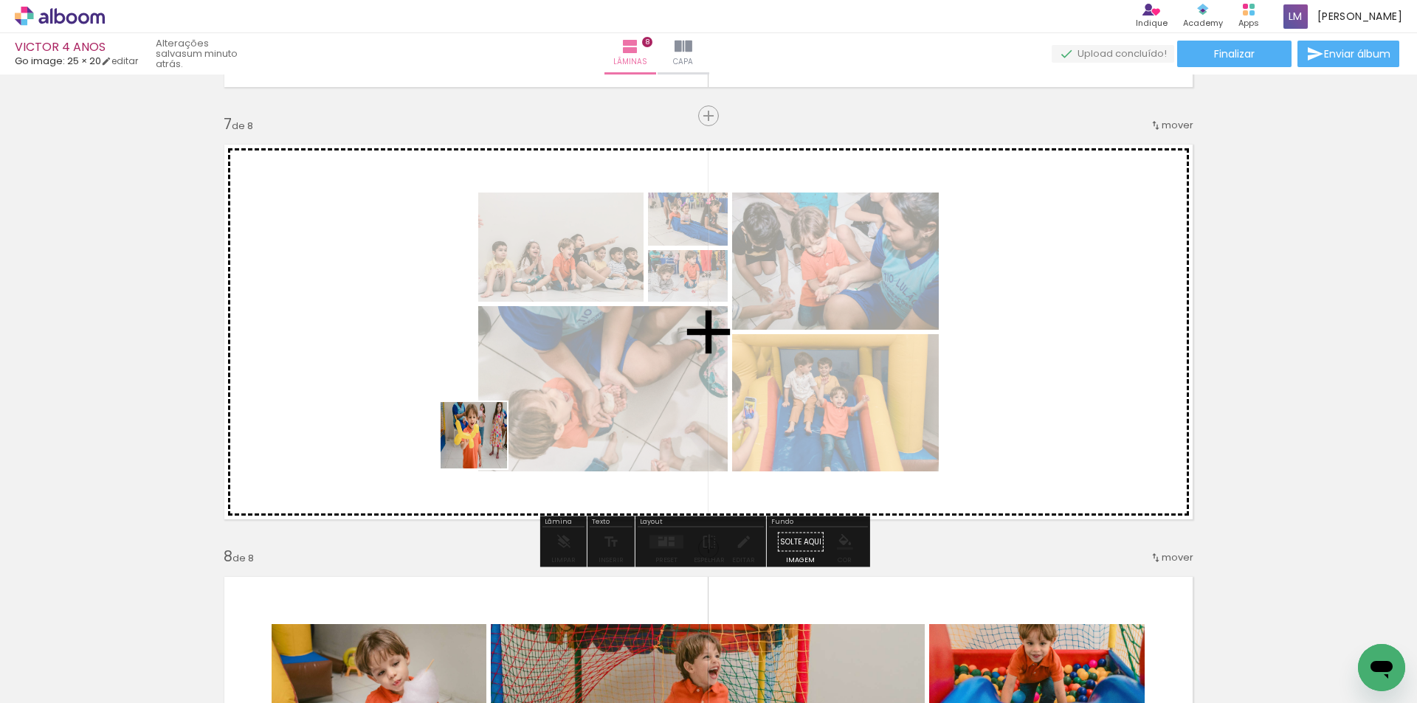
drag, startPoint x: 609, startPoint y: 655, endPoint x: 500, endPoint y: 420, distance: 258.8
click at [456, 415] on quentale-workspace at bounding box center [708, 351] width 1417 height 703
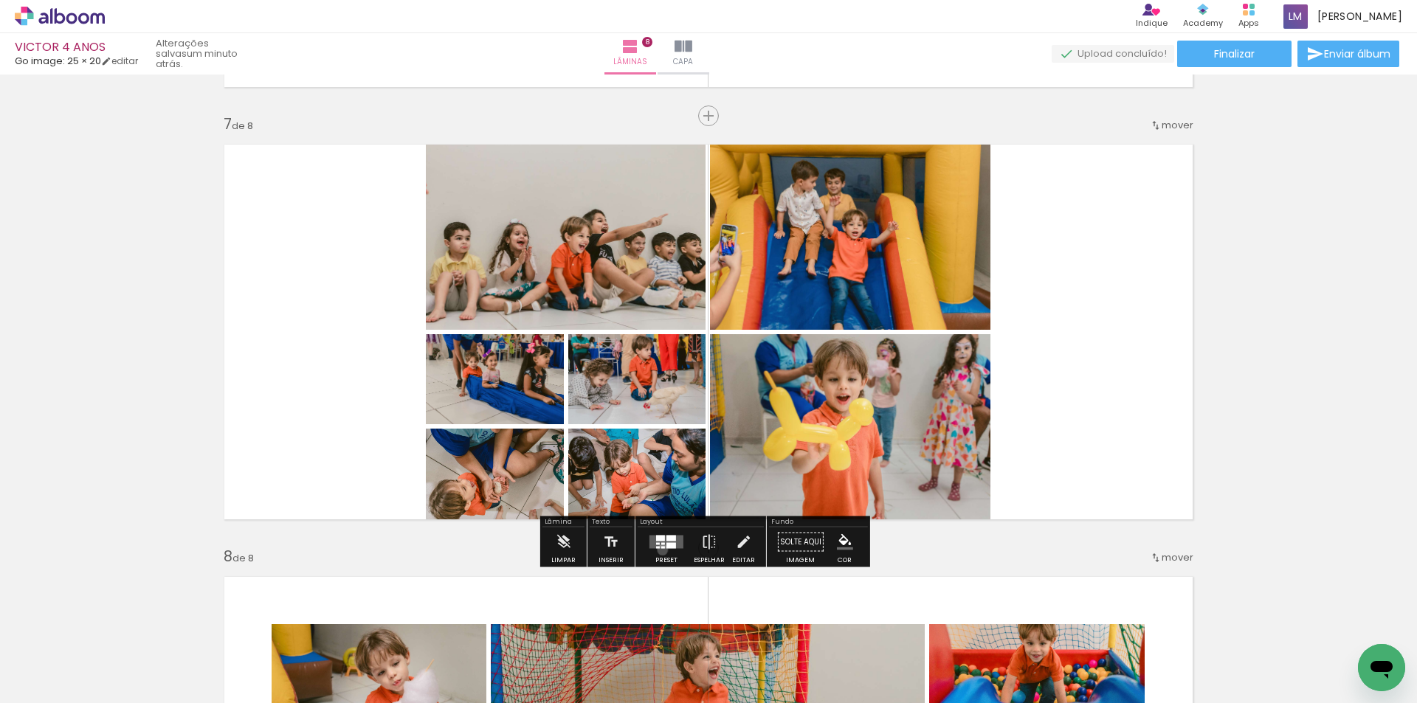
click at [659, 550] on div at bounding box center [666, 543] width 40 height 30
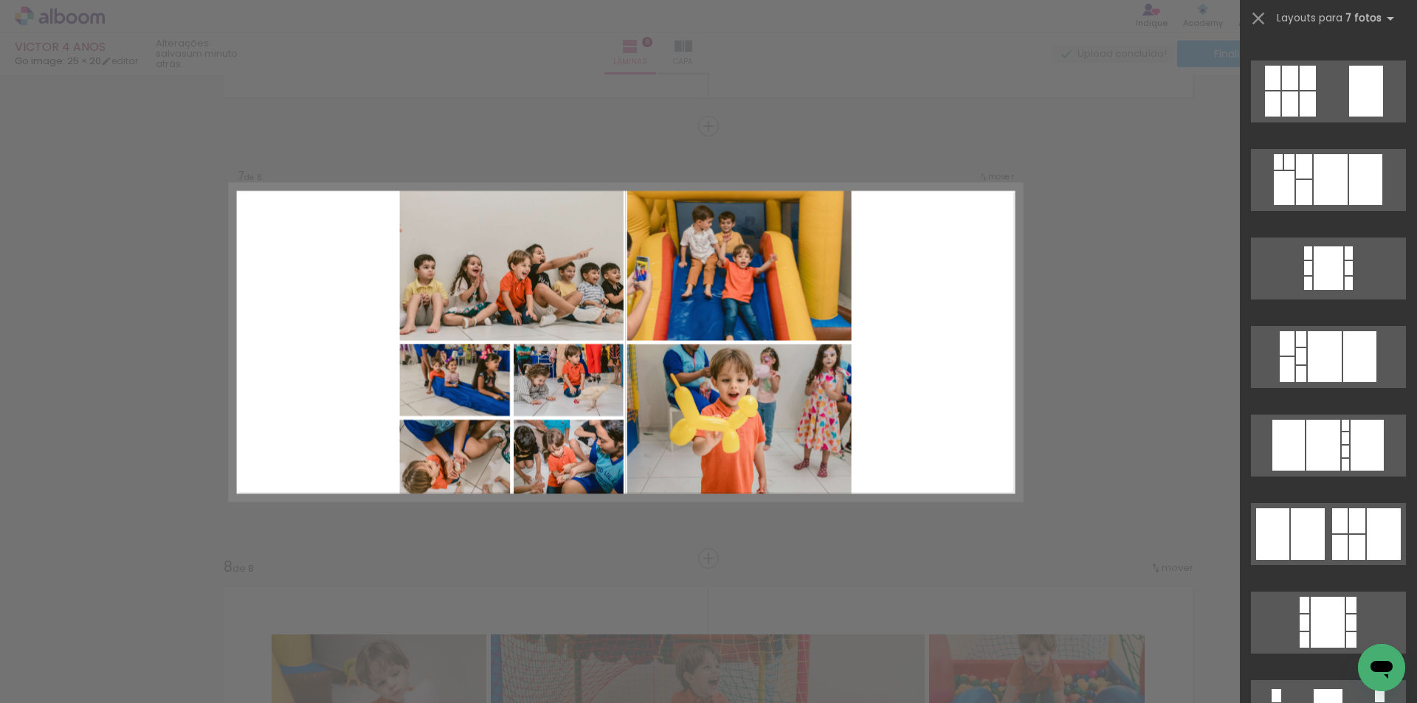
scroll to position [17660, 0]
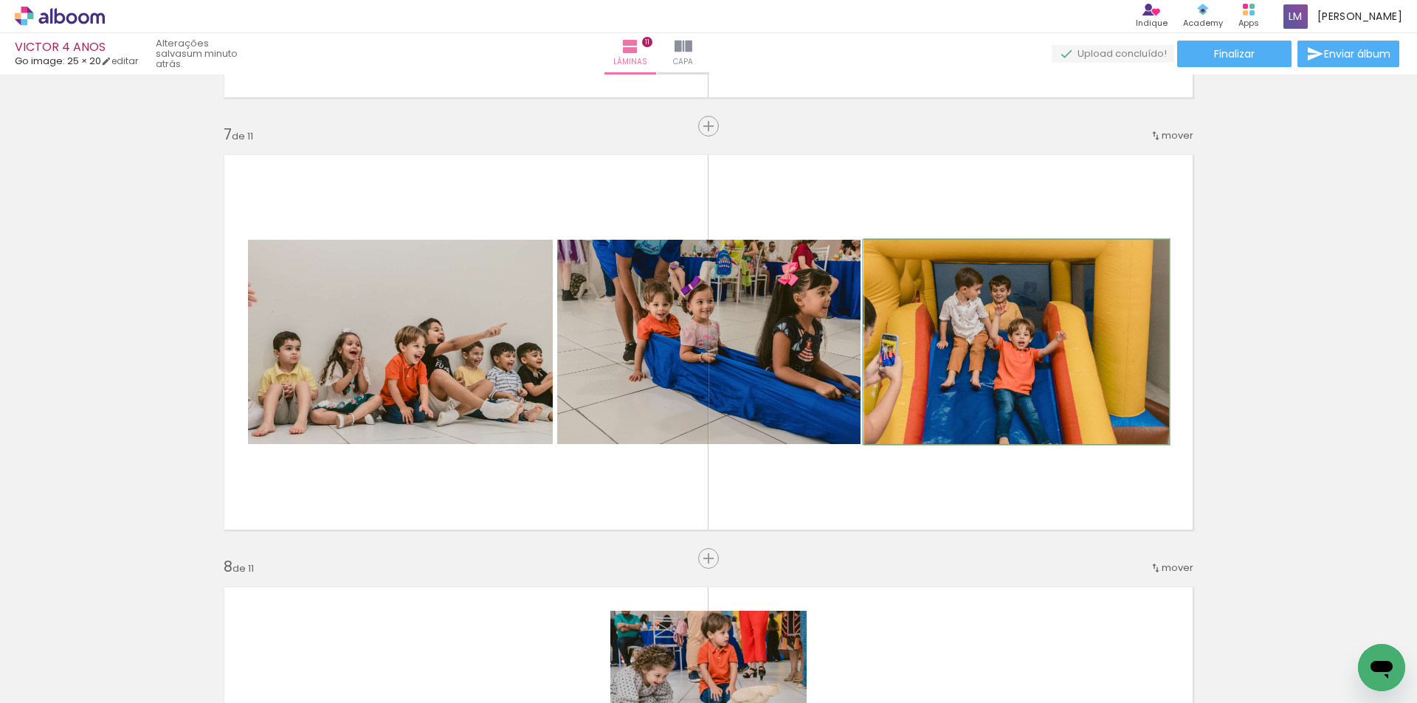
scroll to position [0, 8874]
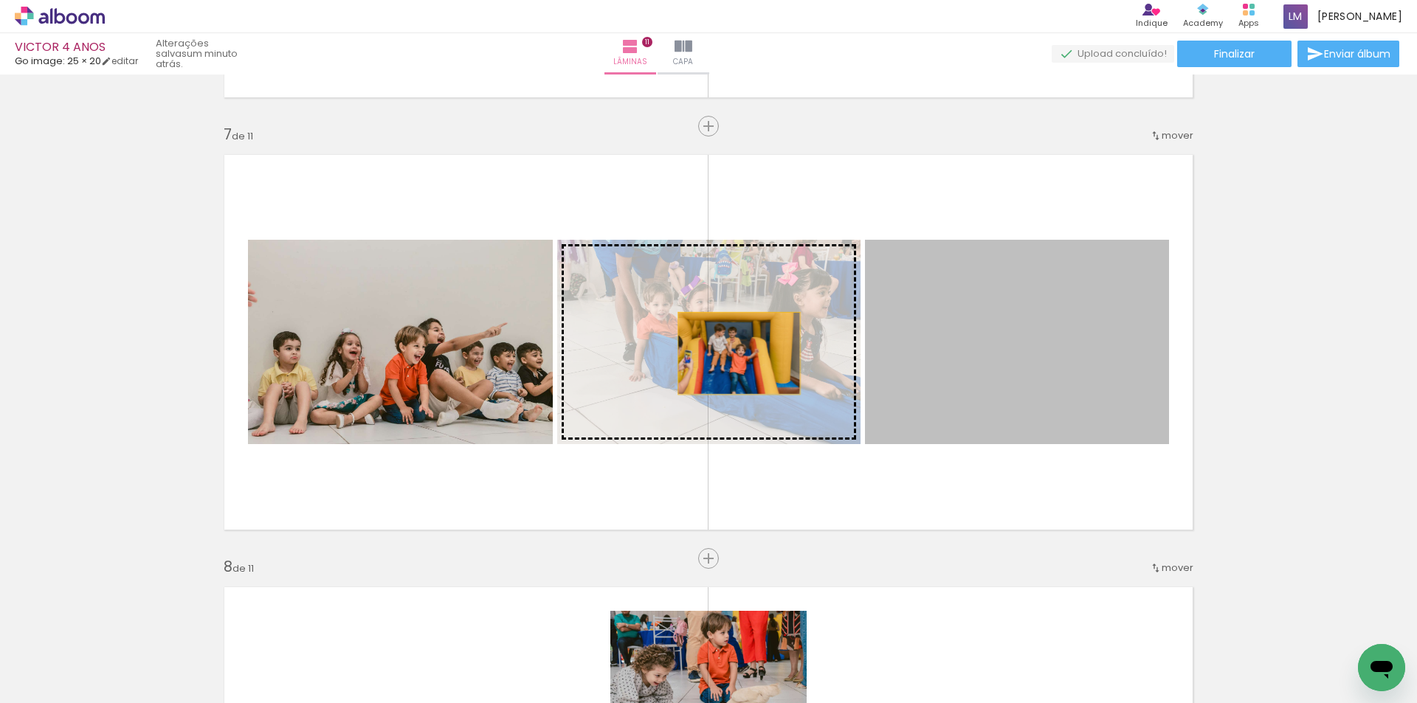
drag, startPoint x: 913, startPoint y: 370, endPoint x: 733, endPoint y: 353, distance: 180.0
click at [0, 0] on slot at bounding box center [0, 0] width 0 height 0
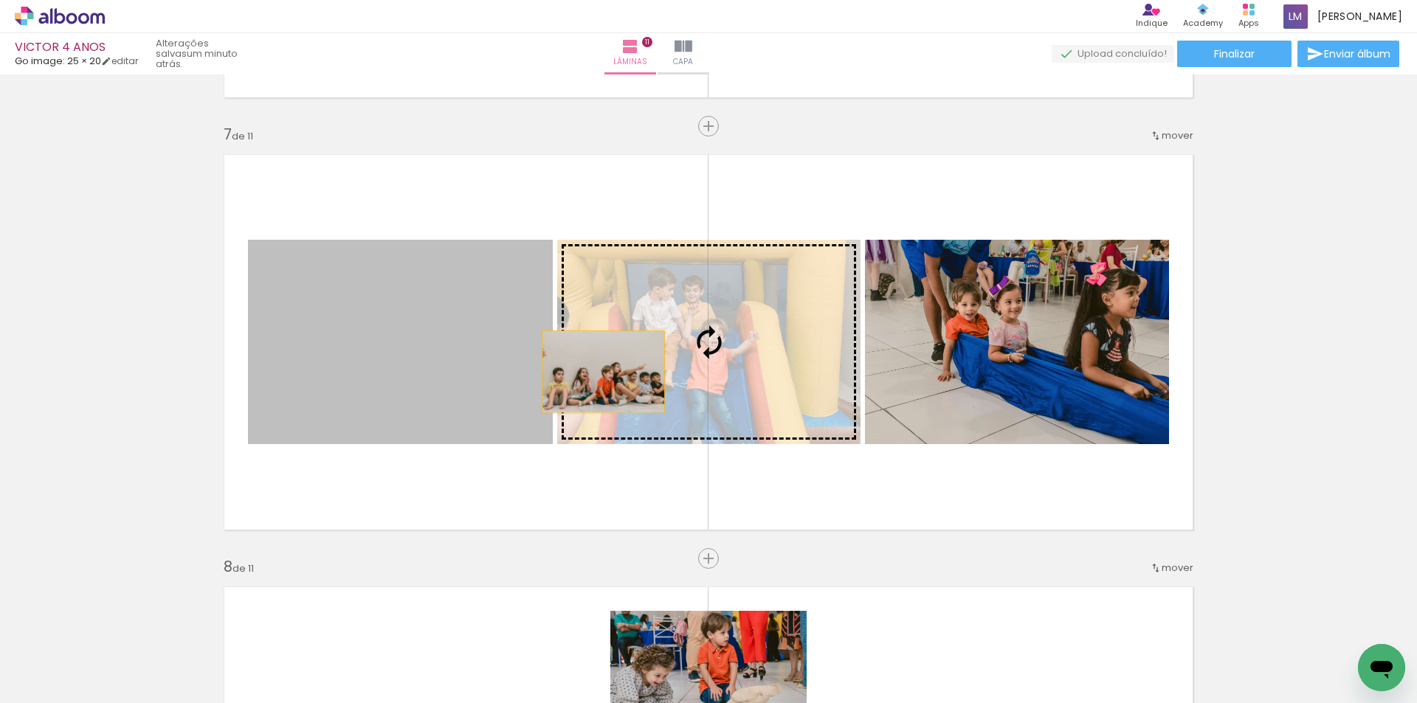
drag, startPoint x: 460, startPoint y: 398, endPoint x: 683, endPoint y: 366, distance: 225.8
click at [0, 0] on slot at bounding box center [0, 0] width 0 height 0
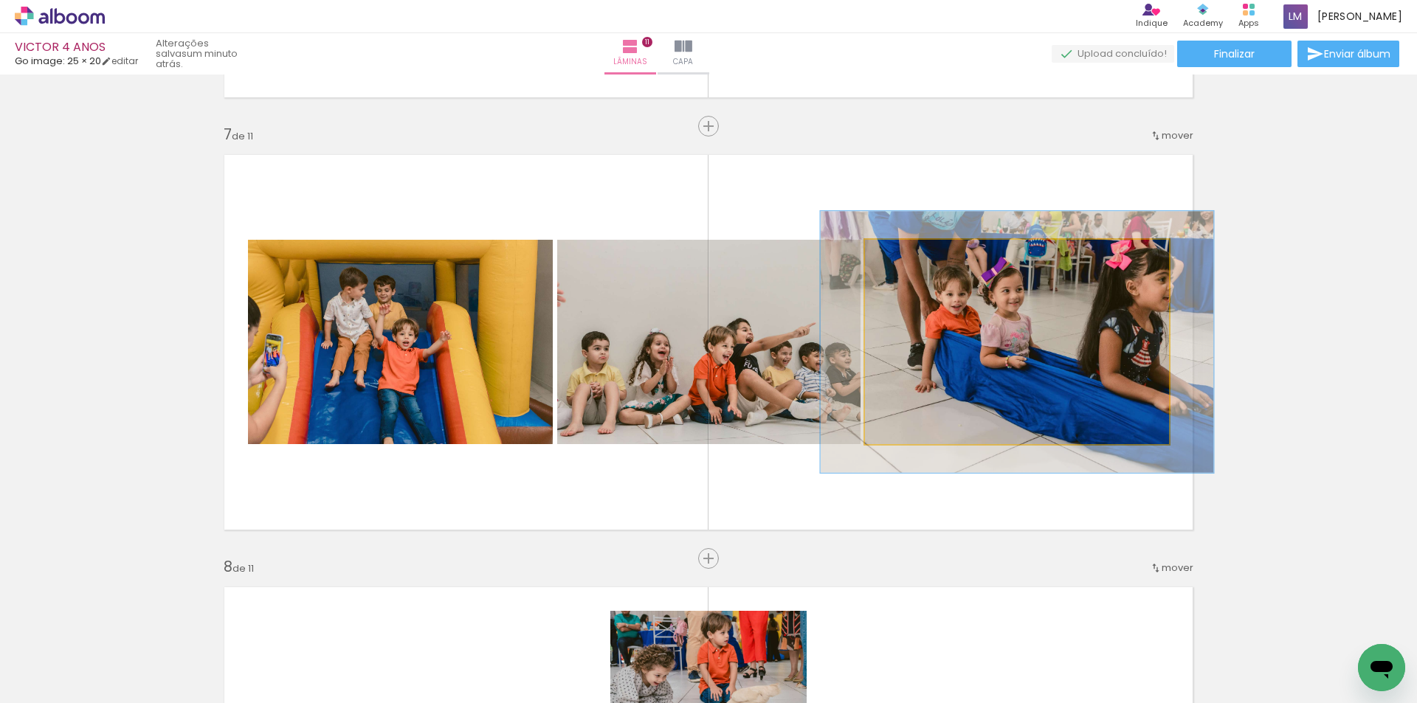
drag, startPoint x: 900, startPoint y: 253, endPoint x: 914, endPoint y: 252, distance: 14.0
type paper-slider "128"
click at [914, 252] on div at bounding box center [914, 256] width 24 height 24
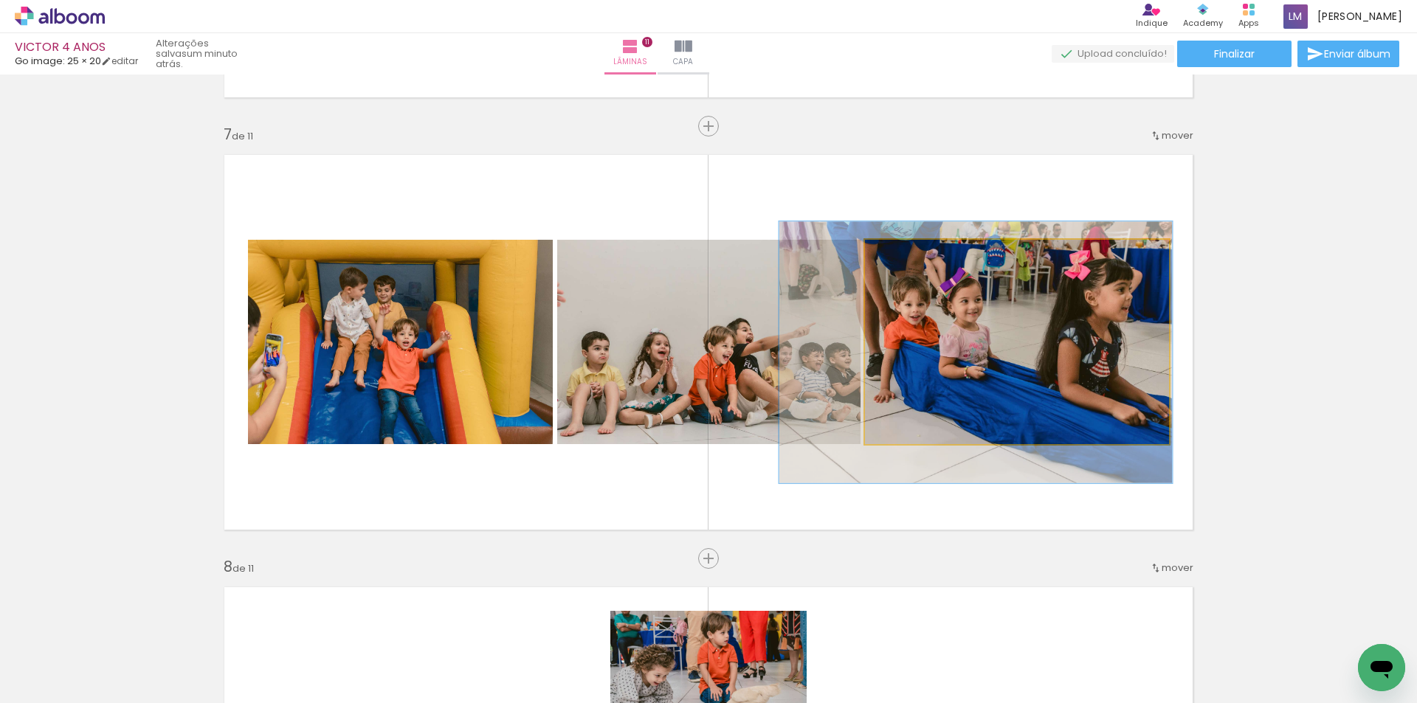
drag, startPoint x: 1064, startPoint y: 362, endPoint x: 1027, endPoint y: 372, distance: 38.3
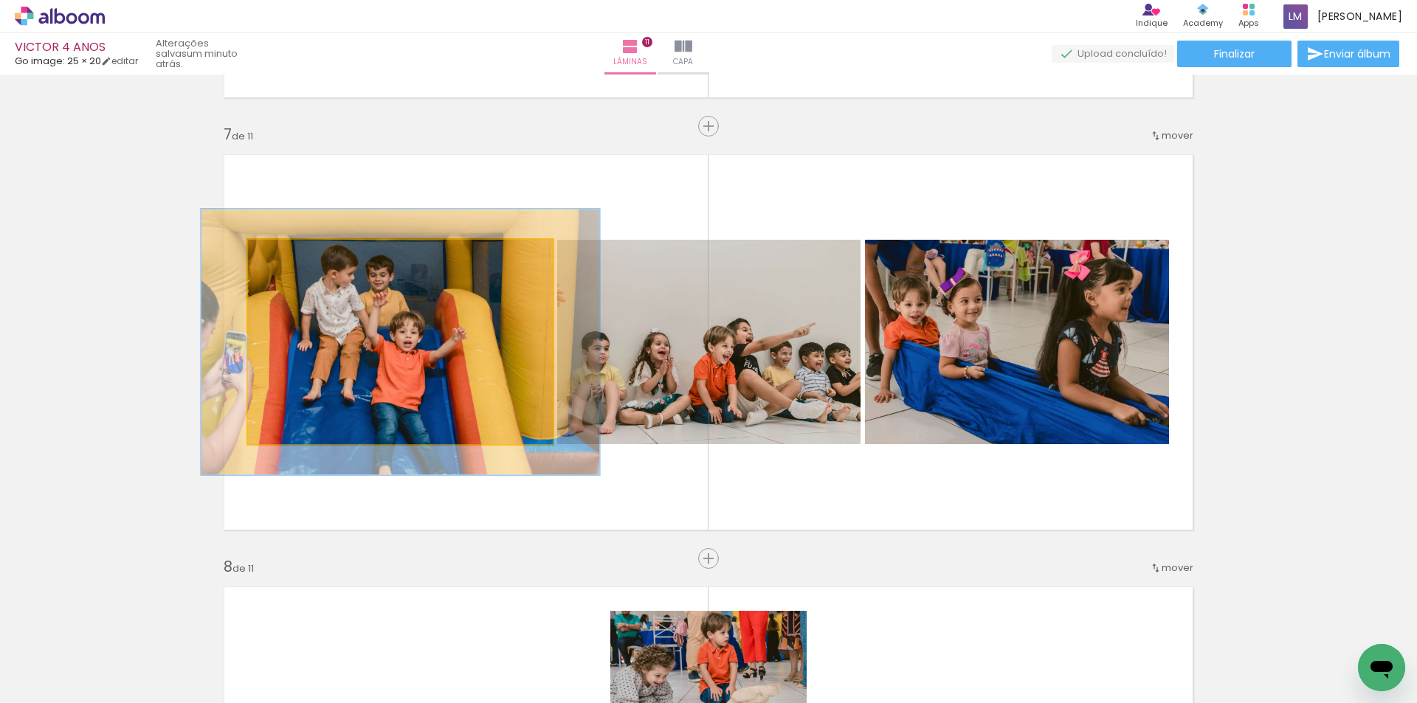
drag, startPoint x: 281, startPoint y: 259, endPoint x: 297, endPoint y: 262, distance: 15.8
click at [297, 262] on div at bounding box center [298, 256] width 24 height 24
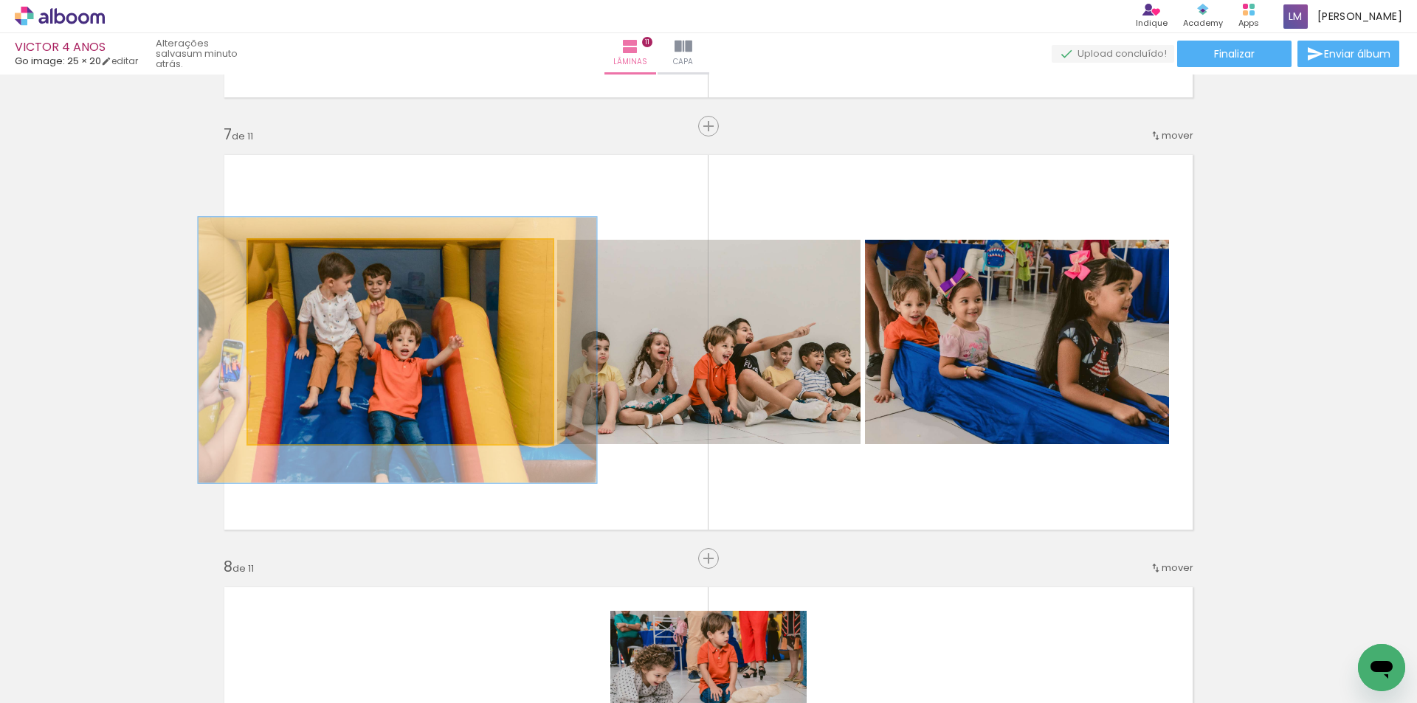
drag, startPoint x: 386, startPoint y: 334, endPoint x: 383, endPoint y: 342, distance: 8.6
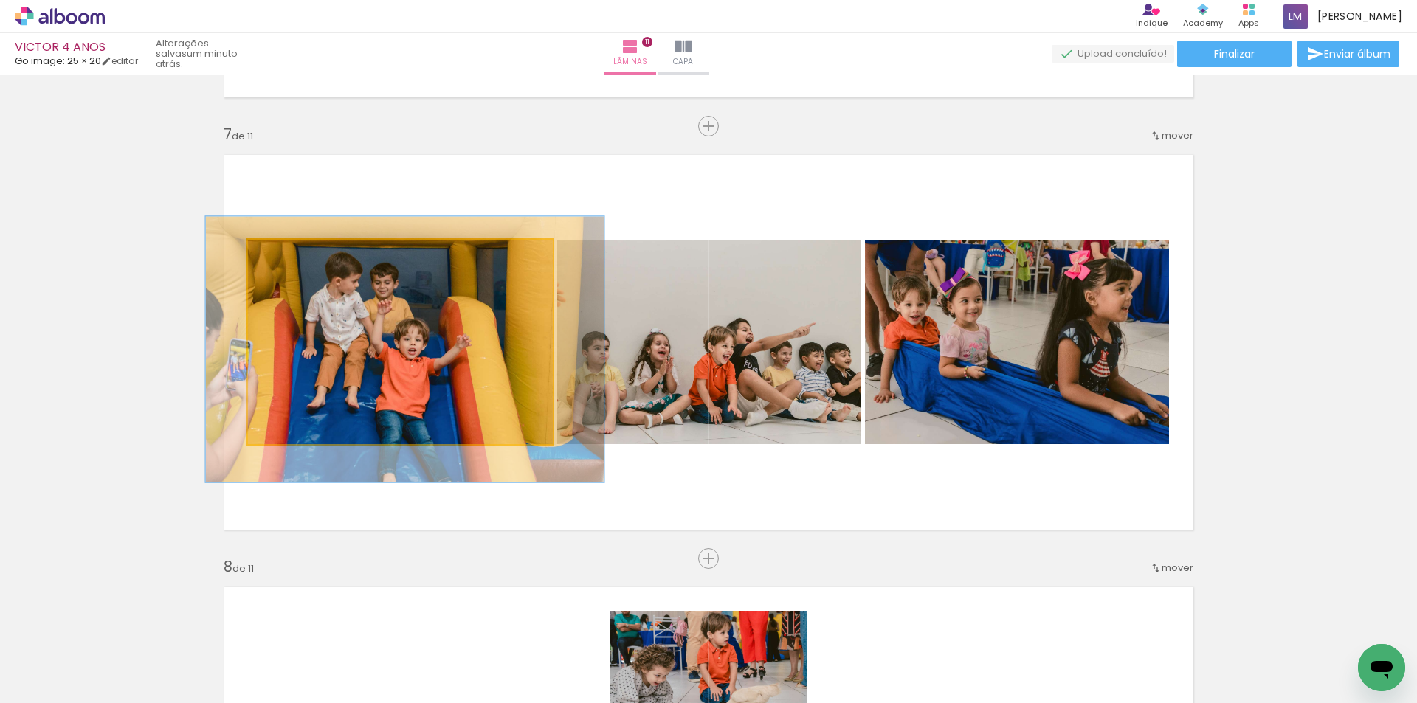
drag, startPoint x: 383, startPoint y: 342, endPoint x: 362, endPoint y: 321, distance: 30.3
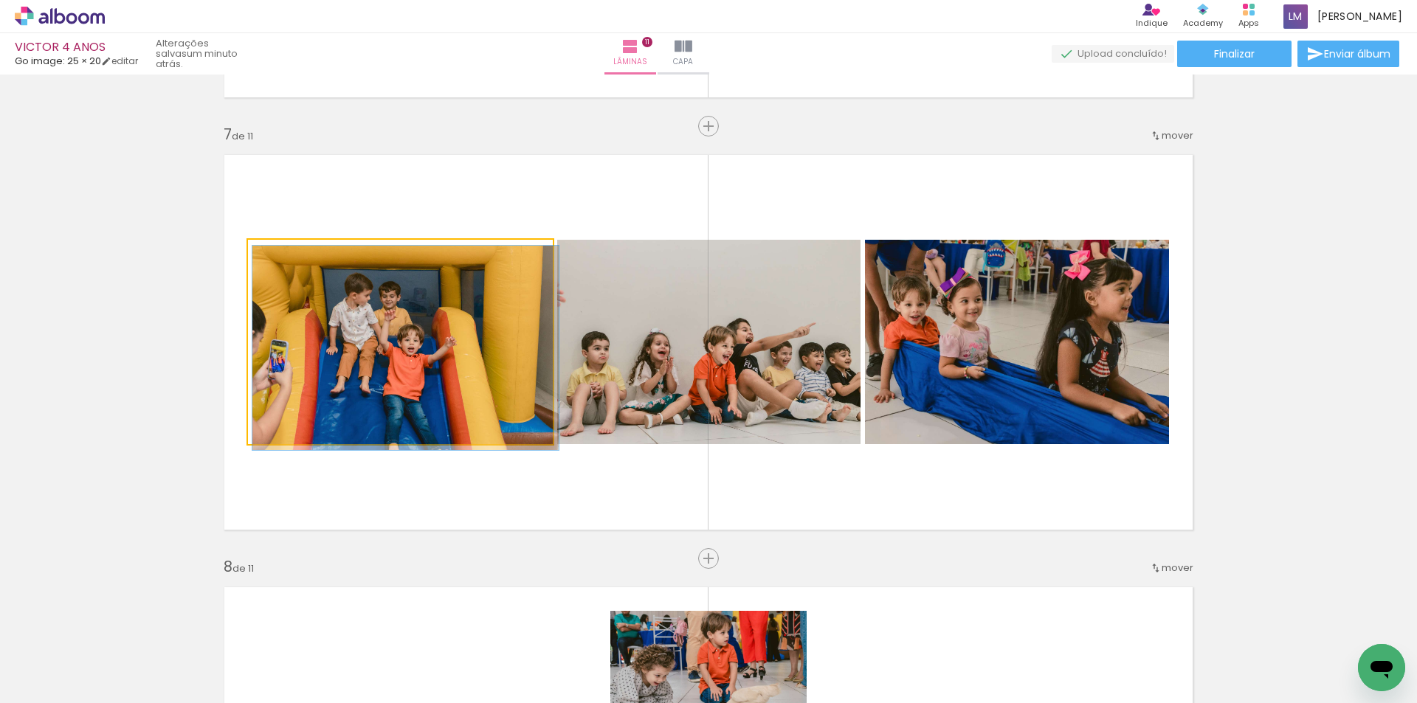
drag, startPoint x: 301, startPoint y: 258, endPoint x: 247, endPoint y: 256, distance: 53.9
type paper-slider "100"
click at [252, 256] on div at bounding box center [303, 255] width 103 height 22
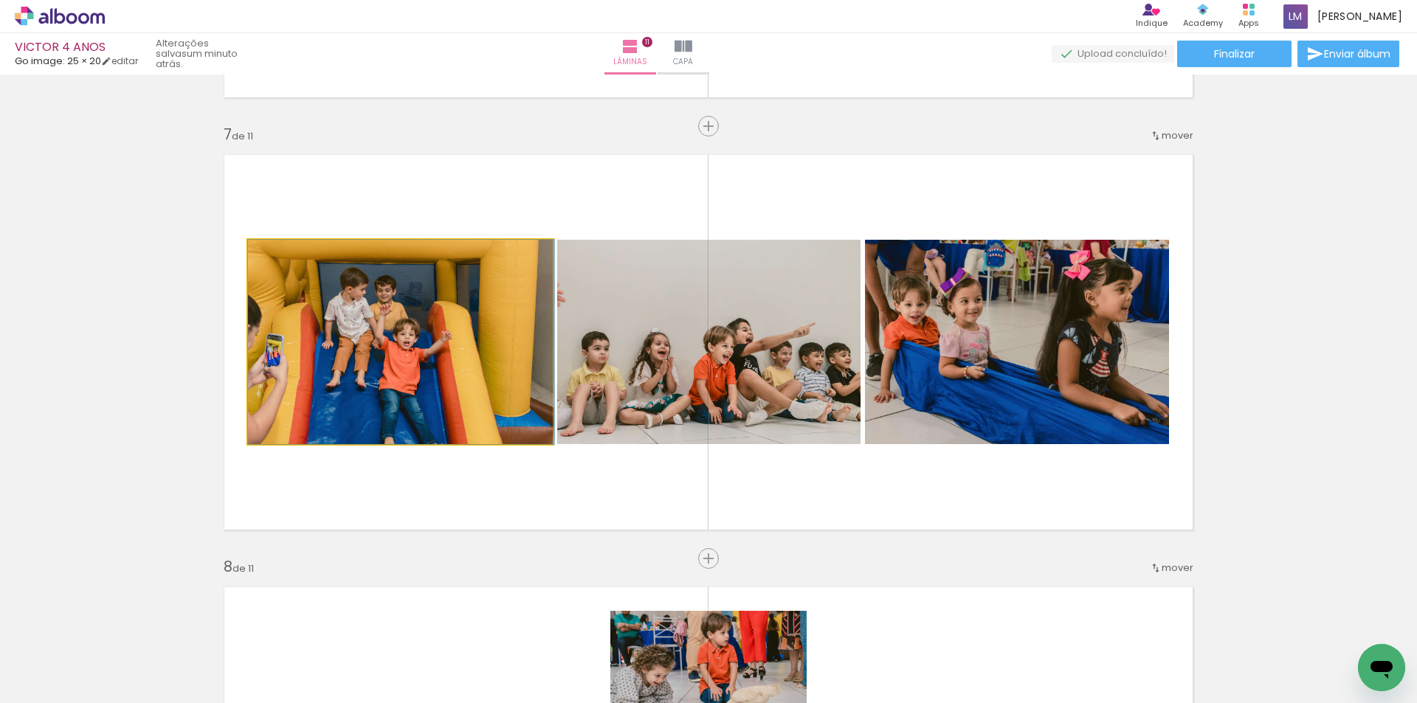
drag, startPoint x: 424, startPoint y: 365, endPoint x: 457, endPoint y: 366, distance: 34.0
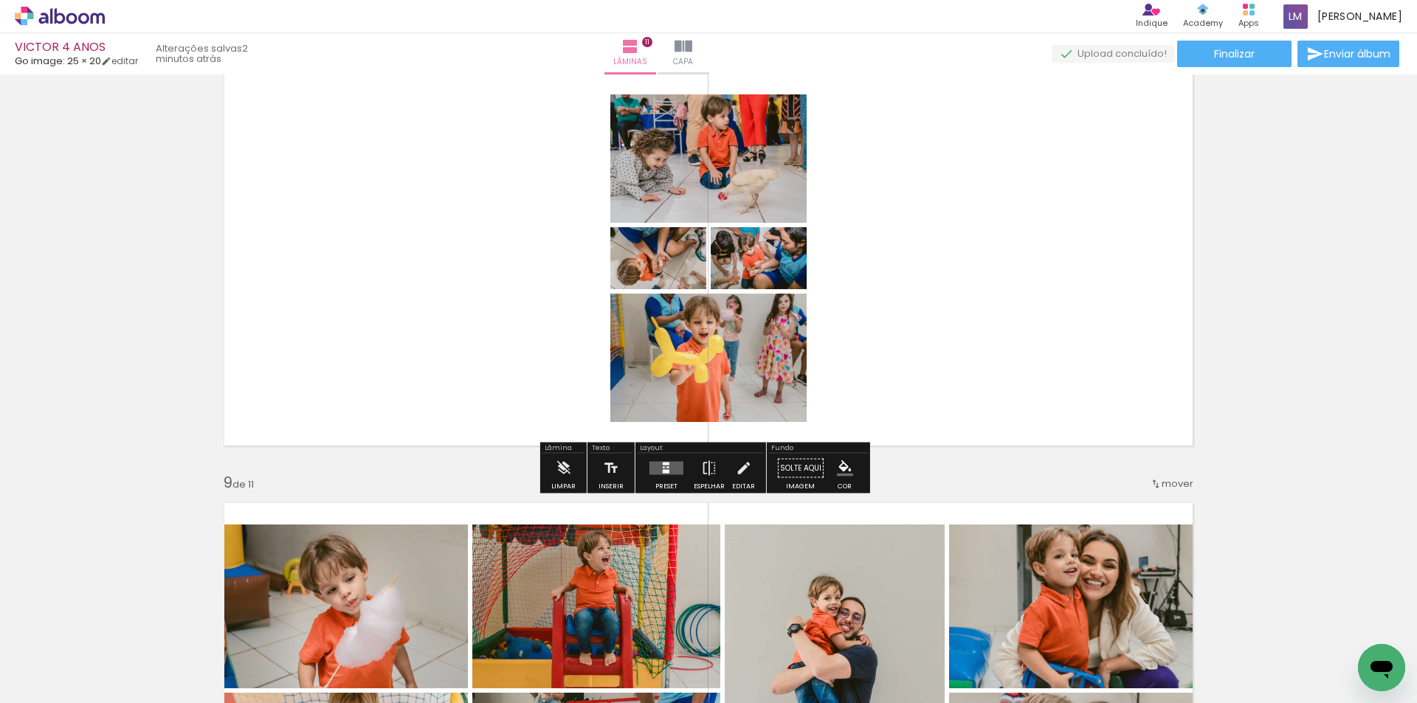
scroll to position [3010, 0]
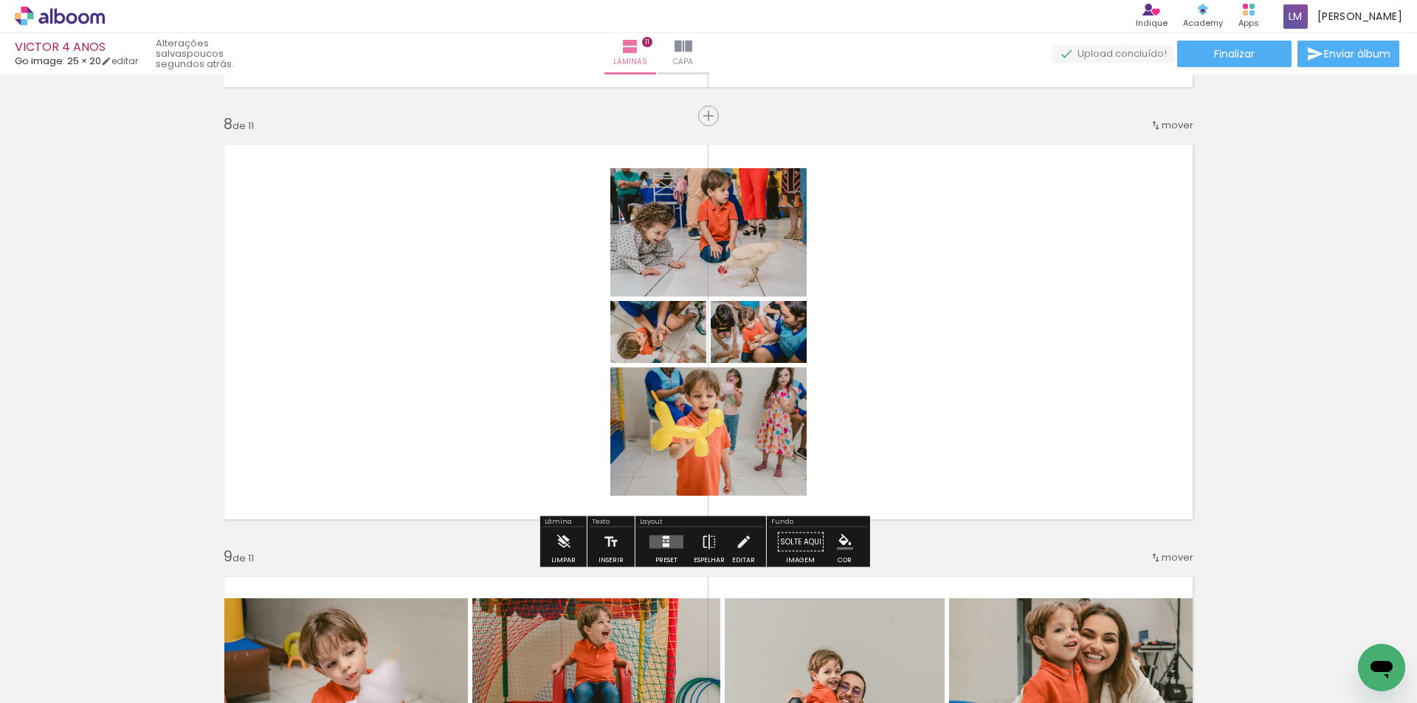
click at [659, 548] on quentale-layouter at bounding box center [666, 542] width 34 height 13
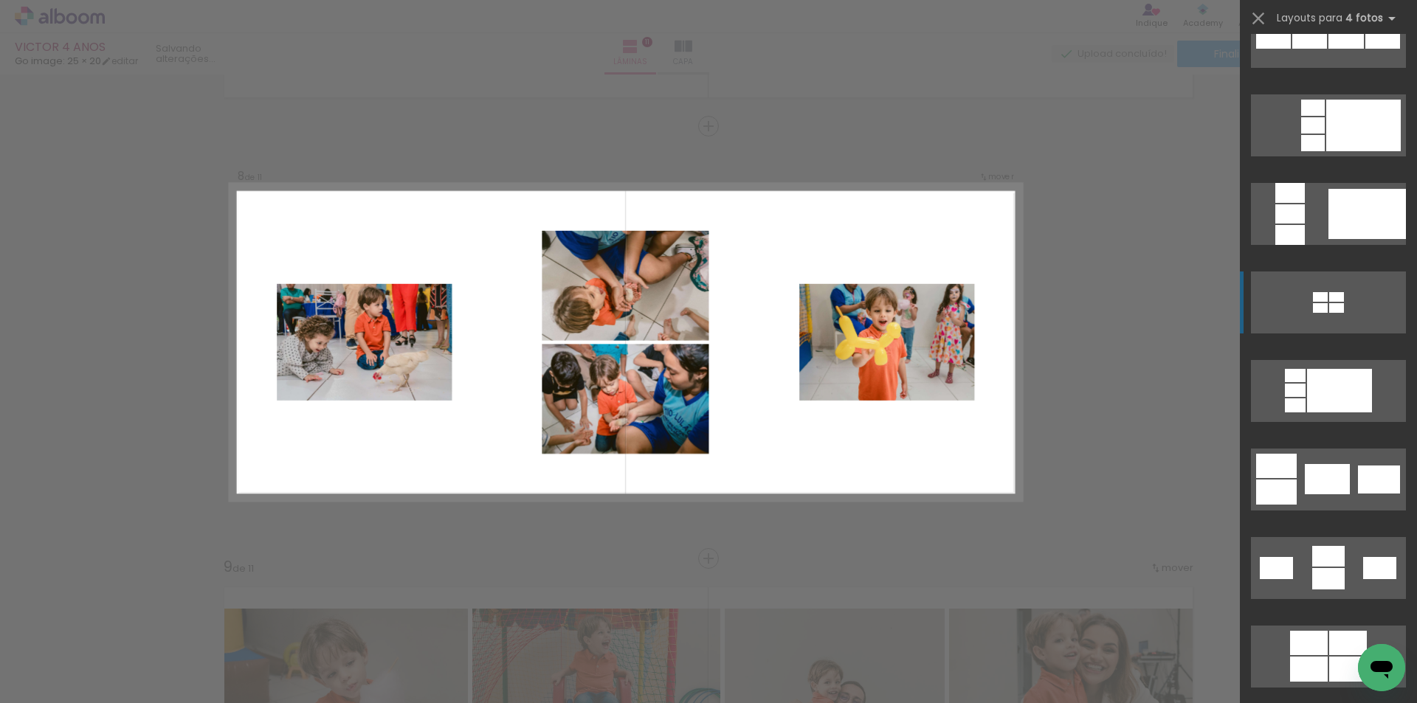
scroll to position [2287, 0]
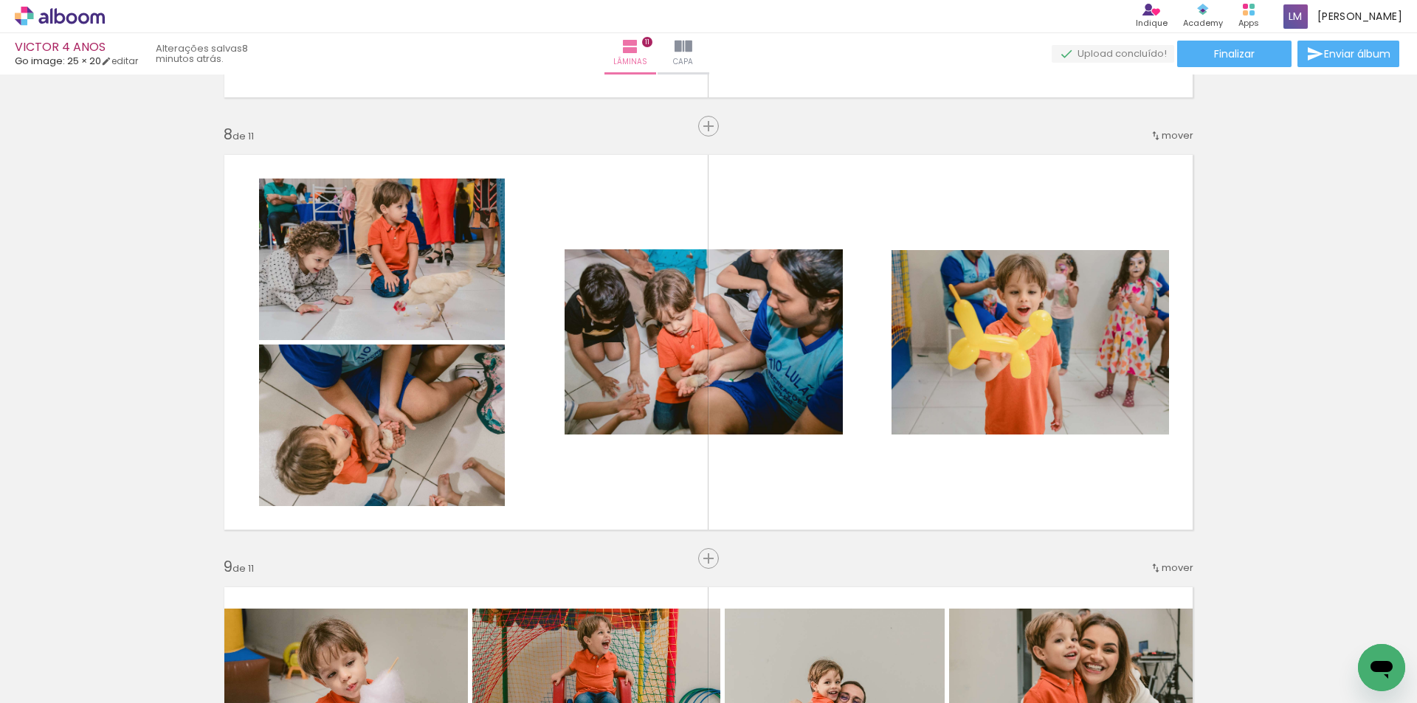
scroll to position [0, 8874]
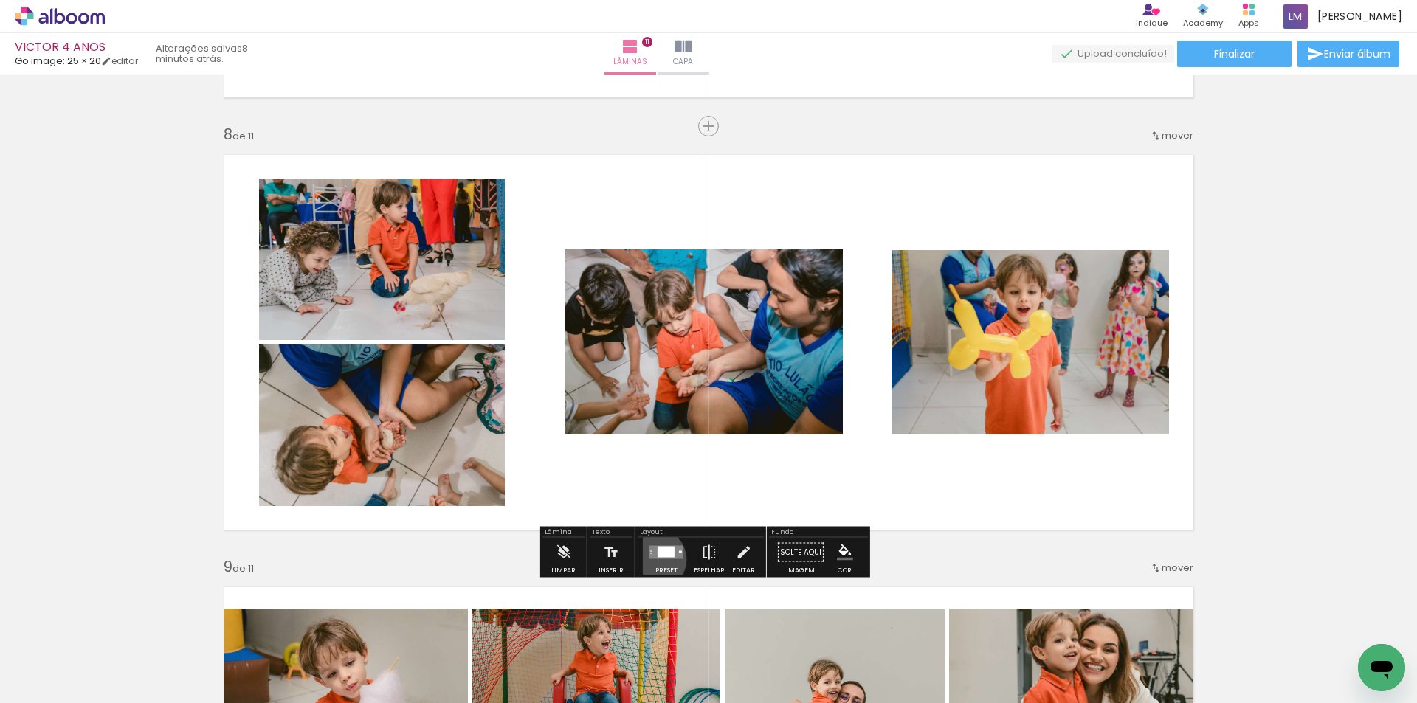
click at [652, 559] on div at bounding box center [666, 553] width 40 height 30
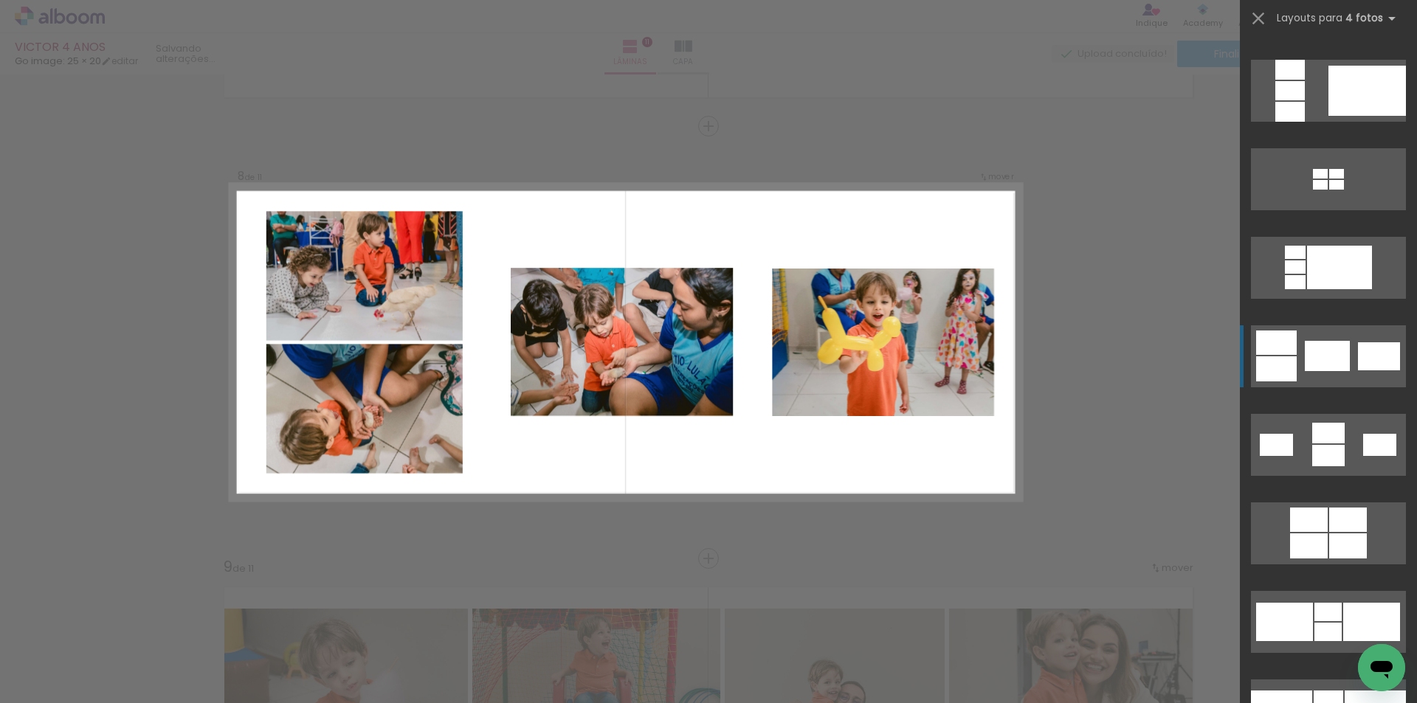
scroll to position [2568, 0]
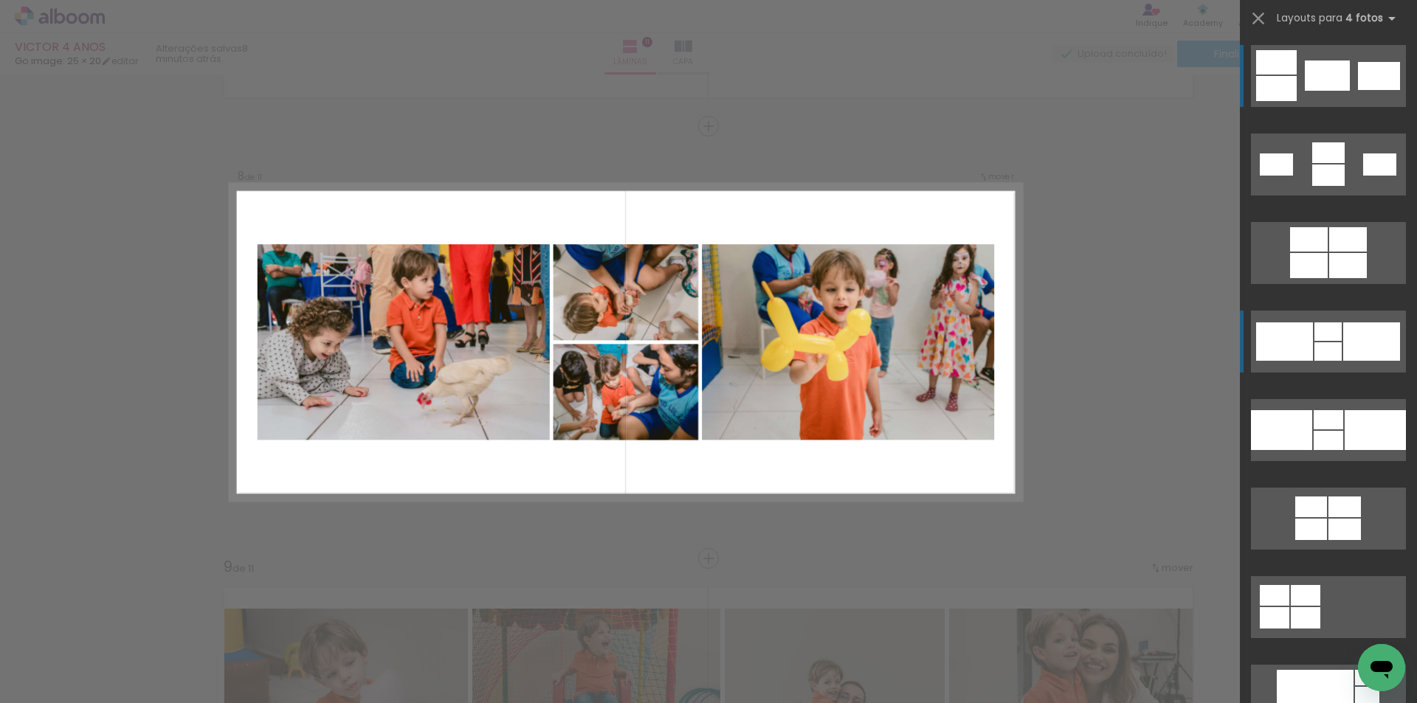
click at [1316, 91] on div at bounding box center [1327, 76] width 45 height 30
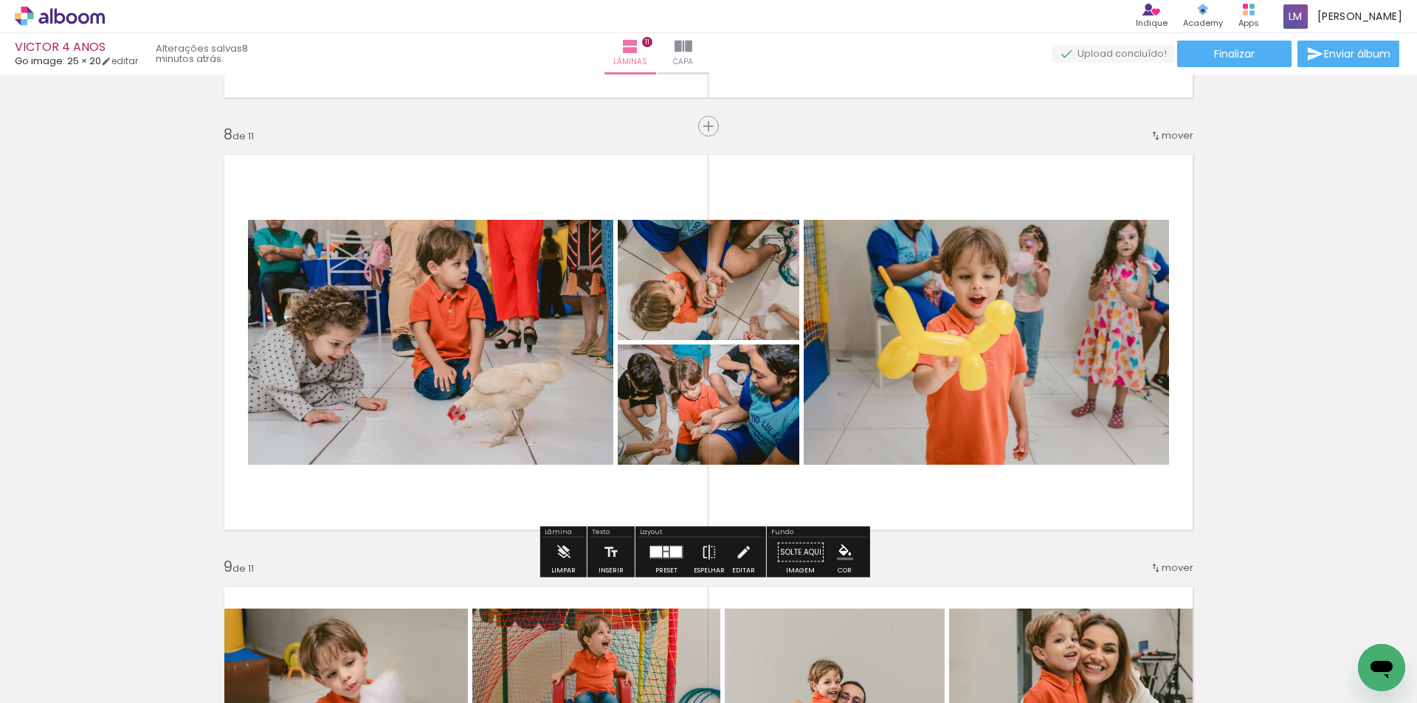
scroll to position [0, 8874]
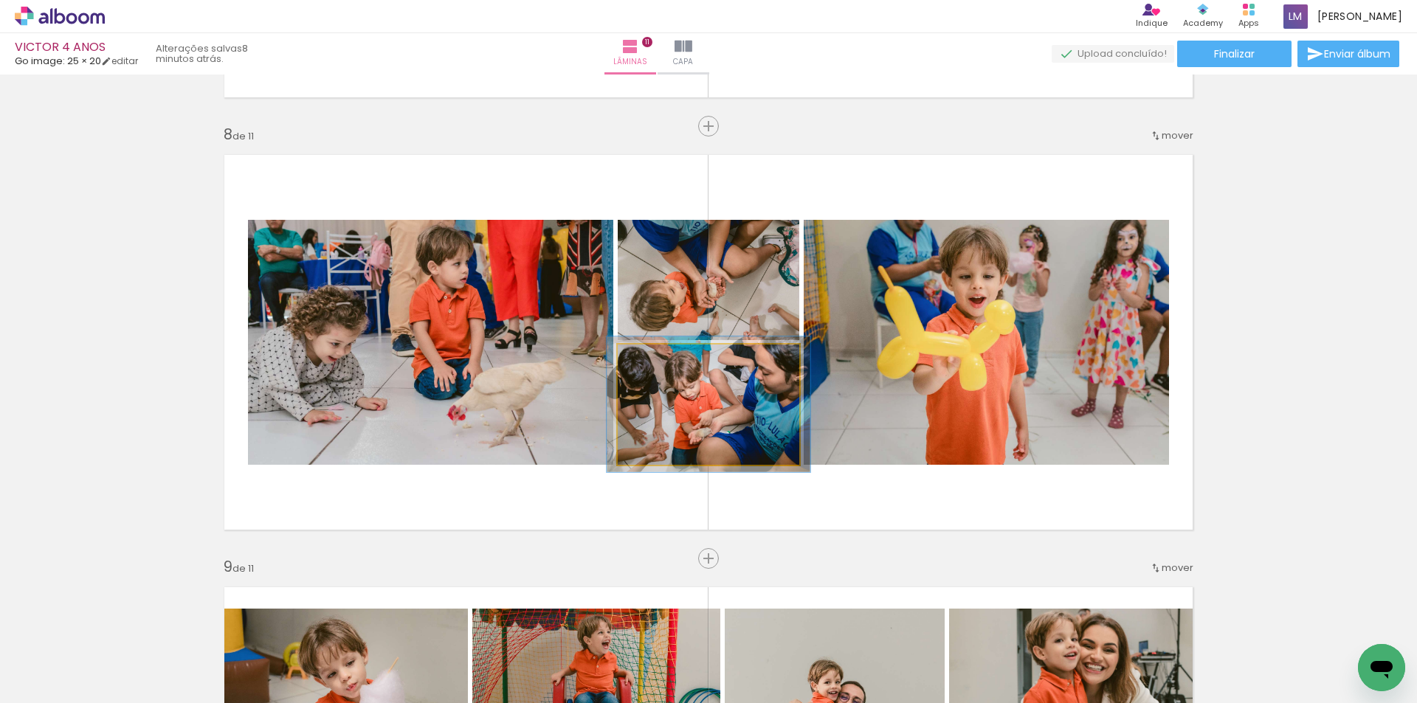
type paper-slider "112"
click at [652, 360] on div at bounding box center [658, 359] width 13 height 13
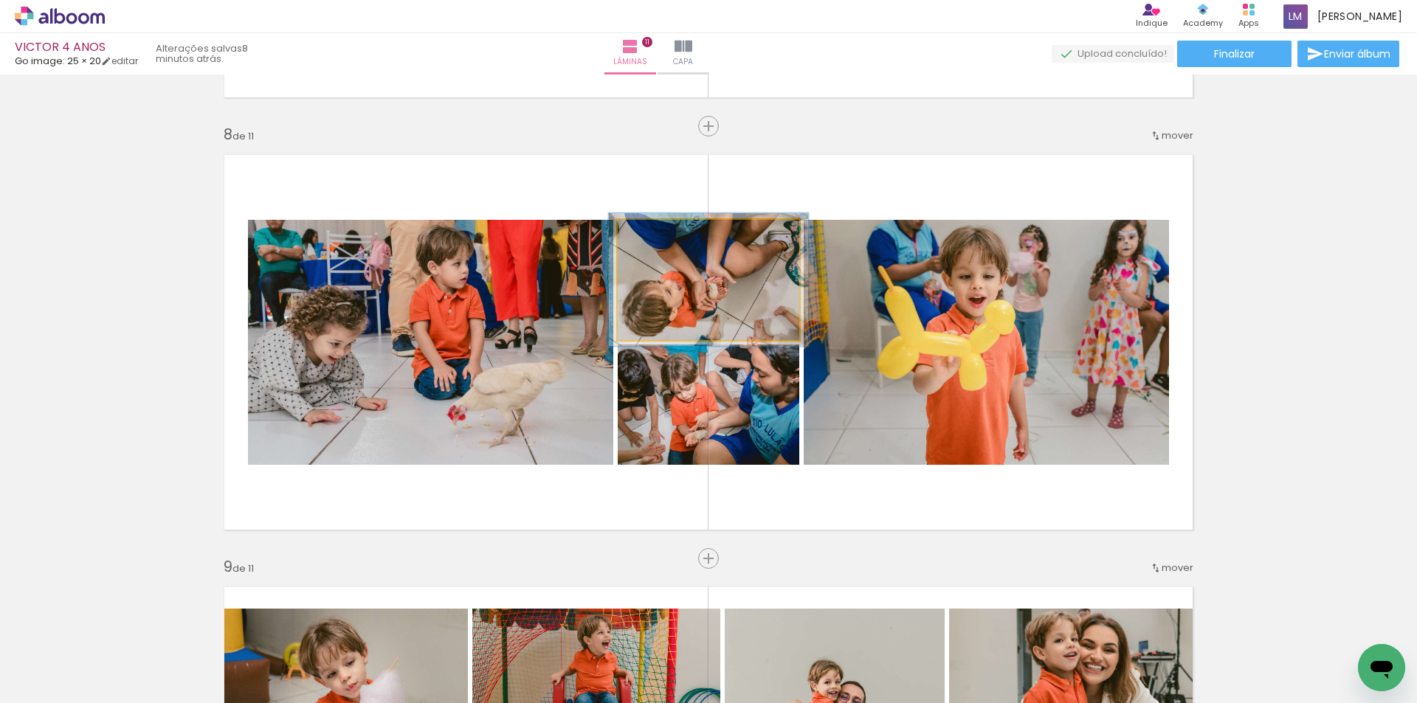
type paper-slider "110"
click at [653, 235] on div at bounding box center [657, 235] width 13 height 13
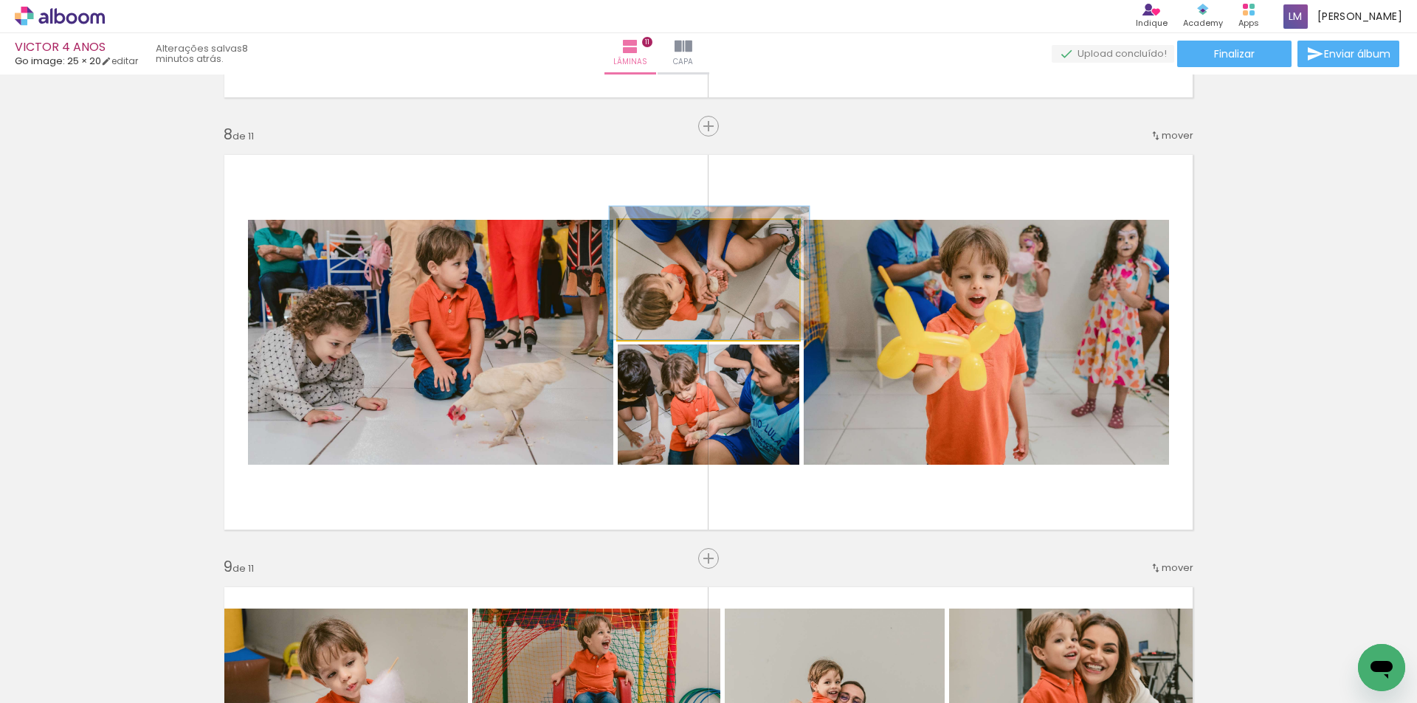
drag, startPoint x: 669, startPoint y: 301, endPoint x: 669, endPoint y: 291, distance: 10.4
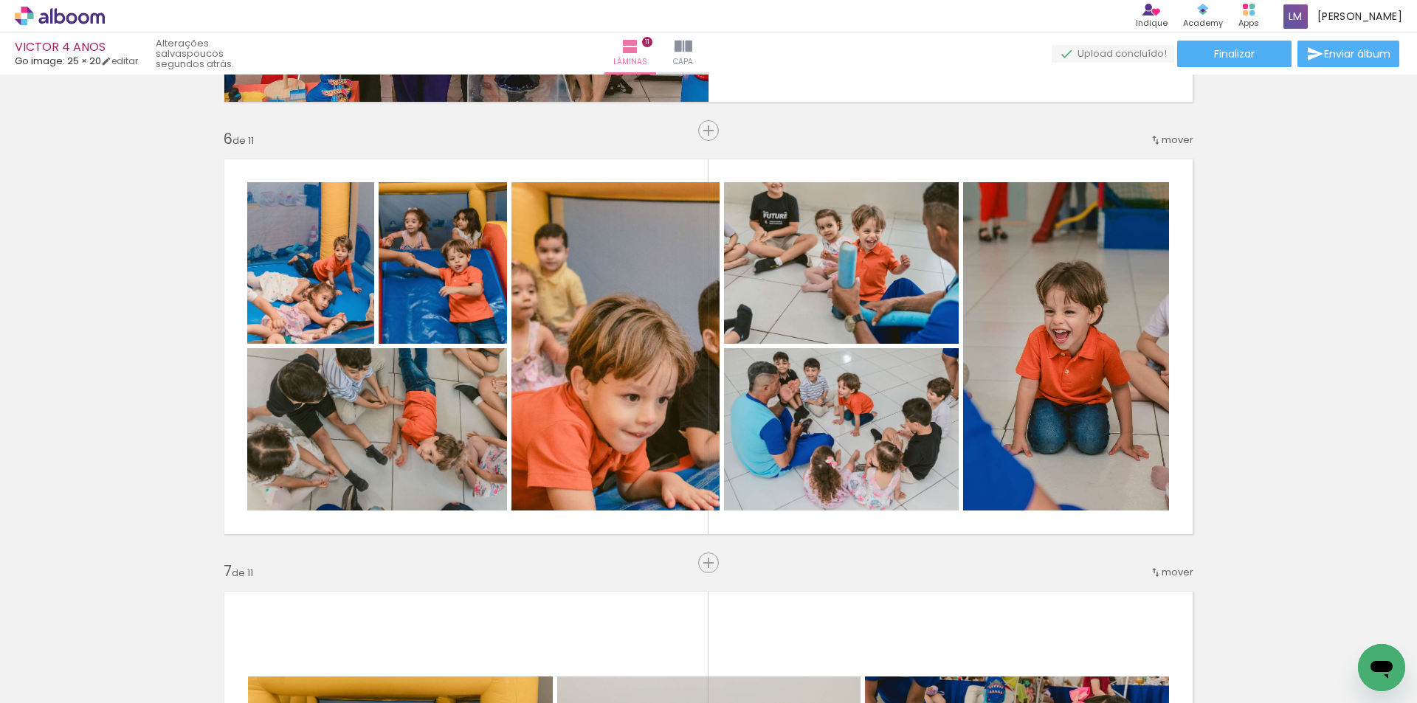
scroll to position [2140, 0]
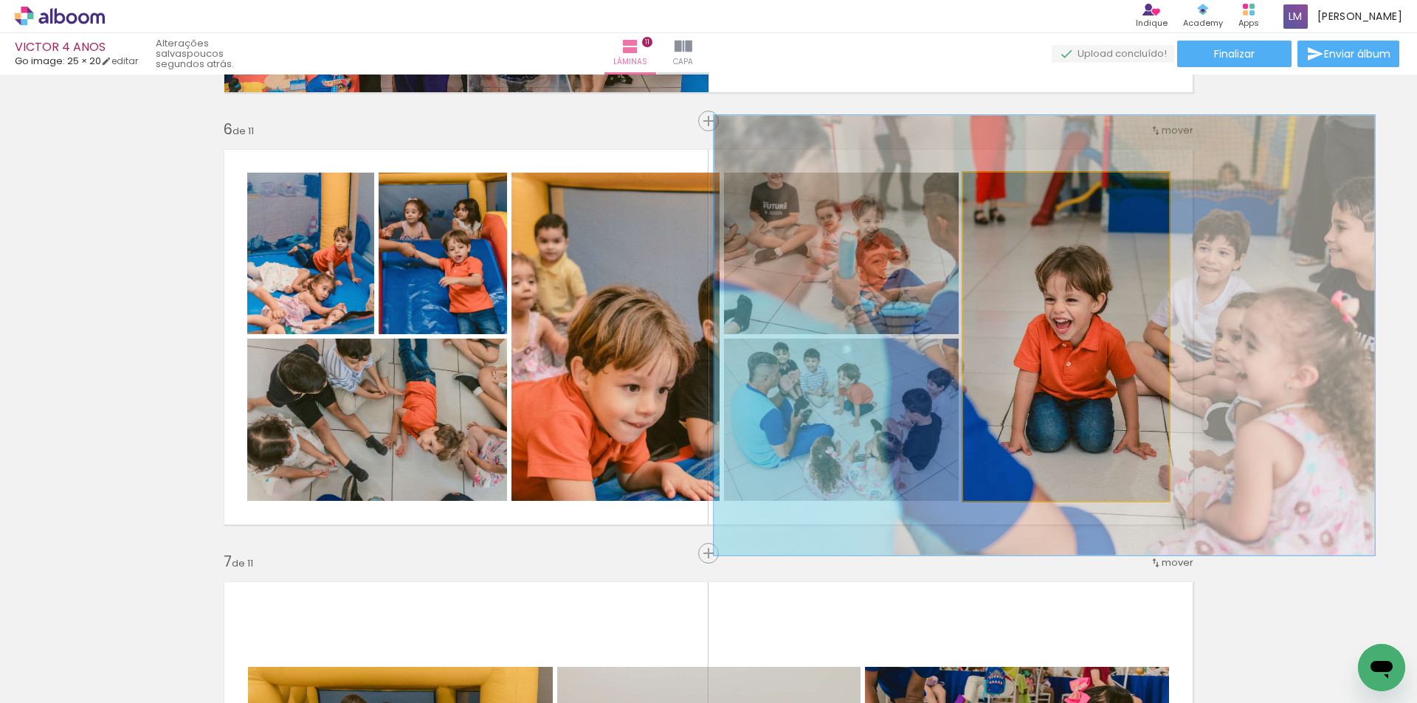
type paper-slider "134"
click at [1015, 193] on div at bounding box center [1017, 188] width 13 height 13
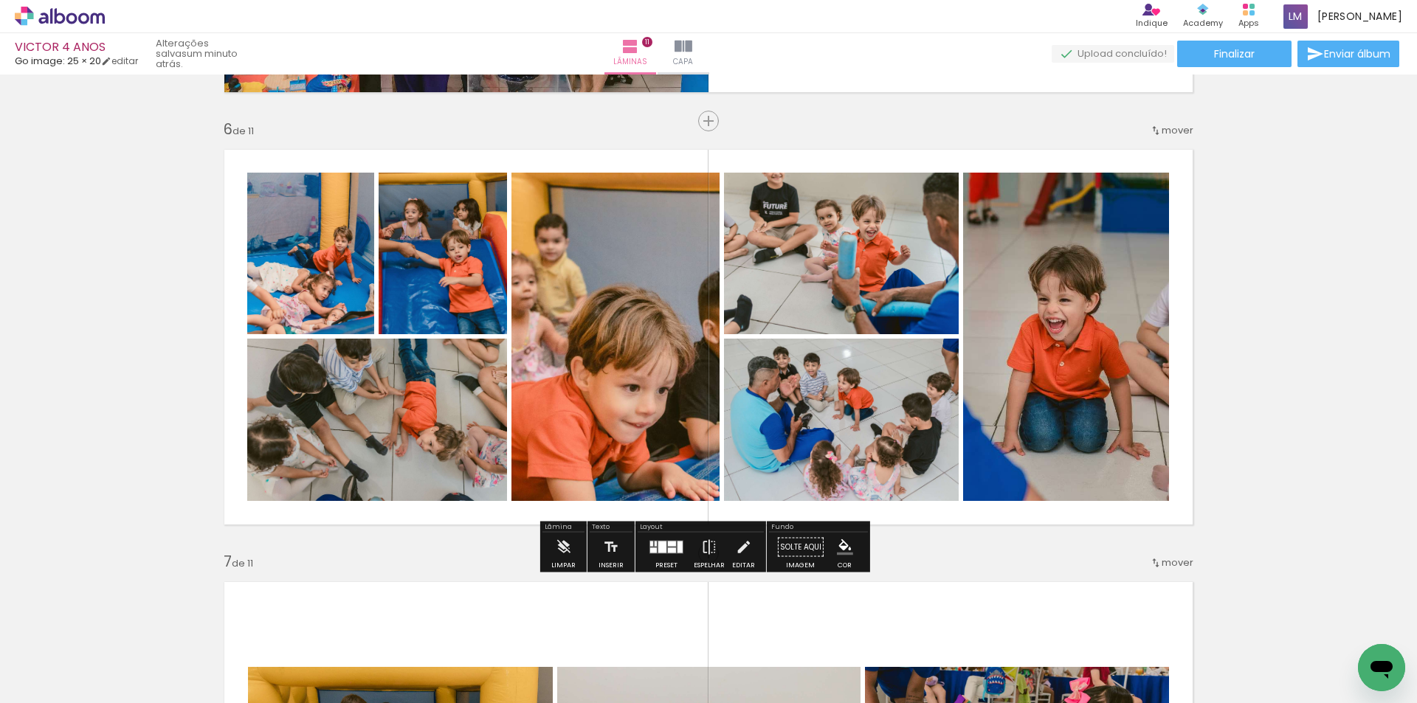
scroll to position [0, 8874]
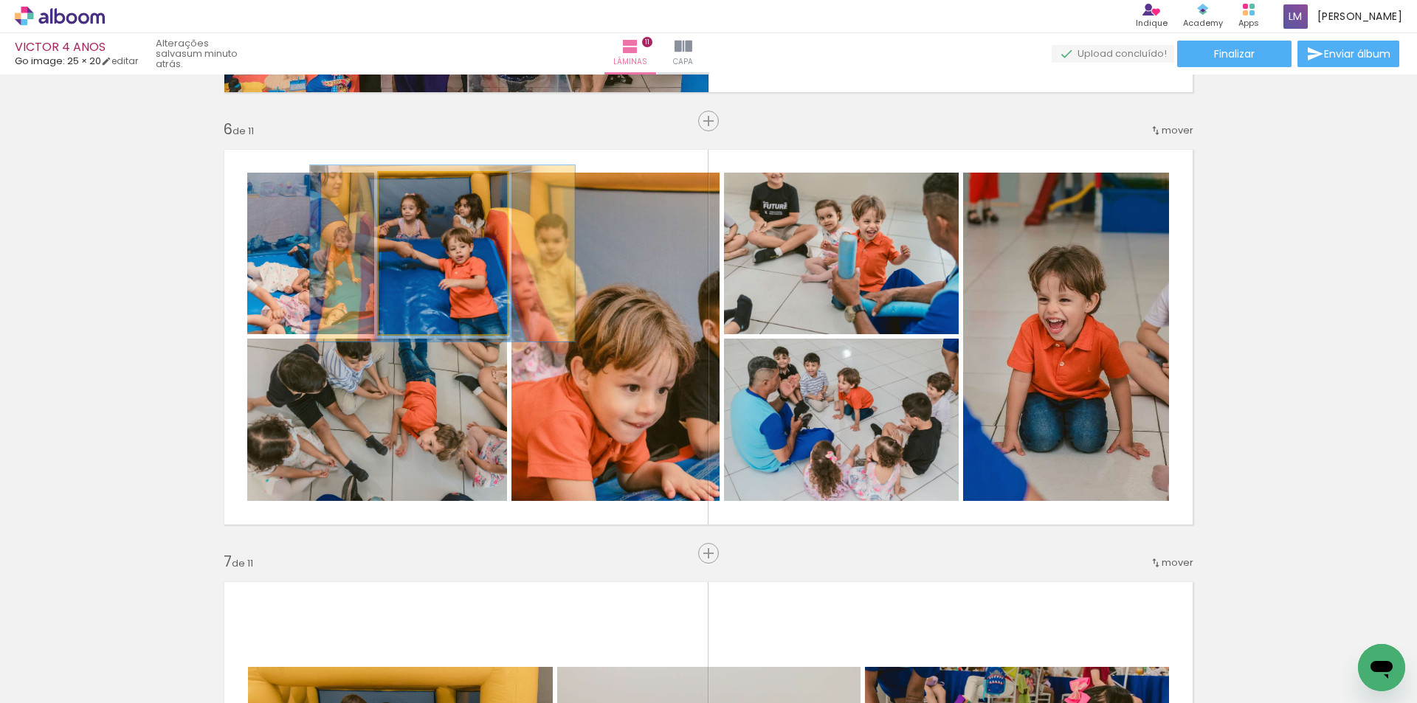
type paper-slider "109"
click at [414, 192] on div at bounding box center [417, 188] width 13 height 13
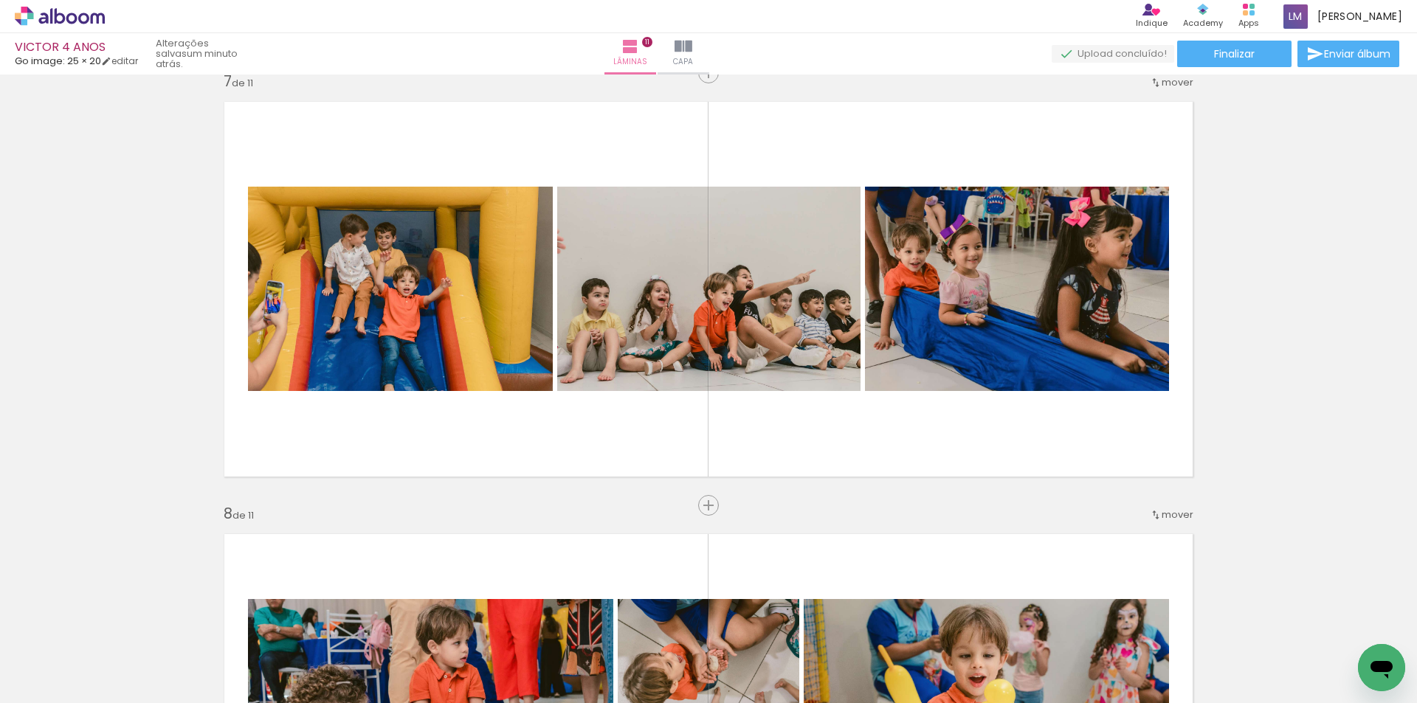
scroll to position [2583, 0]
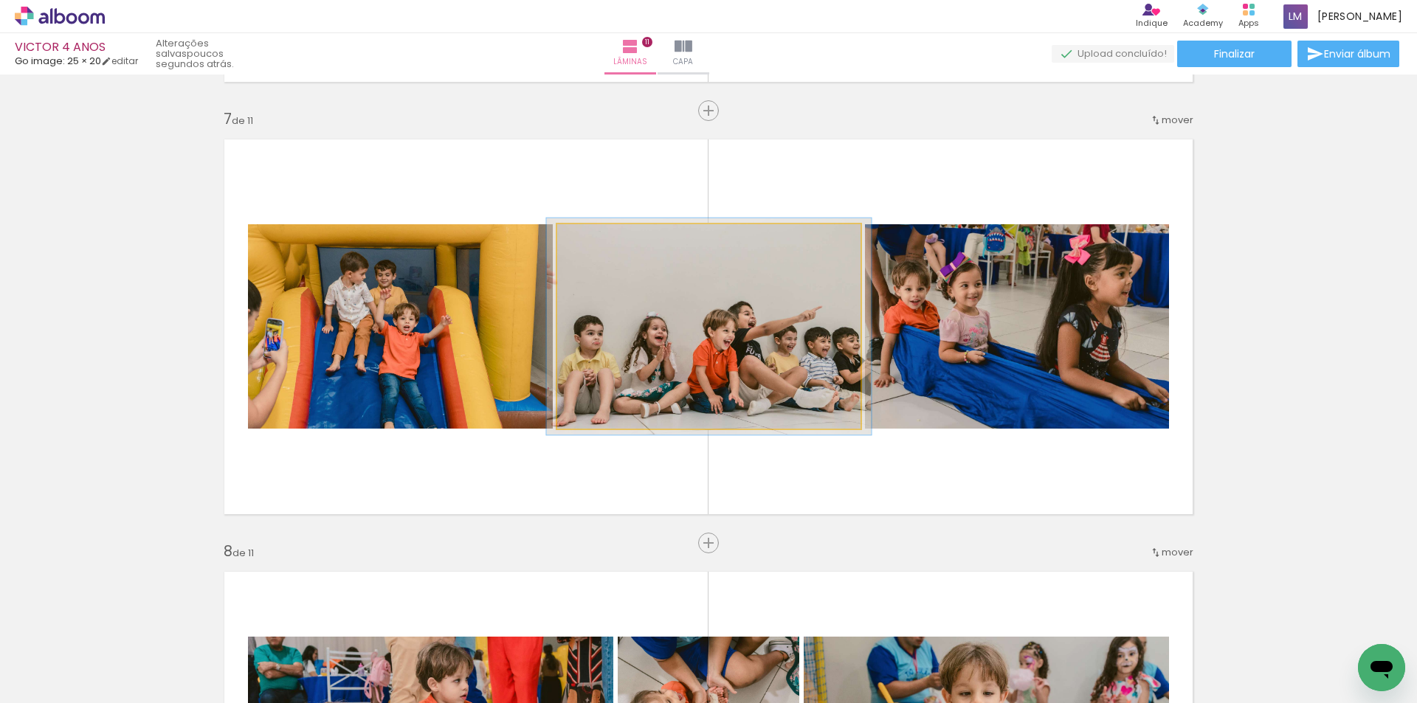
type paper-slider "106"
click at [599, 247] on div at bounding box center [595, 240] width 24 height 24
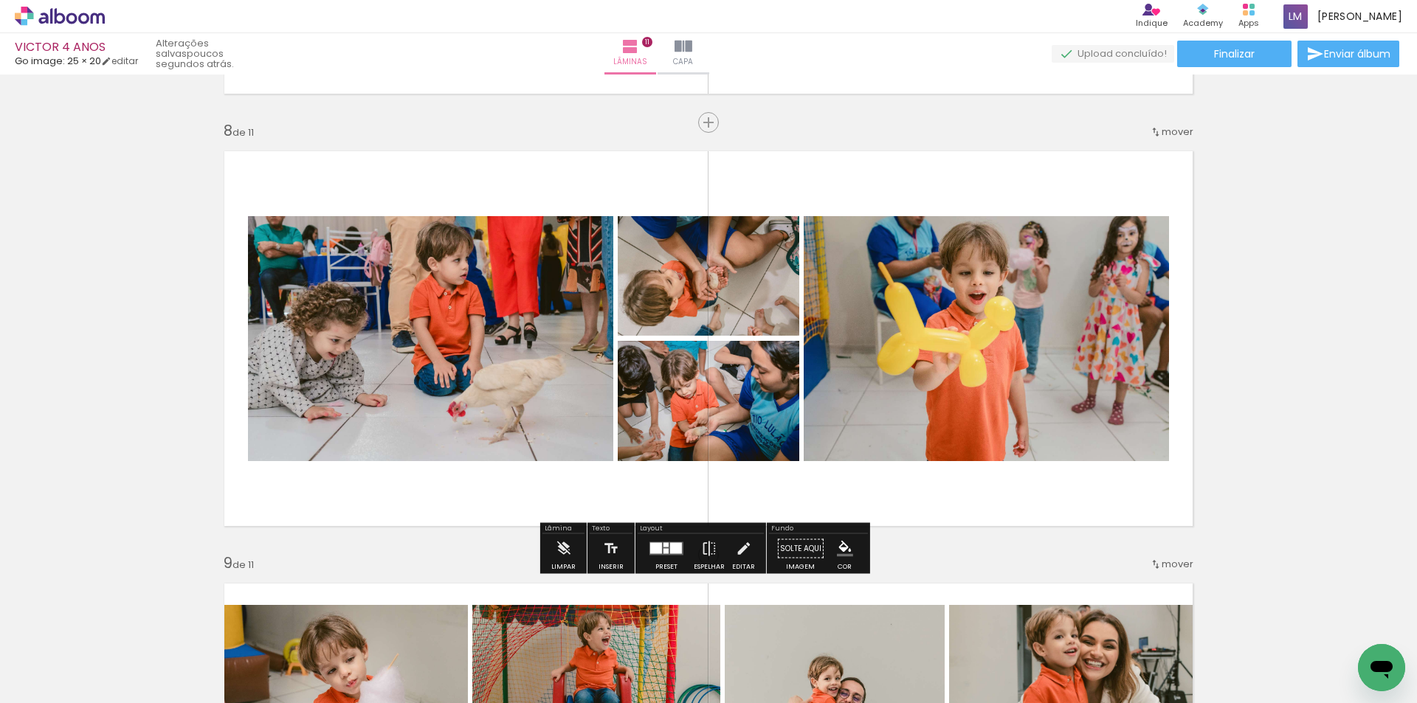
scroll to position [3025, 0]
